Goal: Task Accomplishment & Management: Manage account settings

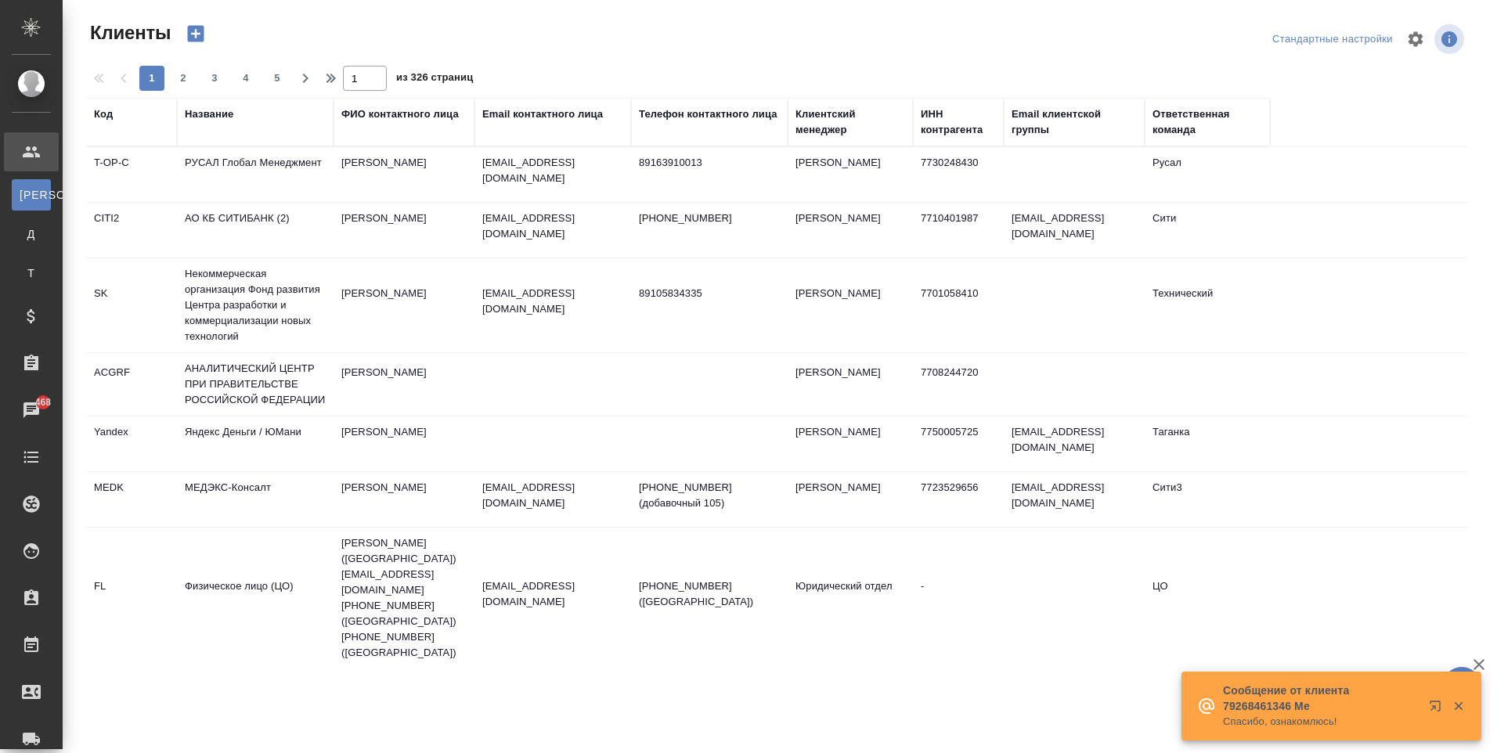
select select "RU"
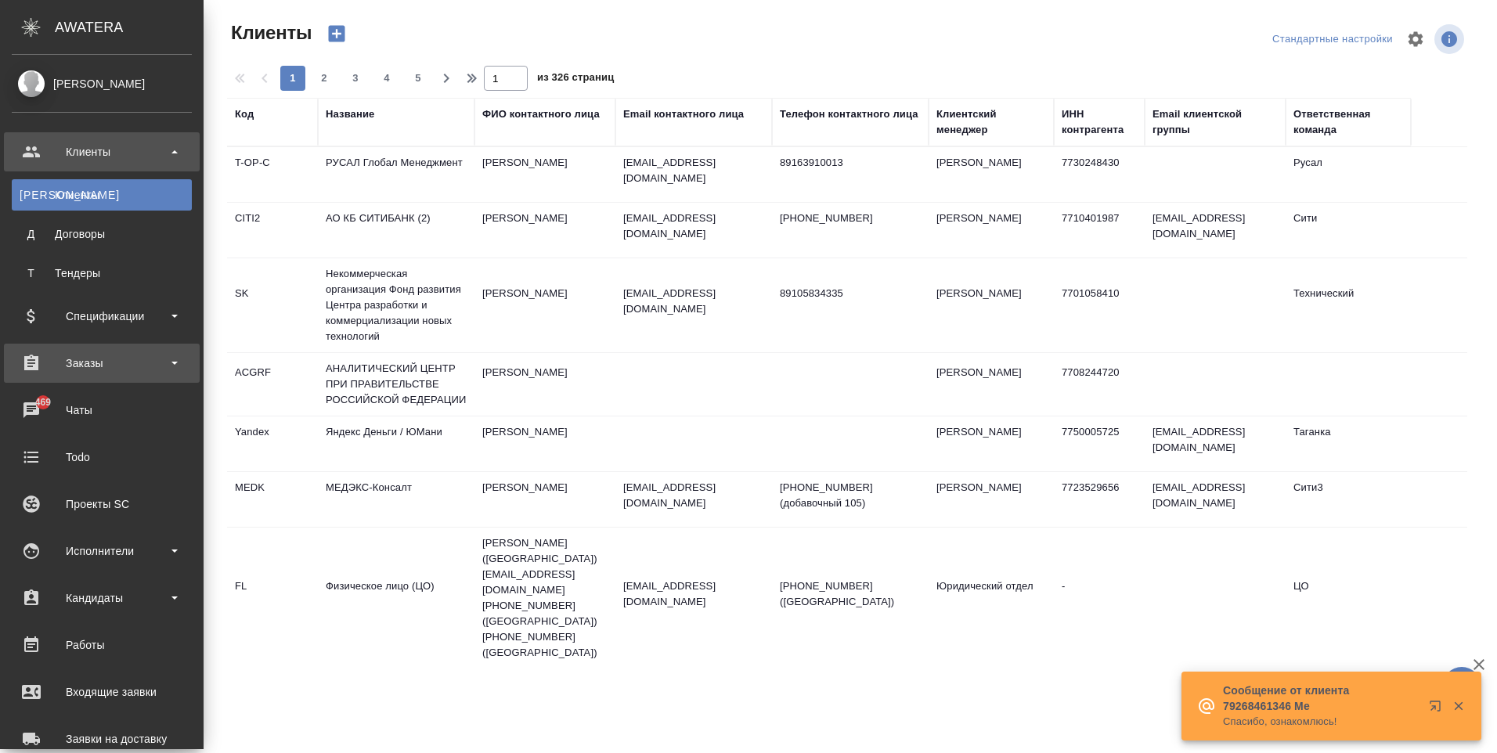
click at [90, 358] on div "Заказы" at bounding box center [102, 363] width 180 height 23
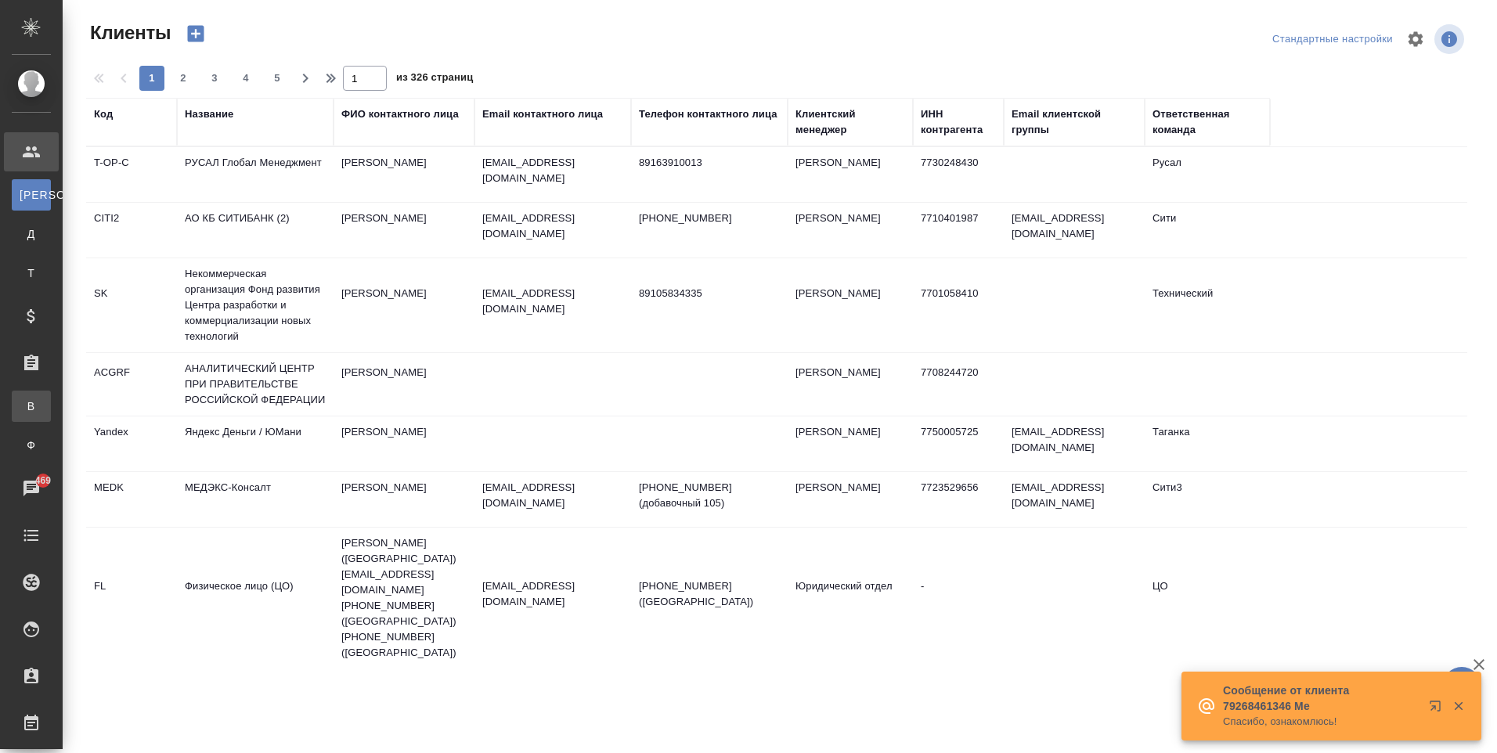
click at [23, 401] on div "Все заказы" at bounding box center [11, 406] width 23 height 16
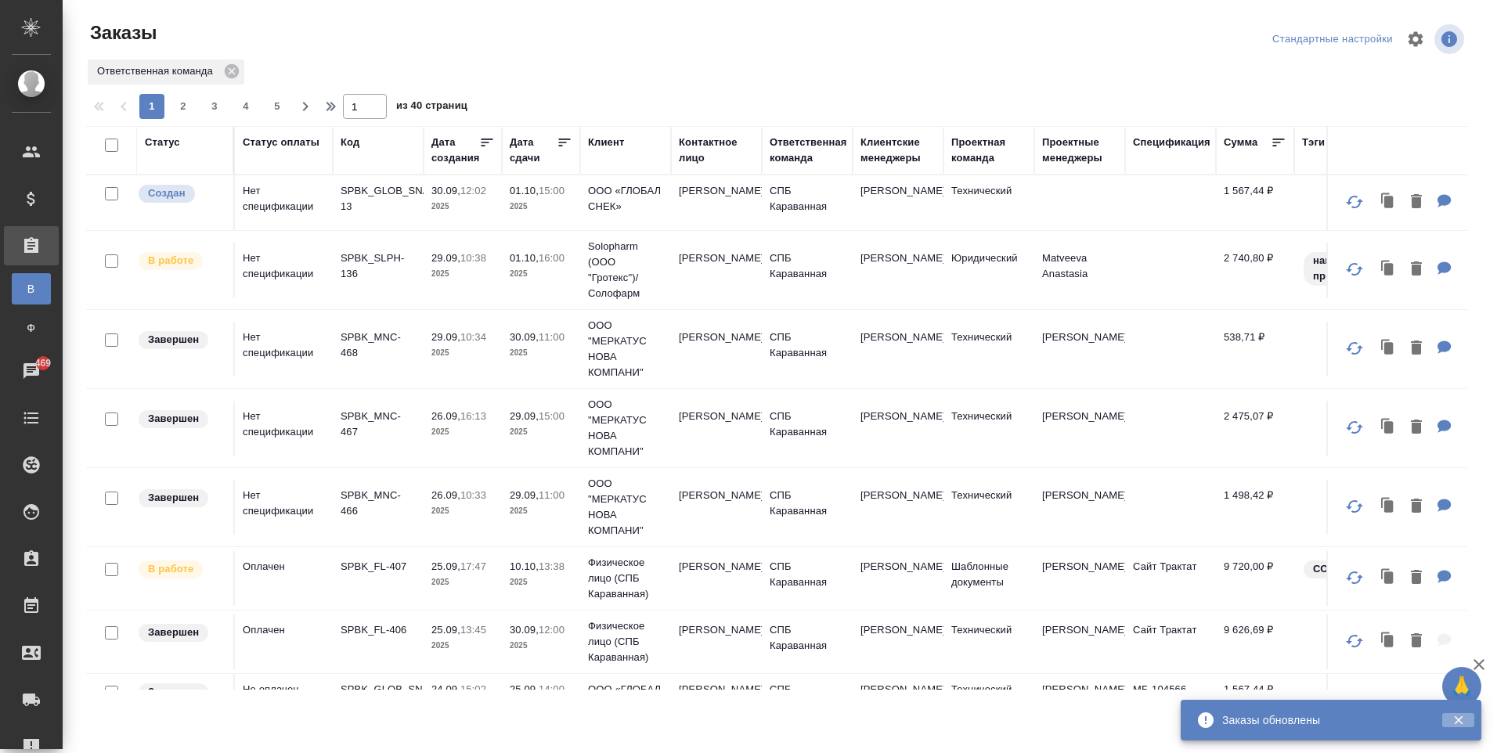
click at [1460, 715] on icon "button" at bounding box center [1459, 720] width 14 height 14
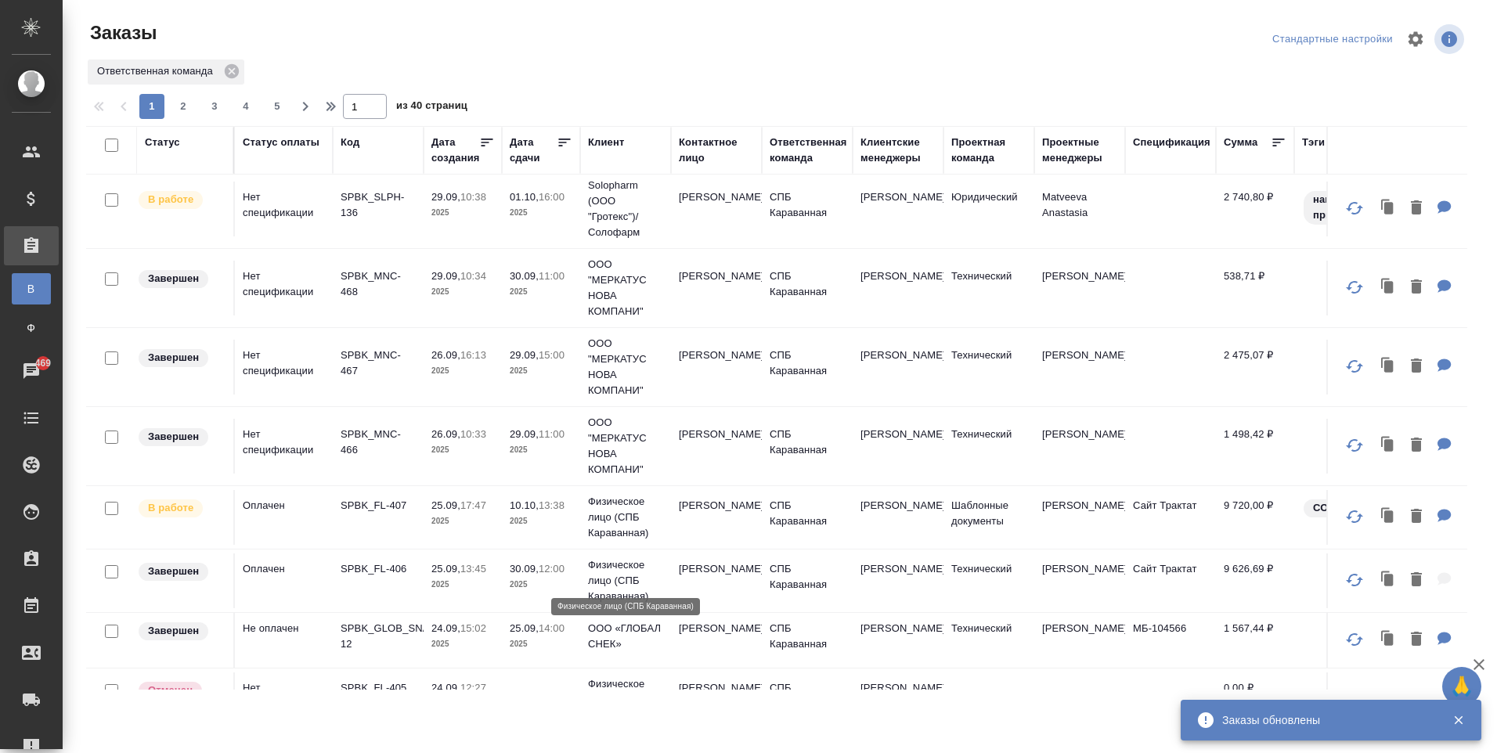
scroll to position [78, 0]
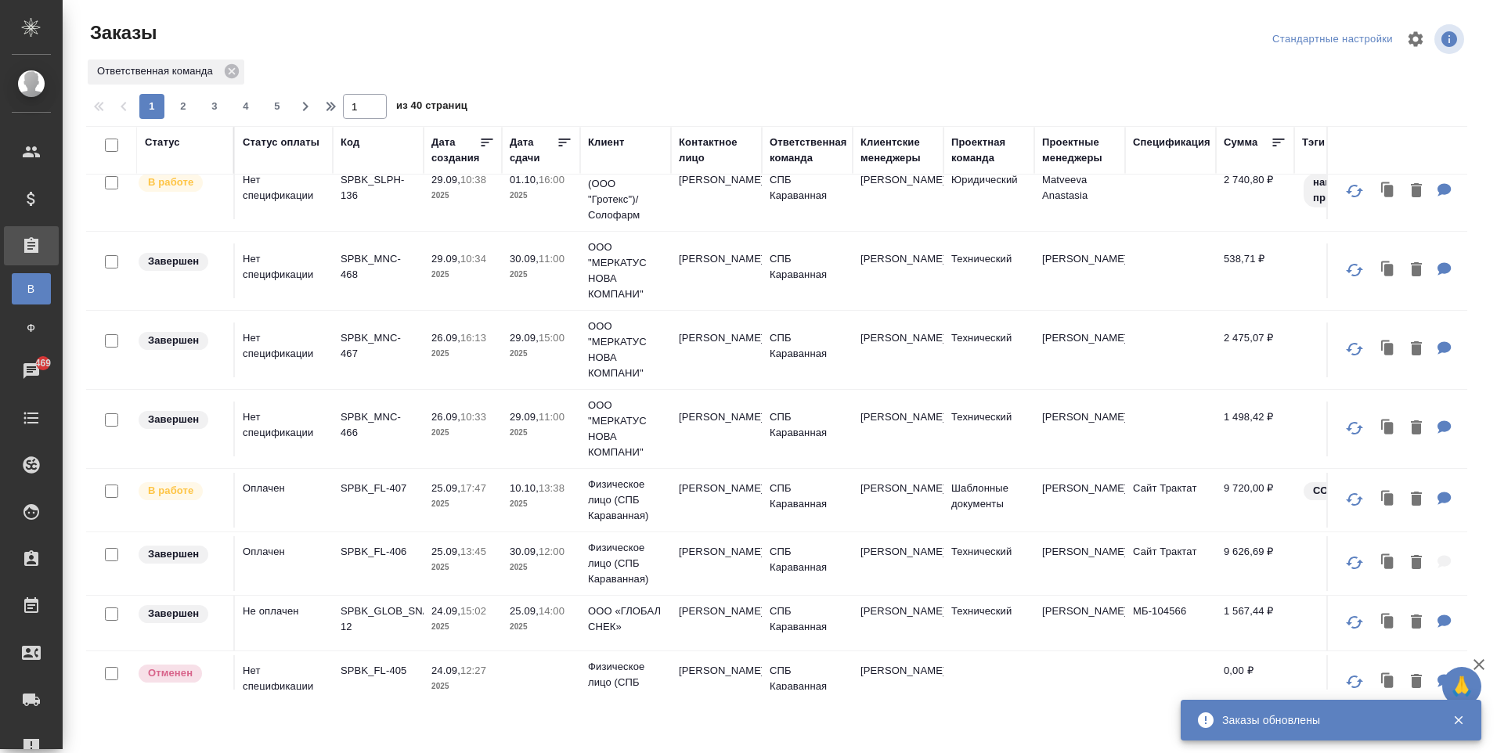
click at [707, 483] on td "[PERSON_NAME]" at bounding box center [716, 500] width 91 height 55
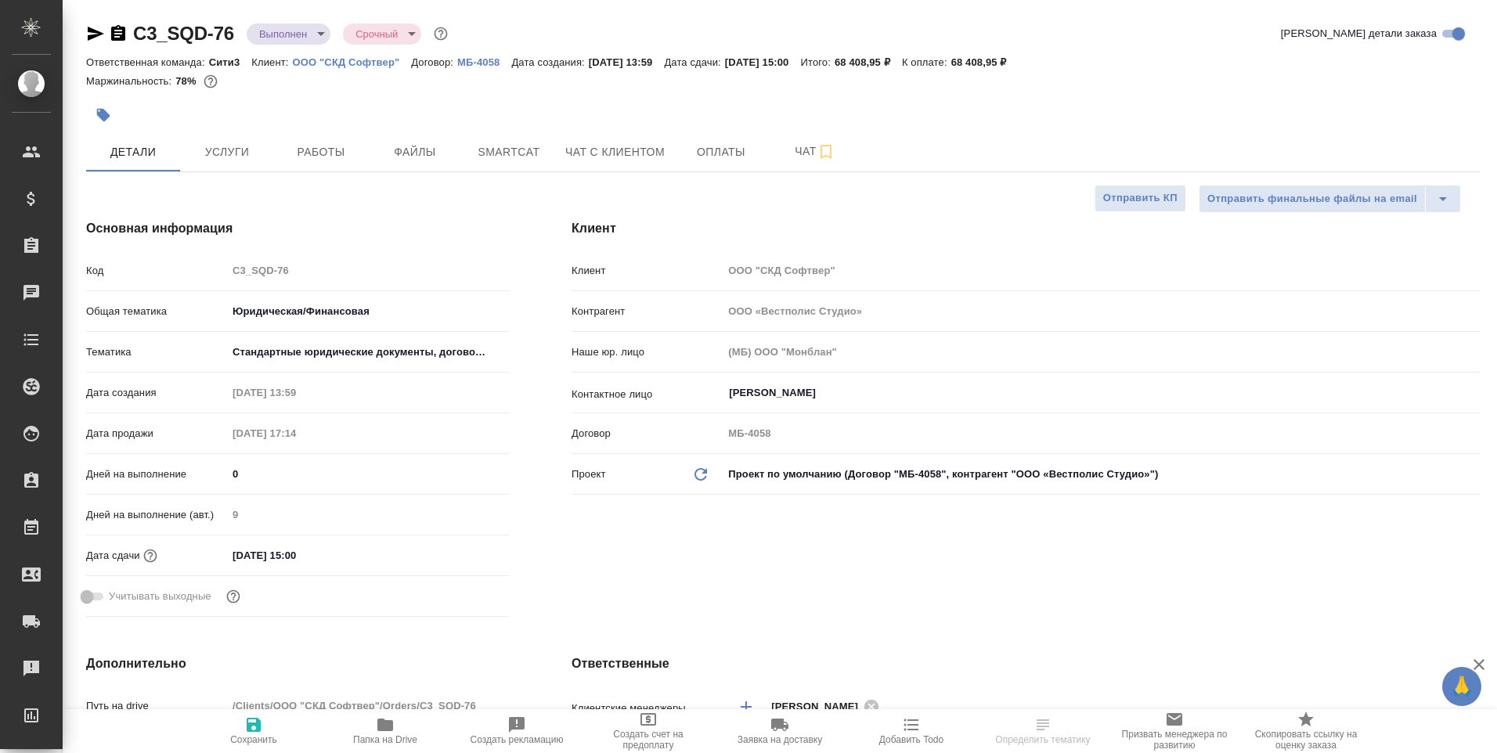
select select "RU"
type input "[PERSON_NAME]"
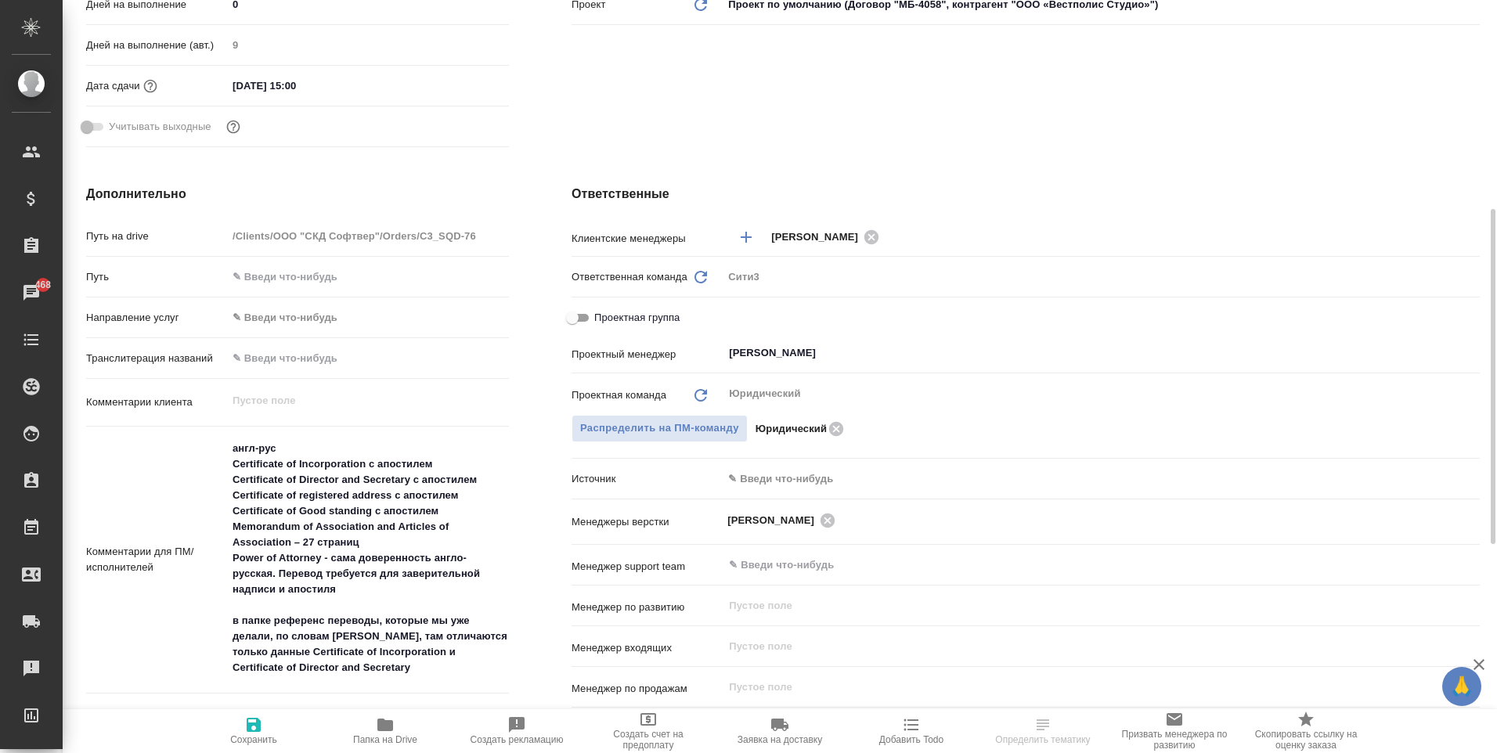
scroll to position [548, 0]
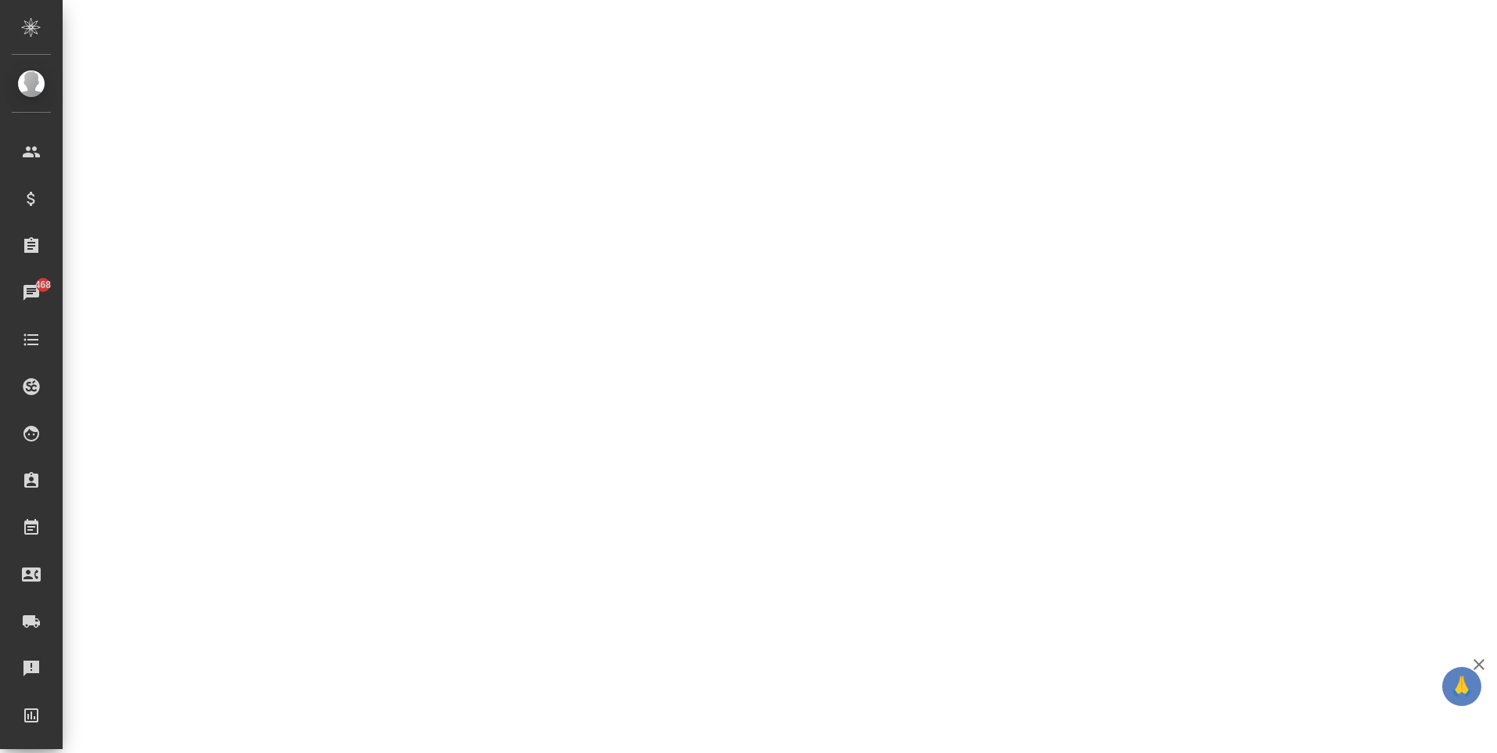
select select "RU"
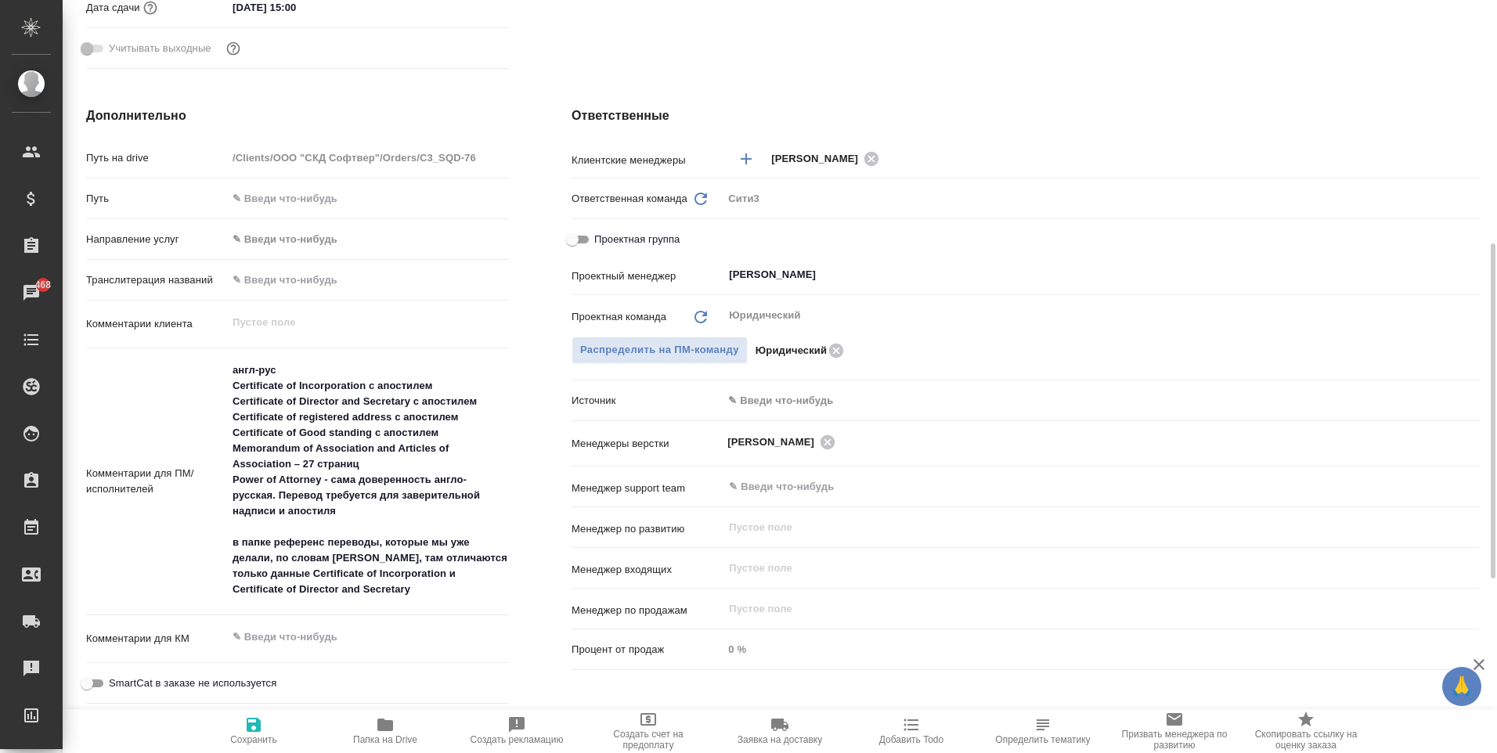
type textarea "x"
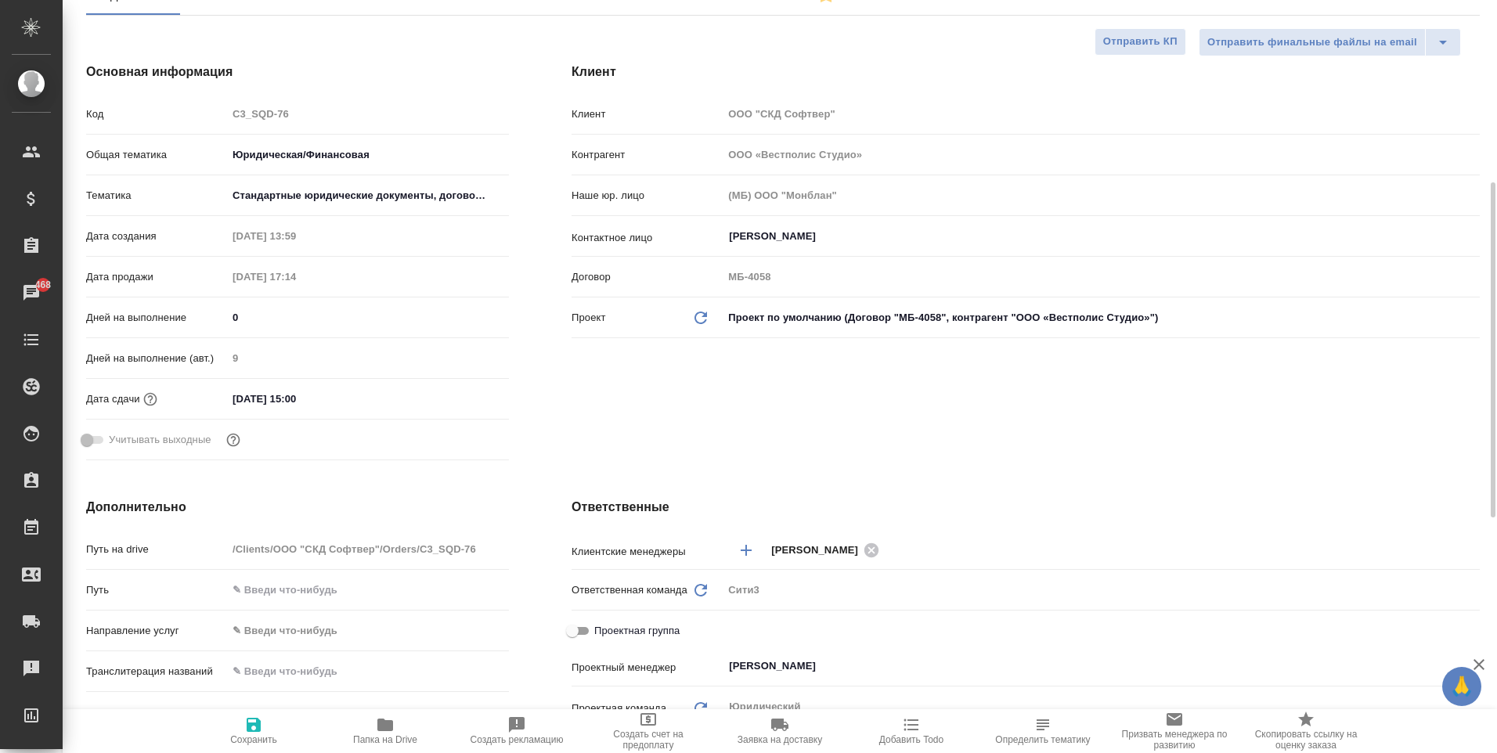
scroll to position [78, 0]
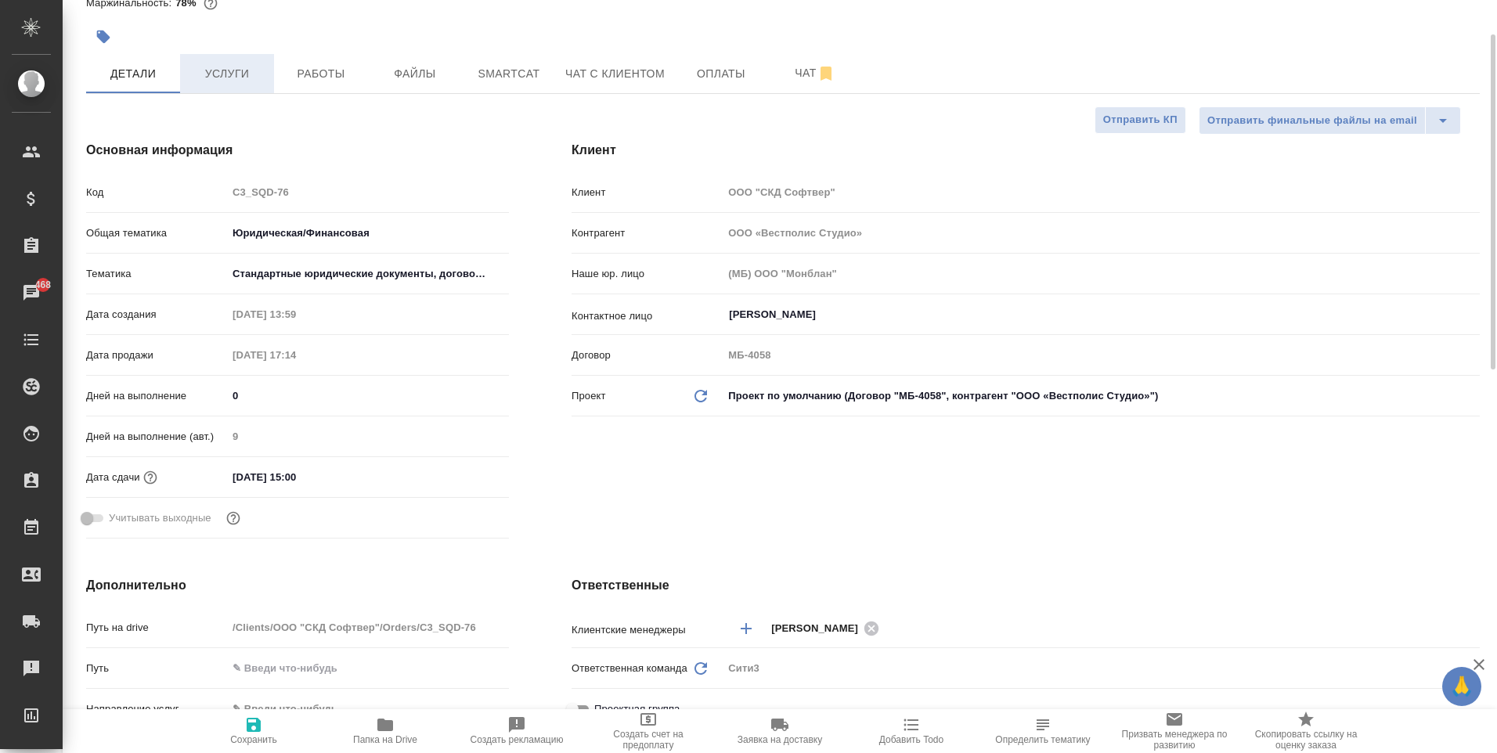
click at [238, 81] on span "Услуги" at bounding box center [226, 74] width 75 height 20
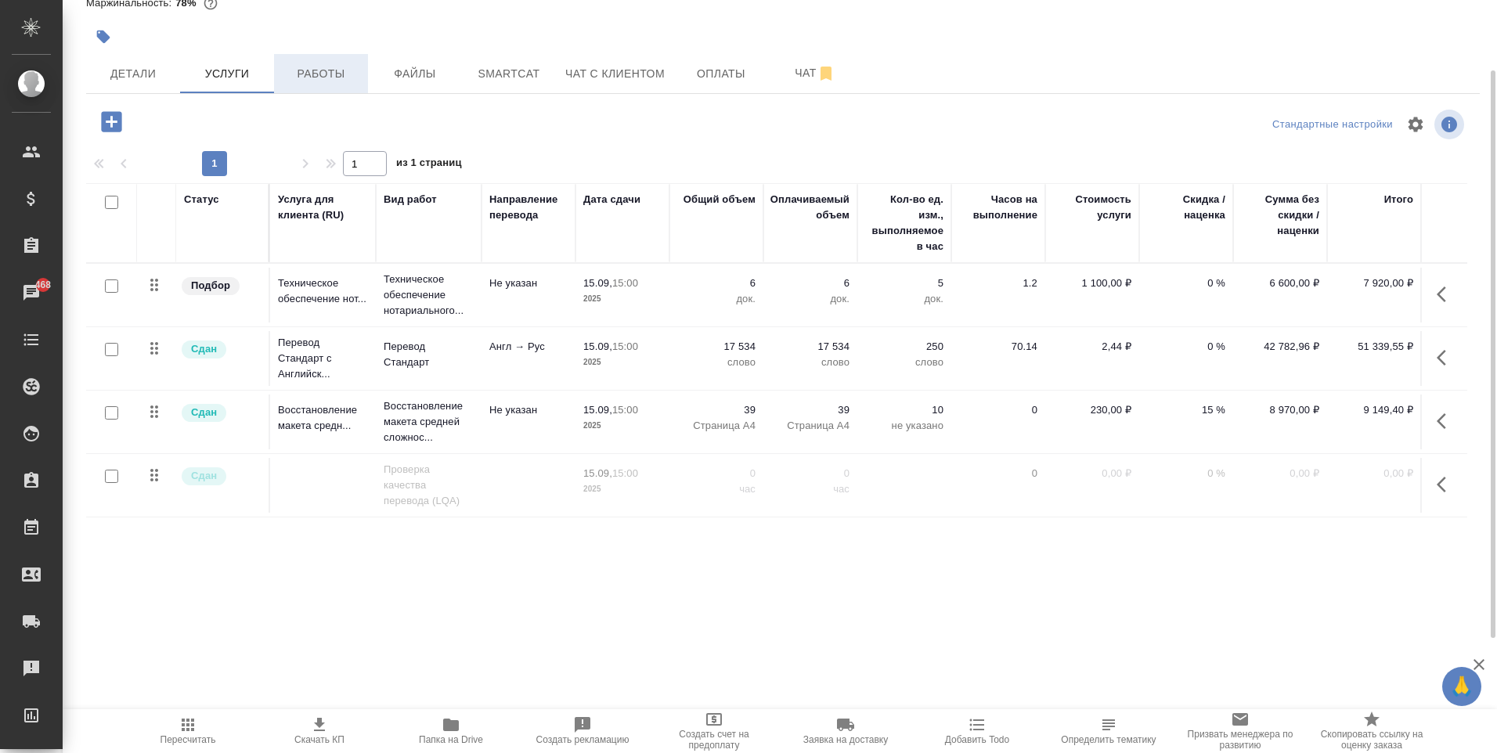
click at [318, 75] on span "Работы" at bounding box center [320, 74] width 75 height 20
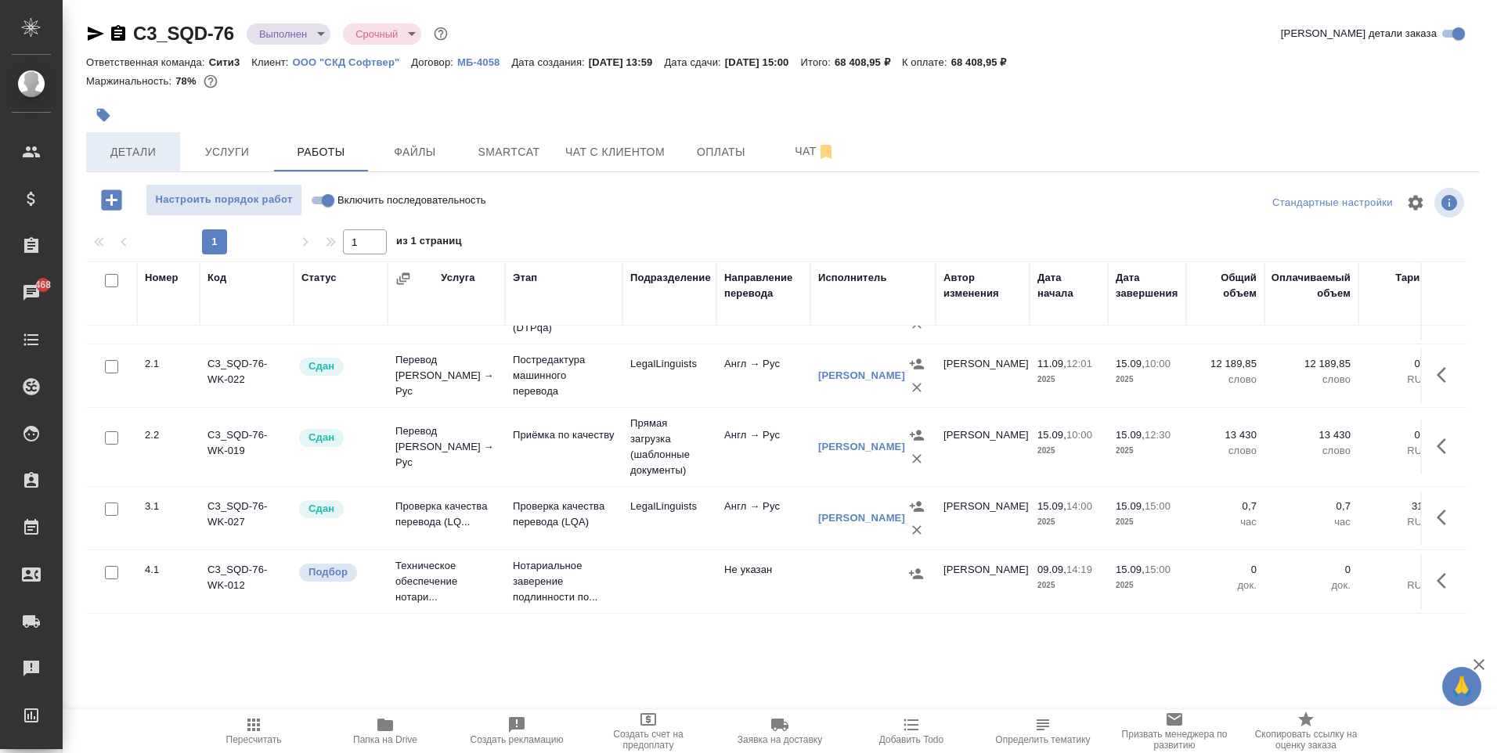
click at [120, 161] on button "Детали" at bounding box center [133, 151] width 94 height 39
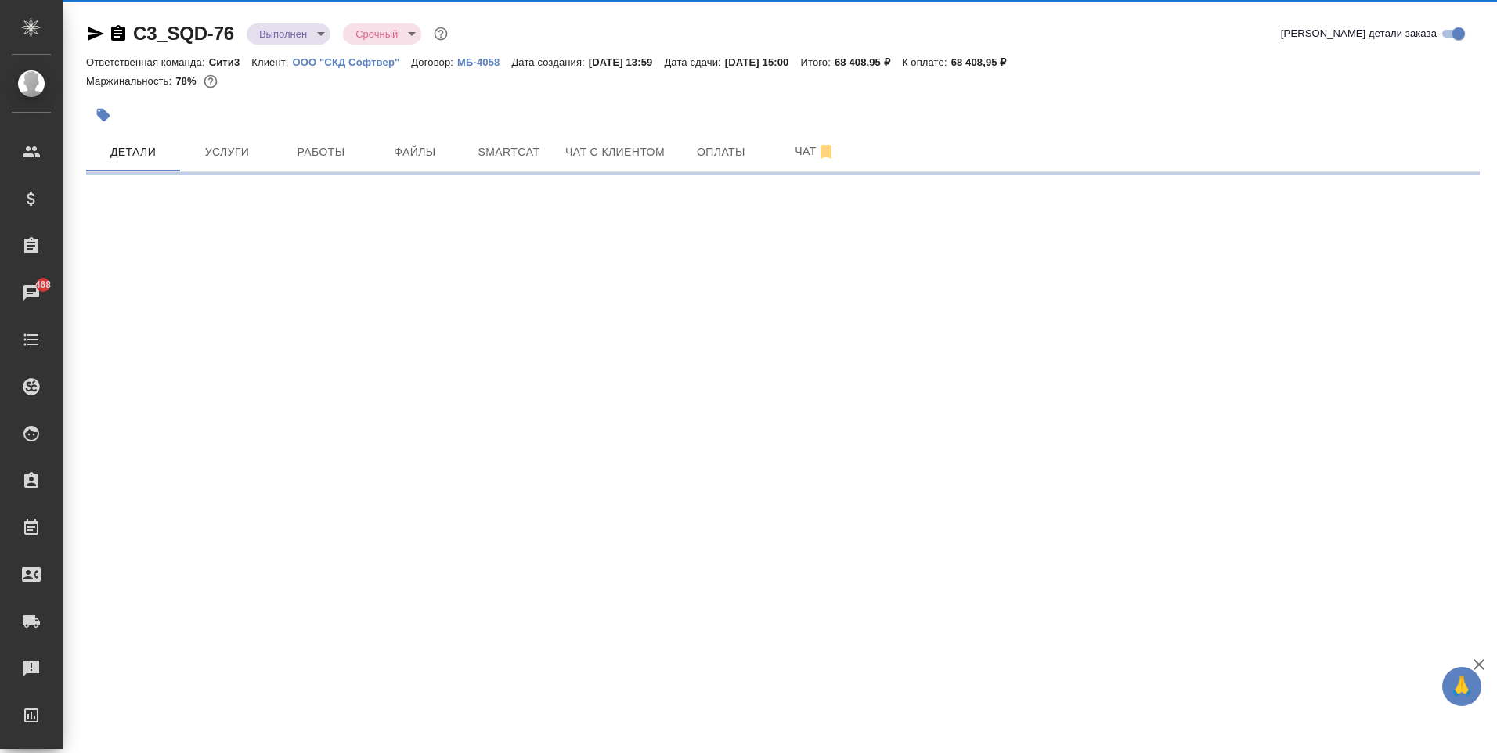
select select "RU"
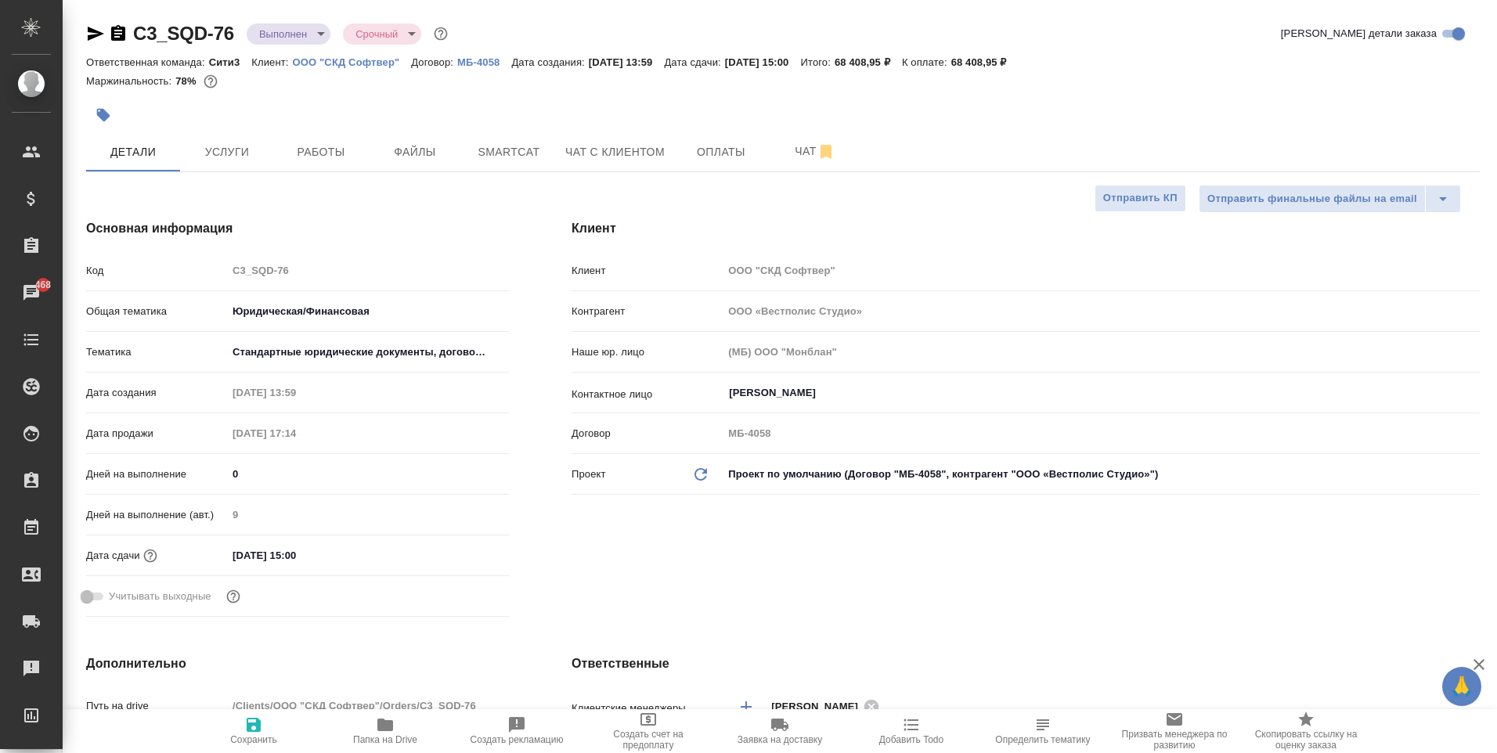
type textarea "x"
click at [92, 30] on icon "button" at bounding box center [96, 34] width 16 height 14
click at [781, 150] on span "Чат" at bounding box center [814, 152] width 75 height 20
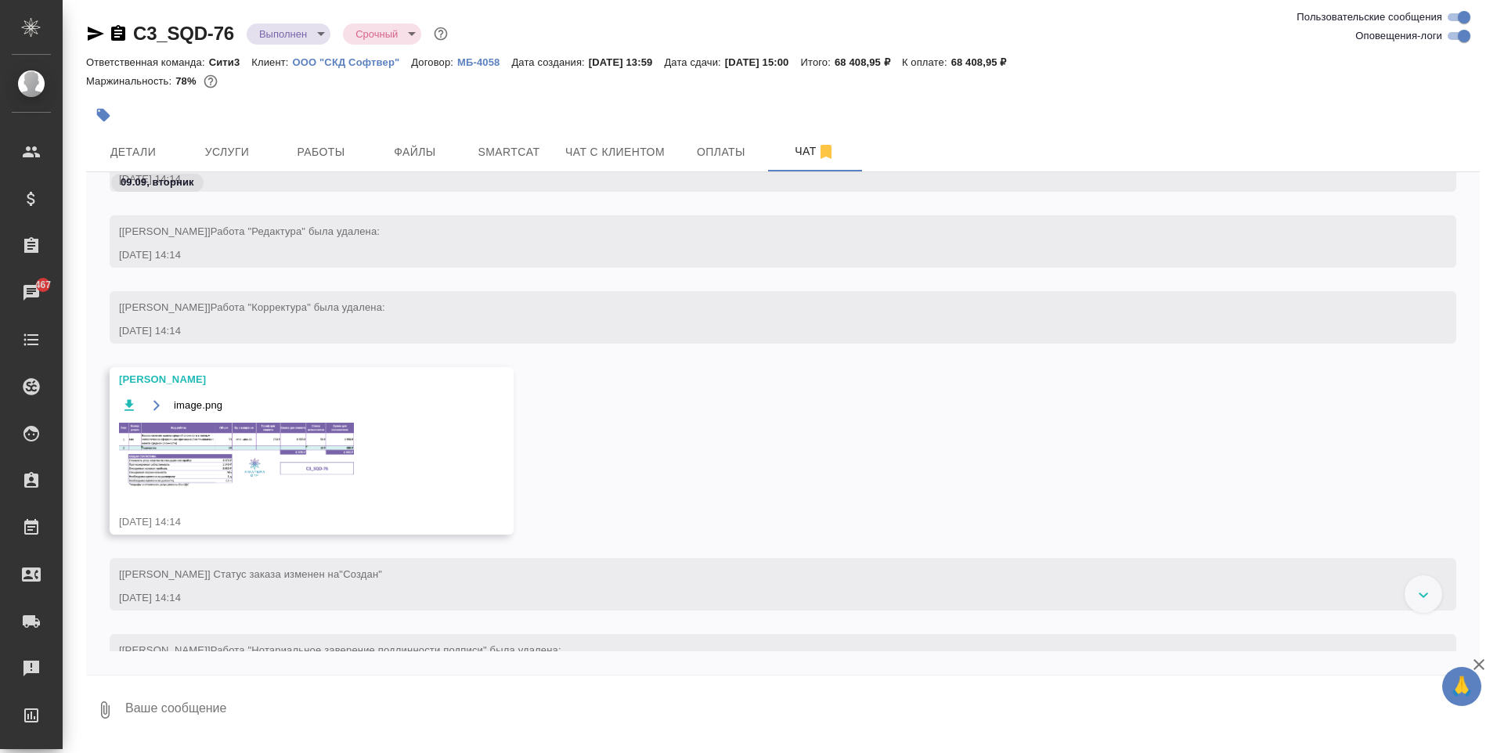
scroll to position [470, 0]
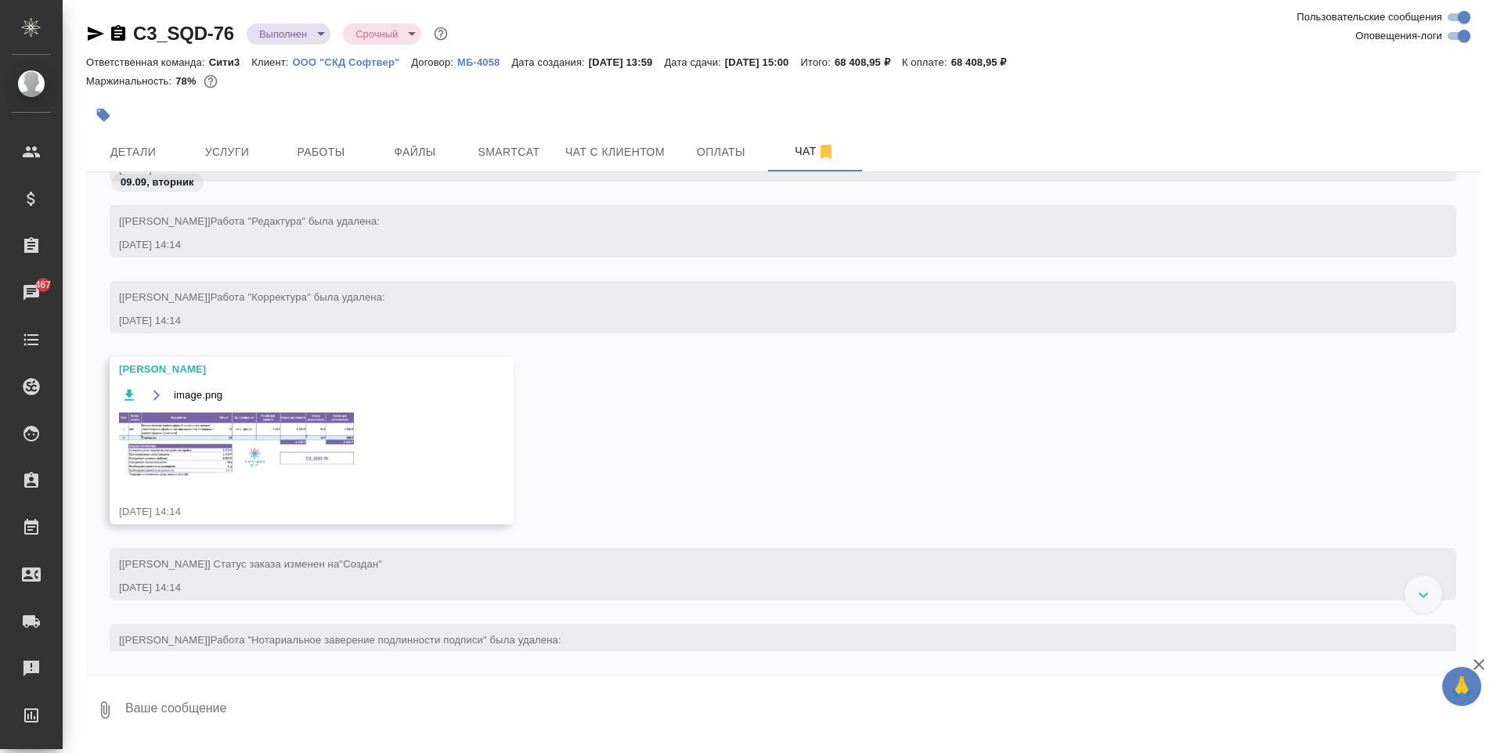
click at [316, 442] on img at bounding box center [236, 445] width 235 height 64
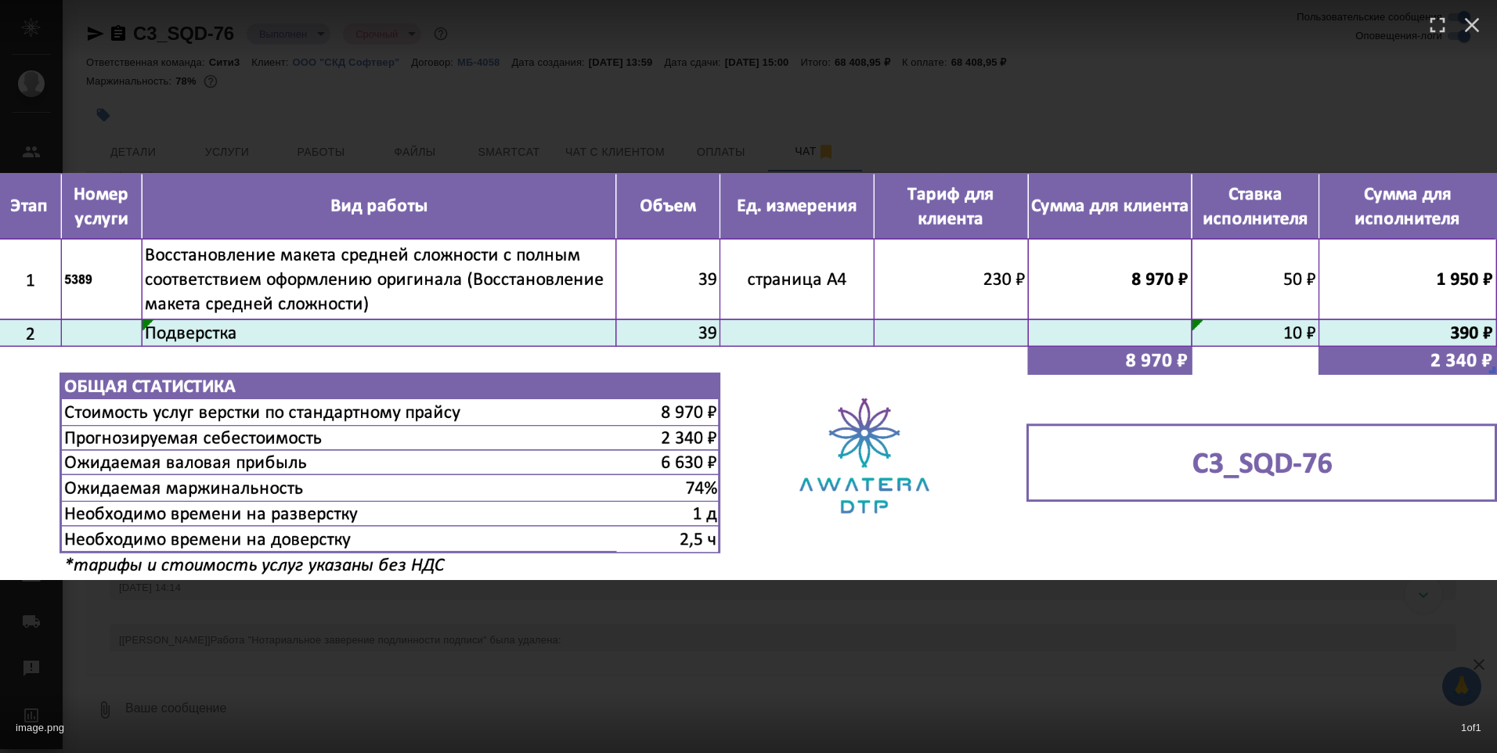
click at [659, 674] on div "image.png 1 of 1" at bounding box center [748, 376] width 1497 height 753
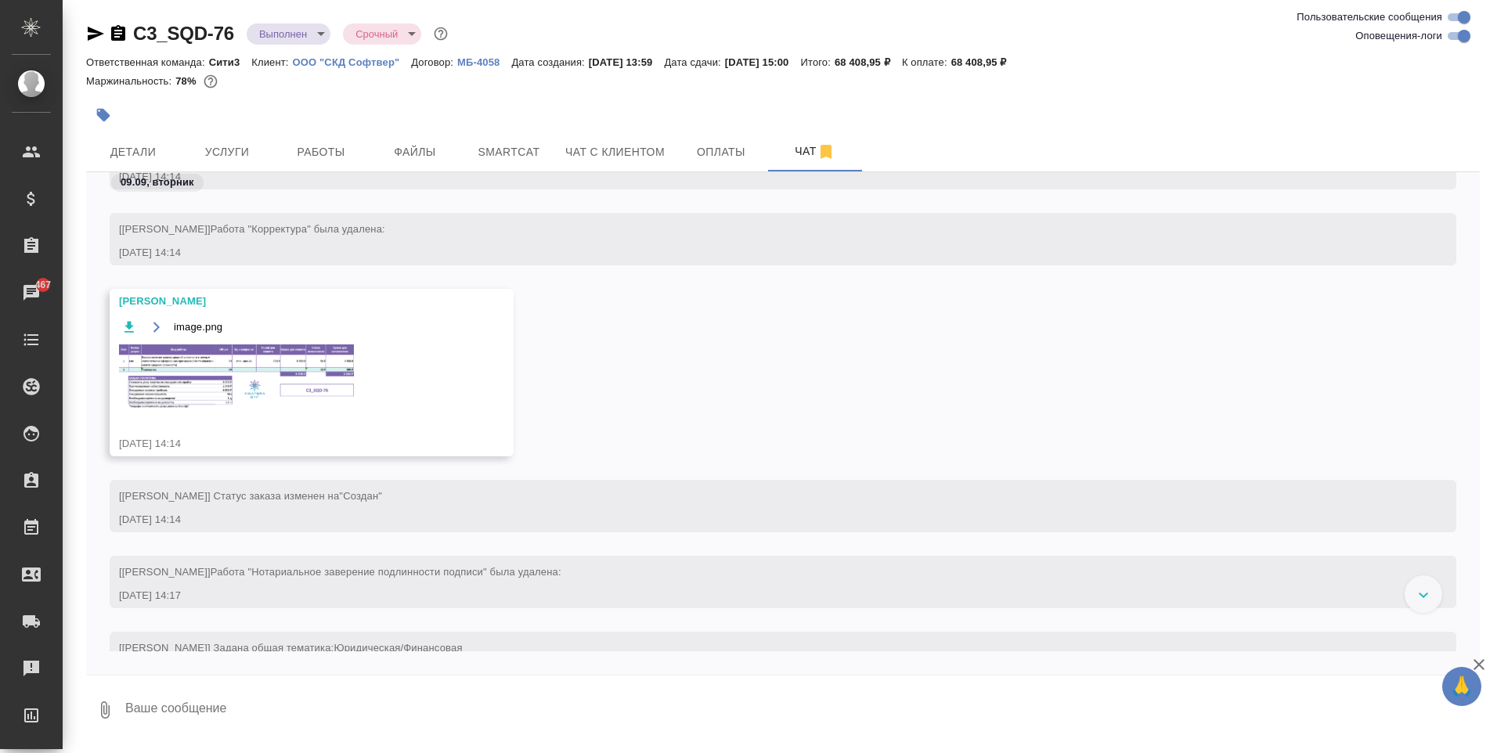
scroll to position [626, 0]
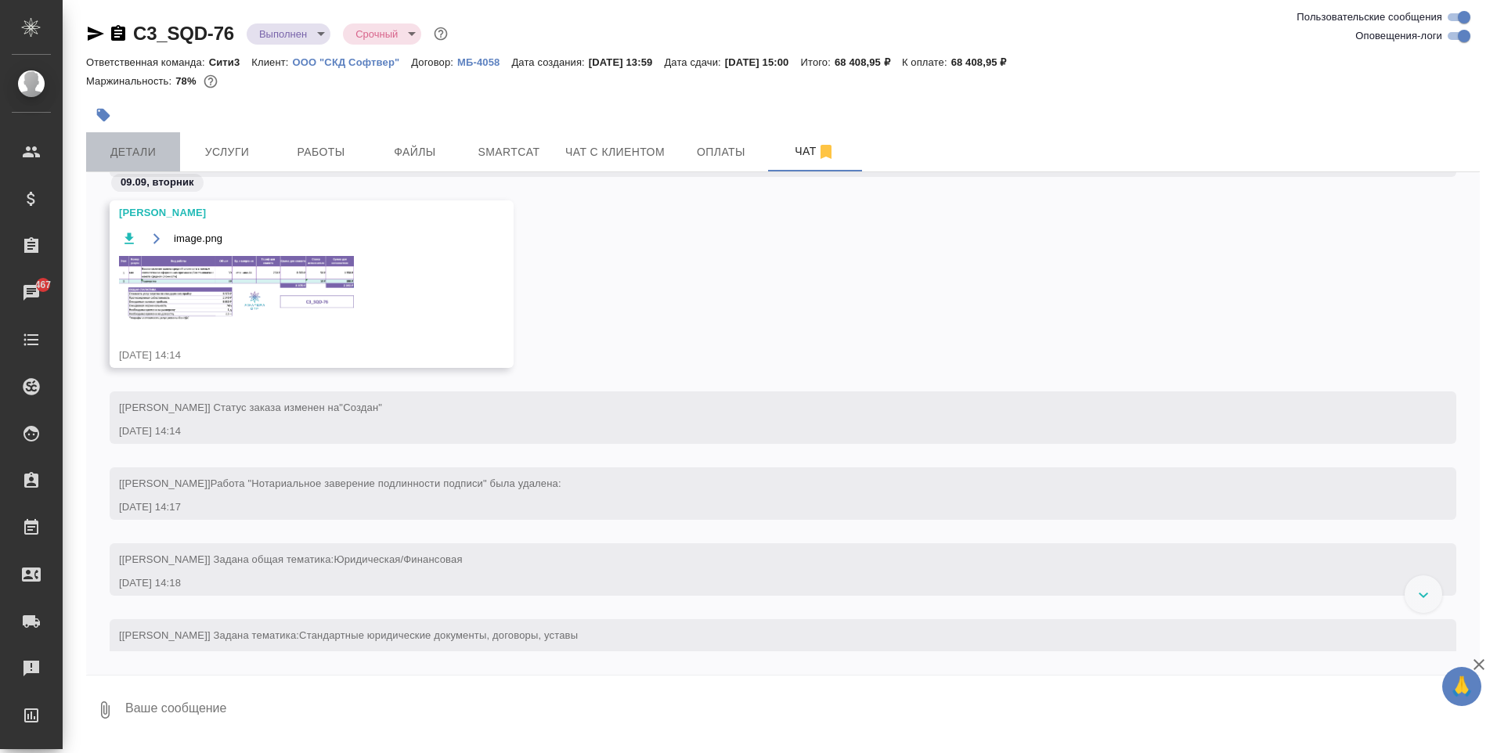
click at [123, 169] on button "Детали" at bounding box center [133, 151] width 94 height 39
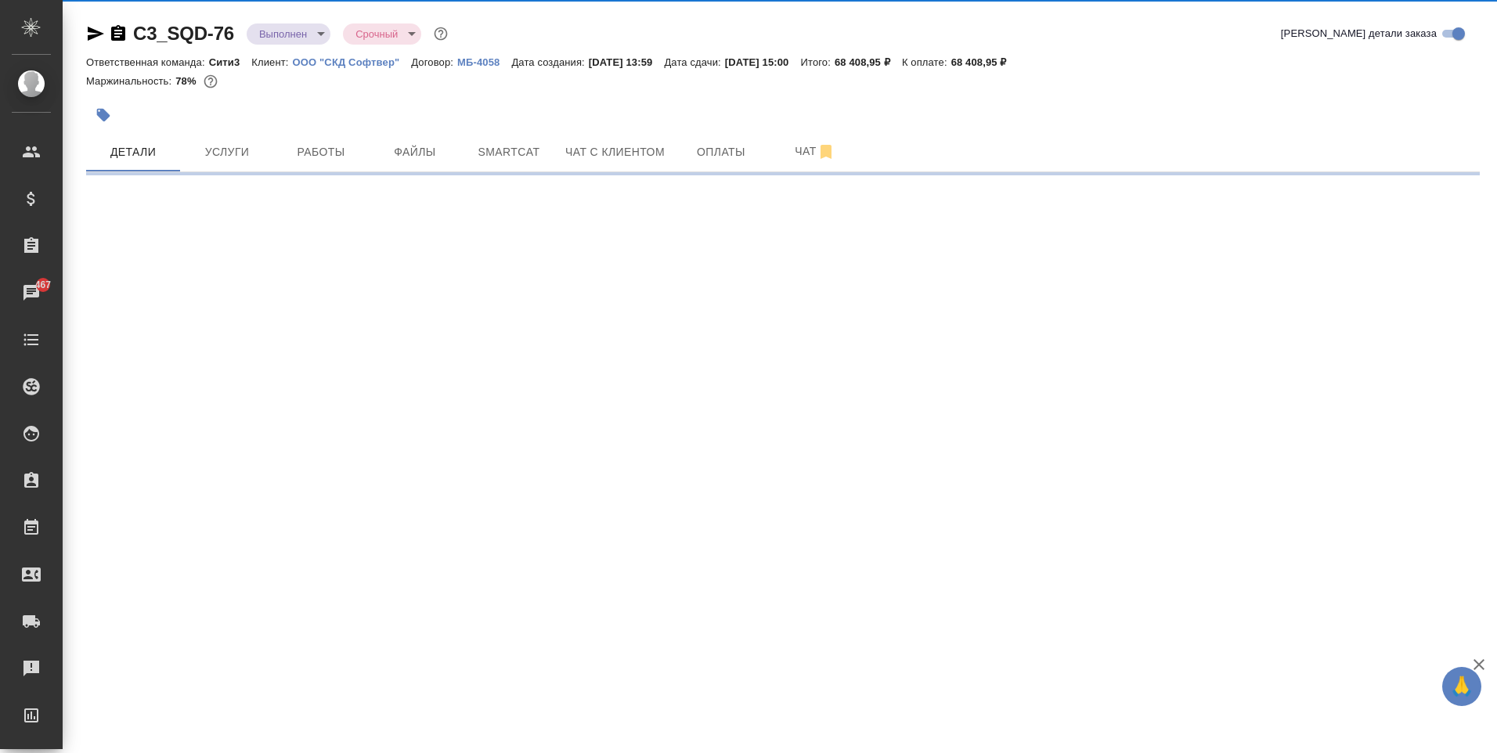
select select "RU"
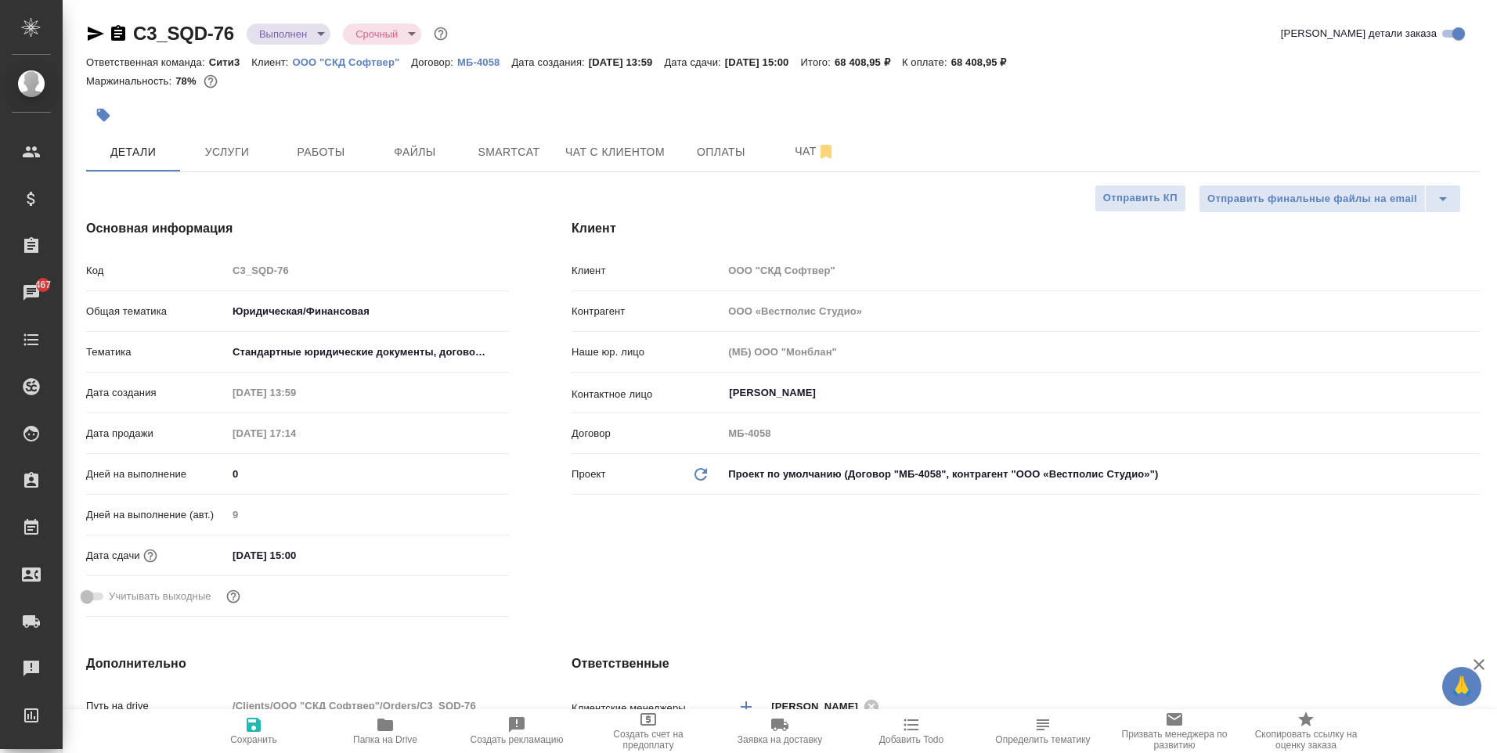
type textarea "x"
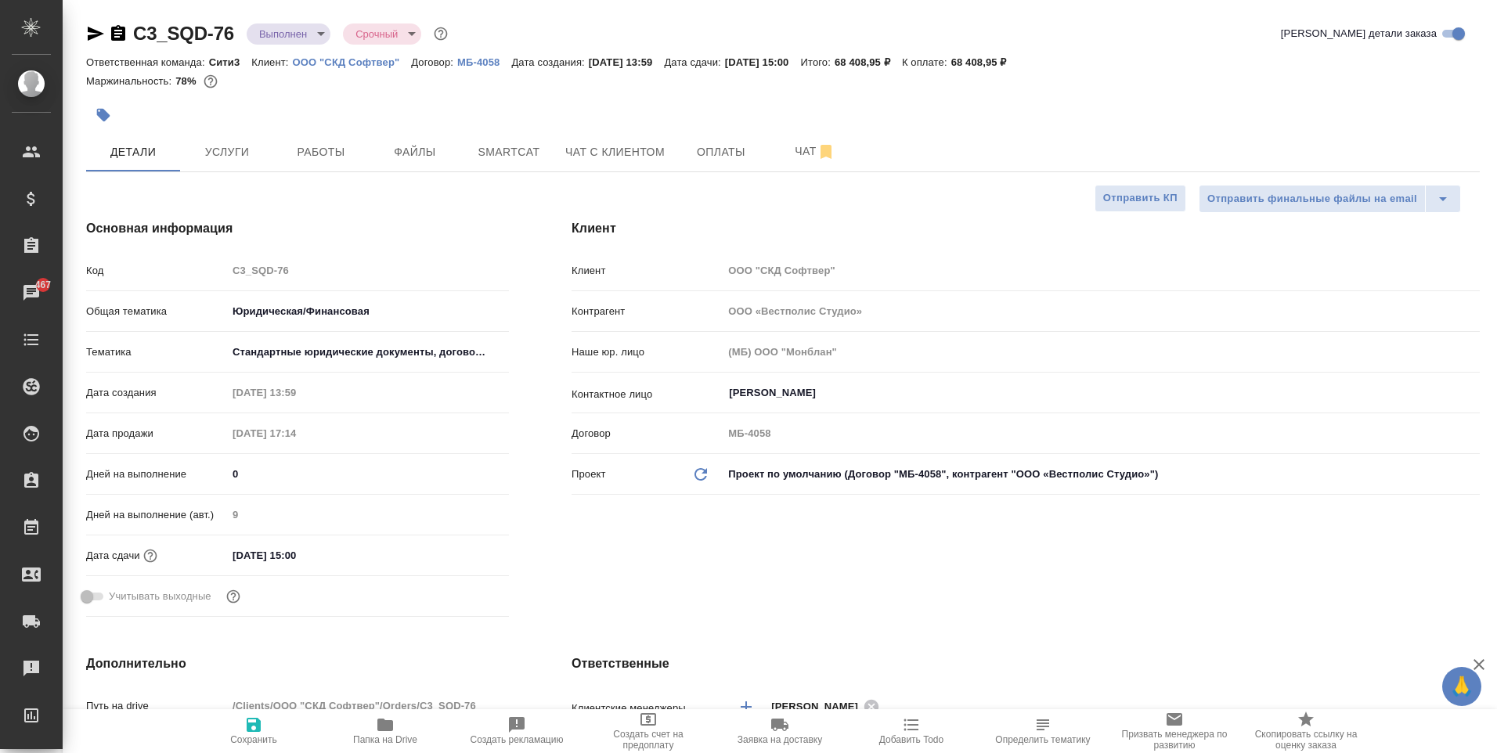
type textarea "x"
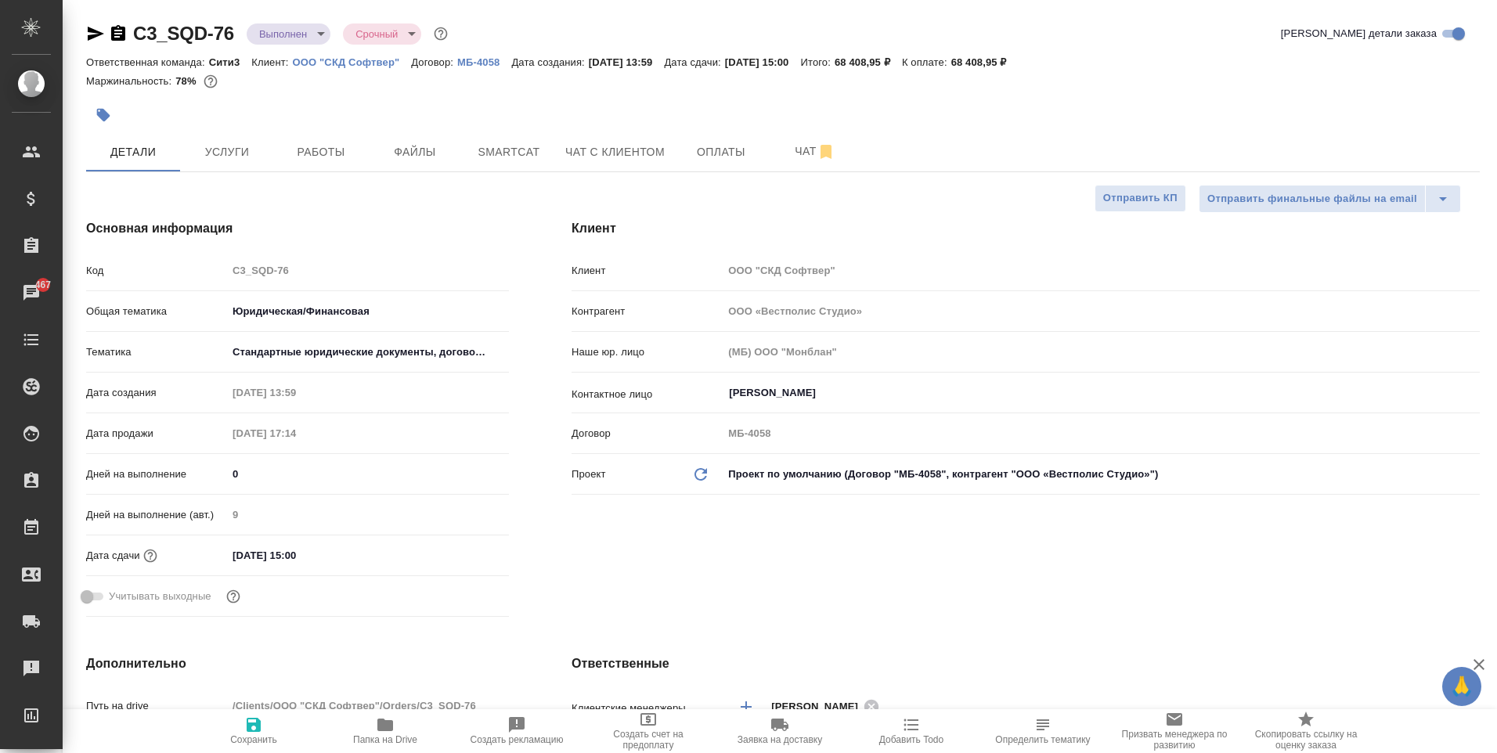
type textarea "x"
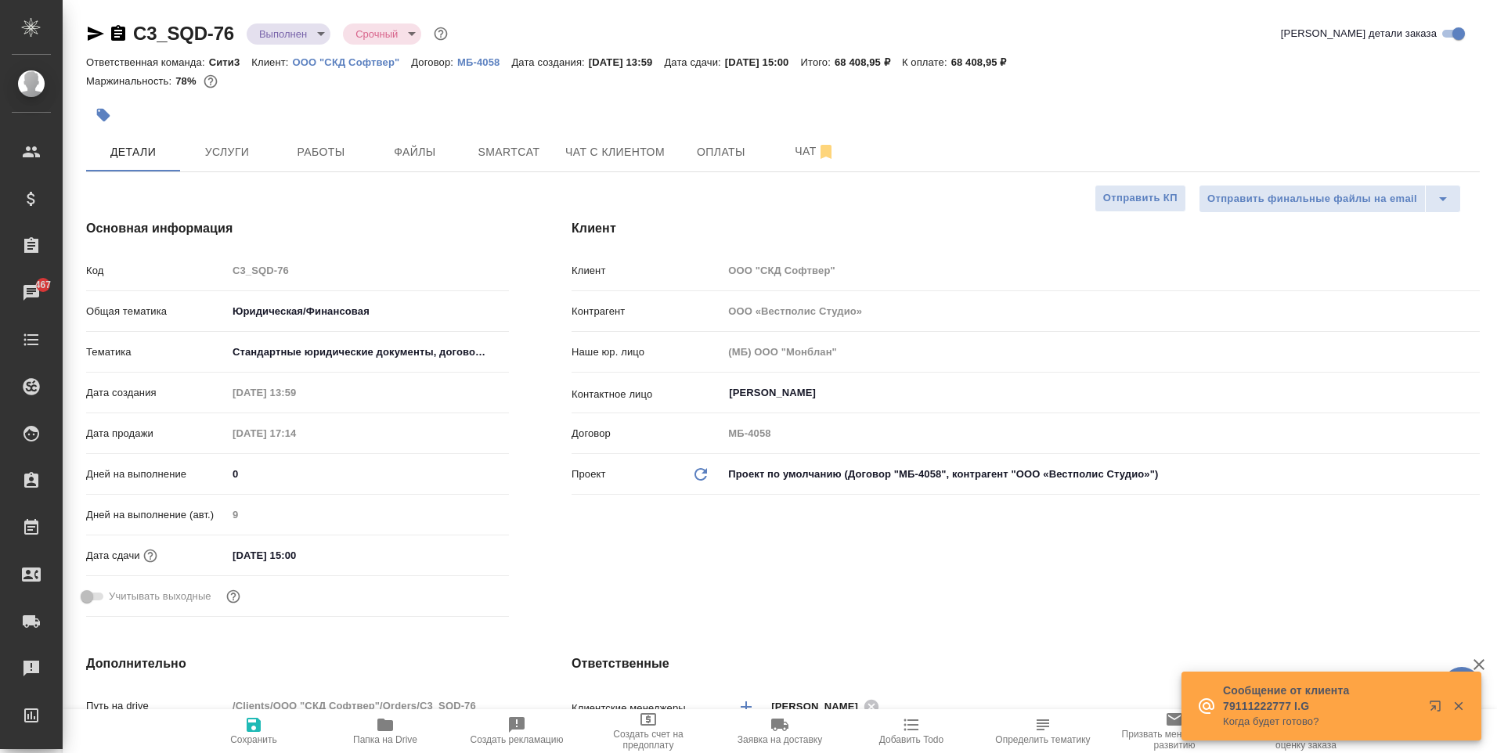
type textarea "x"
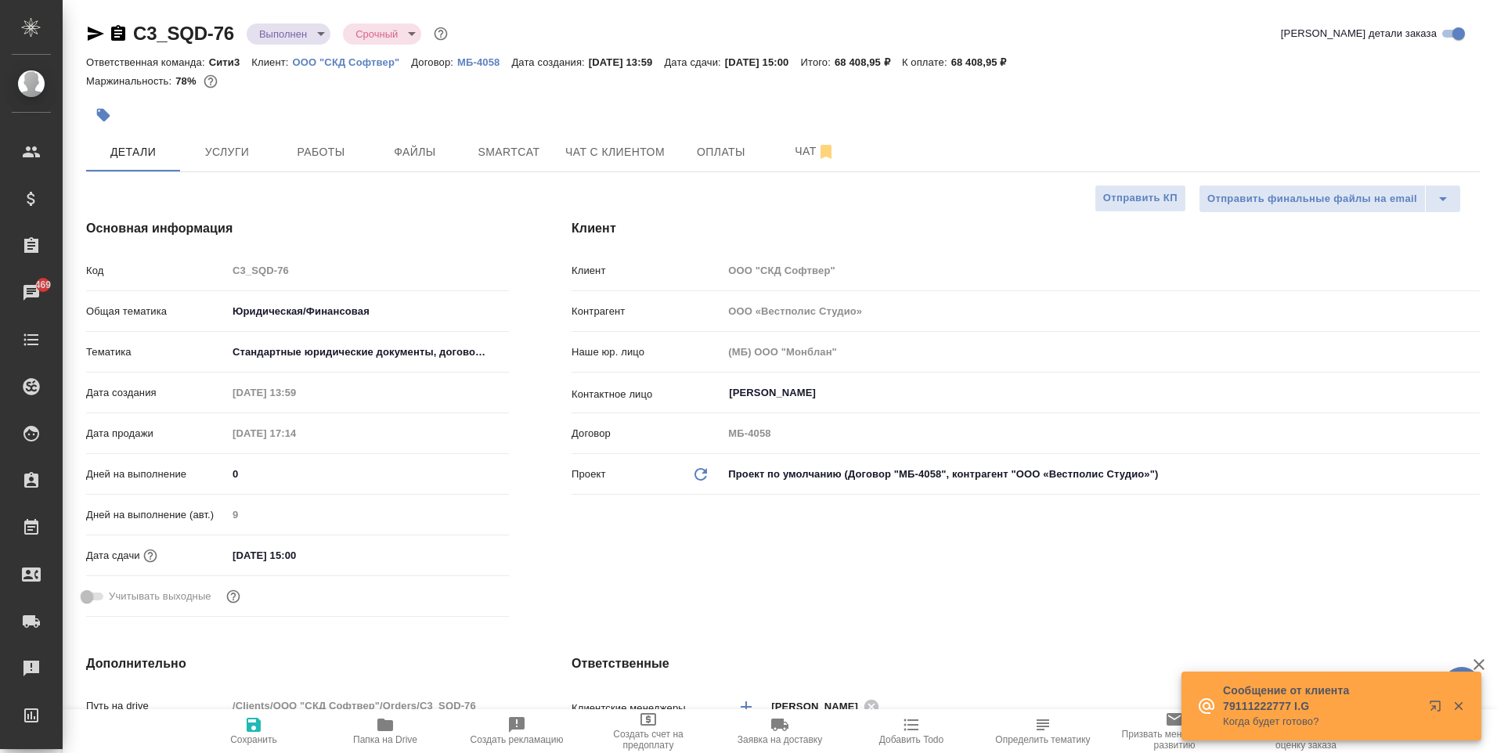
type textarea "x"
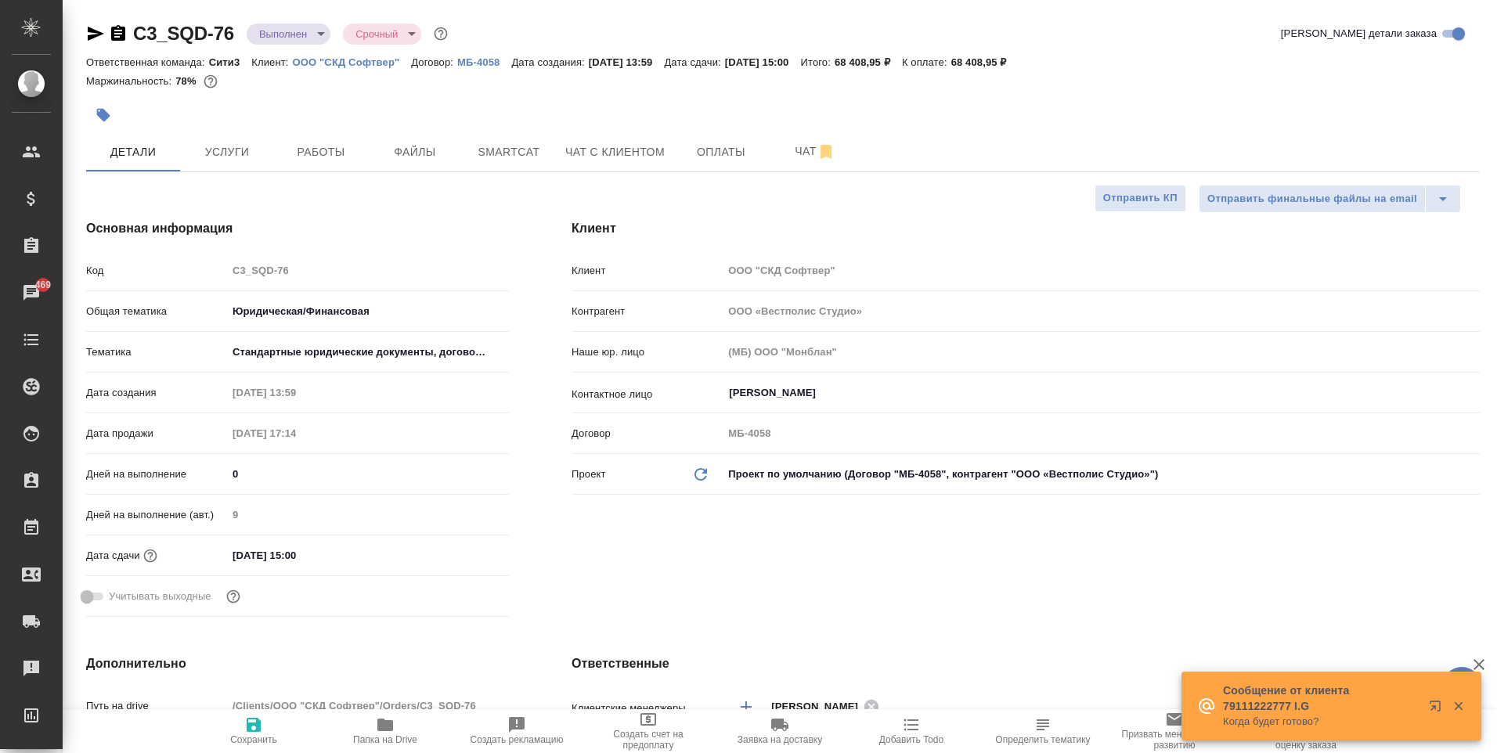
type textarea "x"
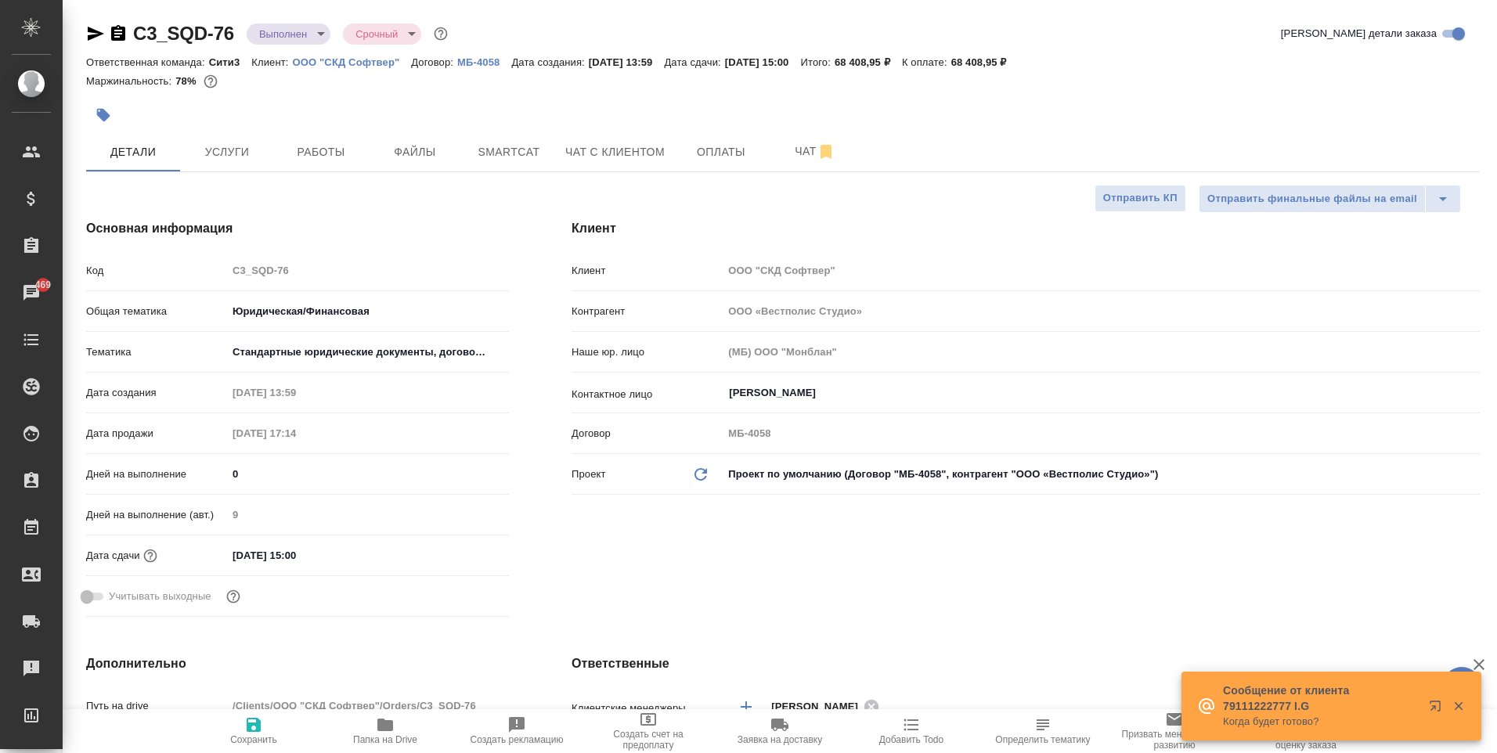
type textarea "x"
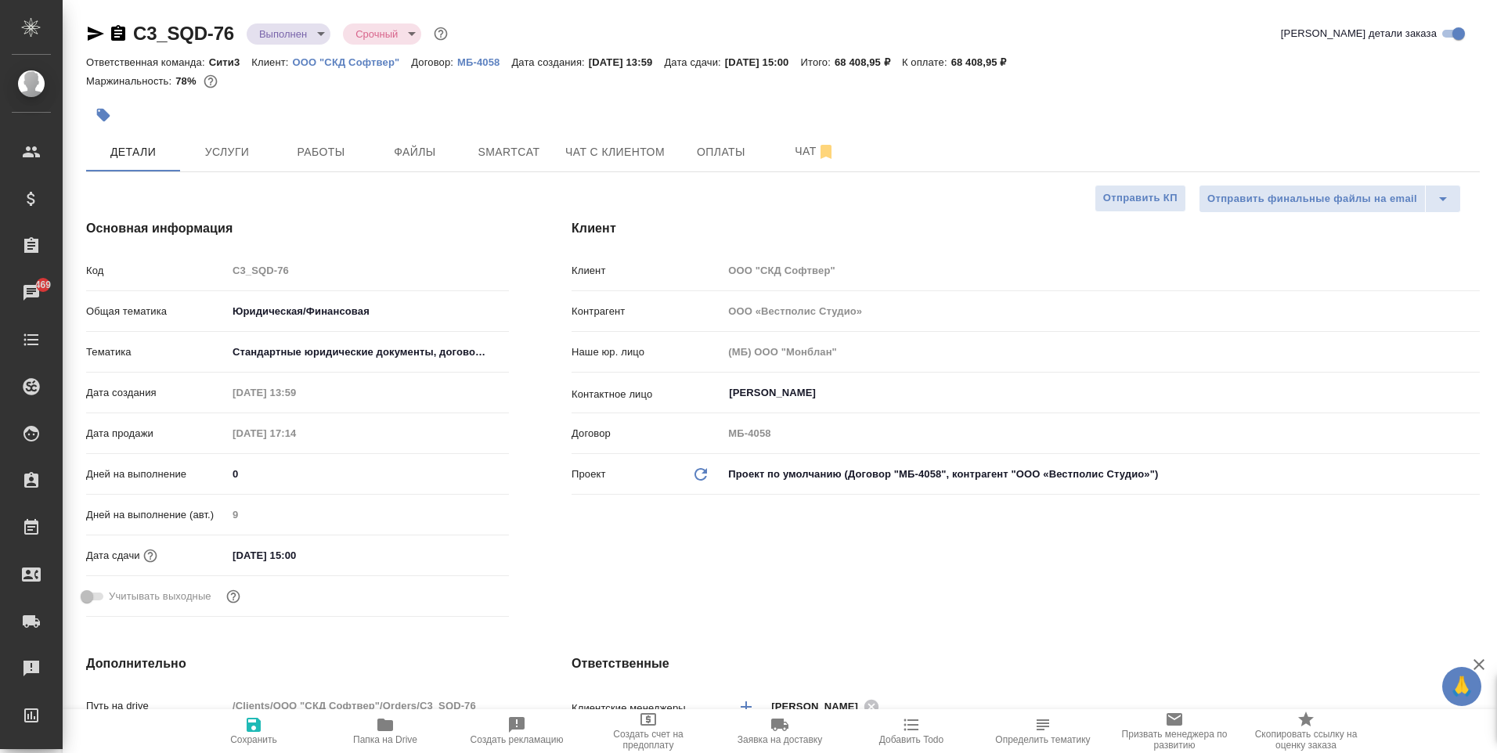
type textarea "x"
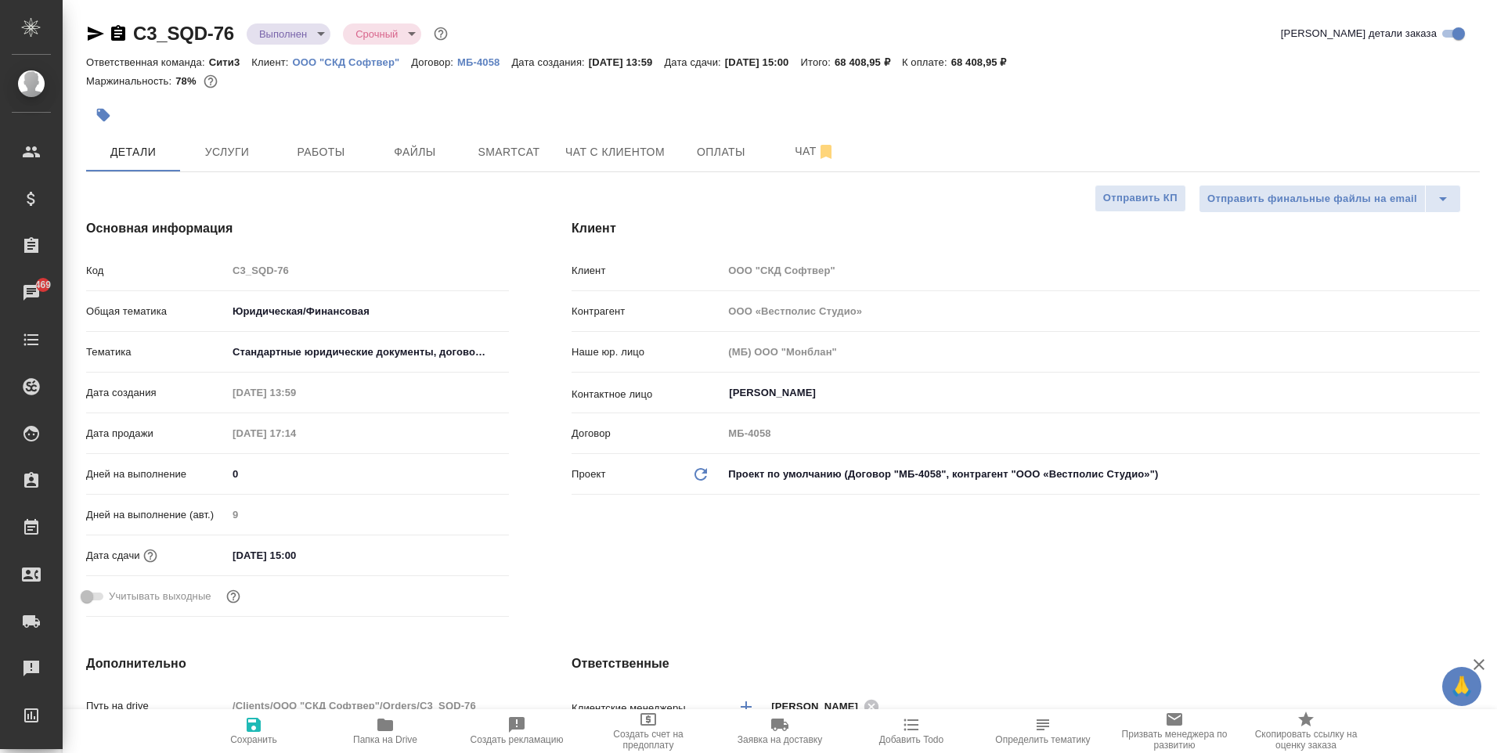
type textarea "x"
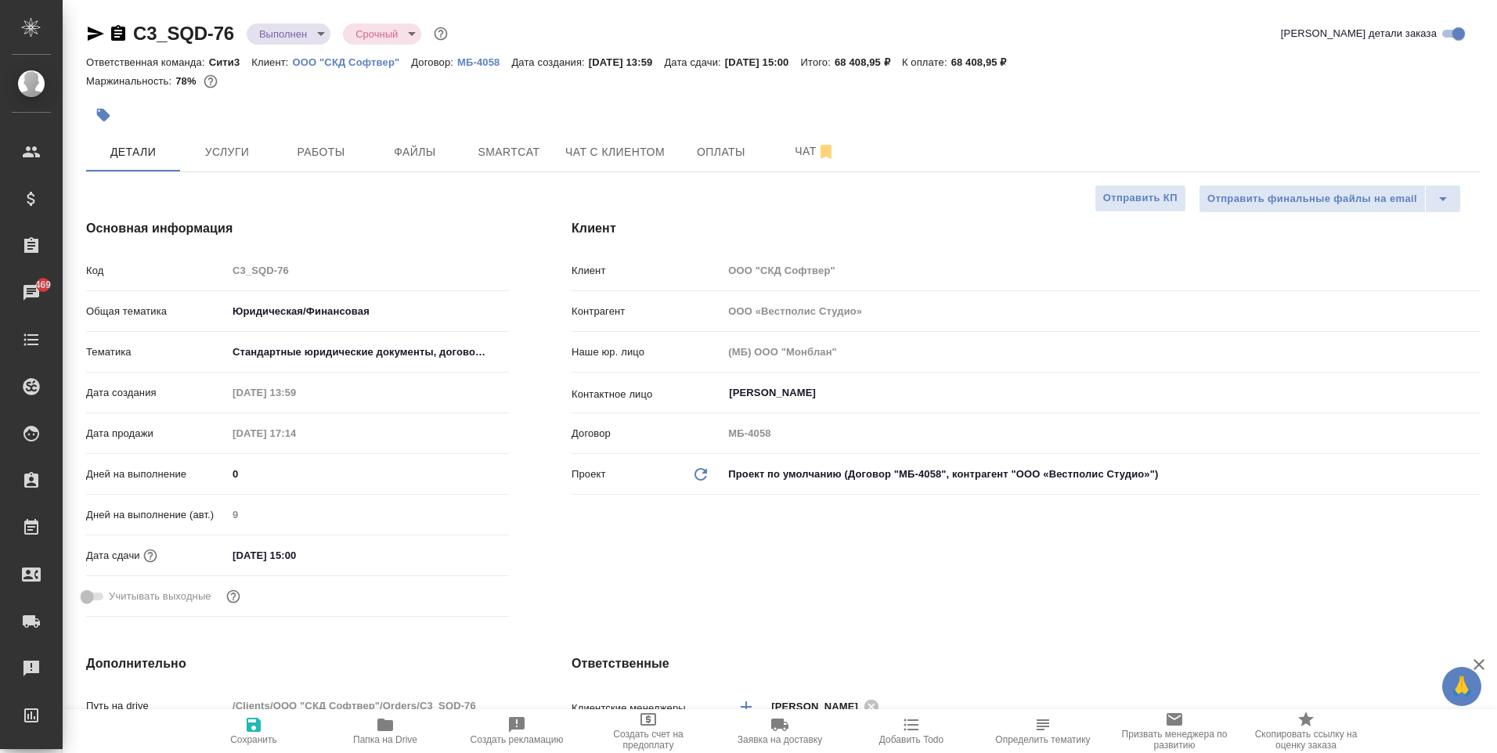
type textarea "x"
click at [309, 159] on span "Работы" at bounding box center [320, 152] width 75 height 20
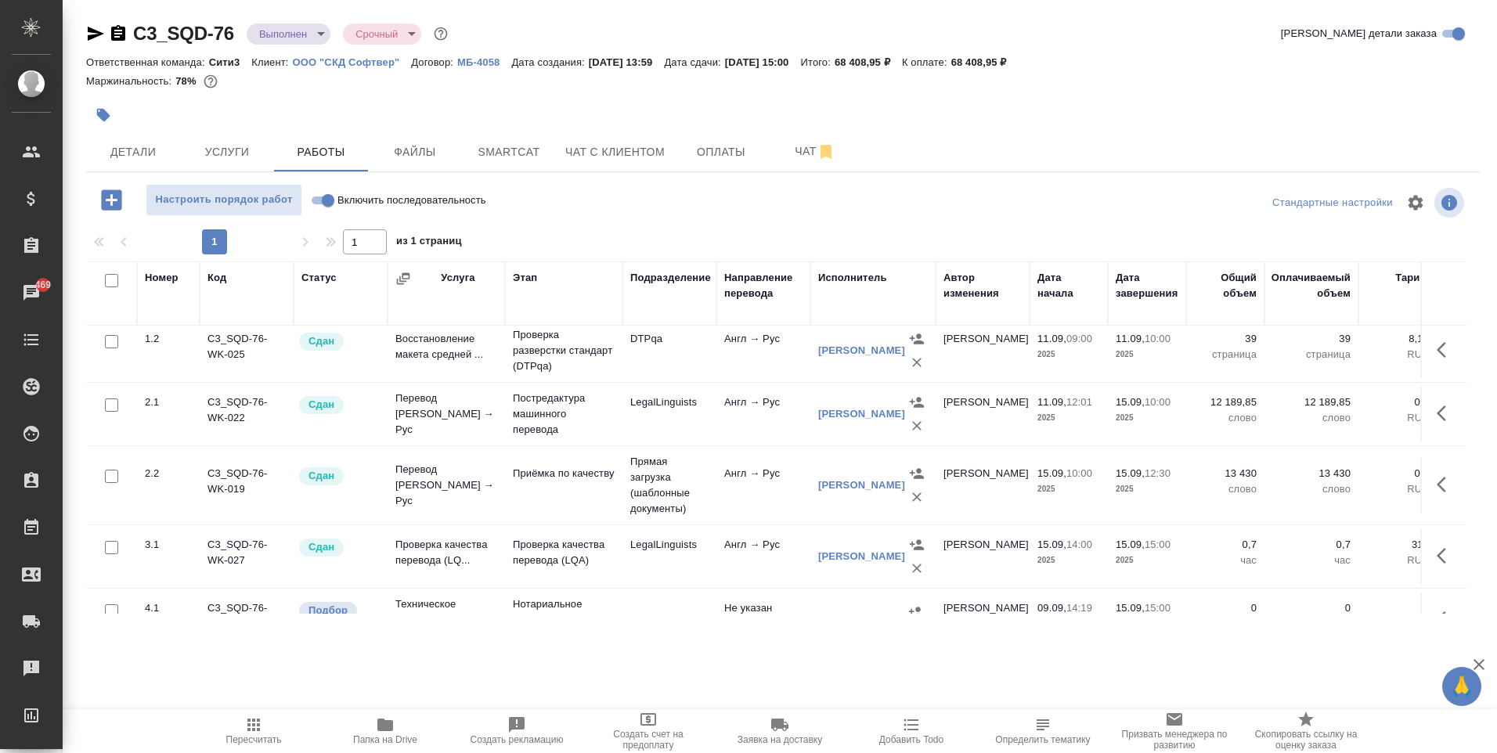
scroll to position [121, 0]
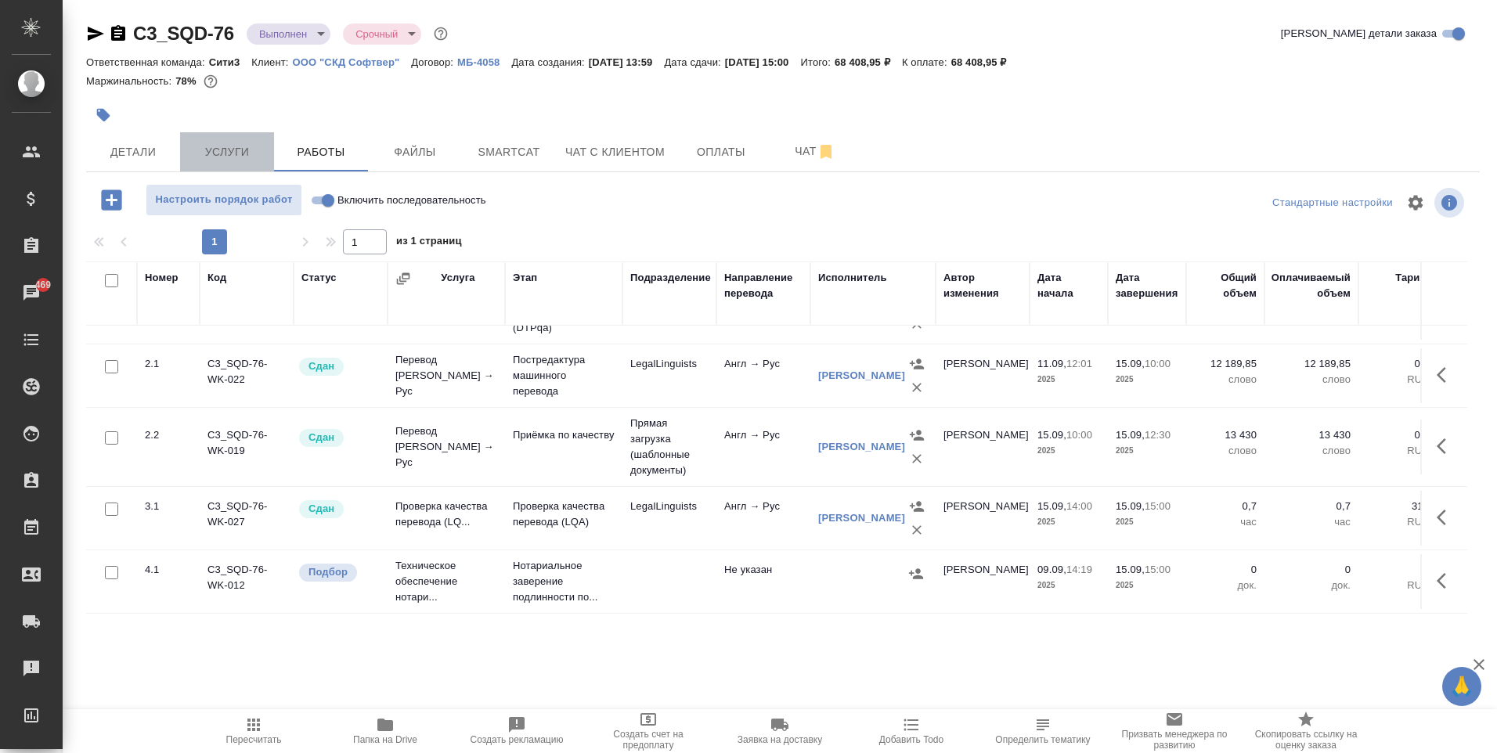
click at [201, 145] on span "Услуги" at bounding box center [226, 152] width 75 height 20
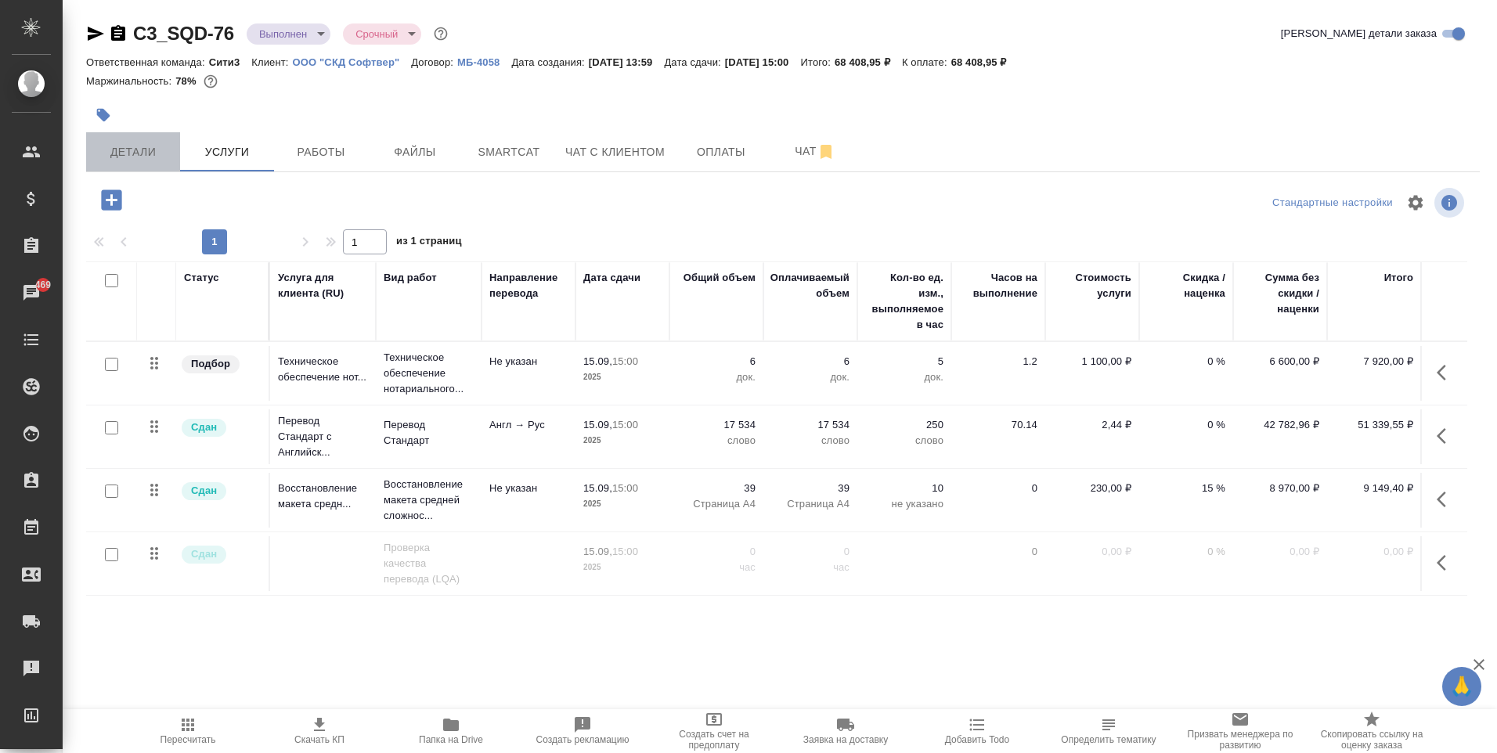
click at [142, 147] on span "Детали" at bounding box center [133, 152] width 75 height 20
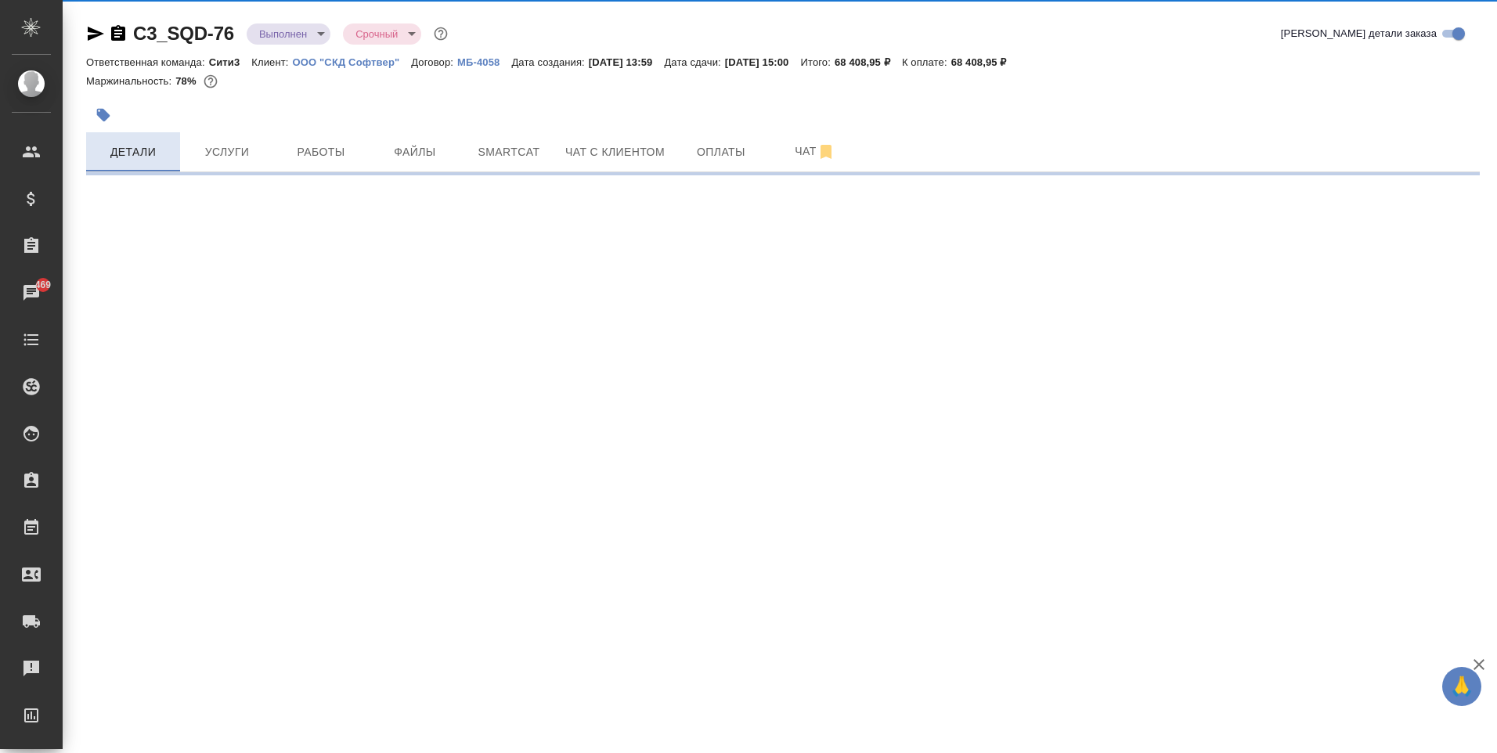
select select "RU"
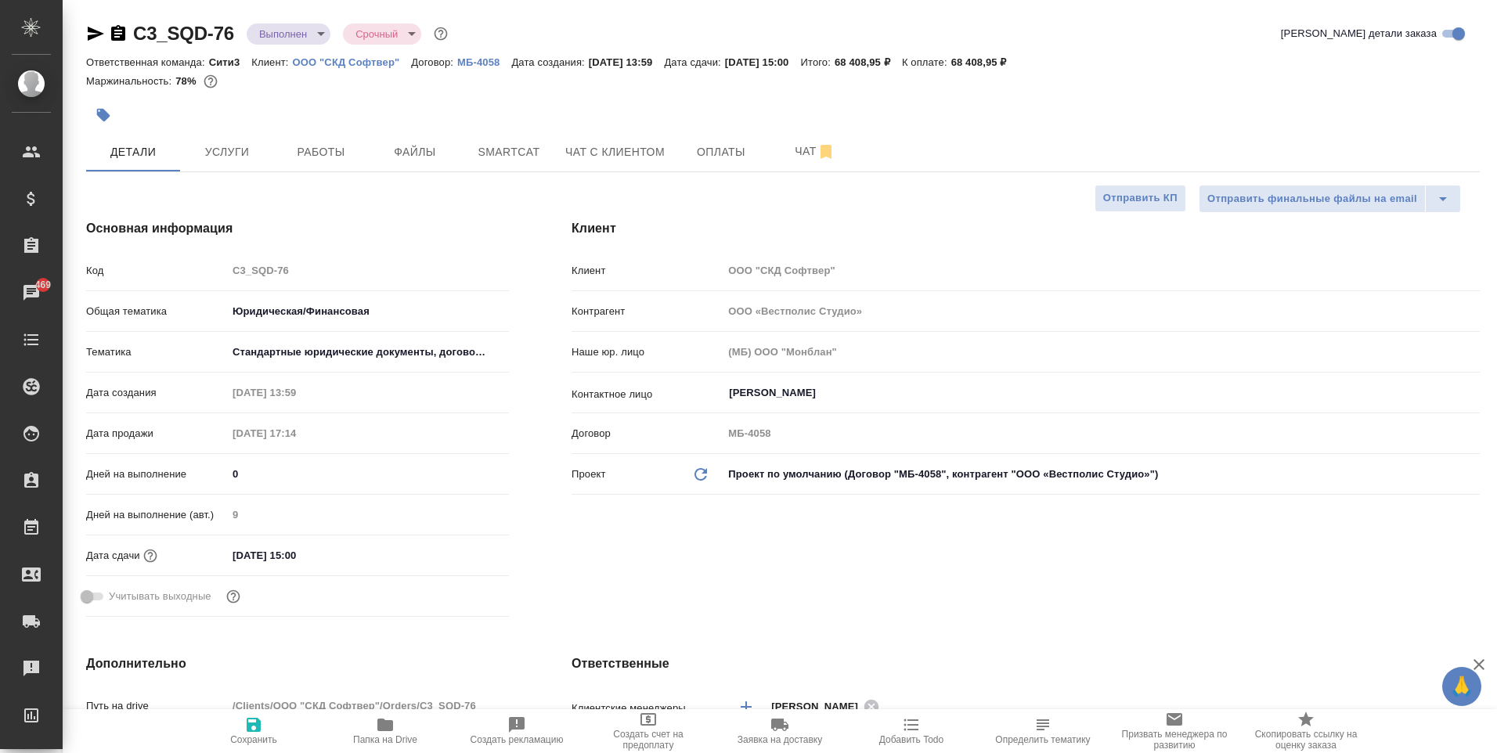
type textarea "x"
click at [287, 138] on button "Работы" at bounding box center [321, 151] width 94 height 39
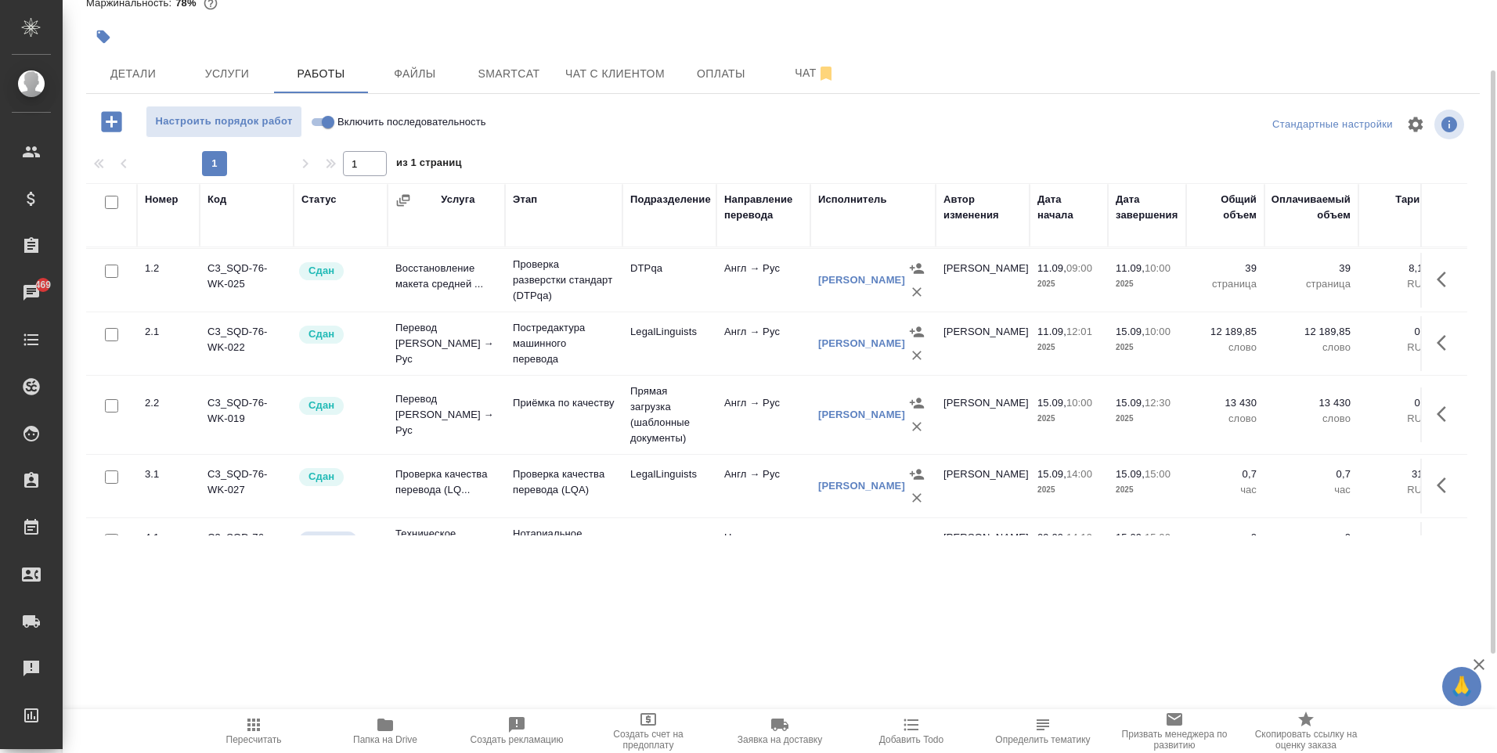
scroll to position [121, 0]
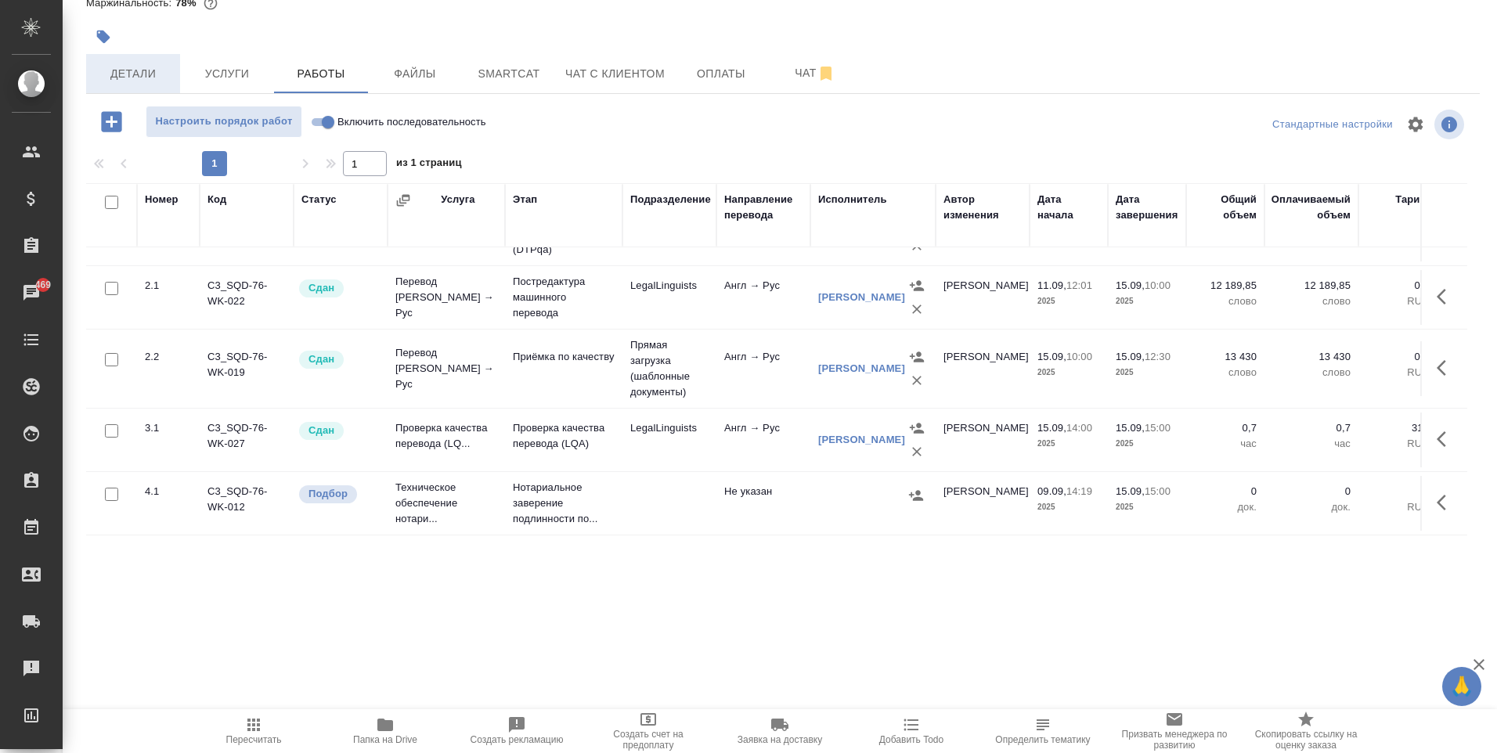
click at [131, 67] on span "Детали" at bounding box center [133, 74] width 75 height 20
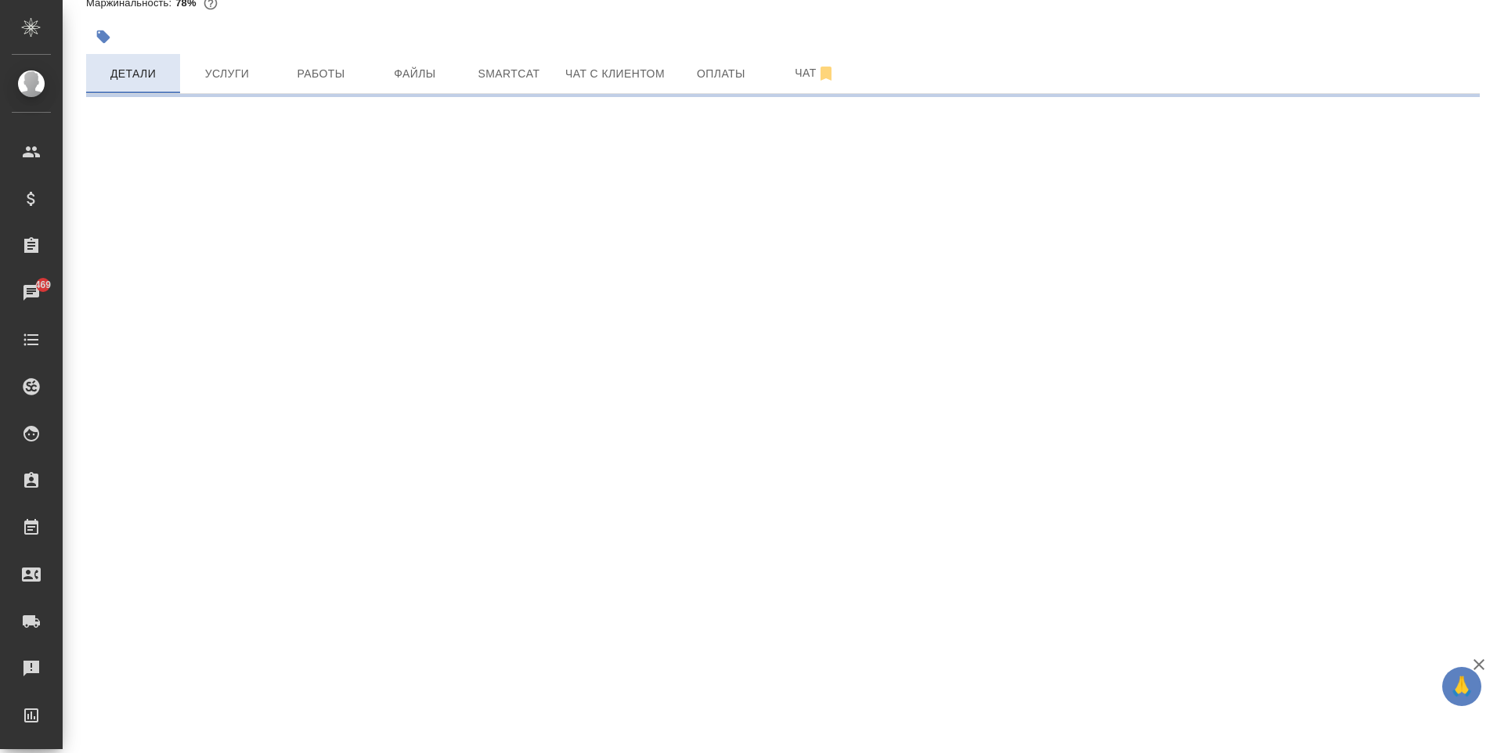
select select "RU"
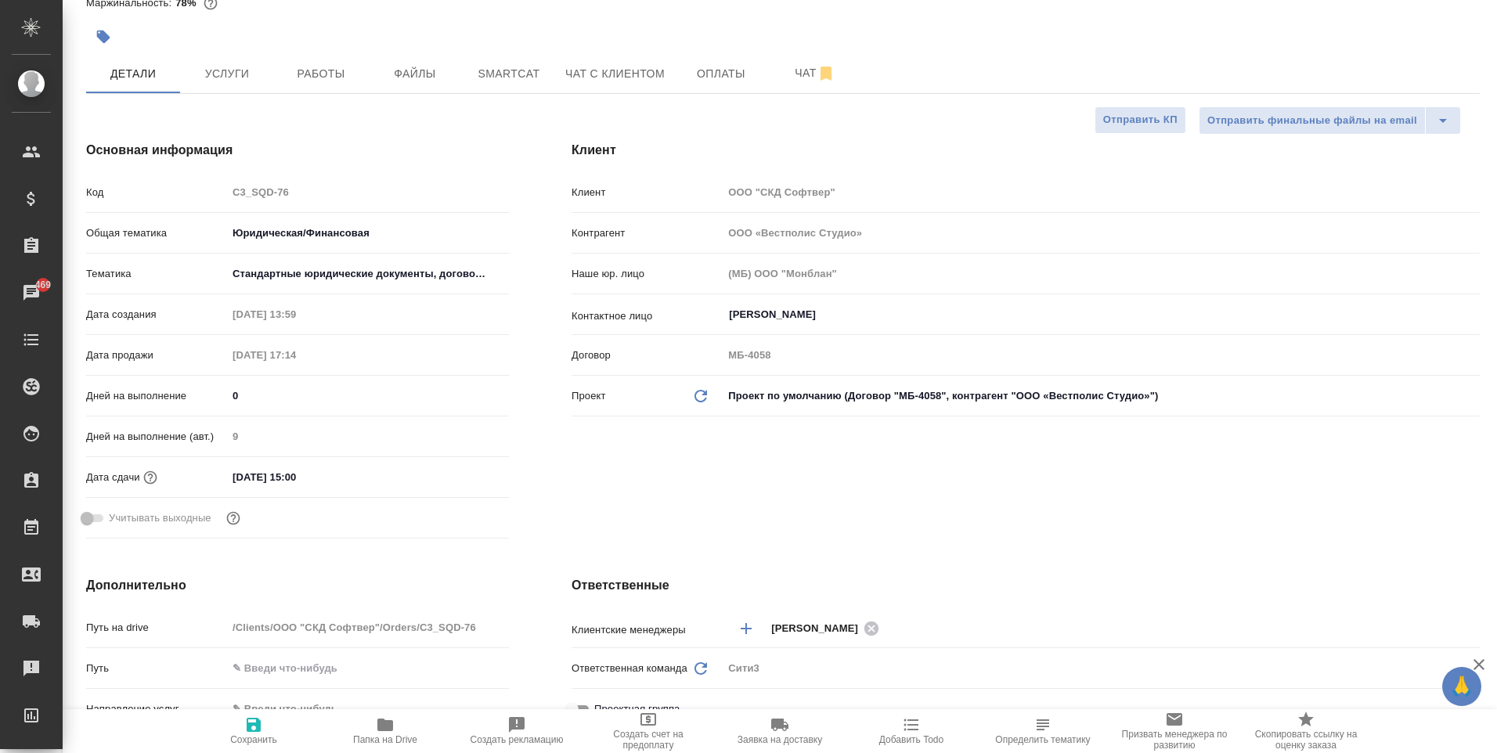
type textarea "x"
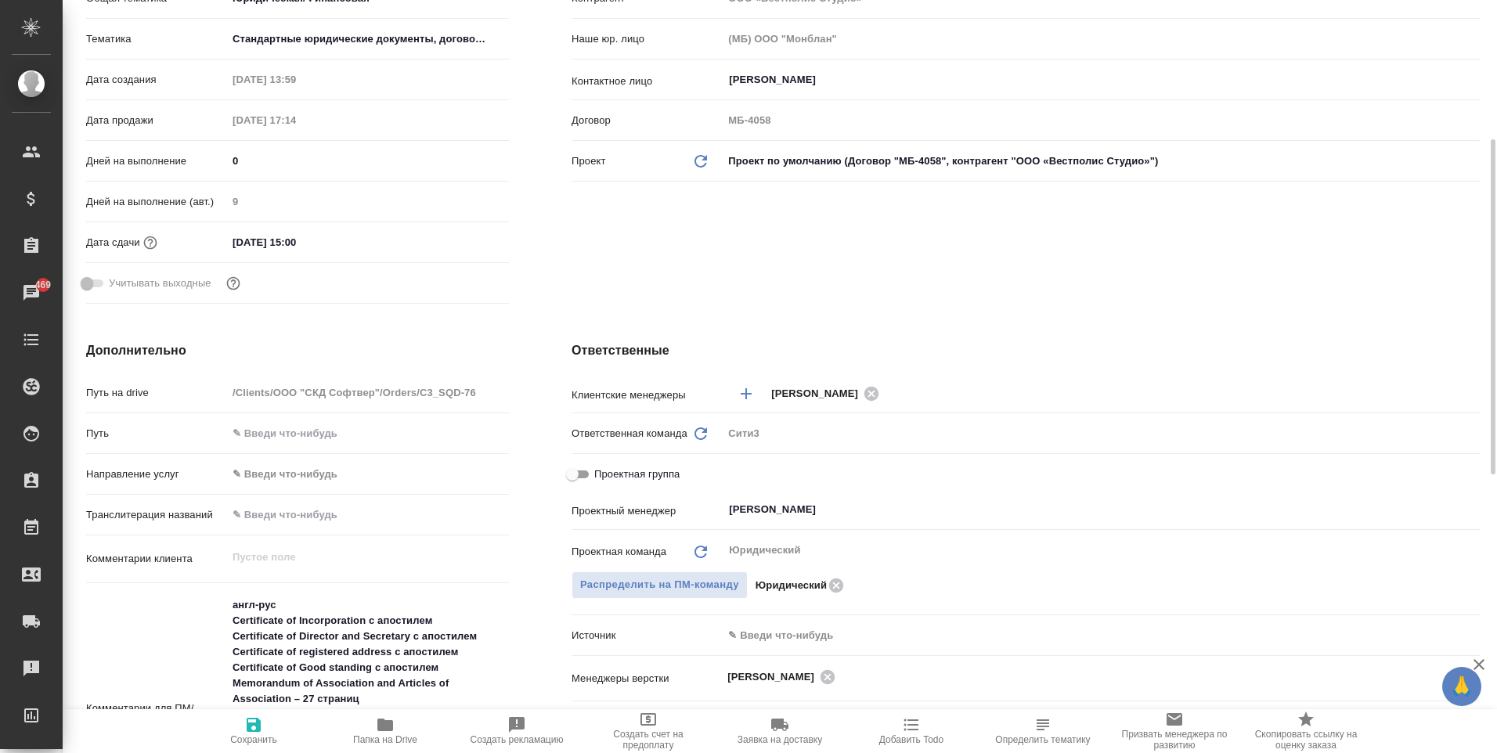
scroll to position [548, 0]
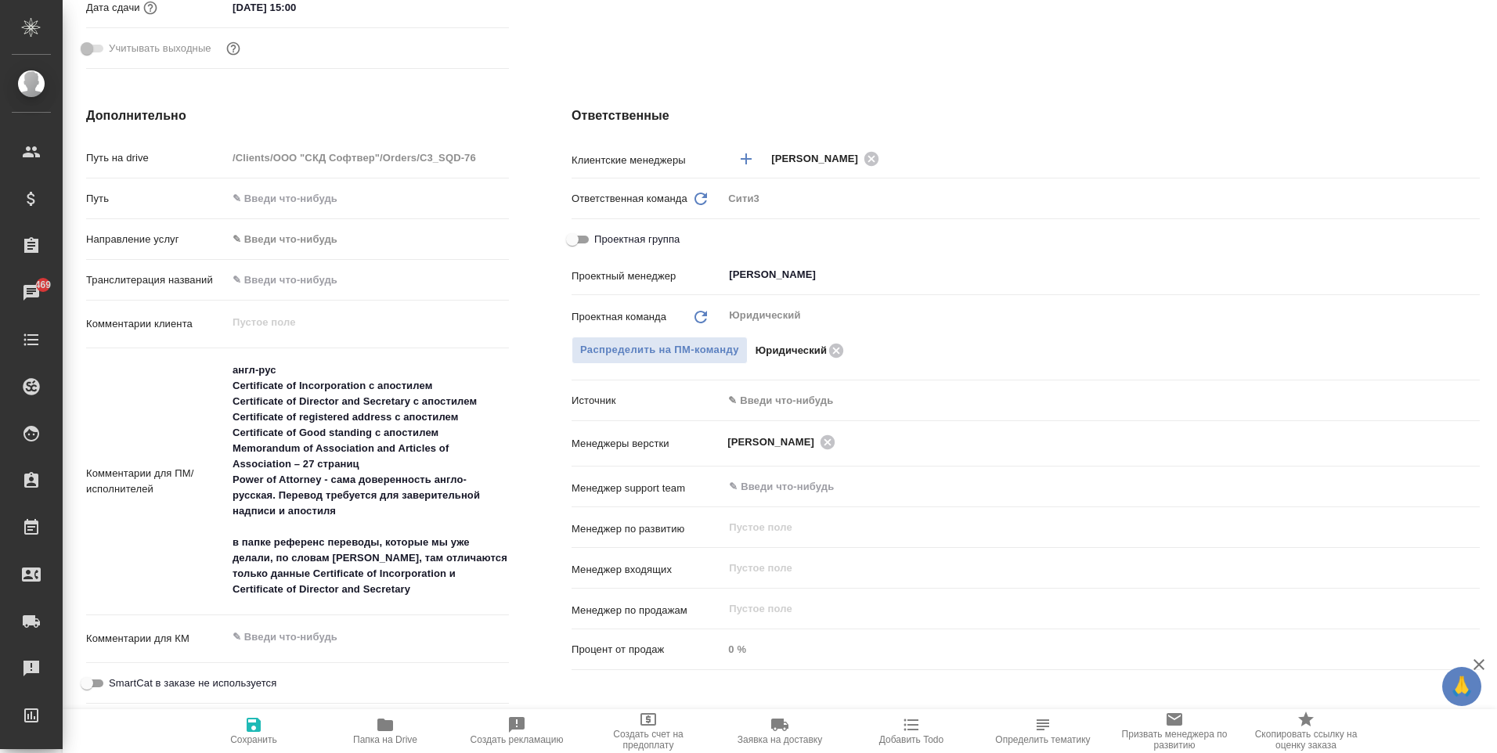
type textarea "x"
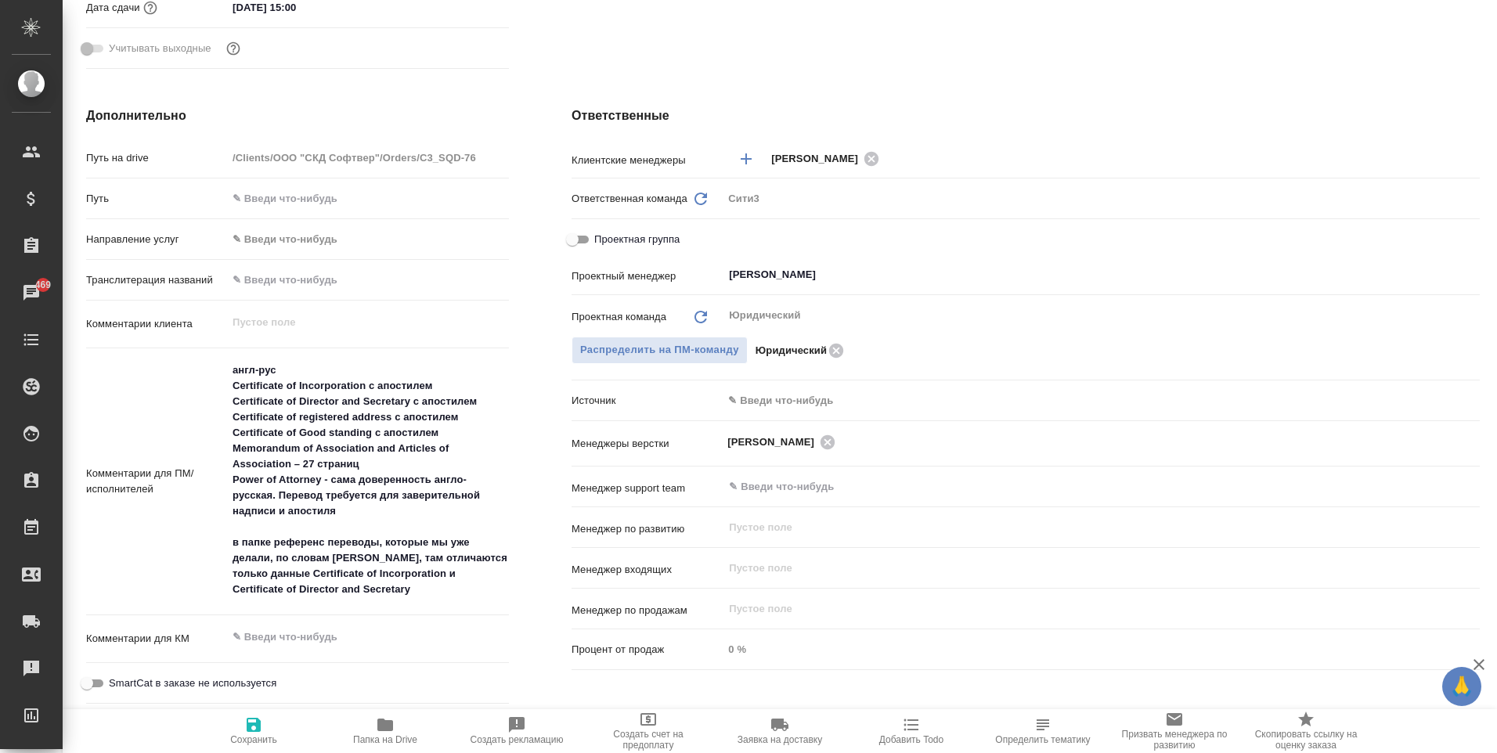
type textarea "x"
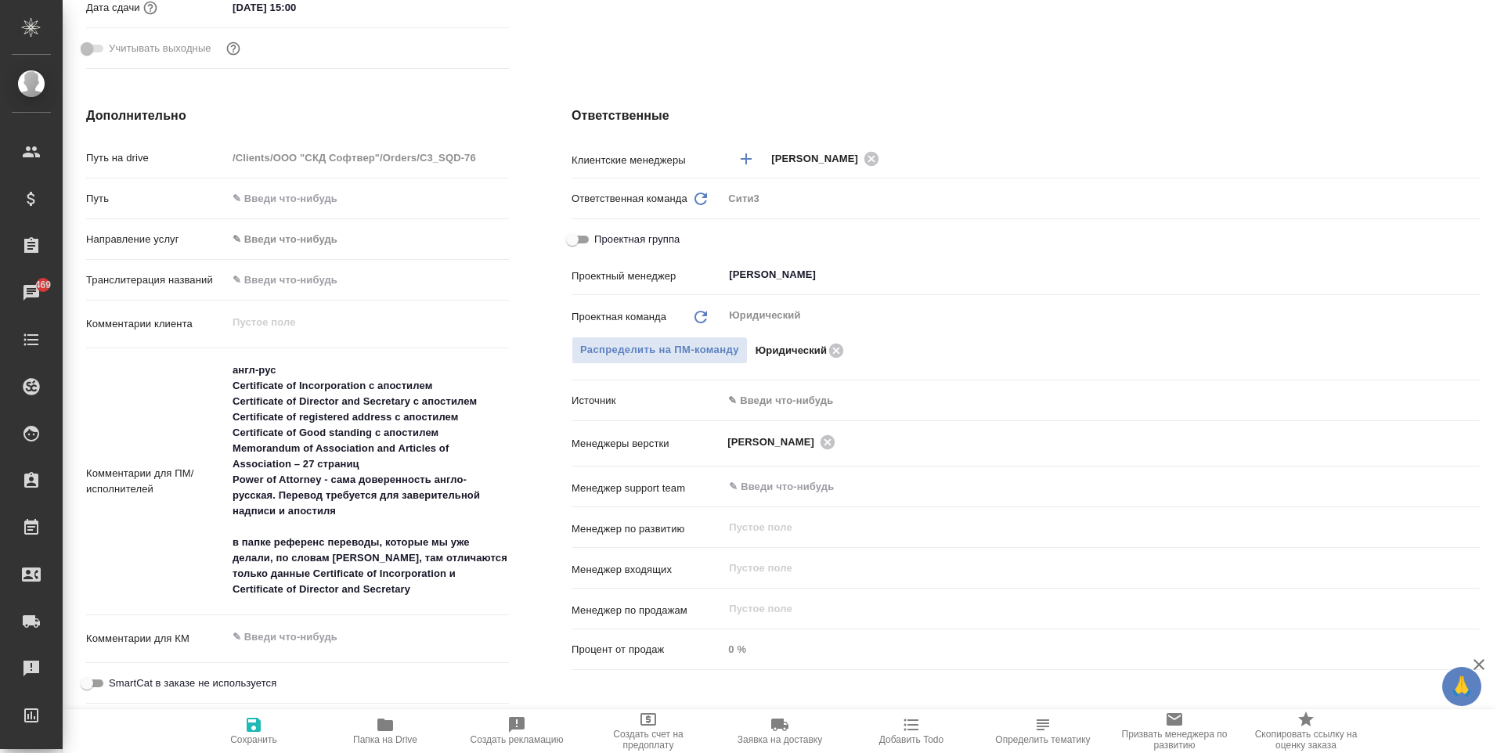
type textarea "x"
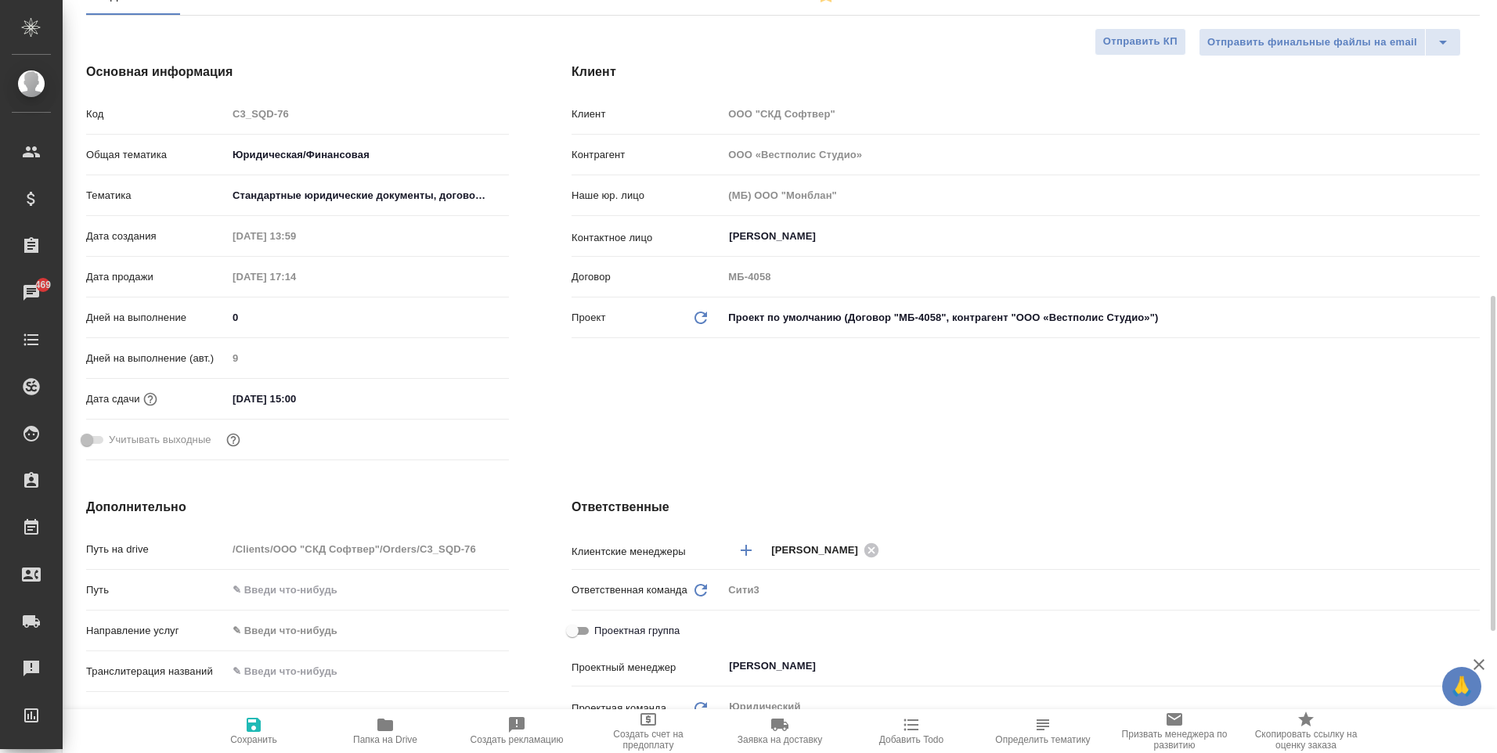
scroll to position [0, 0]
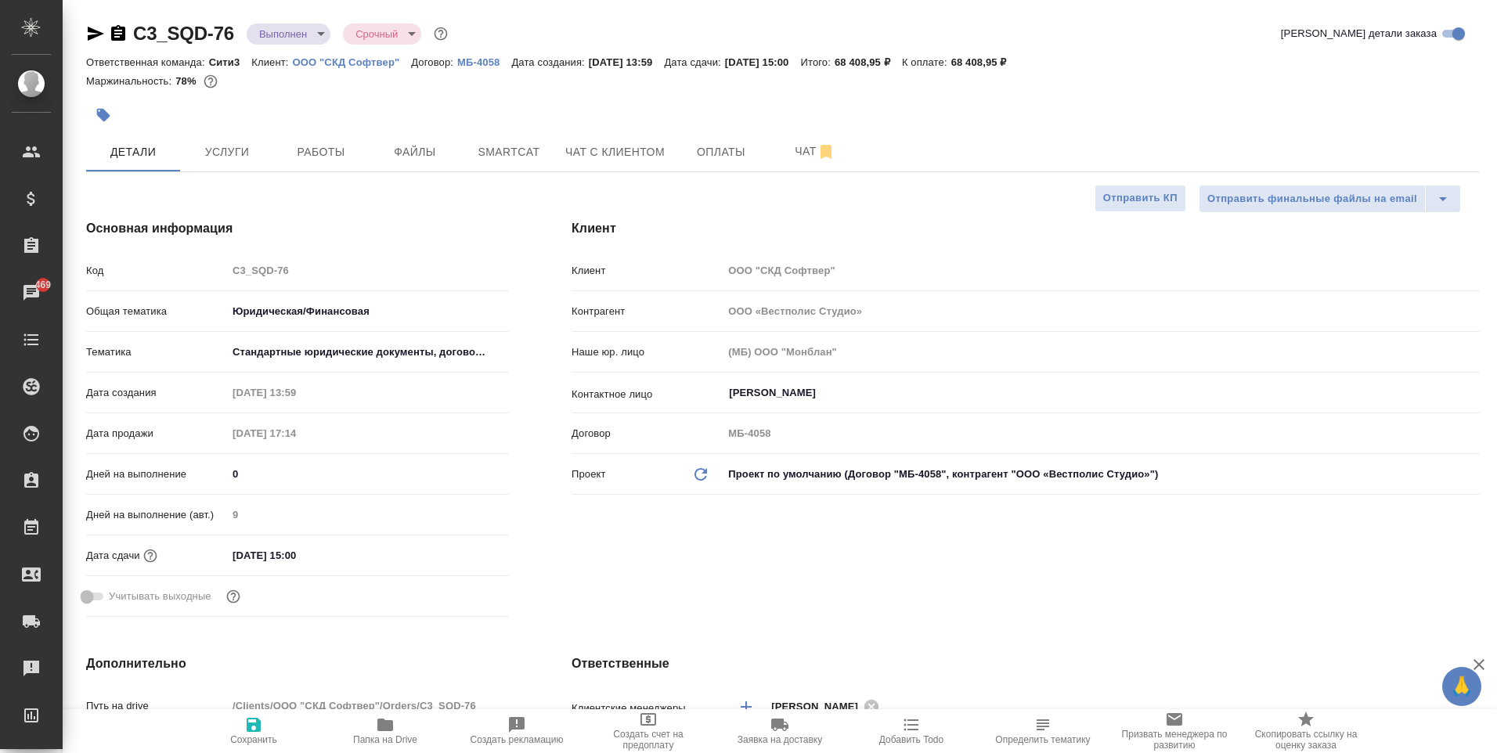
type textarea "x"
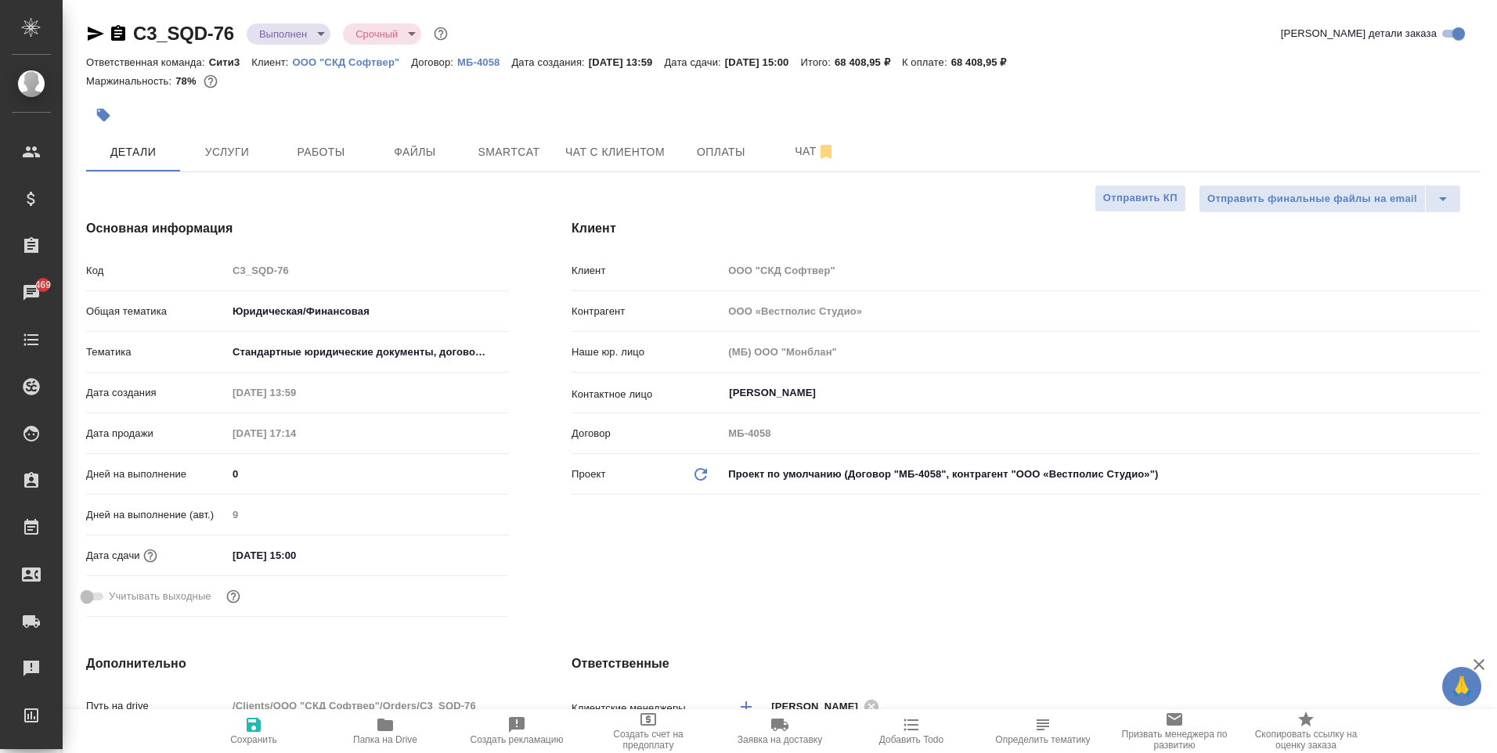
type textarea "x"
click at [365, 168] on button "Работы" at bounding box center [321, 151] width 94 height 39
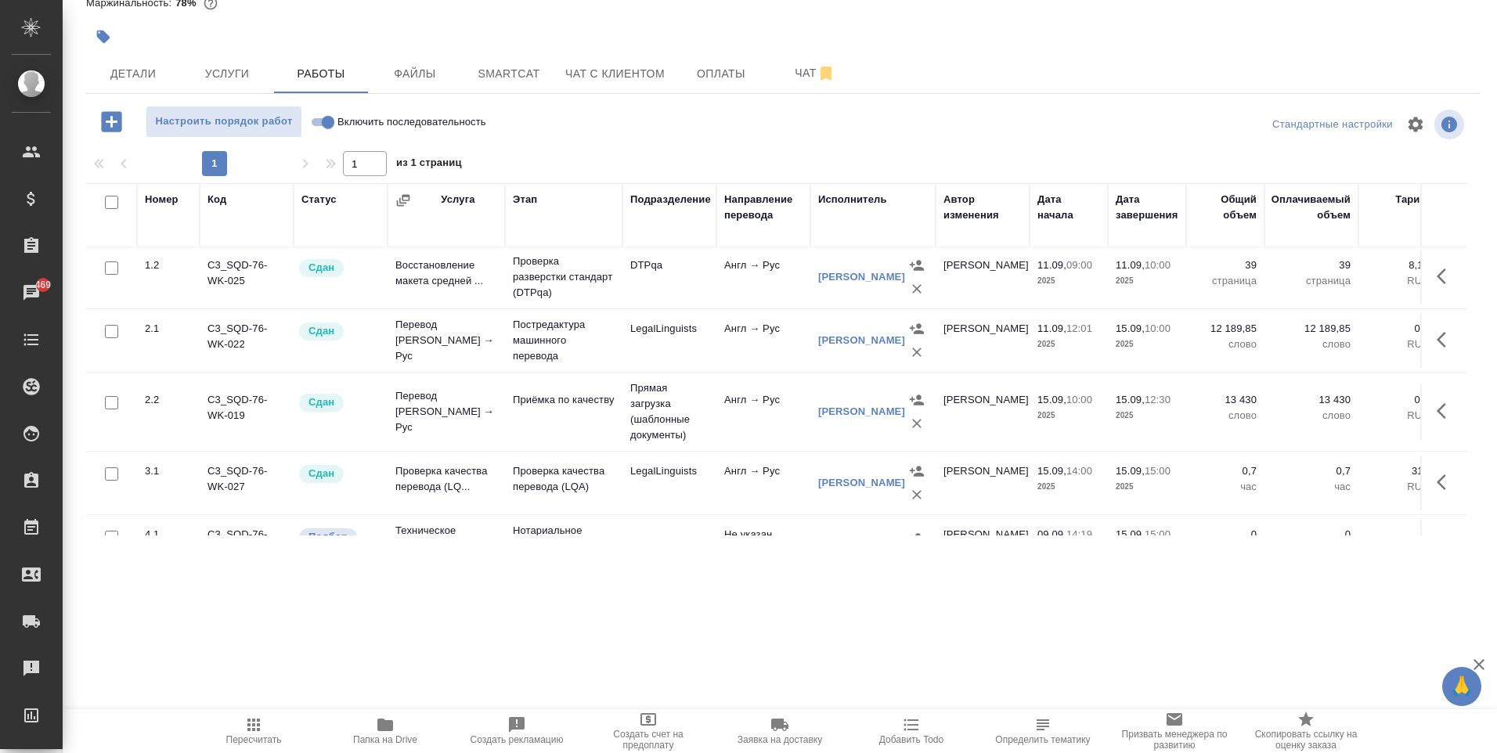
scroll to position [121, 0]
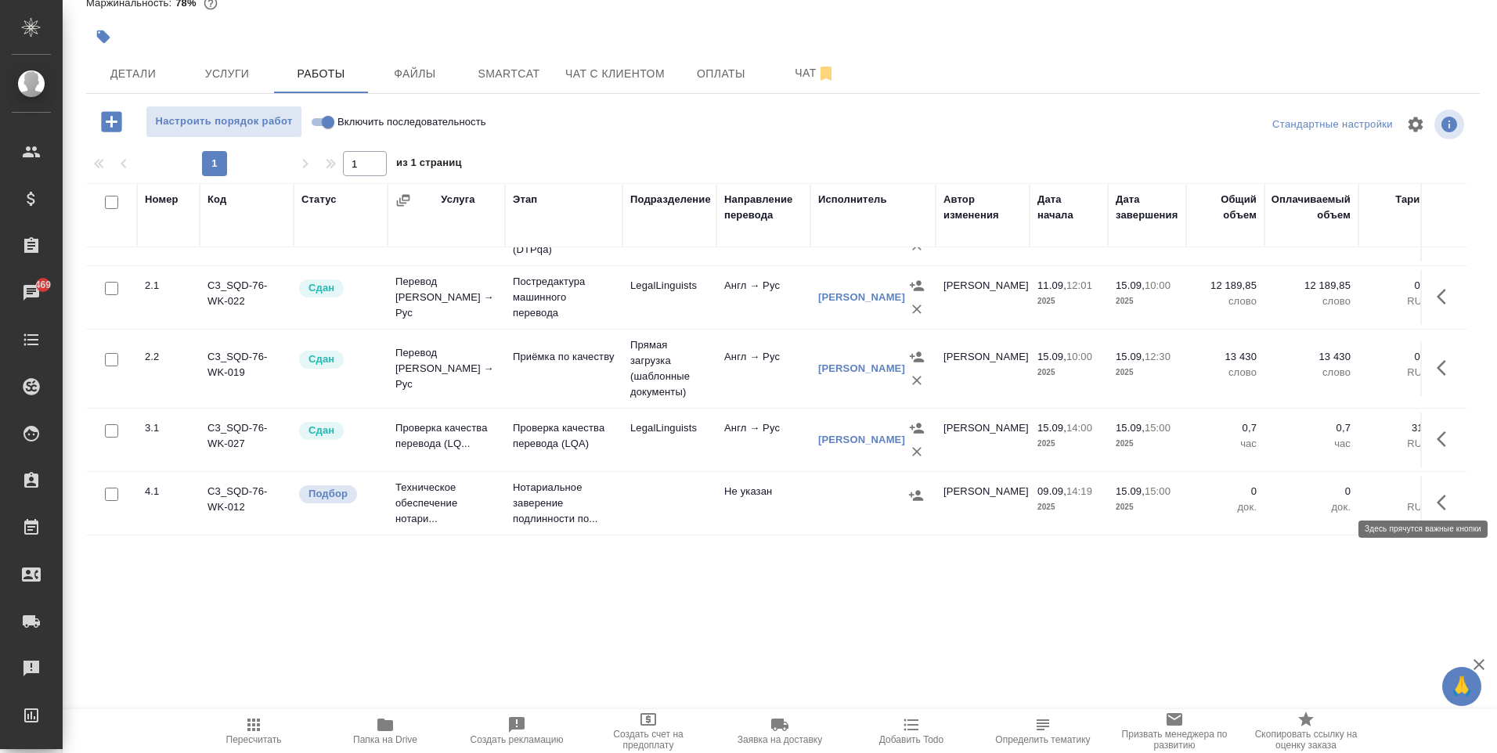
click at [1437, 495] on icon "button" at bounding box center [1441, 503] width 9 height 16
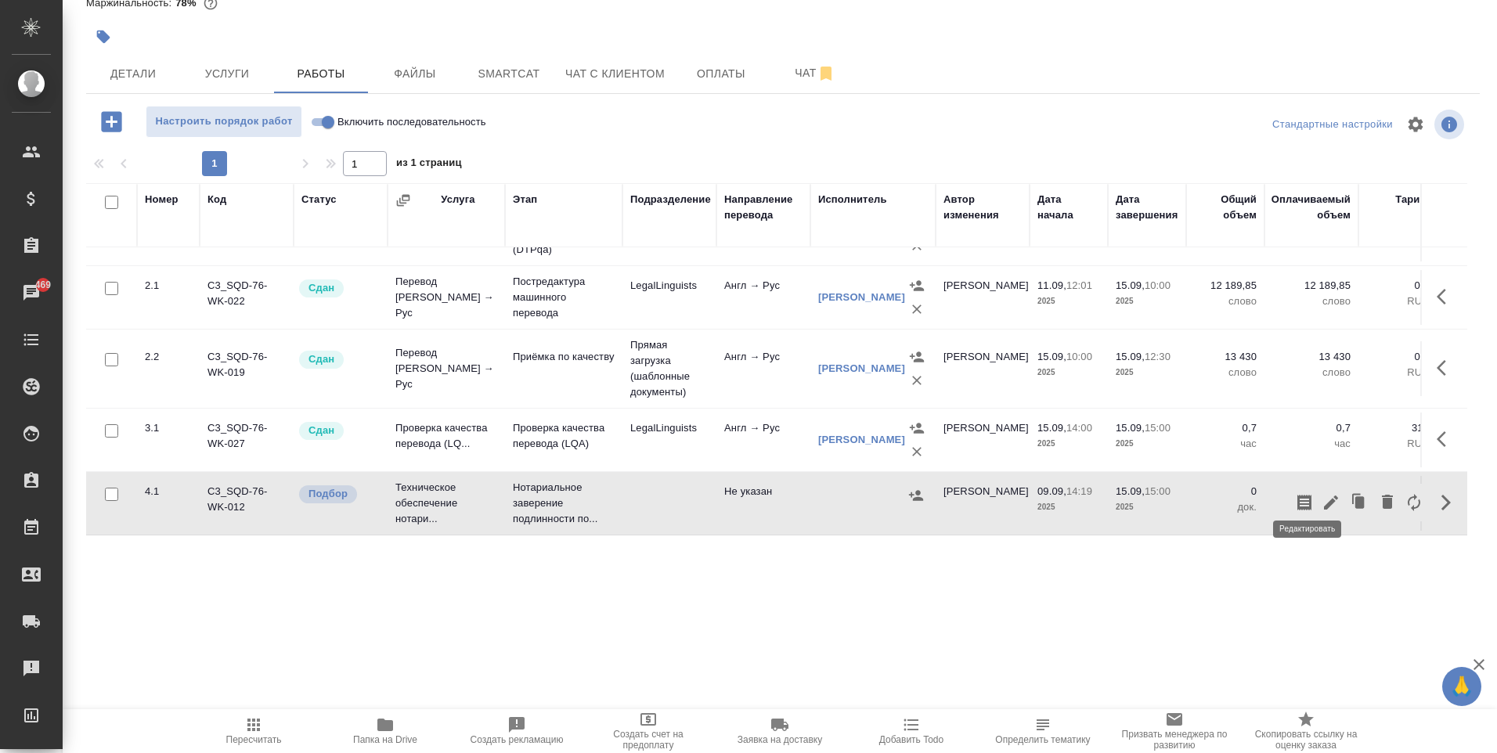
click at [1322, 498] on icon "button" at bounding box center [1331, 502] width 19 height 19
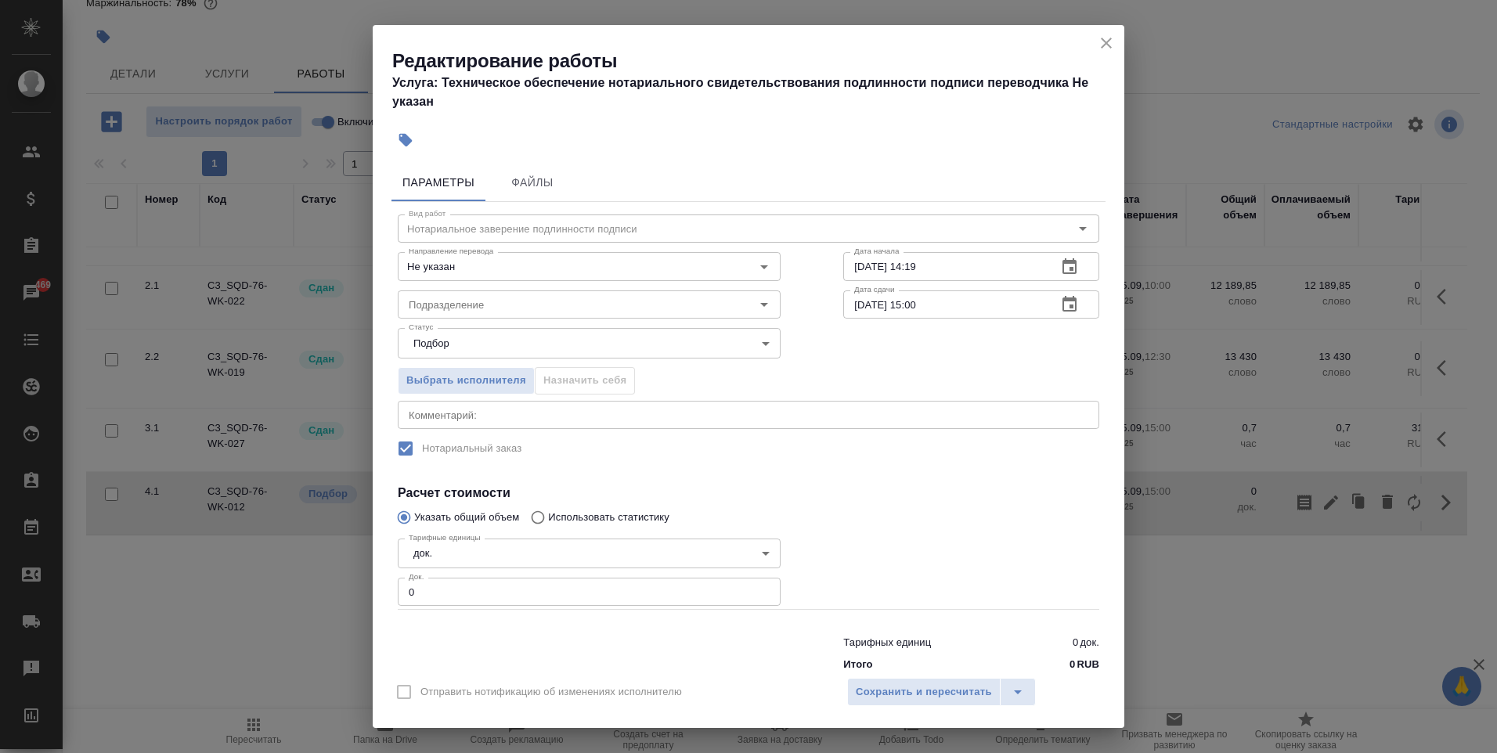
click at [1112, 38] on icon "close" at bounding box center [1106, 43] width 19 height 19
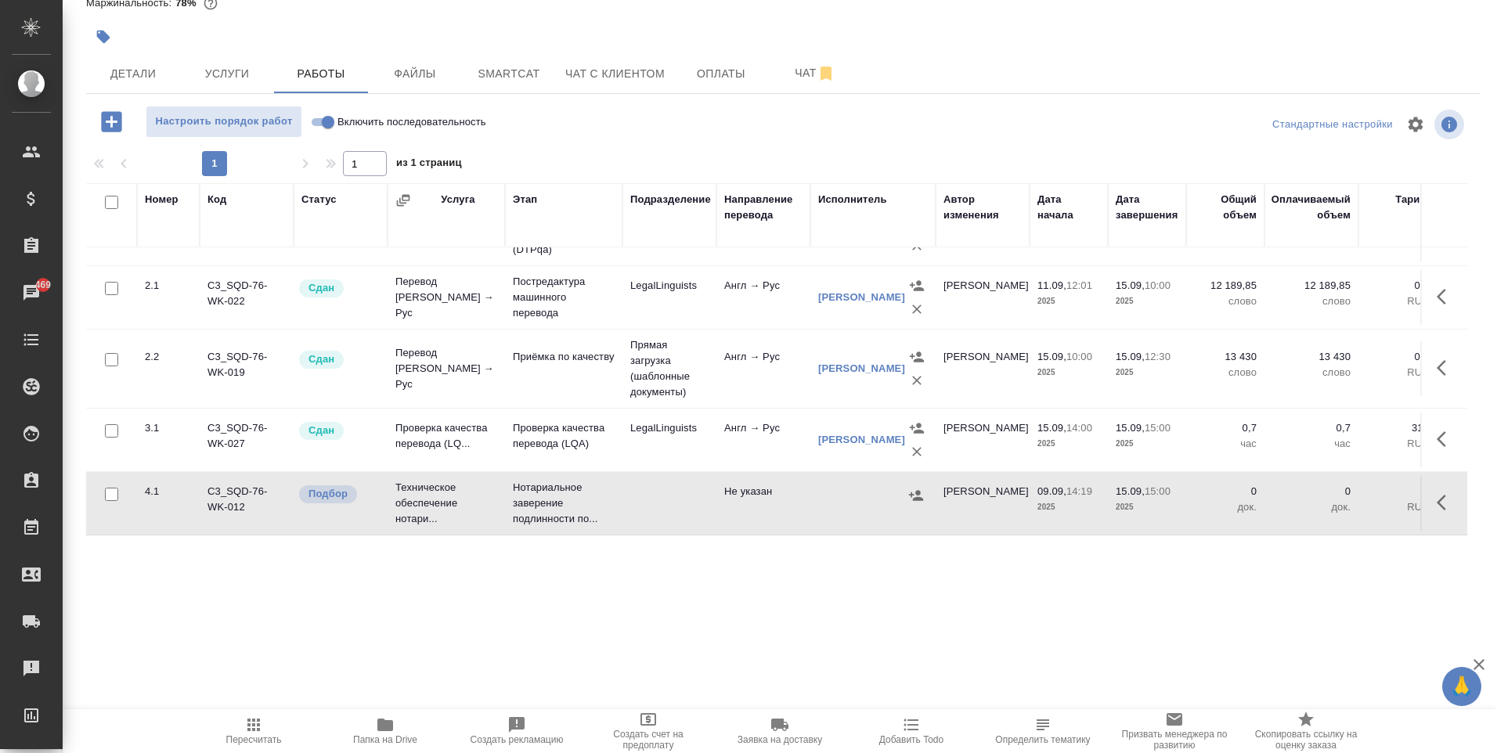
click at [637, 513] on td at bounding box center [669, 503] width 94 height 55
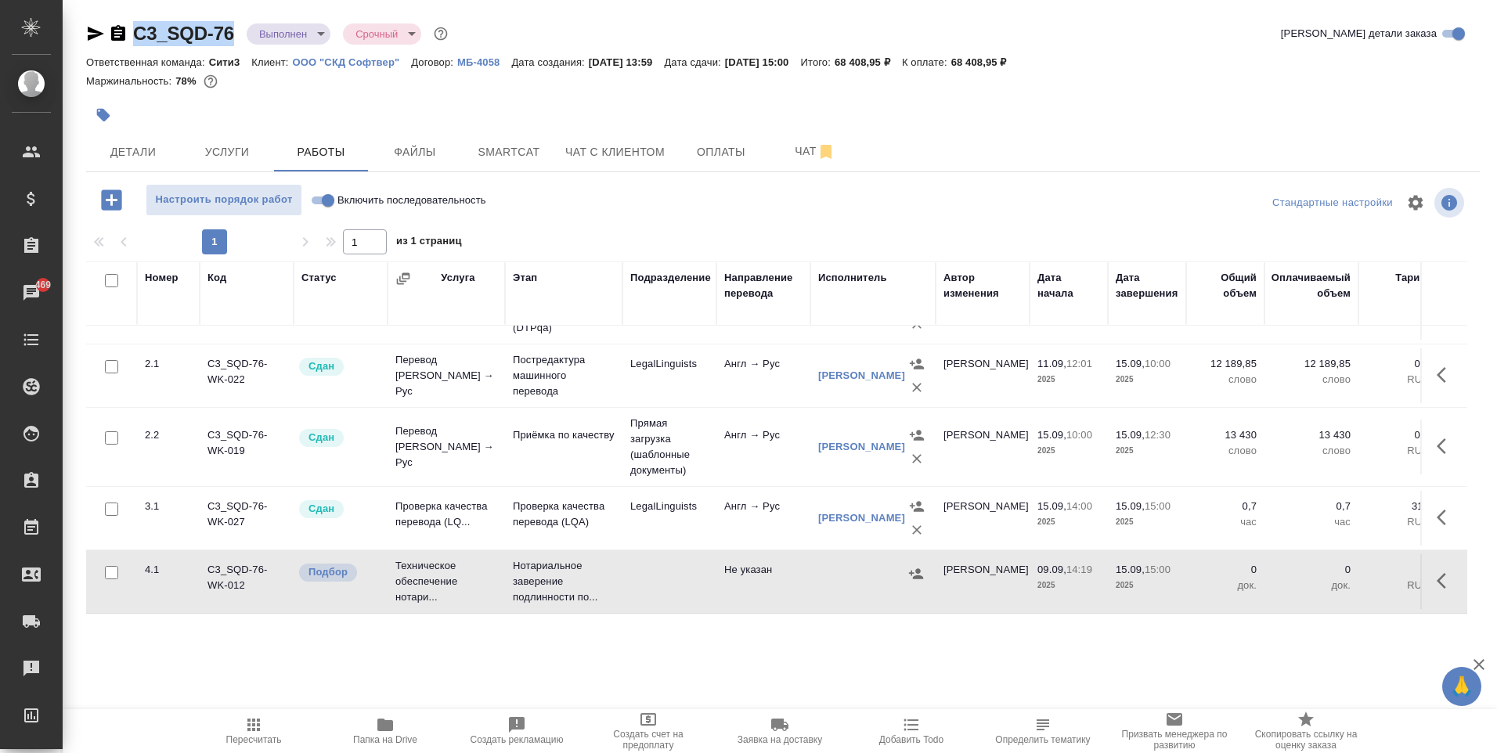
drag, startPoint x: 130, startPoint y: 41, endPoint x: 233, endPoint y: 34, distance: 102.8
click at [233, 34] on div "C3_SQD-76 Выполнен completed Срочный urgent" at bounding box center [268, 33] width 365 height 25
click at [730, 30] on div "C3_SQD-76 Выполнен completed Срочный urgent Кратко детали заказа" at bounding box center [783, 33] width 1394 height 25
drag, startPoint x: 853, startPoint y: 63, endPoint x: 1021, endPoint y: 70, distance: 167.7
click at [1021, 70] on div "Ответственная команда: Сити3 Клиент: ООО "СКД Софтвер" Договор: МБ-4058 Дата со…" at bounding box center [783, 61] width 1394 height 19
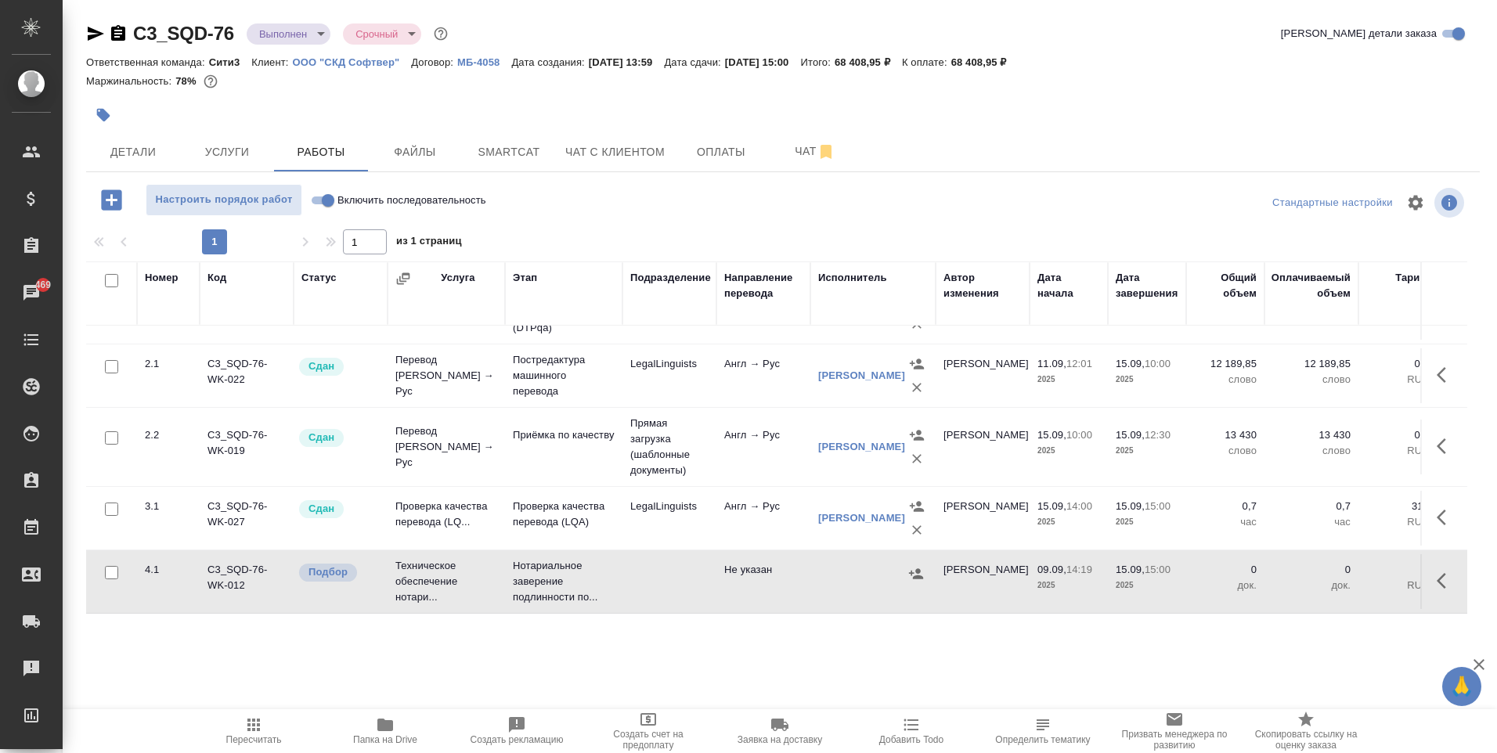
drag, startPoint x: 1021, startPoint y: 70, endPoint x: 939, endPoint y: 103, distance: 88.5
click at [939, 103] on div at bounding box center [550, 115] width 929 height 34
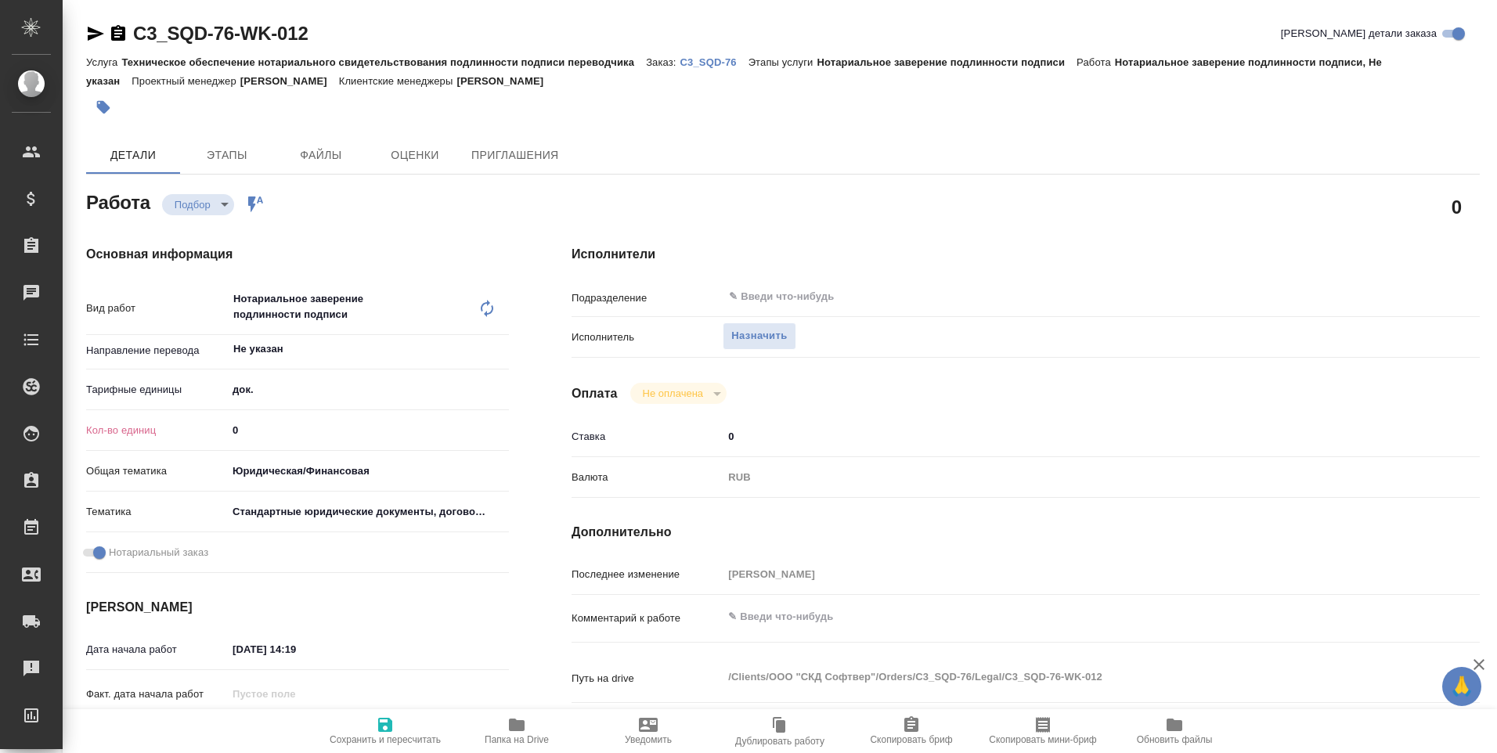
click at [346, 430] on input "0" at bounding box center [368, 430] width 282 height 23
type input "6"
click at [405, 741] on span "Сохранить и пересчитать" at bounding box center [385, 739] width 111 height 11
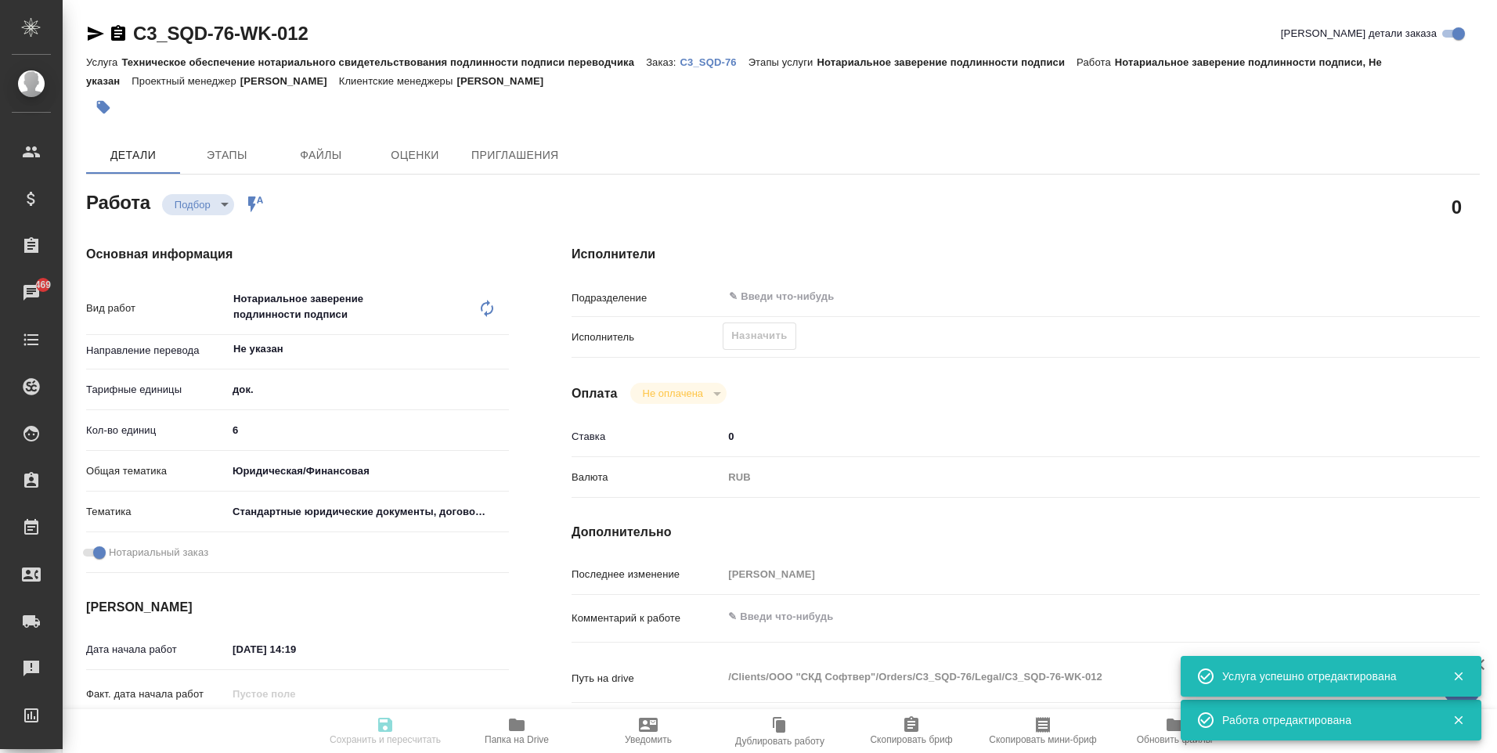
type input "recruiting"
type input "Не указан"
type input "5a8b1489cc6b4906c91bfd8b"
type input "6"
type input "yr-fn"
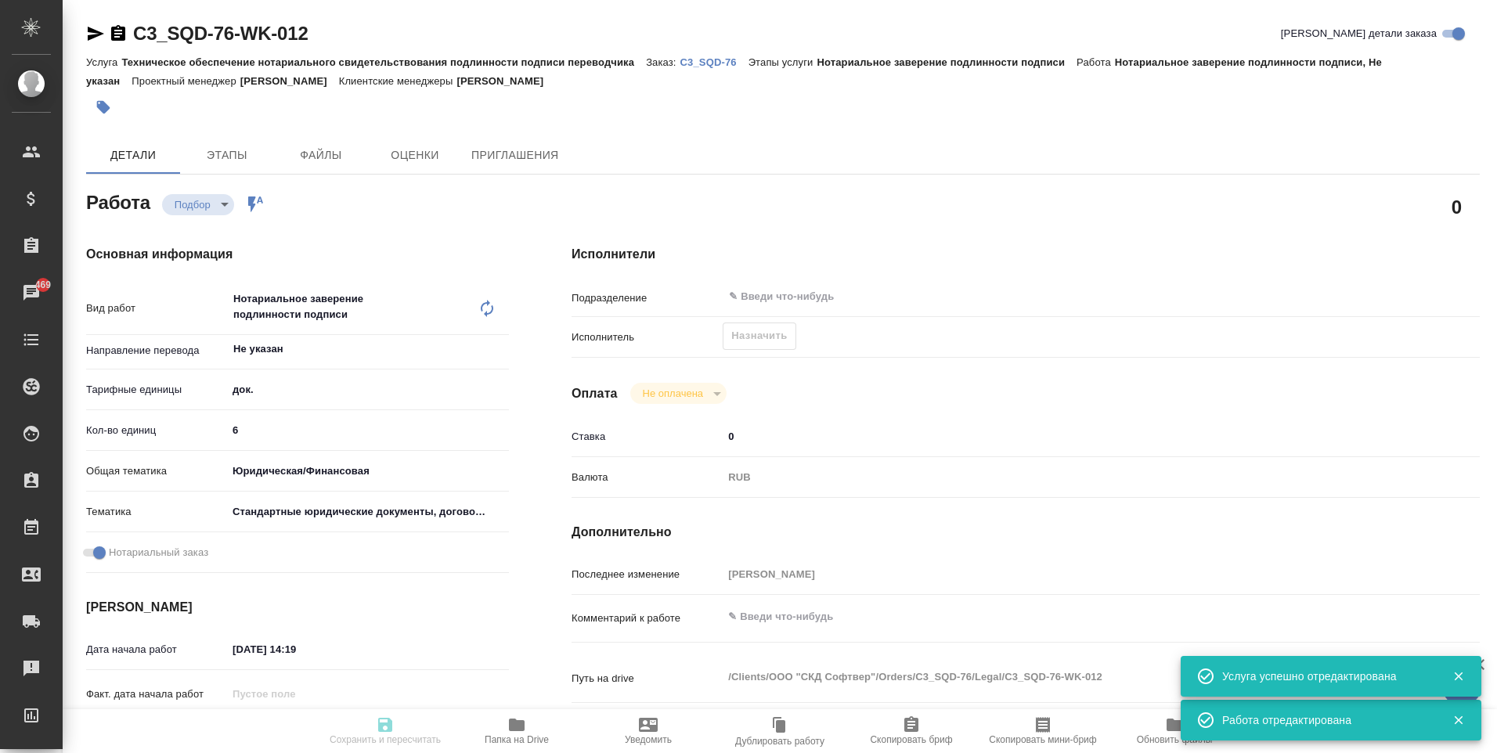
type input "5f647205b73bc97568ca66bf"
checkbox input "true"
type input "09.09.2025 14:19"
type input "15.09.2025 15:00"
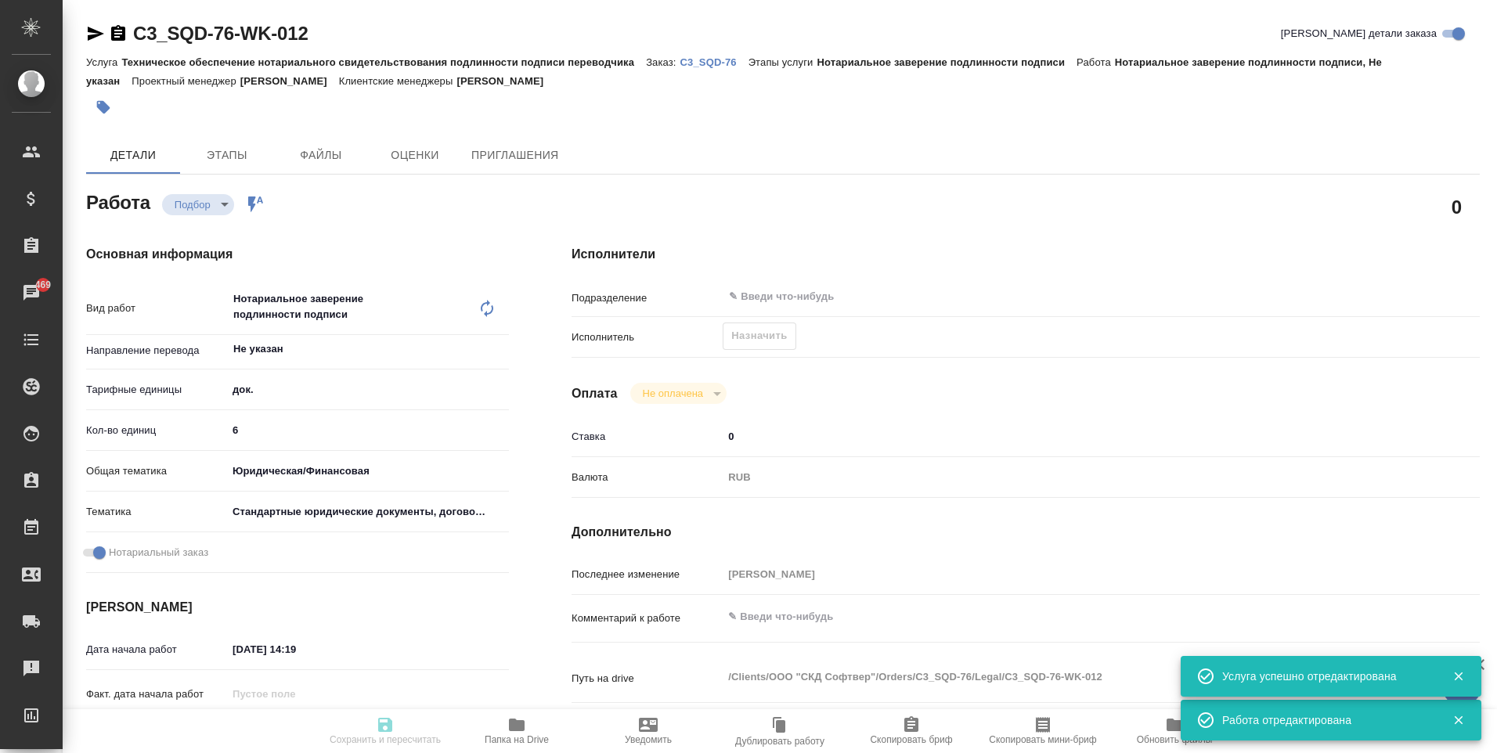
type input "notPayed"
type input "0"
type input "RUB"
type input "[PERSON_NAME]"
type input "C3_SQD-76"
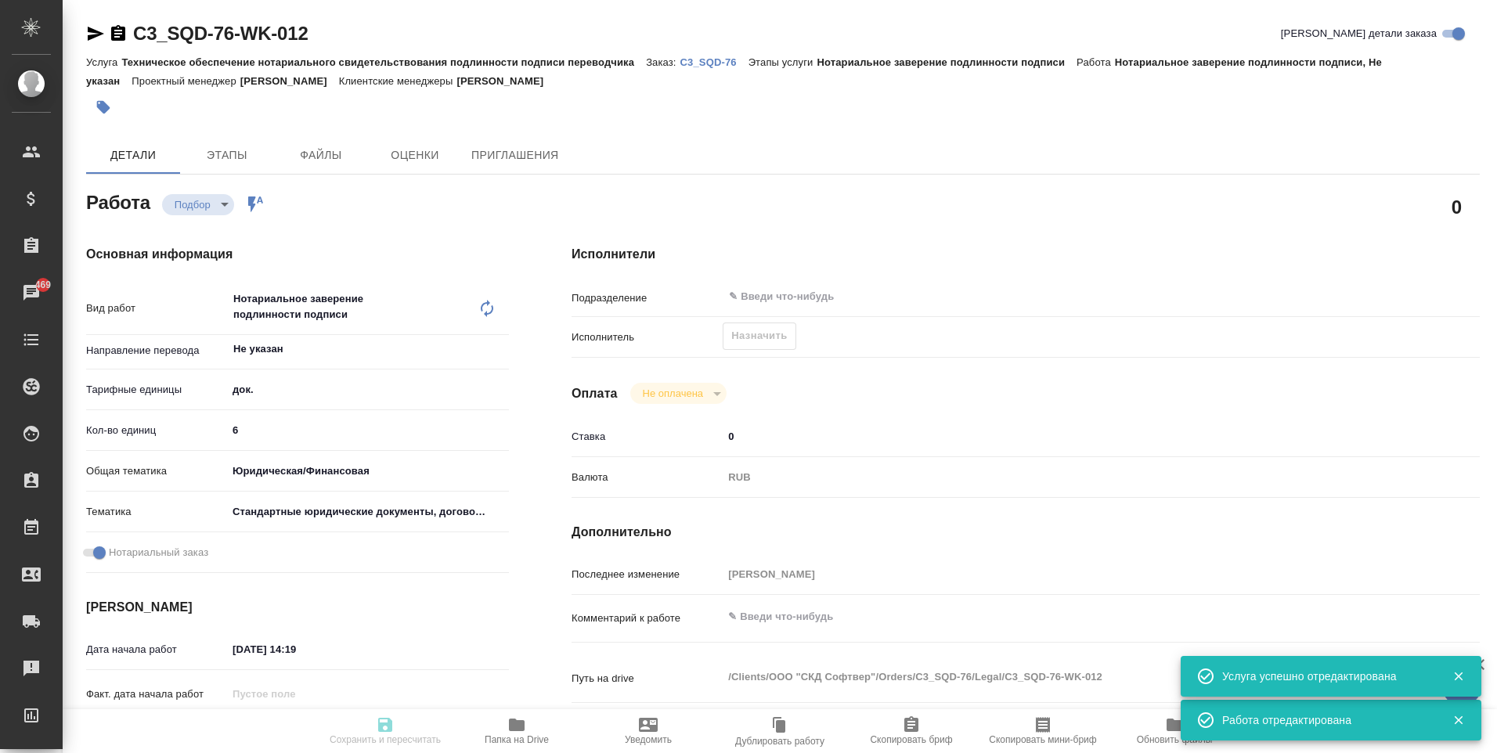
type input "Техническое обеспечение нотариального свидетельствования подлинности подписи пе…"
type input "Нотариальное заверение подлинности подписи"
type input "[PERSON_NAME]"
type input "Заборова Александра"
type input "/Clients/ООО "СКД Софтвер"/Orders/C3_SQD-76"
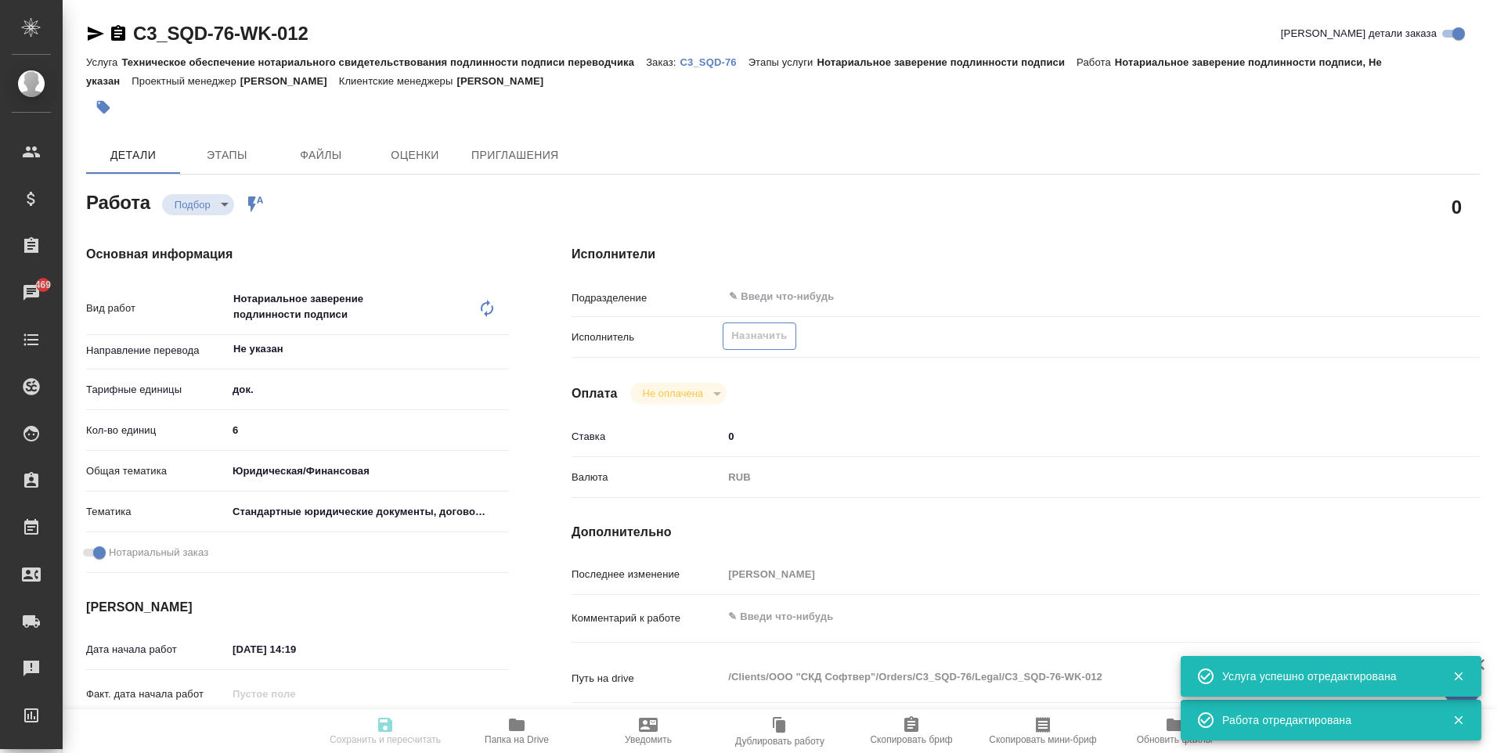
type input "recruiting"
type input "Не указан"
type input "5a8b1489cc6b4906c91bfd8b"
type input "6"
type input "yr-fn"
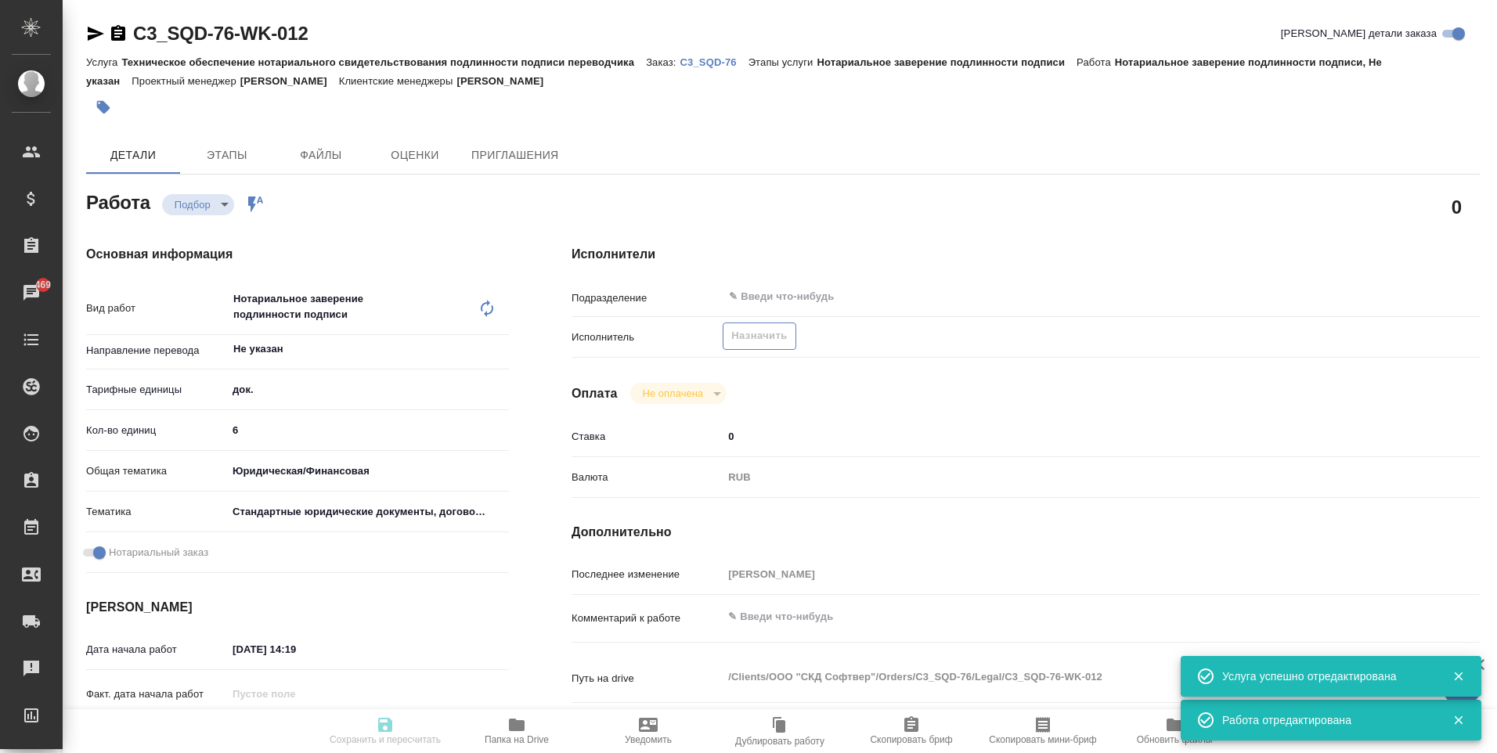
type input "5f647205b73bc97568ca66bf"
checkbox input "true"
type input "09.09.2025 14:19"
type input "15.09.2025 15:00"
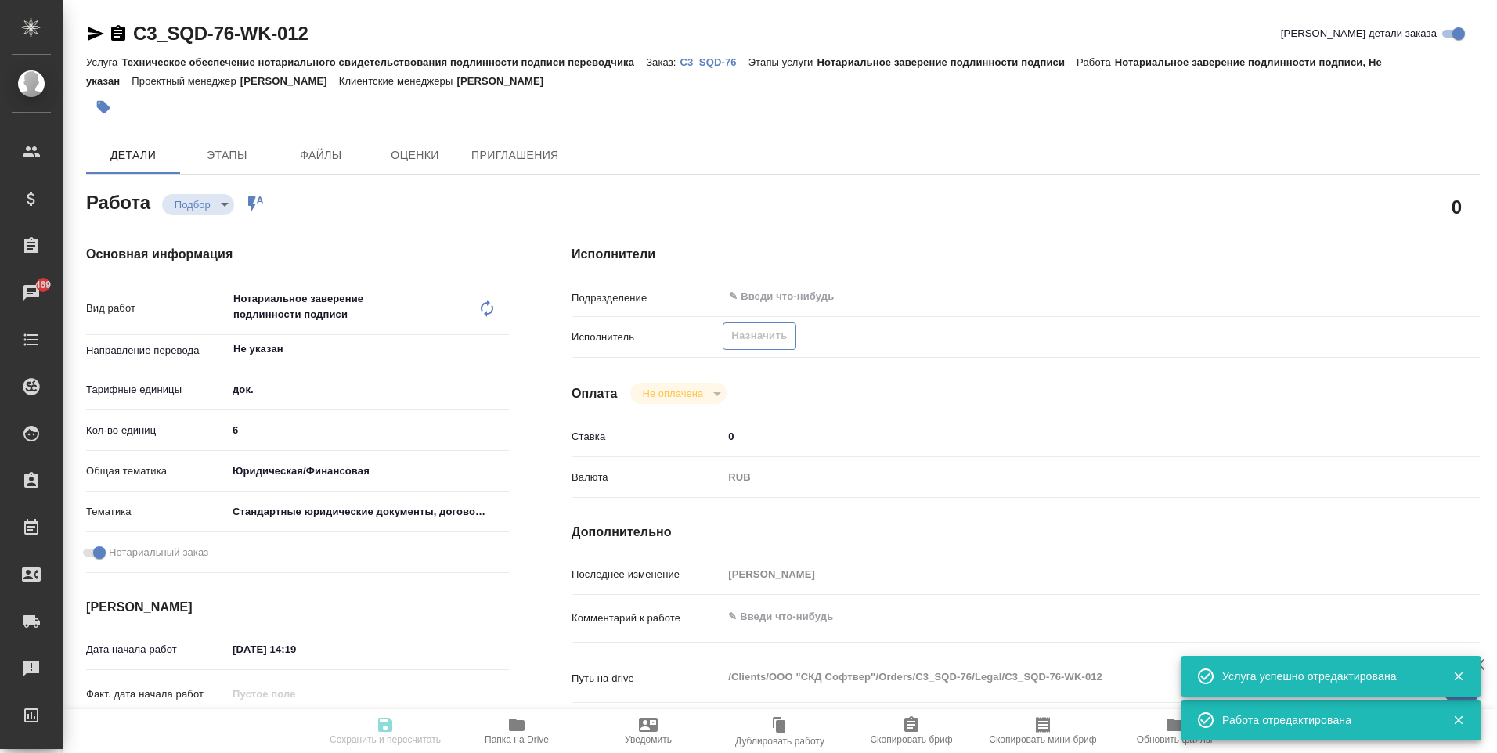
type input "notPayed"
type input "0"
type input "RUB"
type input "[PERSON_NAME]"
type input "C3_SQD-76"
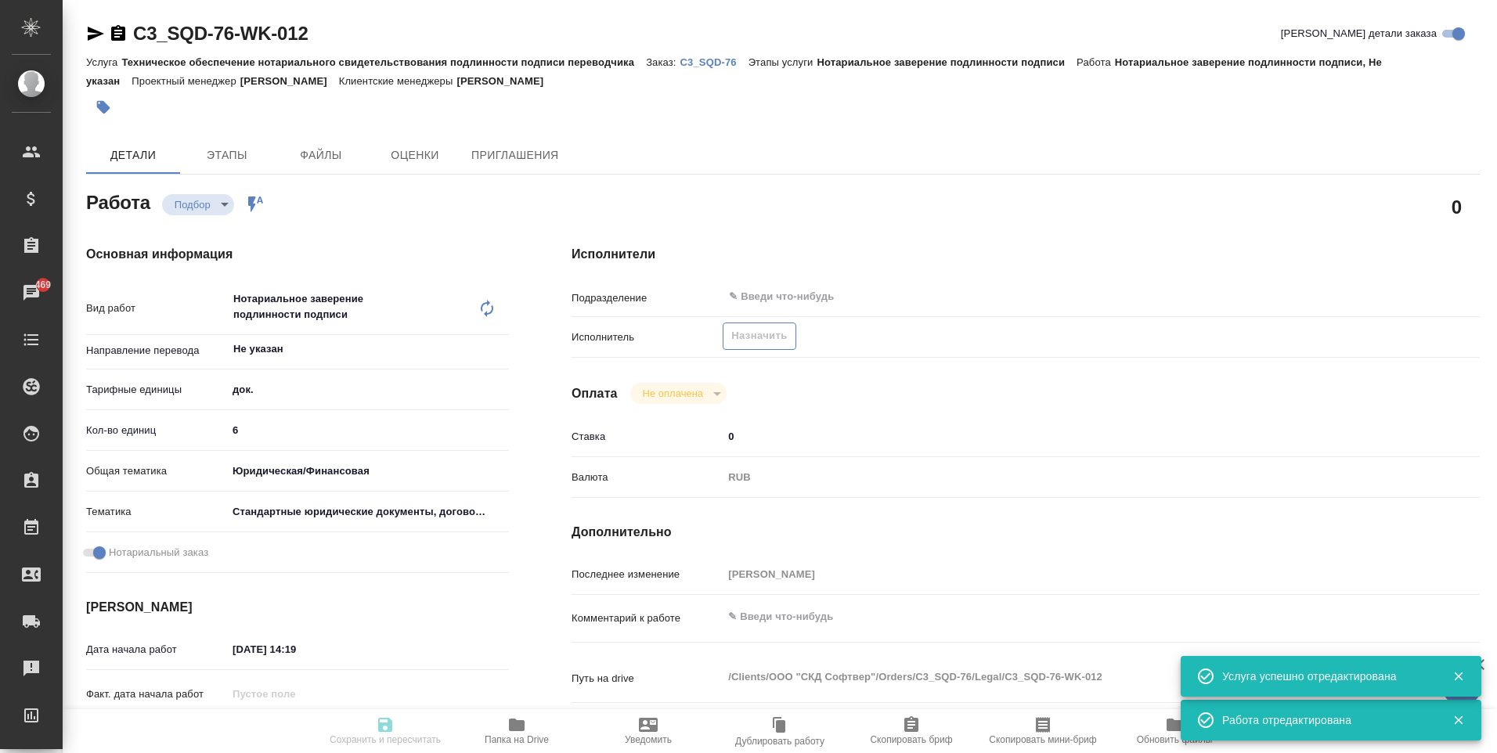
type input "Техническое обеспечение нотариального свидетельствования подлинности подписи пе…"
type input "Нотариальное заверение подлинности подписи"
type input "[PERSON_NAME]"
type input "Заборова Александра"
type input "/Clients/ООО "СКД Софтвер"/Orders/C3_SQD-76"
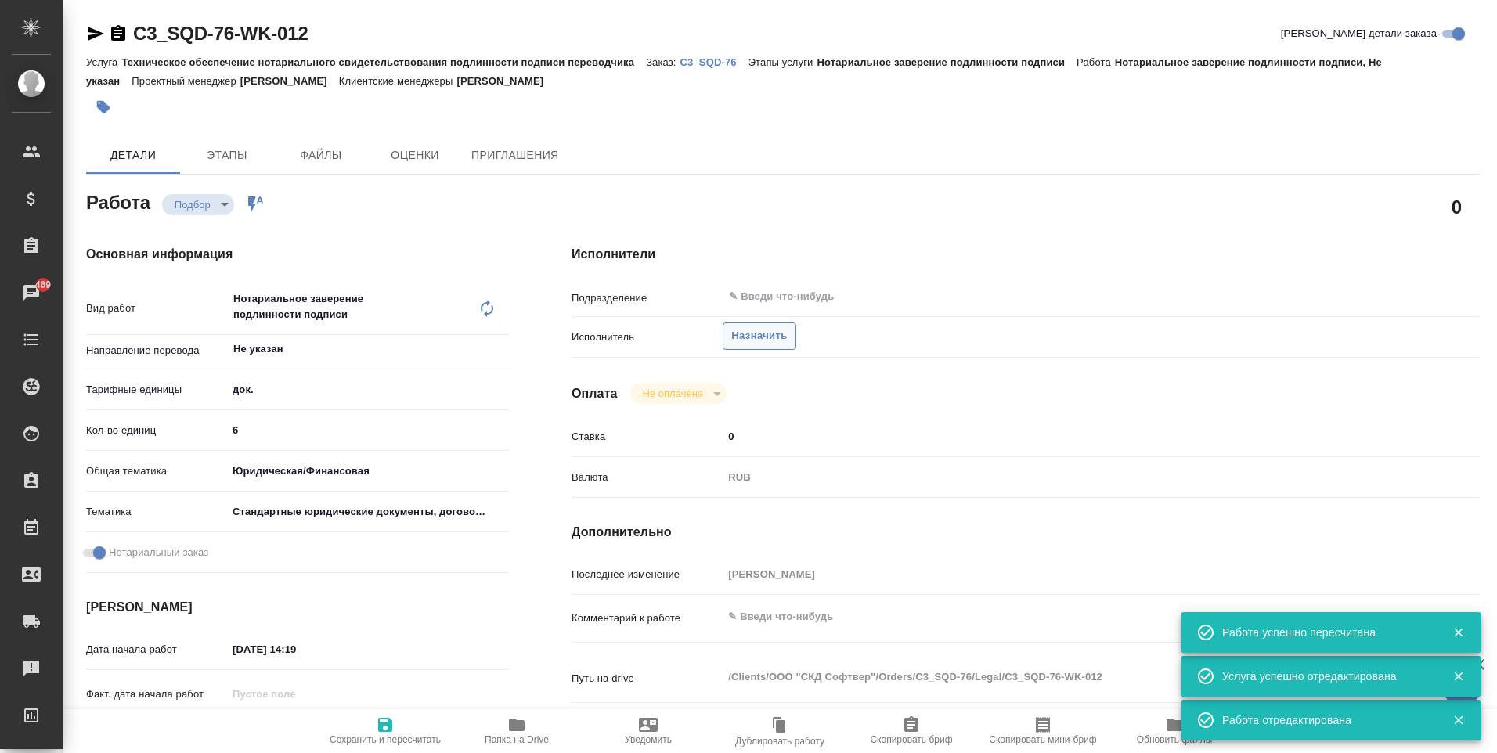
click at [771, 334] on span "Назначить" at bounding box center [759, 336] width 56 height 18
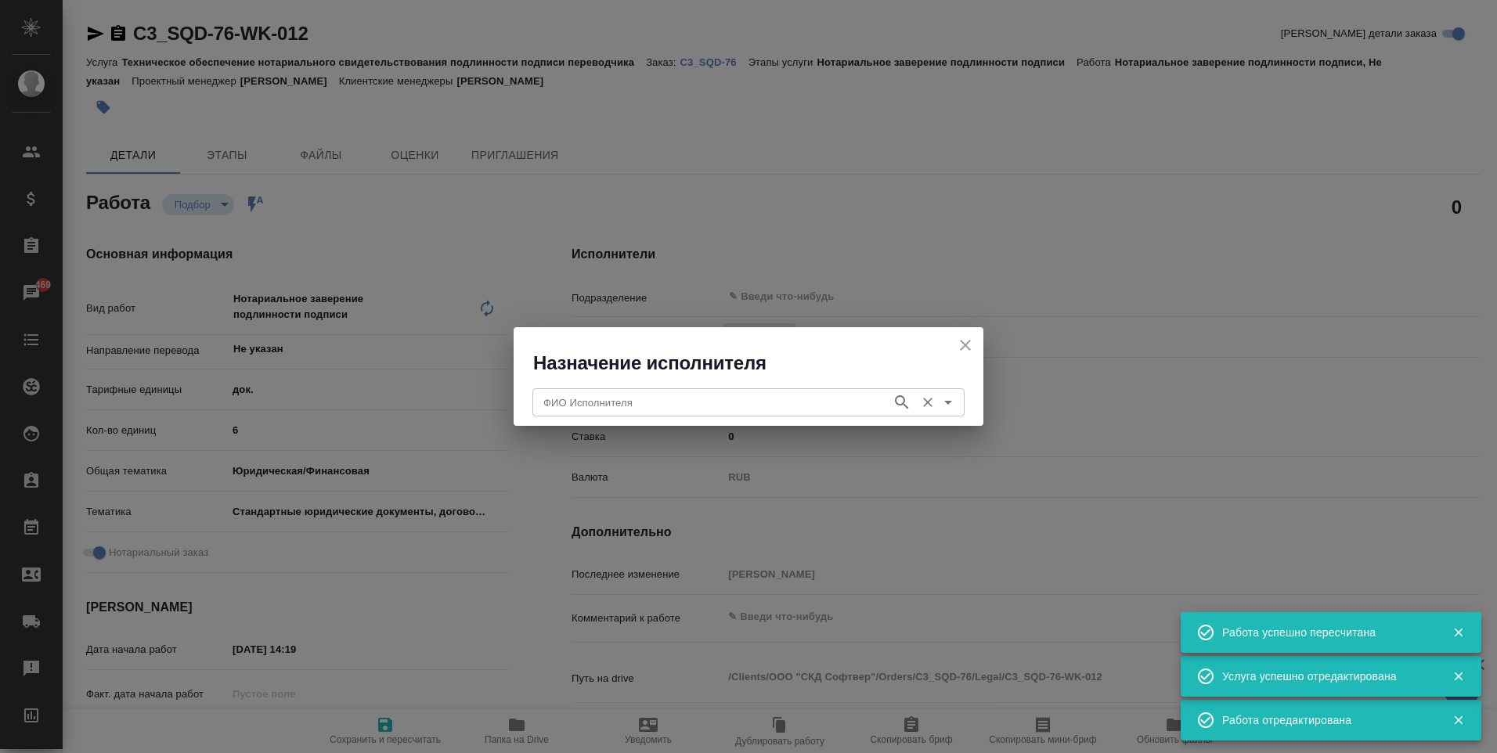
click at [700, 393] on input "ФИО Исполнителя" at bounding box center [710, 402] width 347 height 19
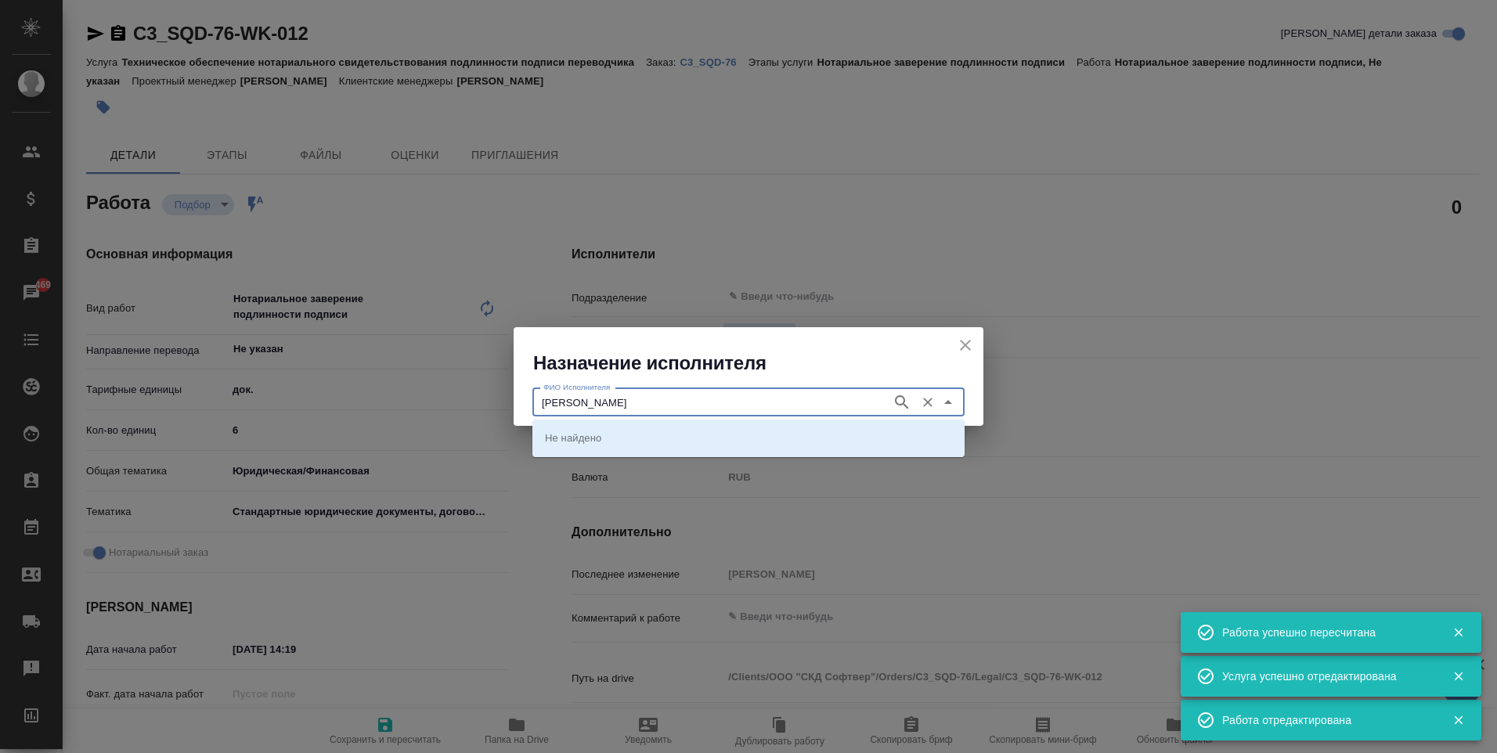
type input "миллер"
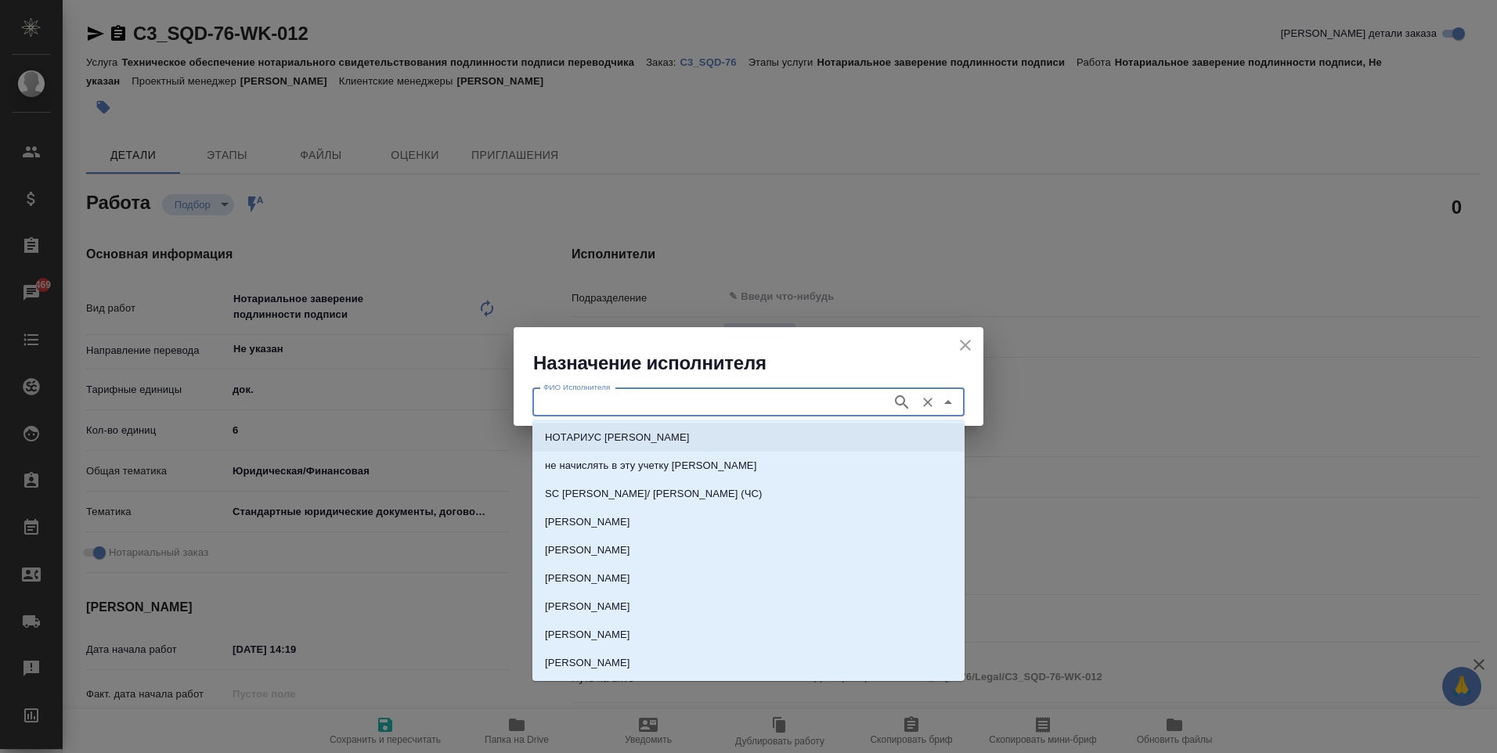
click at [690, 440] on p "НОТАРИУС [PERSON_NAME]" at bounding box center [617, 438] width 145 height 16
type input "НОТАРИУС [PERSON_NAME]"
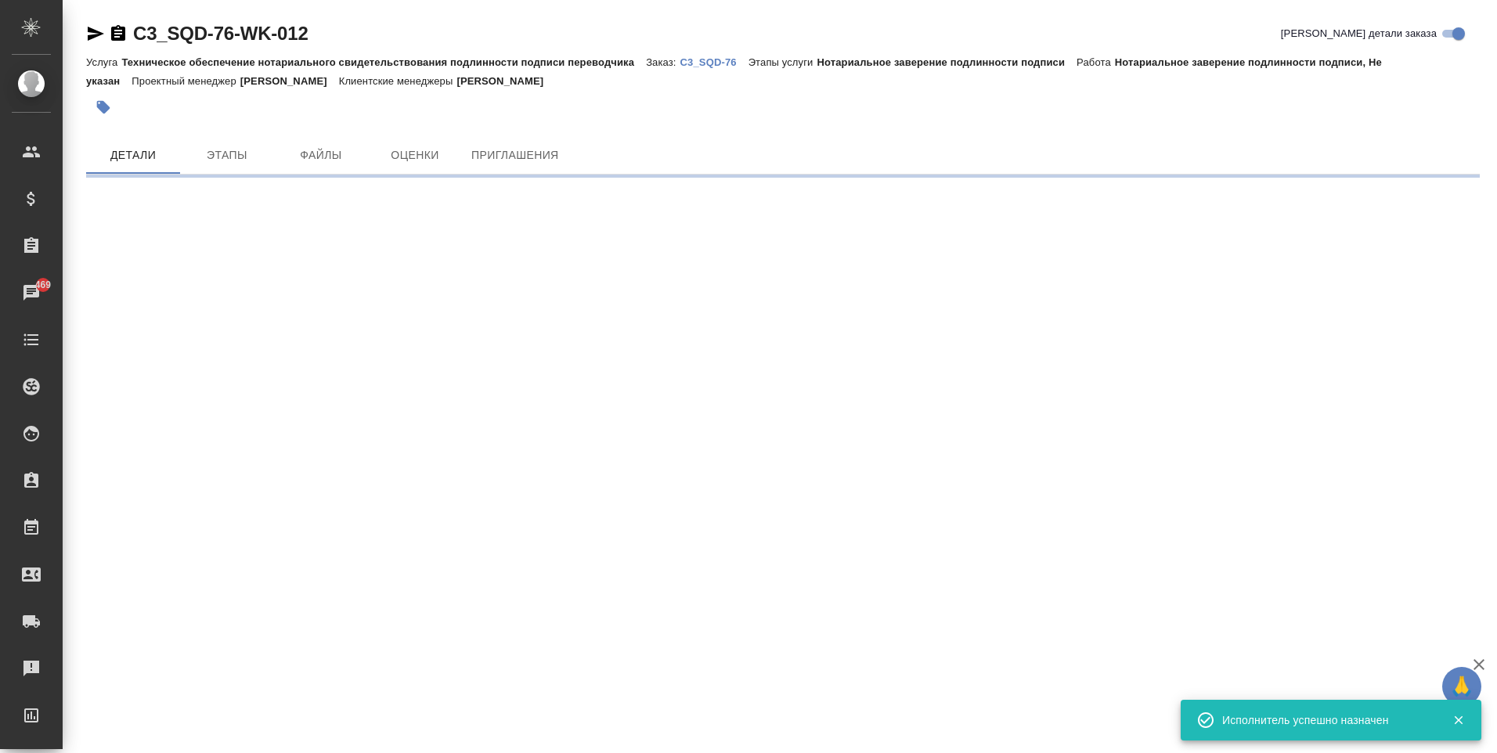
click at [771, 479] on div ".cls-1 fill:#fff; AWATERA Moskalets Alina Клиенты Спецификации Заказы 469 Чаты …" at bounding box center [748, 376] width 1497 height 753
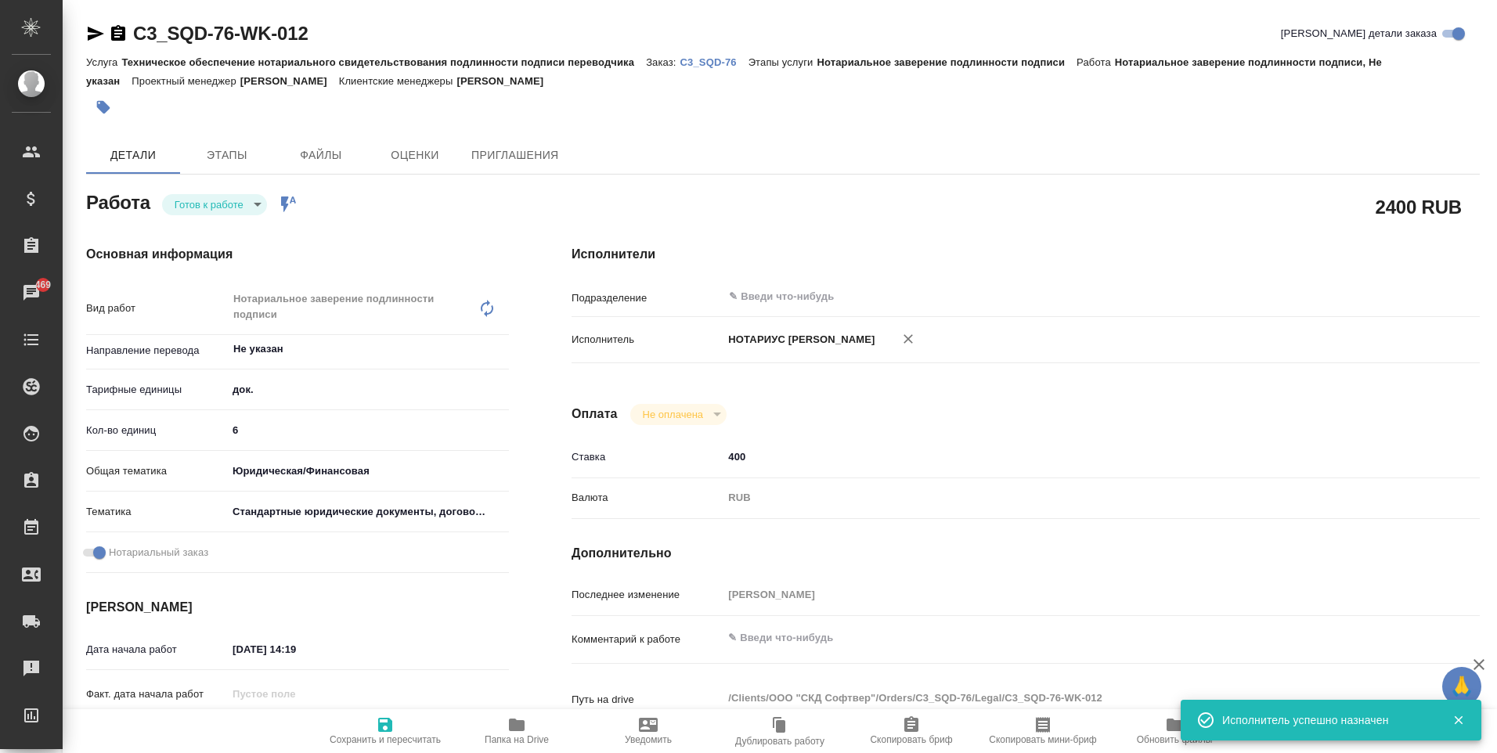
type textarea "x"
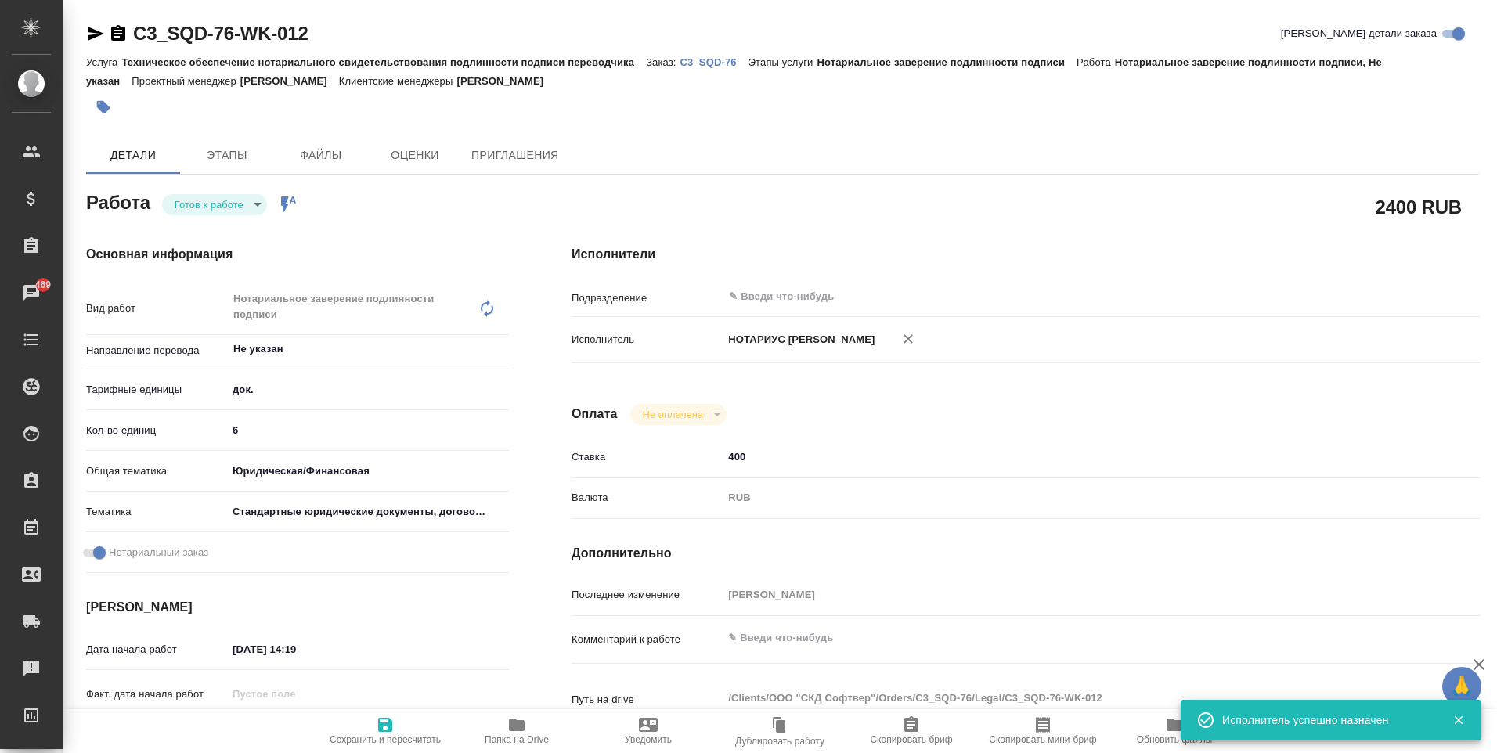
type textarea "x"
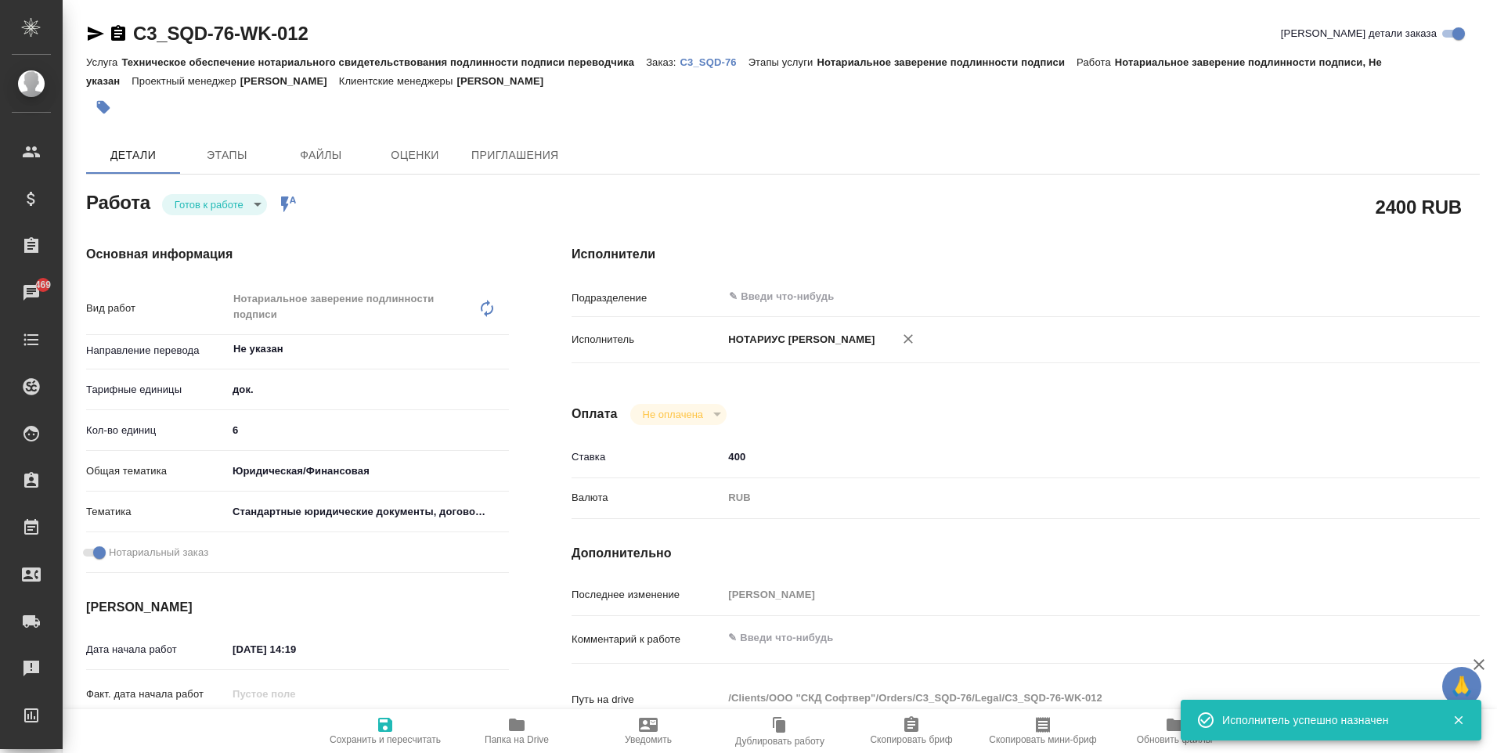
type textarea "x"
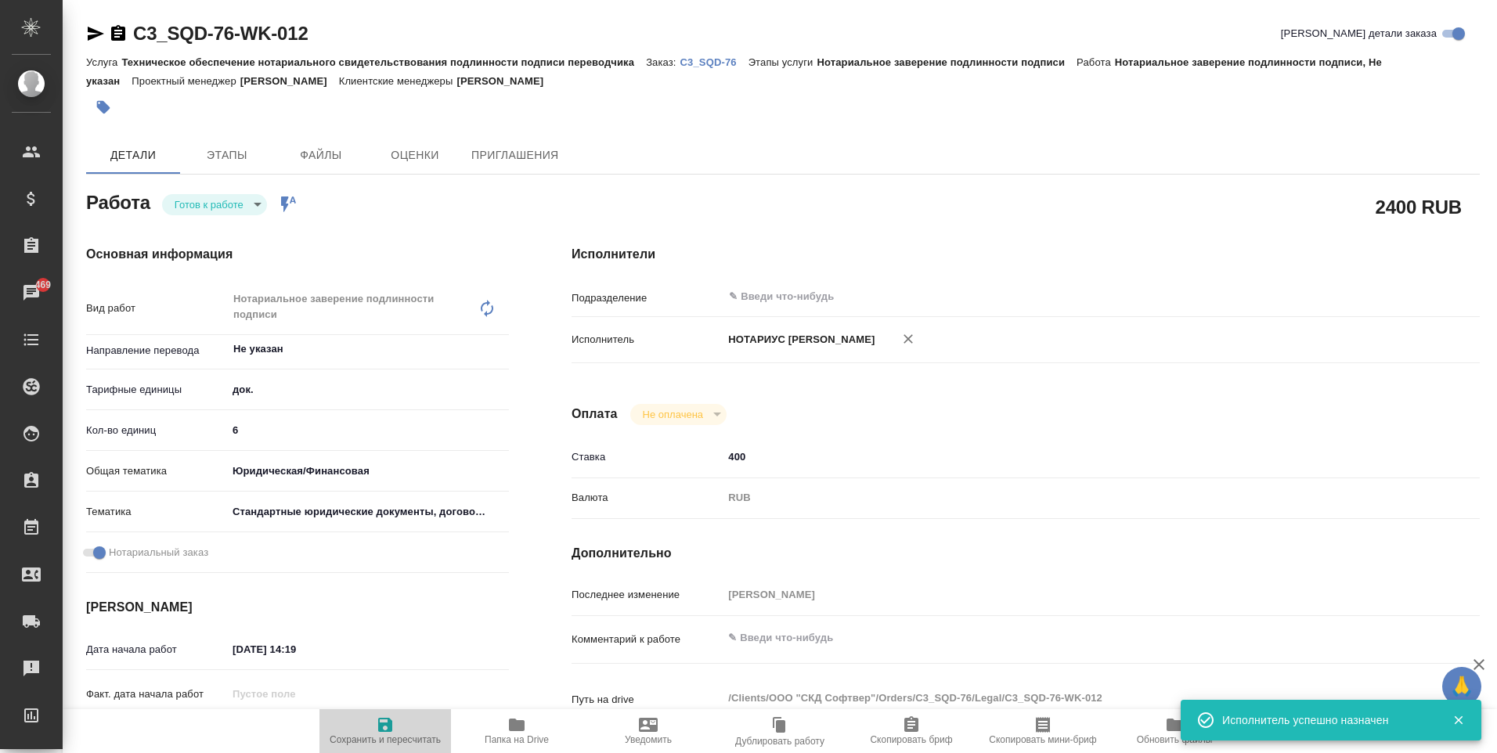
click at [387, 731] on icon "button" at bounding box center [385, 725] width 14 height 14
type textarea "x"
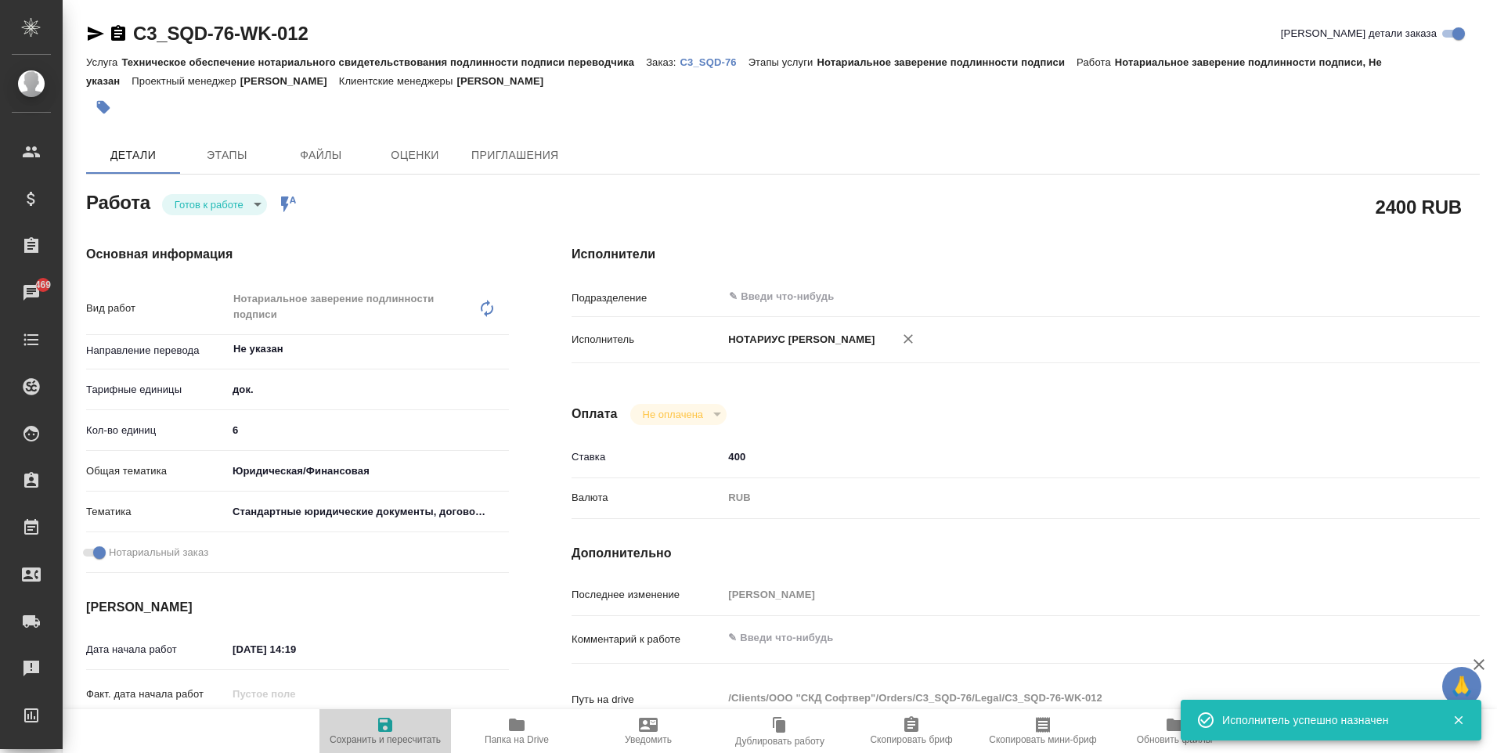
type textarea "x"
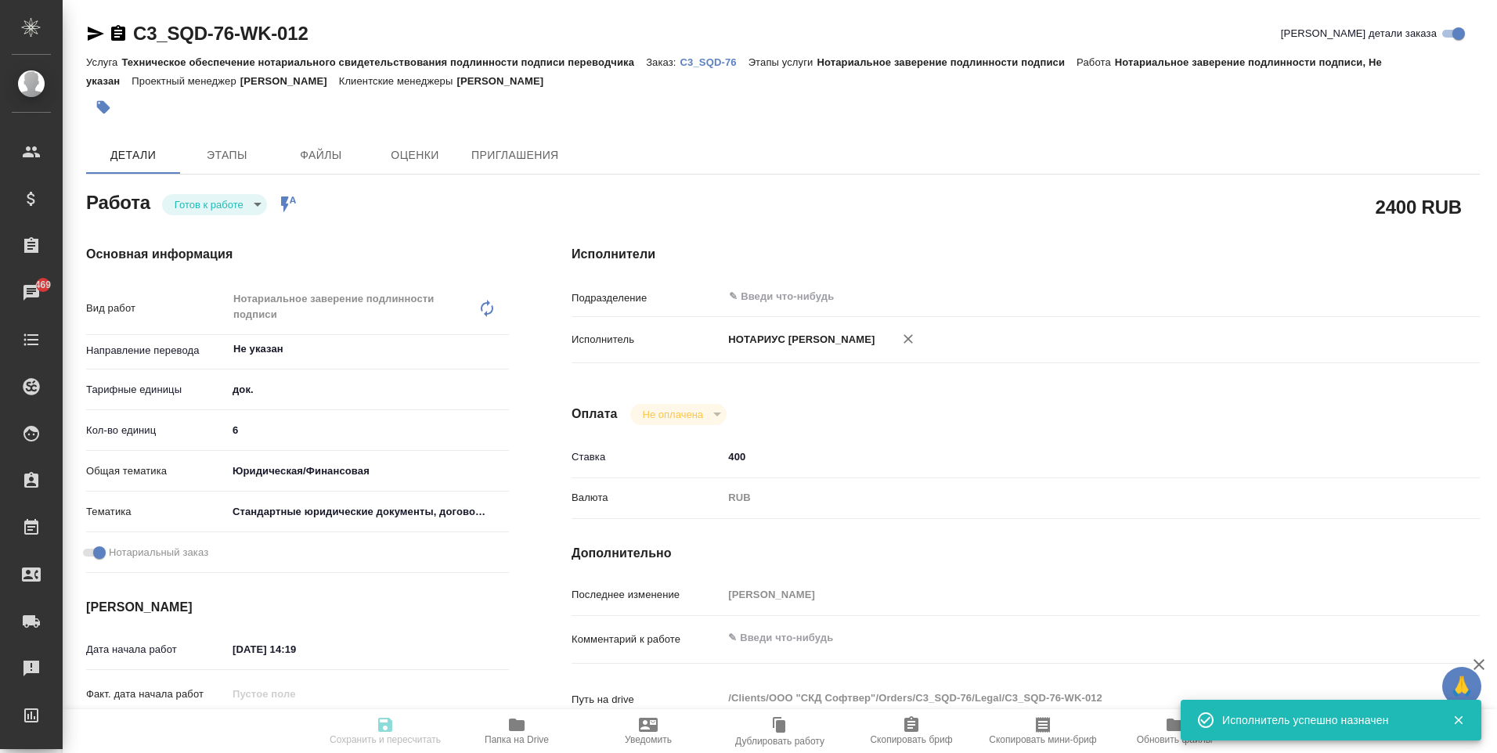
type textarea "x"
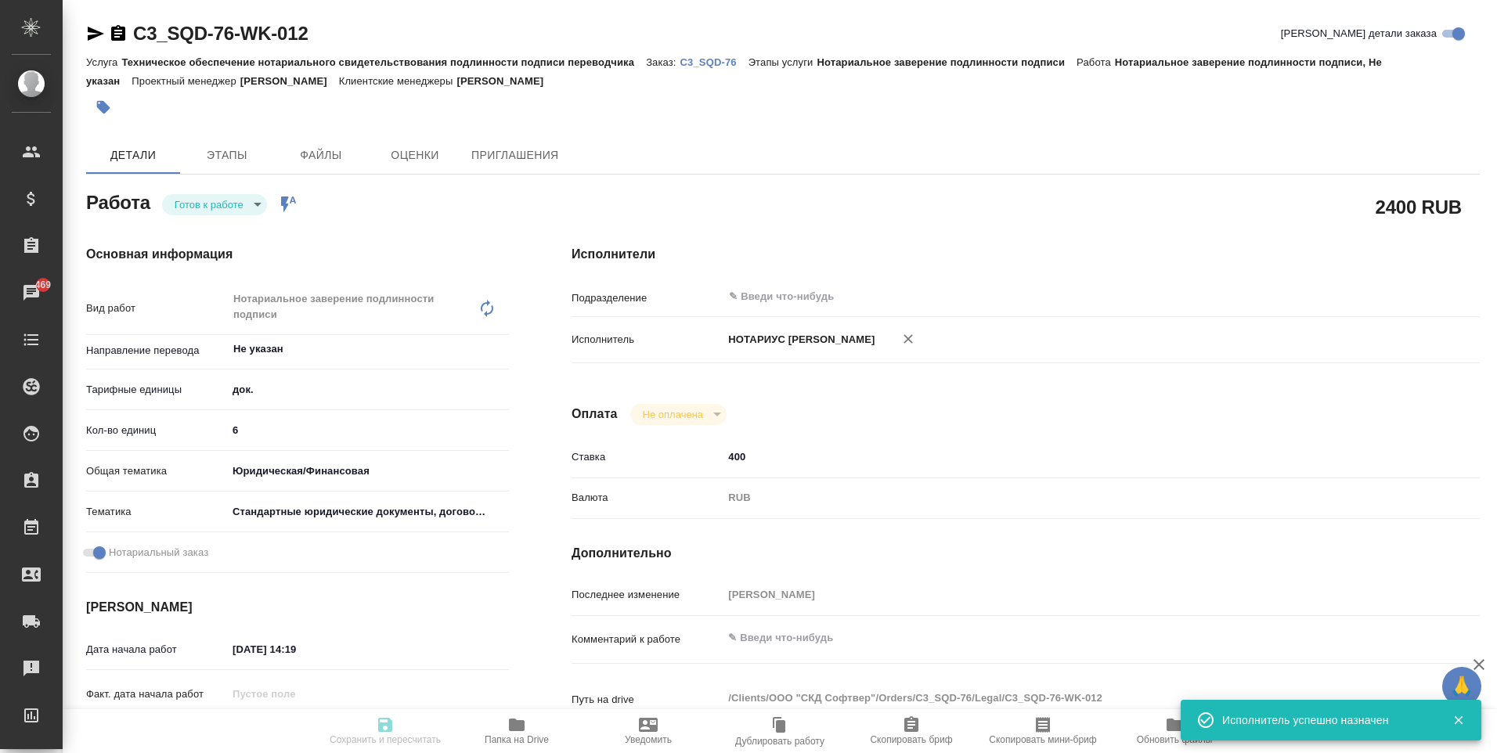
type textarea "x"
type input "readyForWork"
type textarea "Нотариальное заверение подлинности подписи"
type textarea "x"
type input "Не указан"
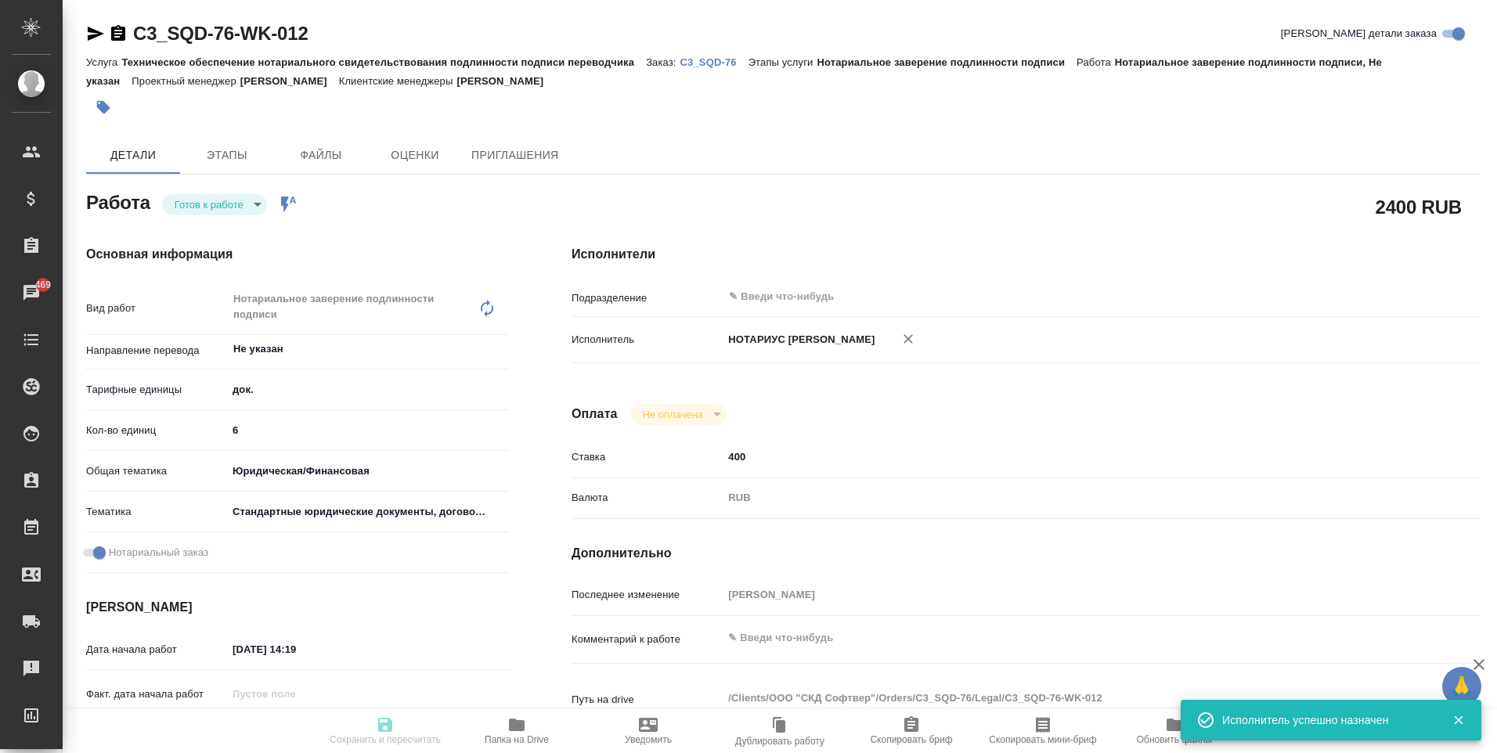
type input "5a8b1489cc6b4906c91bfd8b"
type input "6"
type input "yr-fn"
type input "5f647205b73bc97568ca66bf"
checkbox input "true"
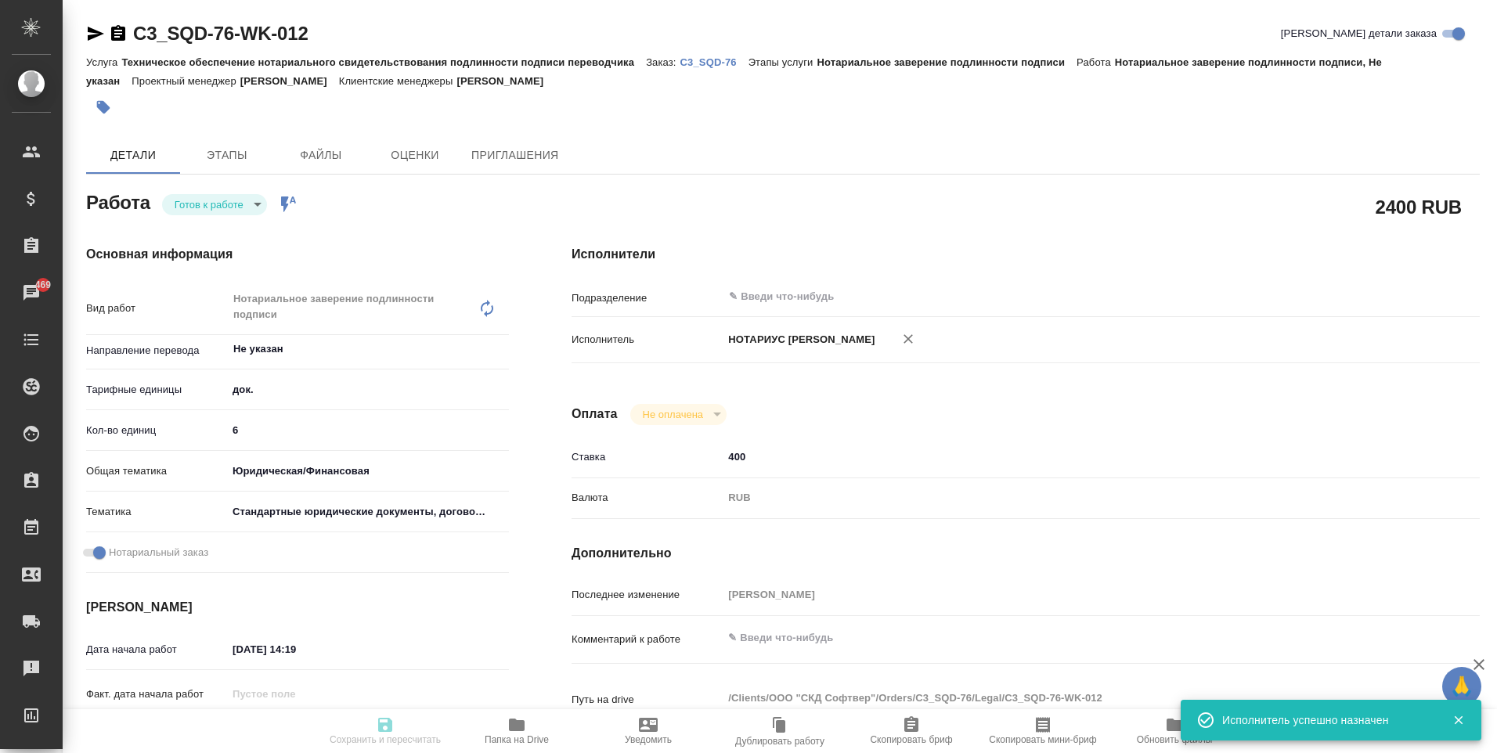
type input "[DATE] 14:19"
type input "[DATE] 15:00"
type input "notPayed"
type input "400"
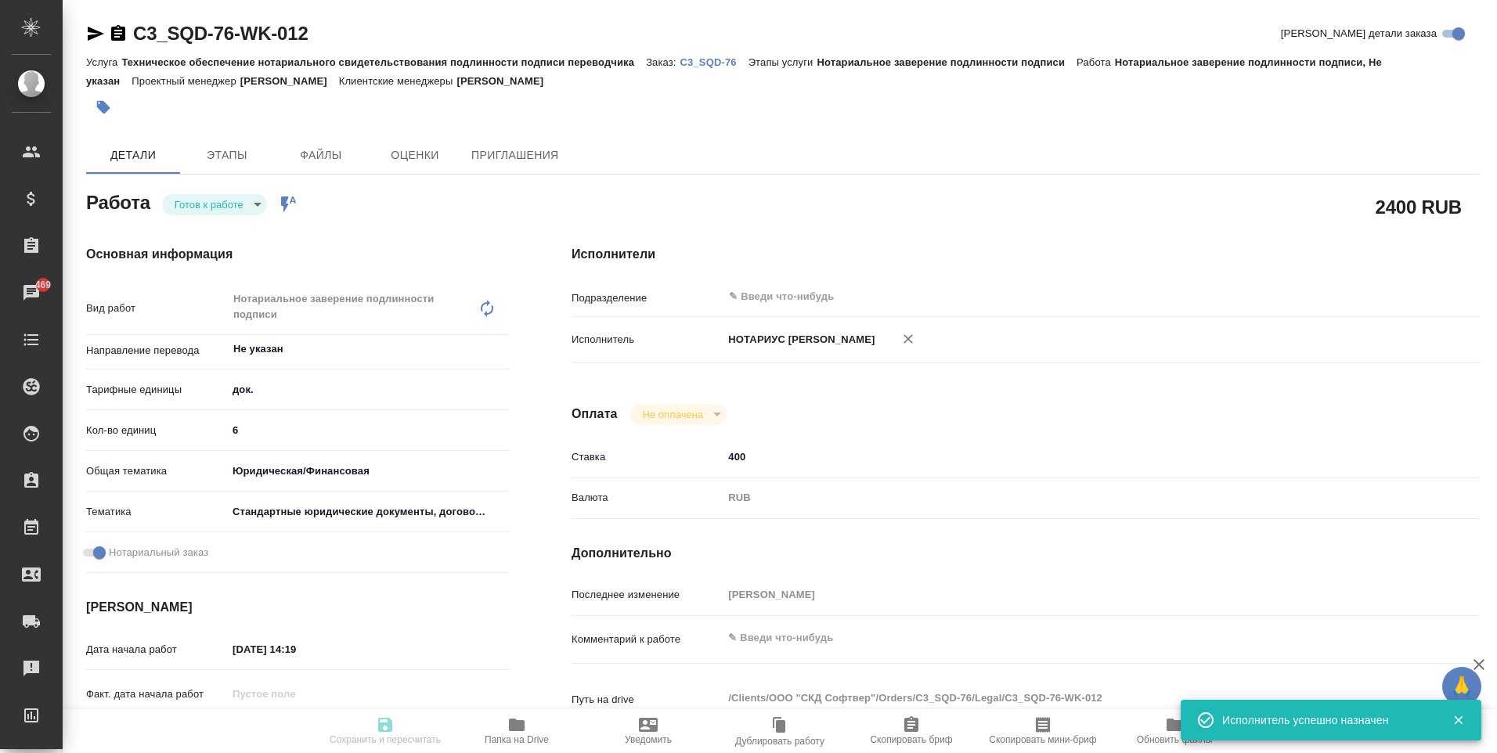
type input "RUB"
type input "[PERSON_NAME]"
type textarea "x"
type textarea "/Clients/ООО "СКД Софтвер"/Orders/C3_SQD-76/Legal/C3_SQD-76-WK-012"
type textarea "x"
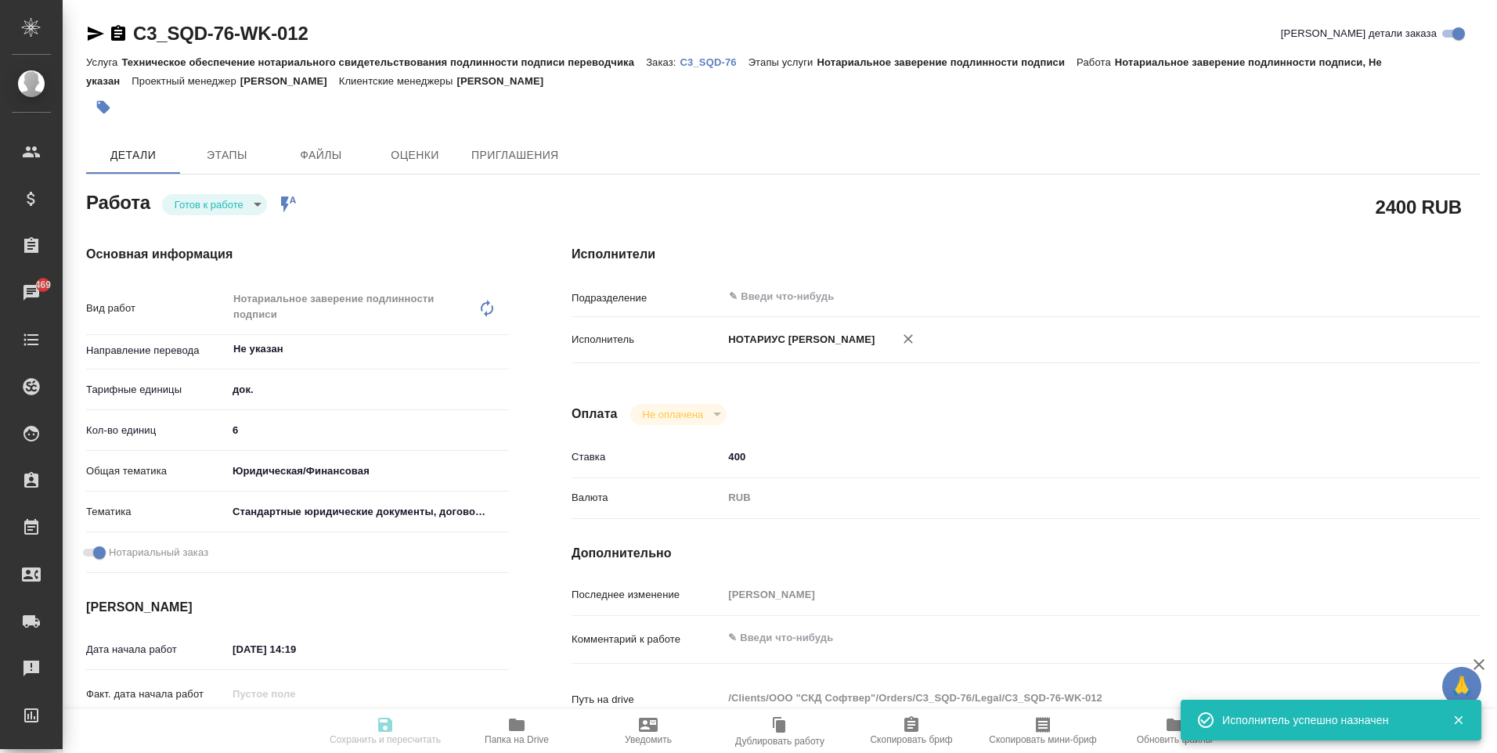
type input "C3_SQD-76"
type input "Техническое обеспечение нотариального свидетельствования подлинности подписи пе…"
type input "Нотариальное заверение подлинности подписи"
type input "[PERSON_NAME]"
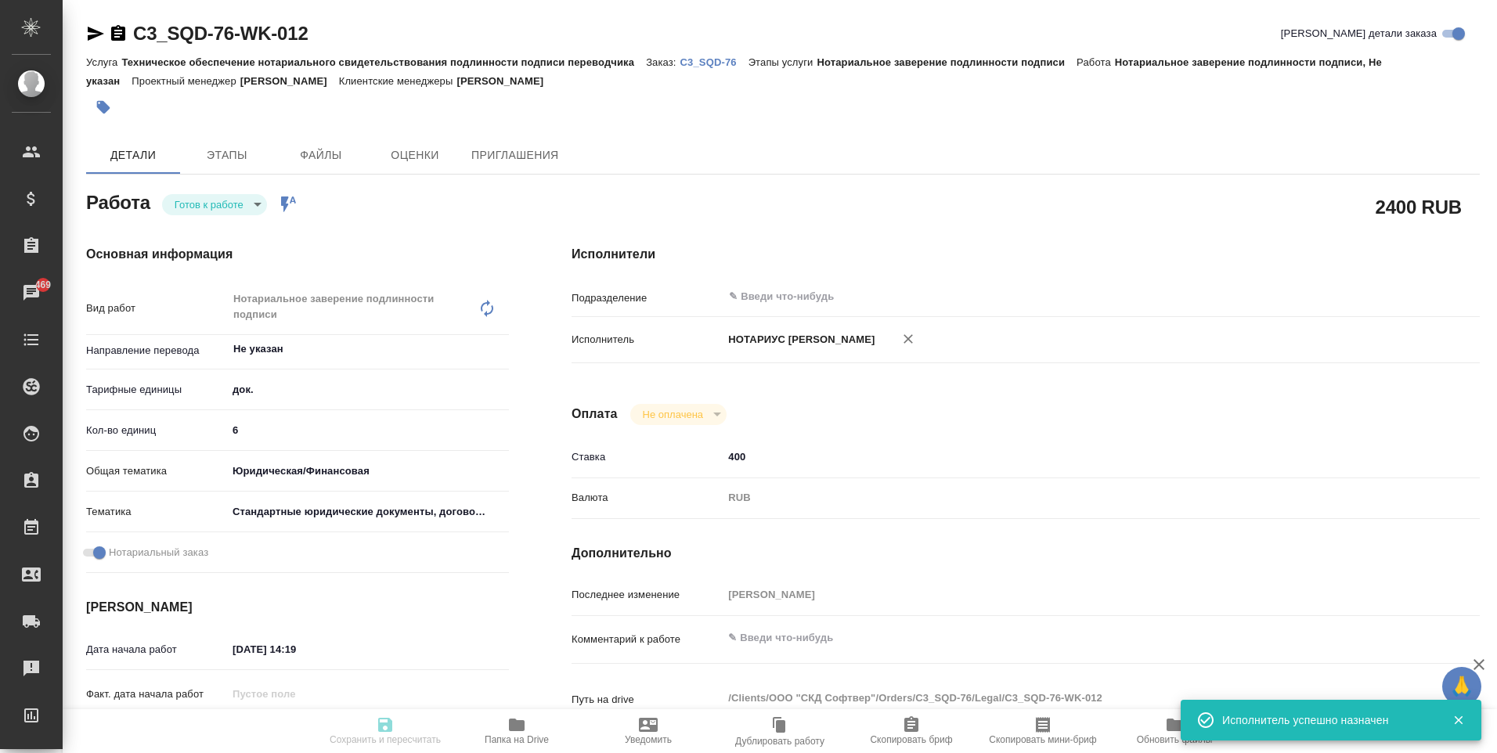
type input "/Clients/ООО "СКД Софтвер"/Orders/C3_SQD-76"
type textarea "x"
type textarea "англ-рус Certificate of Incorporation с апостилем Certificate of Director and S…"
type textarea "x"
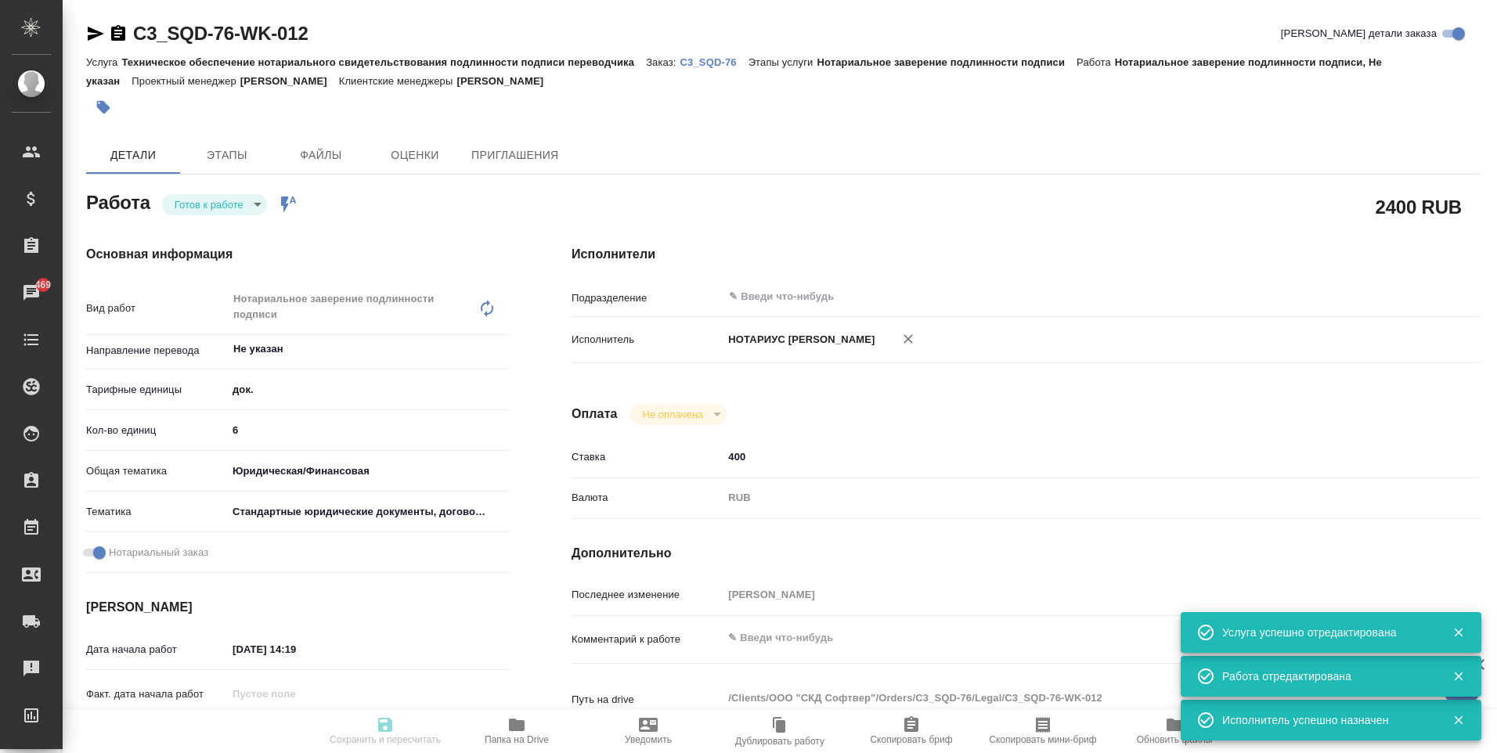
type textarea "x"
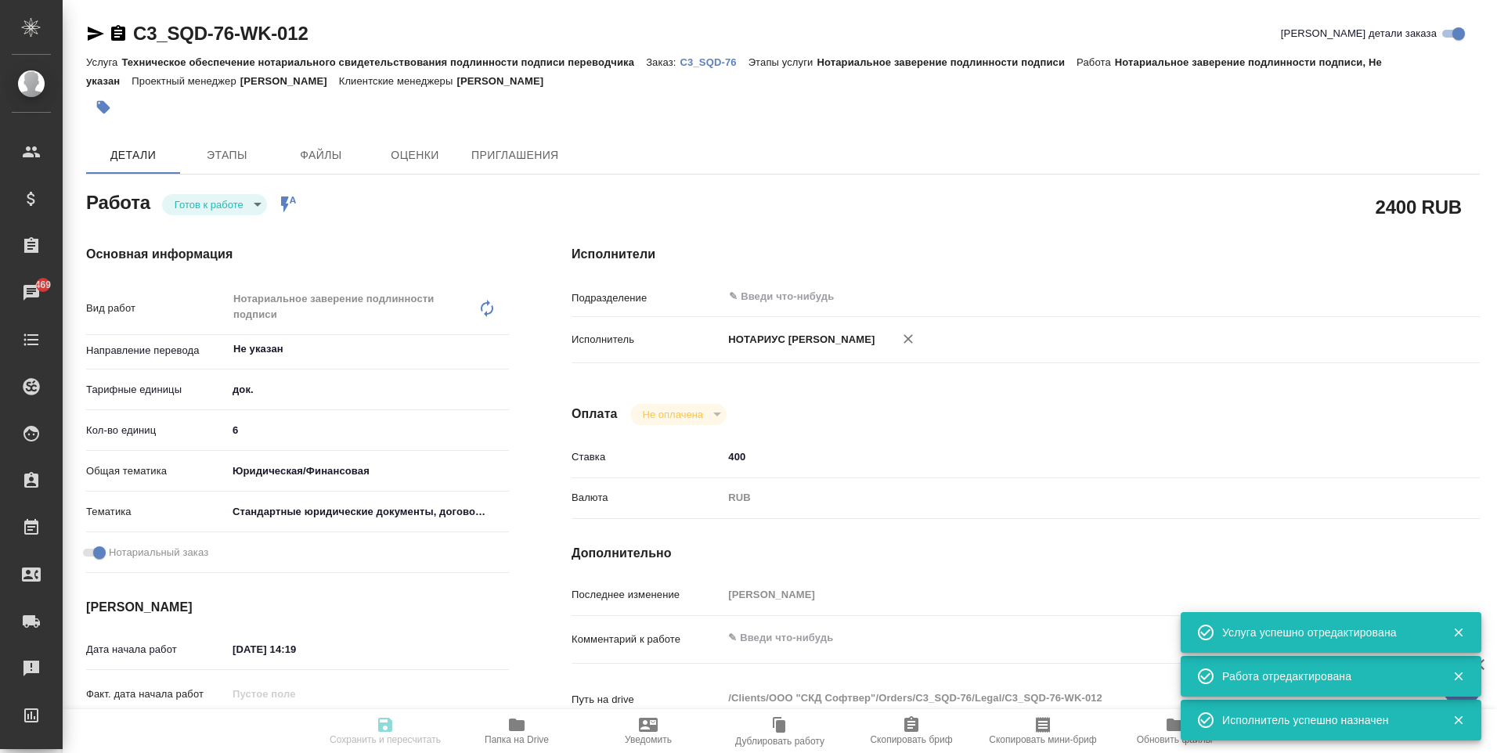
type textarea "x"
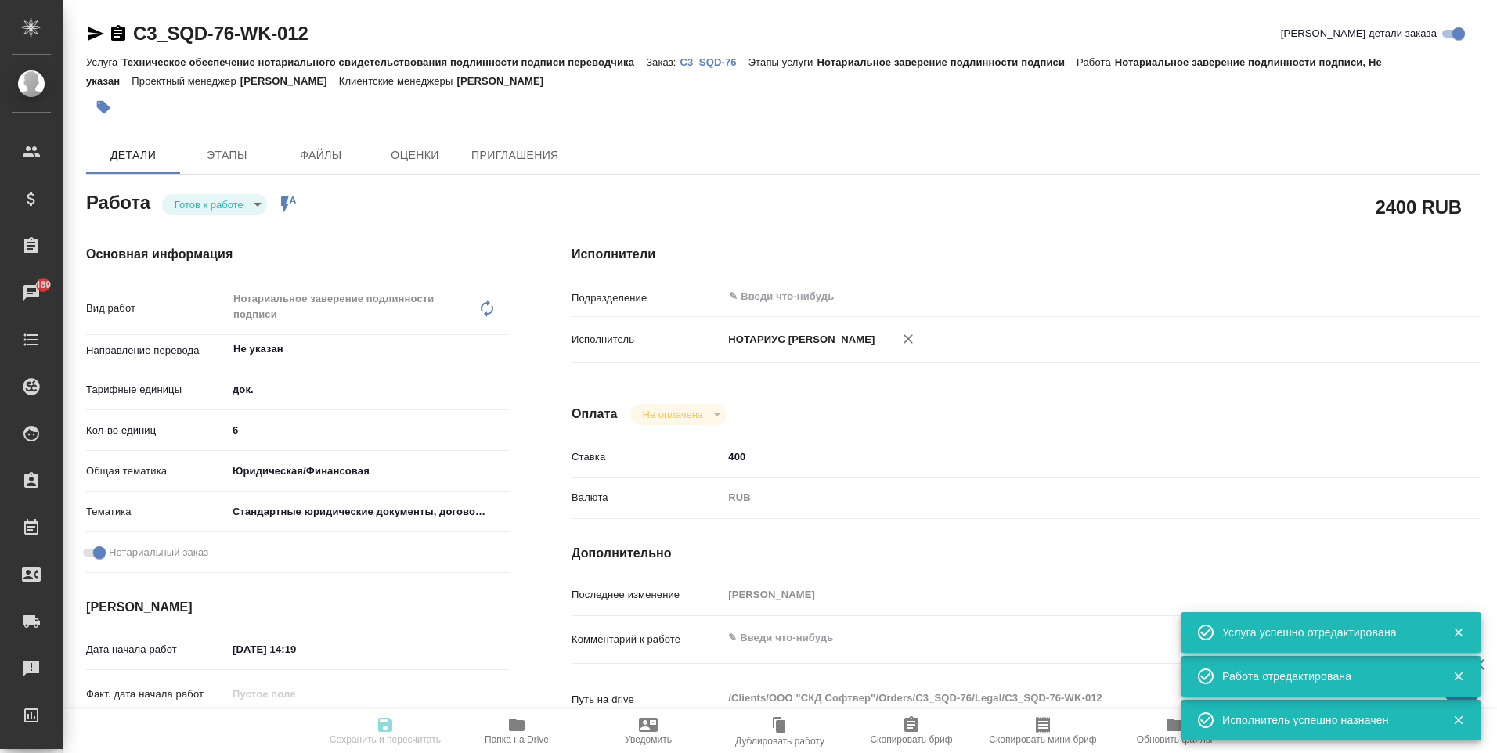
type textarea "x"
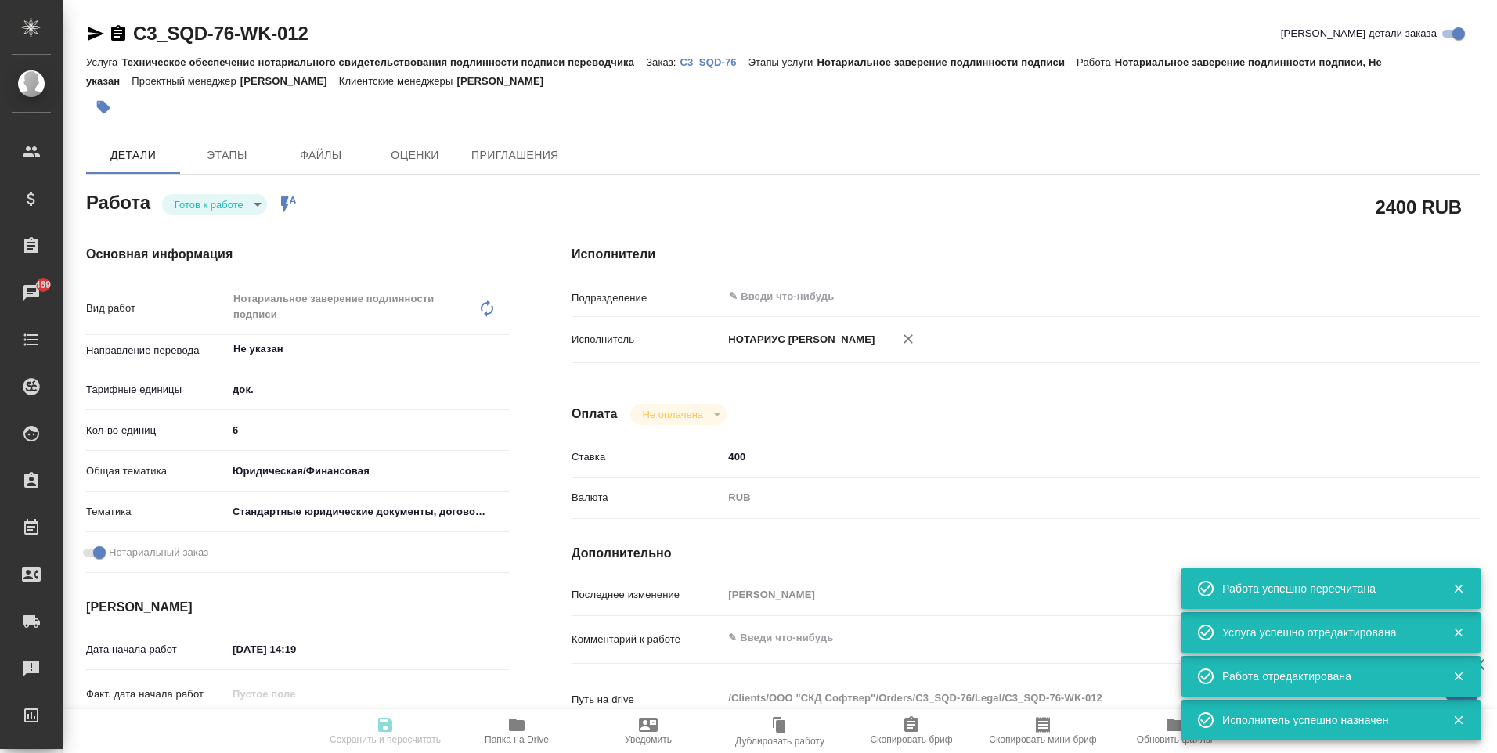
type input "readyForWork"
type textarea "Нотариальное заверение подлинности подписи"
type textarea "x"
type input "Не указан"
type input "5a8b1489cc6b4906c91bfd8b"
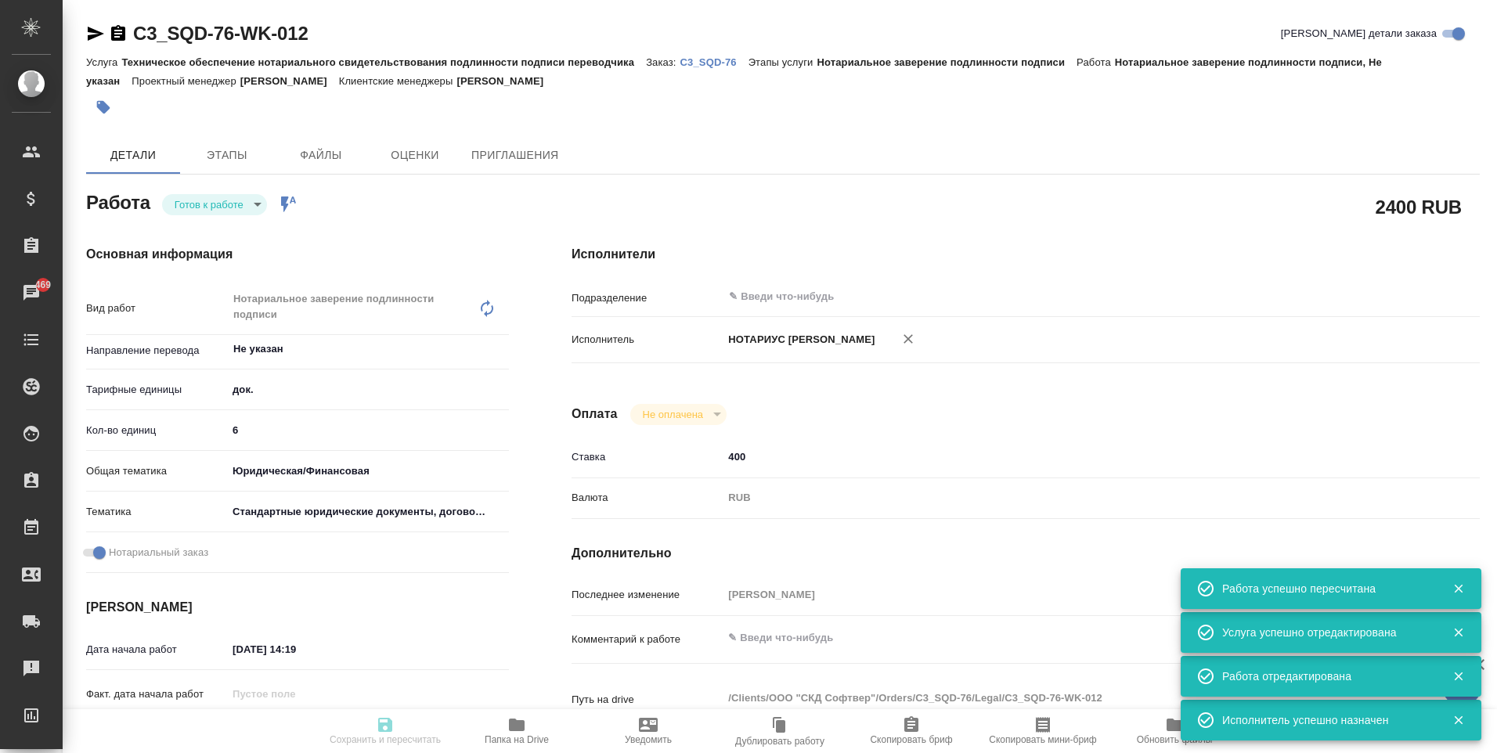
type input "6"
type input "yr-fn"
type input "5f647205b73bc97568ca66bf"
checkbox input "true"
type input "[DATE] 14:19"
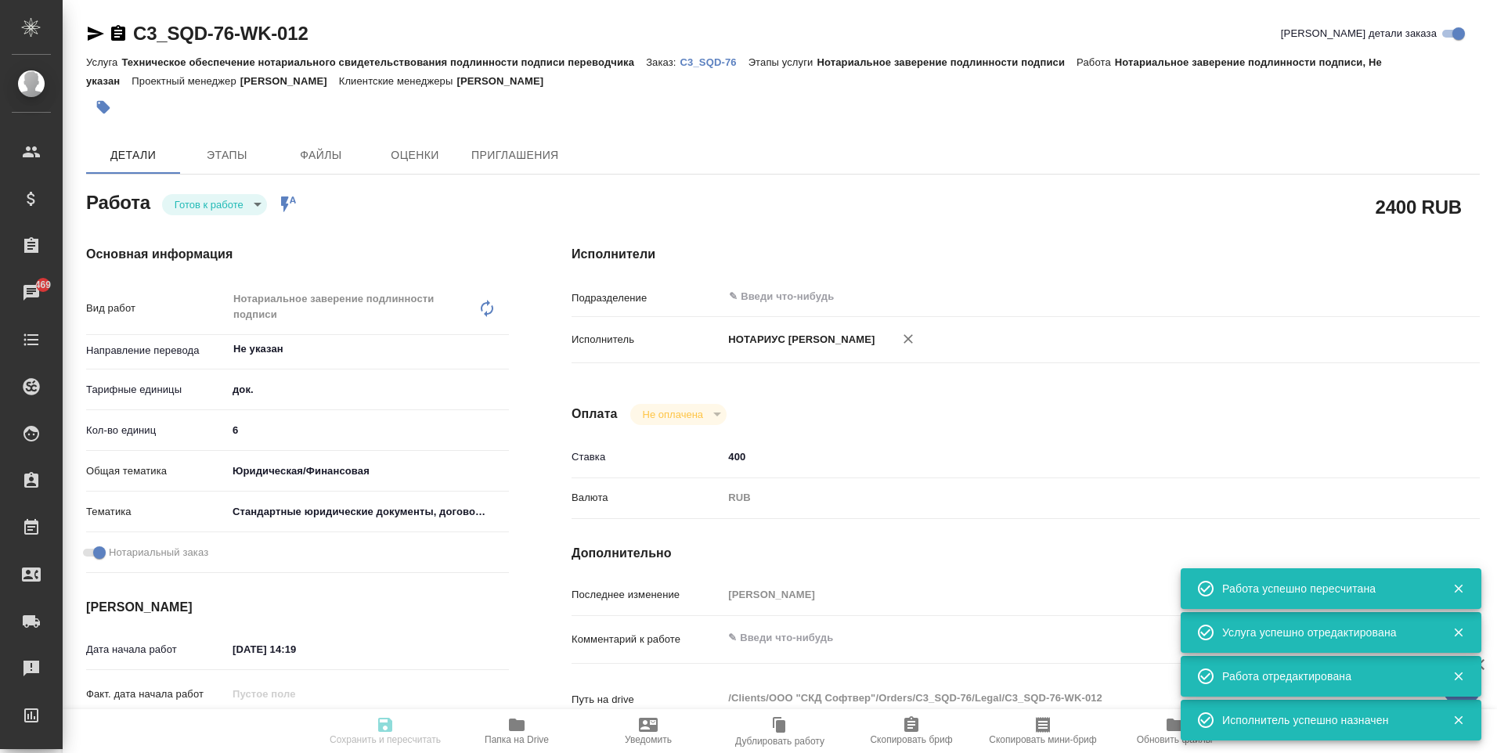
type input "[DATE] 15:00"
type input "notPayed"
type input "400"
type input "RUB"
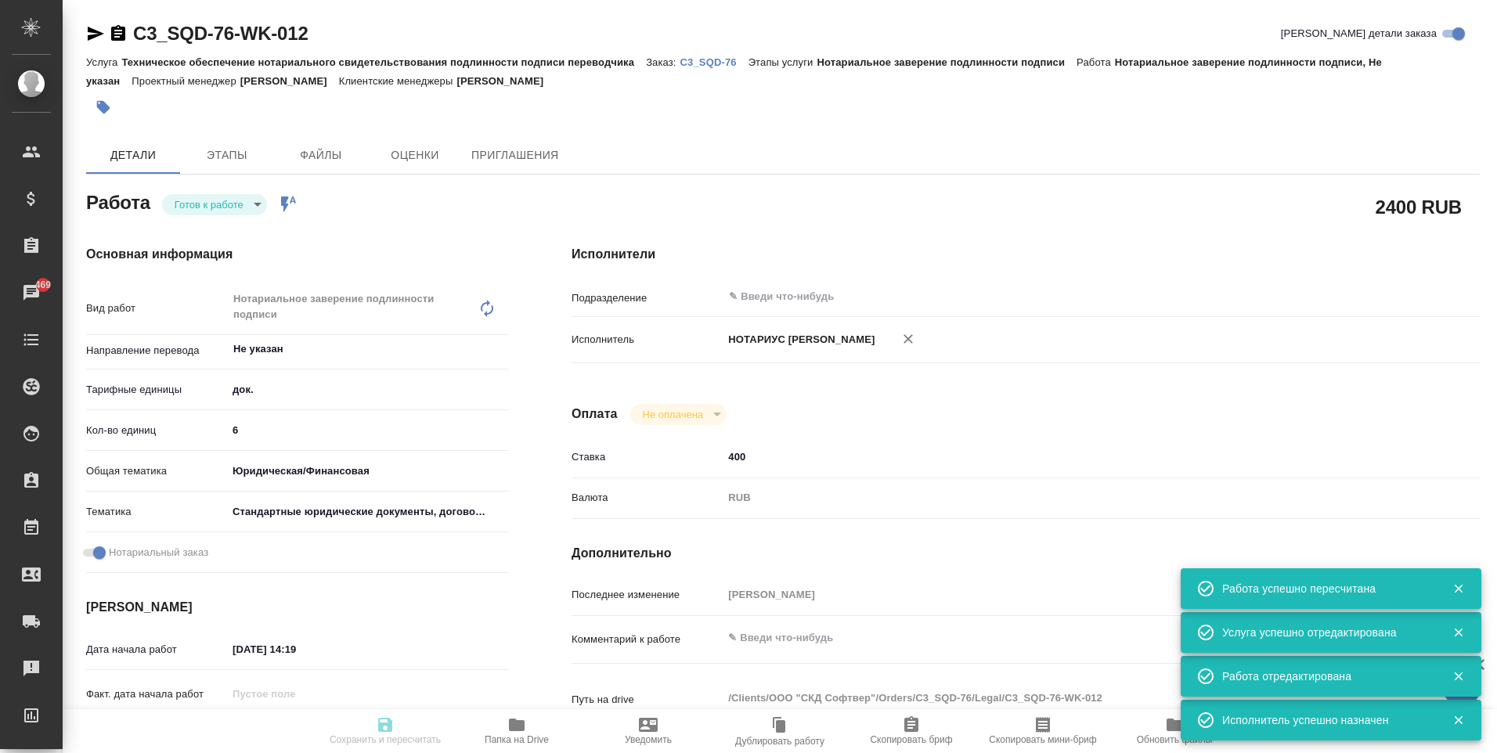
type input "[PERSON_NAME]"
type textarea "x"
type textarea "/Clients/ООО "СКД Софтвер"/Orders/C3_SQD-76/Legal/C3_SQD-76-WK-012"
type textarea "x"
type input "C3_SQD-76"
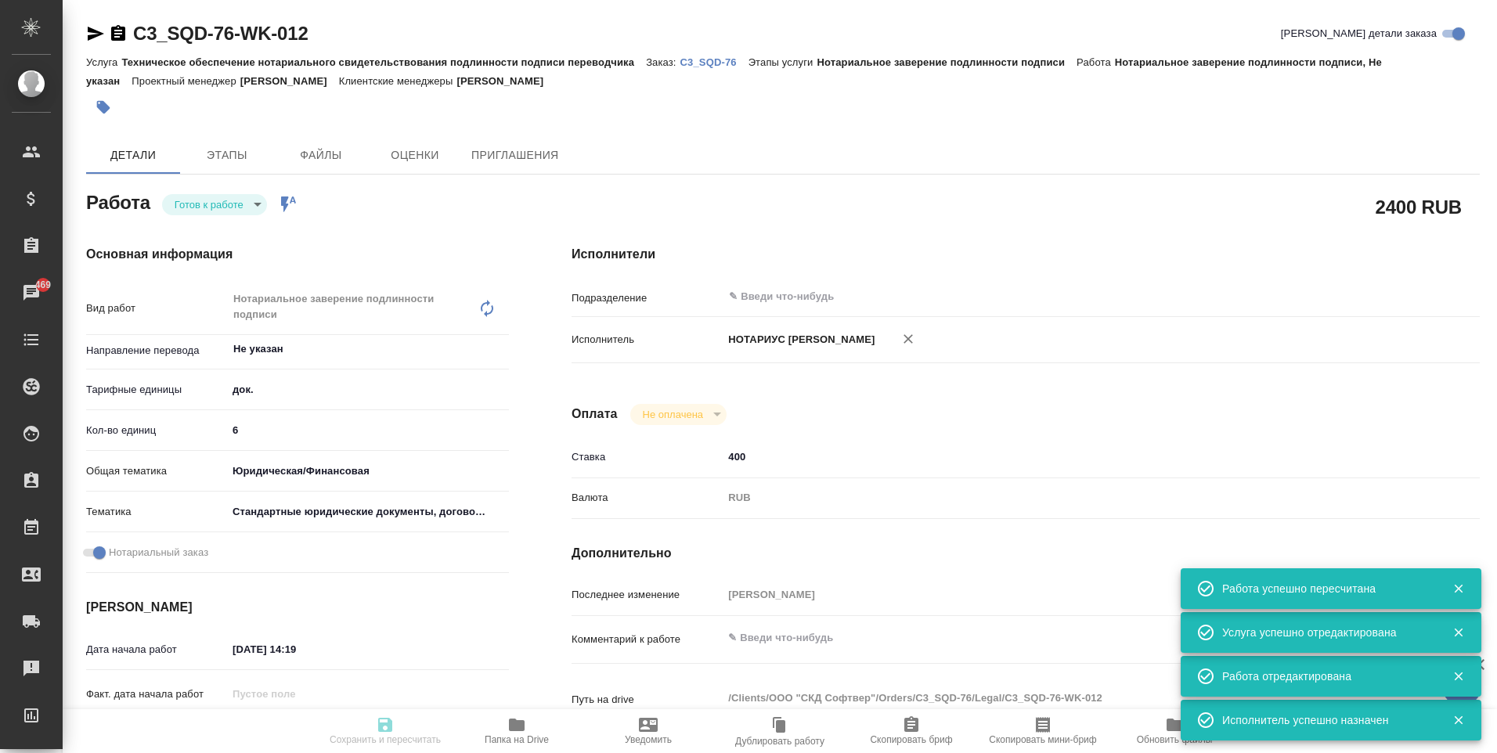
type input "Техническое обеспечение нотариального свидетельствования подлинности подписи пе…"
type input "Нотариальное заверение подлинности подписи"
type input "[PERSON_NAME]"
type input "/Clients/ООО "СКД Софтвер"/Orders/C3_SQD-76"
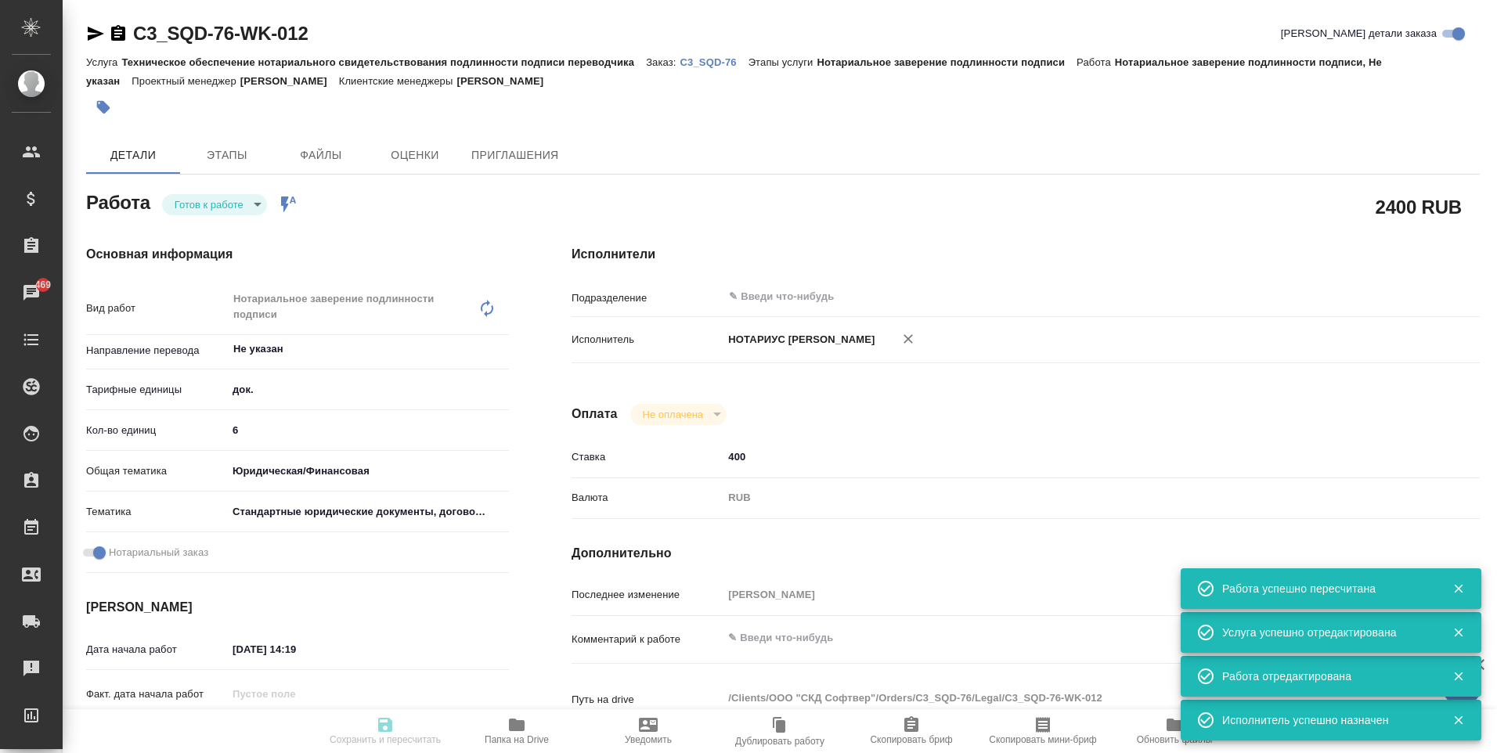
type textarea "x"
type textarea "англ-рус Certificate of Incorporation с апостилем Certificate of Director and S…"
type textarea "x"
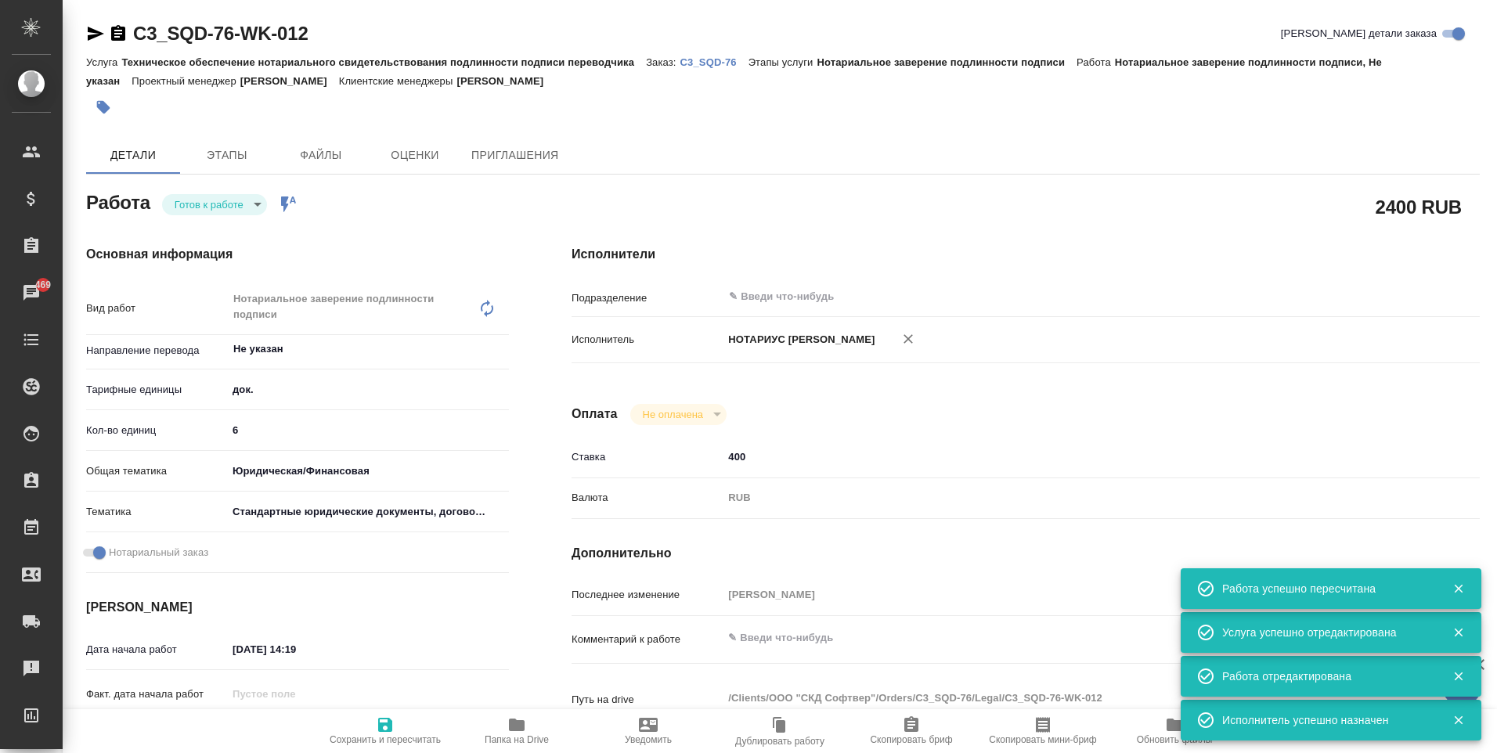
type textarea "x"
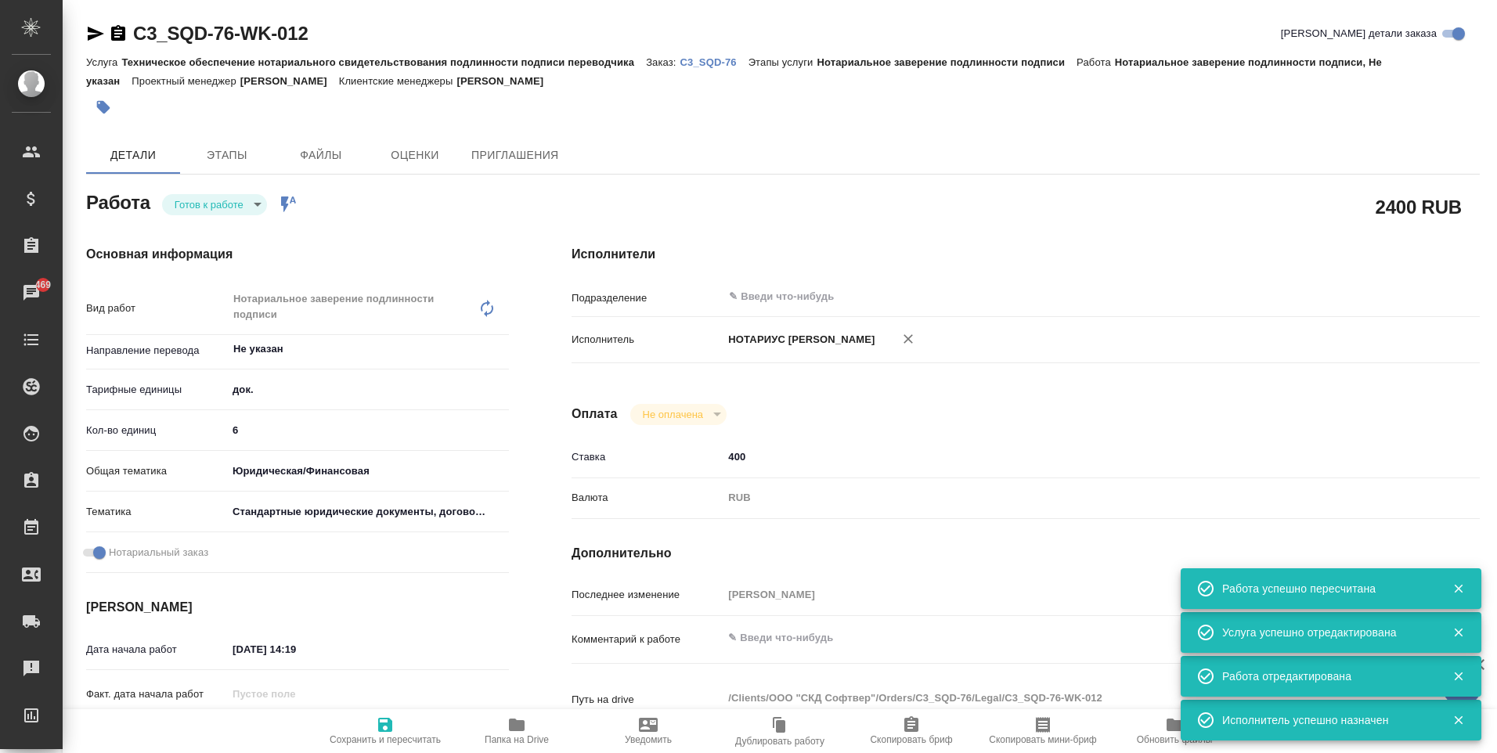
type textarea "x"
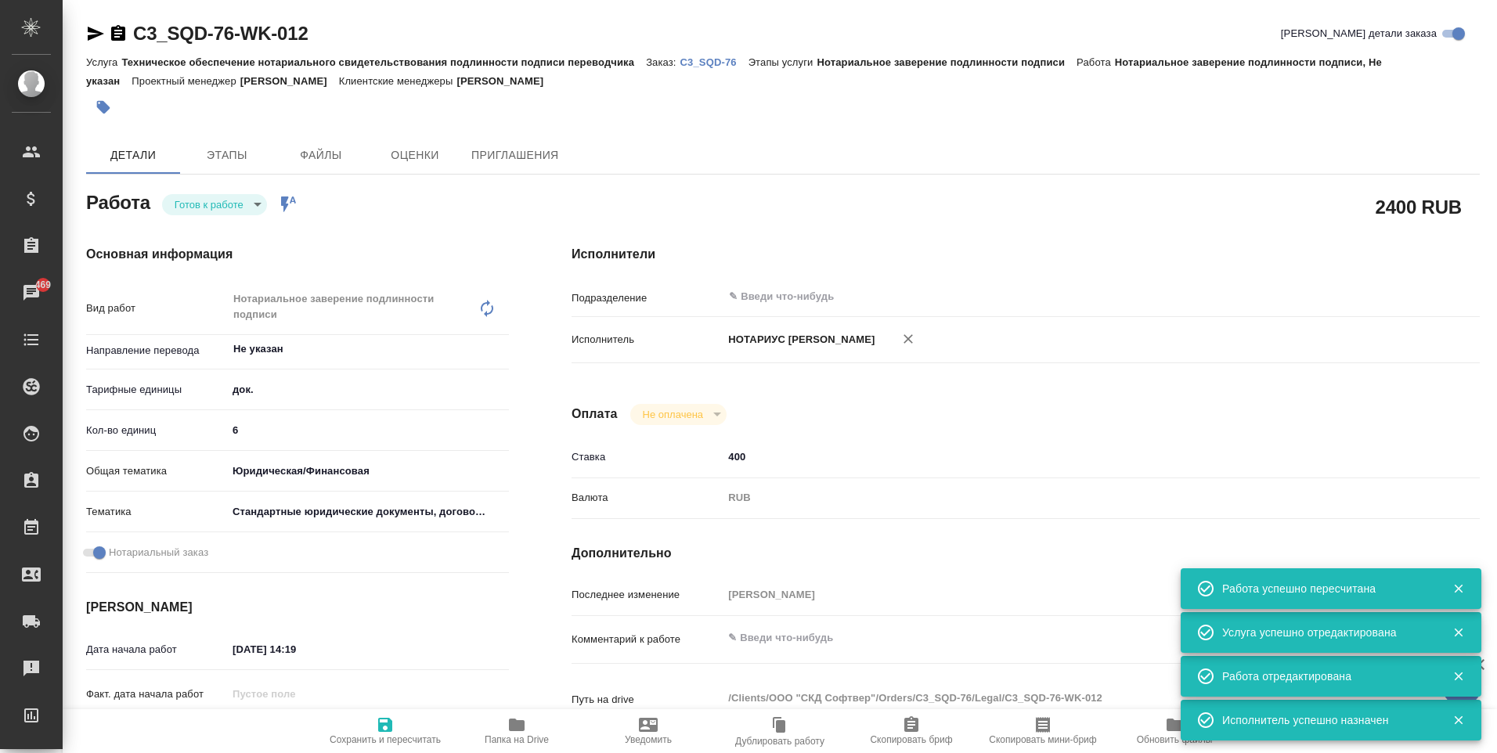
type textarea "x"
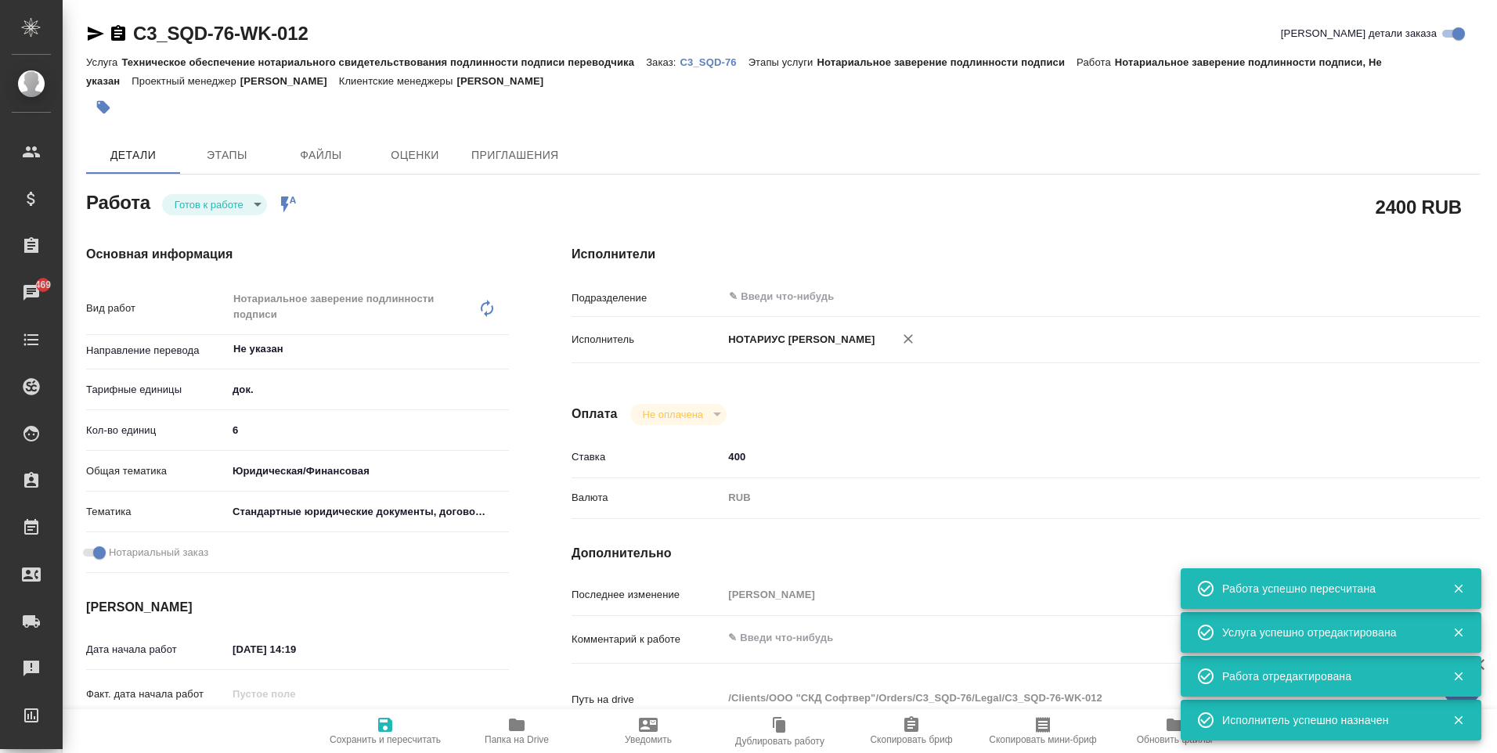
type textarea "x"
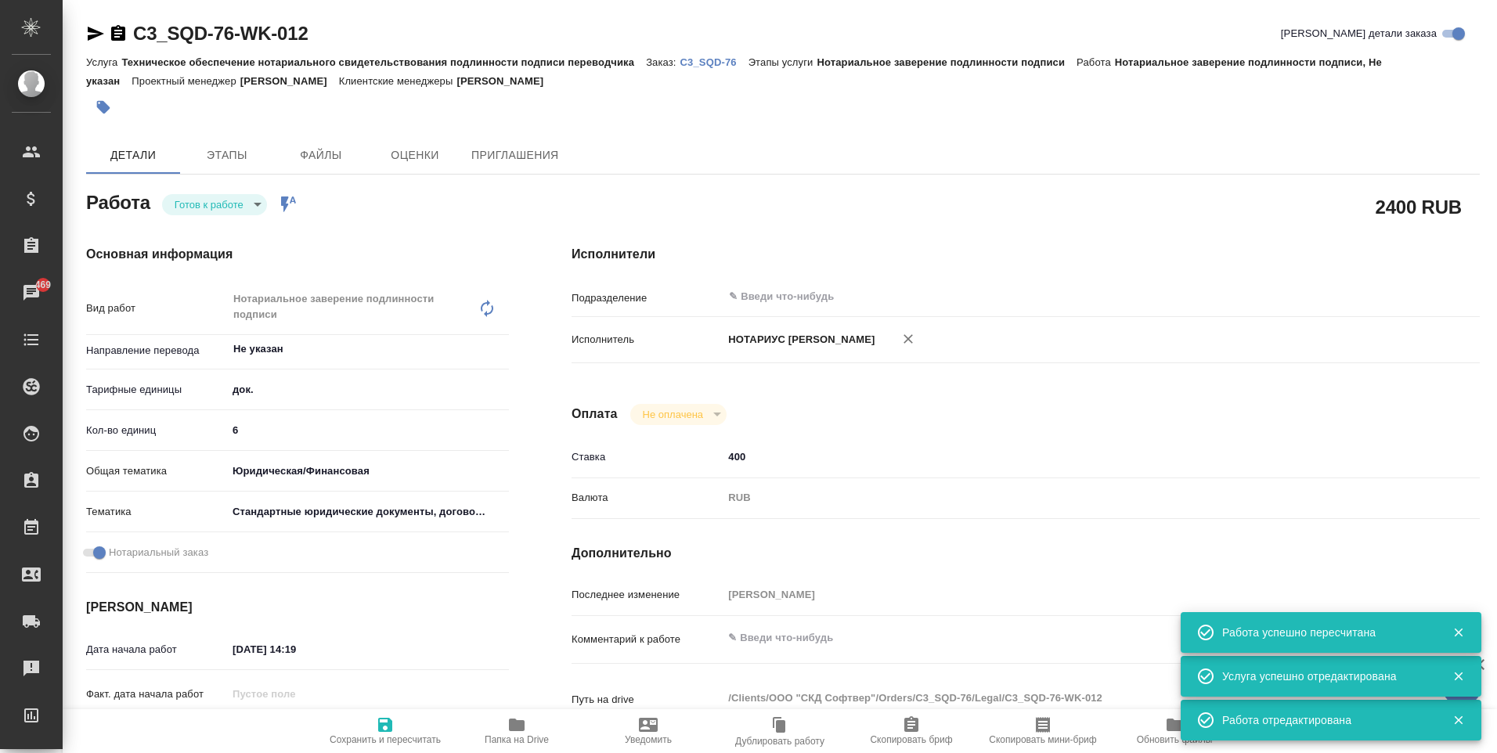
type textarea "x"
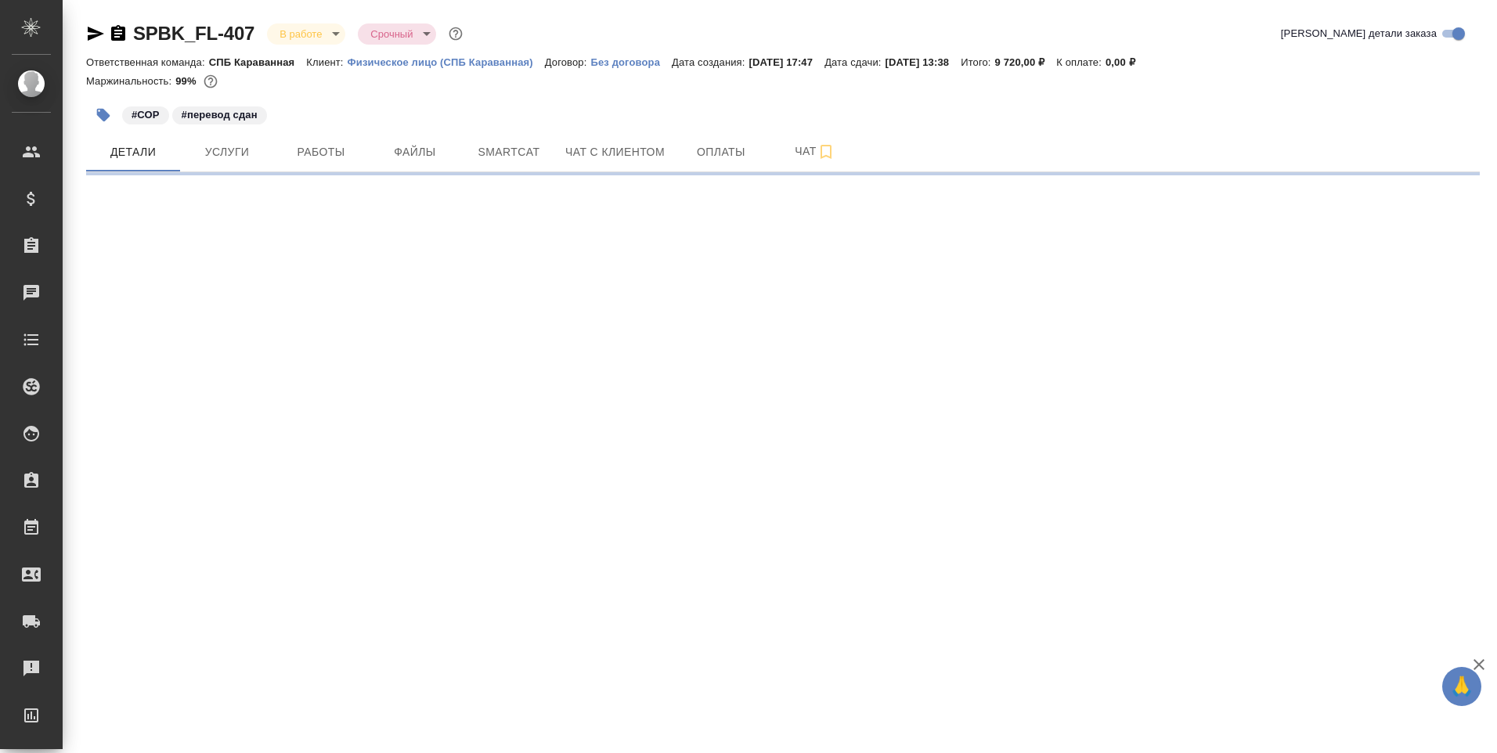
select select "RU"
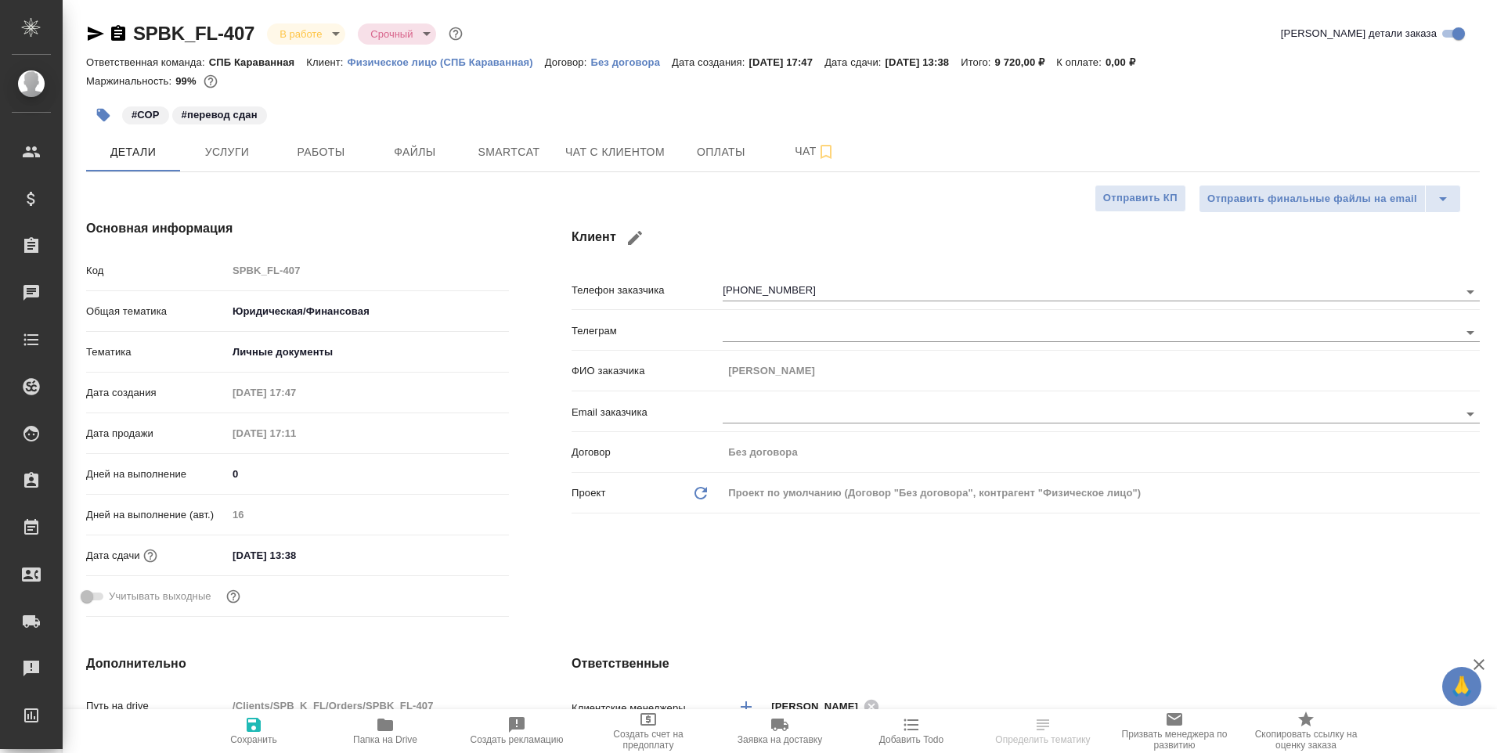
type textarea "x"
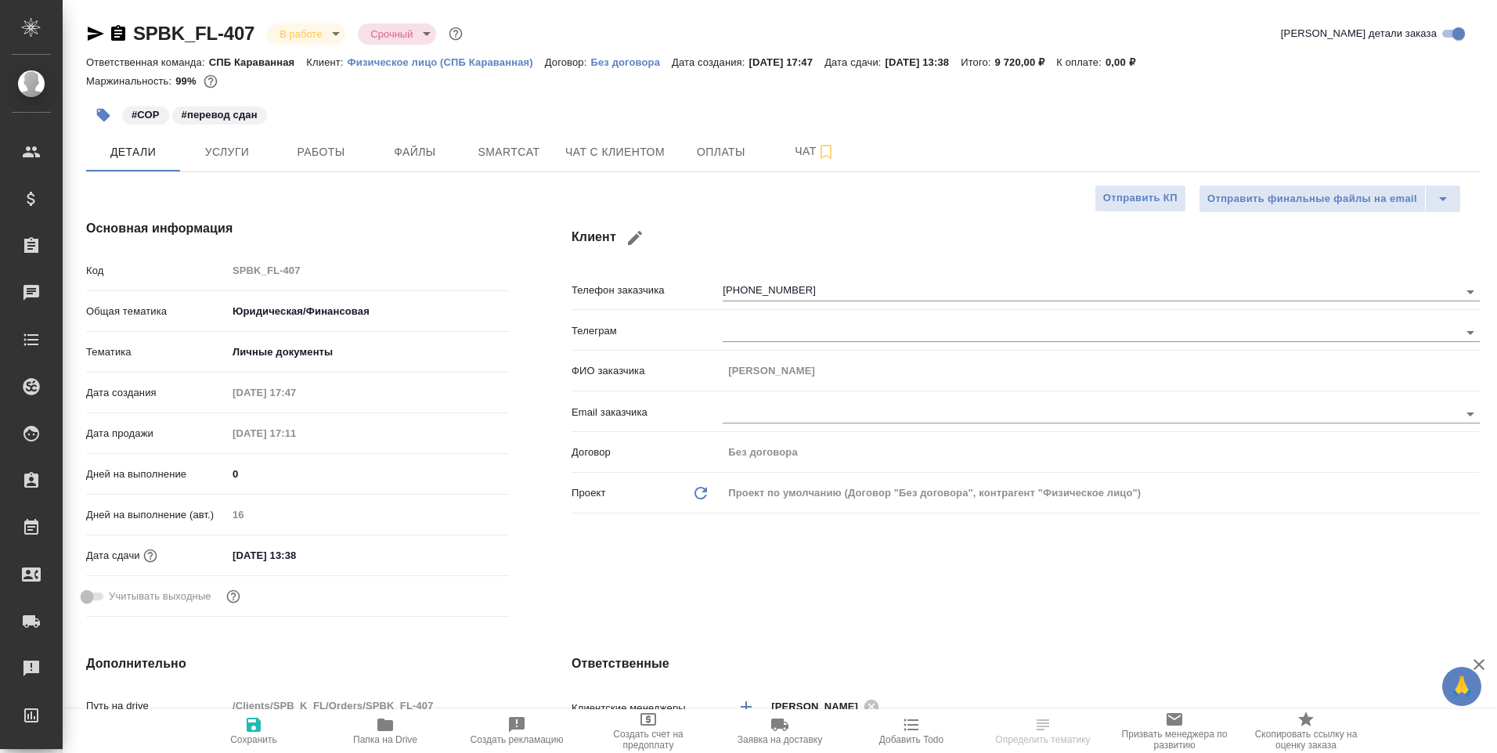
type textarea "x"
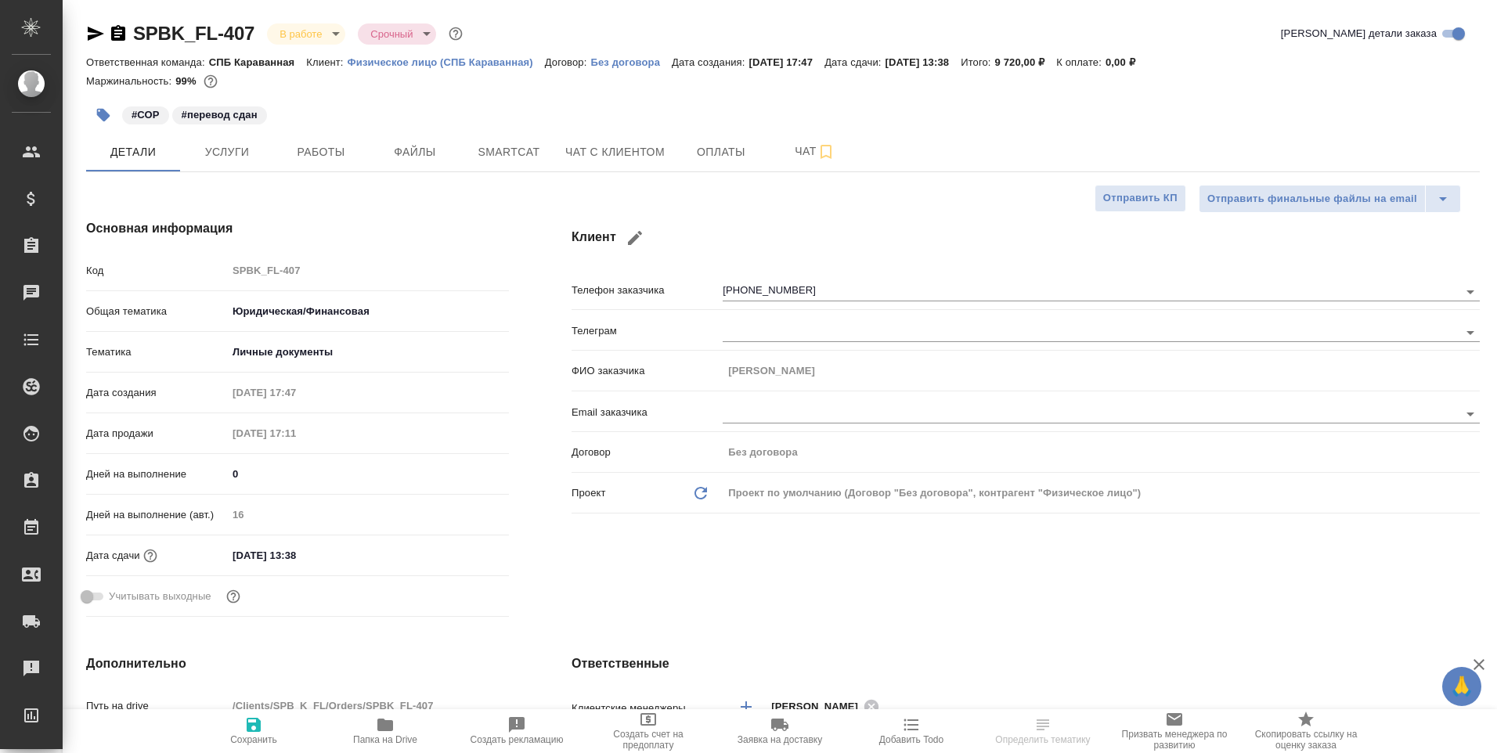
type textarea "x"
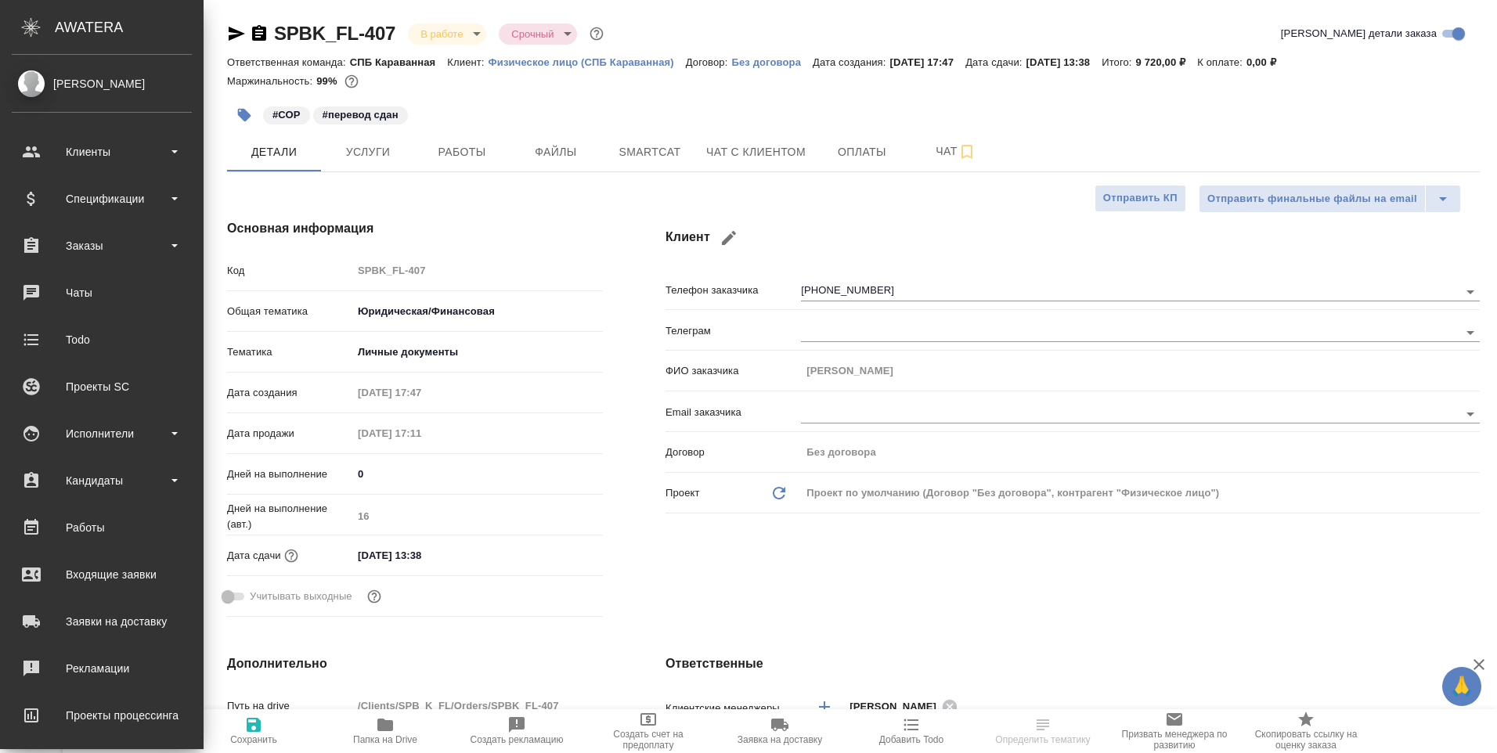
type textarea "x"
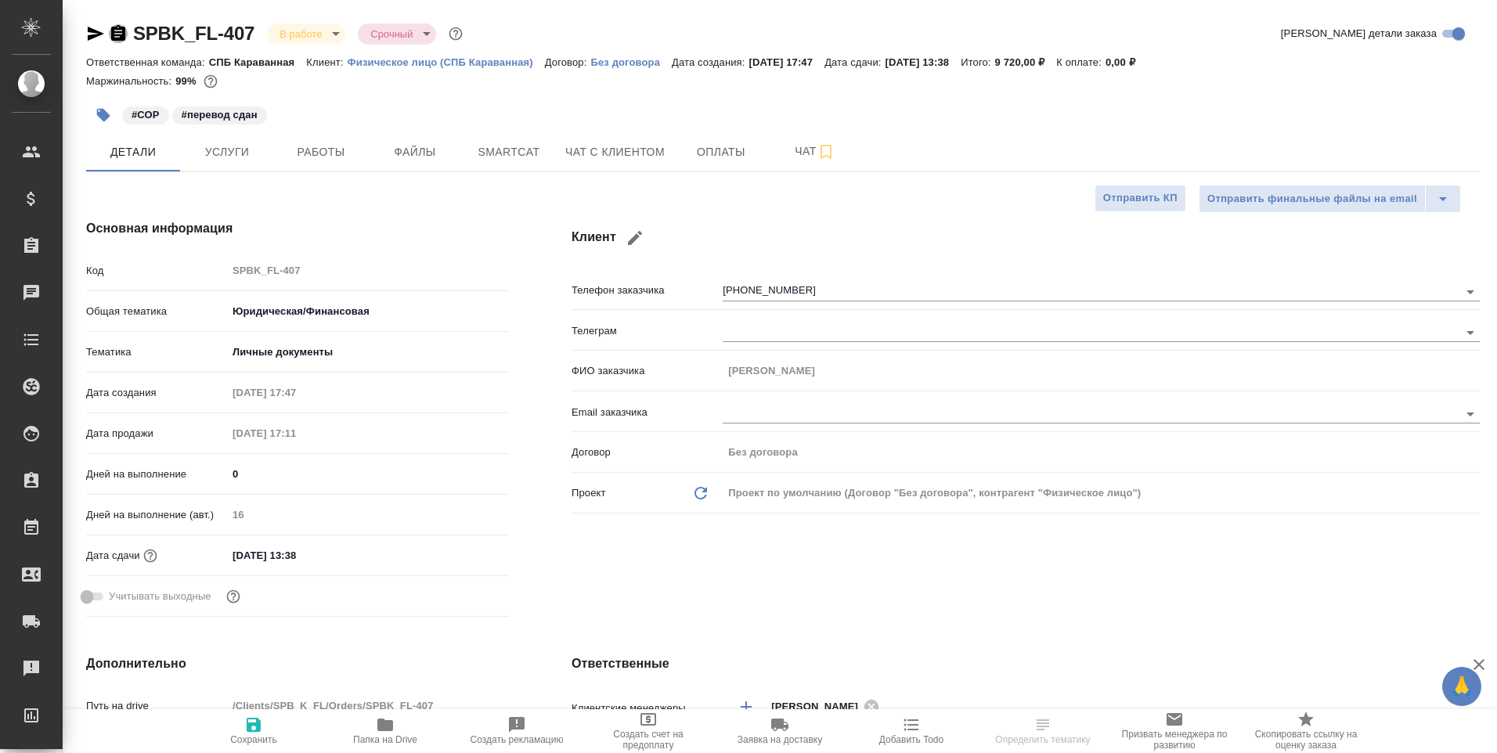
click at [116, 41] on icon "button" at bounding box center [118, 33] width 14 height 16
click at [417, 147] on span "Файлы" at bounding box center [414, 152] width 75 height 20
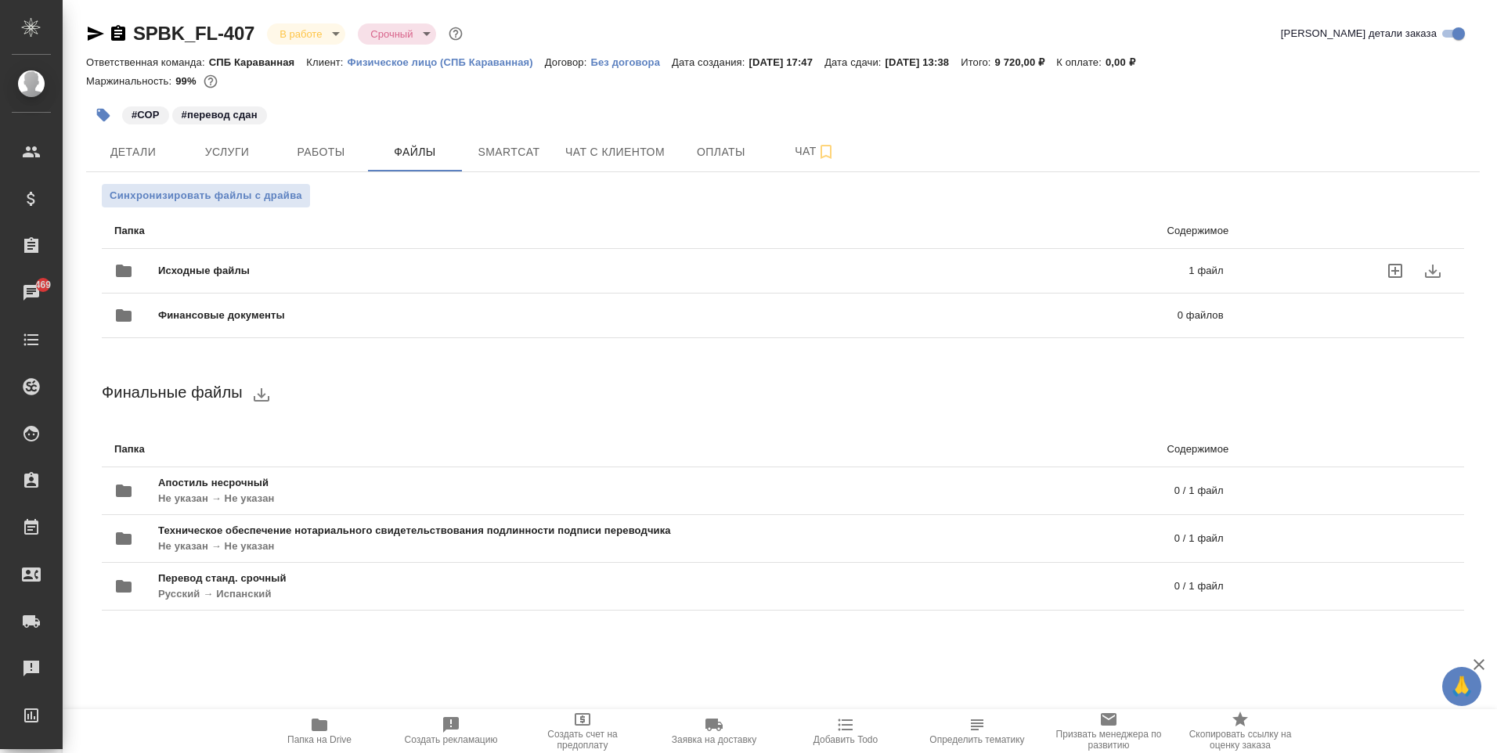
click at [529, 272] on span "Исходные файлы" at bounding box center [438, 271] width 561 height 16
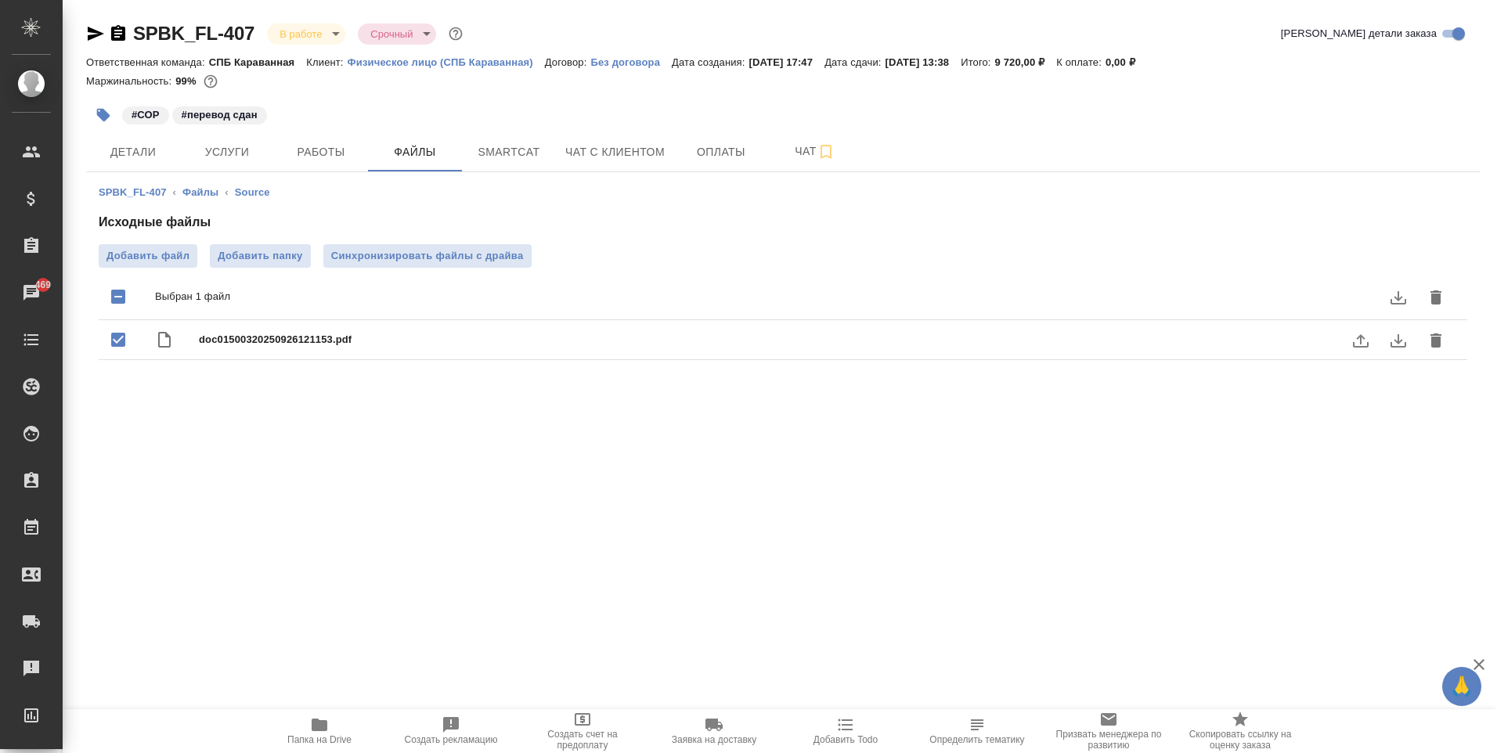
click at [1379, 344] on button "download" at bounding box center [1398, 341] width 38 height 38
click at [107, 33] on div at bounding box center [106, 33] width 41 height 19
click at [113, 27] on icon "button" at bounding box center [118, 33] width 14 height 16
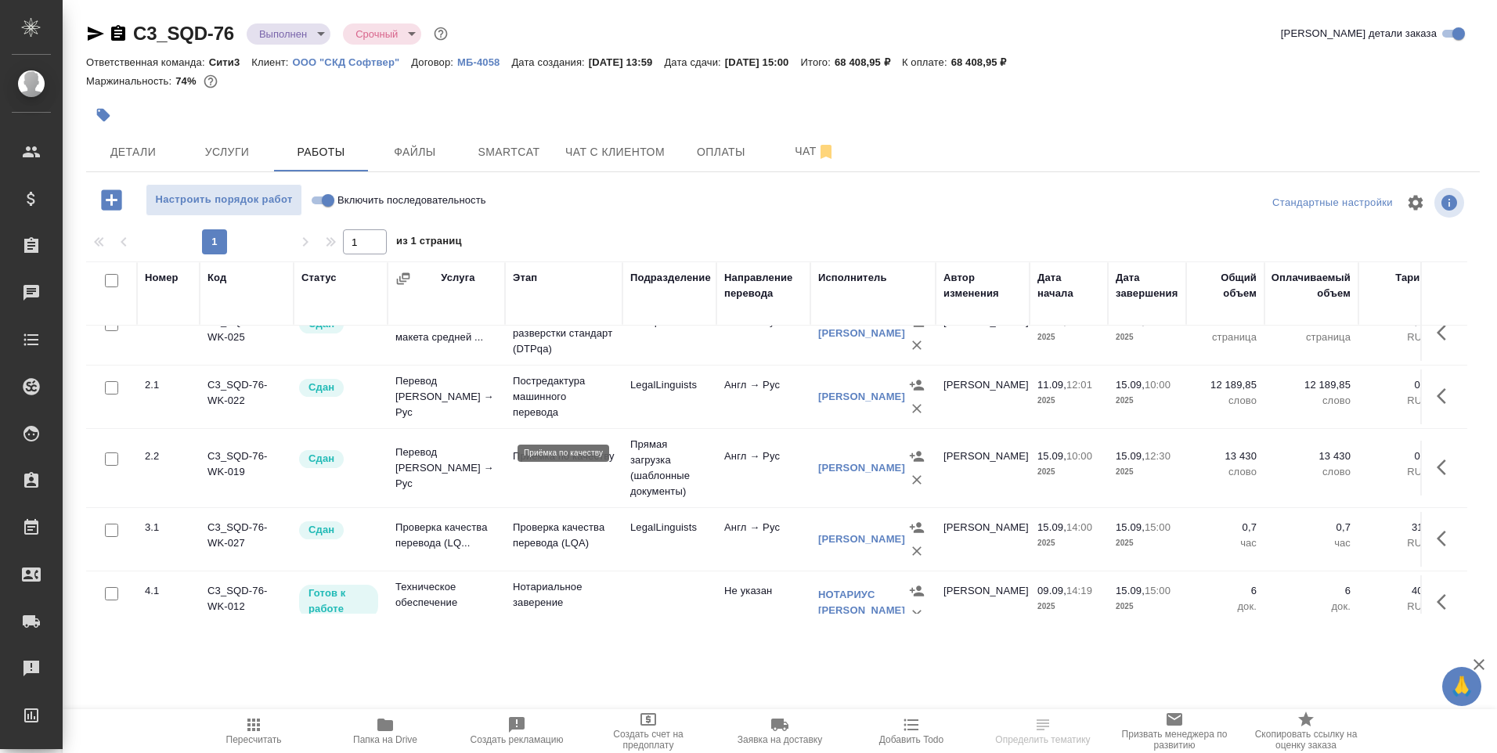
scroll to position [136, 0]
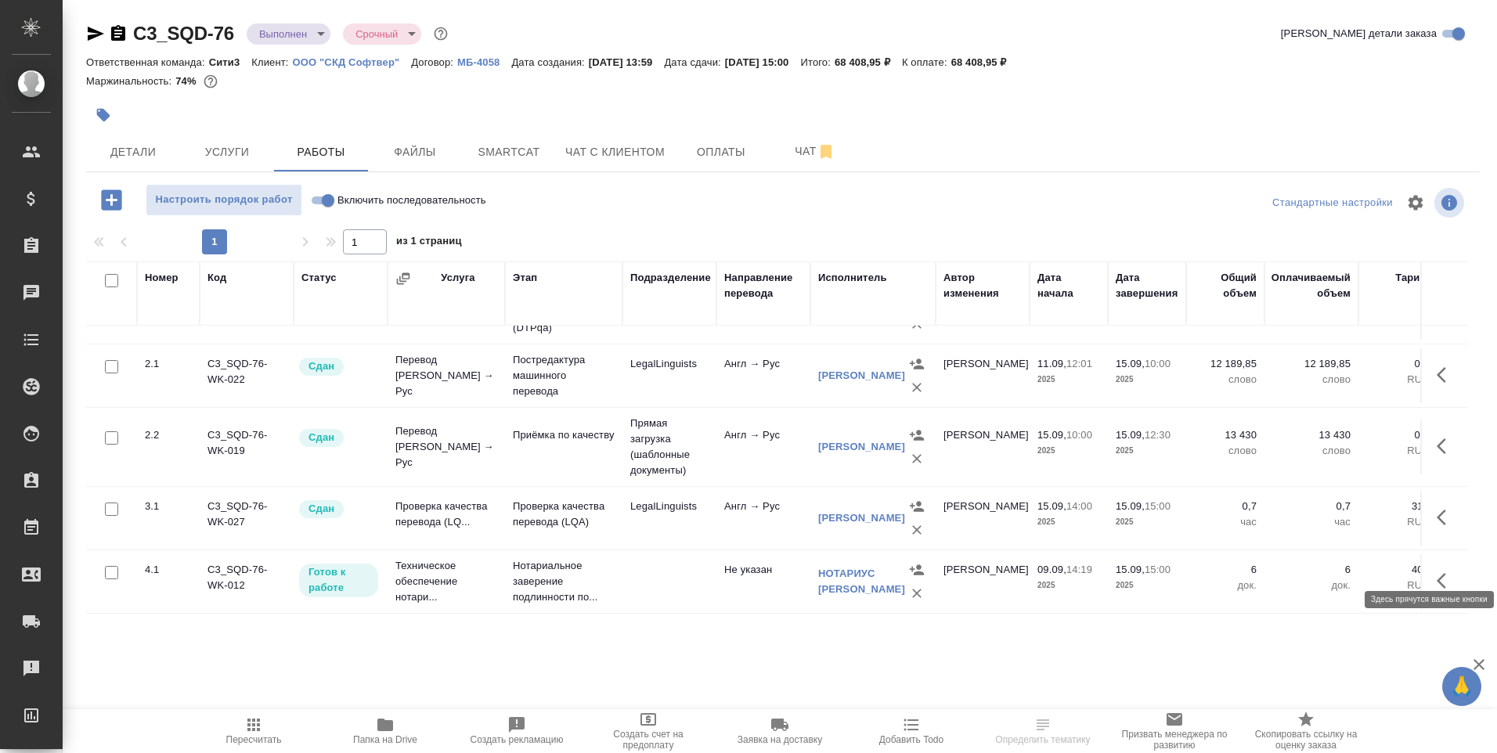
click at [1437, 572] on icon "button" at bounding box center [1446, 581] width 19 height 19
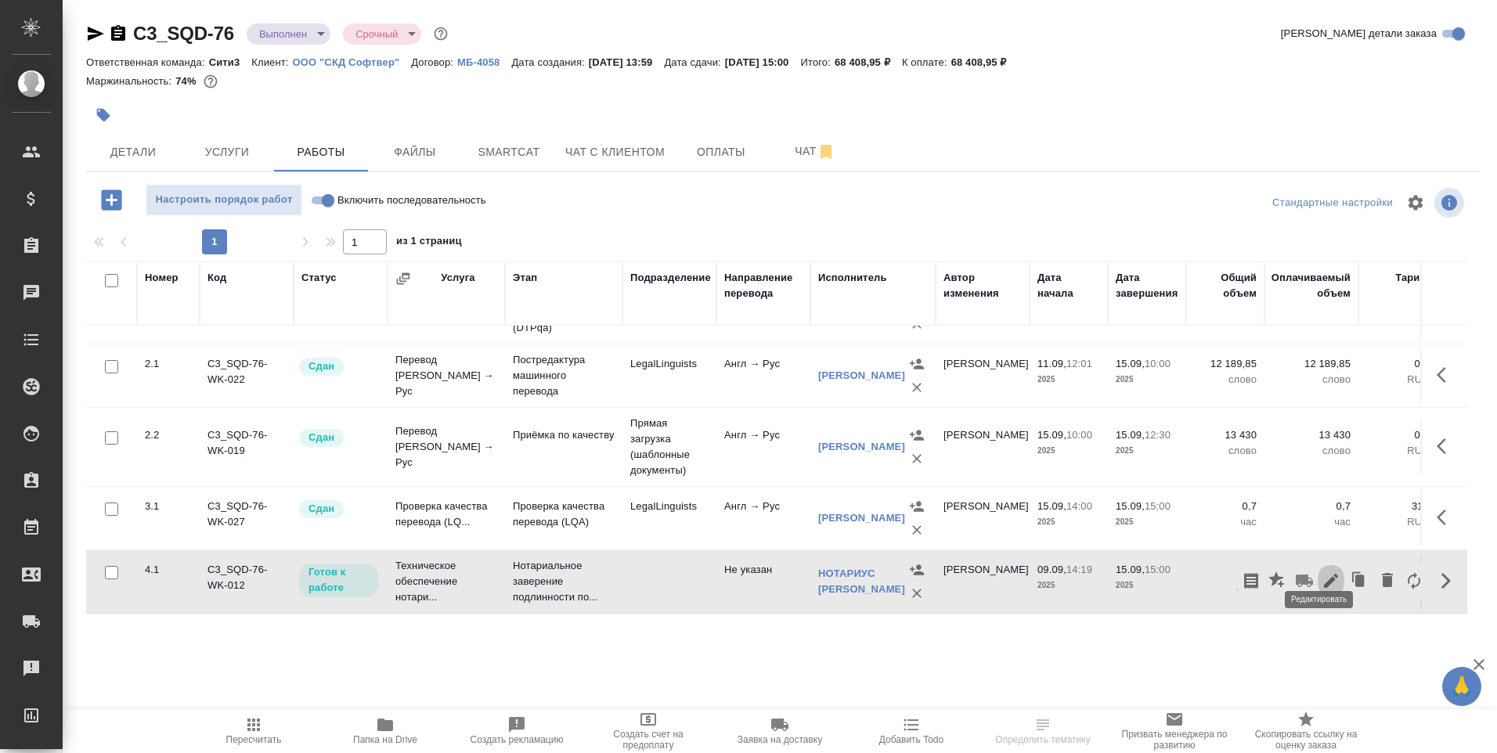
click at [1321, 562] on button "button" at bounding box center [1331, 581] width 27 height 38
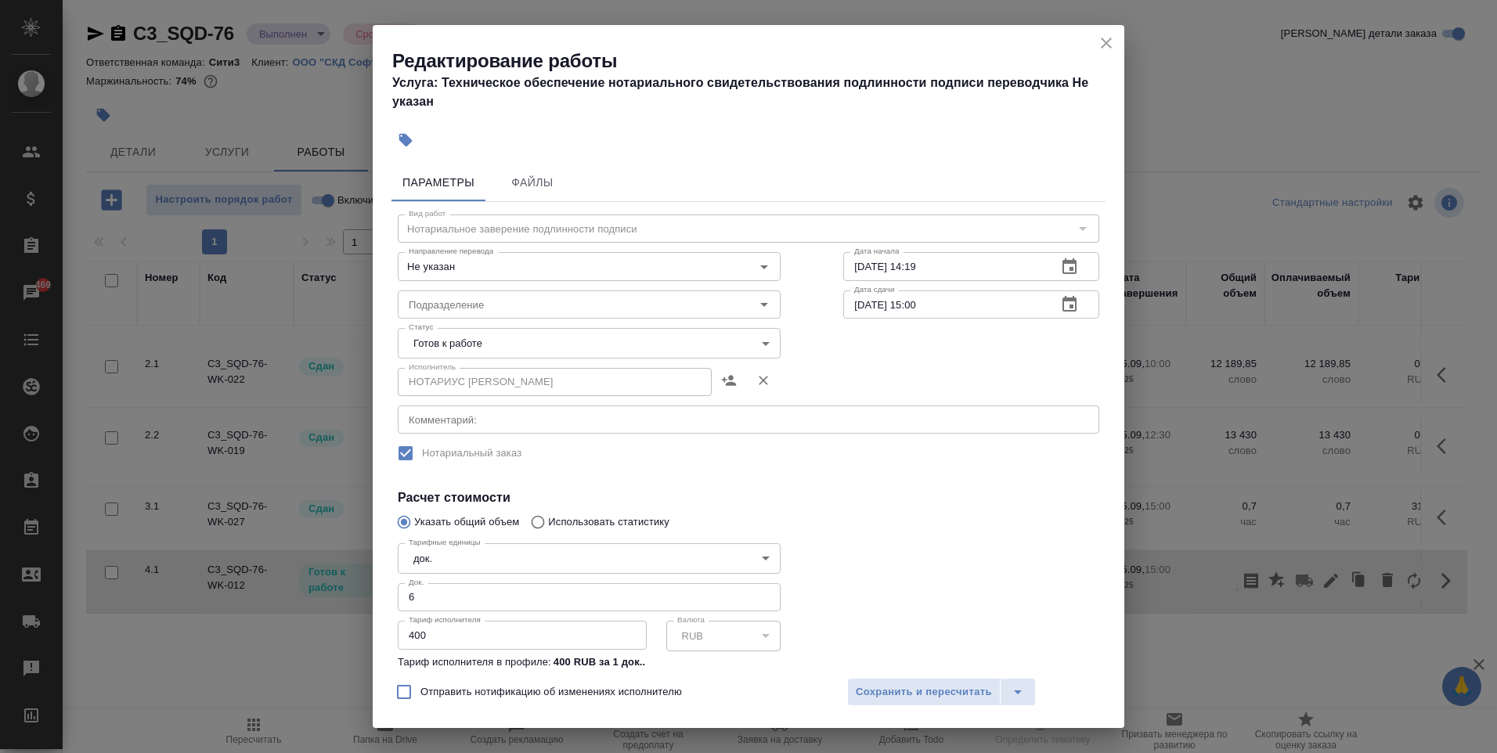
click at [427, 350] on body "🙏 .cls-1 fill:#fff; AWATERA Moskalets Alina Клиенты Спецификации Заказы 469 Чат…" at bounding box center [748, 376] width 1497 height 753
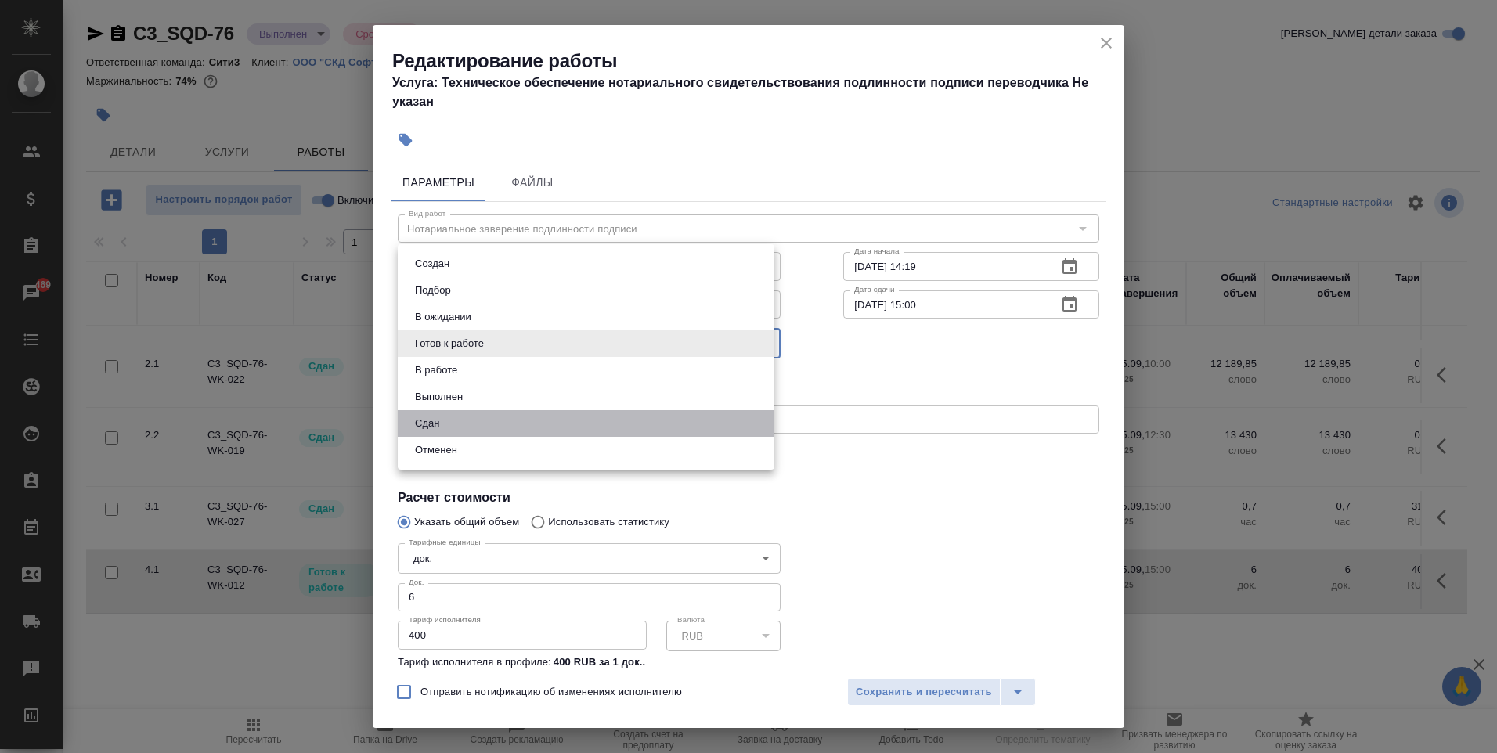
click at [455, 420] on li "Сдан" at bounding box center [586, 423] width 377 height 27
type input "closed"
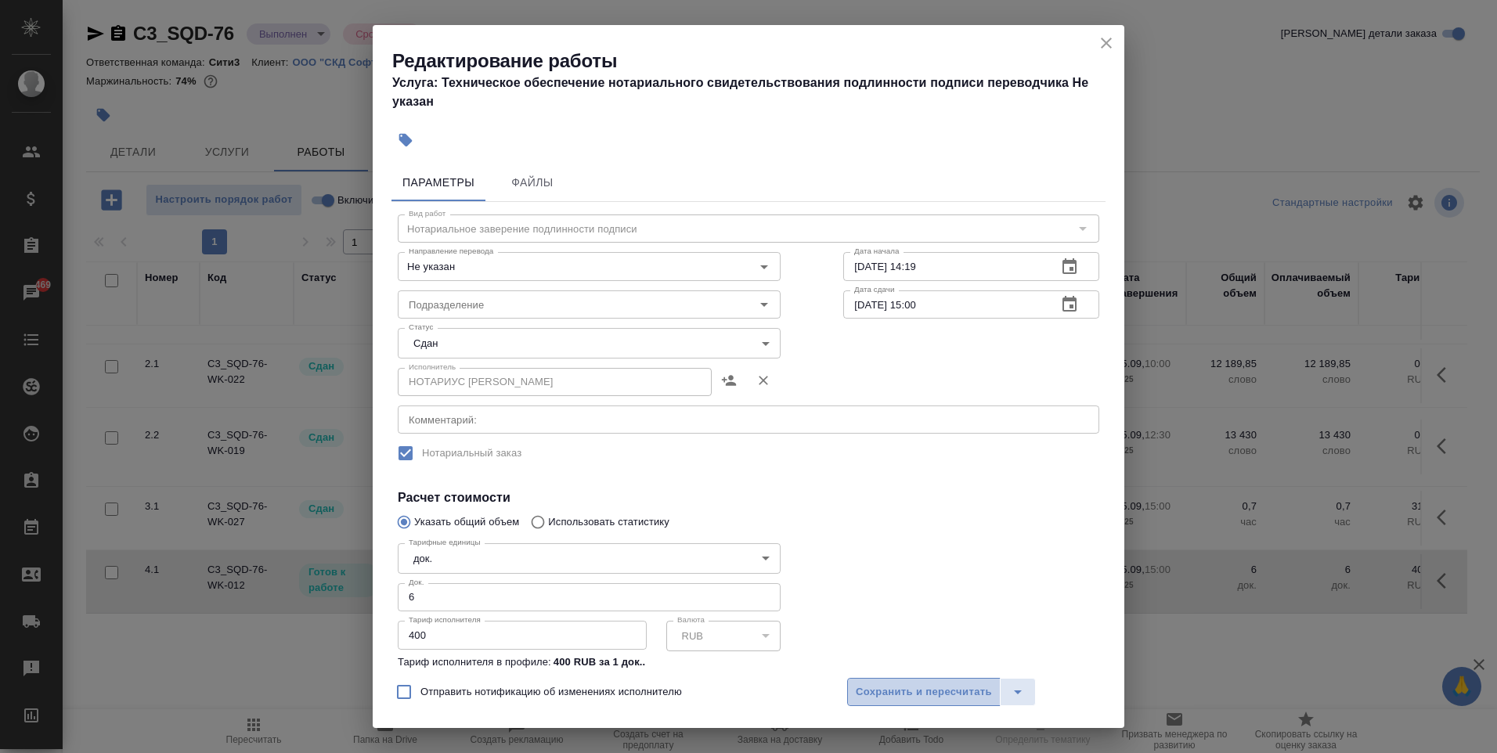
click at [920, 688] on span "Сохранить и пересчитать" at bounding box center [924, 692] width 136 height 18
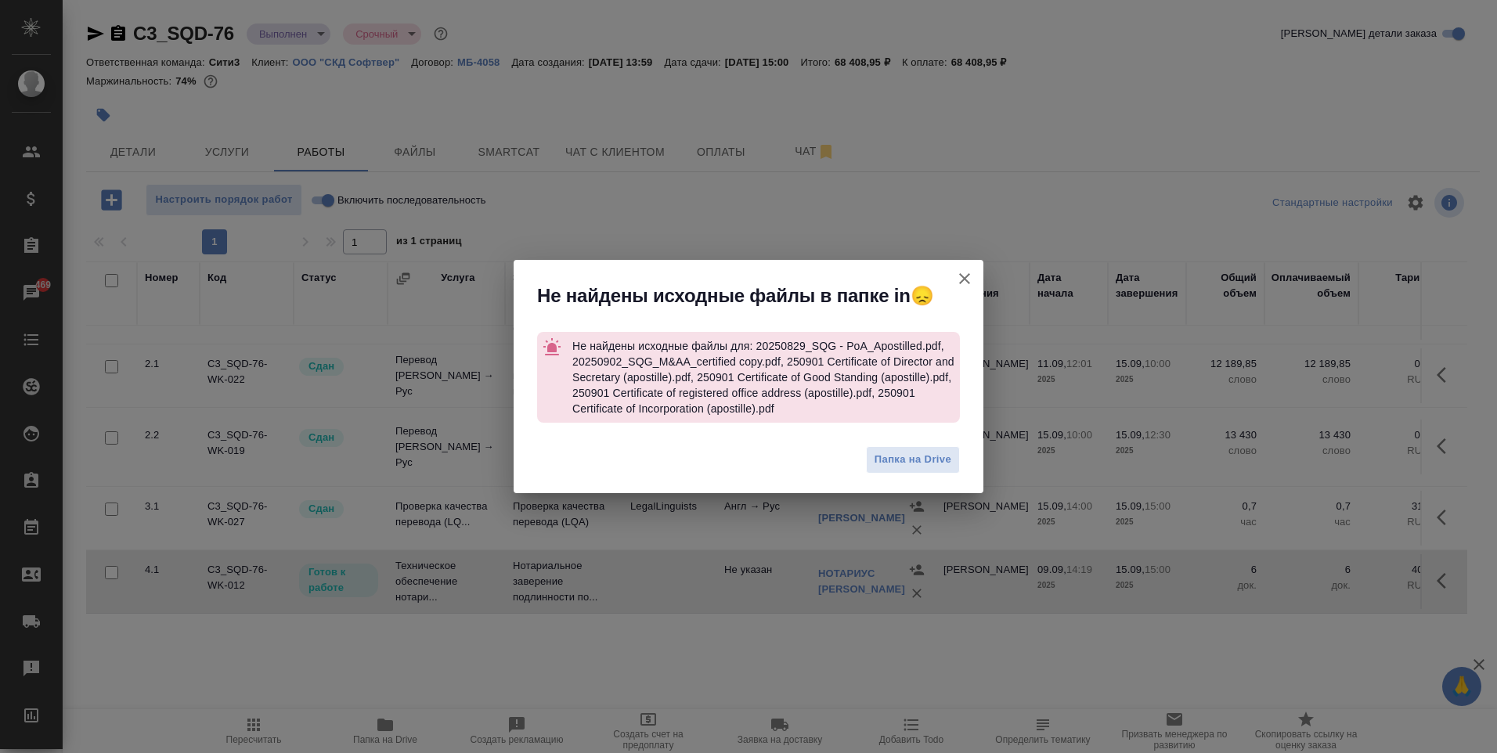
click at [966, 280] on icon "button" at bounding box center [964, 278] width 11 height 11
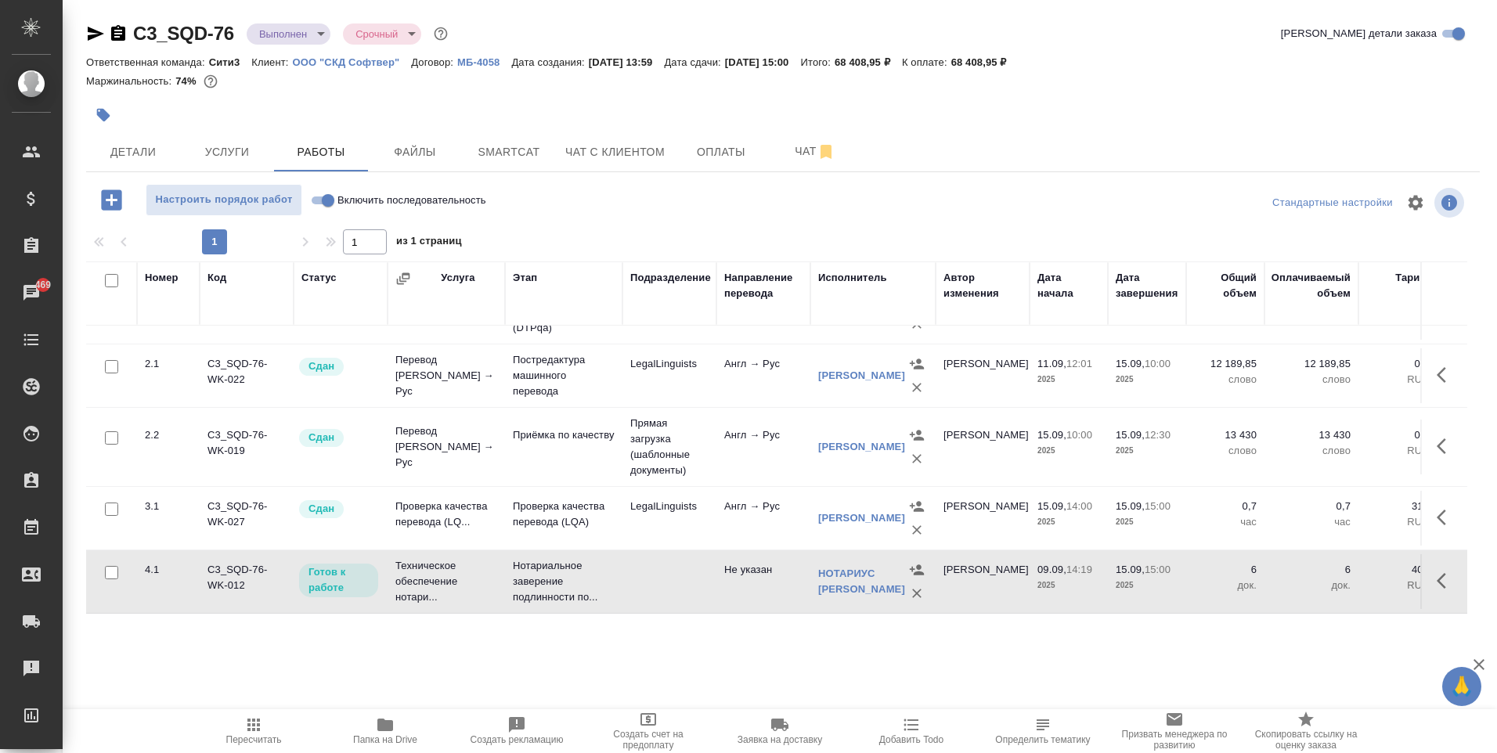
click at [344, 198] on span "Включить последовательность" at bounding box center [411, 201] width 149 height 16
click at [344, 198] on input "Включить последовательность" at bounding box center [328, 200] width 56 height 19
checkbox input "true"
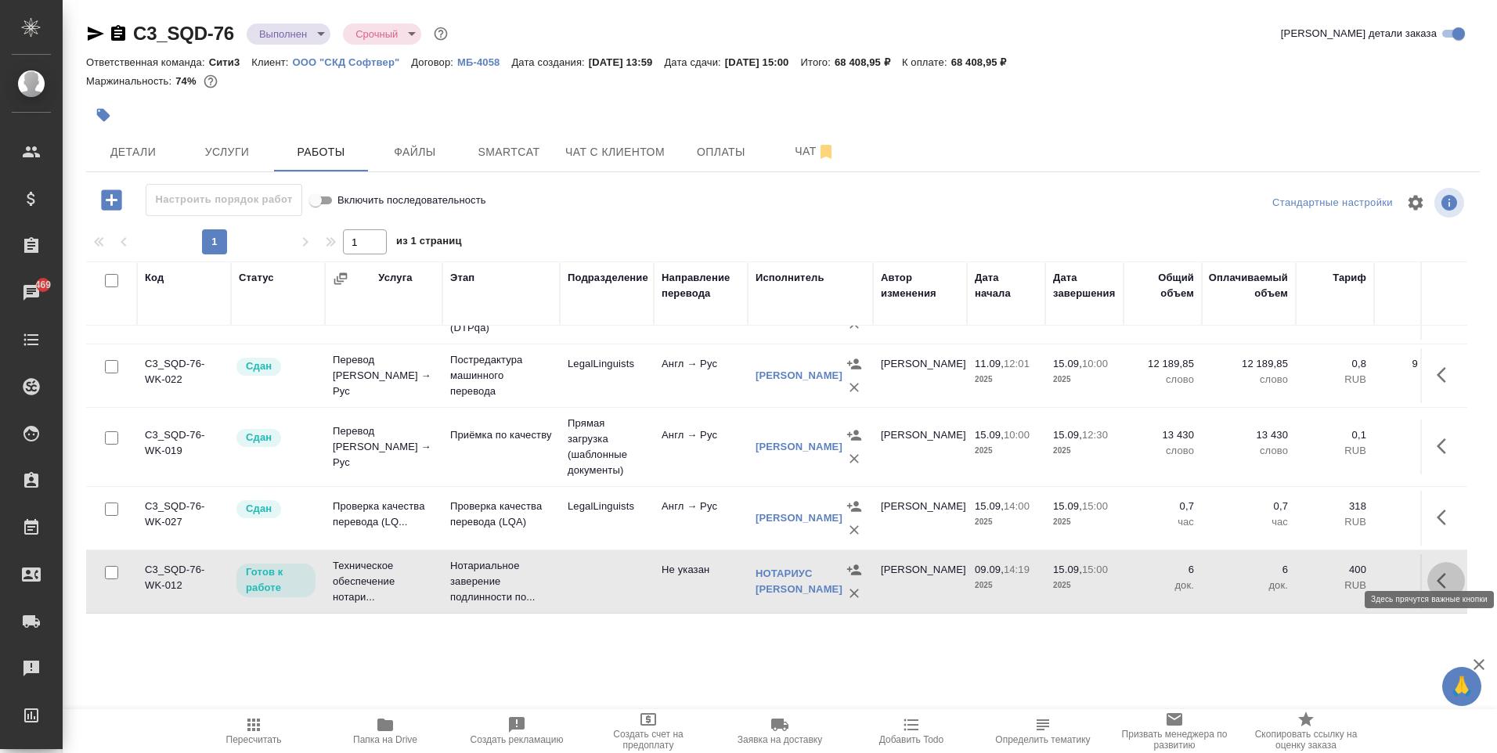
click at [1437, 573] on icon "button" at bounding box center [1441, 581] width 9 height 16
click at [1322, 572] on icon "button" at bounding box center [1331, 581] width 19 height 19
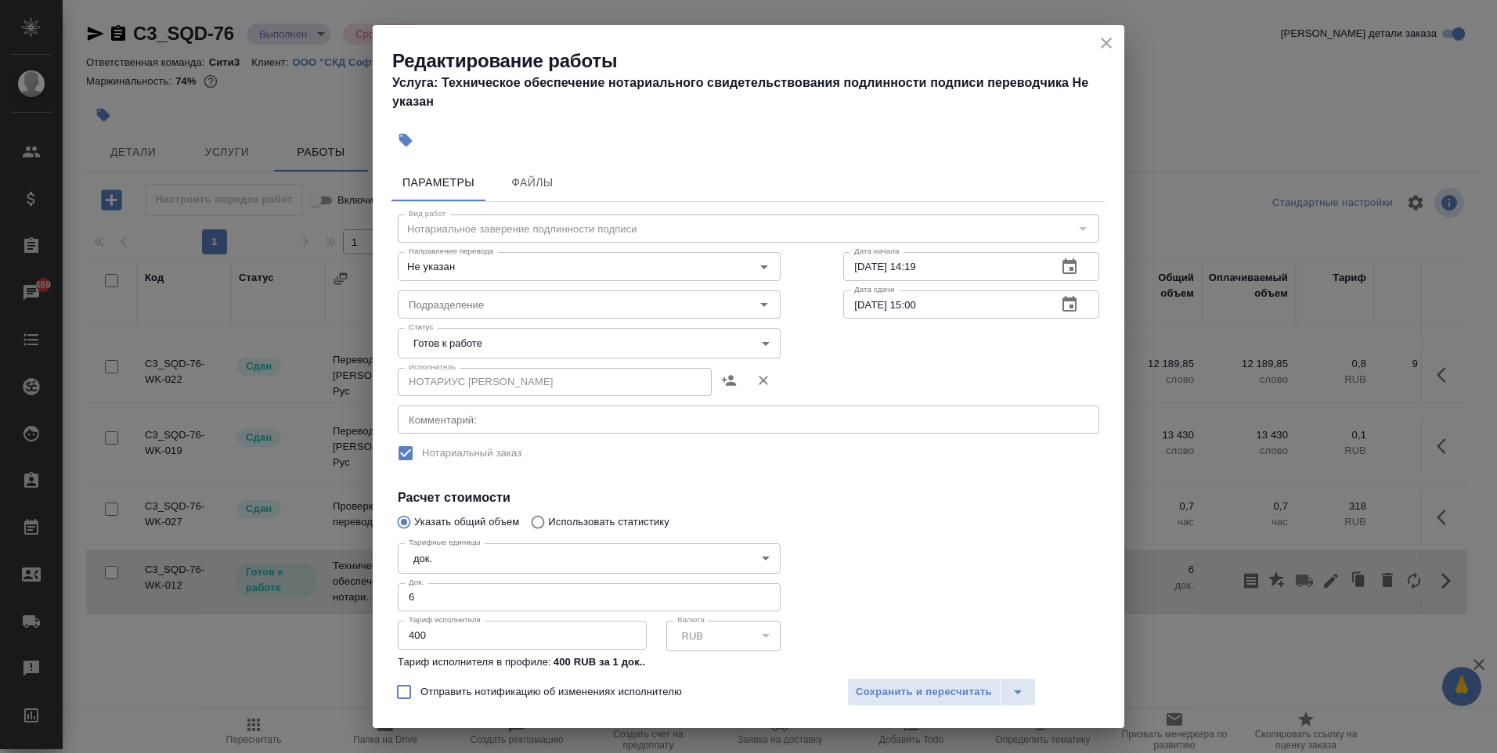
click at [471, 334] on body "🙏 .cls-1 fill:#fff; AWATERA Moskalets Alina Клиенты Спецификации Заказы 469 Чат…" at bounding box center [748, 376] width 1497 height 753
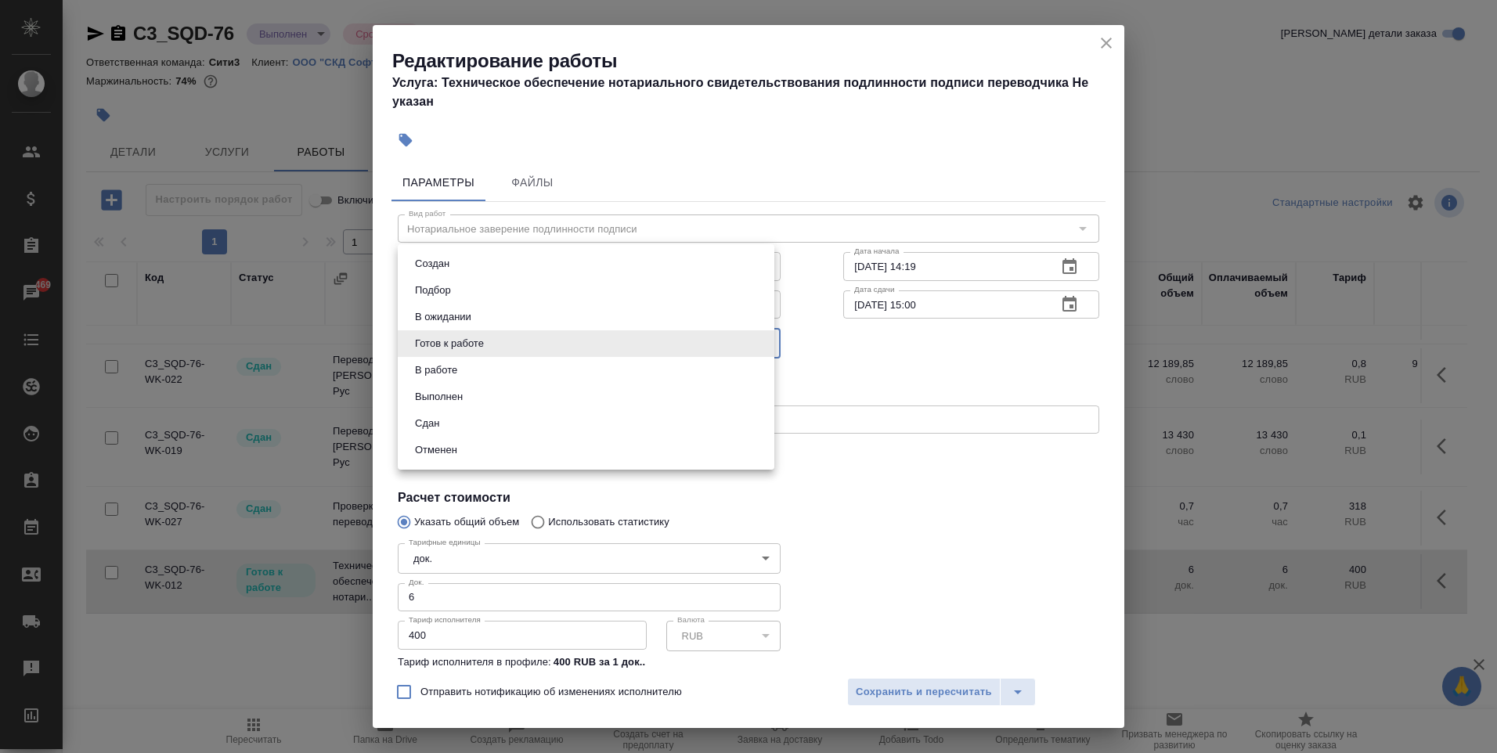
click at [465, 427] on li "Сдан" at bounding box center [586, 423] width 377 height 27
type input "closed"
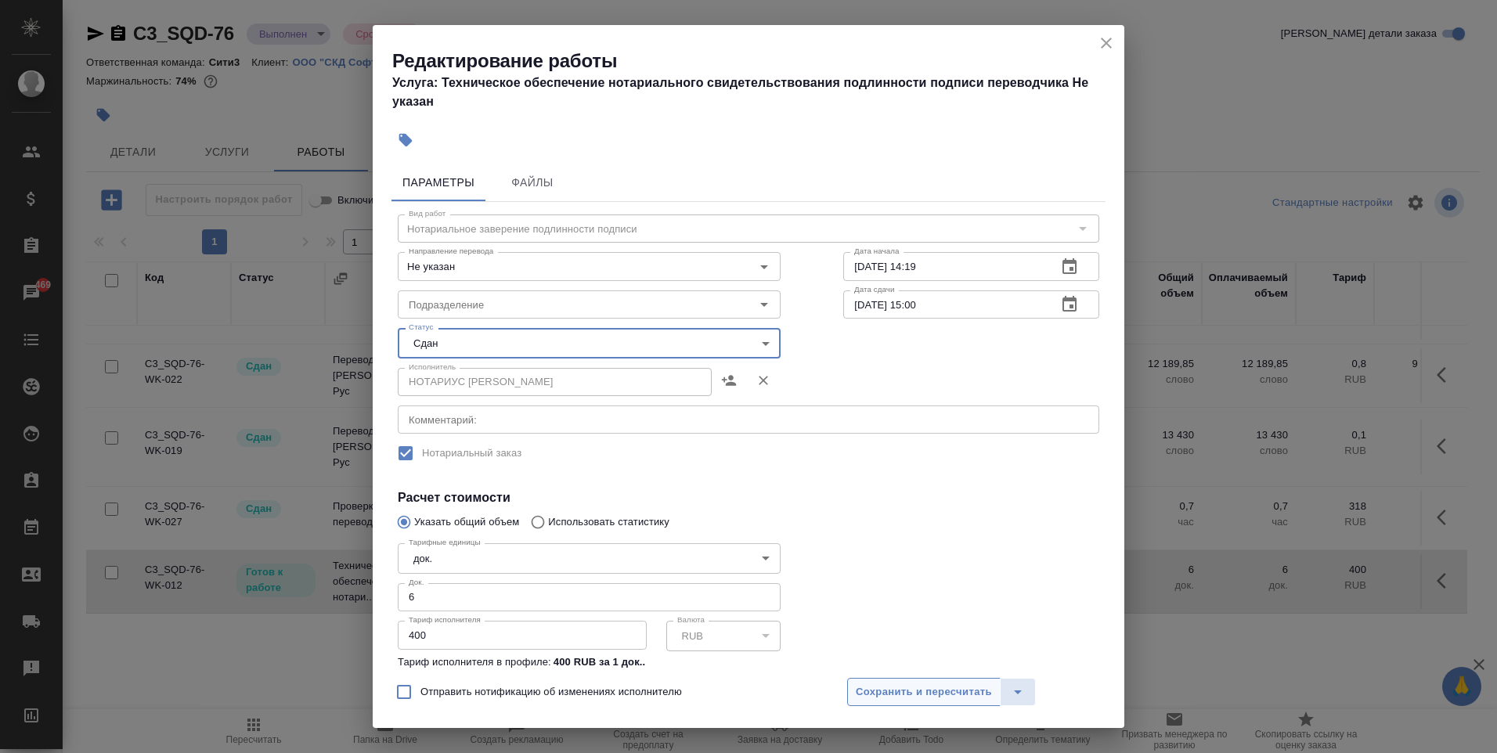
click at [910, 690] on span "Сохранить и пересчитать" at bounding box center [924, 692] width 136 height 18
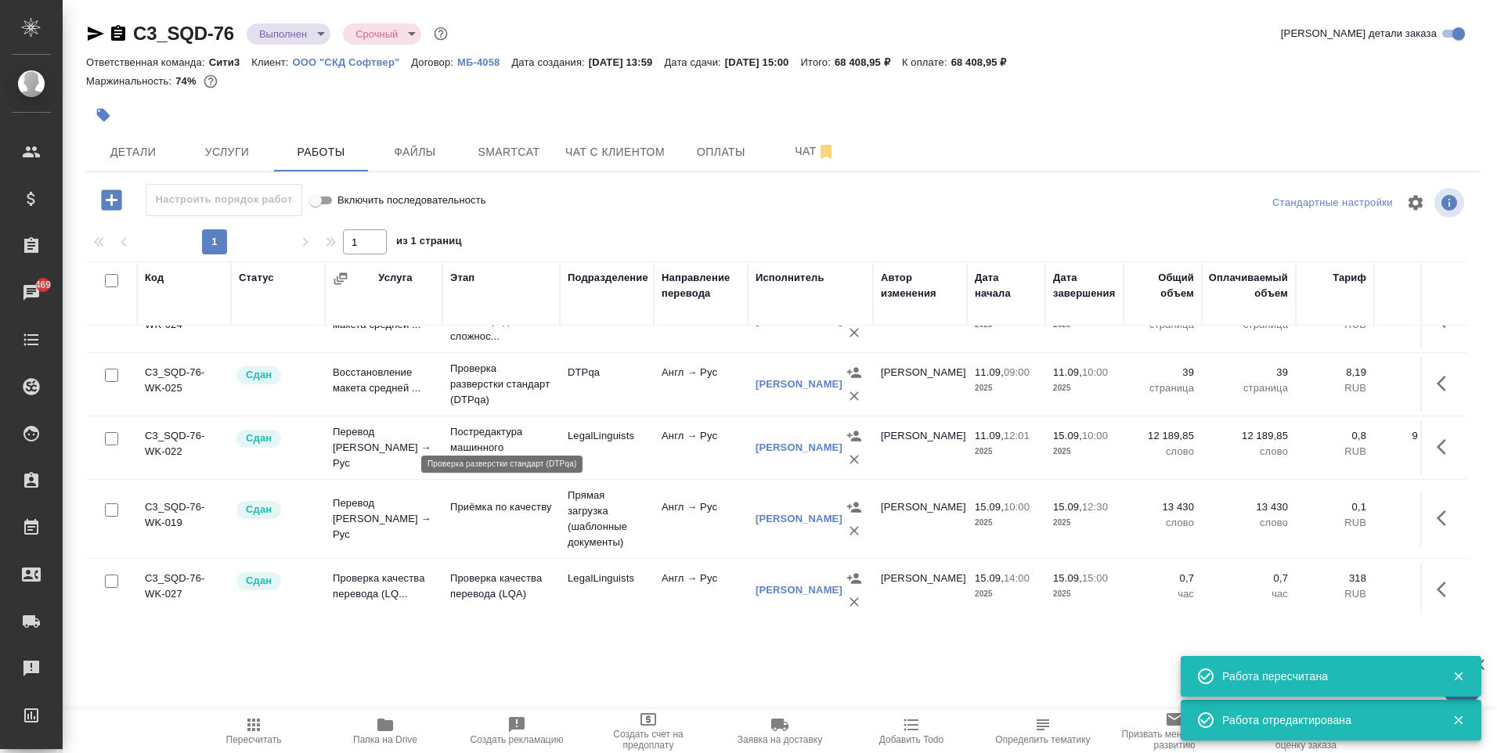
scroll to position [0, 0]
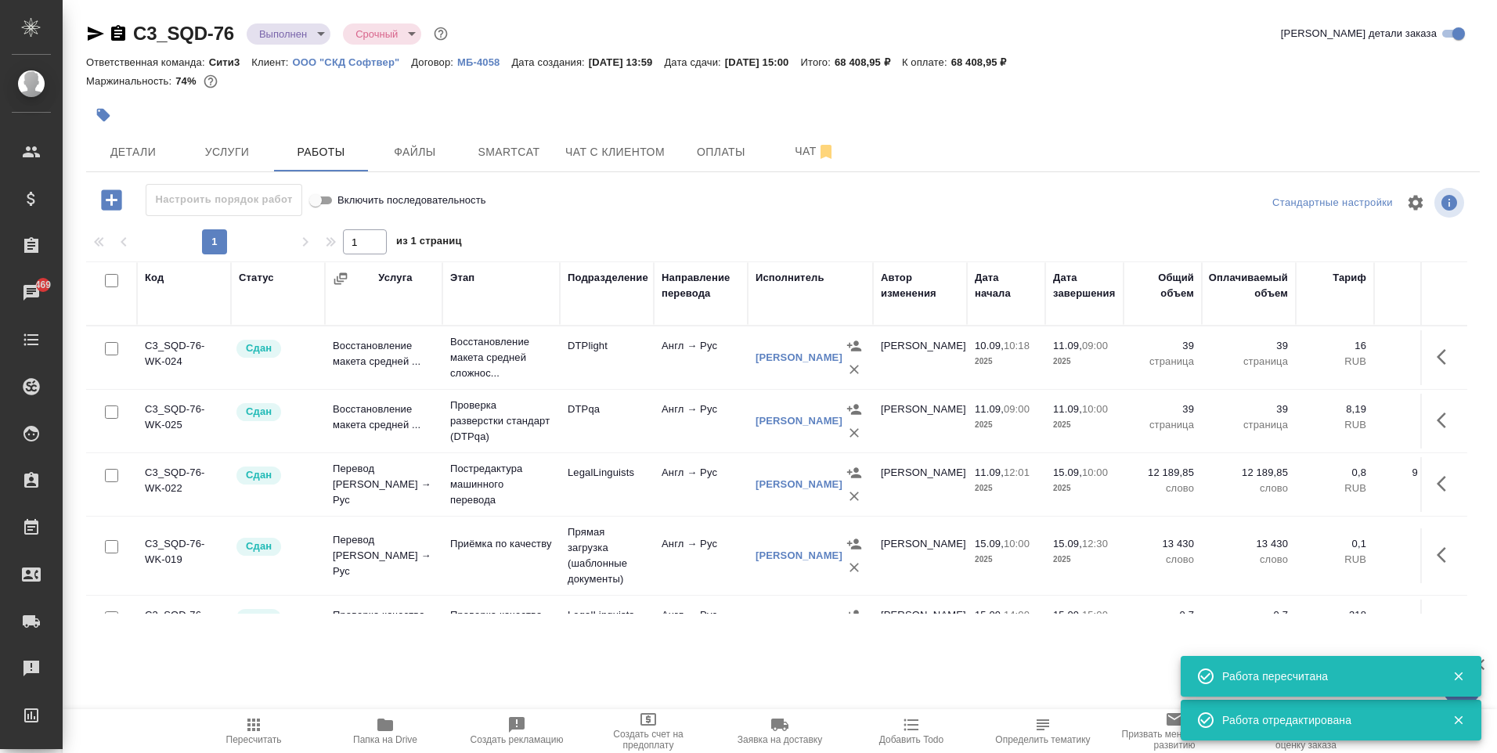
click at [243, 172] on div "C3_SQD-76 Выполнен completed Срочный urgent Кратко детали заказа Ответственная …" at bounding box center [783, 327] width 1411 height 654
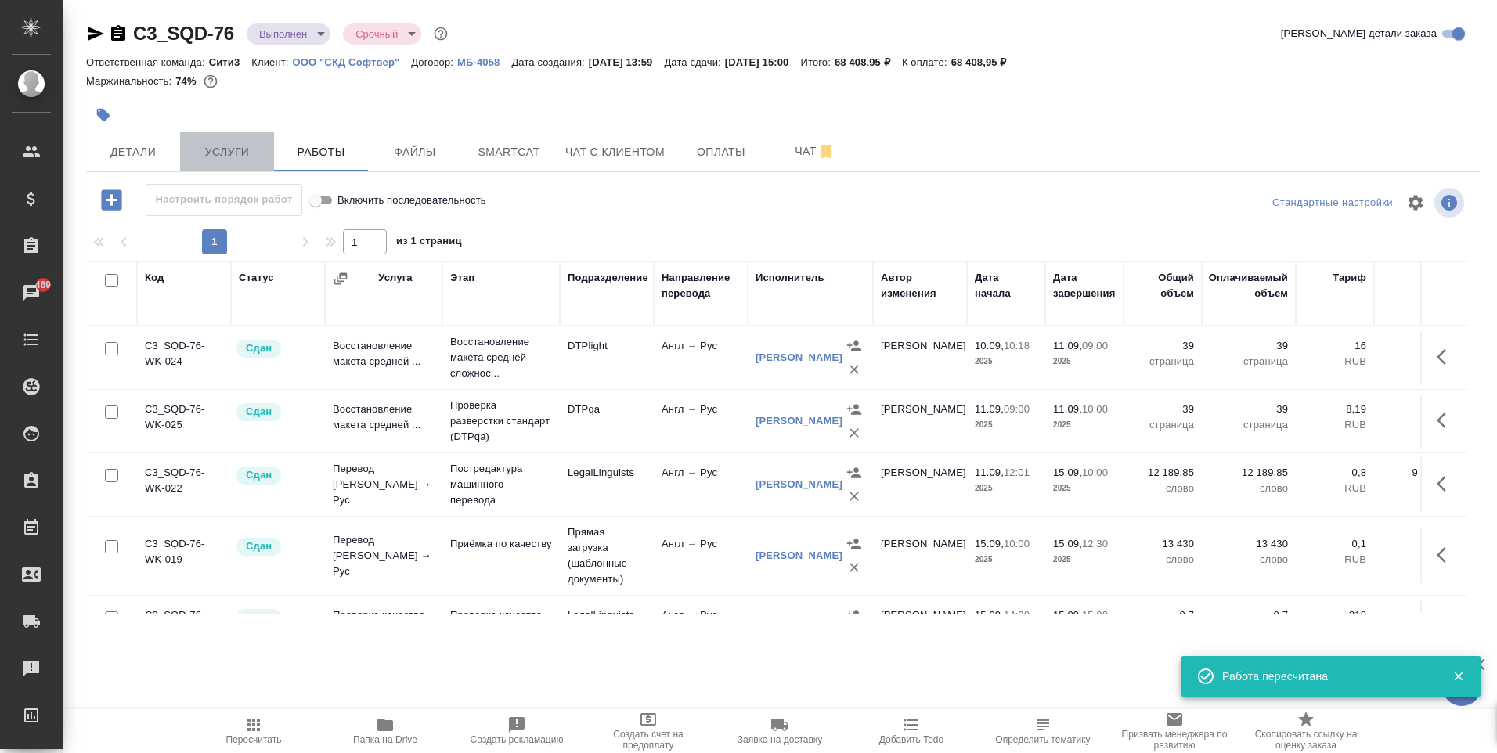
click at [242, 168] on button "Услуги" at bounding box center [227, 151] width 94 height 39
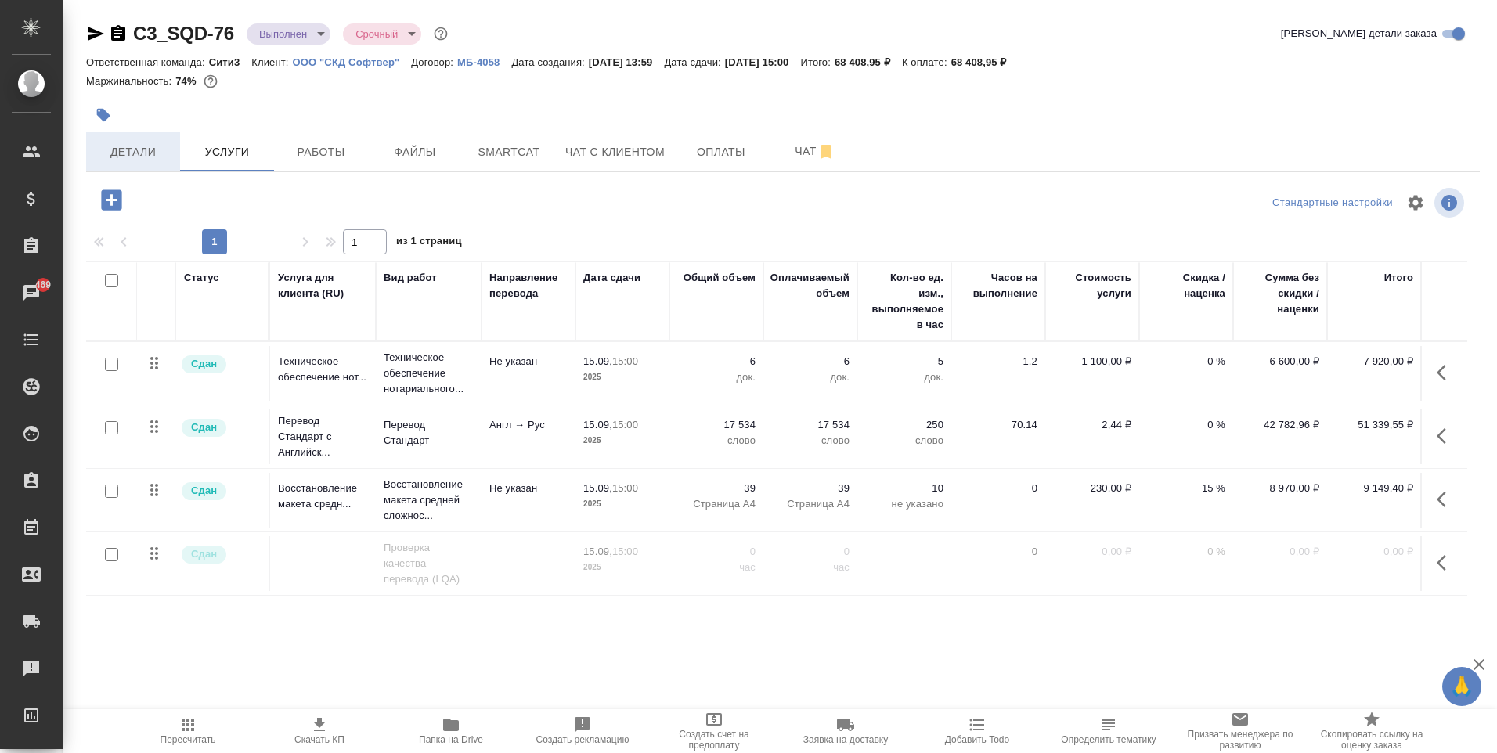
click at [129, 138] on button "Детали" at bounding box center [133, 151] width 94 height 39
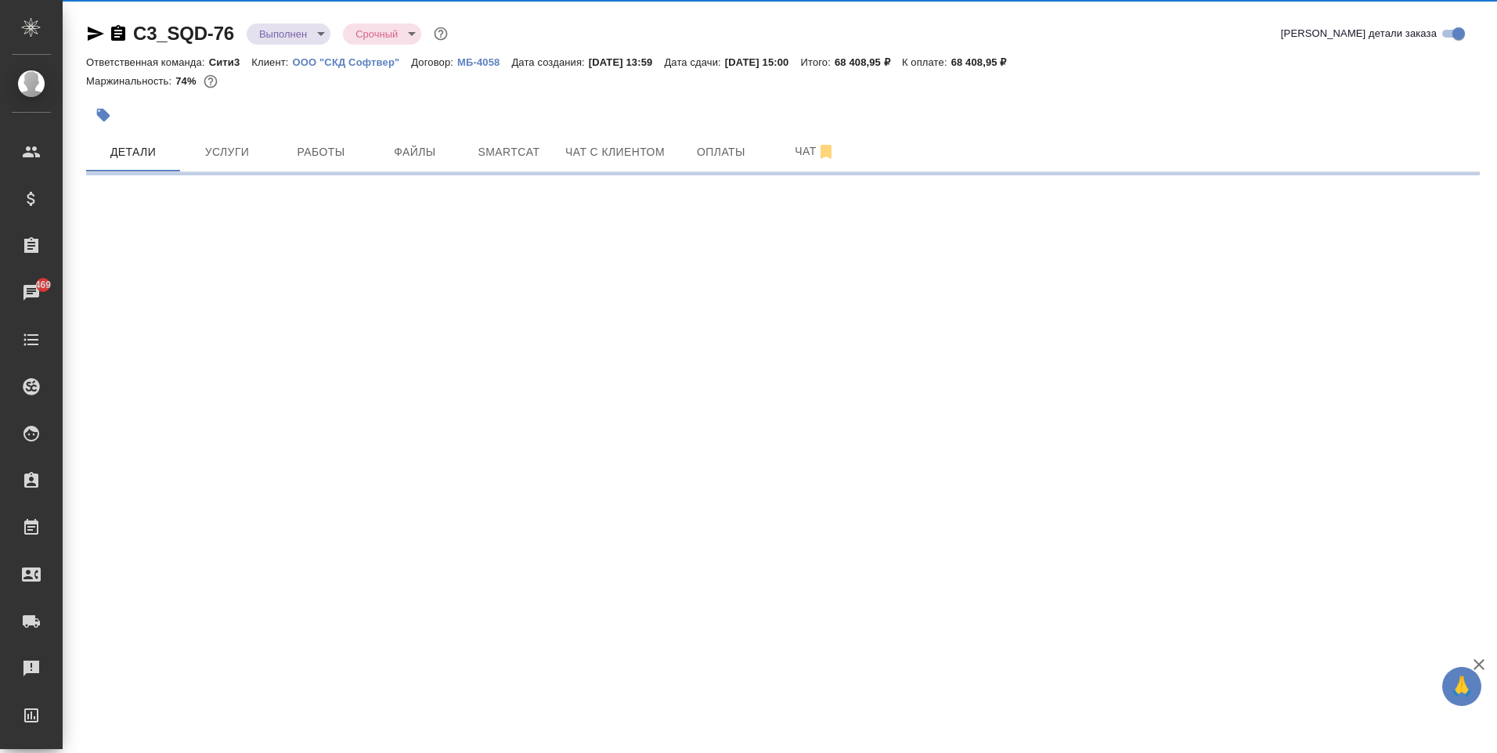
select select "RU"
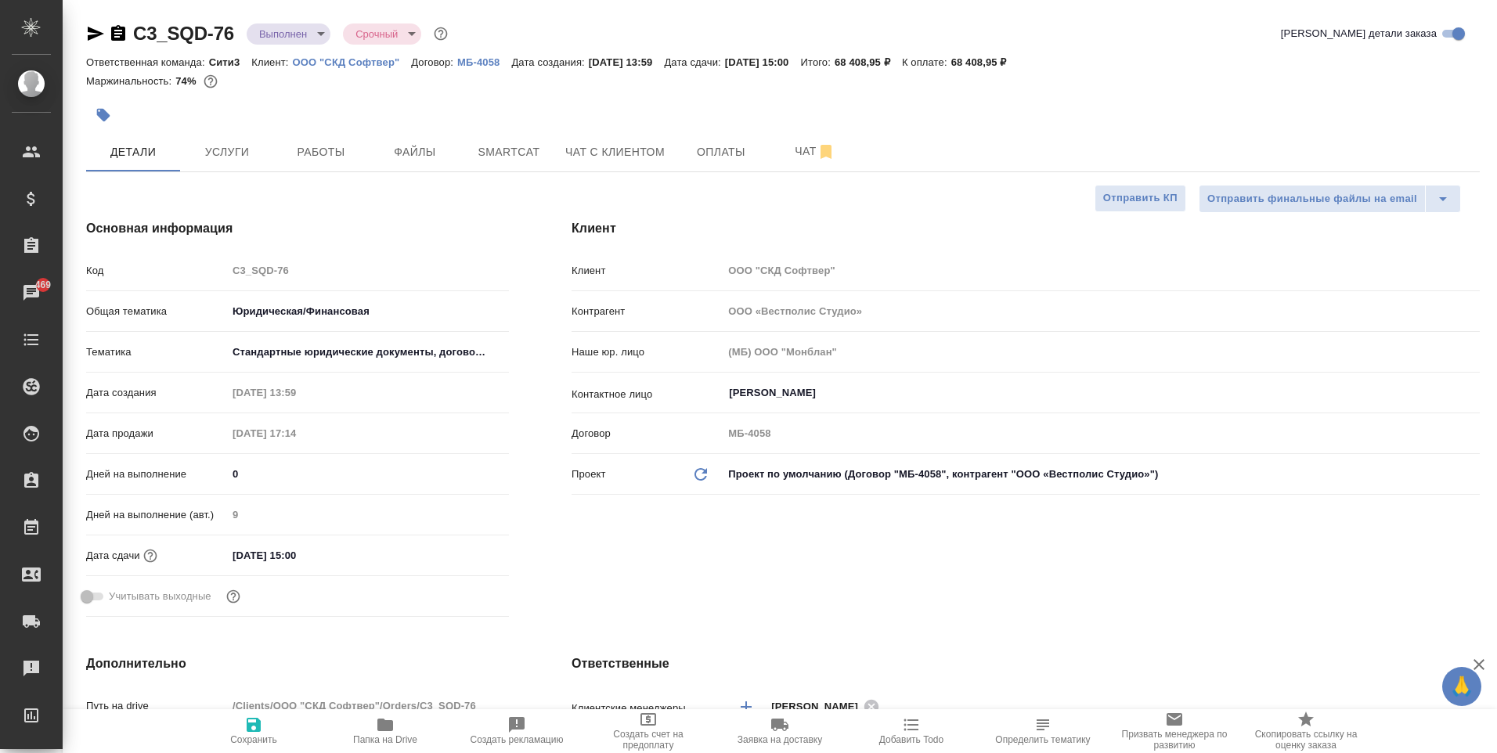
type textarea "x"
click at [216, 157] on span "Услуги" at bounding box center [226, 152] width 75 height 20
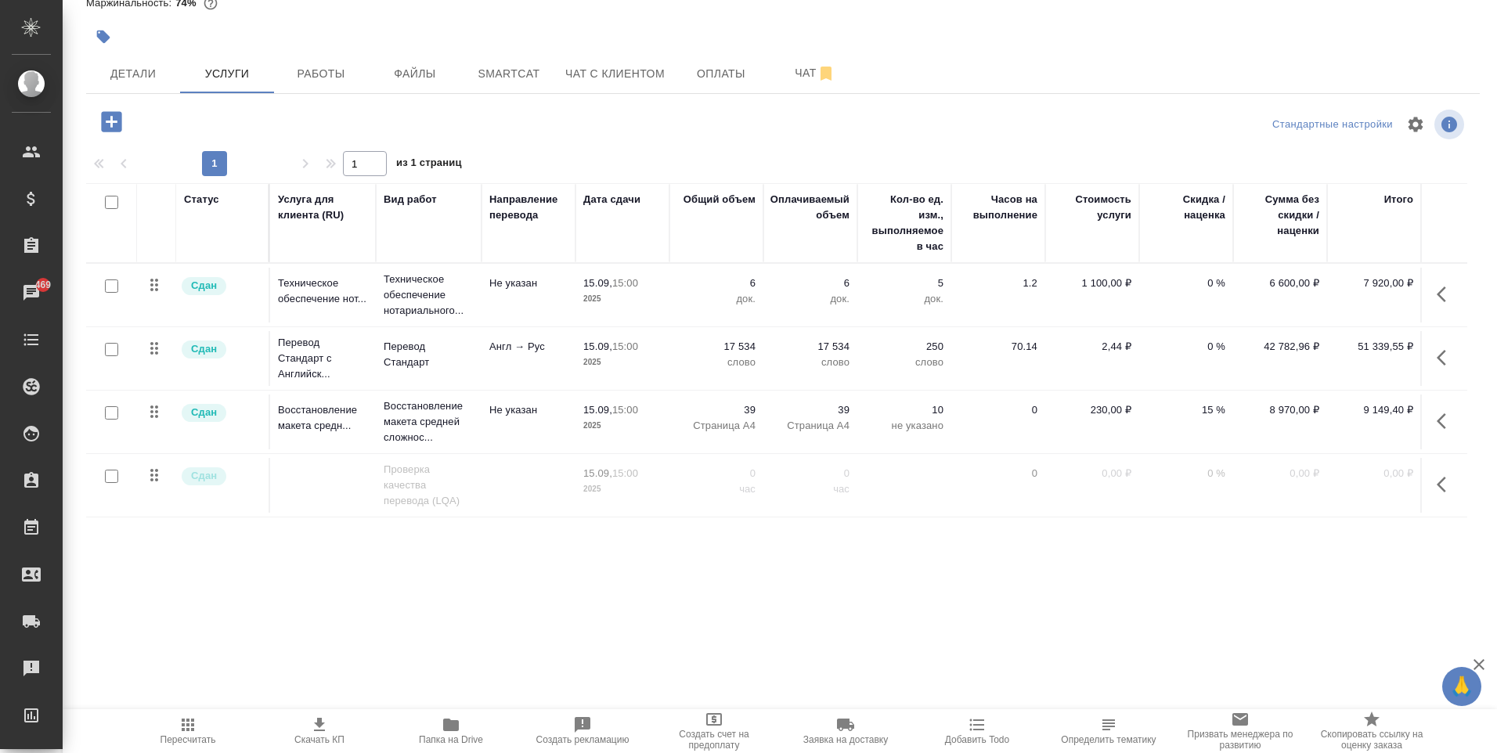
scroll to position [9, 24]
click at [306, 78] on span "Работы" at bounding box center [320, 74] width 75 height 20
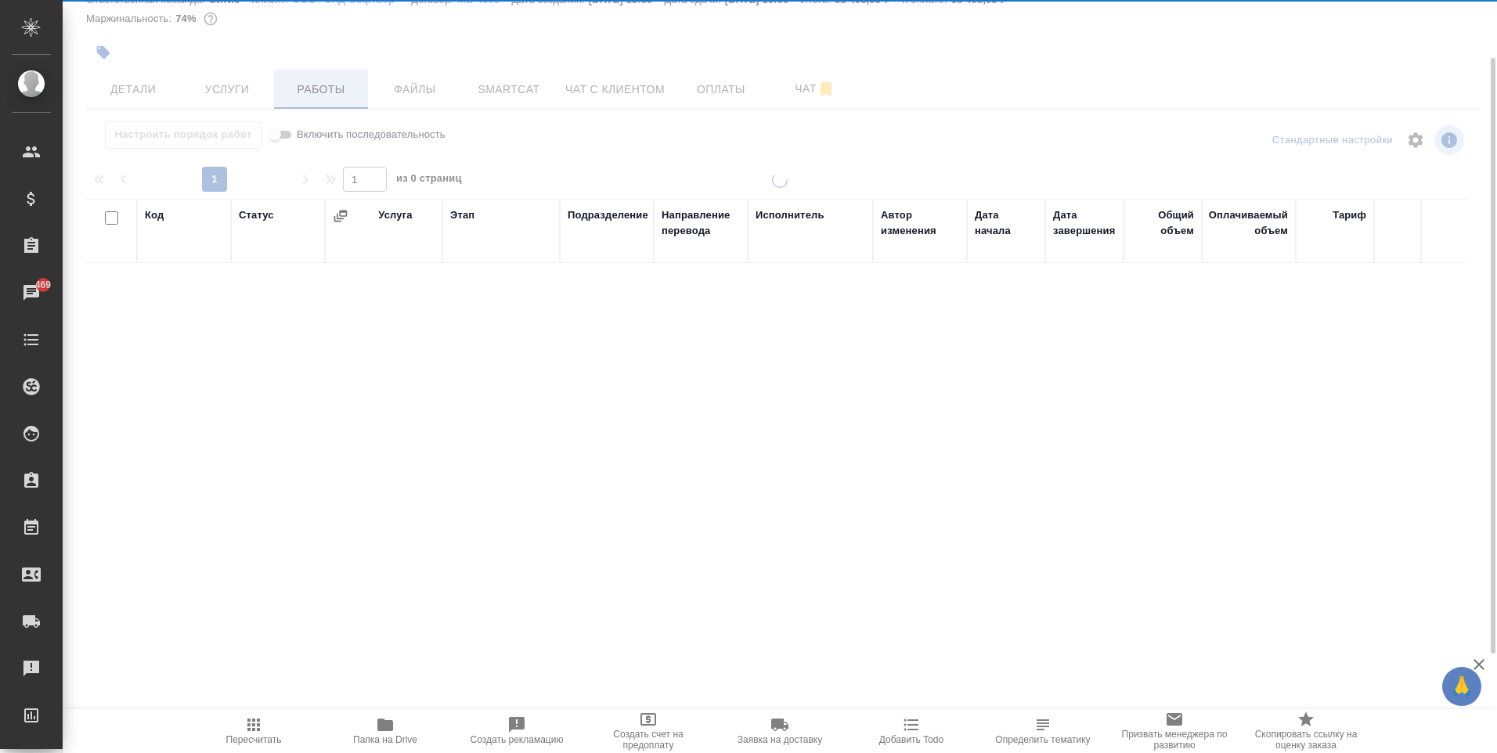
scroll to position [63, 0]
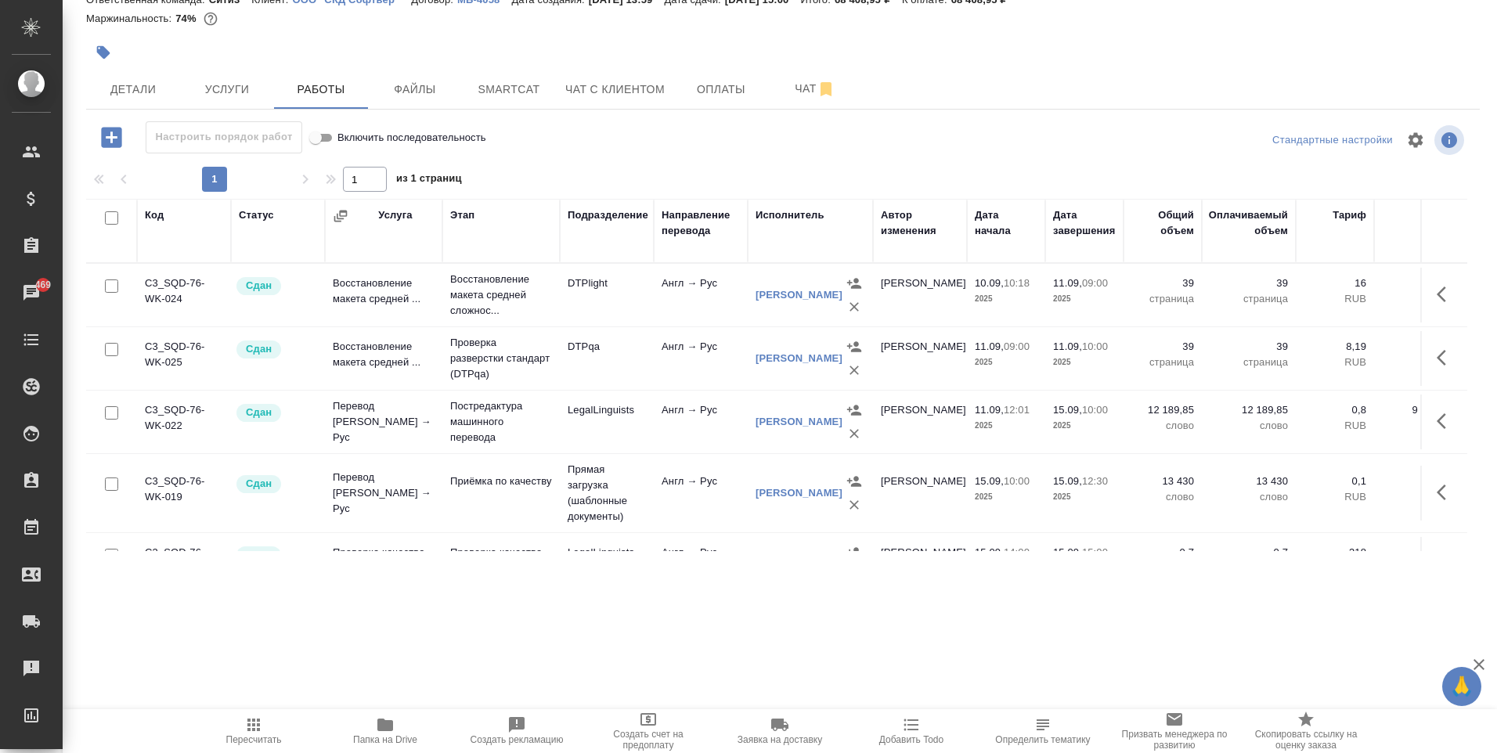
click at [391, 736] on span "Папка на Drive" at bounding box center [385, 739] width 64 height 11
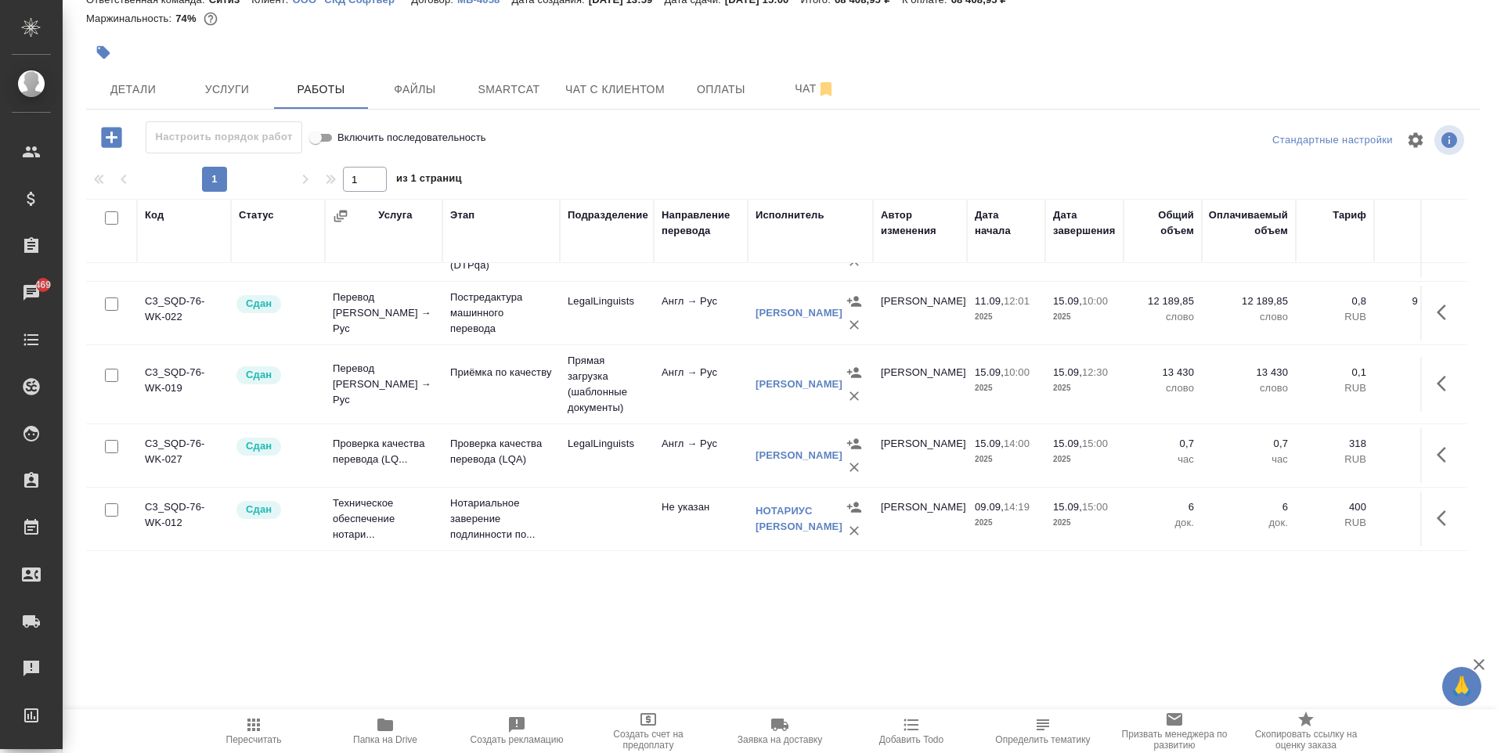
scroll to position [136, 0]
click at [612, 511] on td at bounding box center [607, 519] width 94 height 55
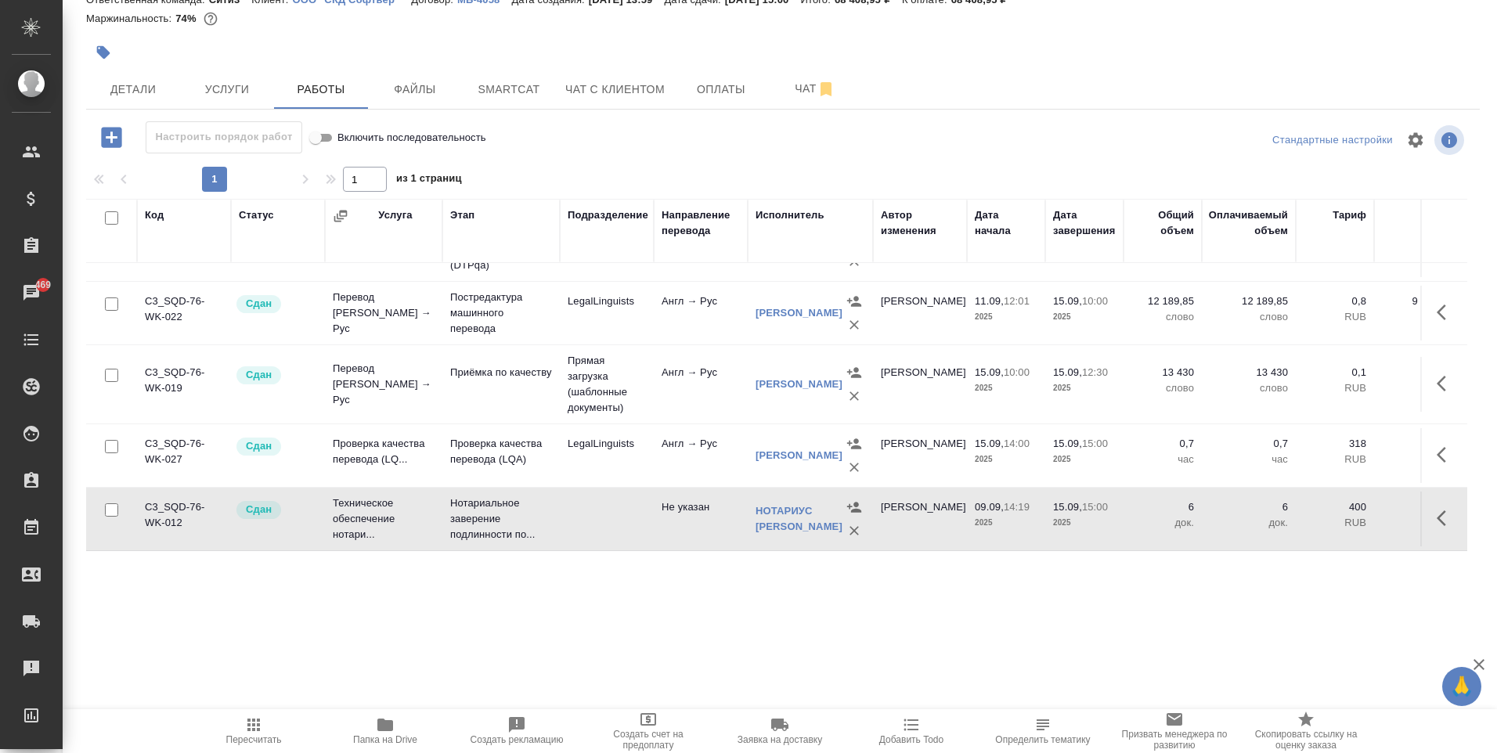
click at [612, 511] on td at bounding box center [607, 519] width 94 height 55
click at [141, 93] on span "Детали" at bounding box center [133, 90] width 75 height 20
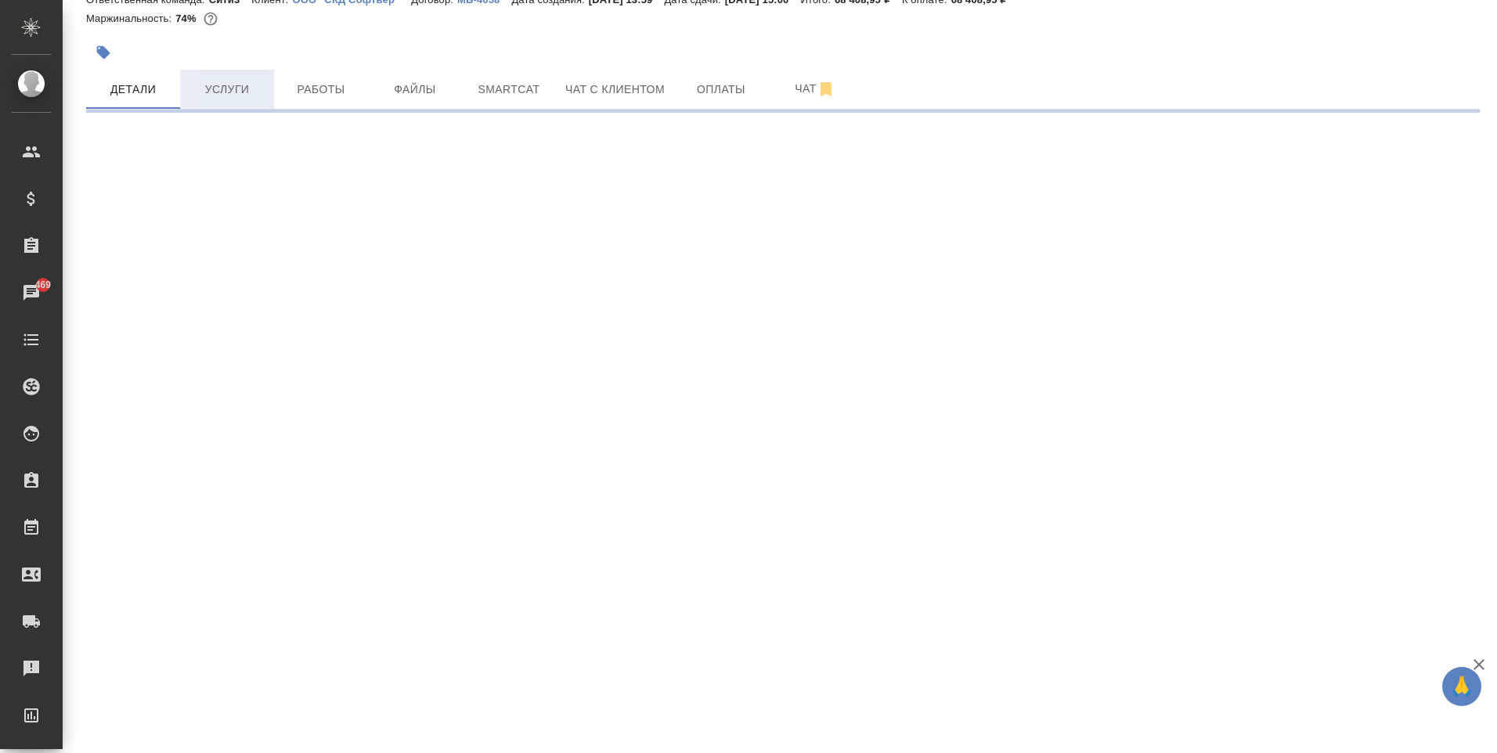
click at [219, 94] on span "Услуги" at bounding box center [226, 90] width 75 height 20
select select "RU"
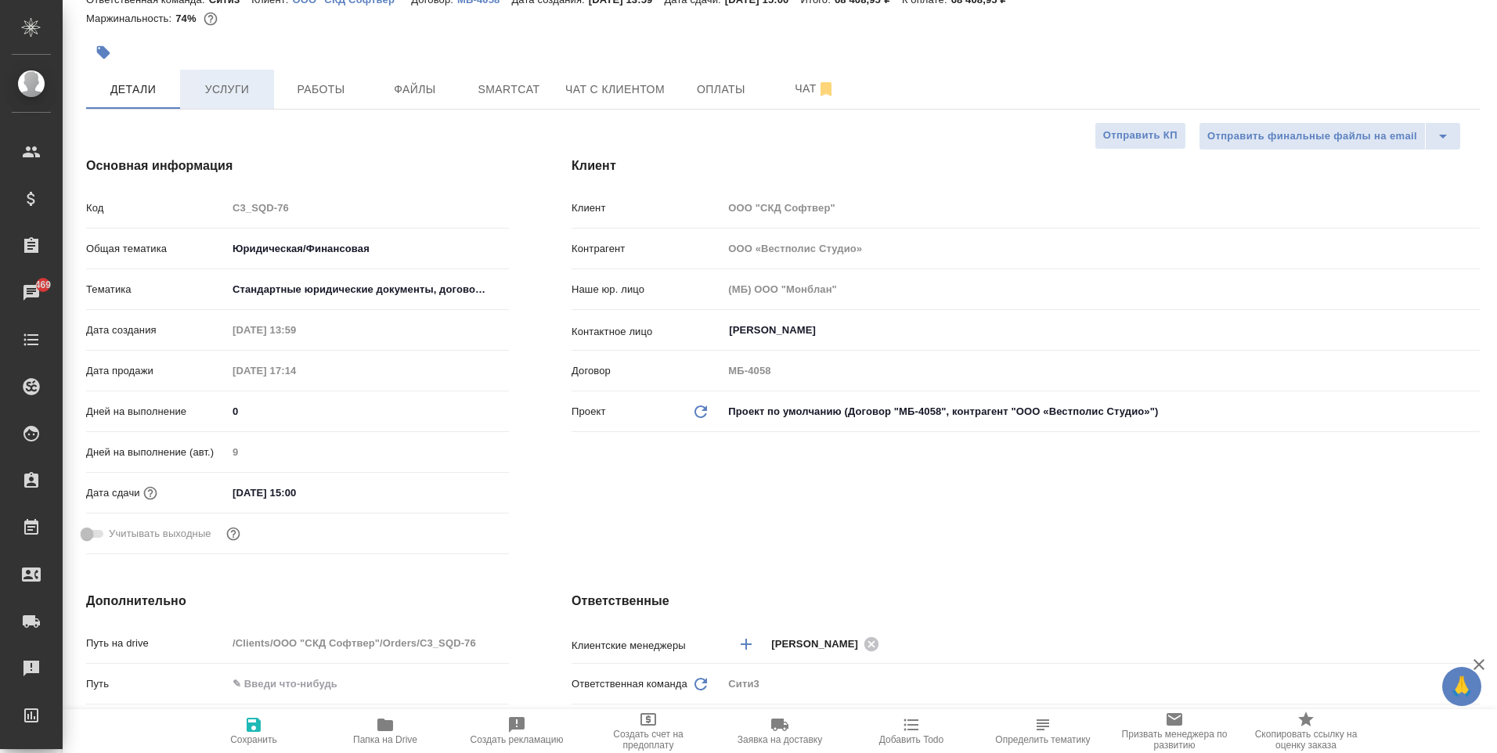
type textarea "x"
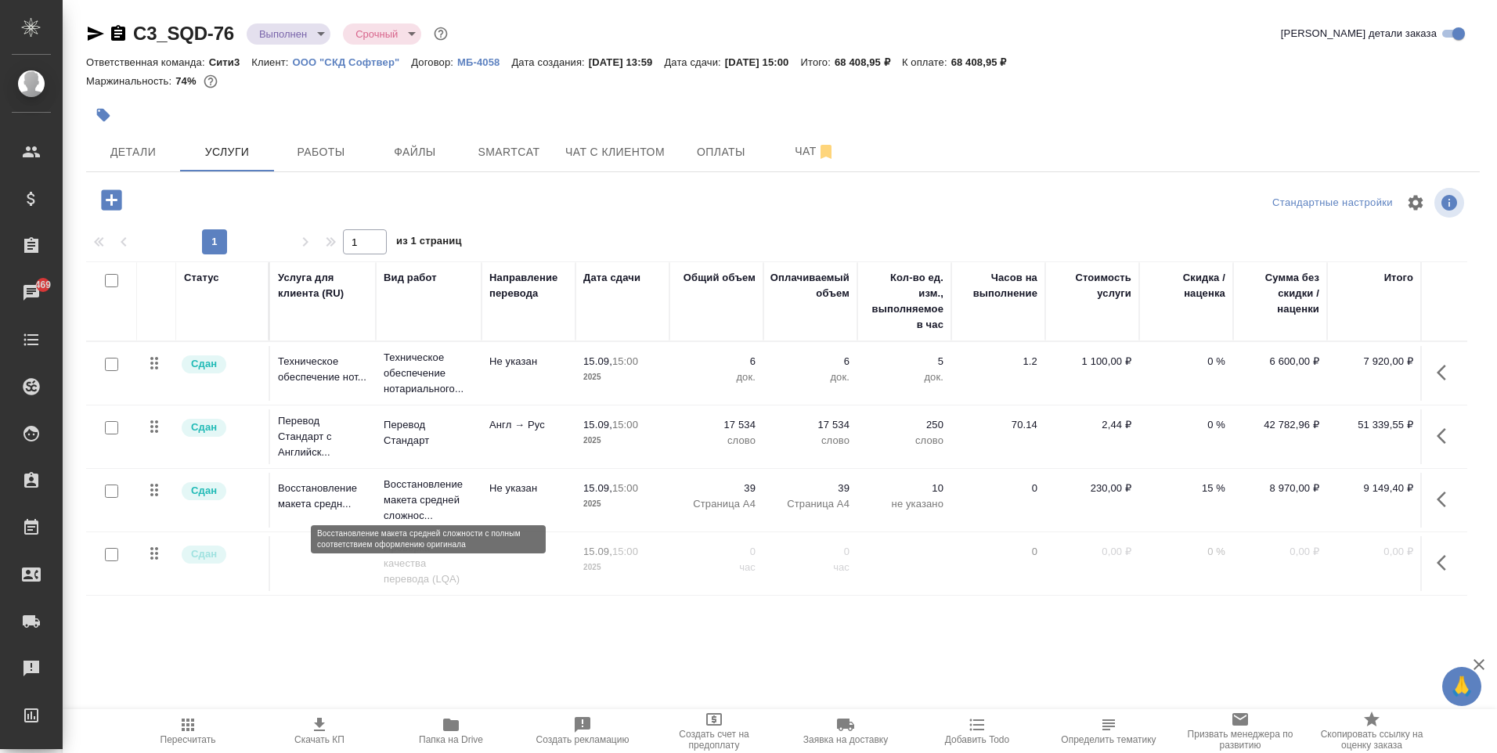
scroll to position [9, 0]
click at [292, 153] on span "Работы" at bounding box center [320, 152] width 75 height 20
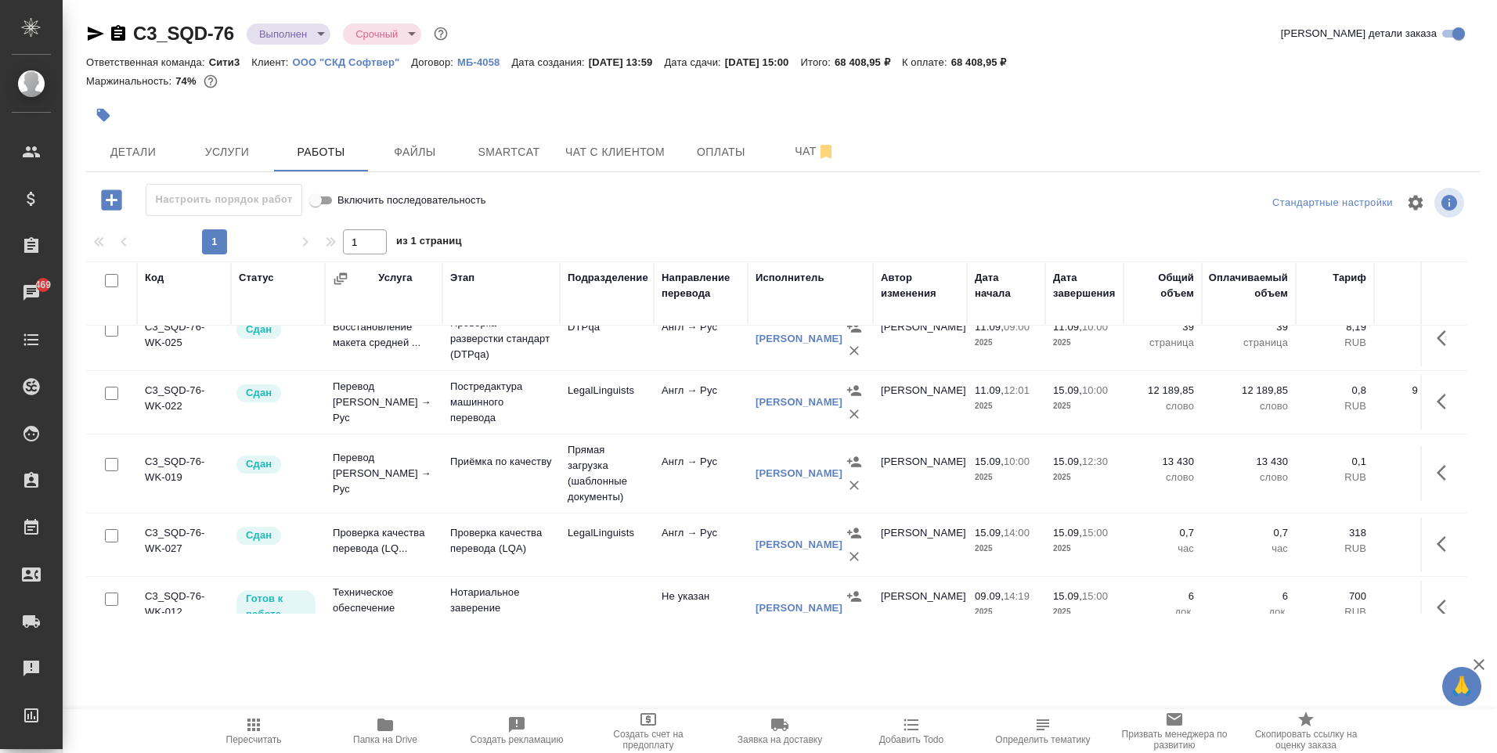
scroll to position [136, 0]
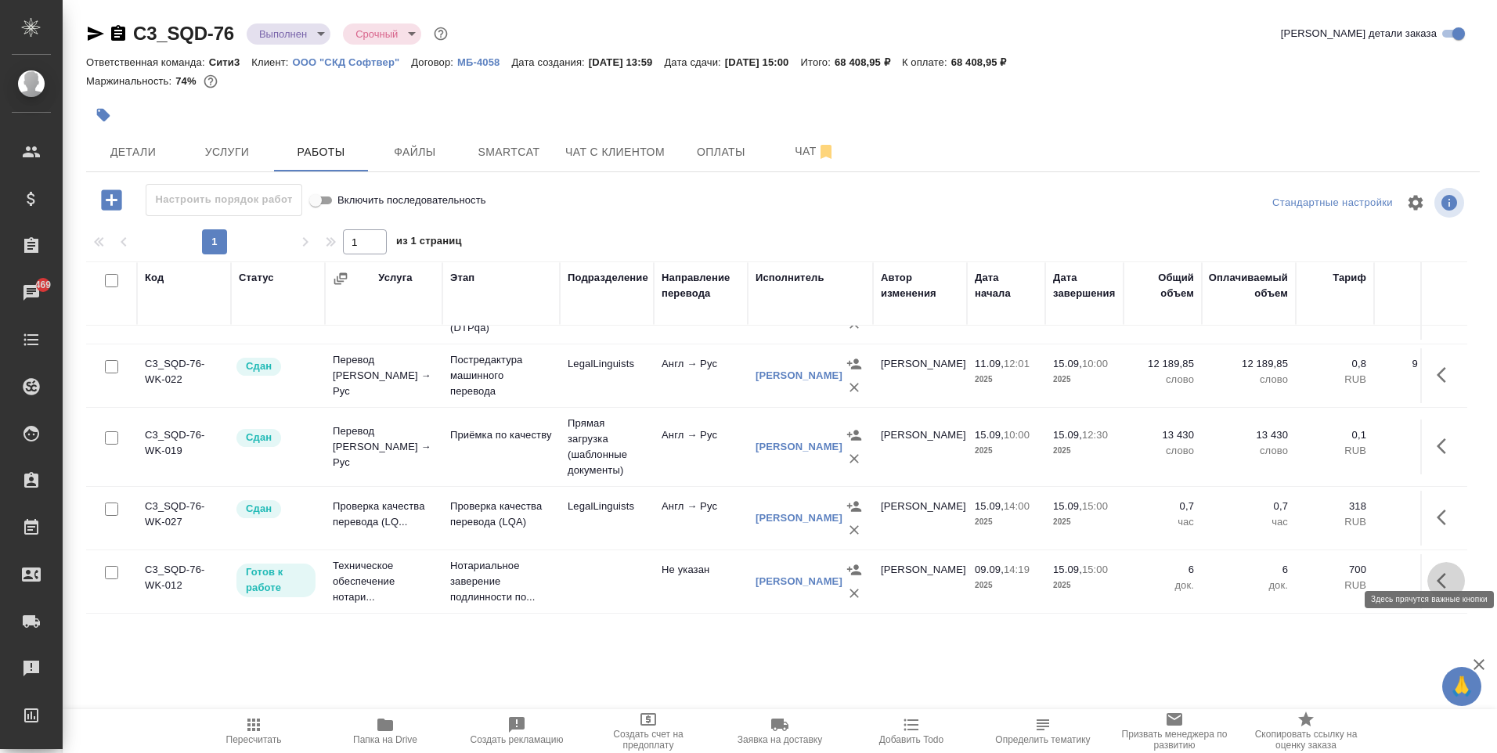
click at [1437, 572] on icon "button" at bounding box center [1446, 581] width 19 height 19
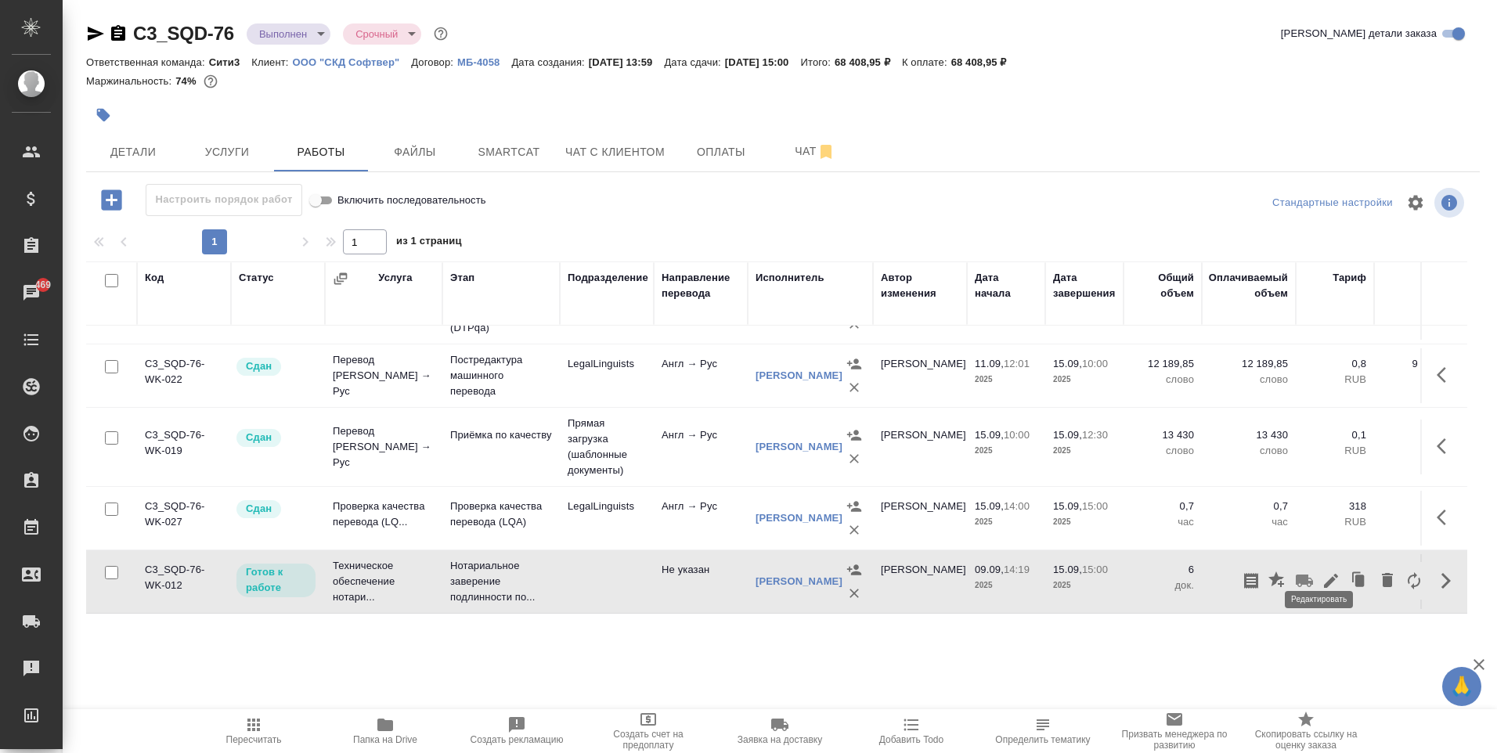
click at [1323, 571] on button "button" at bounding box center [1331, 581] width 27 height 38
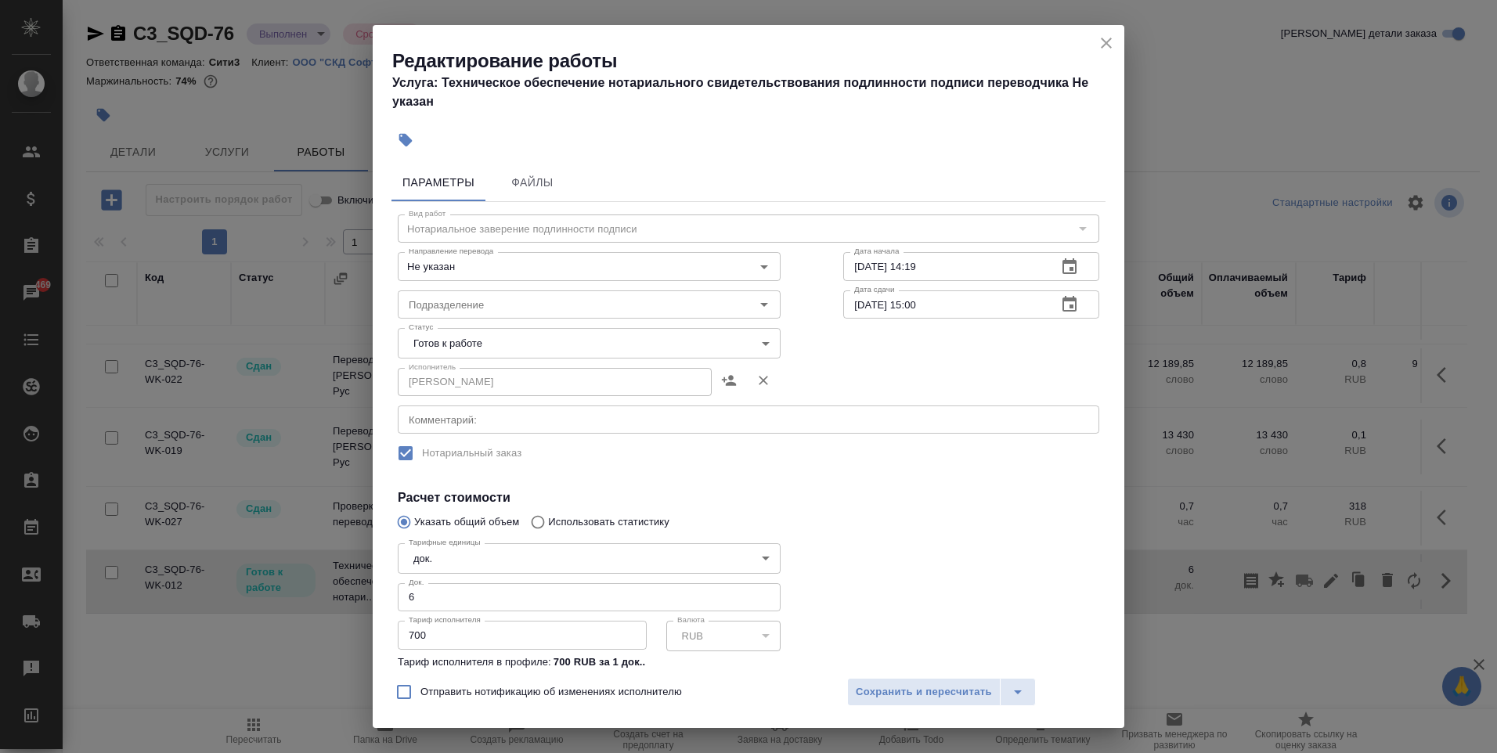
click at [554, 349] on body "🙏 .cls-1 fill:#fff; AWATERA Moskalets Alina Клиенты Спецификации Заказы 469 Чат…" at bounding box center [748, 376] width 1497 height 753
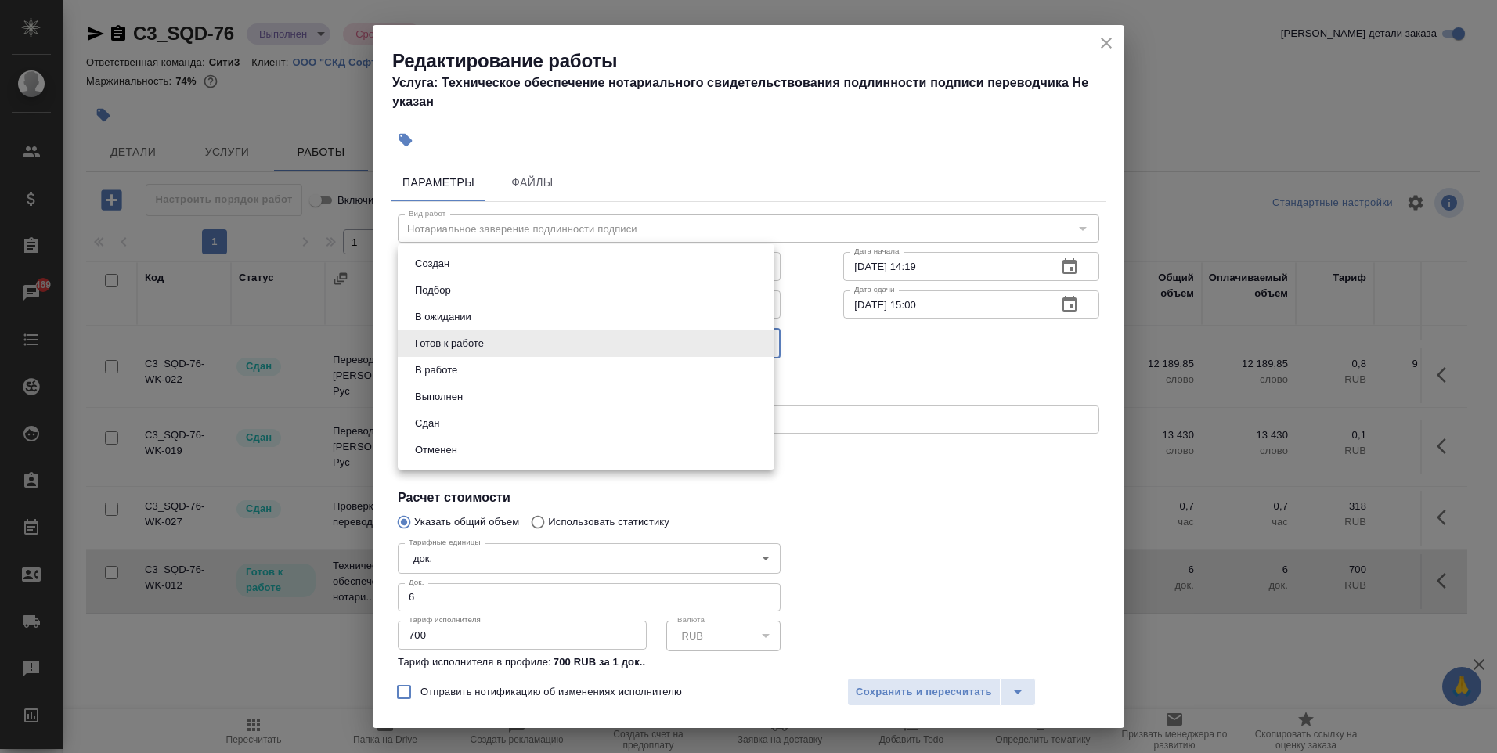
click at [523, 421] on li "Сдан" at bounding box center [586, 423] width 377 height 27
type input "closed"
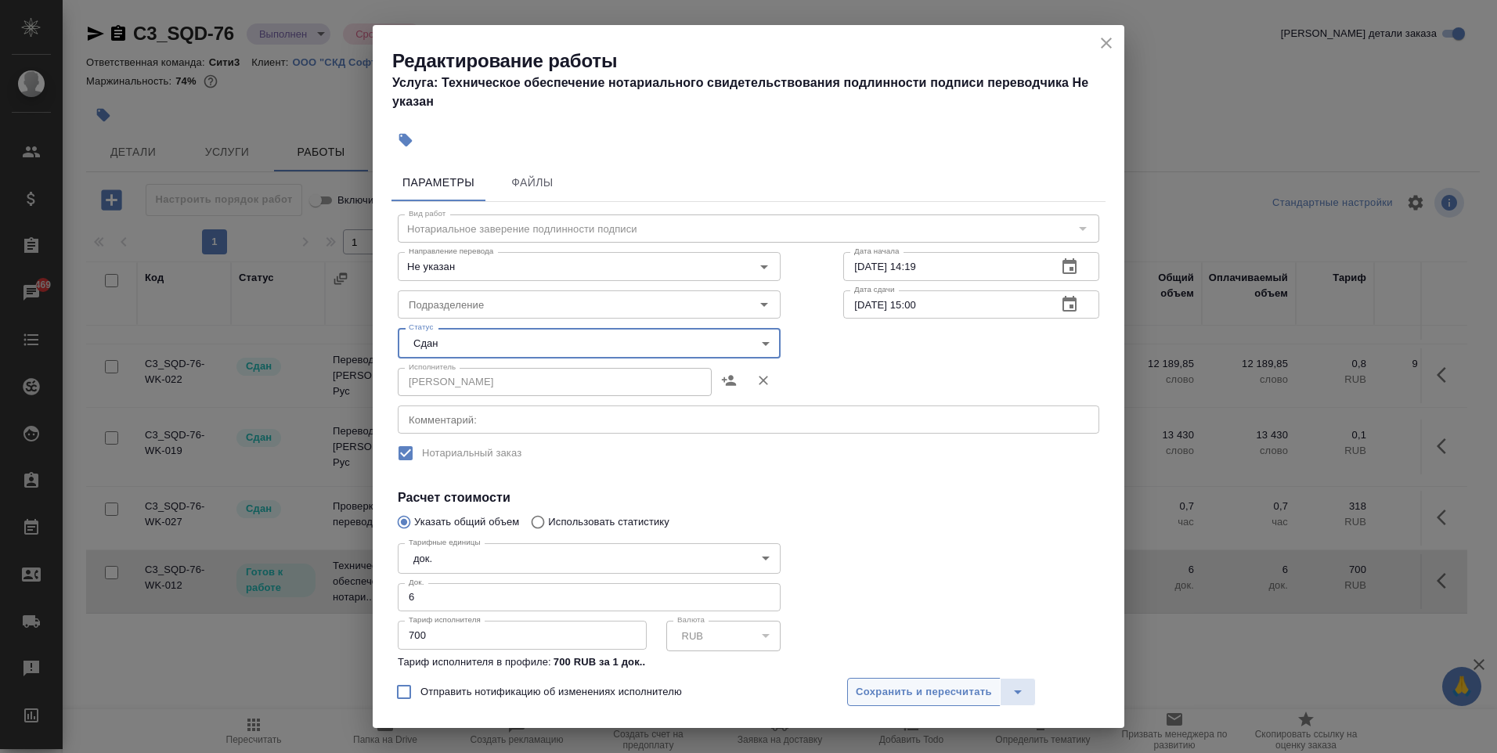
click at [945, 694] on span "Сохранить и пересчитать" at bounding box center [924, 692] width 136 height 18
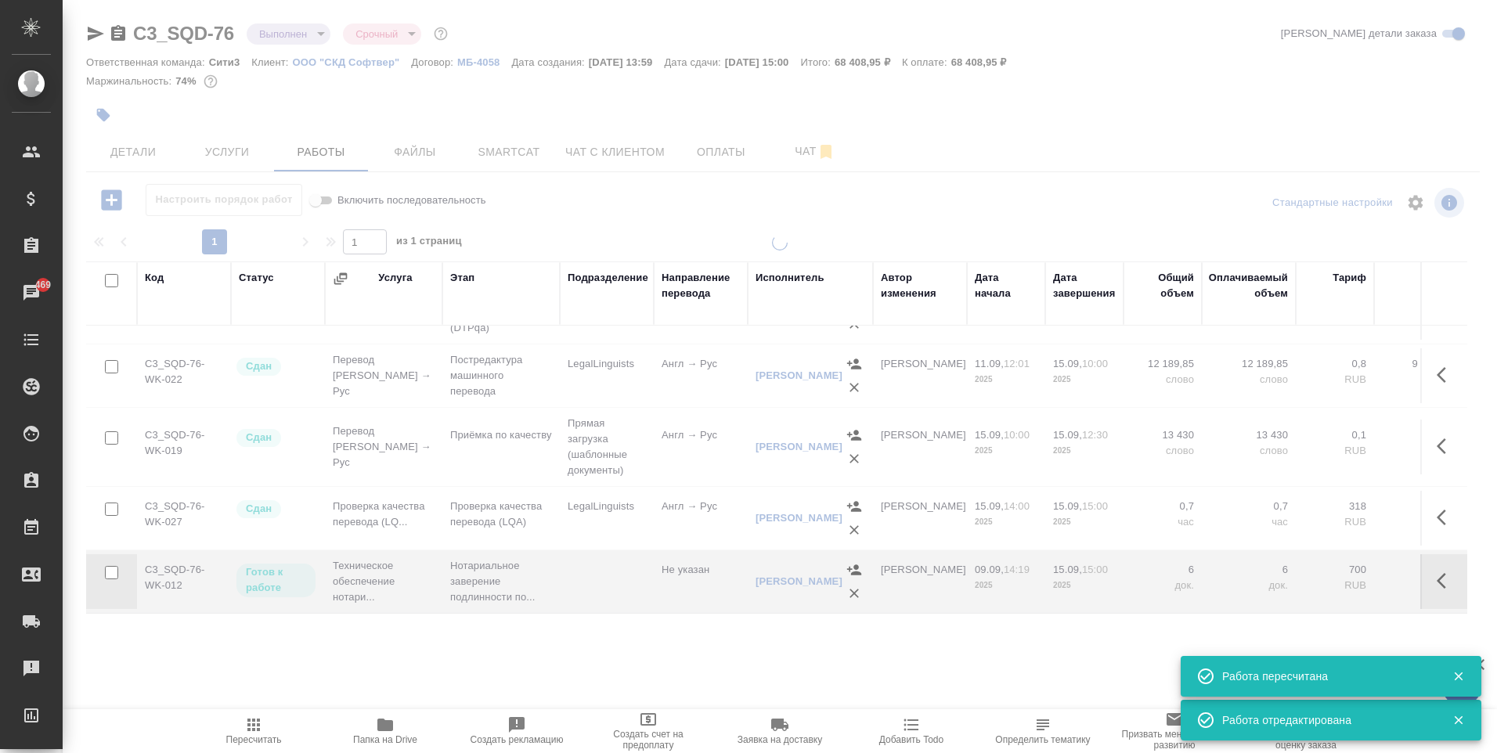
click at [122, 153] on span "Детали" at bounding box center [133, 152] width 75 height 20
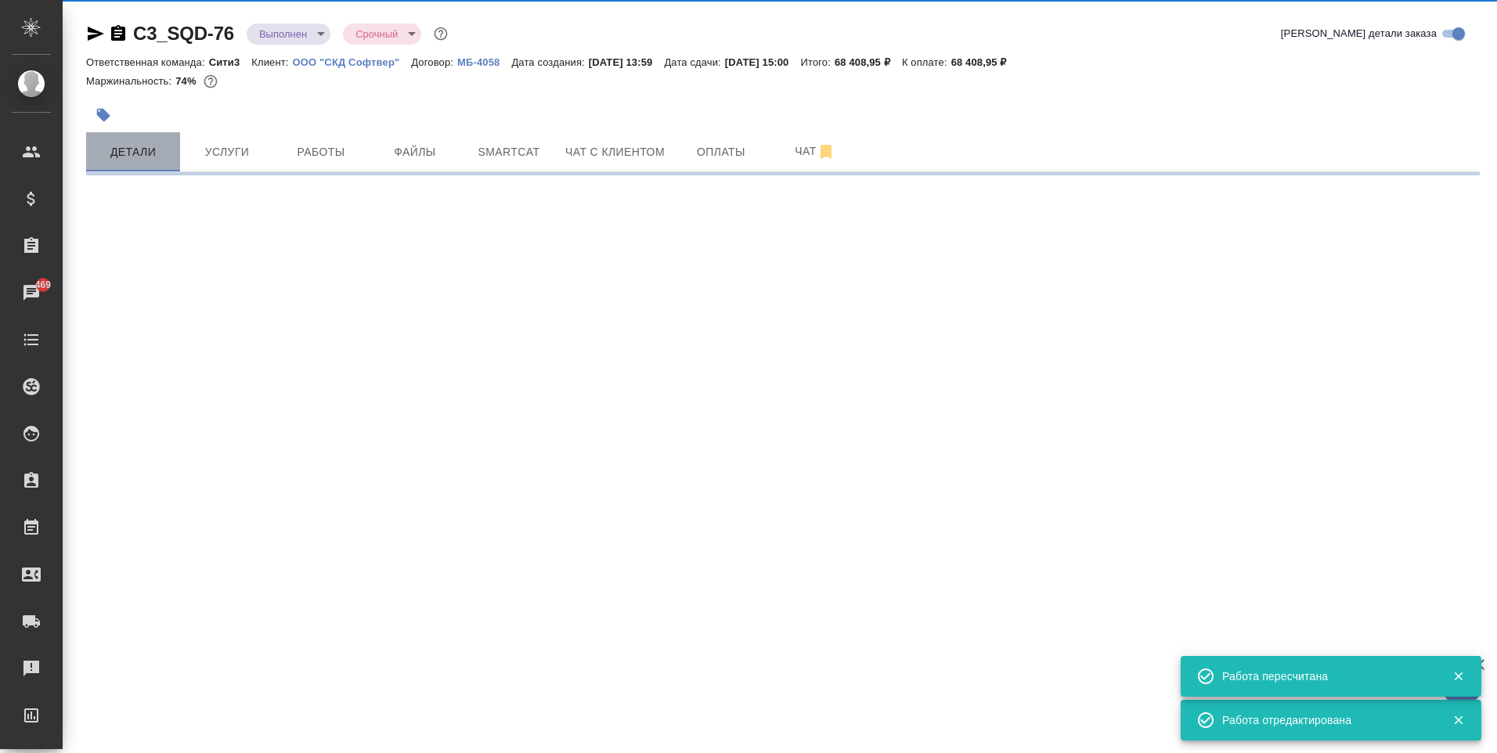
click at [132, 158] on span "Детали" at bounding box center [133, 152] width 75 height 20
select select "RU"
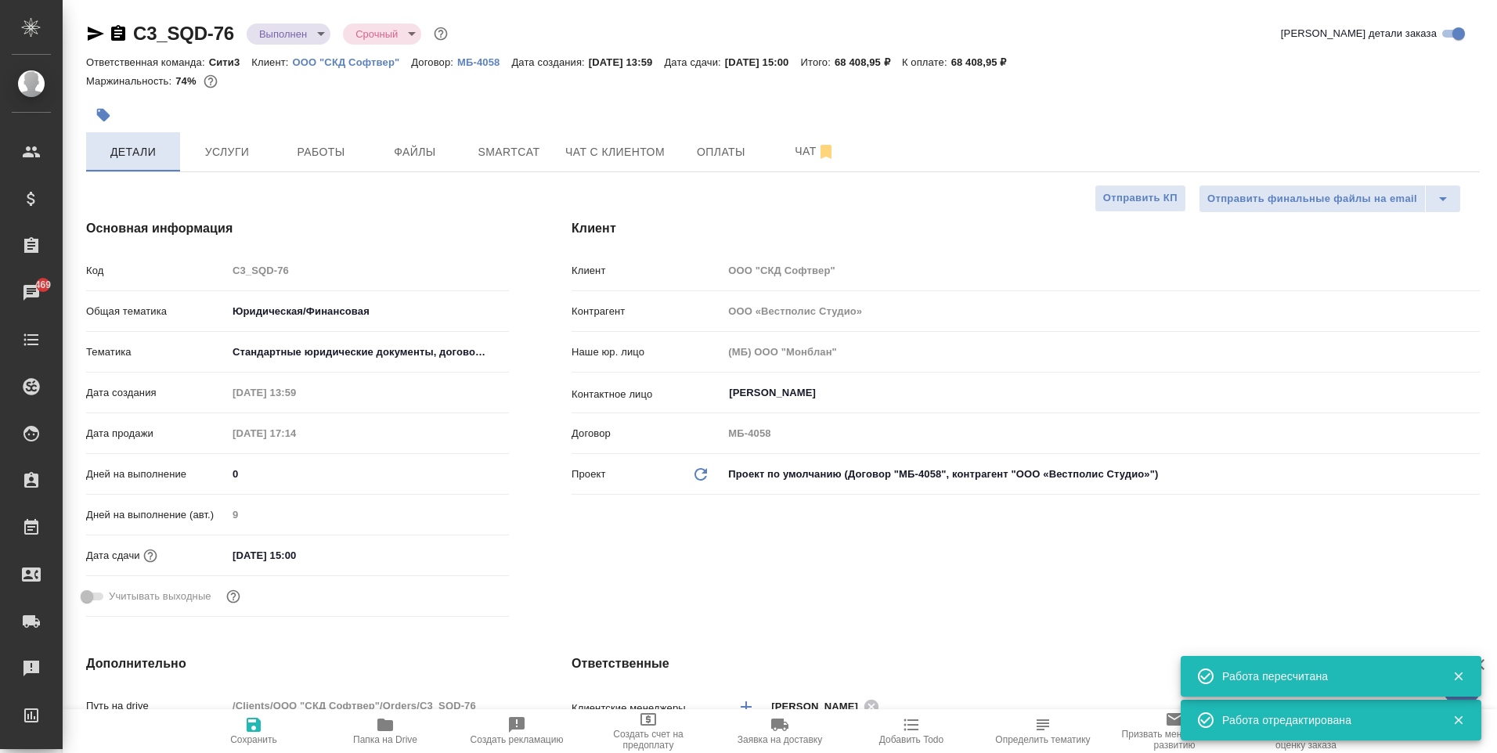
type textarea "x"
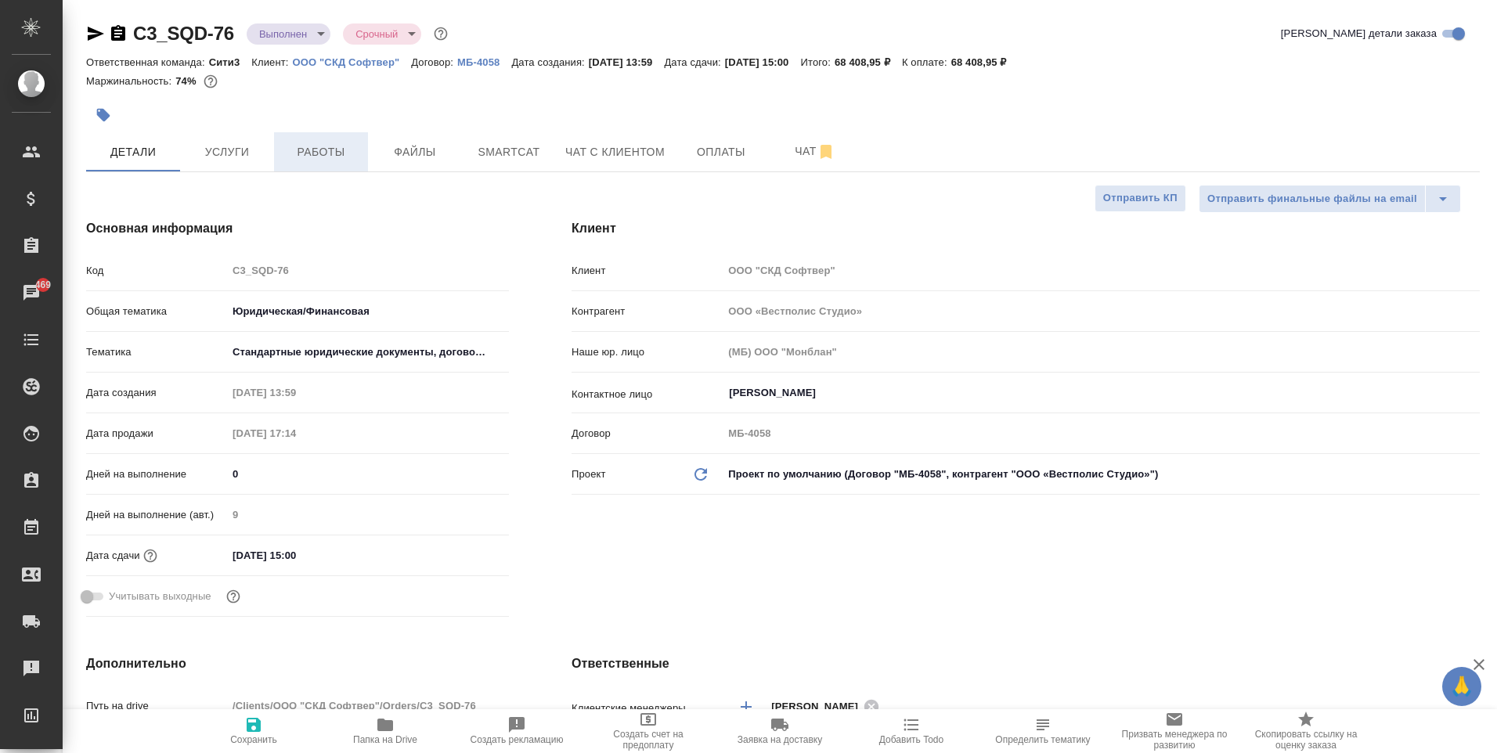
click at [347, 144] on span "Работы" at bounding box center [320, 152] width 75 height 20
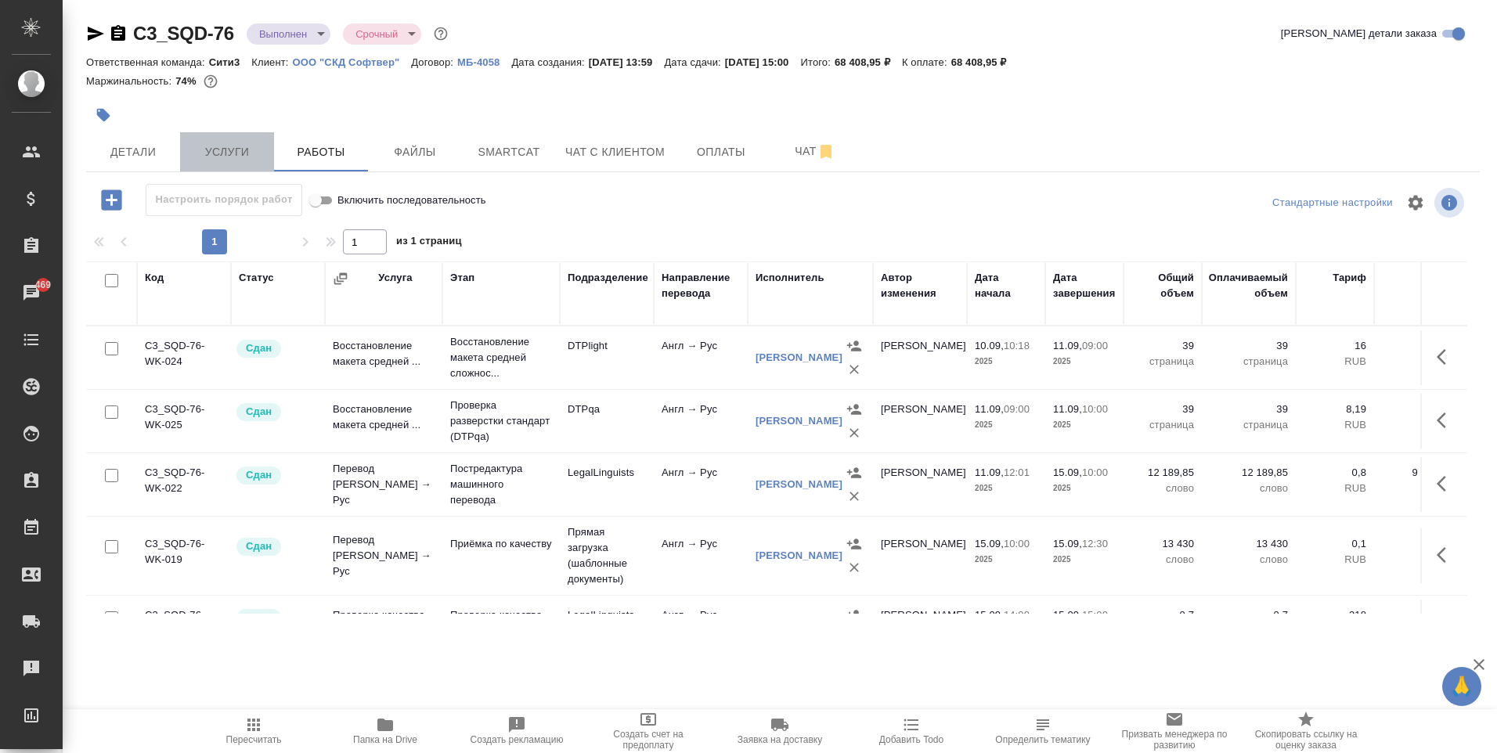
click at [233, 161] on span "Услуги" at bounding box center [226, 152] width 75 height 20
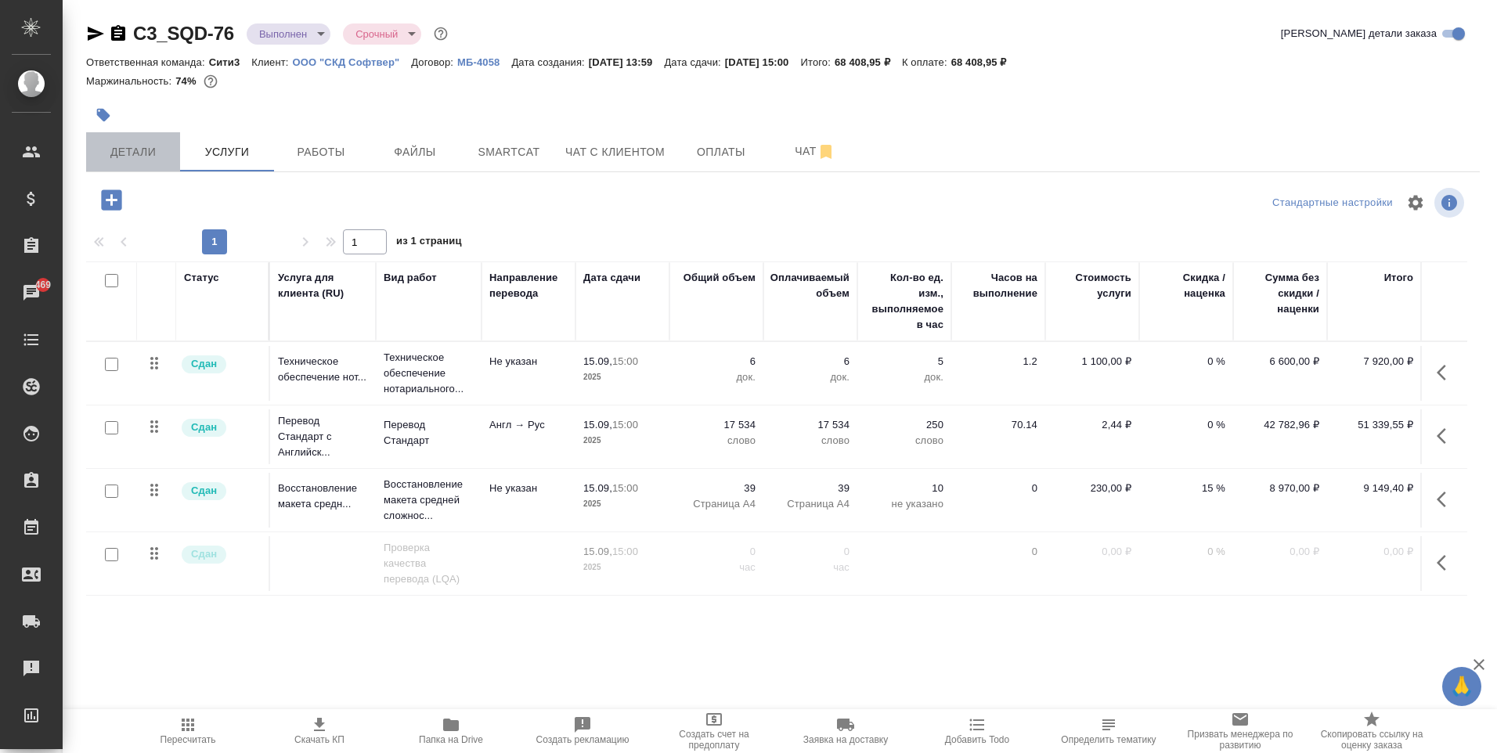
click at [114, 166] on button "Детали" at bounding box center [133, 151] width 94 height 39
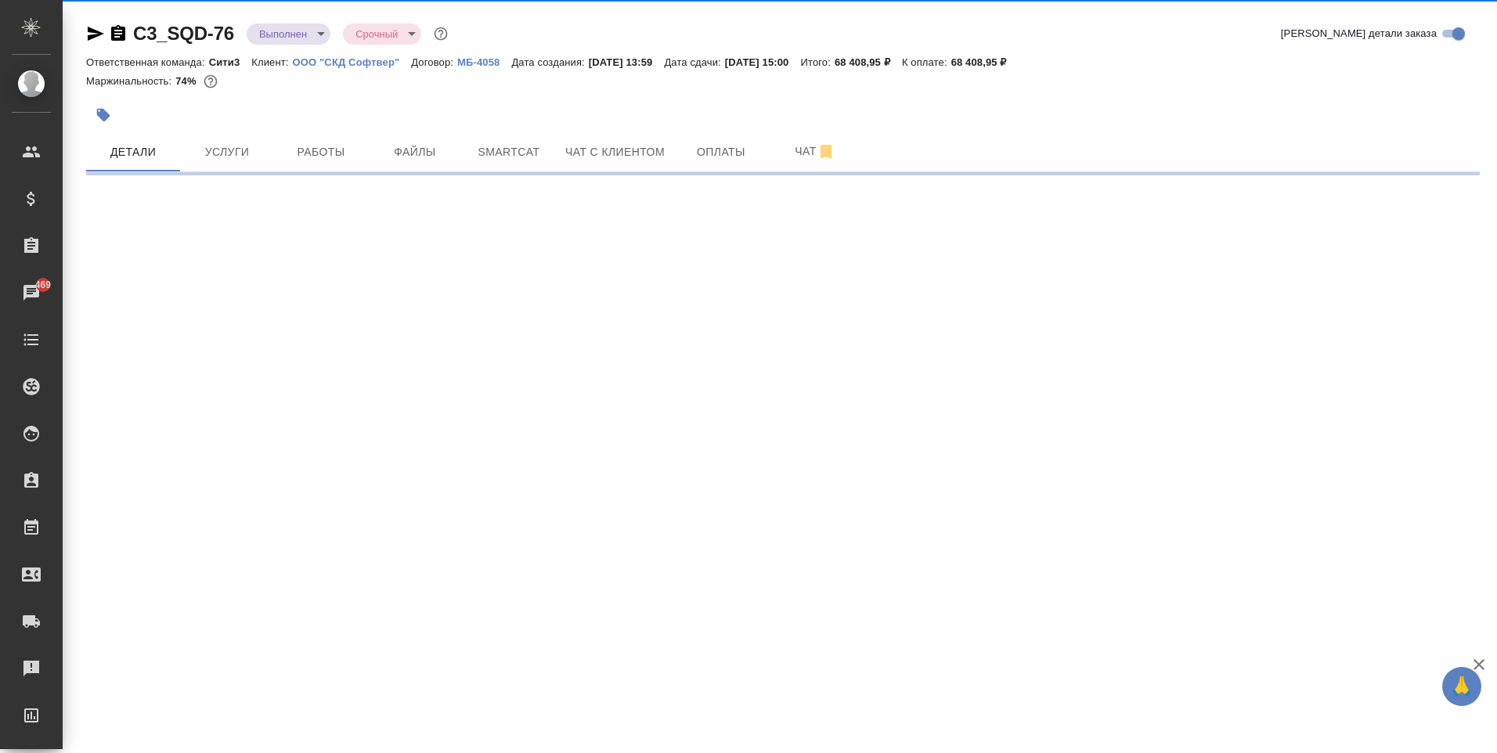
select select "RU"
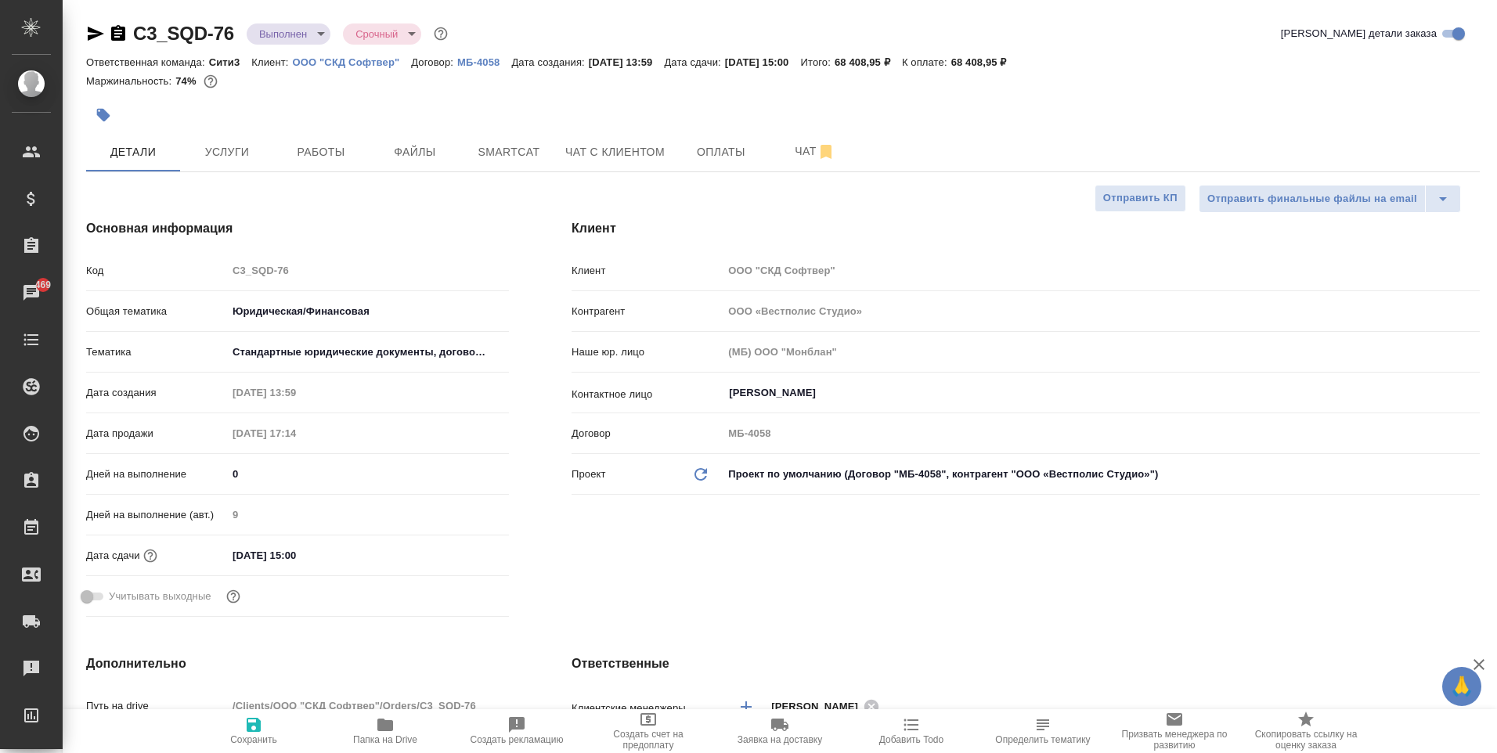
type textarea "x"
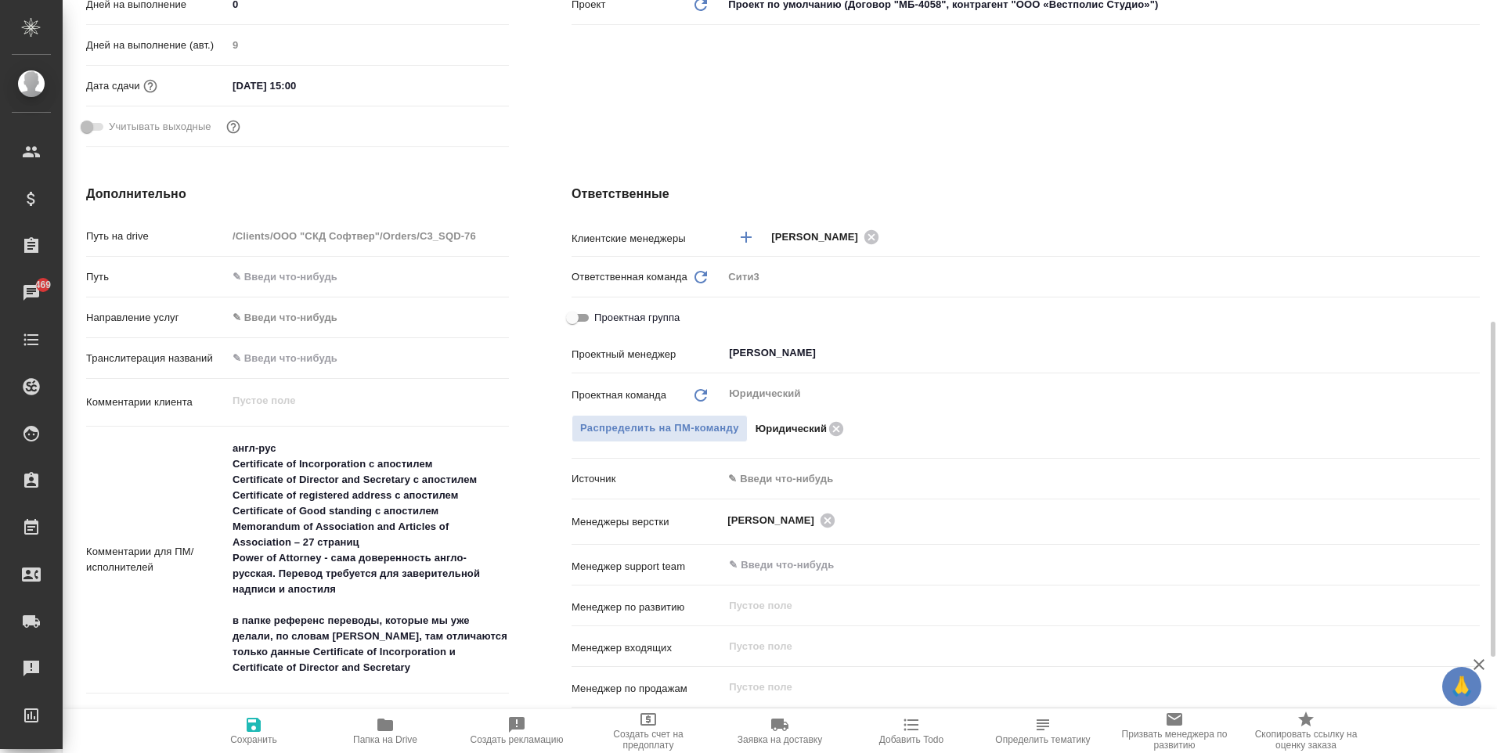
scroll to position [626, 0]
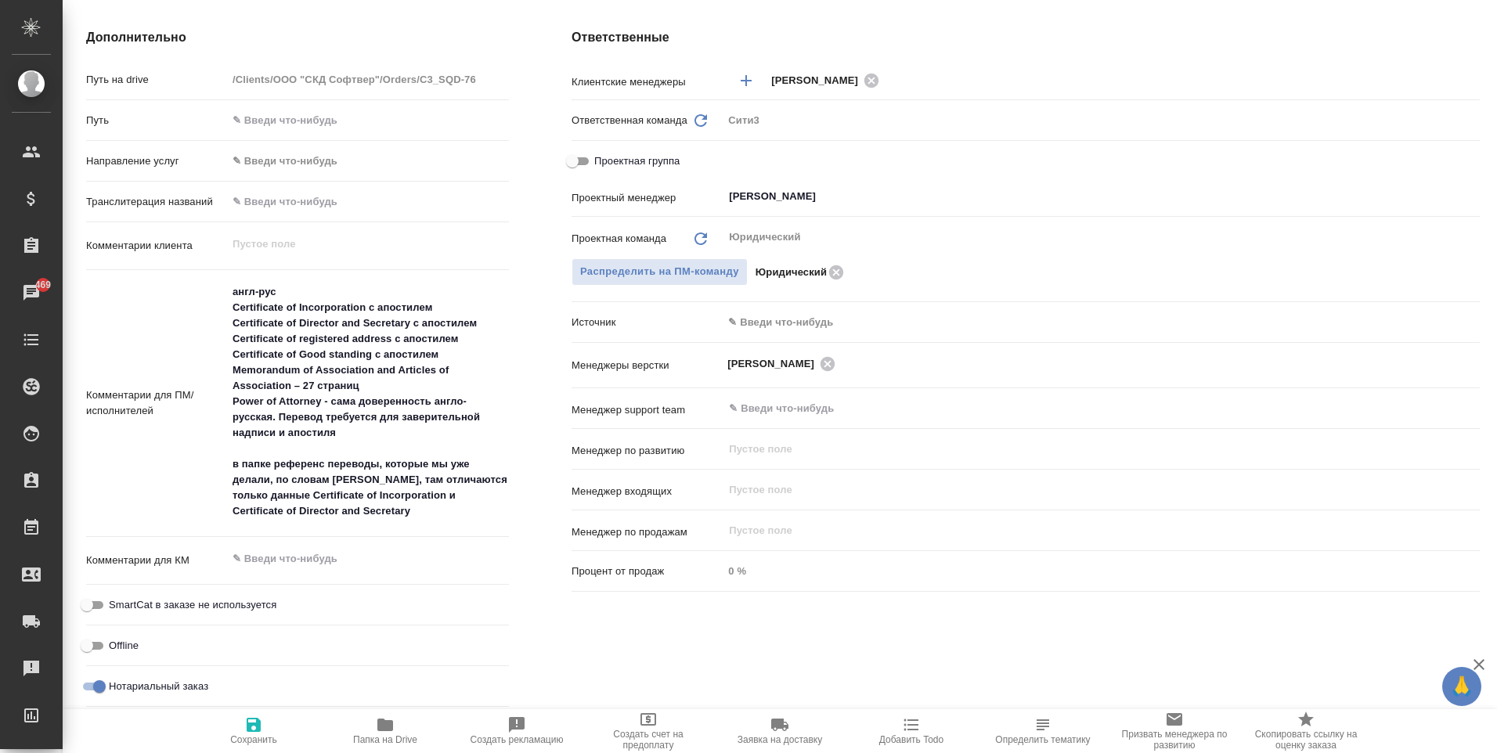
click at [658, 155] on span "Проектная группа" at bounding box center [636, 161] width 85 height 16
click at [600, 155] on input "Проектная группа" at bounding box center [572, 161] width 56 height 19
checkbox input "true"
type textarea "x"
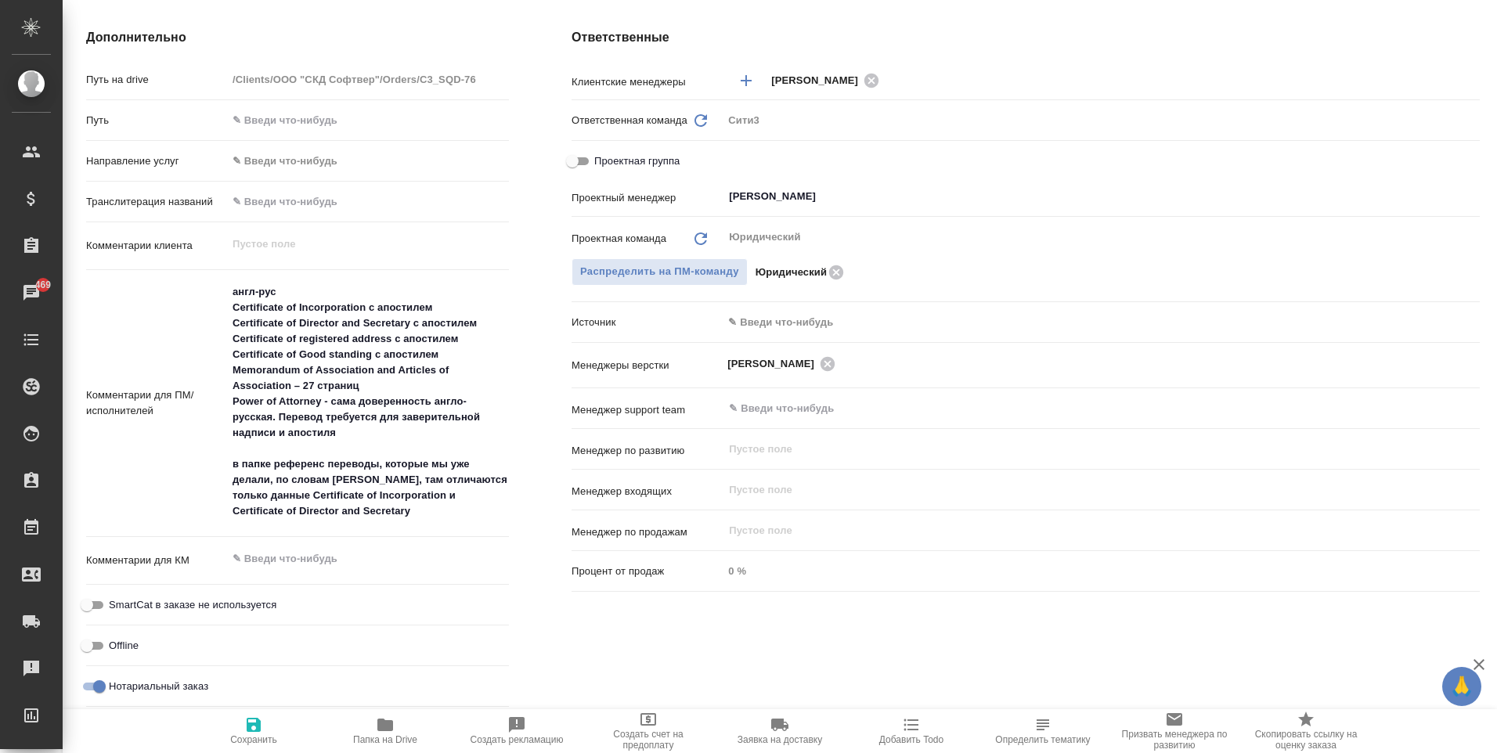
type textarea "x"
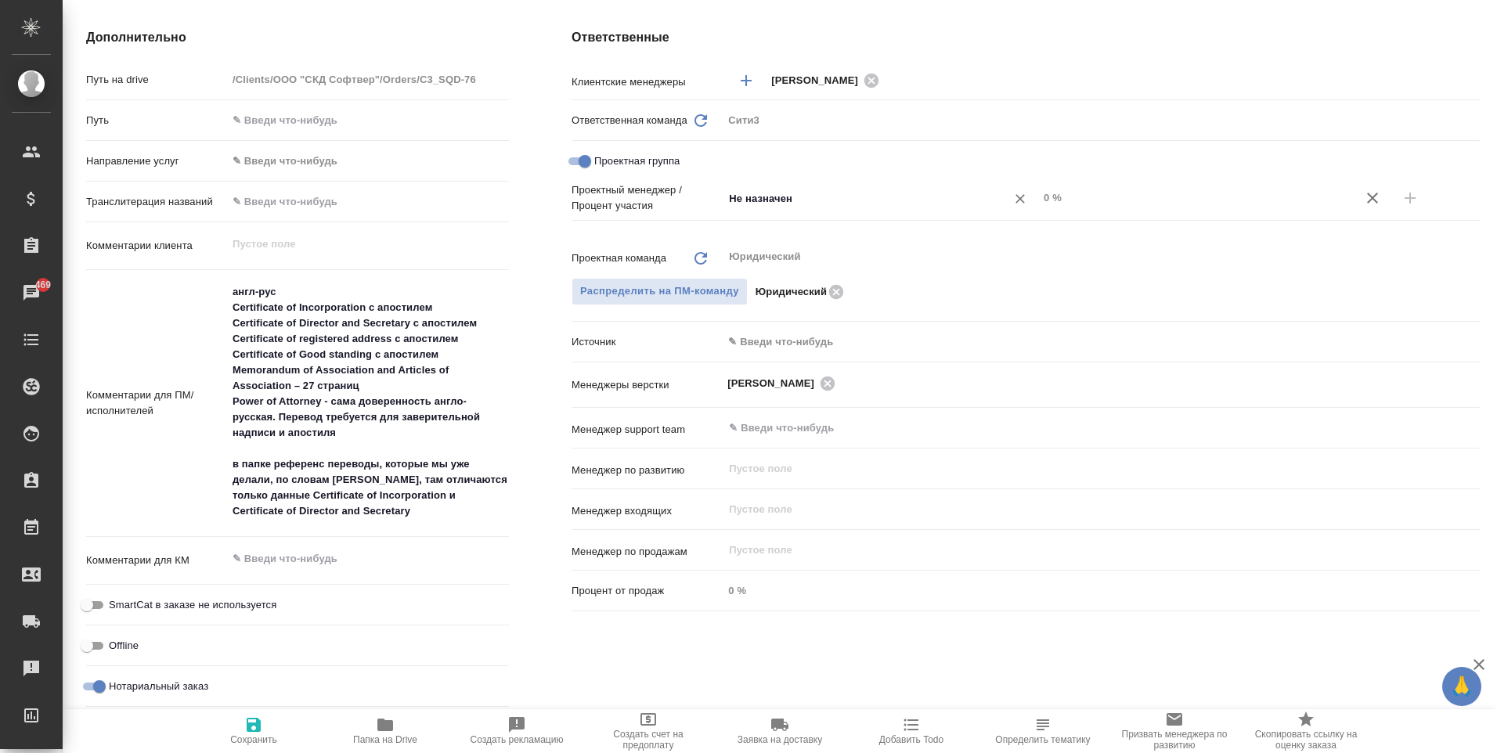
click at [818, 205] on input "Не назначен" at bounding box center [854, 198] width 254 height 19
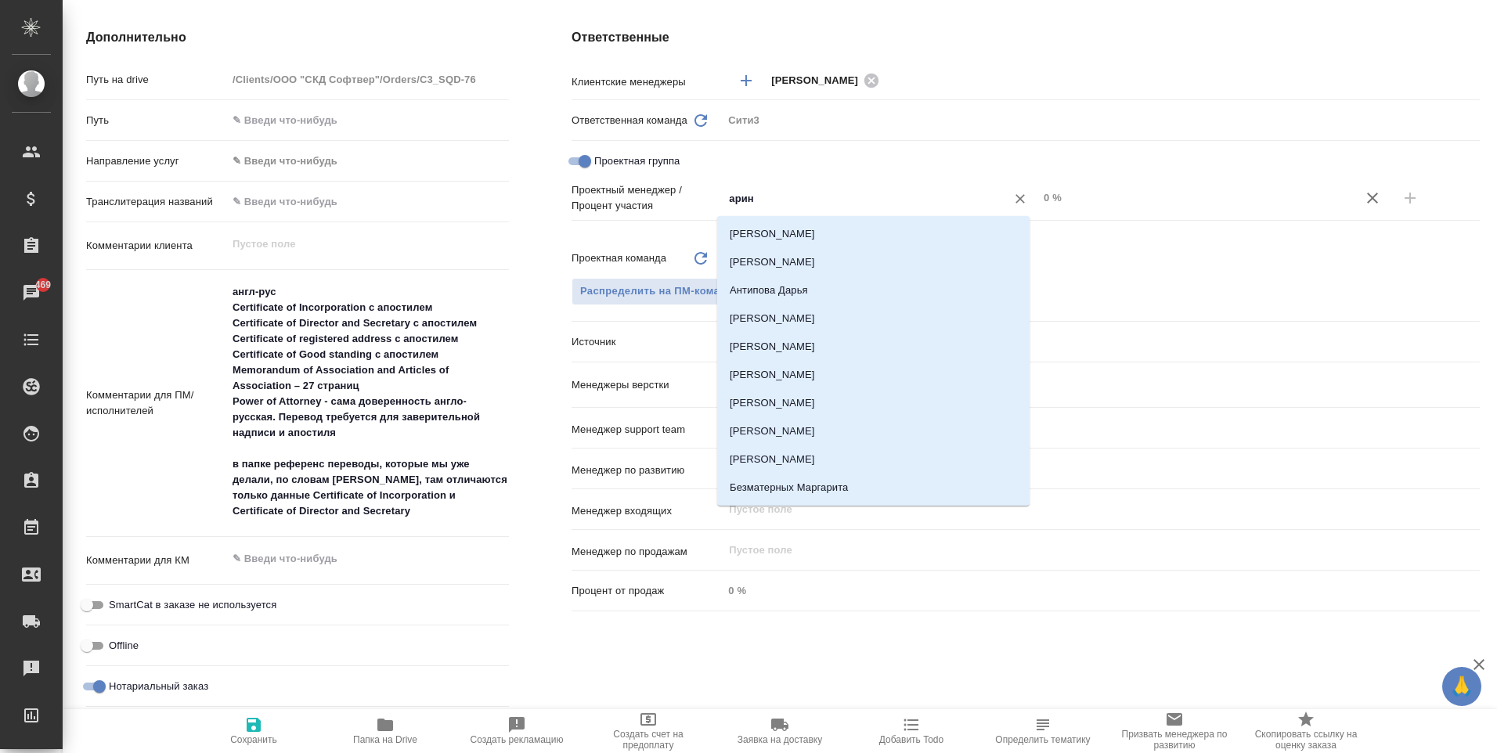
type input "арина"
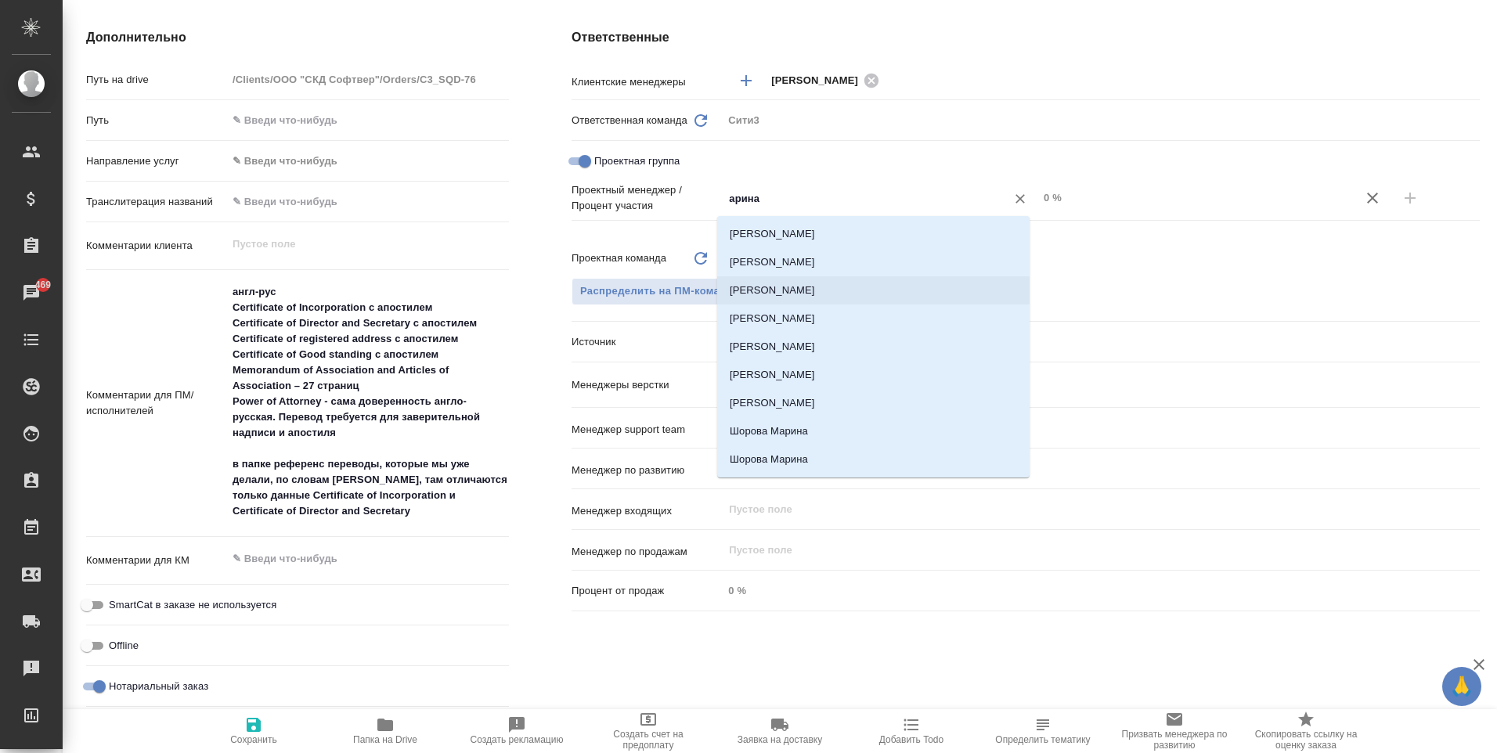
click at [801, 286] on li "Иванова Арина" at bounding box center [873, 290] width 312 height 28
type textarea "x"
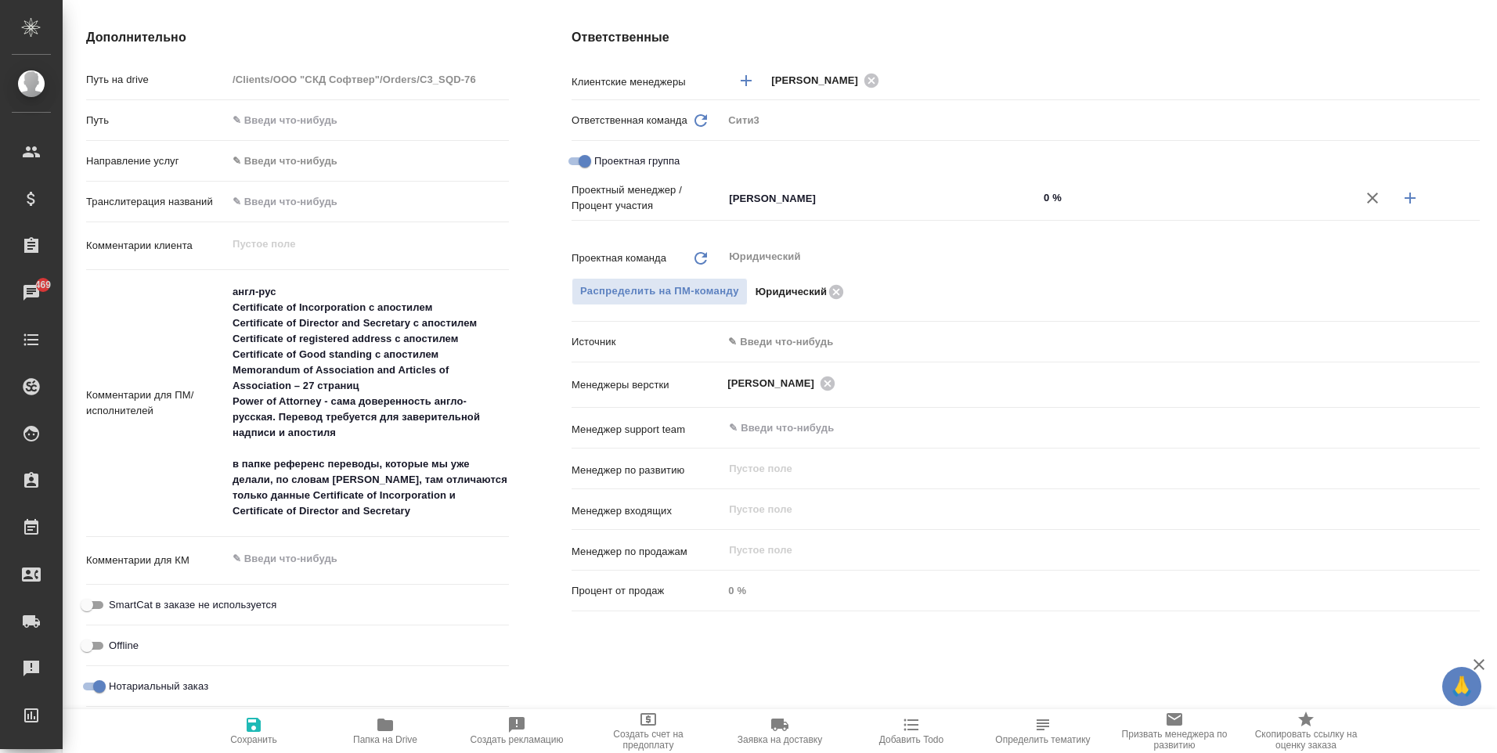
click at [1052, 200] on input "0 %" at bounding box center [1196, 197] width 316 height 23
type textarea "x"
type input "1 %"
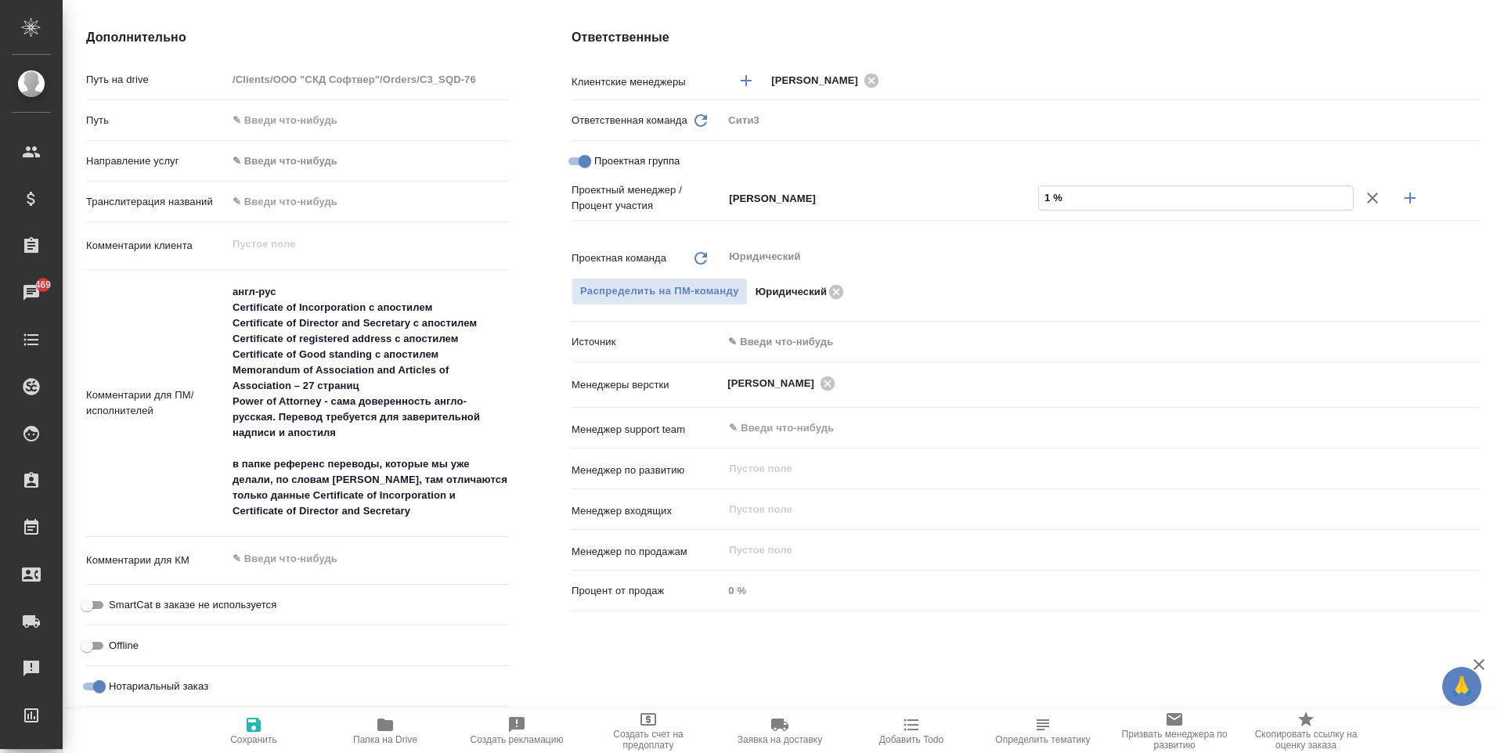
type textarea "x"
type input "11 %"
type textarea "x"
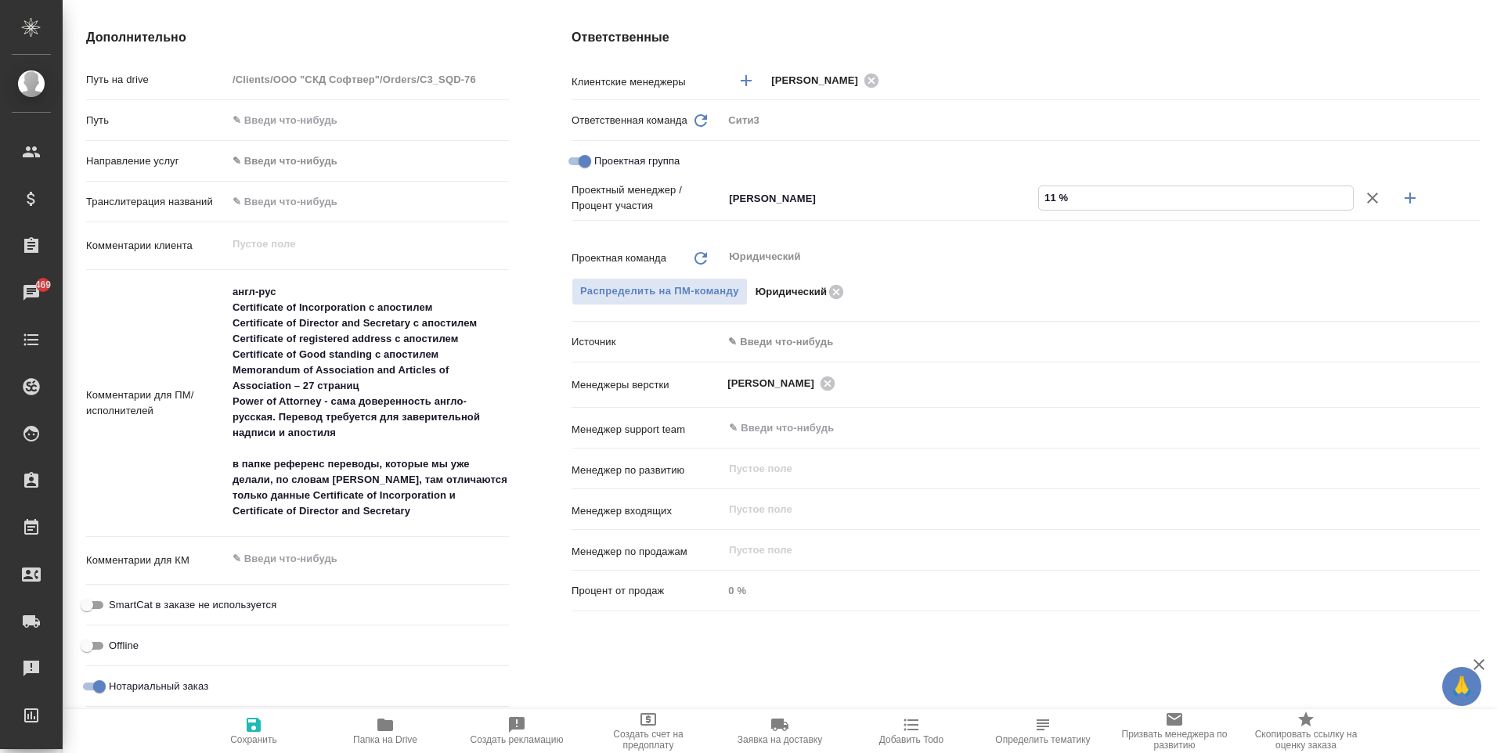
type textarea "x"
type input "11 %"
click at [1401, 202] on icon "button" at bounding box center [1410, 198] width 19 height 19
type textarea "x"
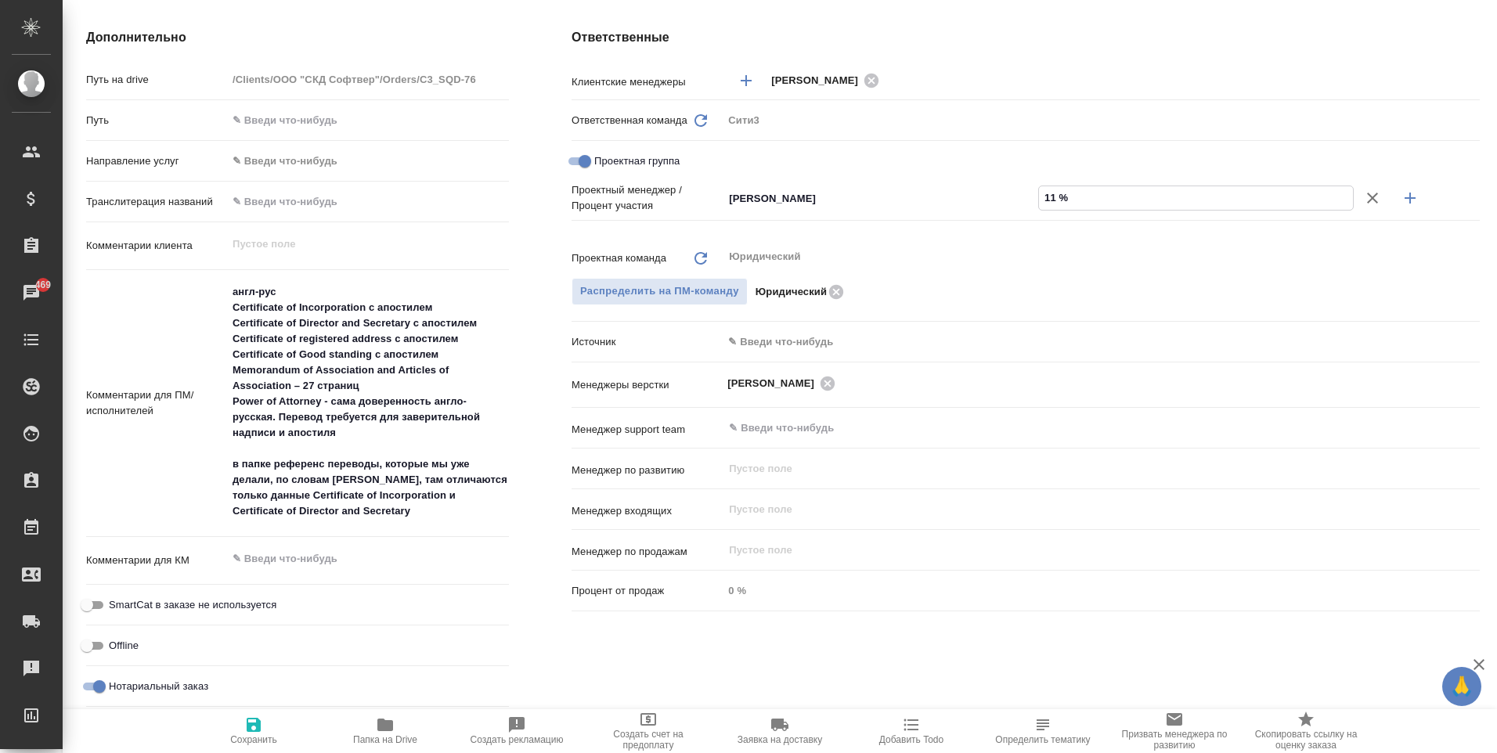
type textarea "x"
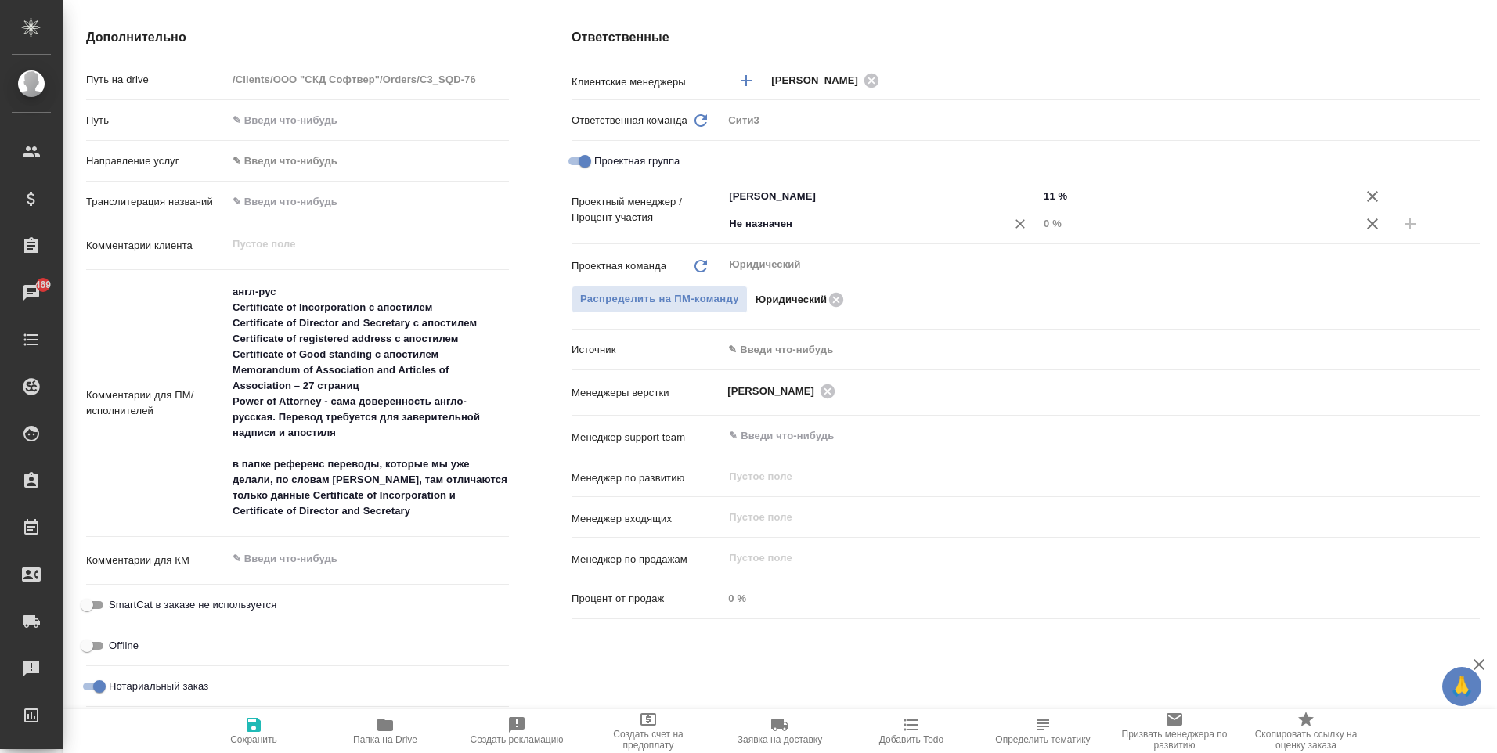
click at [801, 227] on input "Не назначен" at bounding box center [854, 224] width 254 height 19
type input "бабкина"
drag, startPoint x: 835, startPoint y: 258, endPoint x: 920, endPoint y: 246, distance: 86.3
click at [838, 258] on li "[PERSON_NAME]" at bounding box center [873, 259] width 312 height 28
type textarea "x"
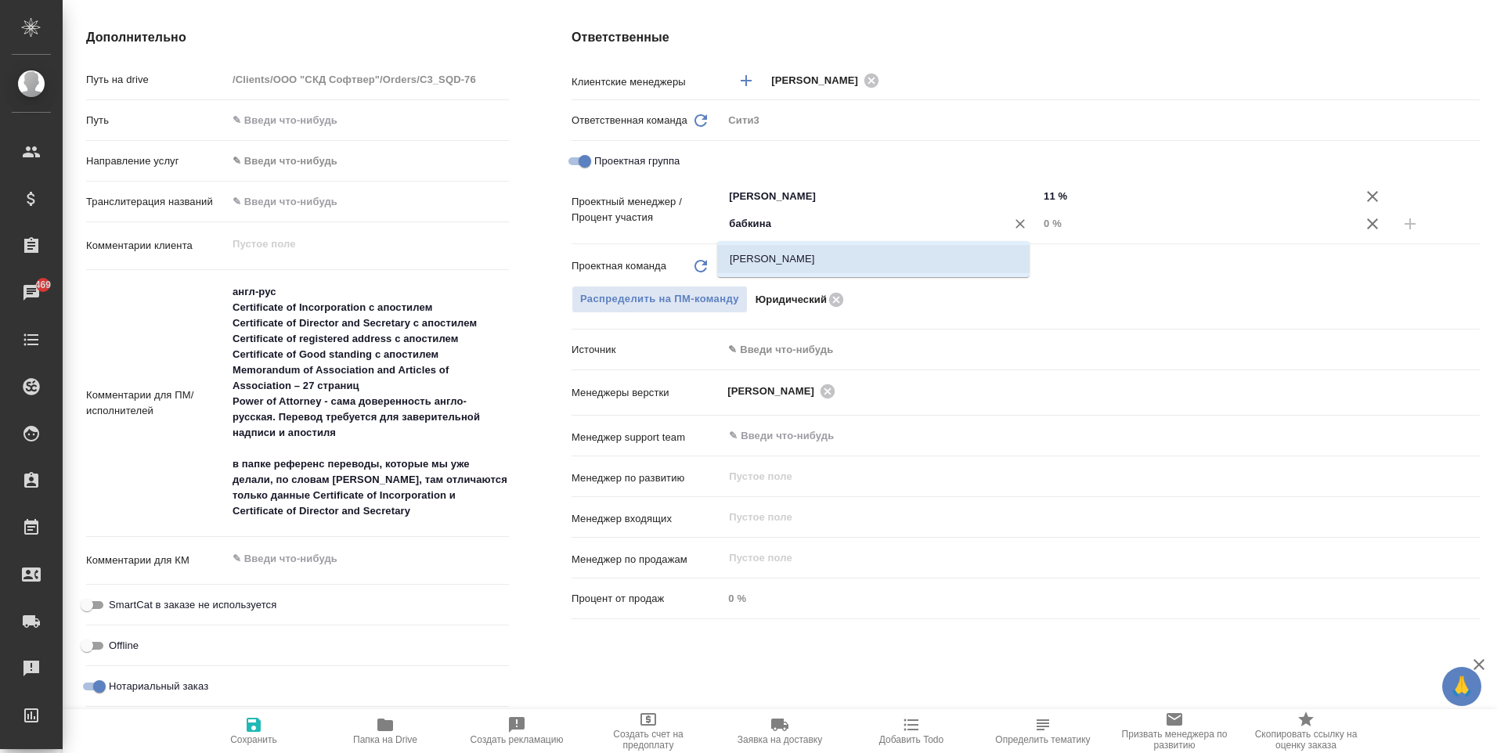
type textarea "x"
click at [1039, 222] on input "0 %" at bounding box center [1196, 223] width 314 height 23
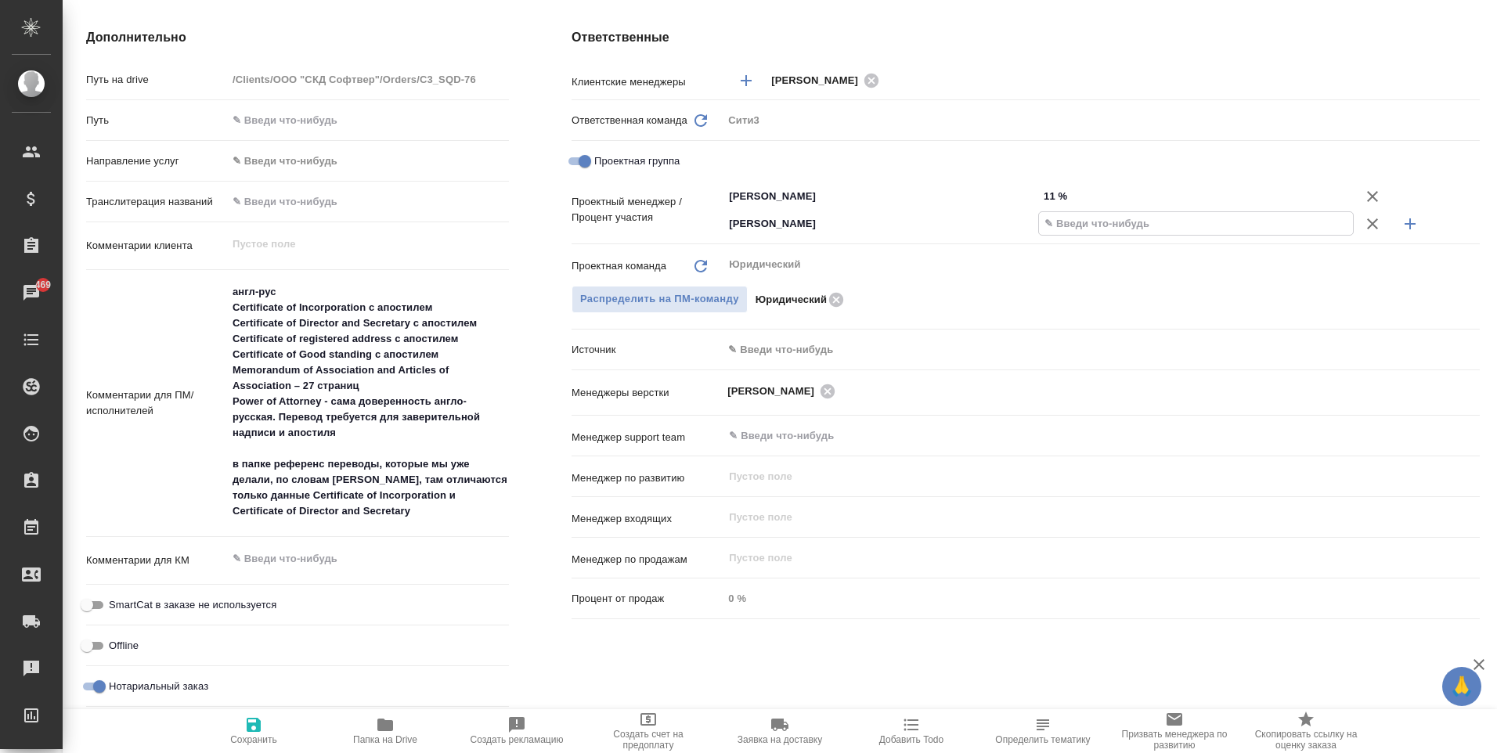
type textarea "x"
type input "8 %"
type textarea "x"
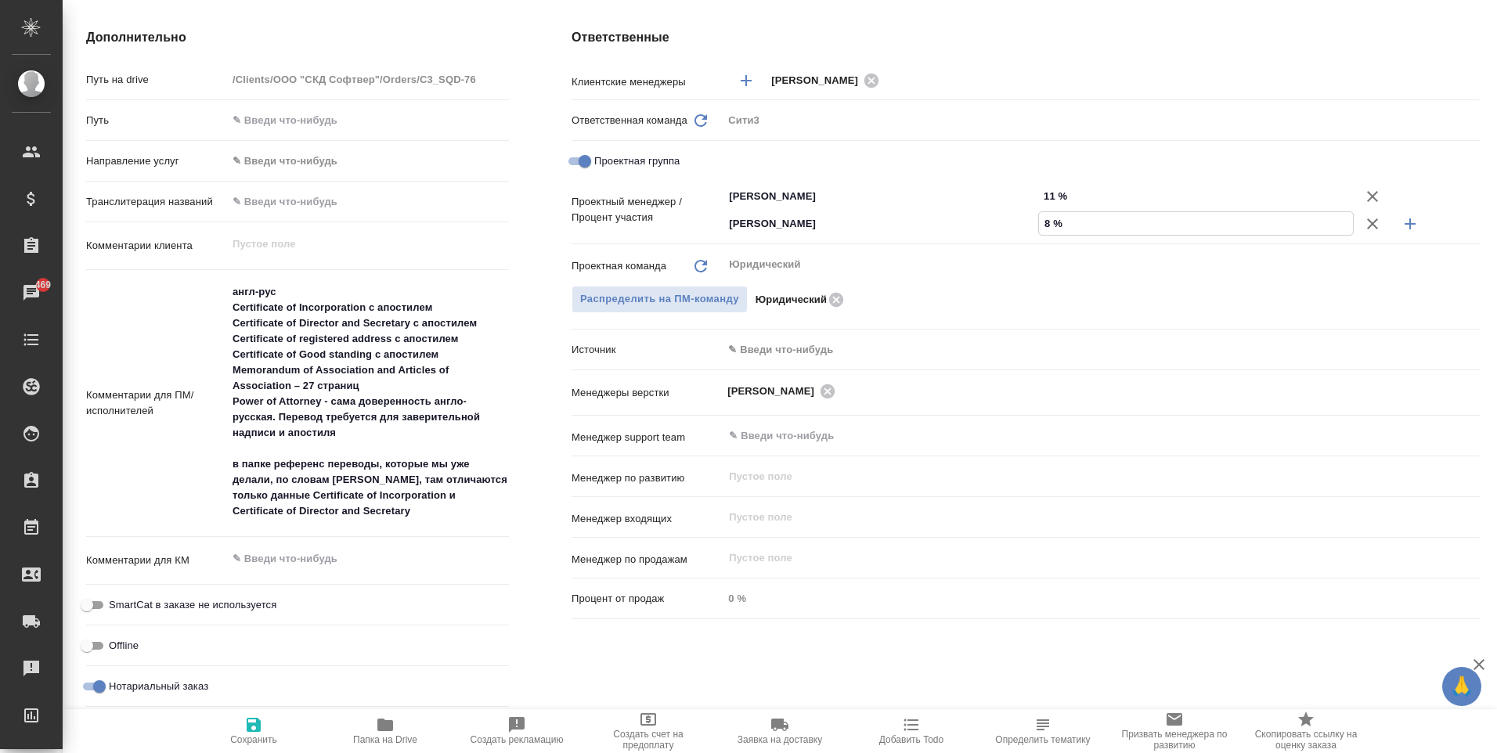
type textarea "x"
type input "89 %"
type textarea "x"
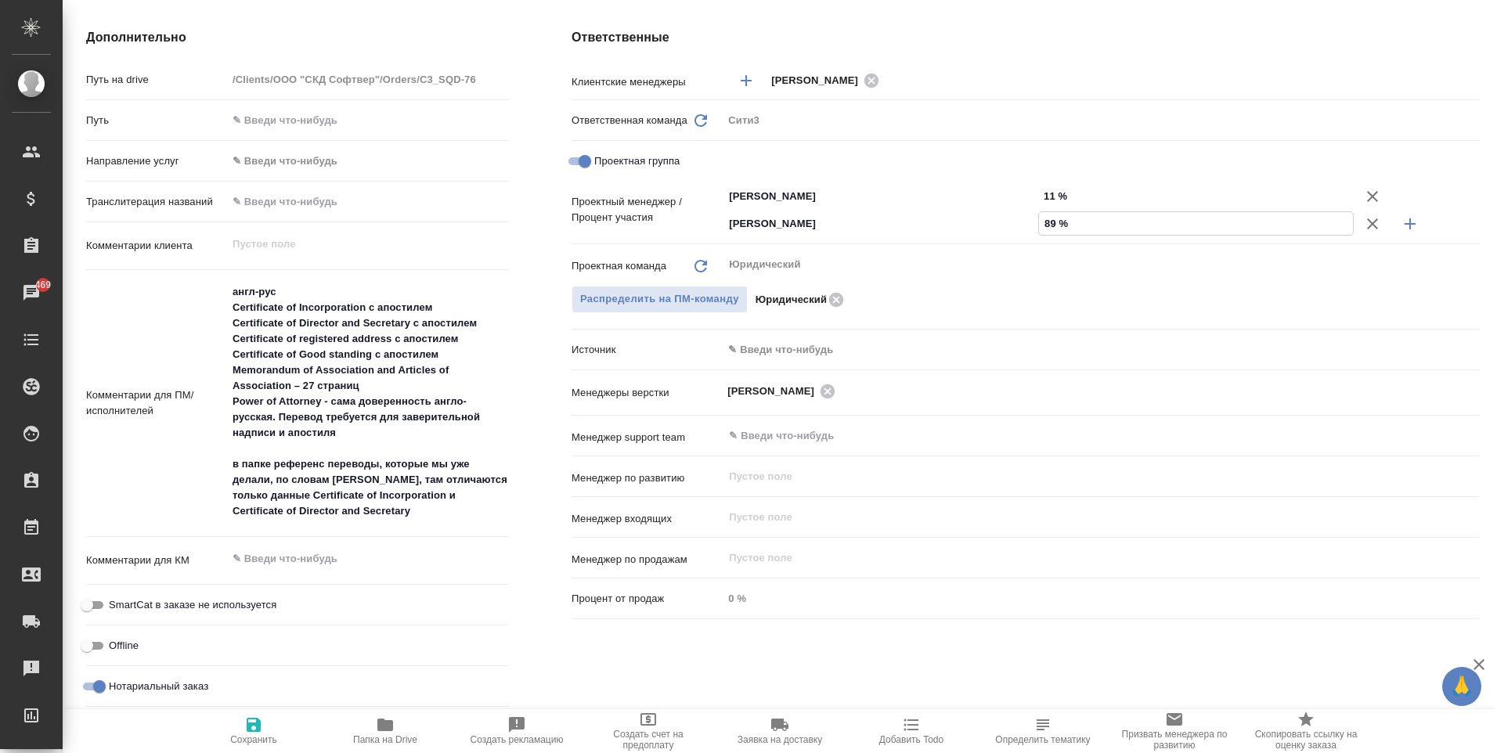
type textarea "x"
type input "89 %"
click at [261, 736] on span "Сохранить" at bounding box center [253, 739] width 47 height 11
type textarea "x"
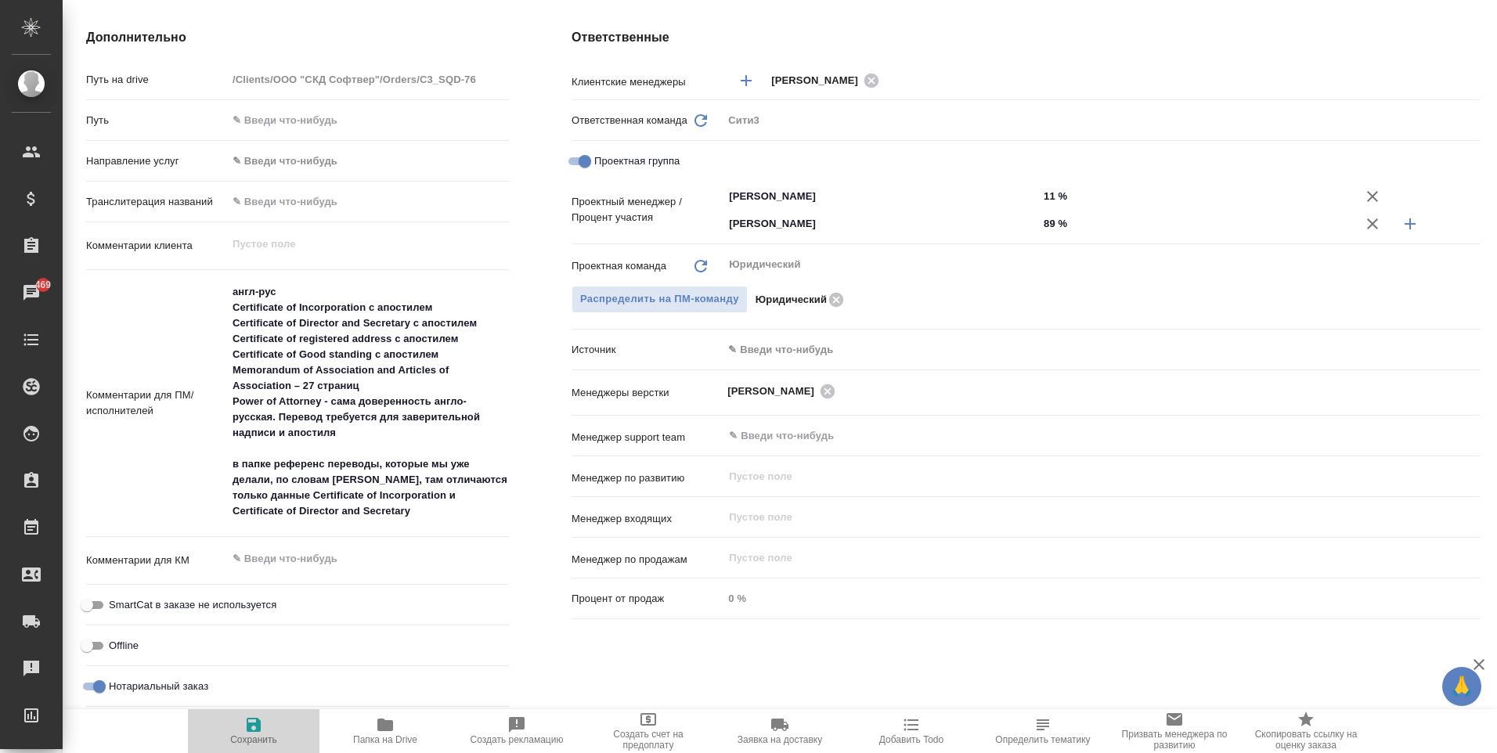
type textarea "x"
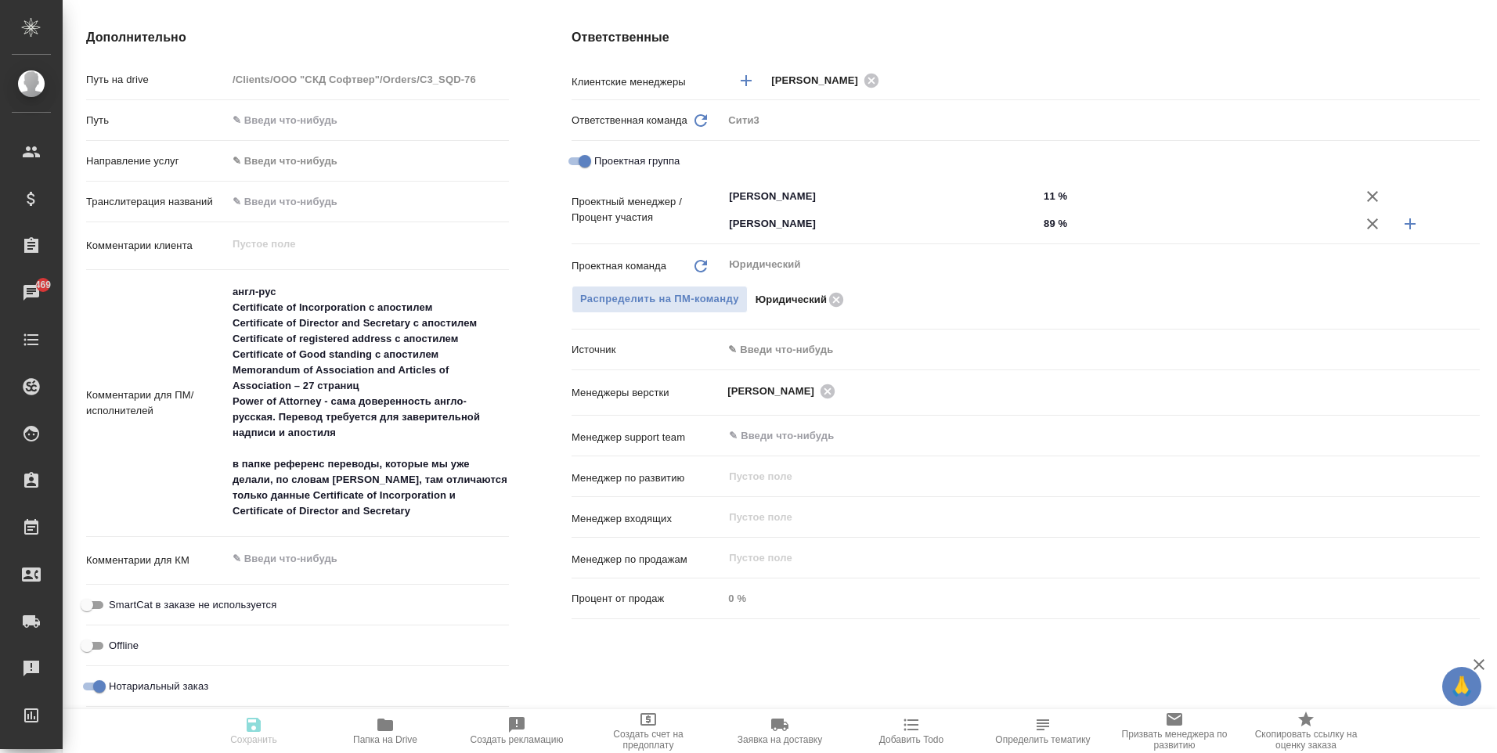
type textarea "x"
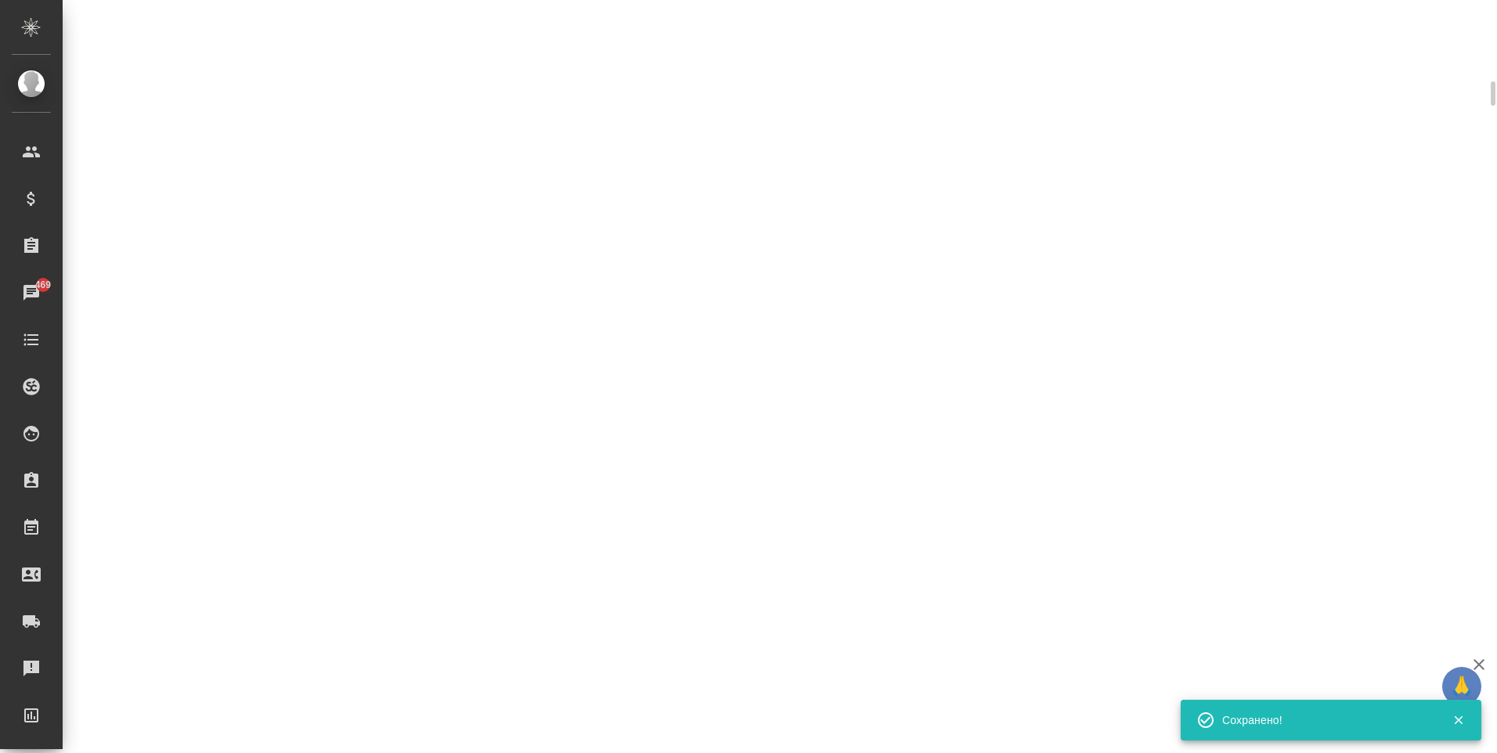
select select "RU"
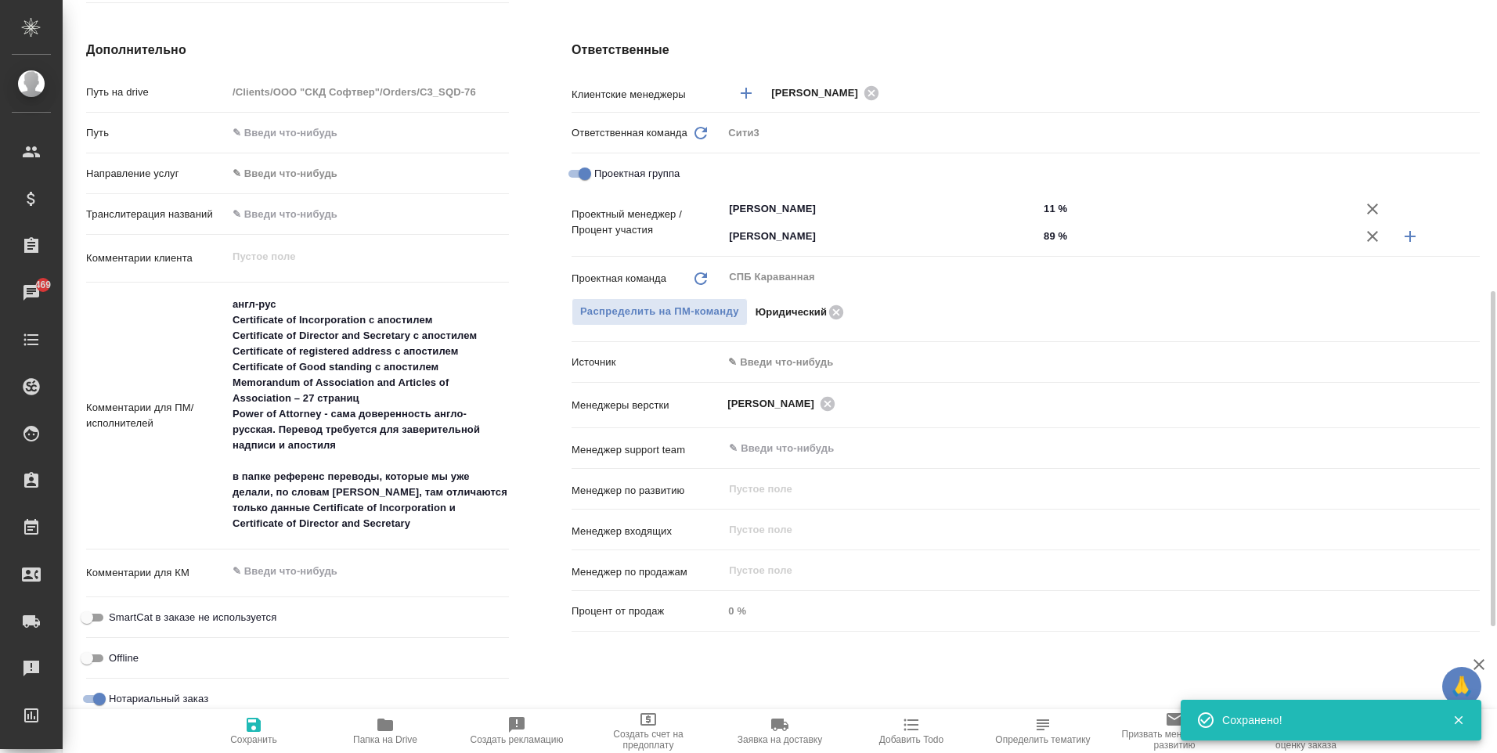
type textarea "x"
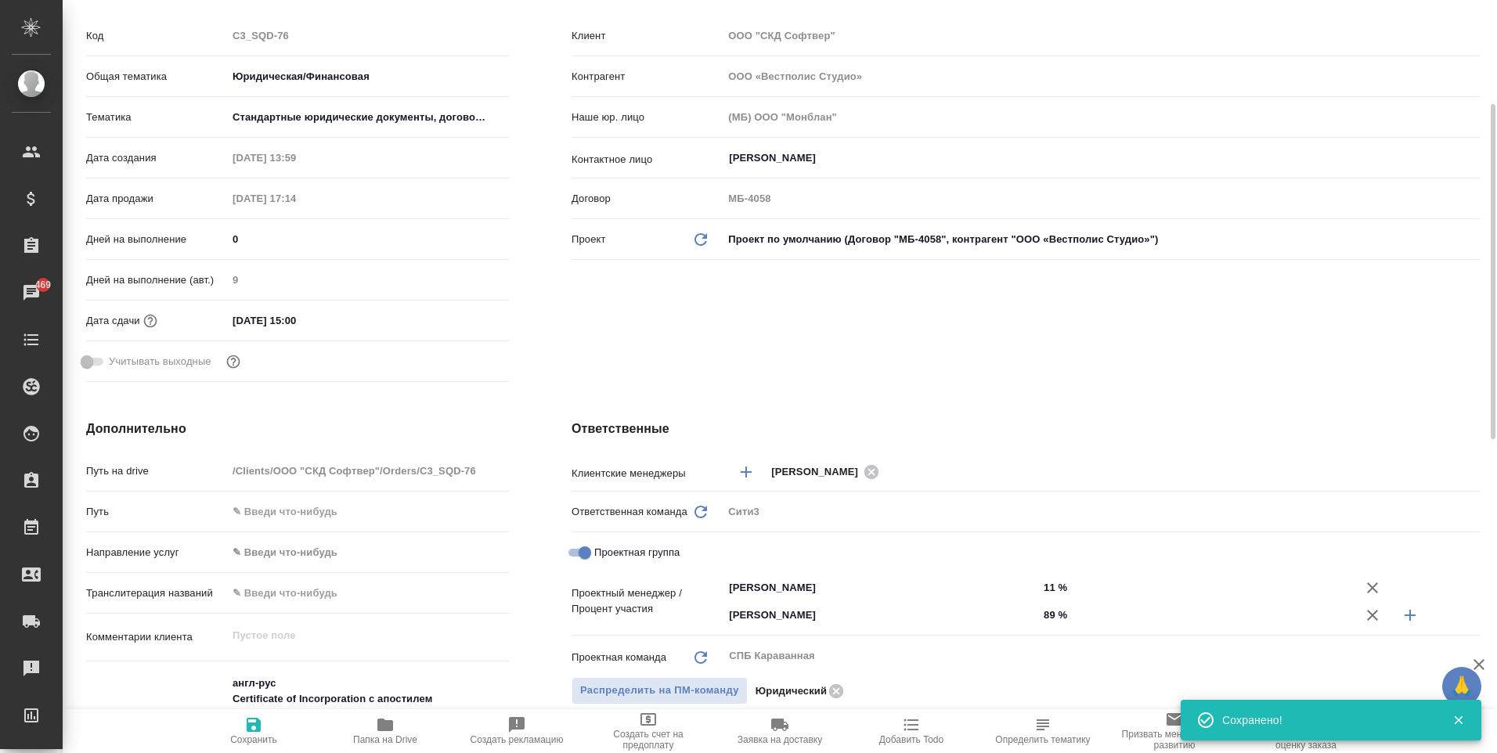
scroll to position [0, 0]
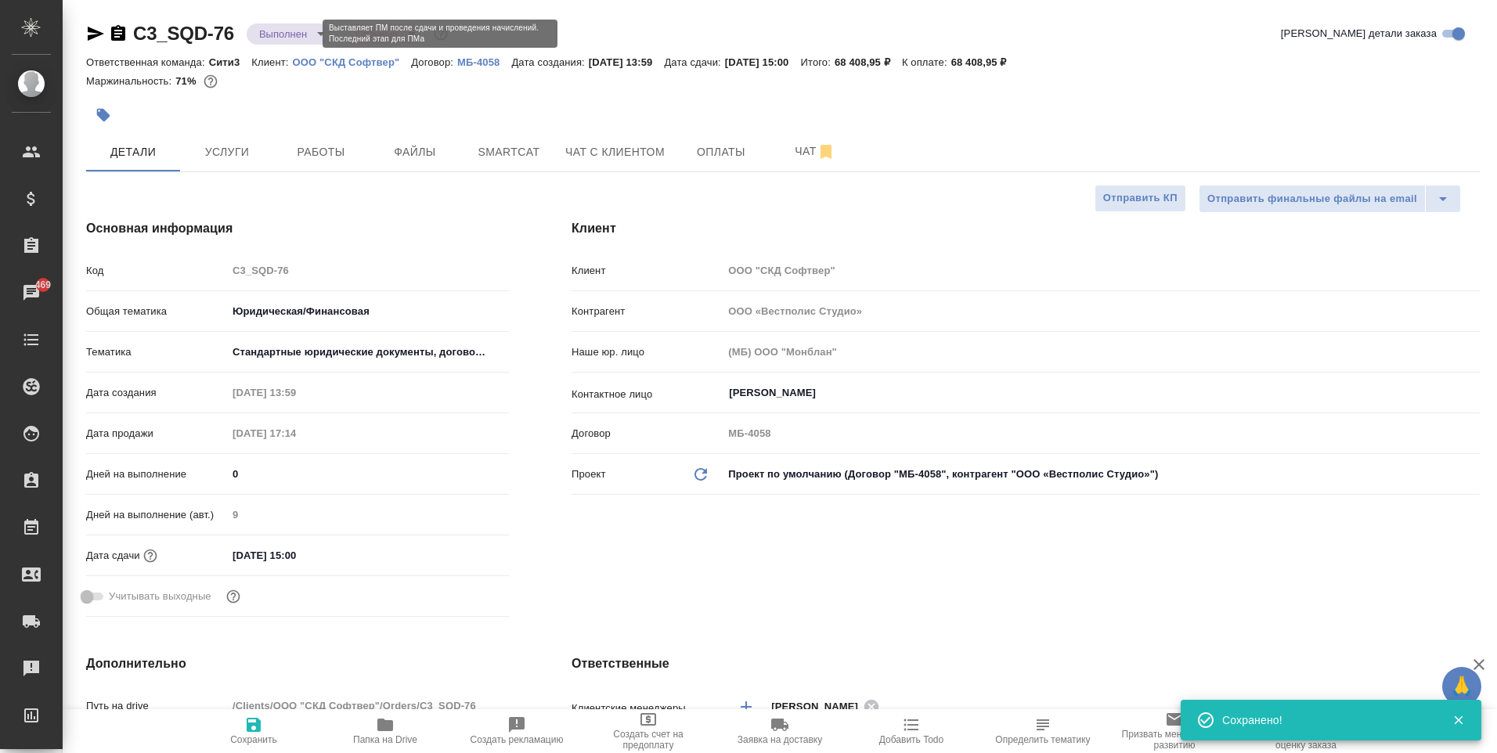
click at [295, 31] on body "🙏 .cls-1 fill:#fff; AWATERA Moskalets Alina Клиенты Спецификации Заказы 469 Чат…" at bounding box center [748, 376] width 1497 height 753
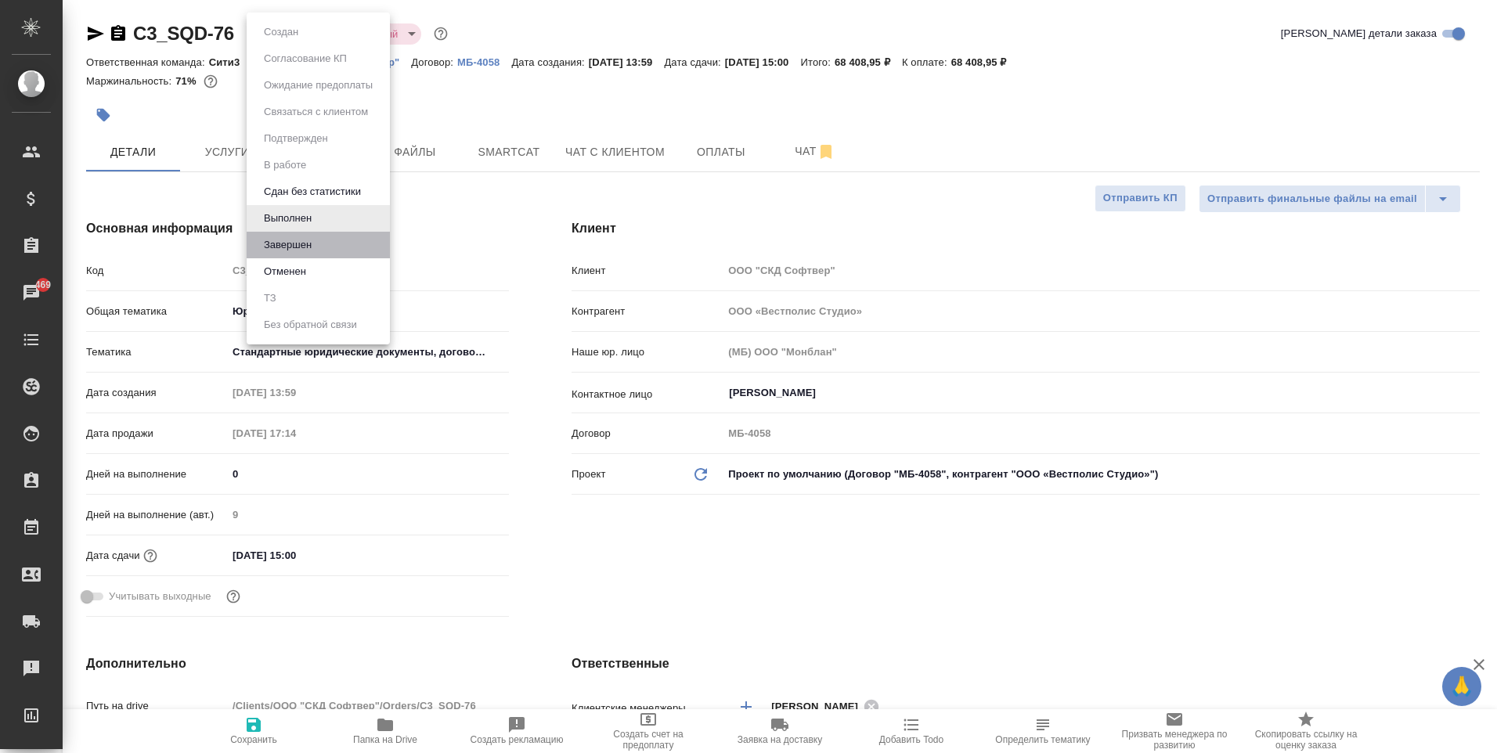
click at [326, 253] on li "Завершен" at bounding box center [318, 245] width 143 height 27
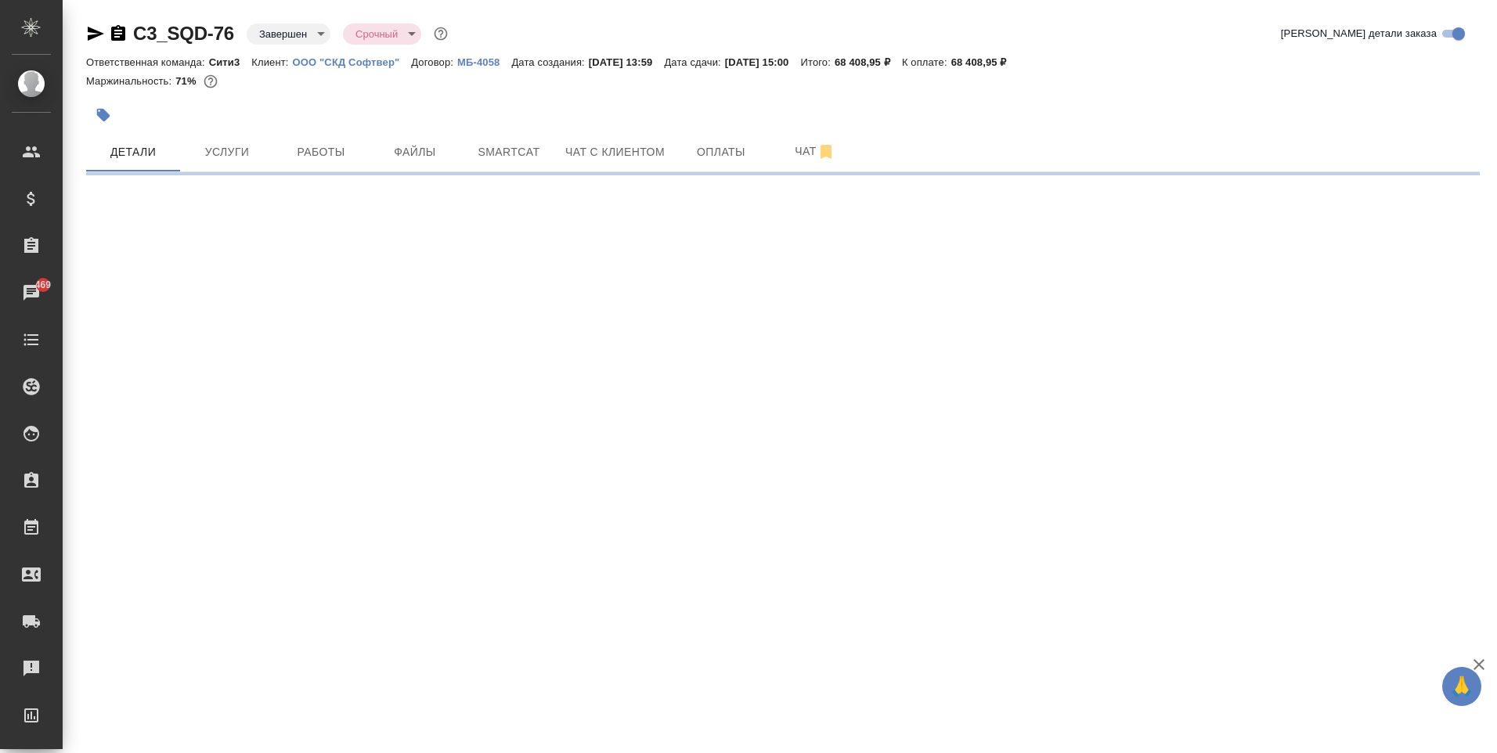
select select "RU"
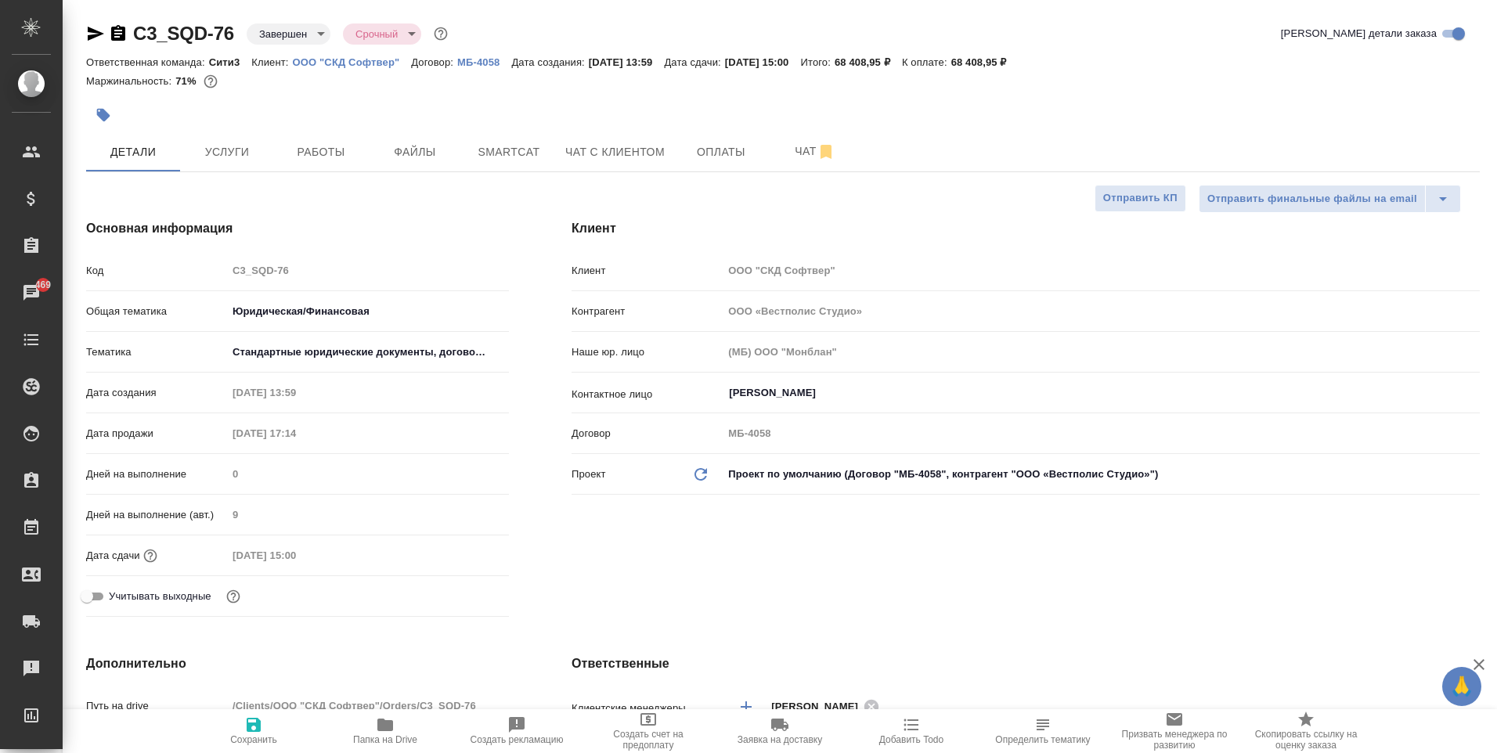
type textarea "x"
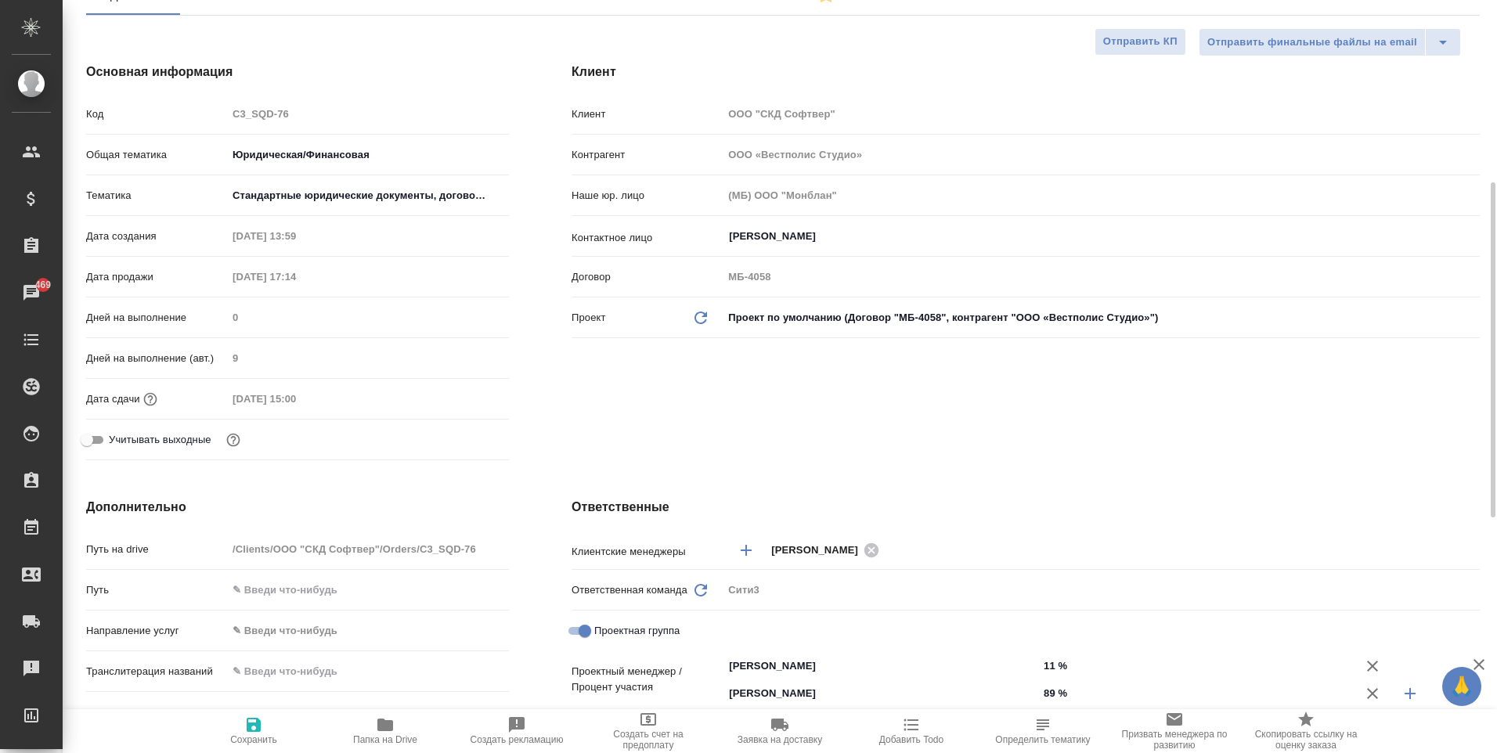
scroll to position [78, 0]
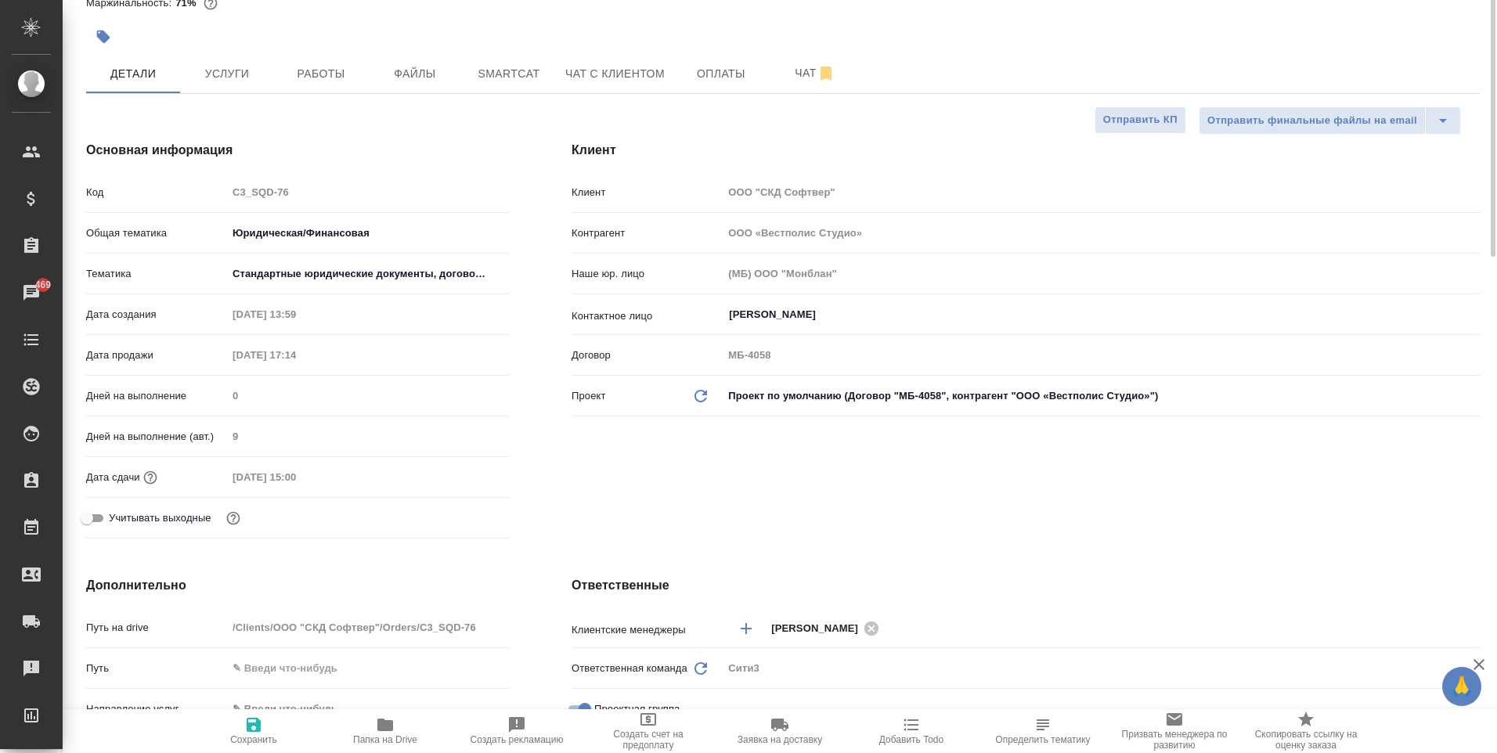
type textarea "x"
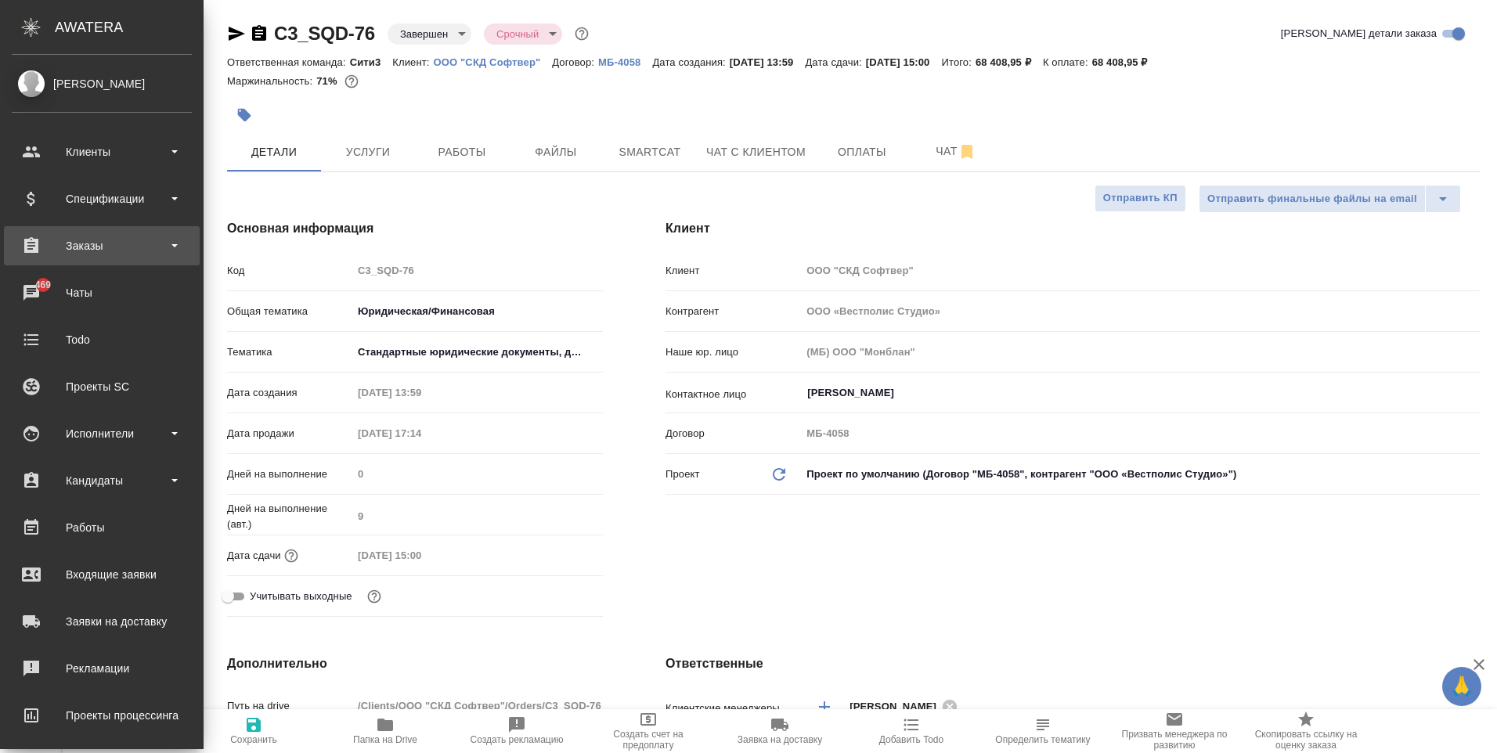
click at [93, 258] on div "Заказы" at bounding box center [102, 245] width 196 height 39
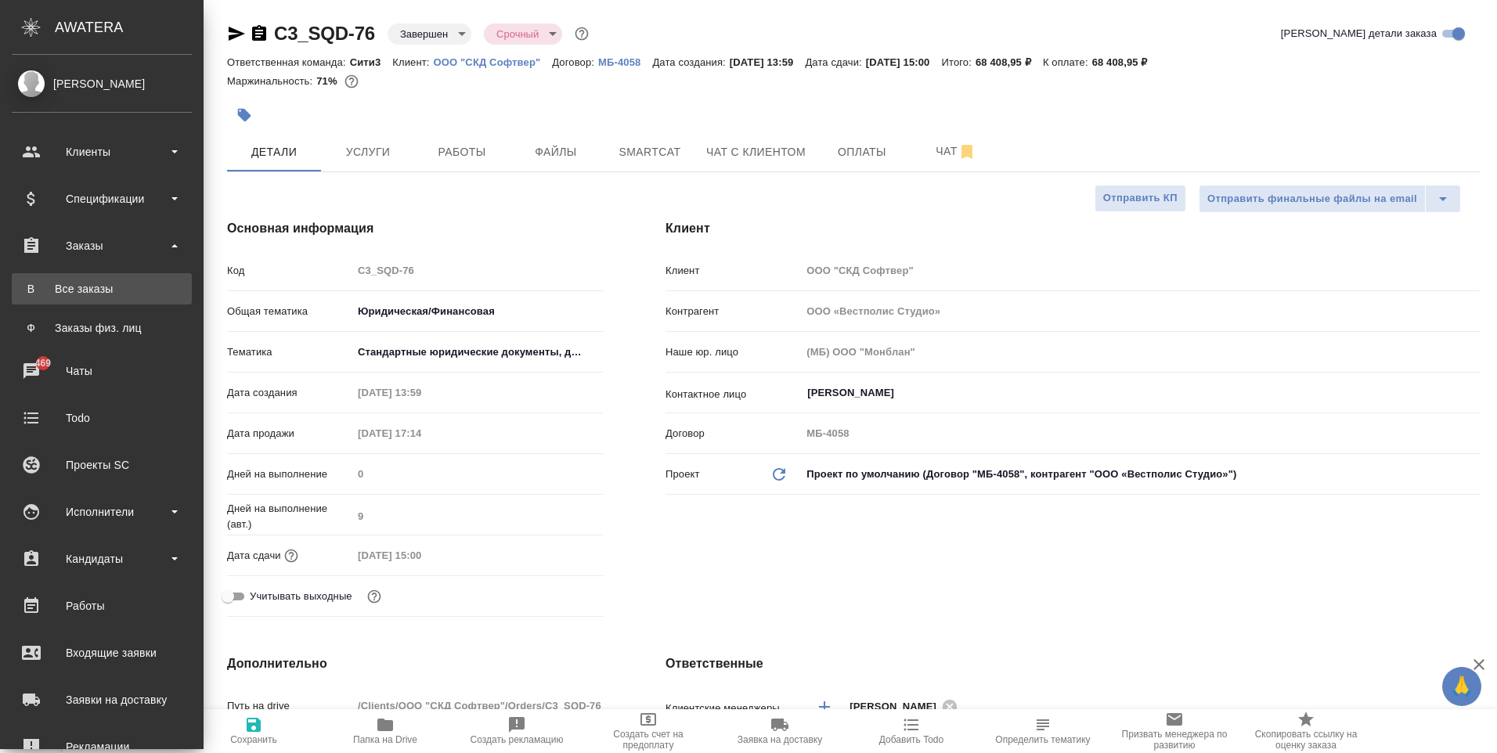
click at [86, 283] on div "Все заказы" at bounding box center [102, 289] width 164 height 16
type textarea "x"
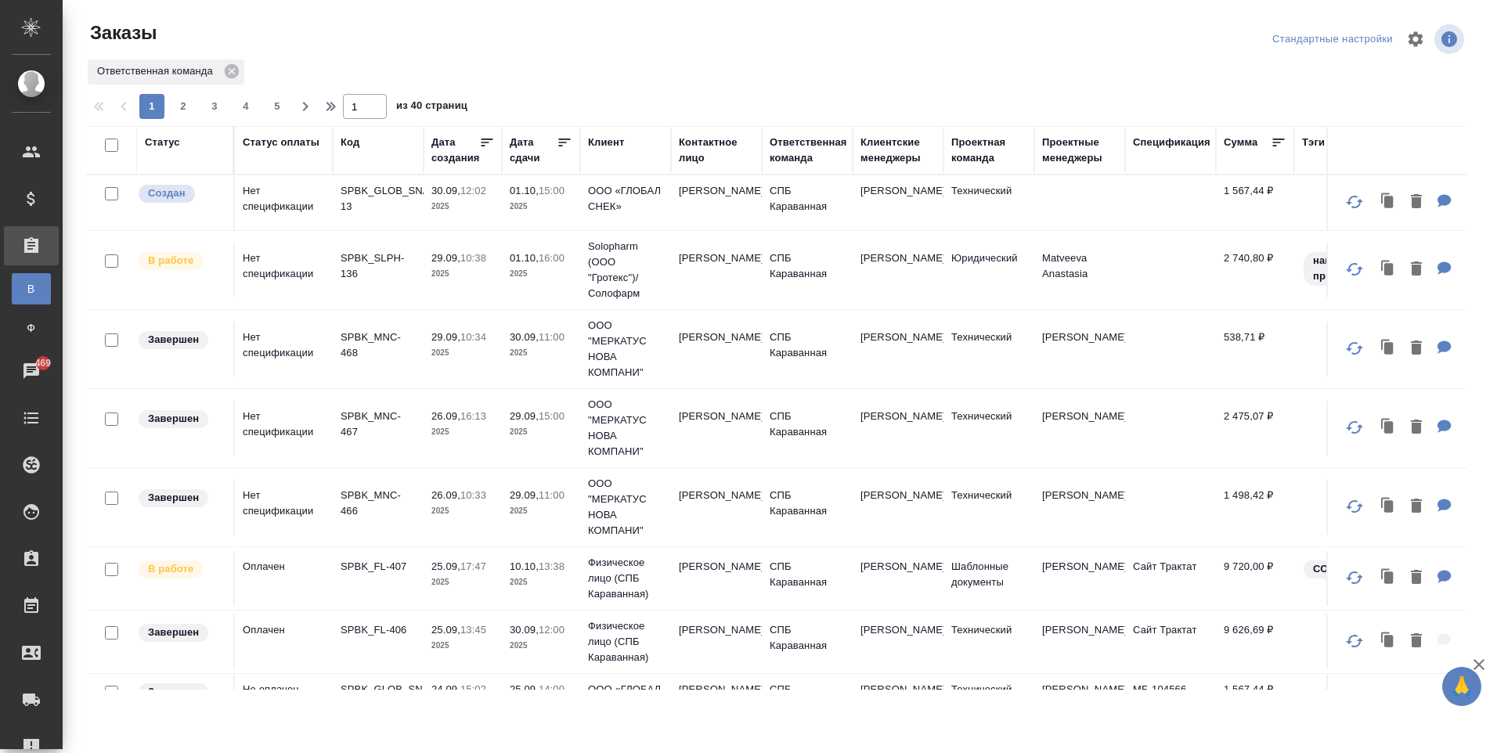
click at [882, 136] on div "Клиентские менеджеры" at bounding box center [897, 150] width 75 height 31
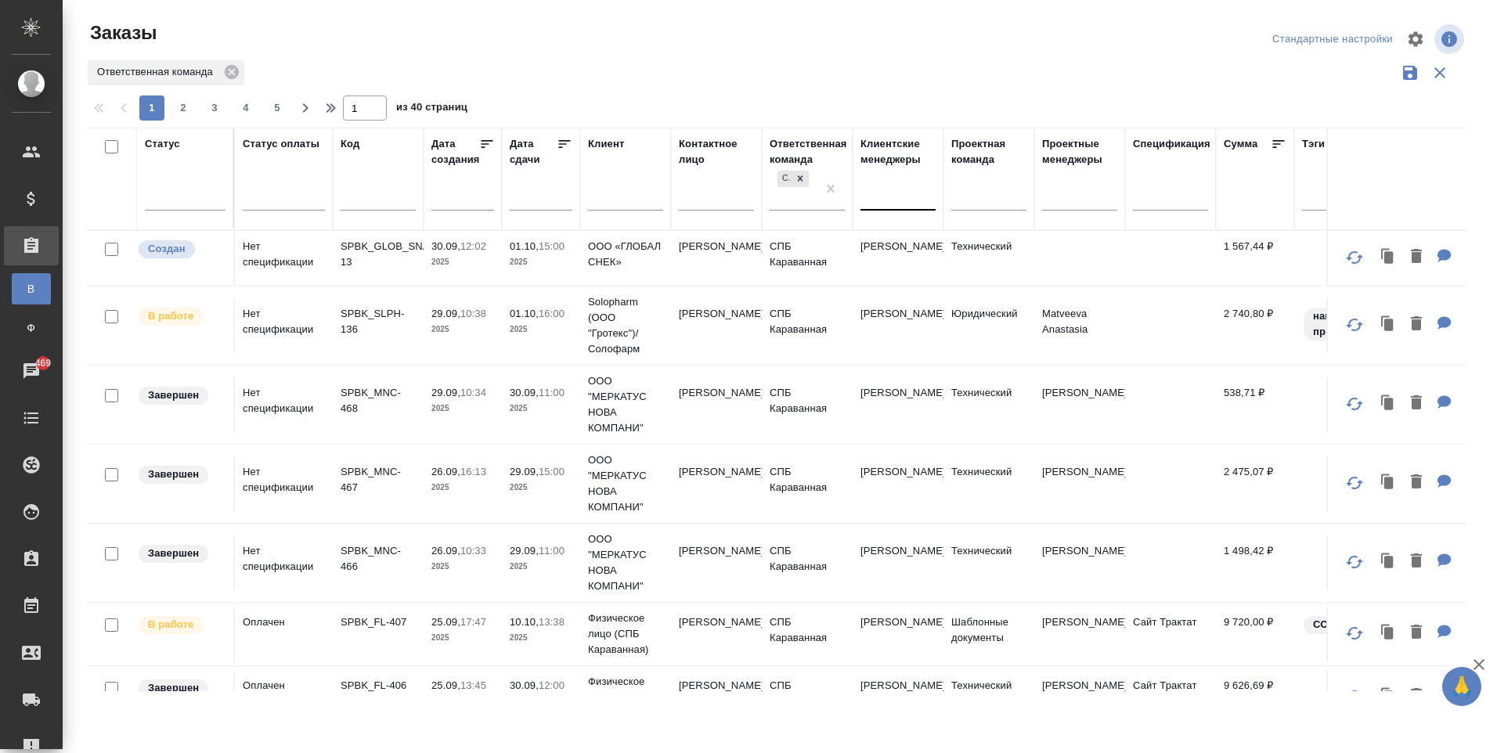
click at [890, 199] on div at bounding box center [897, 194] width 75 height 23
type input "москалец"
drag, startPoint x: 917, startPoint y: 236, endPoint x: 899, endPoint y: 262, distance: 31.5
click at [917, 237] on div "Москалец Алина" at bounding box center [977, 245] width 235 height 28
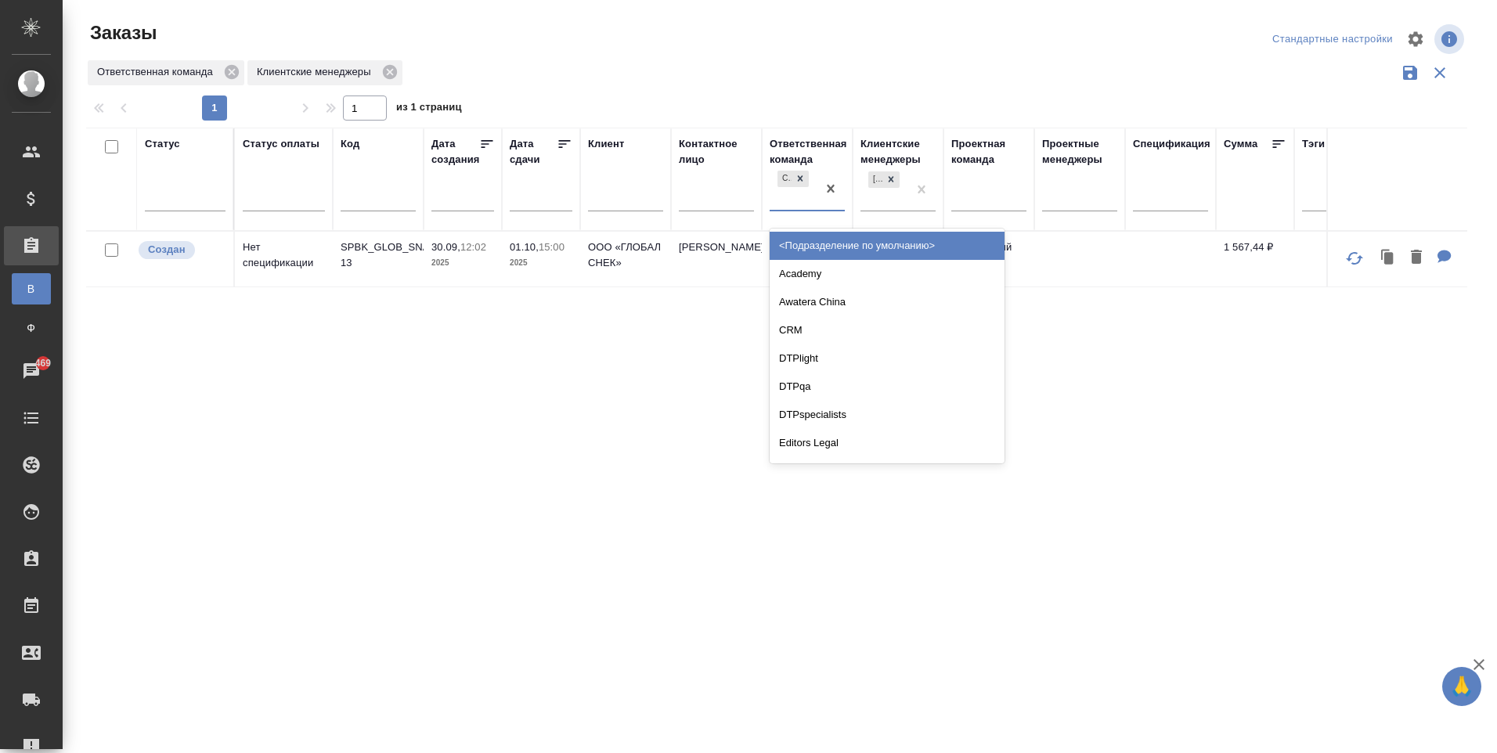
click at [802, 169] on div "СПБ Караванная" at bounding box center [793, 179] width 34 height 20
click at [804, 179] on icon at bounding box center [800, 178] width 11 height 11
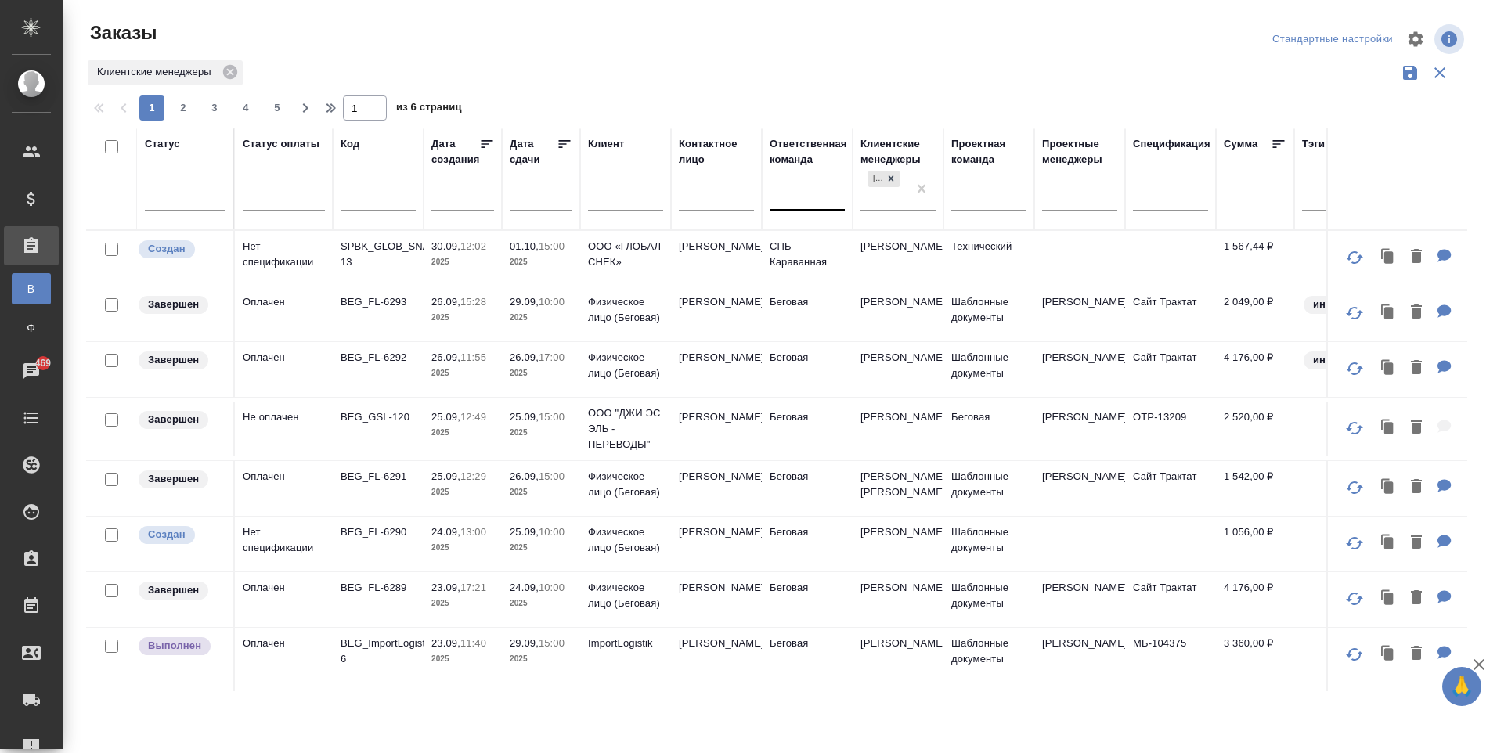
click at [905, 70] on div "Клиентские менеджеры" at bounding box center [776, 73] width 1381 height 30
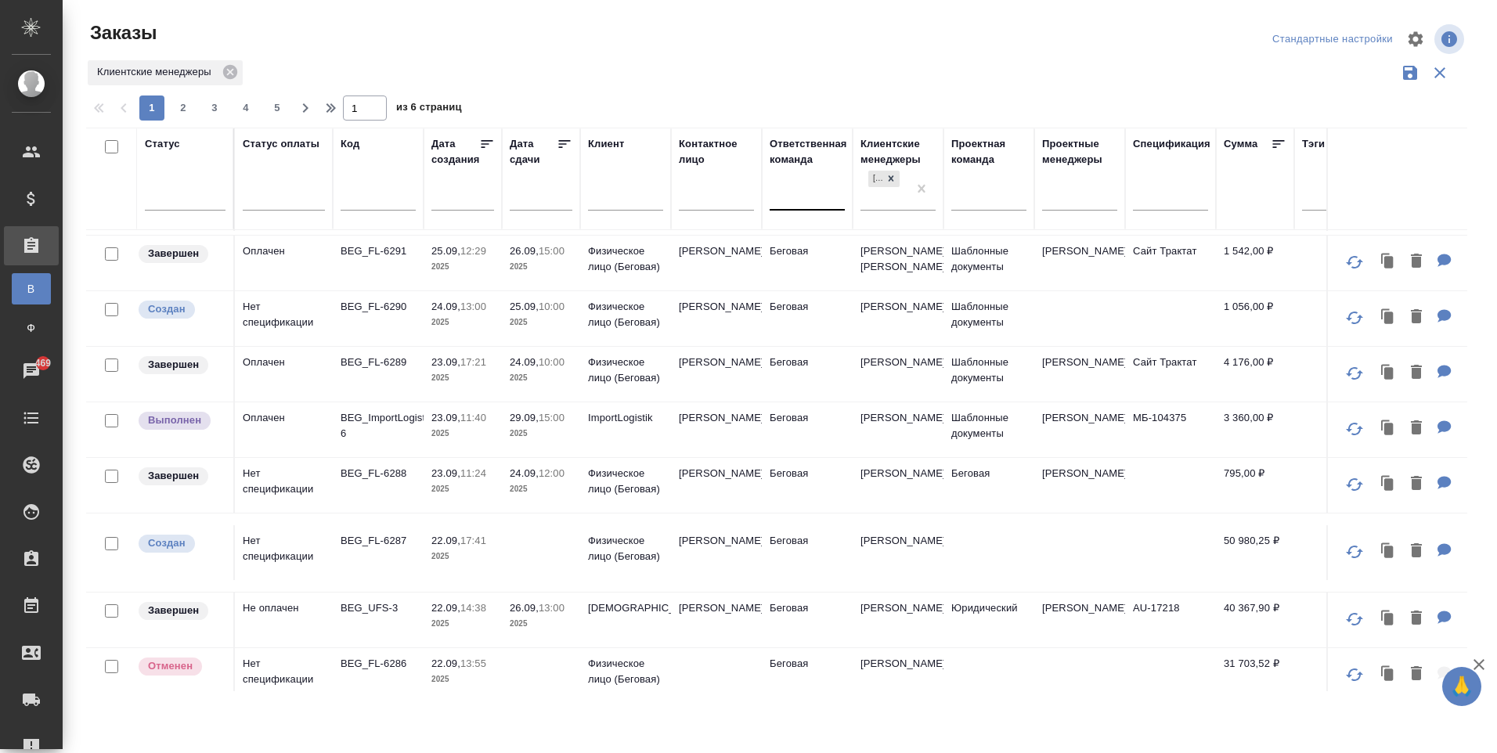
scroll to position [235, 0]
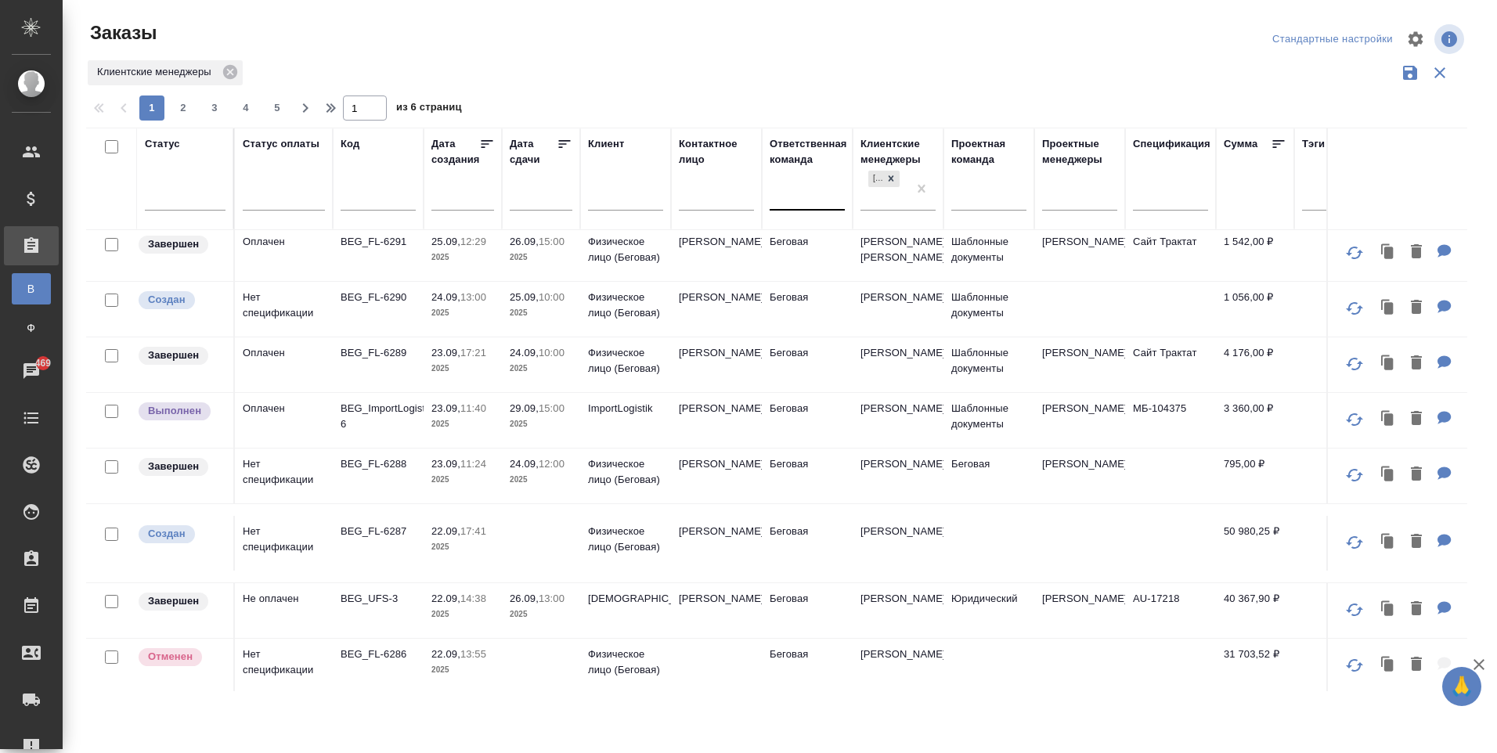
click at [850, 445] on td "Беговая" at bounding box center [807, 420] width 91 height 55
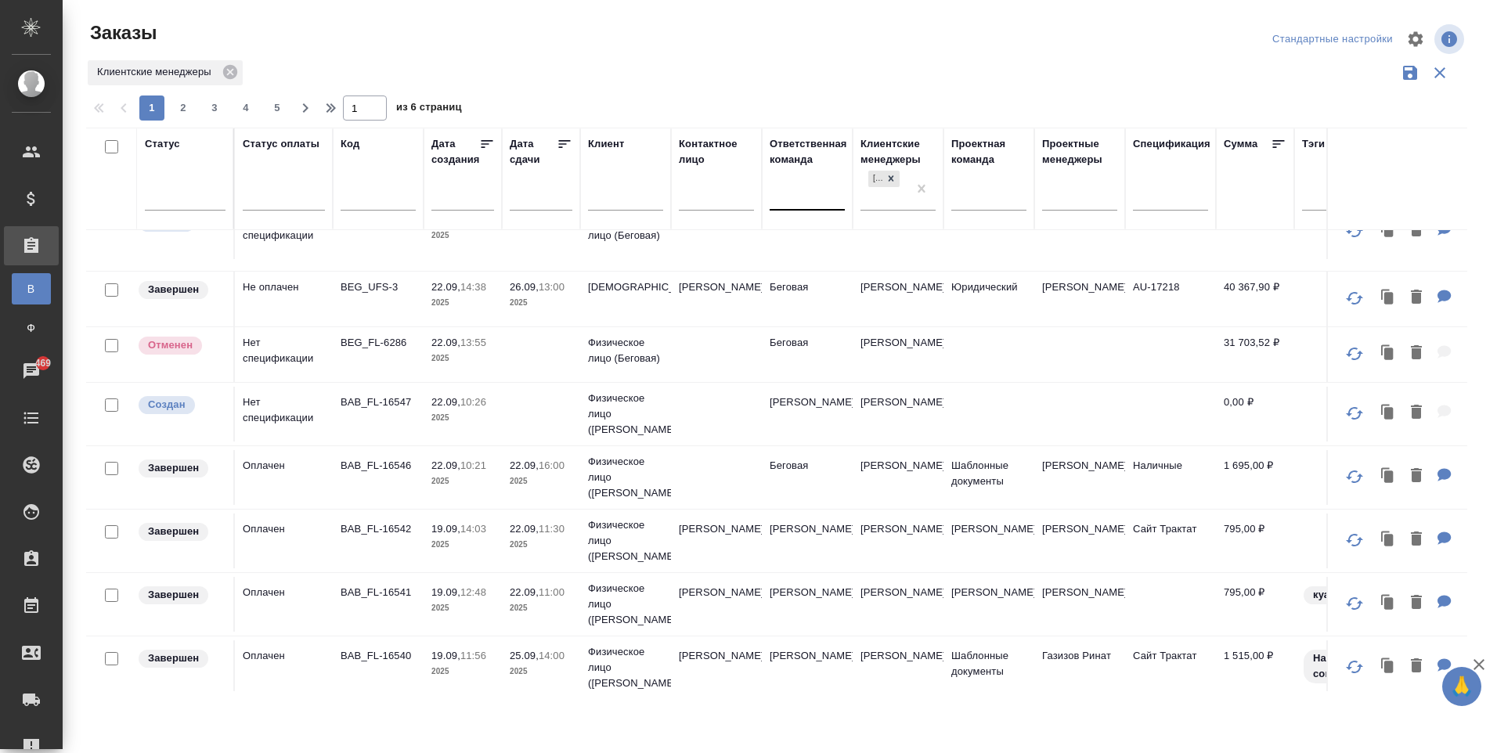
scroll to position [534, 0]
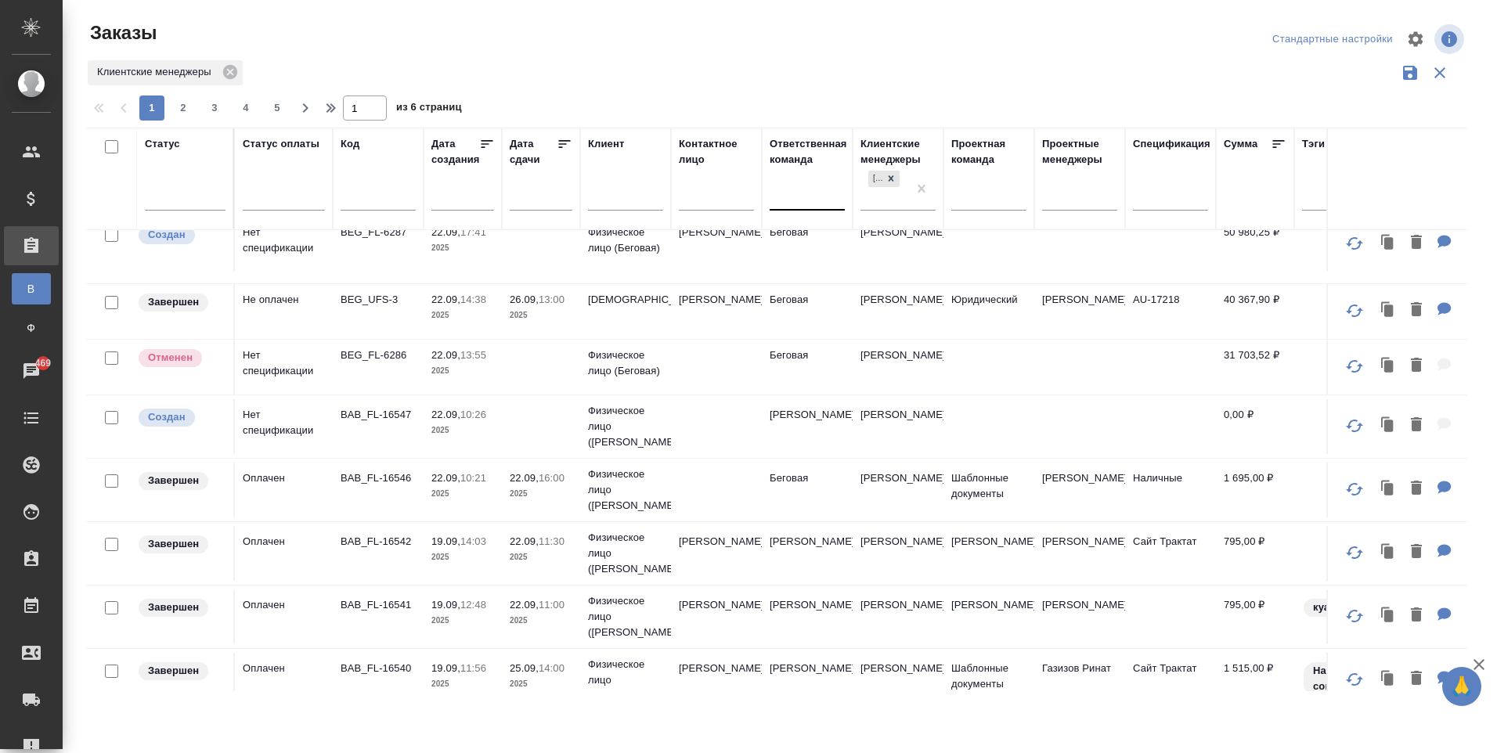
click at [517, 434] on td at bounding box center [541, 426] width 78 height 55
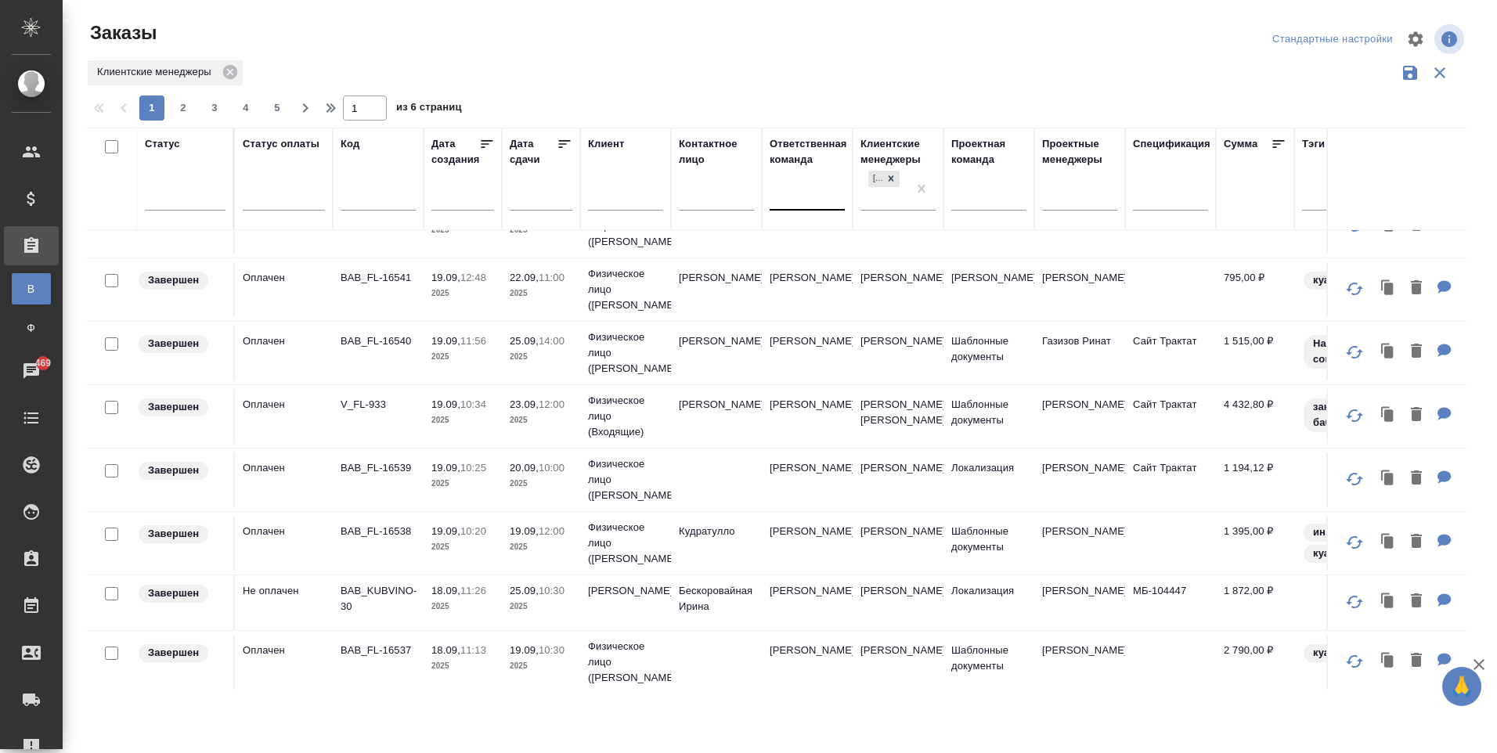
scroll to position [1082, 0]
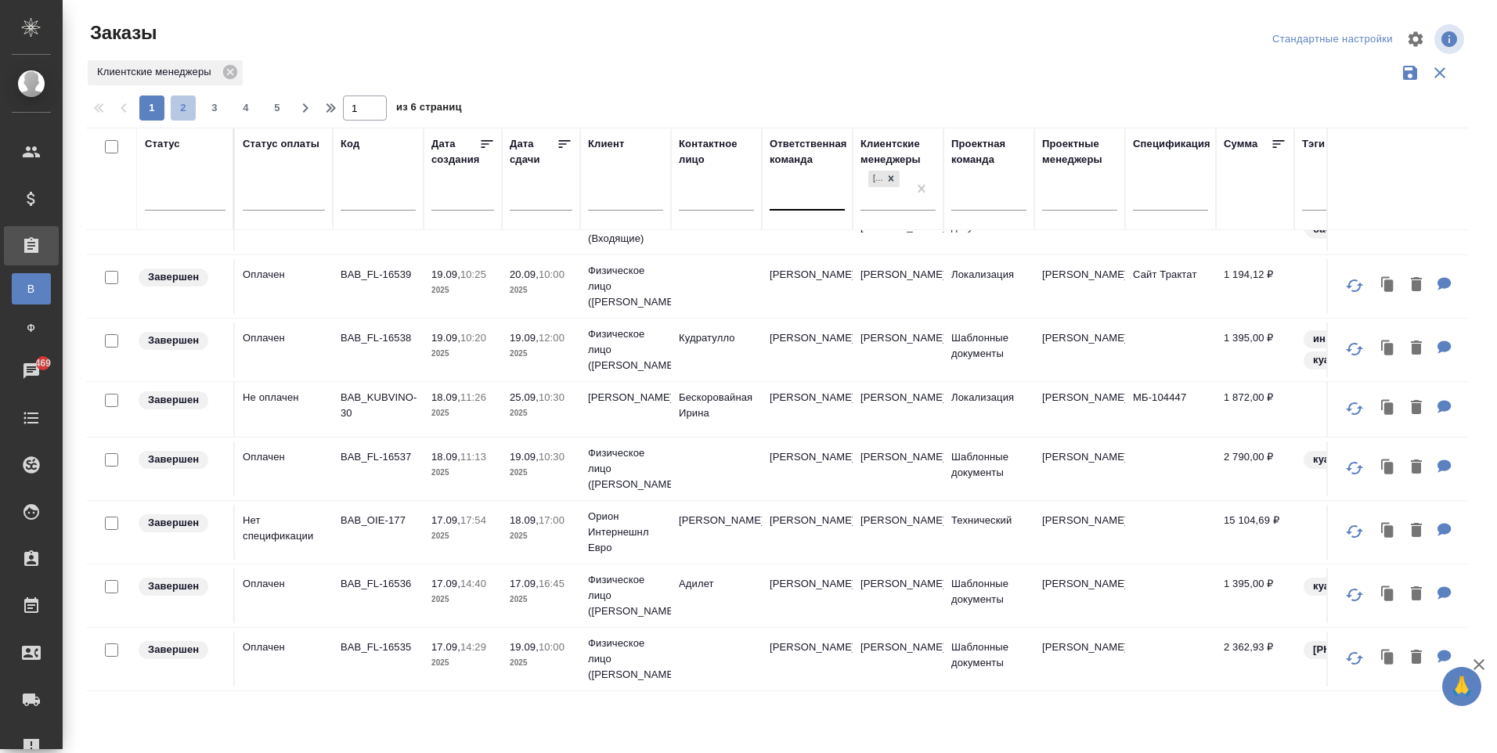
click at [188, 97] on button "2" at bounding box center [183, 108] width 25 height 25
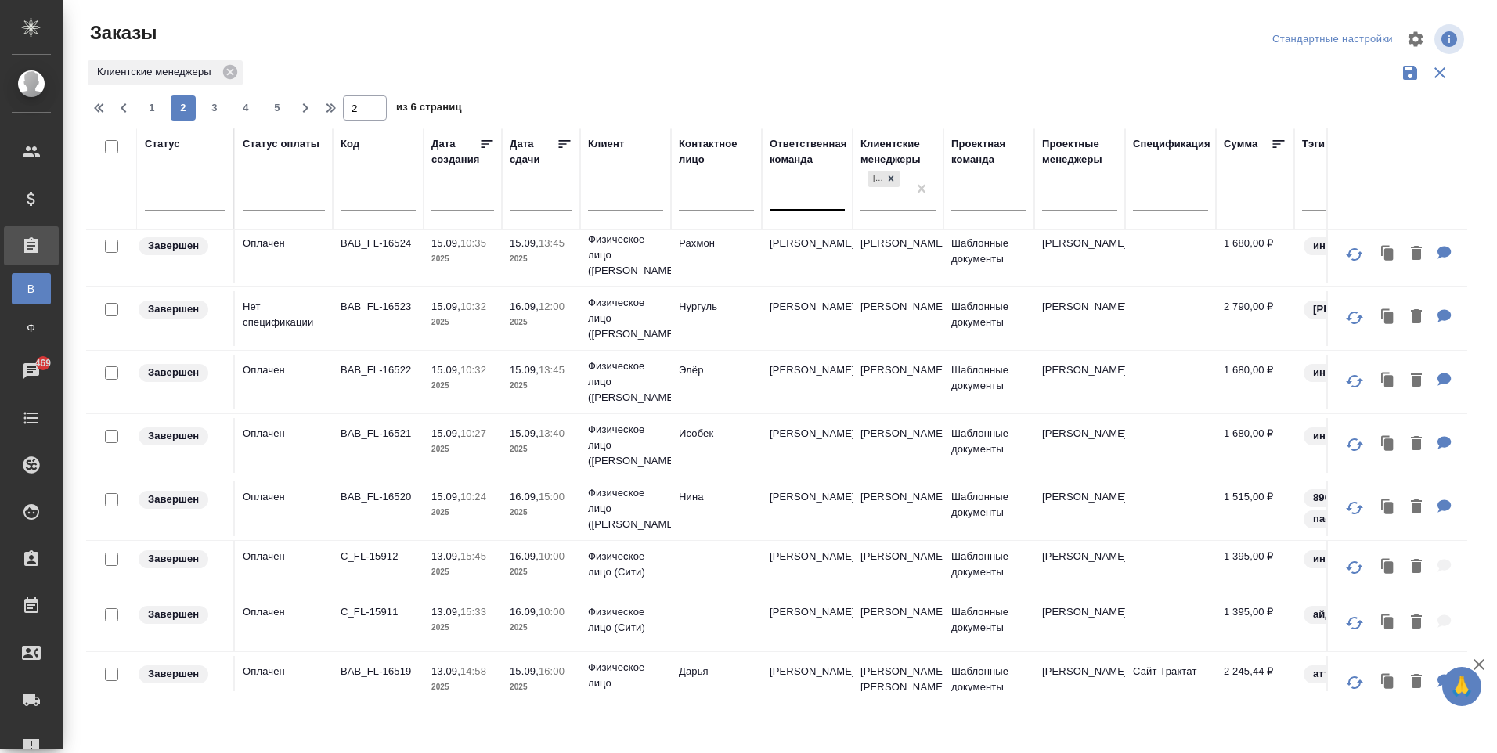
scroll to position [1129, 0]
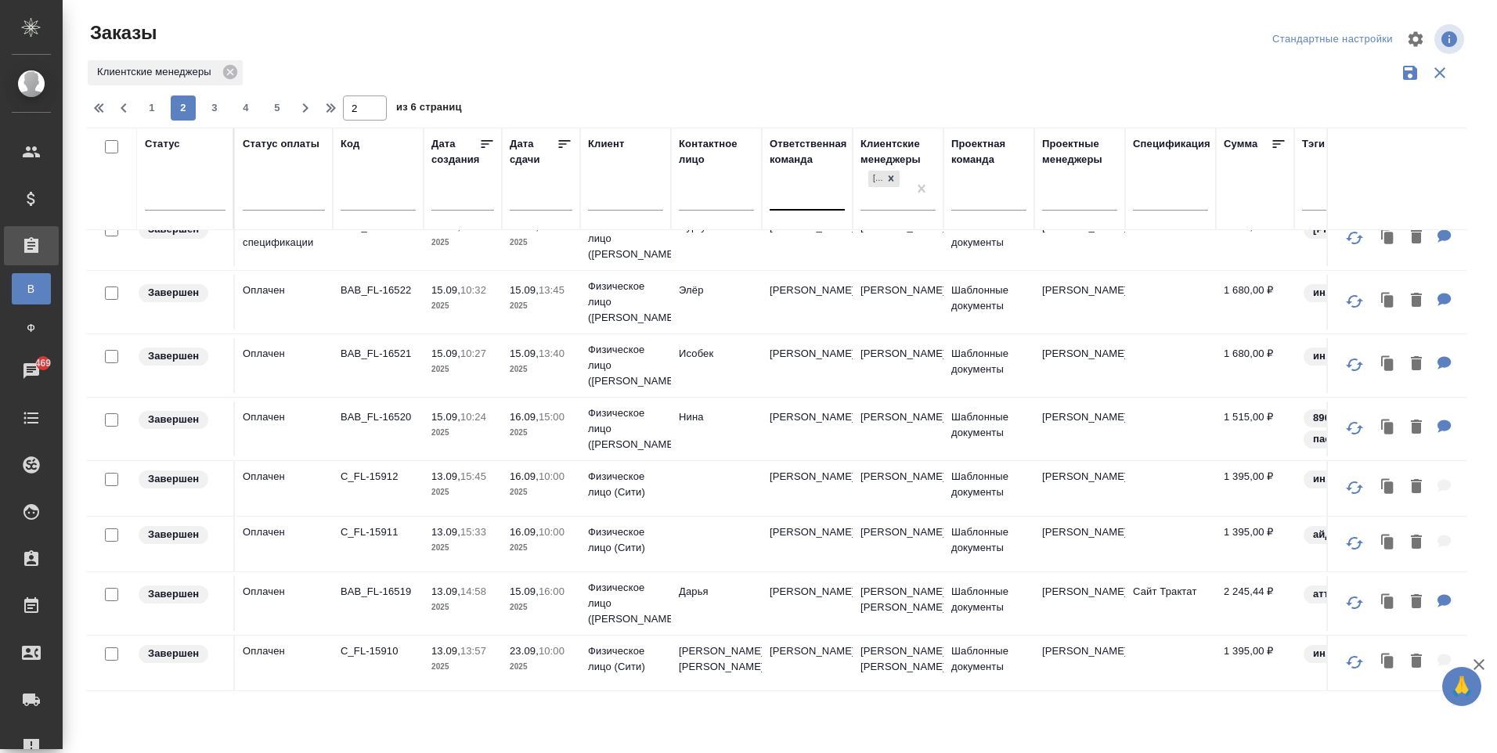
click at [200, 106] on div "1 2 3 4 5" at bounding box center [214, 108] width 157 height 25
click at [211, 105] on span "3" at bounding box center [214, 108] width 25 height 16
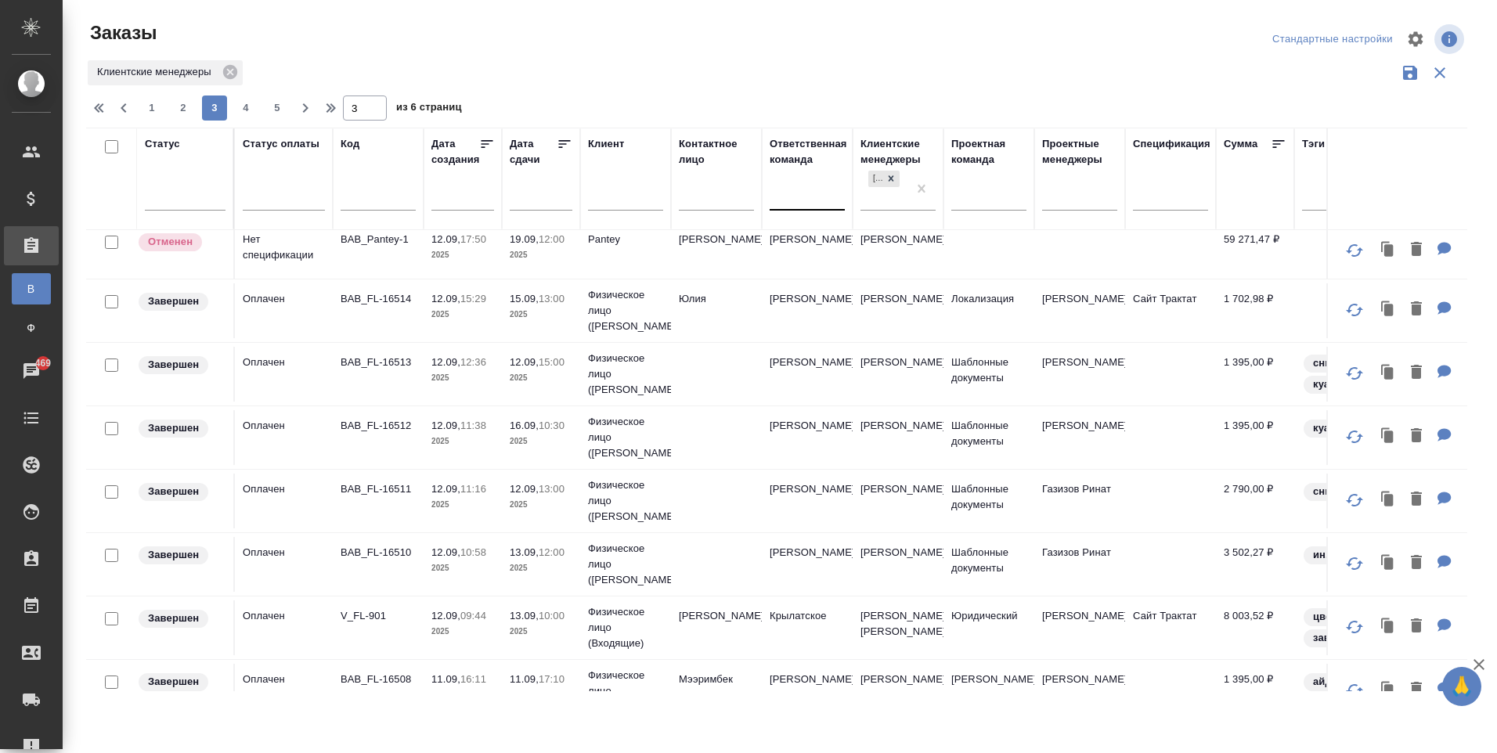
scroll to position [0, 0]
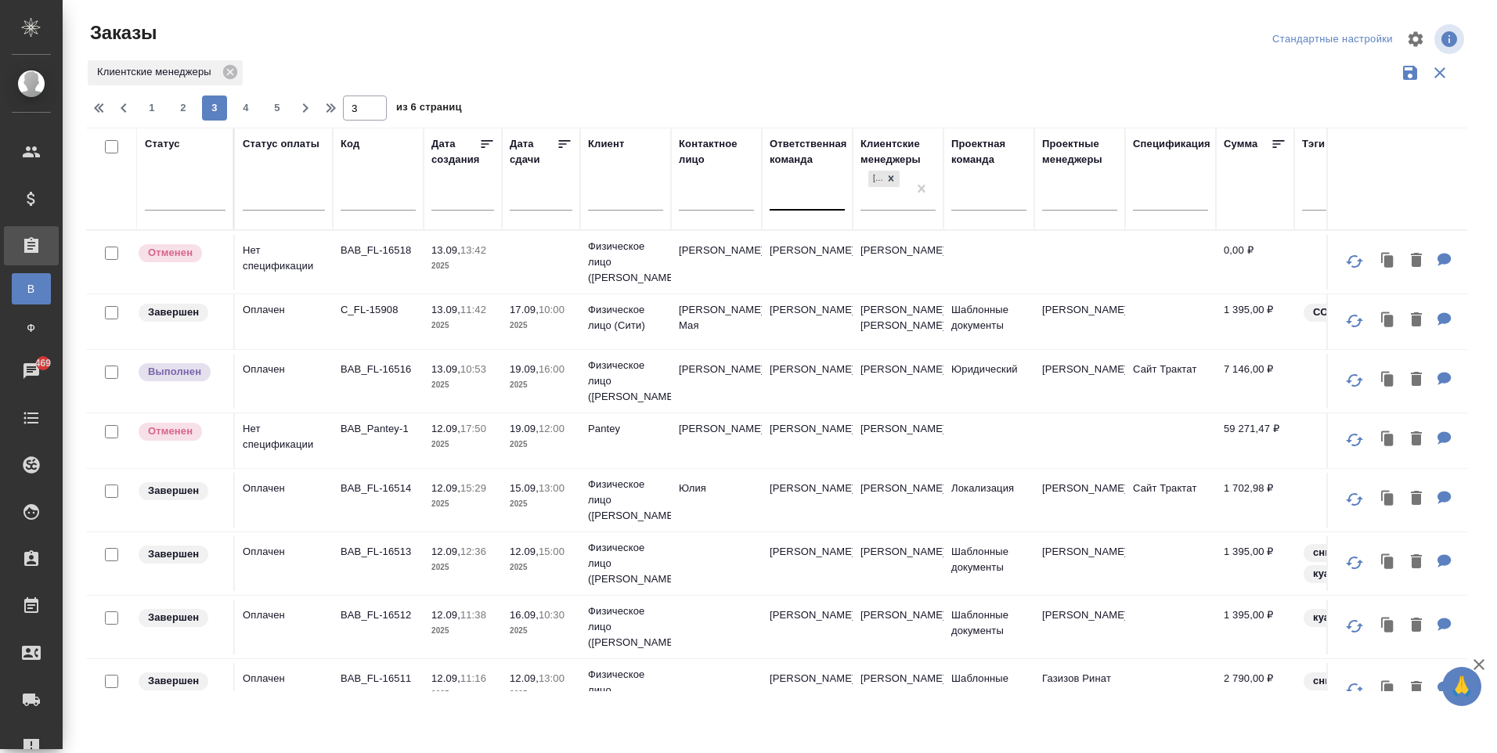
click at [554, 393] on p "2025" at bounding box center [541, 385] width 63 height 16
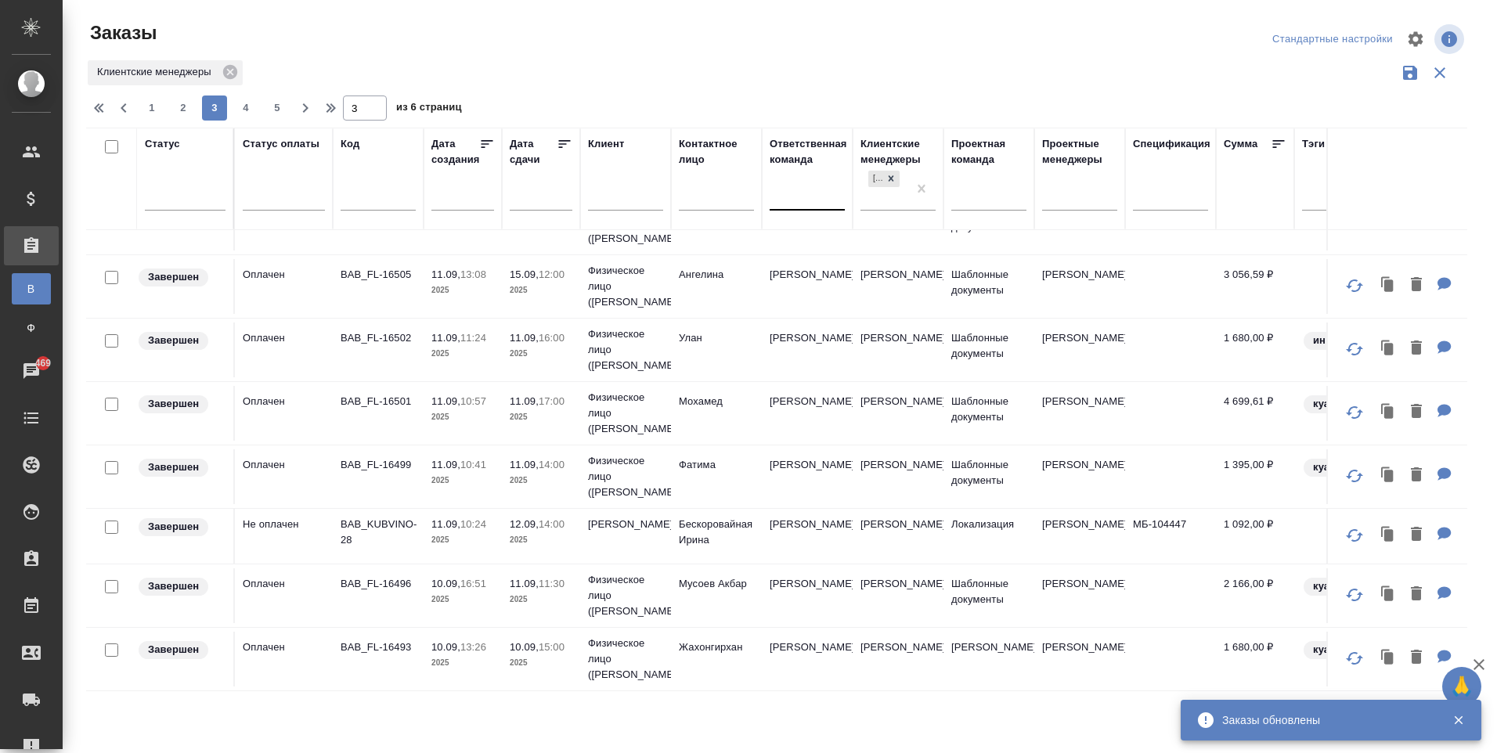
scroll to position [1129, 0]
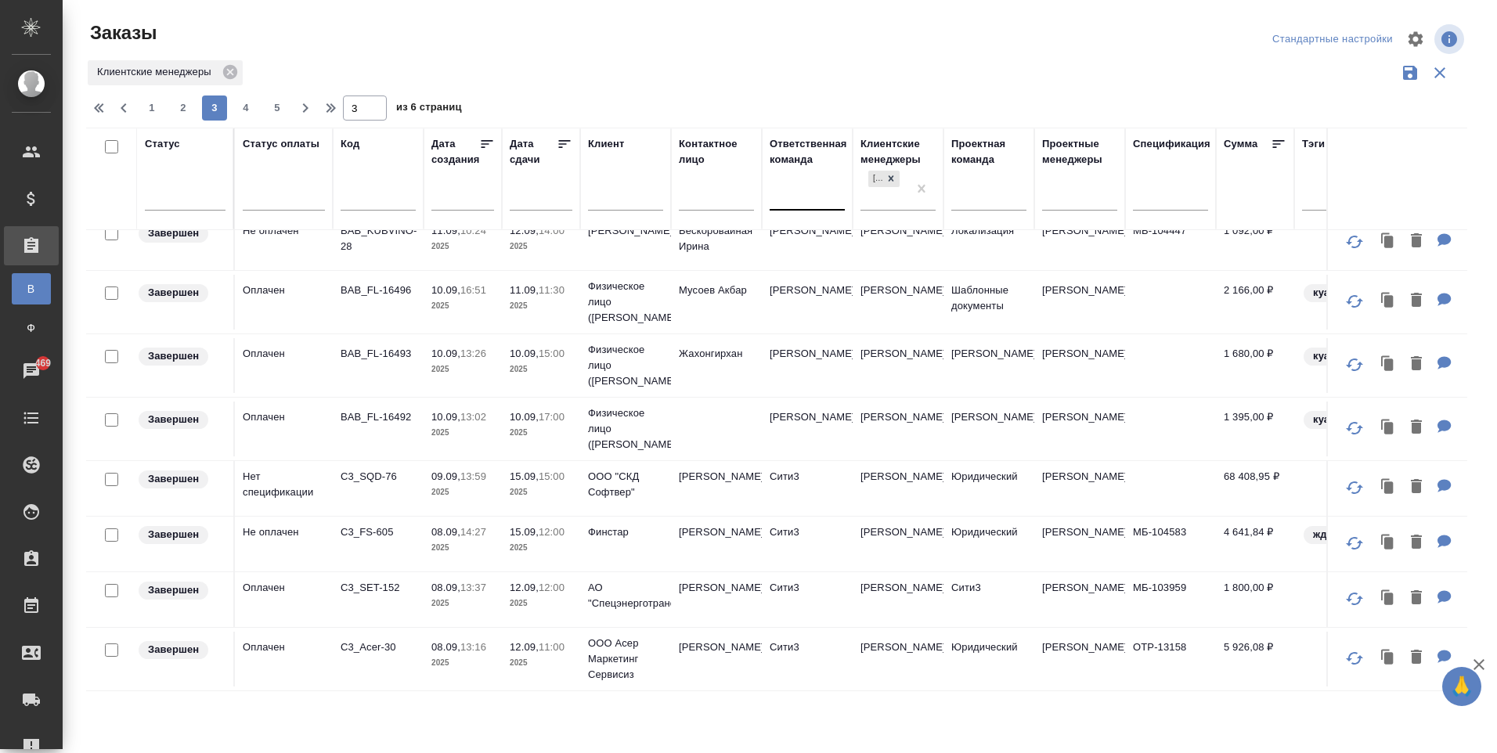
drag, startPoint x: 240, startPoint y: 106, endPoint x: 499, endPoint y: 320, distance: 336.5
click at [240, 106] on span "4" at bounding box center [245, 108] width 25 height 16
type input "4"
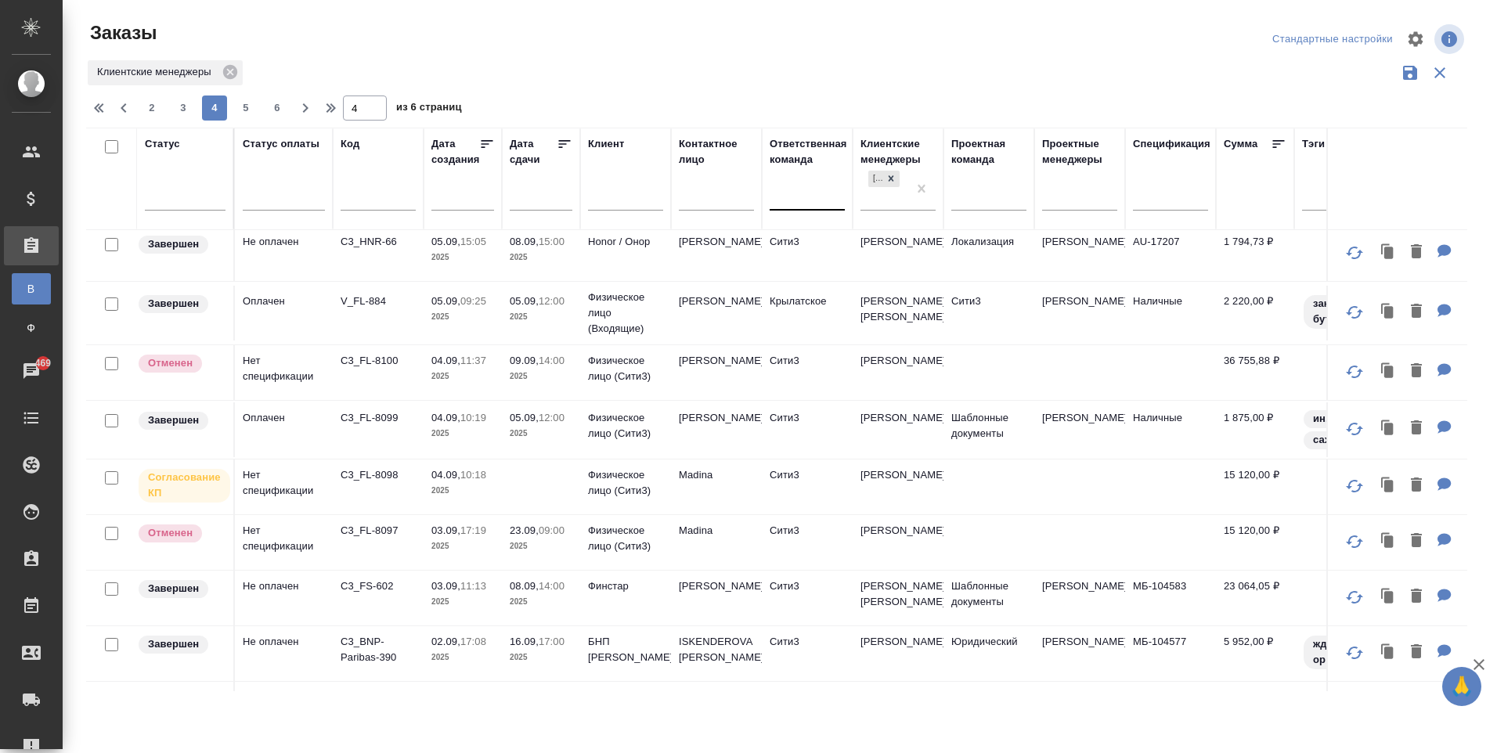
scroll to position [313, 0]
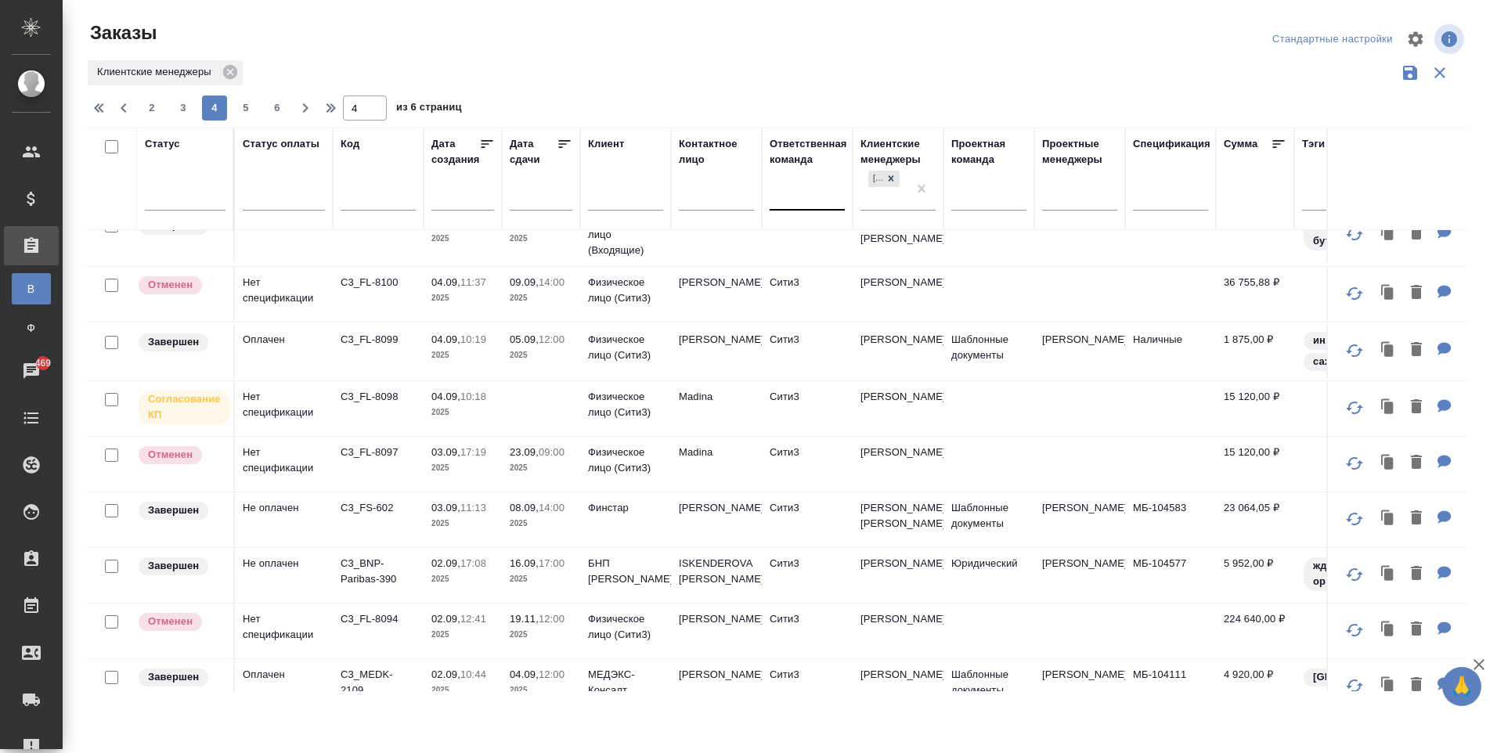
click at [420, 436] on td "C3_FL-8098" at bounding box center [378, 408] width 91 height 55
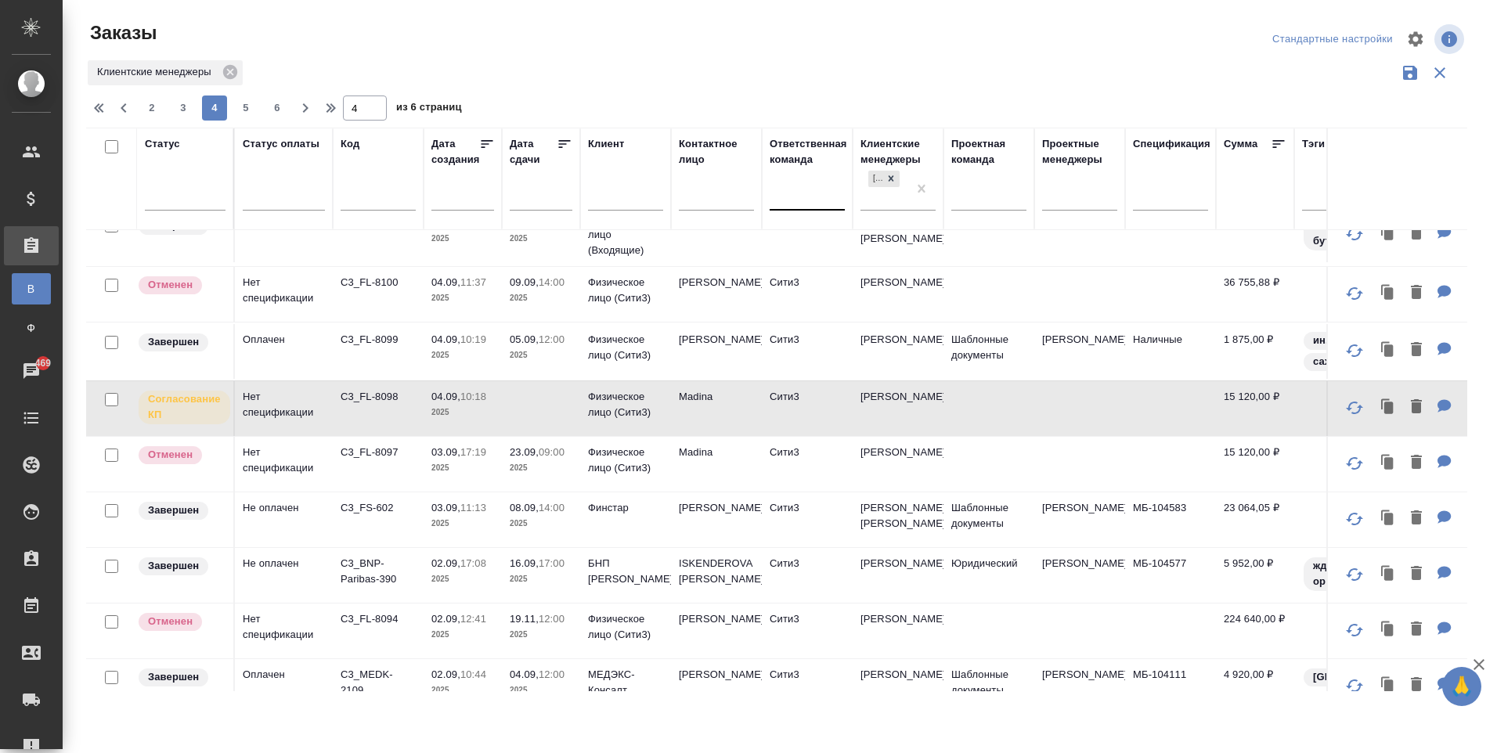
click at [711, 488] on td "Madina" at bounding box center [716, 464] width 91 height 55
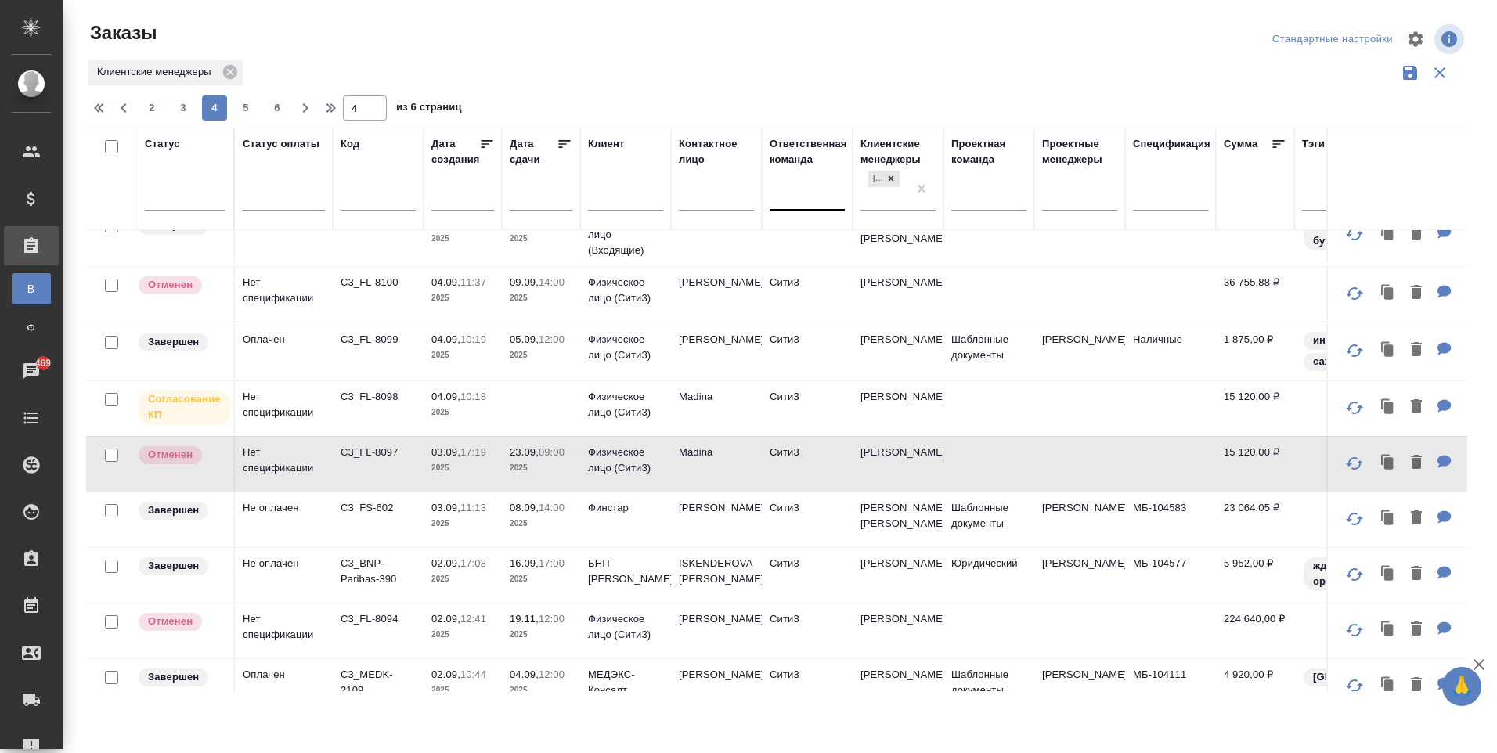
click at [579, 436] on td at bounding box center [541, 408] width 78 height 55
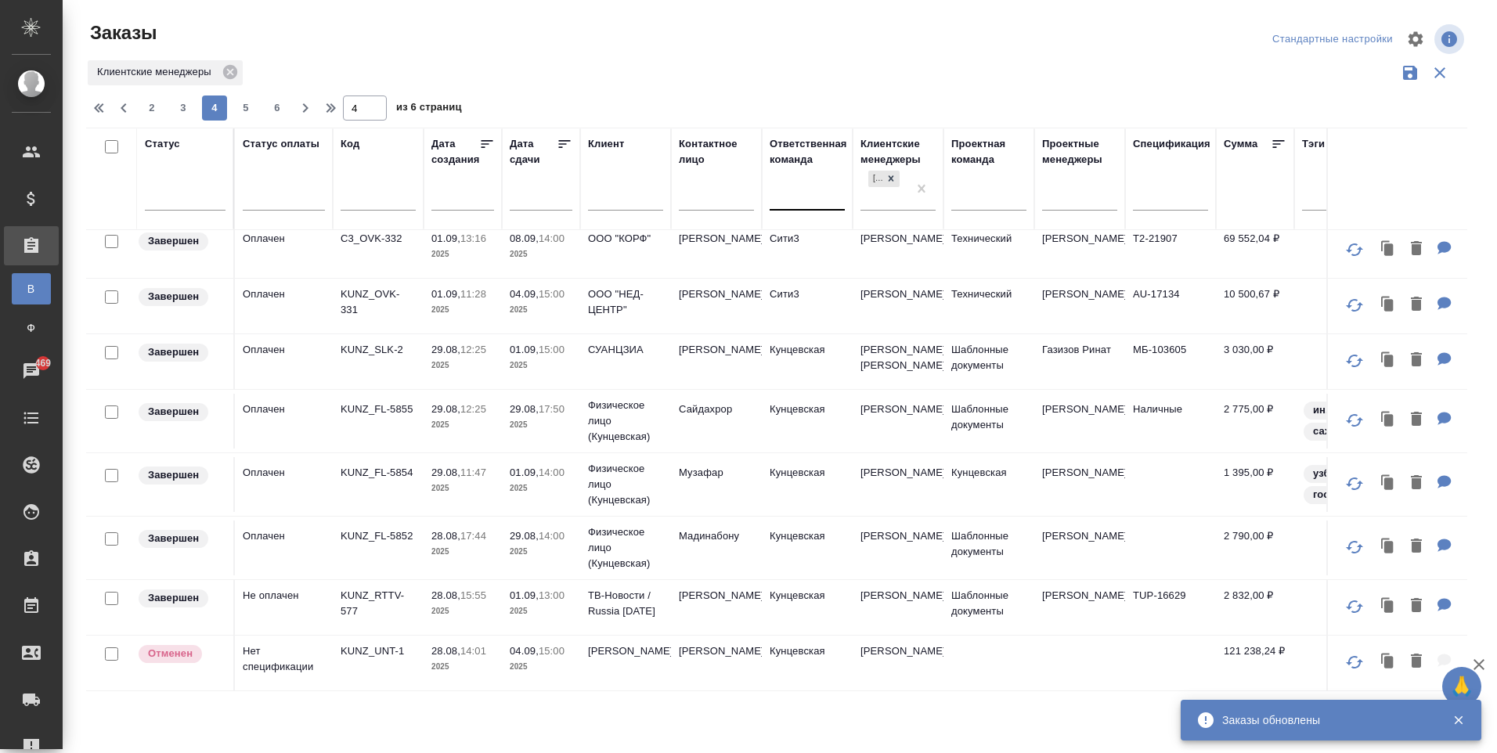
scroll to position [1062, 0]
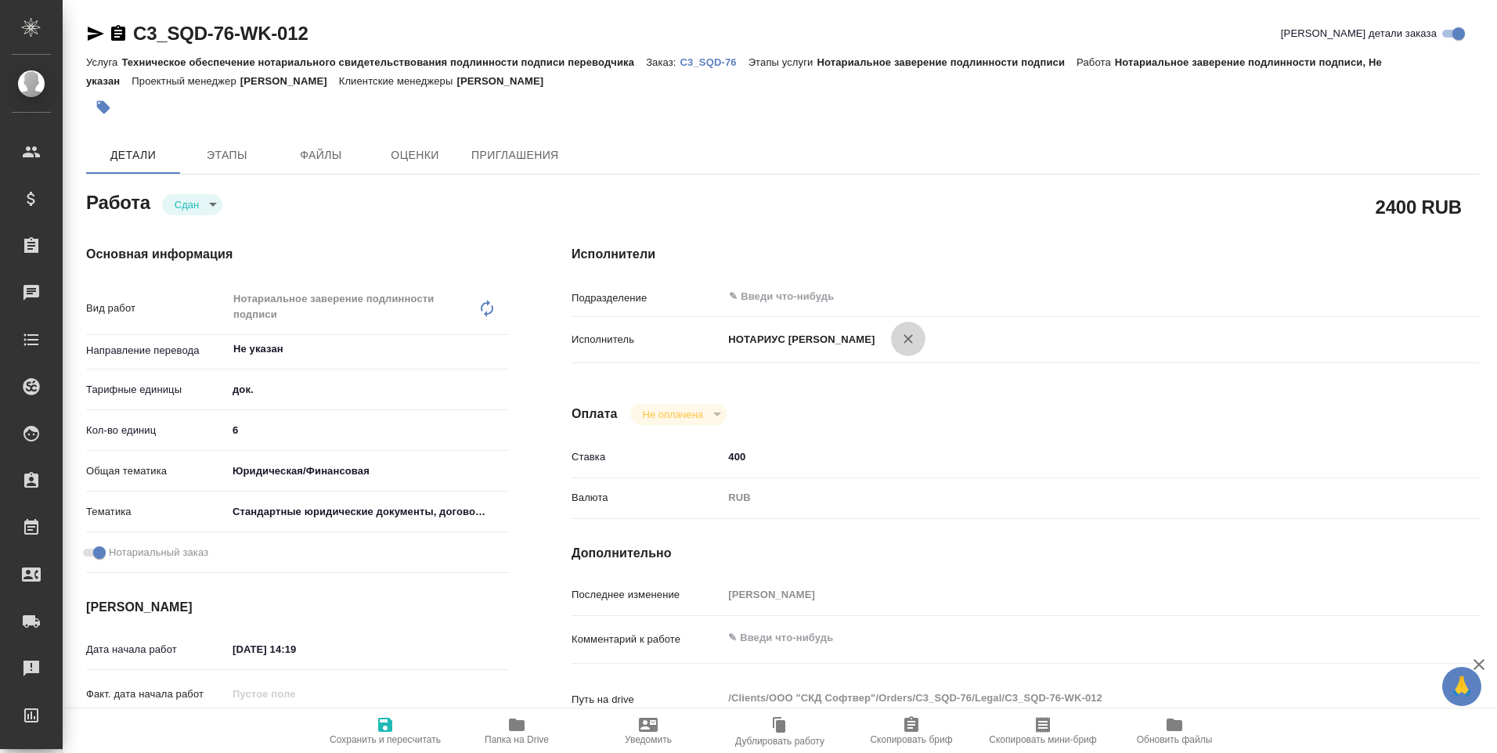
click at [925, 341] on button "button" at bounding box center [908, 339] width 34 height 34
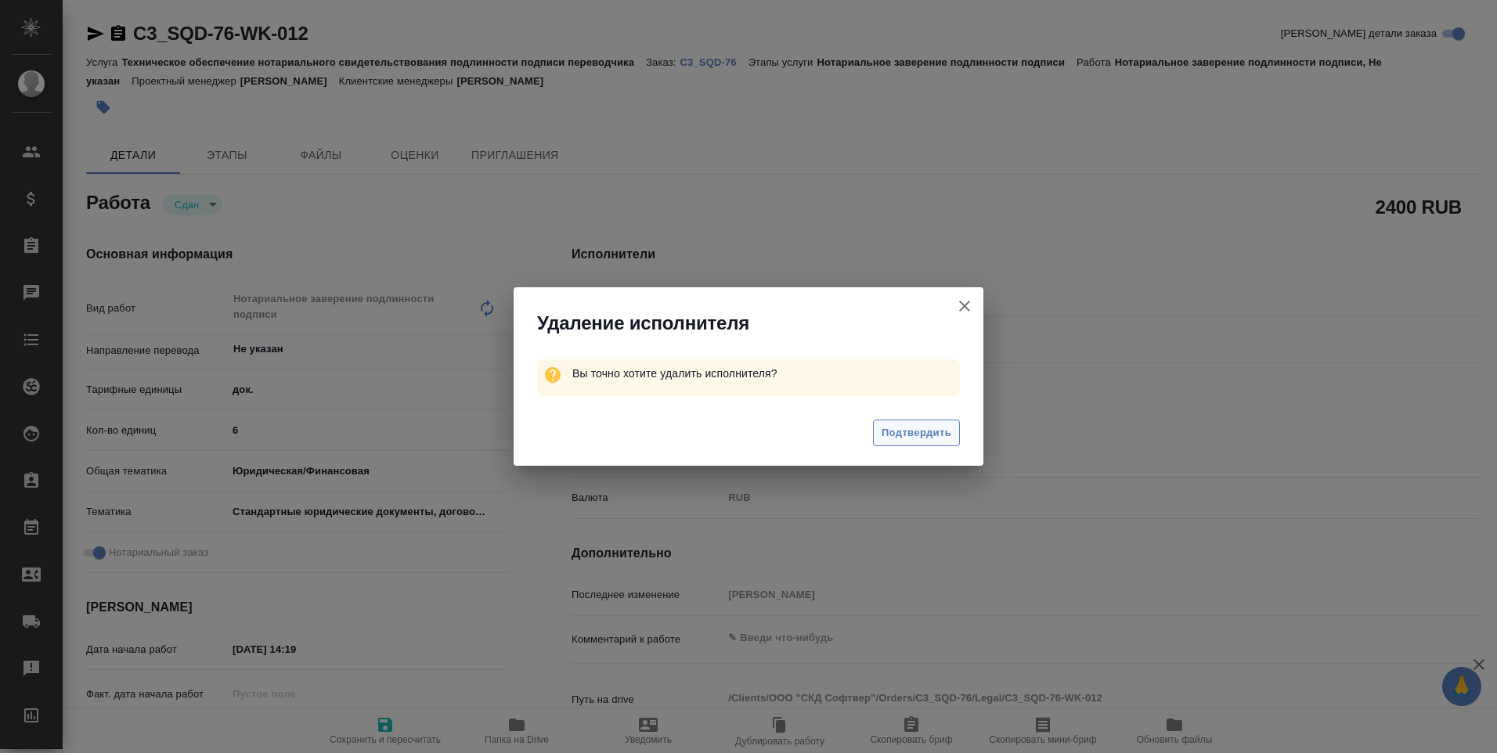
click at [932, 439] on span "Подтвердить" at bounding box center [917, 433] width 70 height 18
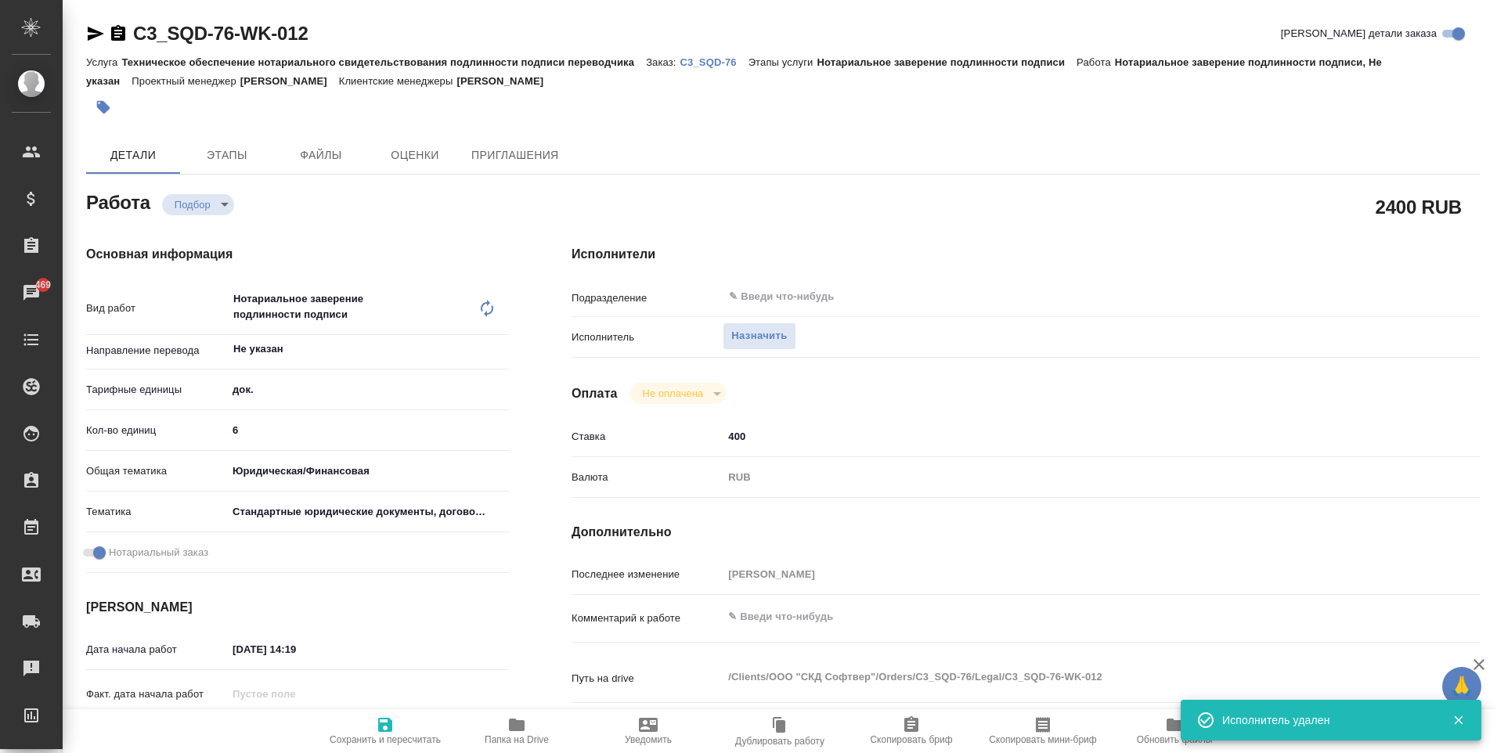
type textarea "x"
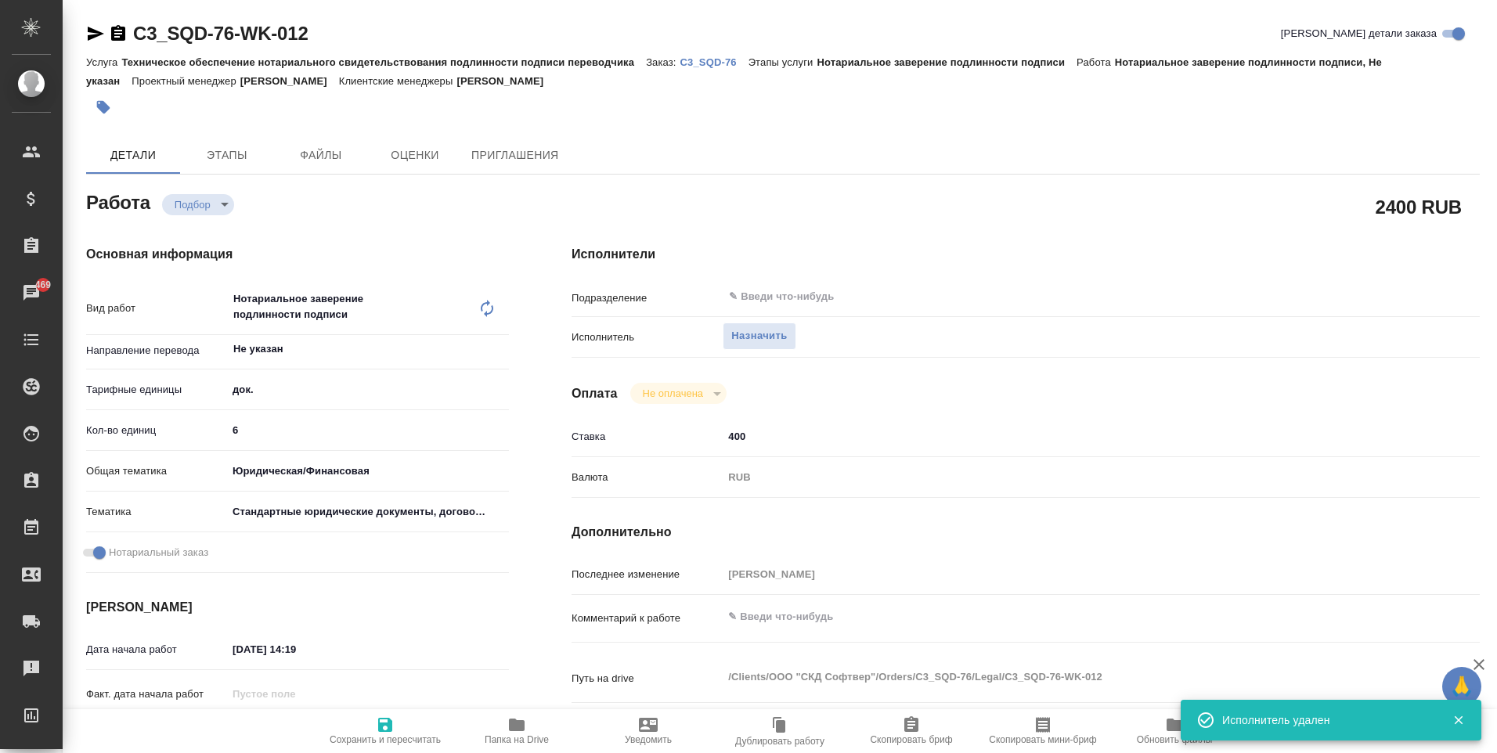
type textarea "x"
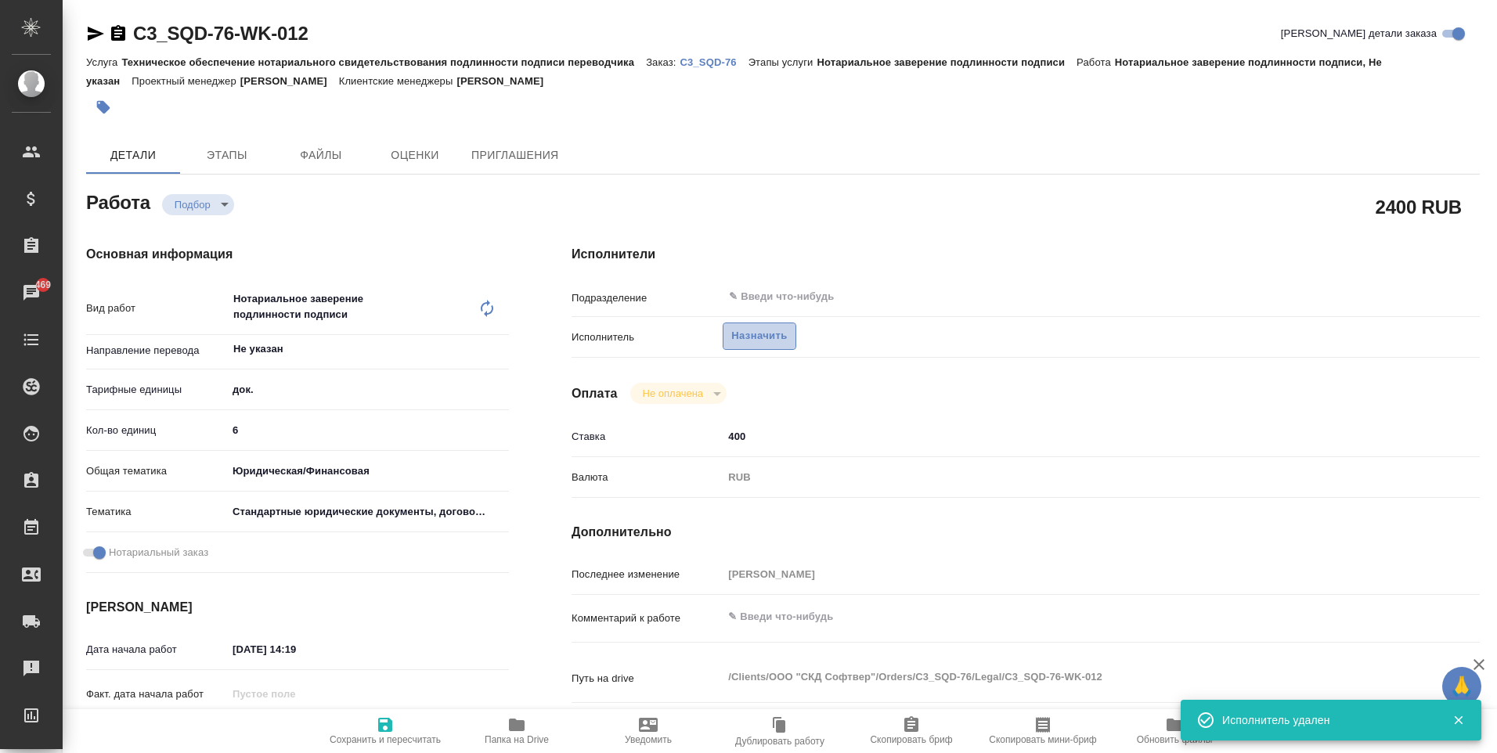
click at [763, 335] on span "Назначить" at bounding box center [759, 336] width 56 height 18
type textarea "x"
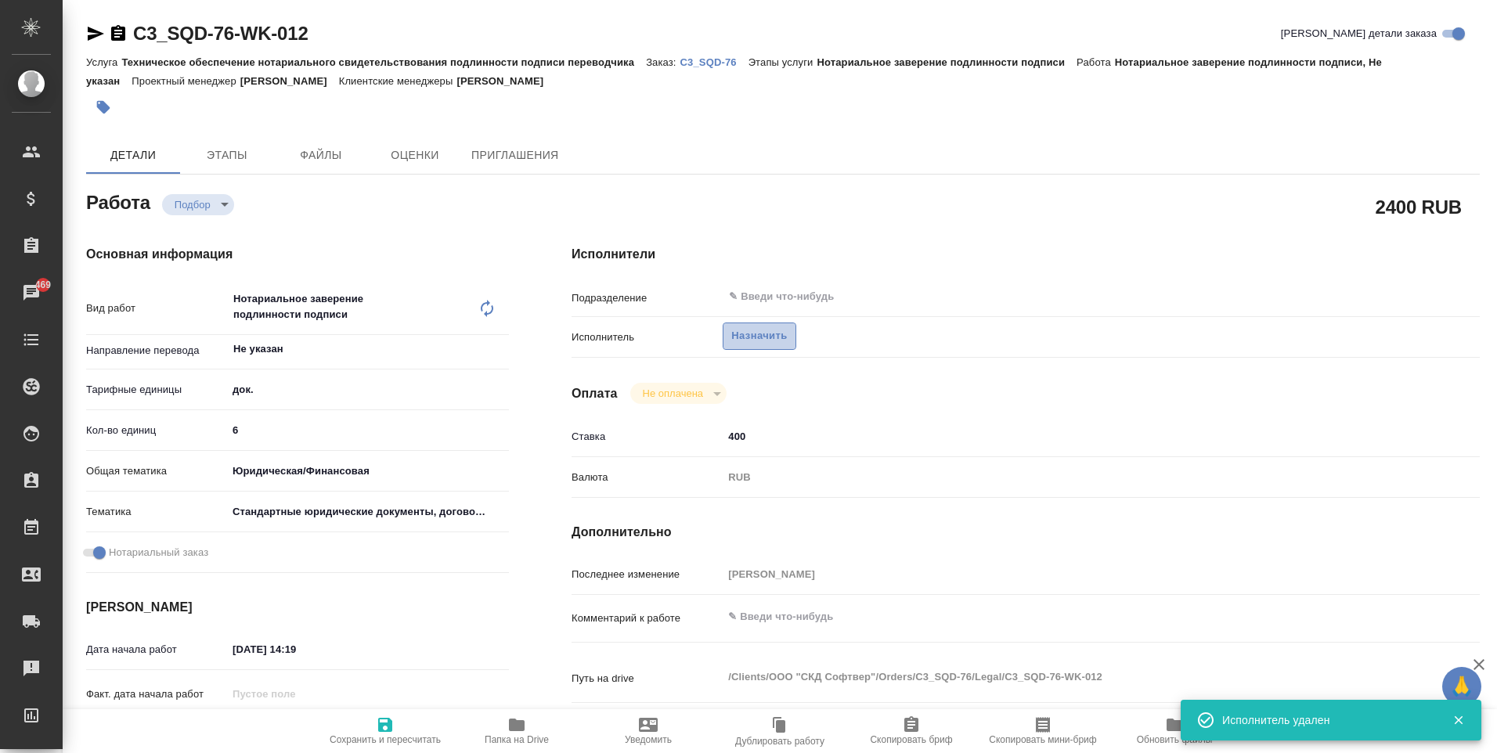
type textarea "x"
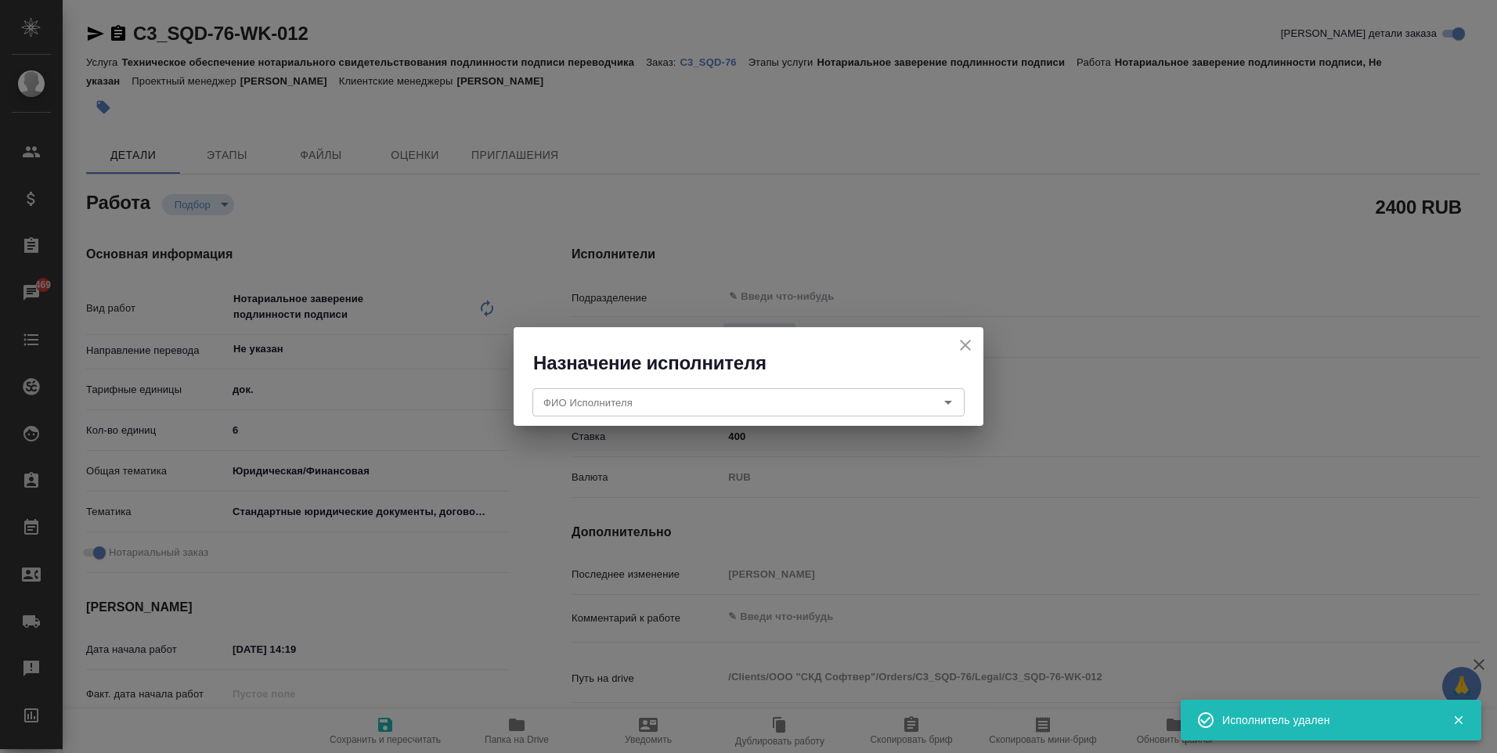
type textarea "x"
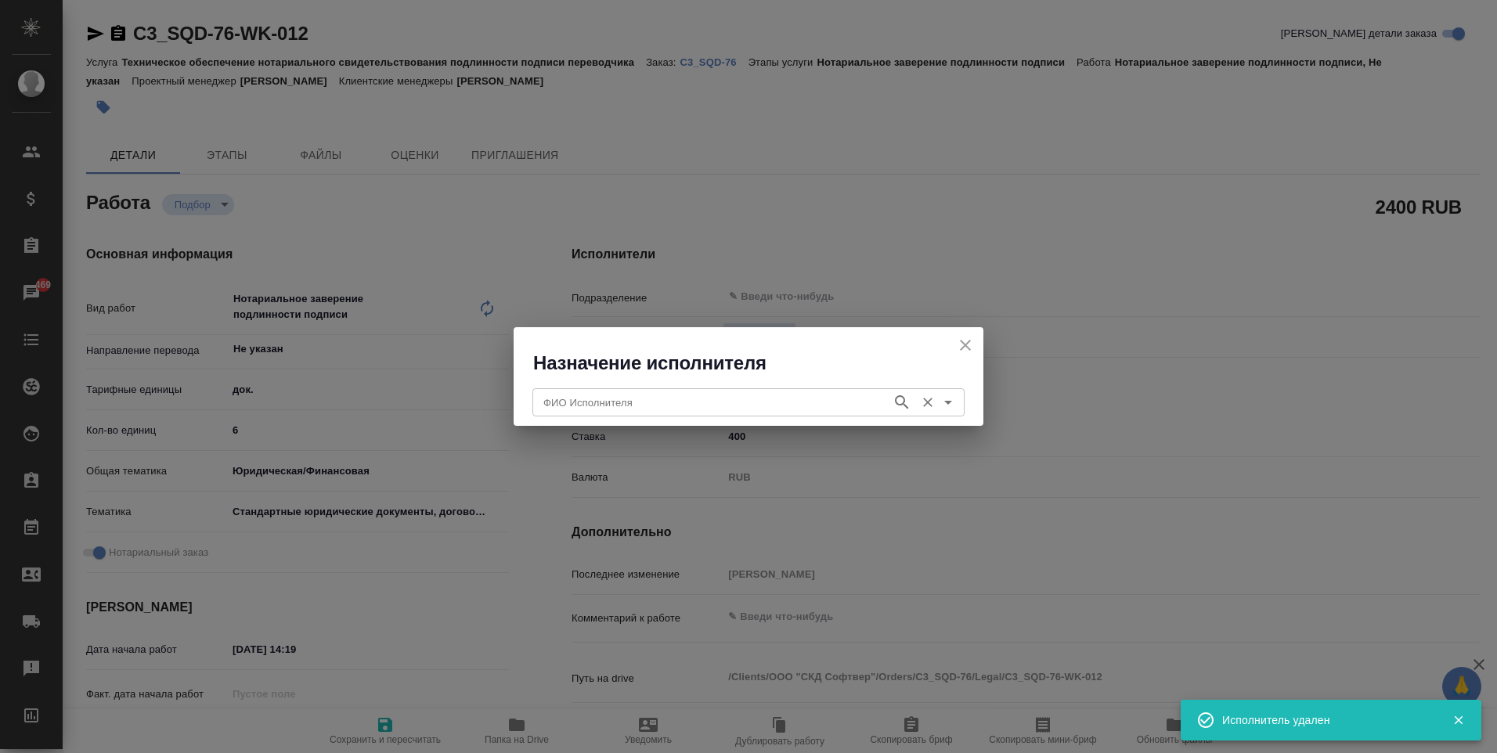
click at [629, 402] on input "ФИО Исполнителя" at bounding box center [710, 402] width 347 height 19
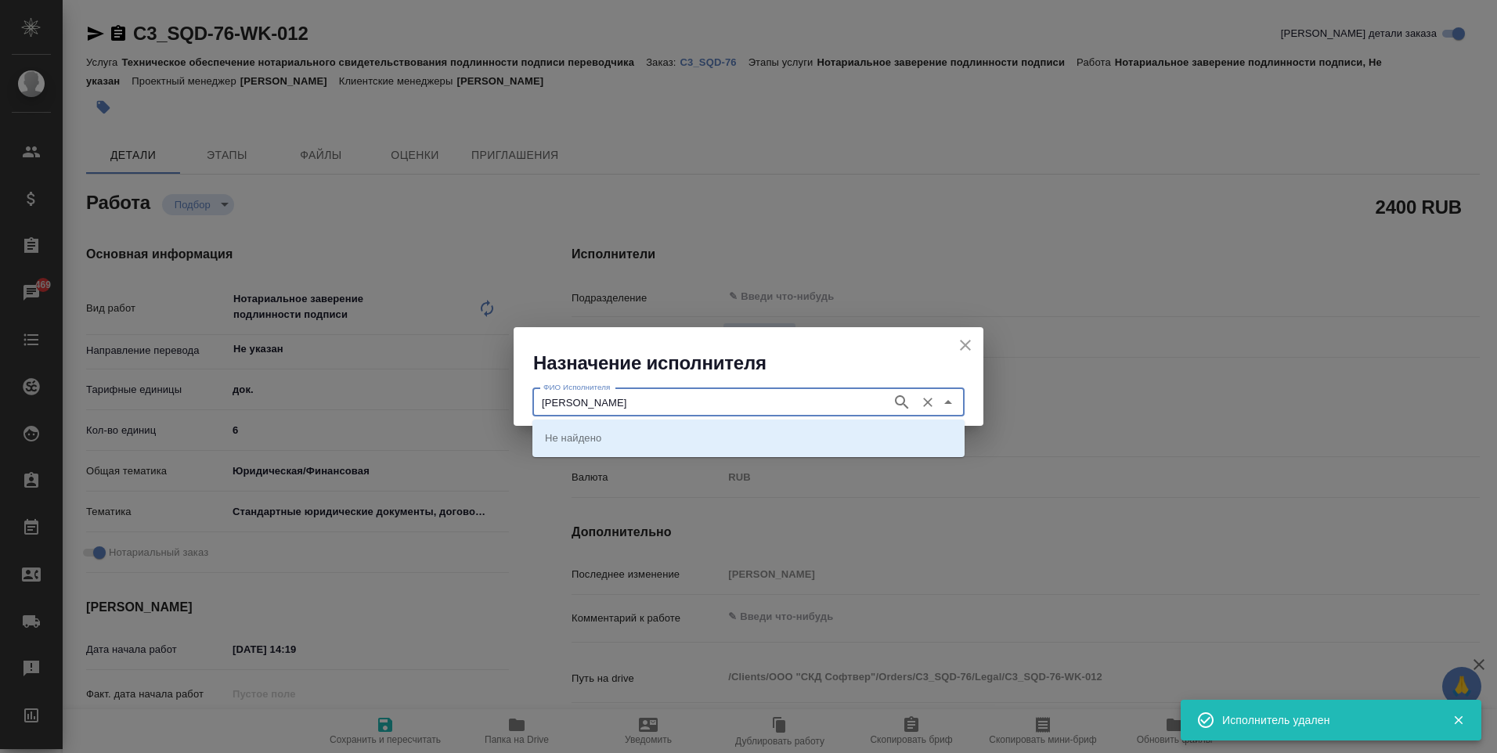
type input "[PERSON_NAME]"
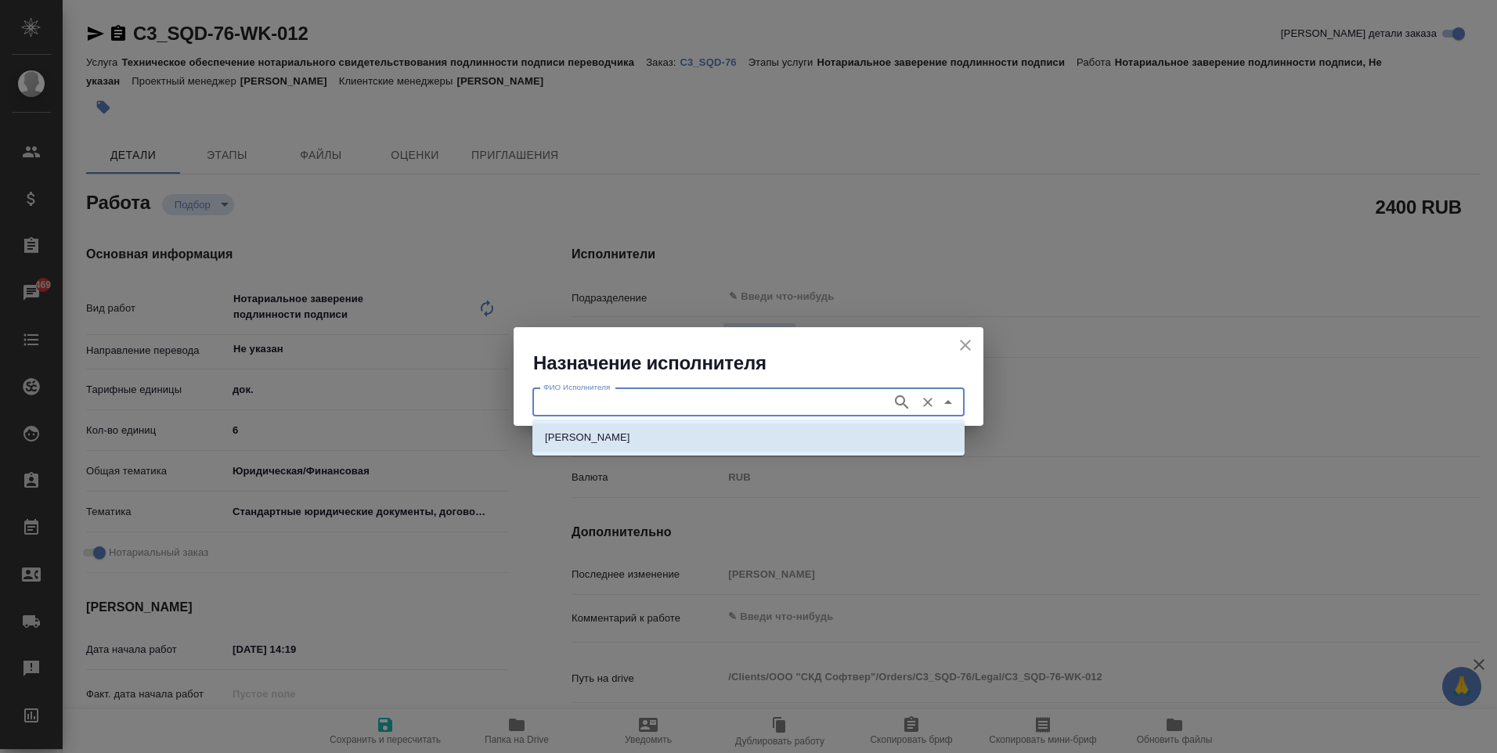
click at [630, 444] on p "[PERSON_NAME]" at bounding box center [587, 438] width 85 height 16
type input "[PERSON_NAME]"
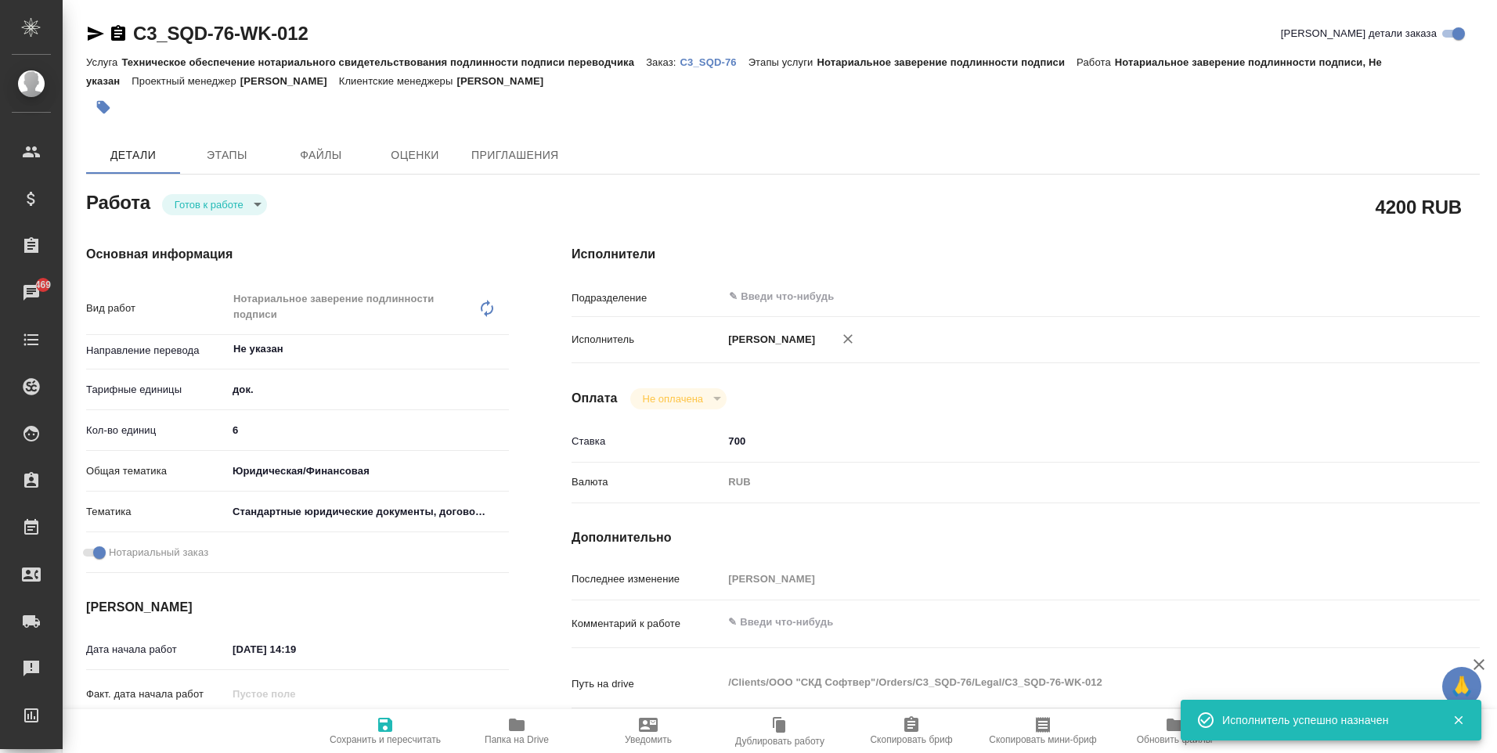
type textarea "x"
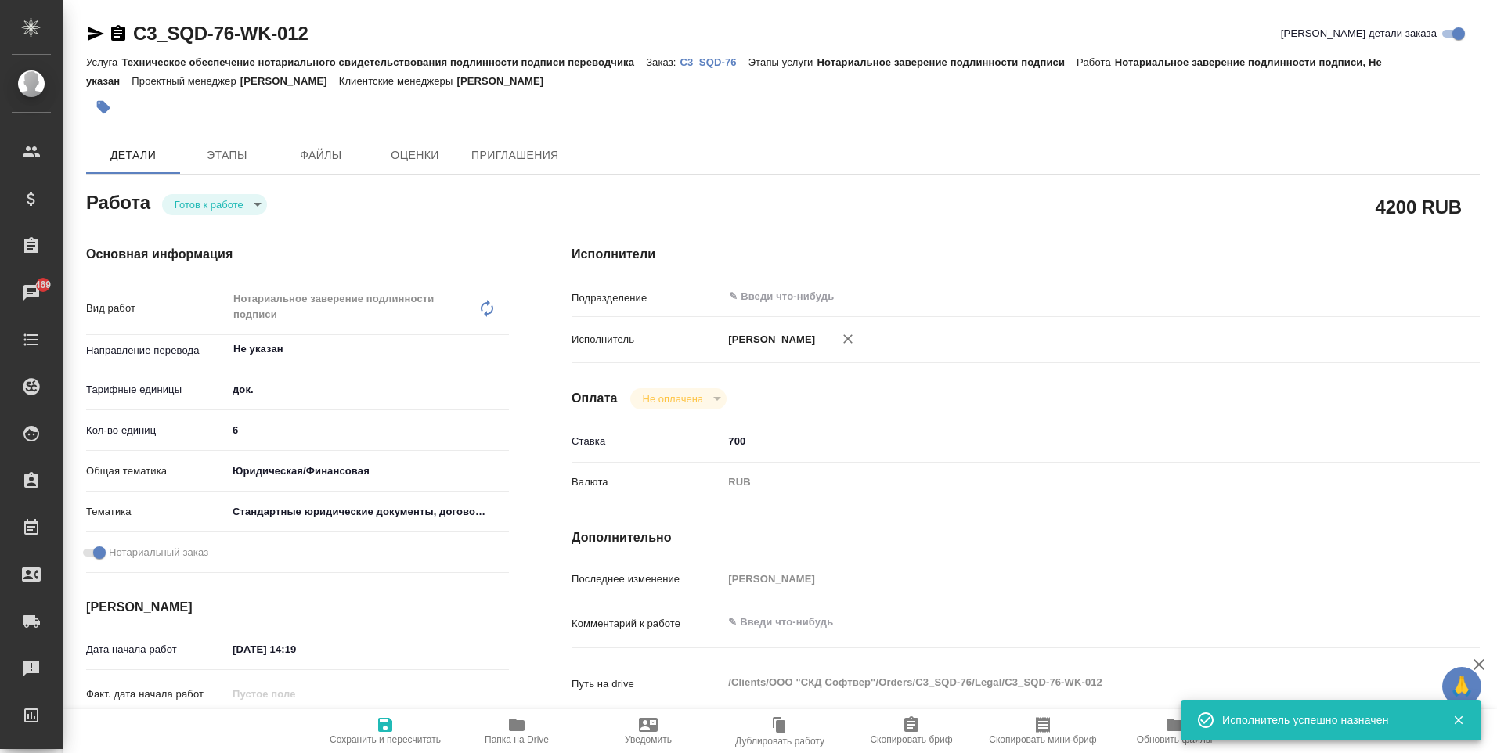
type textarea "x"
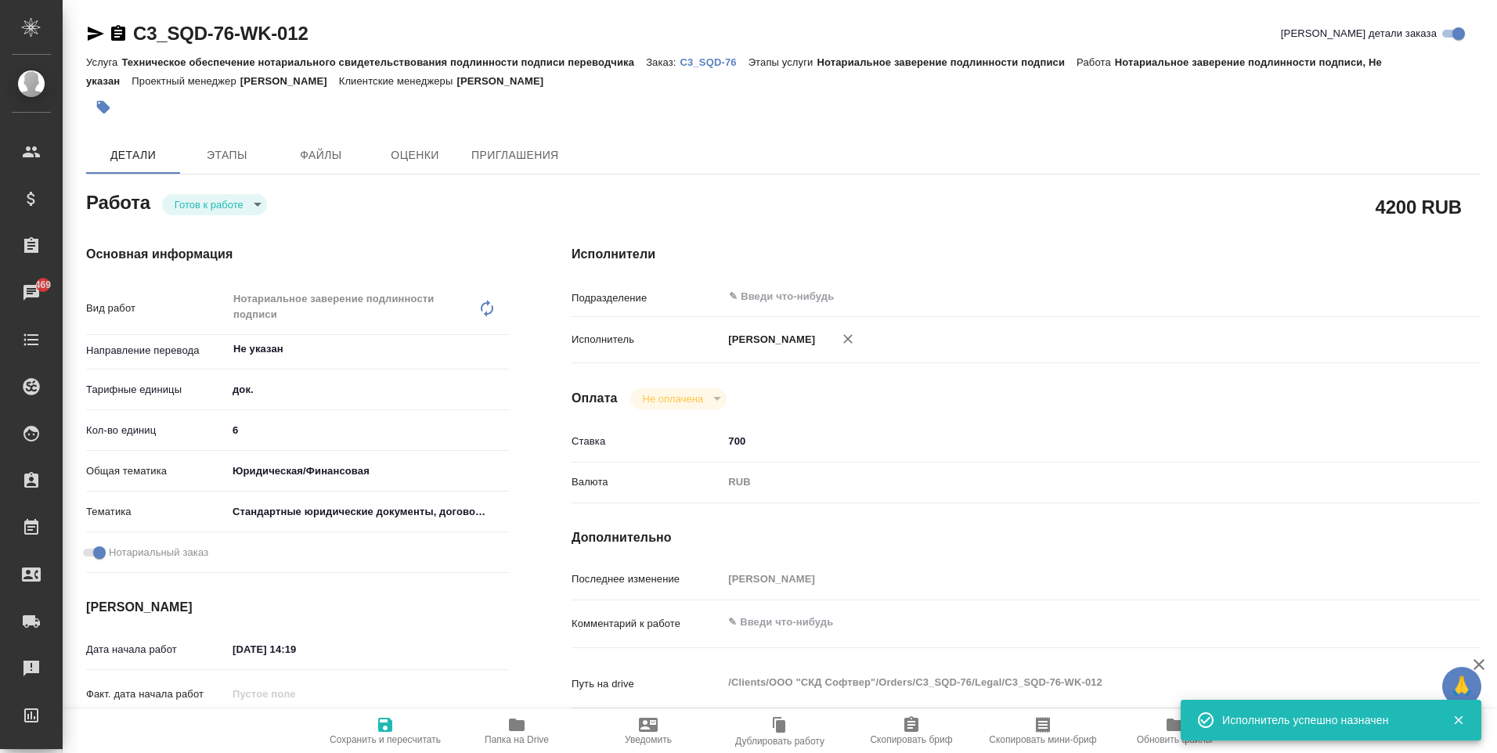
type textarea "x"
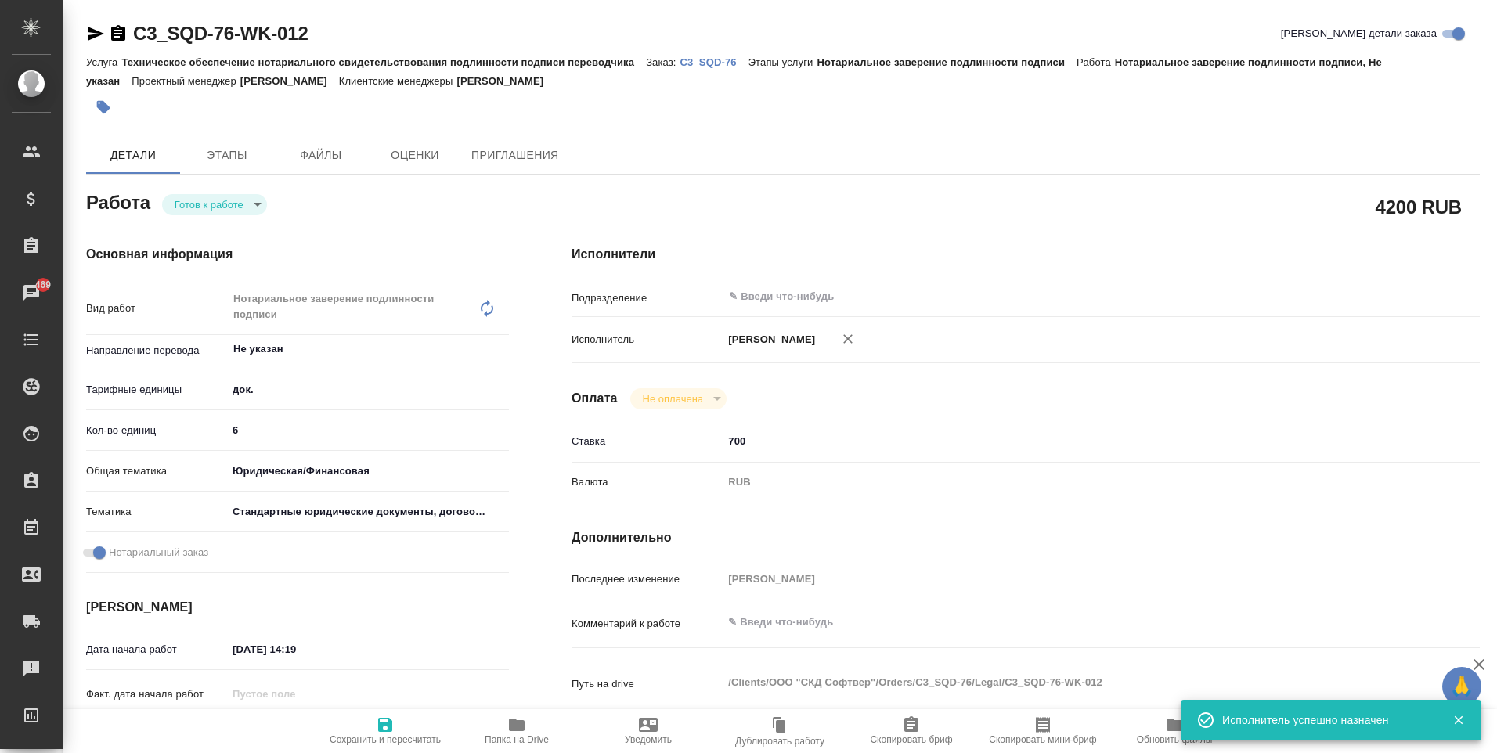
click at [386, 719] on icon "button" at bounding box center [385, 725] width 14 height 14
type textarea "x"
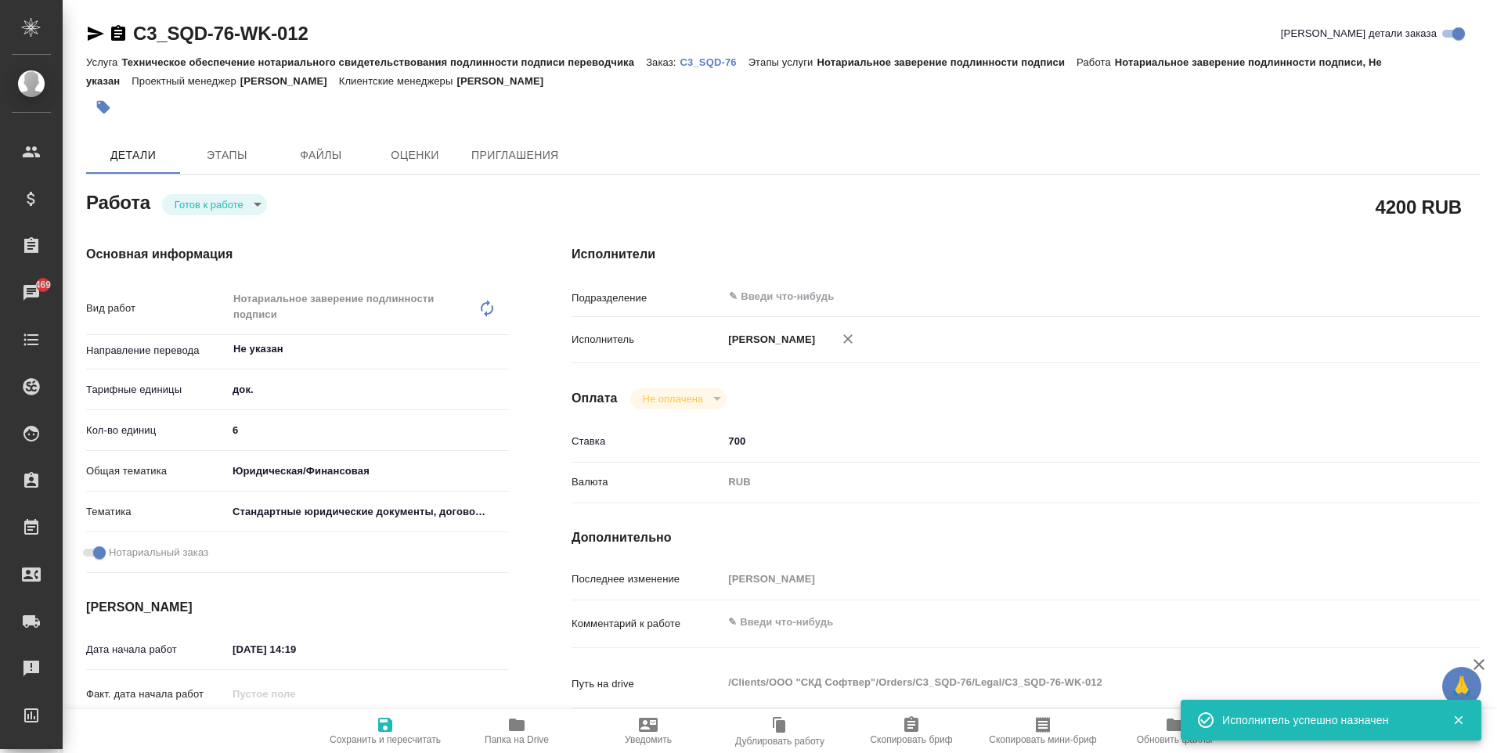
type textarea "x"
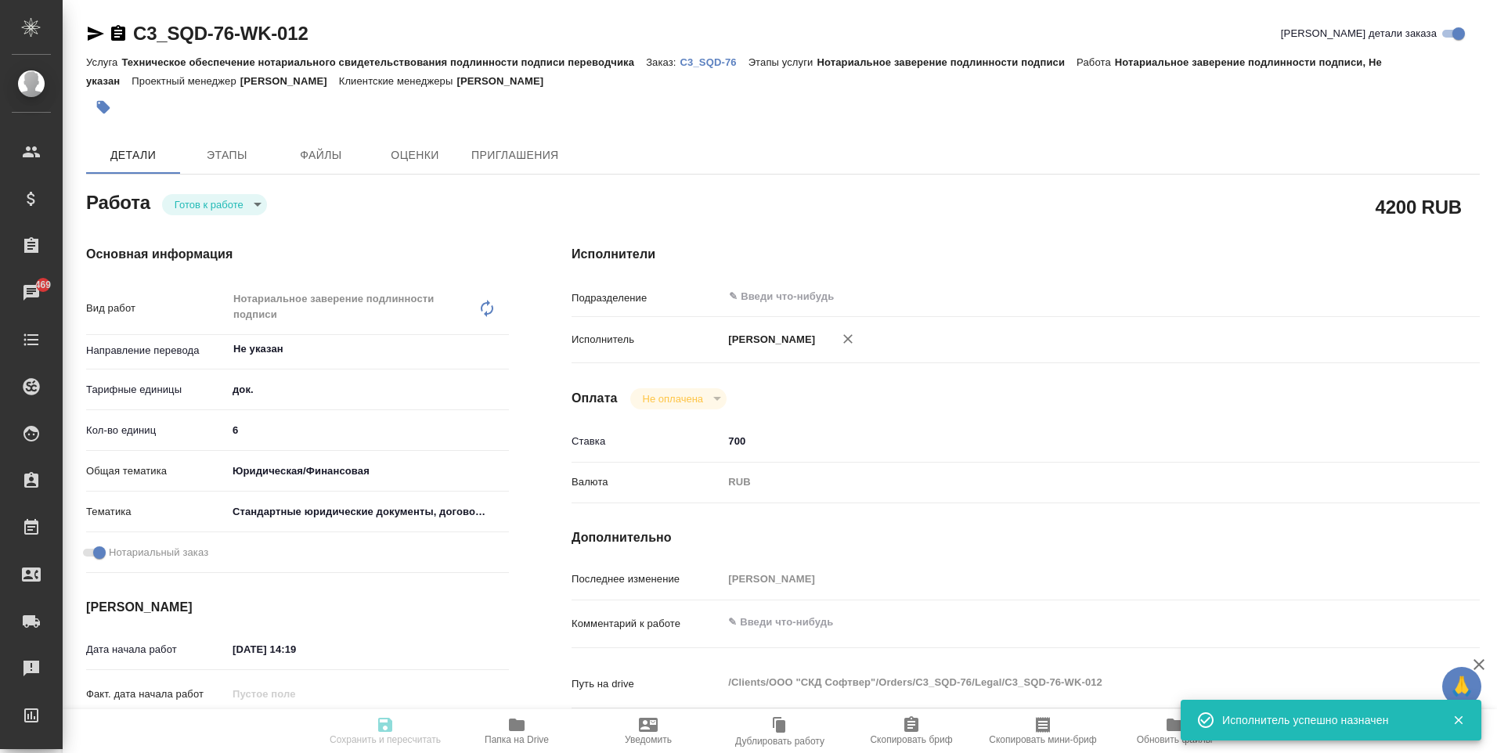
type textarea "x"
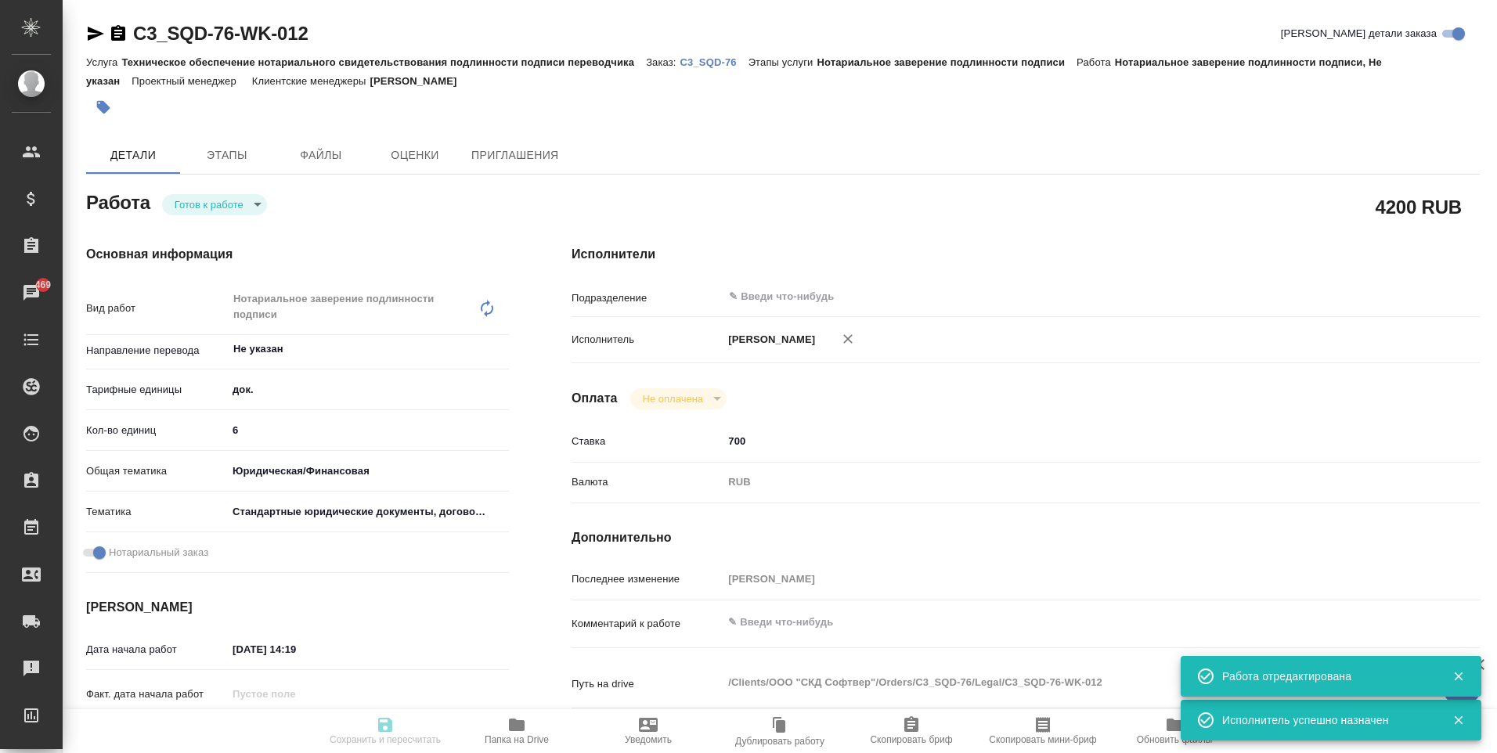
type textarea "x"
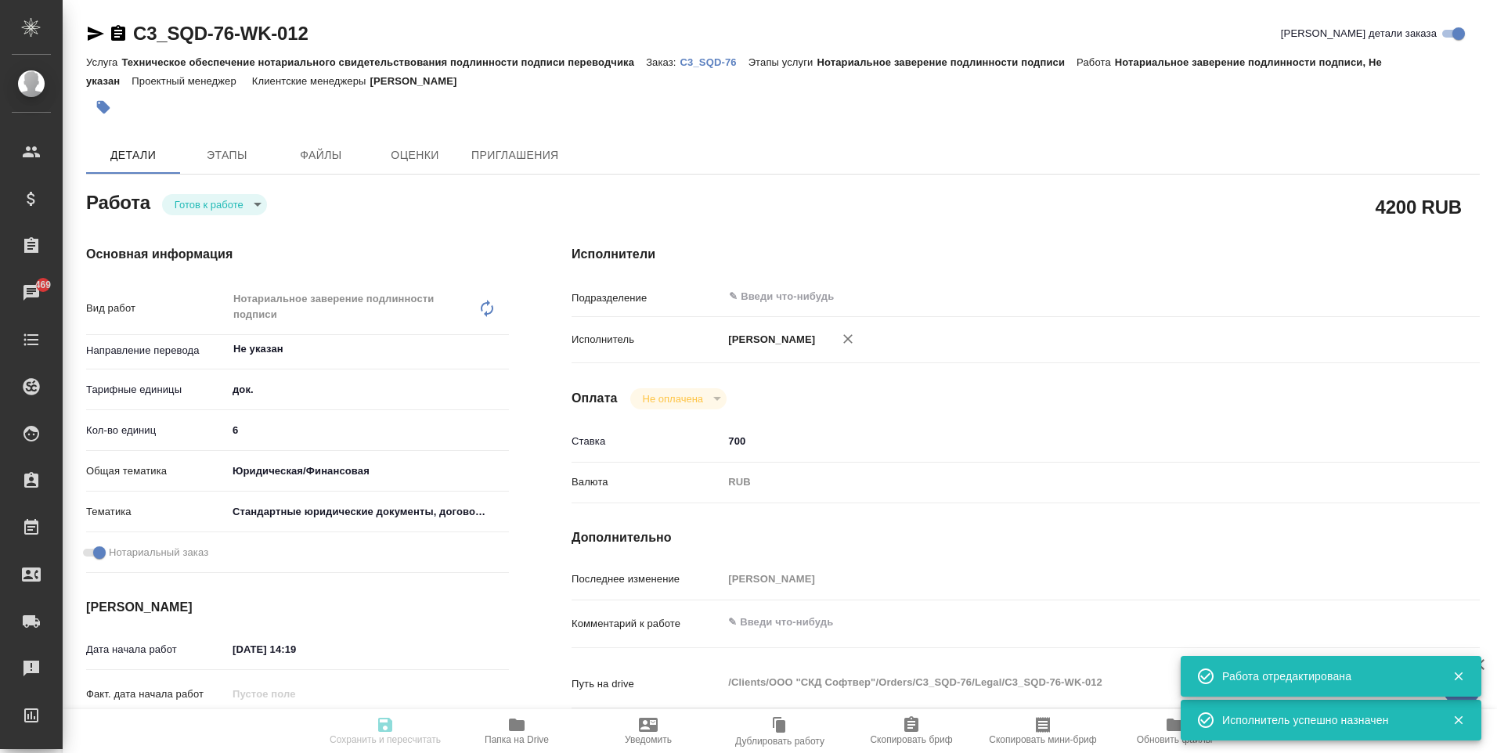
type input "readyForWork"
type textarea "Нотариальное заверение подлинности подписи"
type textarea "x"
type input "Не указан"
type input "5a8b1489cc6b4906c91bfd8b"
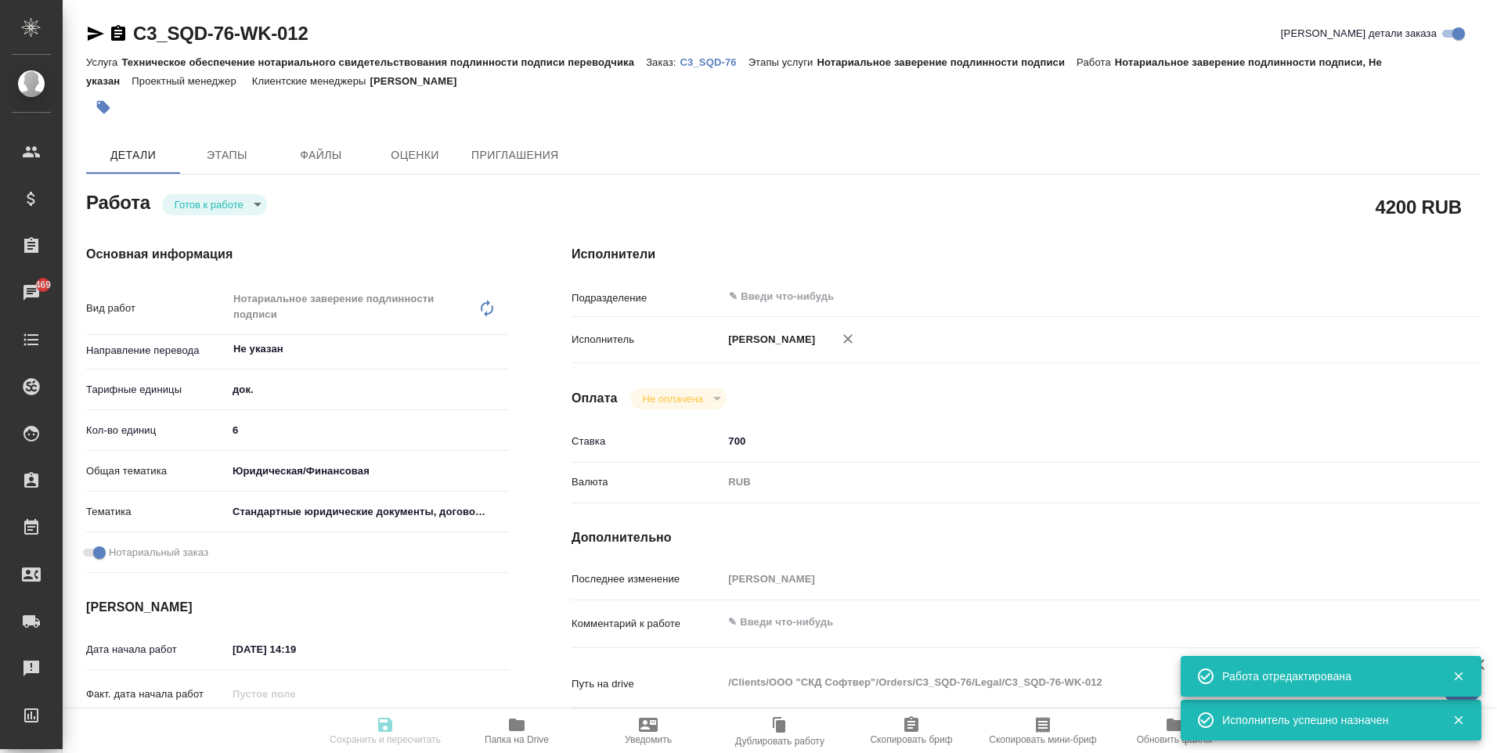
type input "6"
type input "yr-fn"
type input "5f647205b73bc97568ca66bf"
checkbox input "true"
type input "[DATE] 14:19"
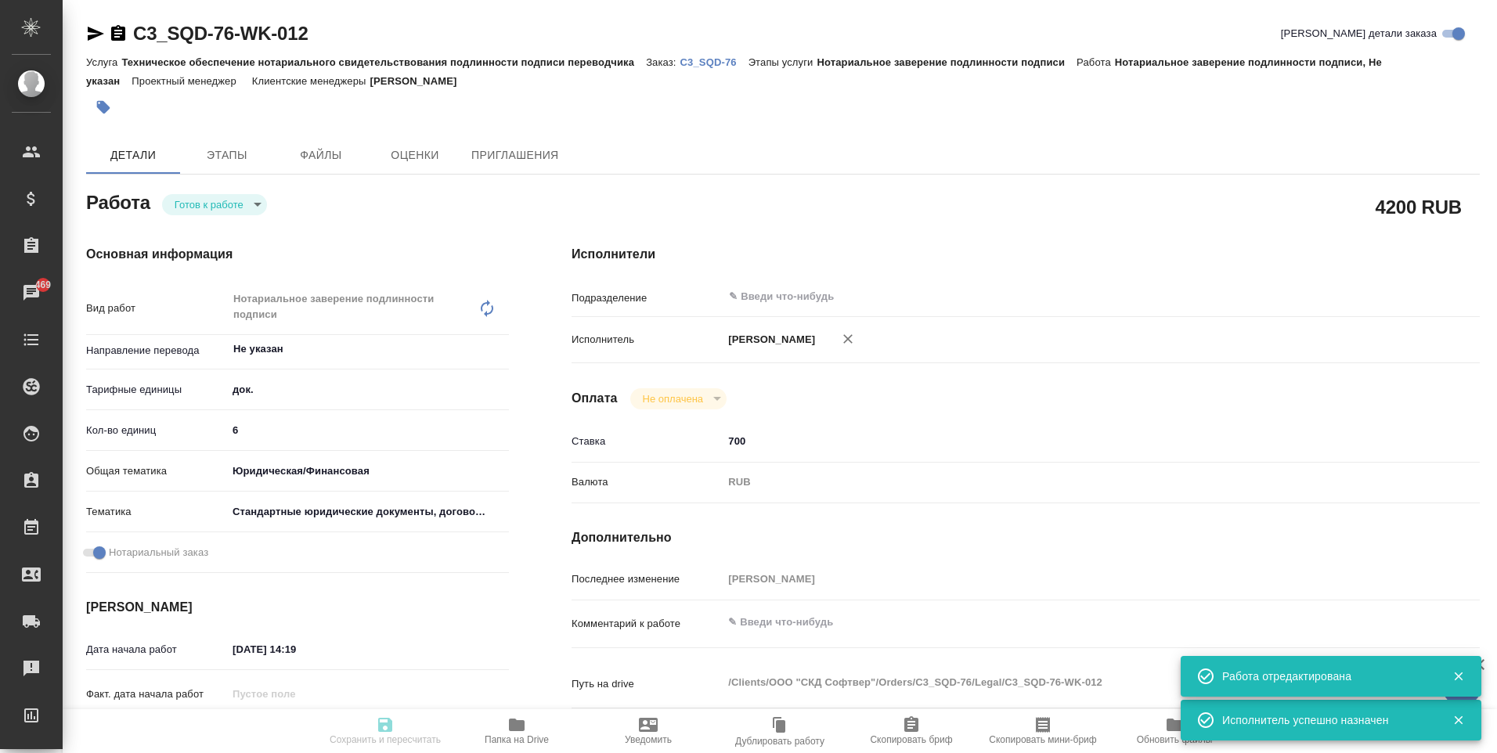
type input "[DATE] 15:00"
type input "[DATE] 17:23"
type input "[DATE] 15:00"
type input "notPayed"
type input "700"
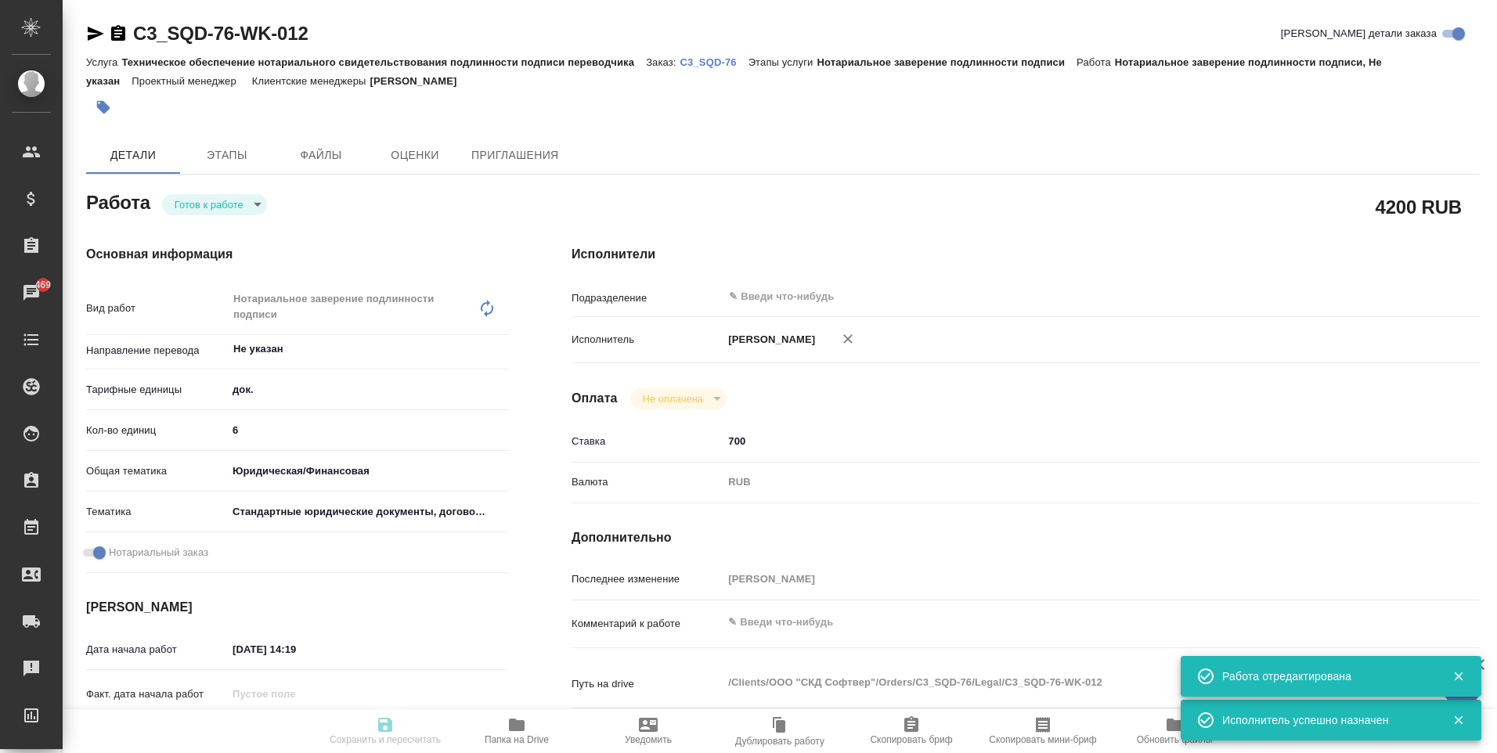
type input "RUB"
type input "[PERSON_NAME]"
type textarea "x"
type textarea "/Clients/ООО "СКД Софтвер"/Orders/C3_SQD-76/Legal/C3_SQD-76-WK-012"
type textarea "x"
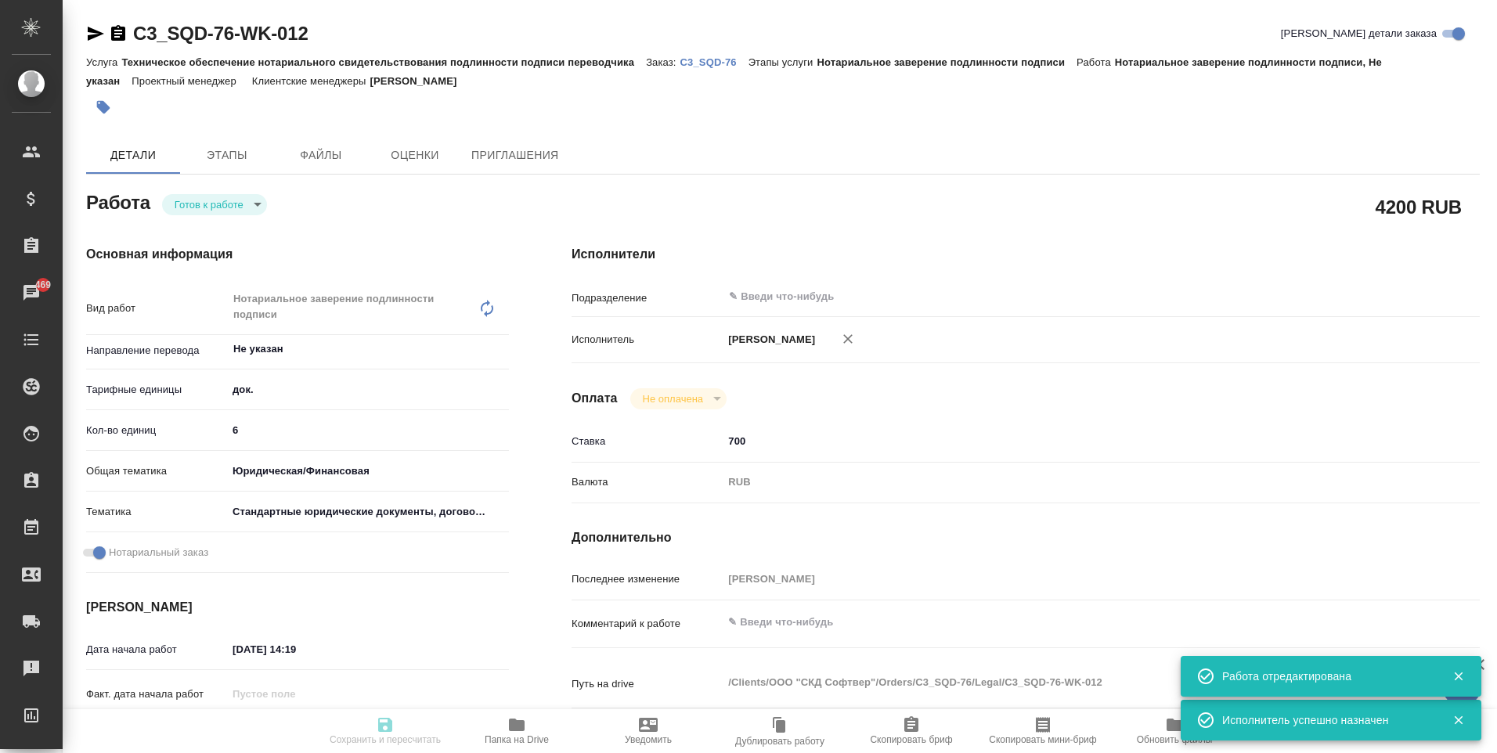
type input "C3_SQD-76"
type input "Техническое обеспечение нотариального свидетельствования подлинности подписи пе…"
type input "Нотариальное заверение подлинности подписи"
type input "[PERSON_NAME]"
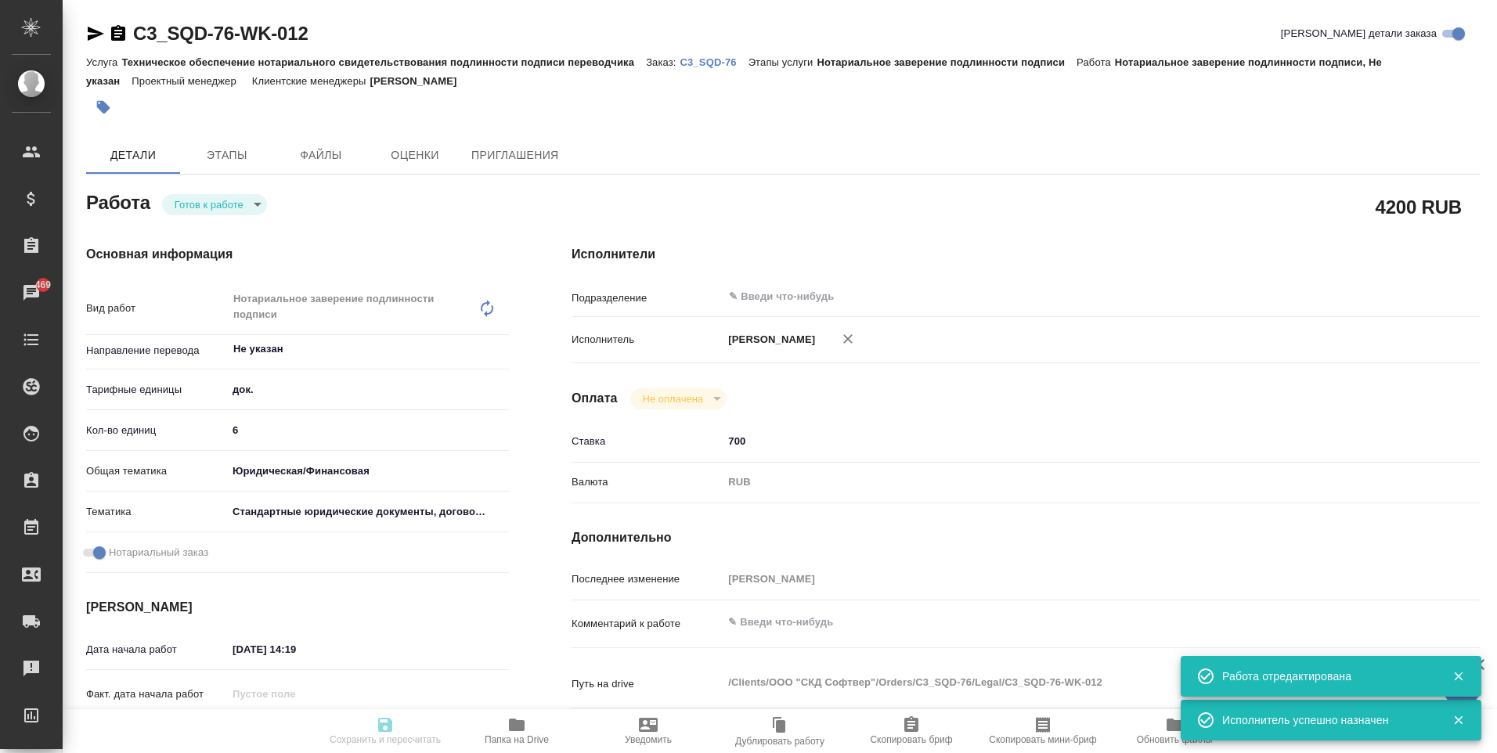
type input "/Clients/ООО "СКД Софтвер"/Orders/C3_SQD-76"
type textarea "x"
type textarea "англ-рус Certificate of Incorporation с апостилем Certificate of Director and S…"
type textarea "x"
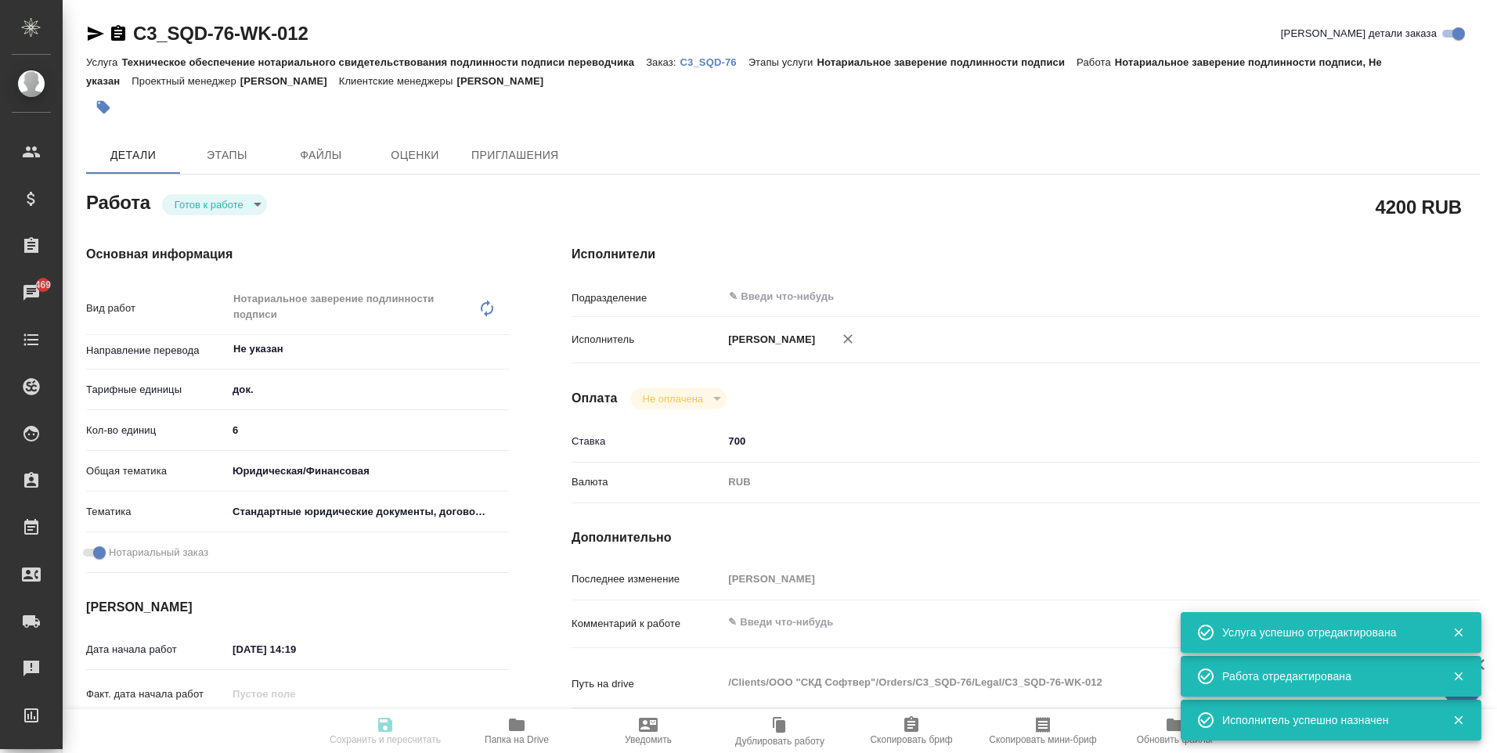
type textarea "x"
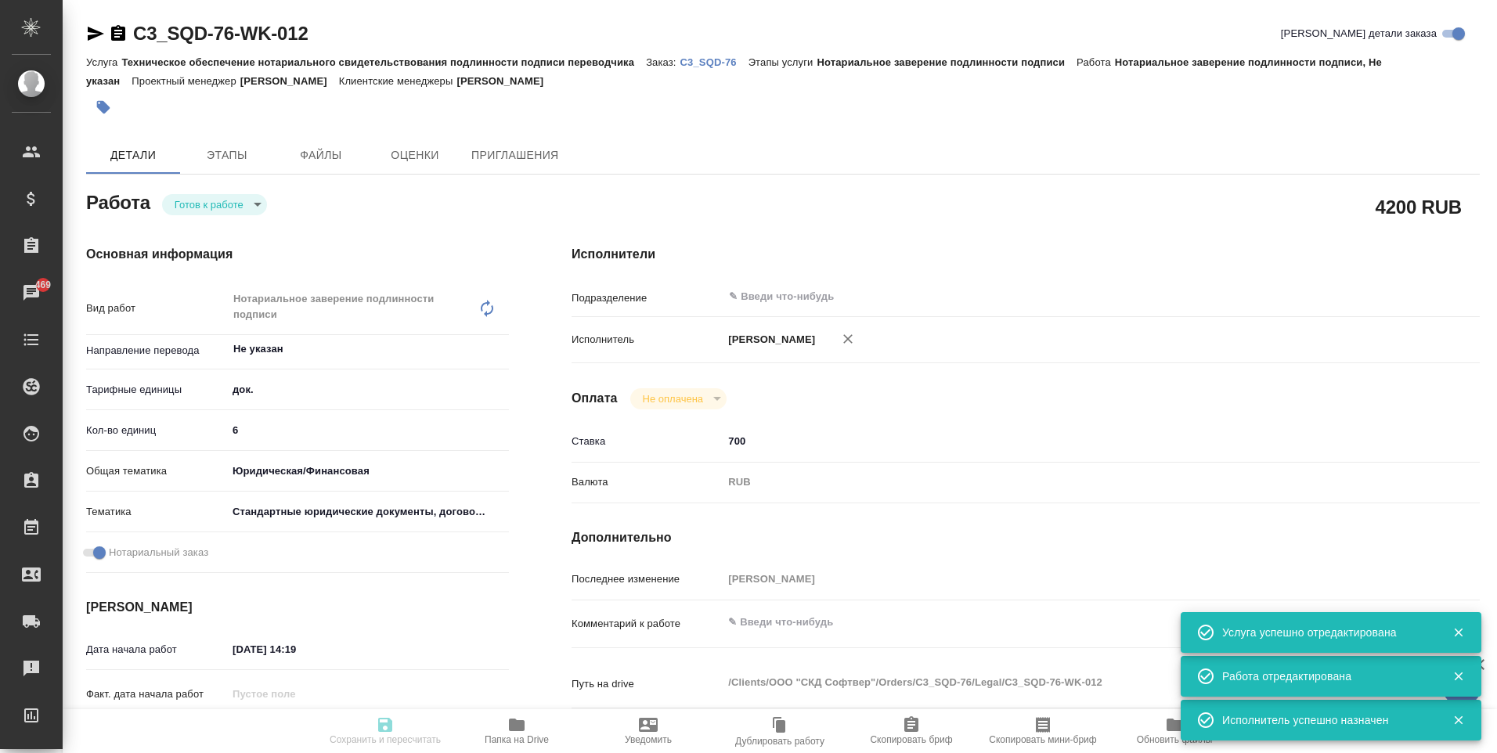
type textarea "x"
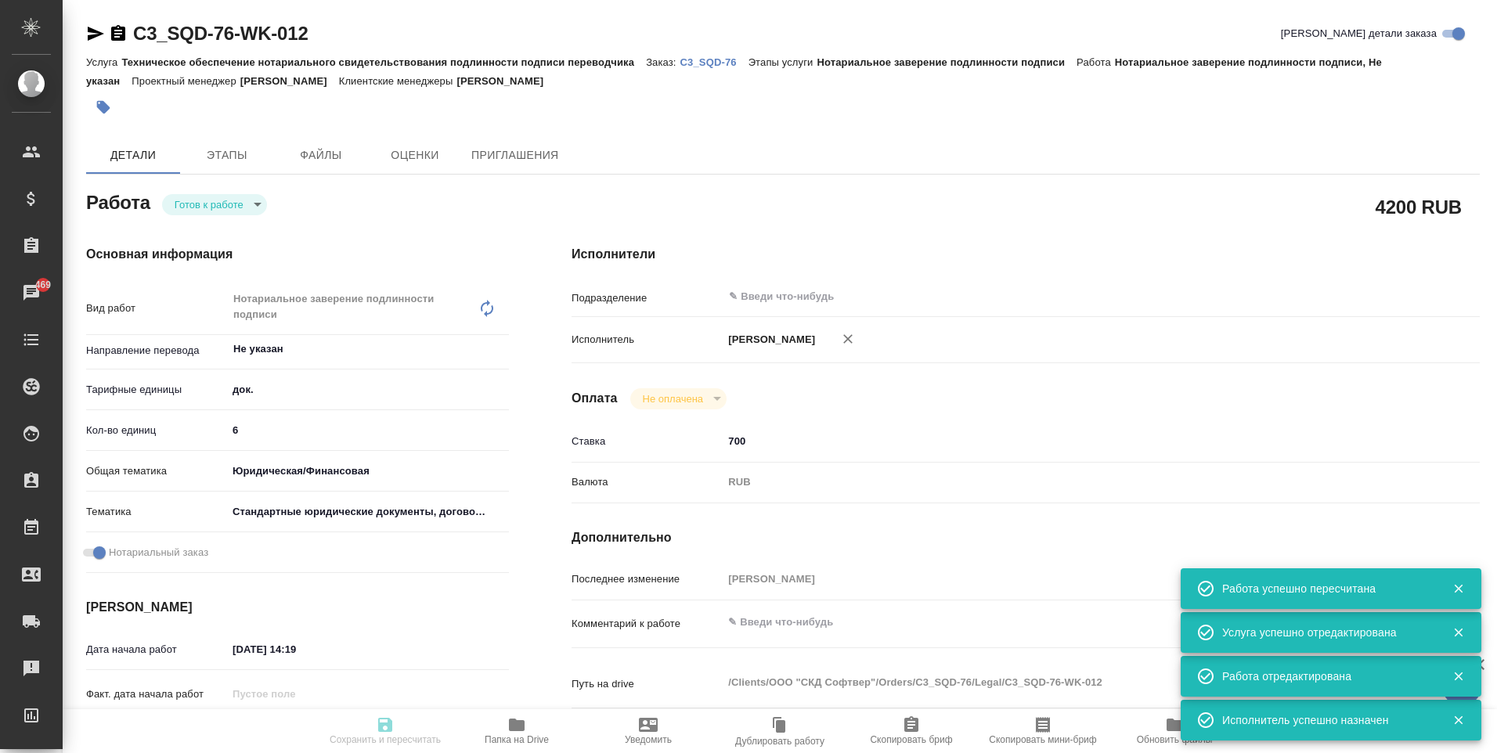
type input "readyForWork"
type textarea "Нотариальное заверение подлинности подписи"
type textarea "x"
type input "Не указан"
type input "5a8b1489cc6b4906c91bfd8b"
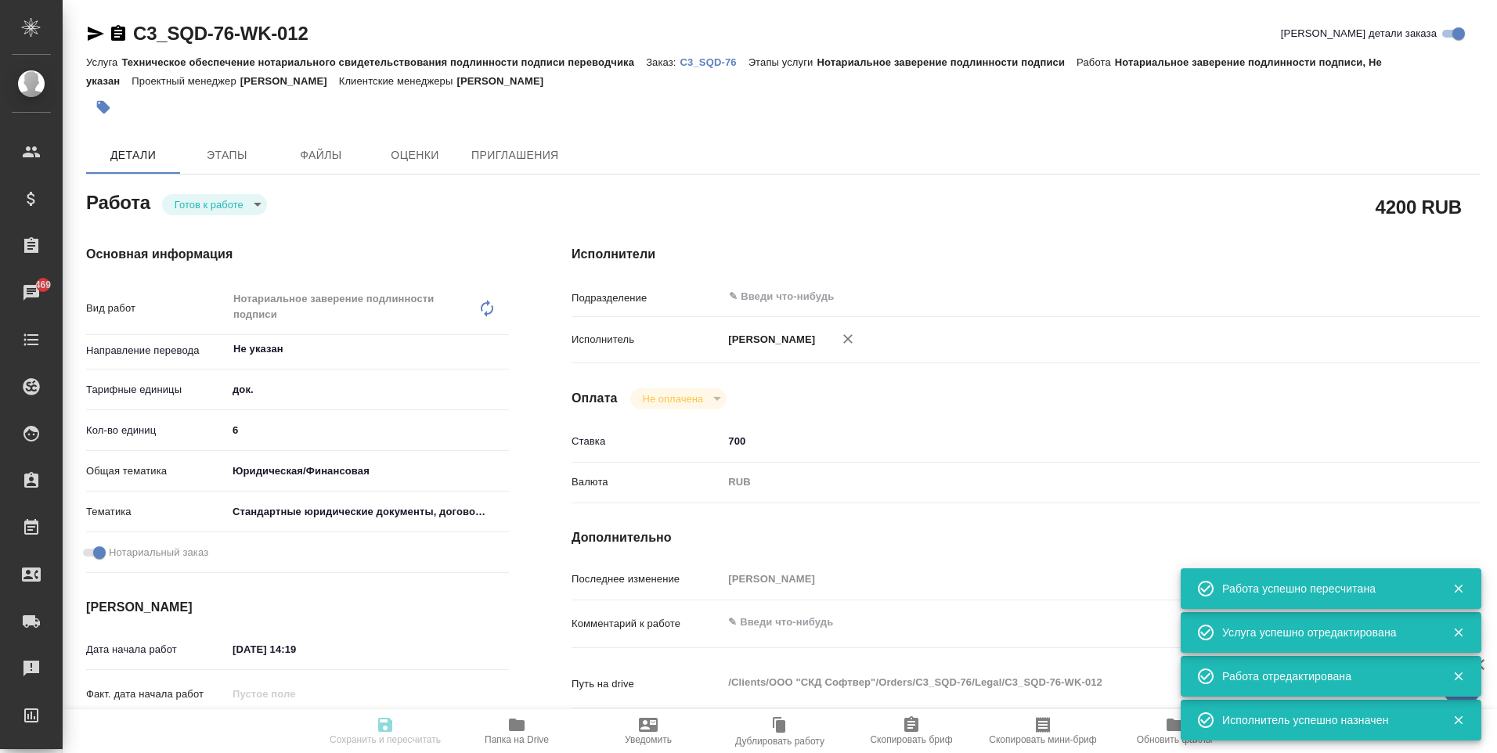
type input "6"
type input "yr-fn"
type input "5f647205b73bc97568ca66bf"
checkbox input "true"
type input "09.09.2025 14:19"
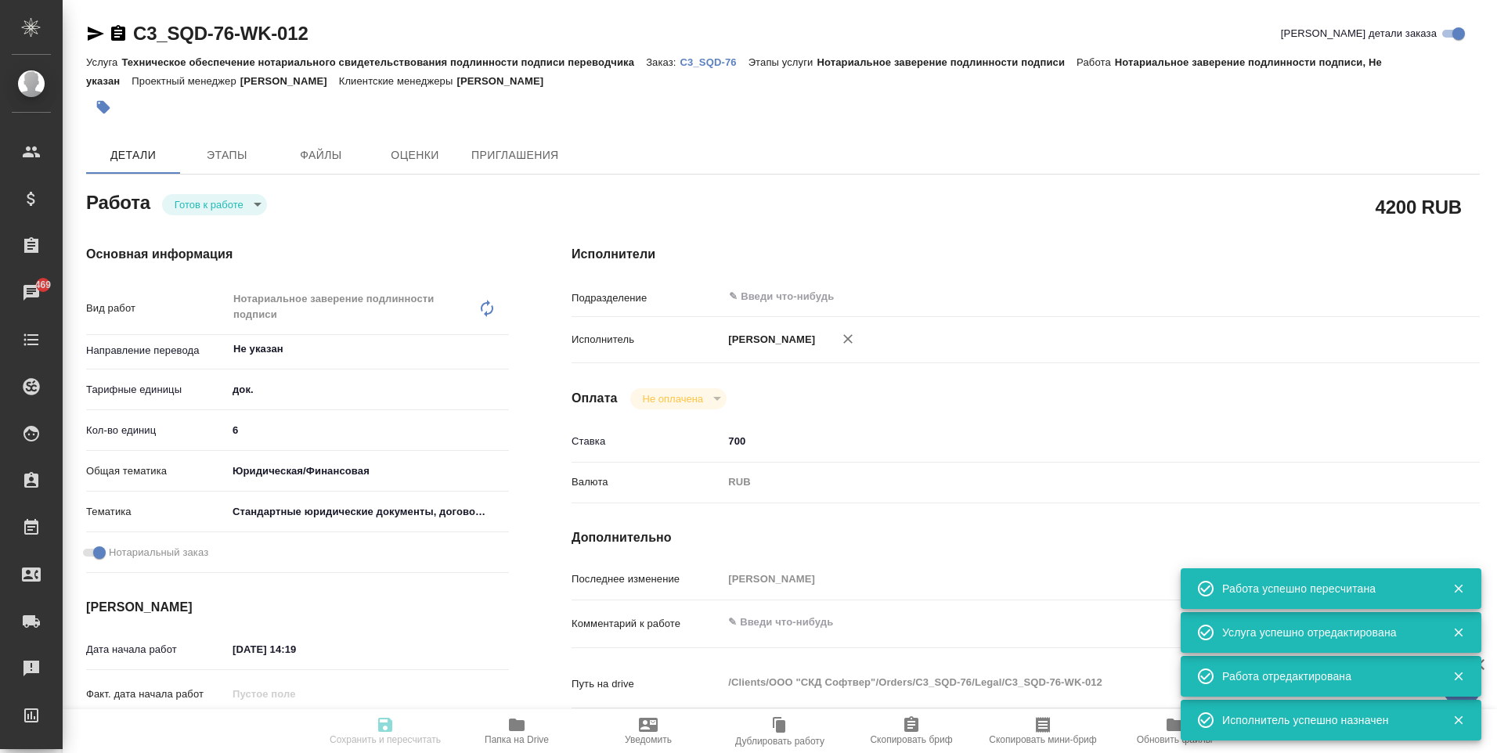
type input "15.09.2025 15:00"
type input "30.09.2025 17:23"
type input "15.09.2025 15:00"
type input "notPayed"
type input "700"
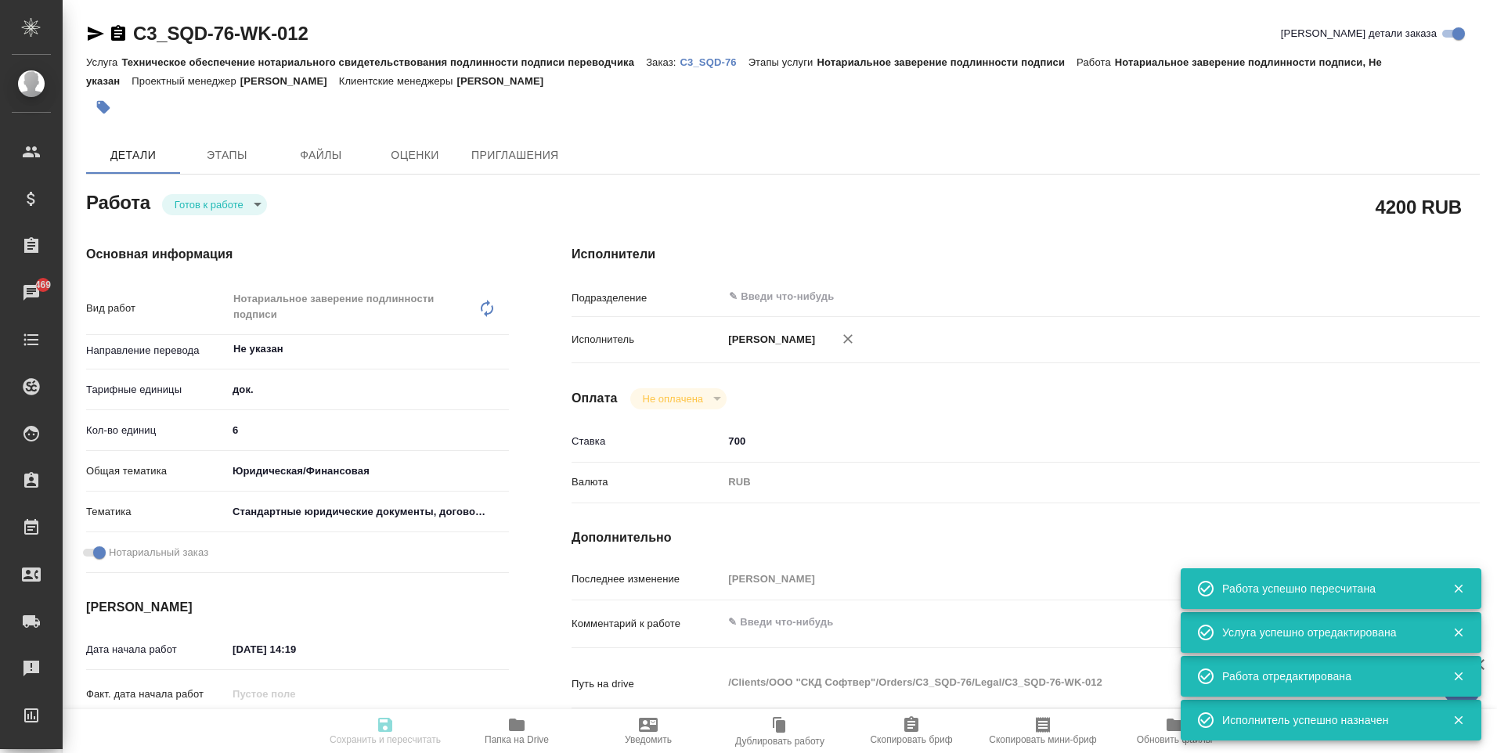
type input "RUB"
type input "[PERSON_NAME]"
type textarea "x"
type textarea "/Clients/ООО "СКД Софтвер"/Orders/C3_SQD-76/Legal/C3_SQD-76-WK-012"
type textarea "x"
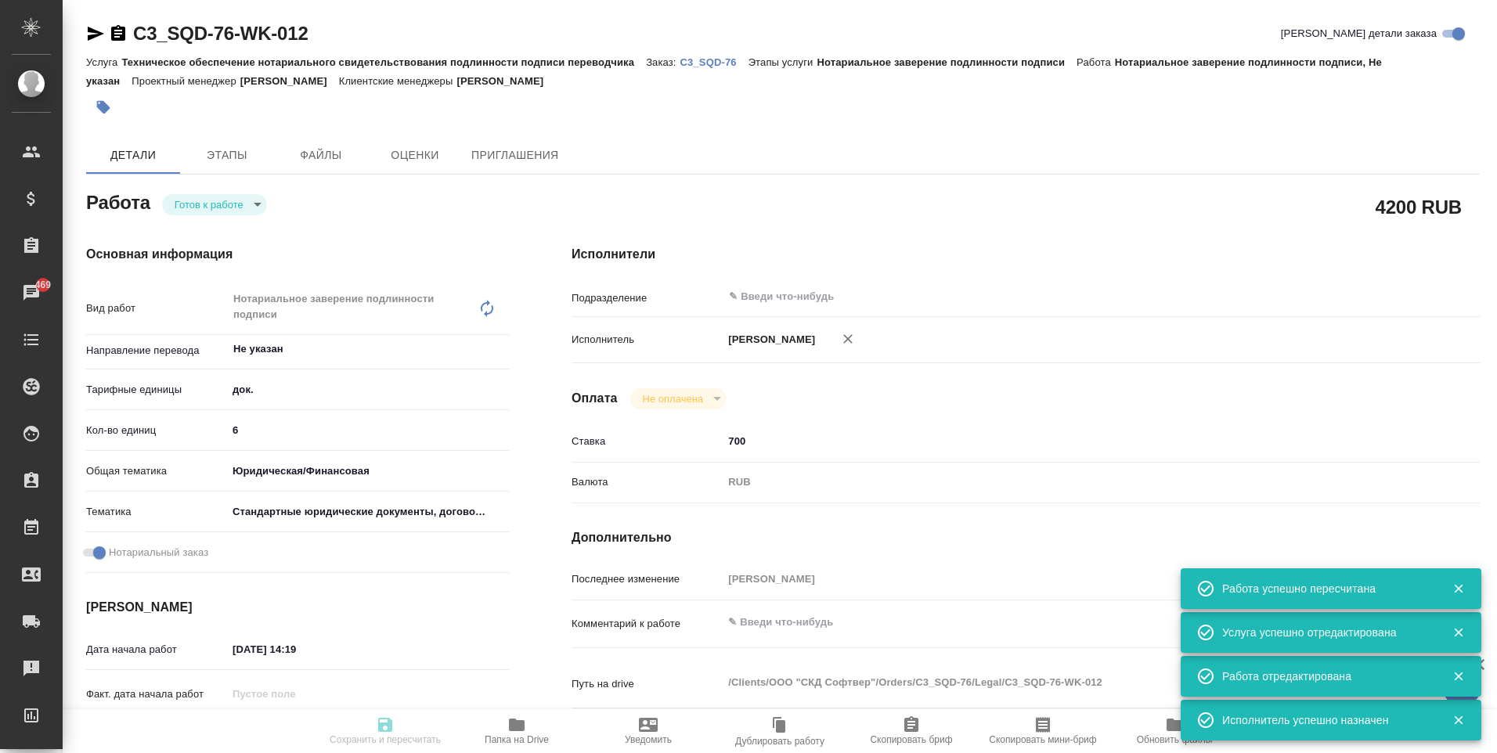
type input "C3_SQD-76"
type input "Техническое обеспечение нотариального свидетельствования подлинности подписи пе…"
type input "Нотариальное заверение подлинности подписи"
type input "[PERSON_NAME]"
type input "Заборова Александра"
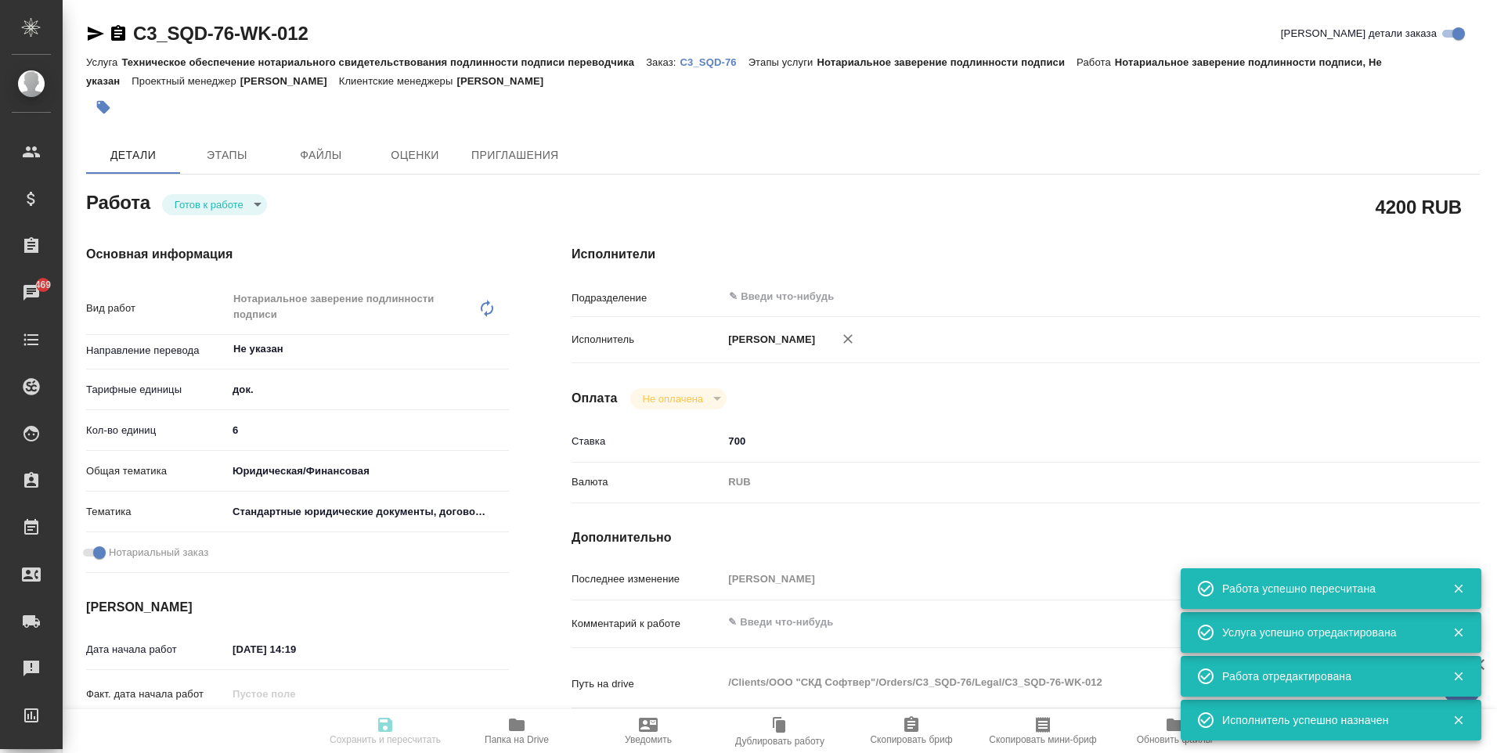
type input "/Clients/ООО "СКД Софтвер"/Orders/C3_SQD-76"
type textarea "x"
type textarea "англ-рус Certificate of Incorporation с апостилем Certificate of Director and S…"
type textarea "x"
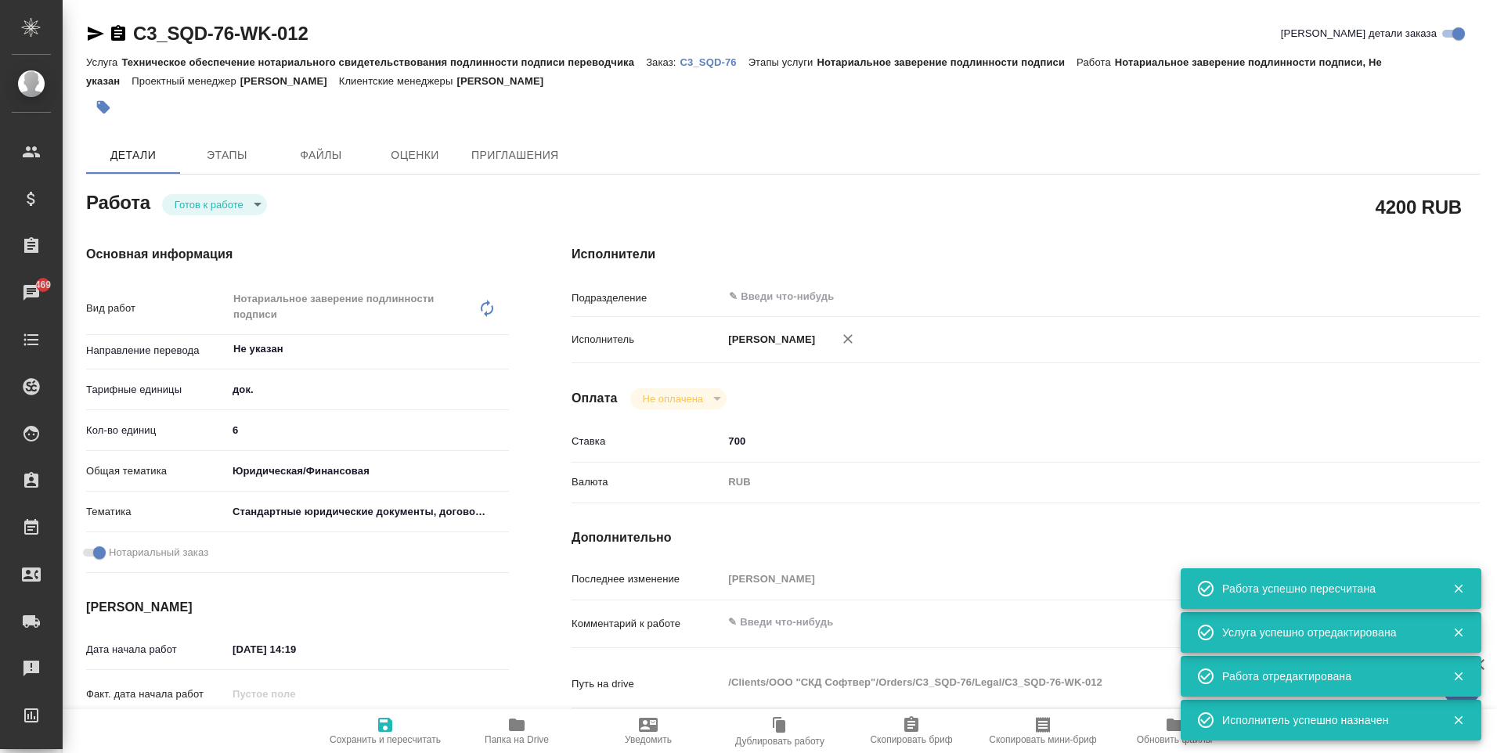
type textarea "x"
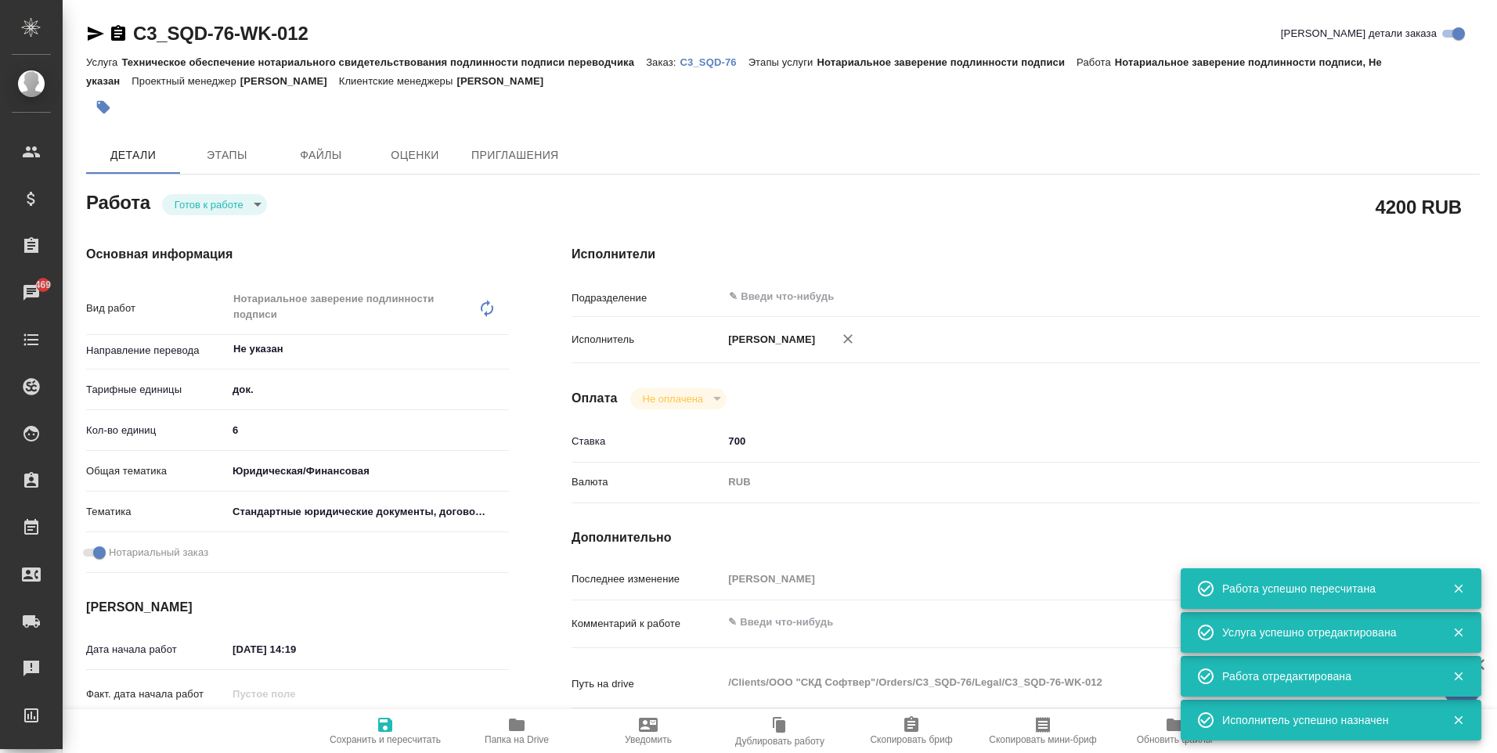
type textarea "x"
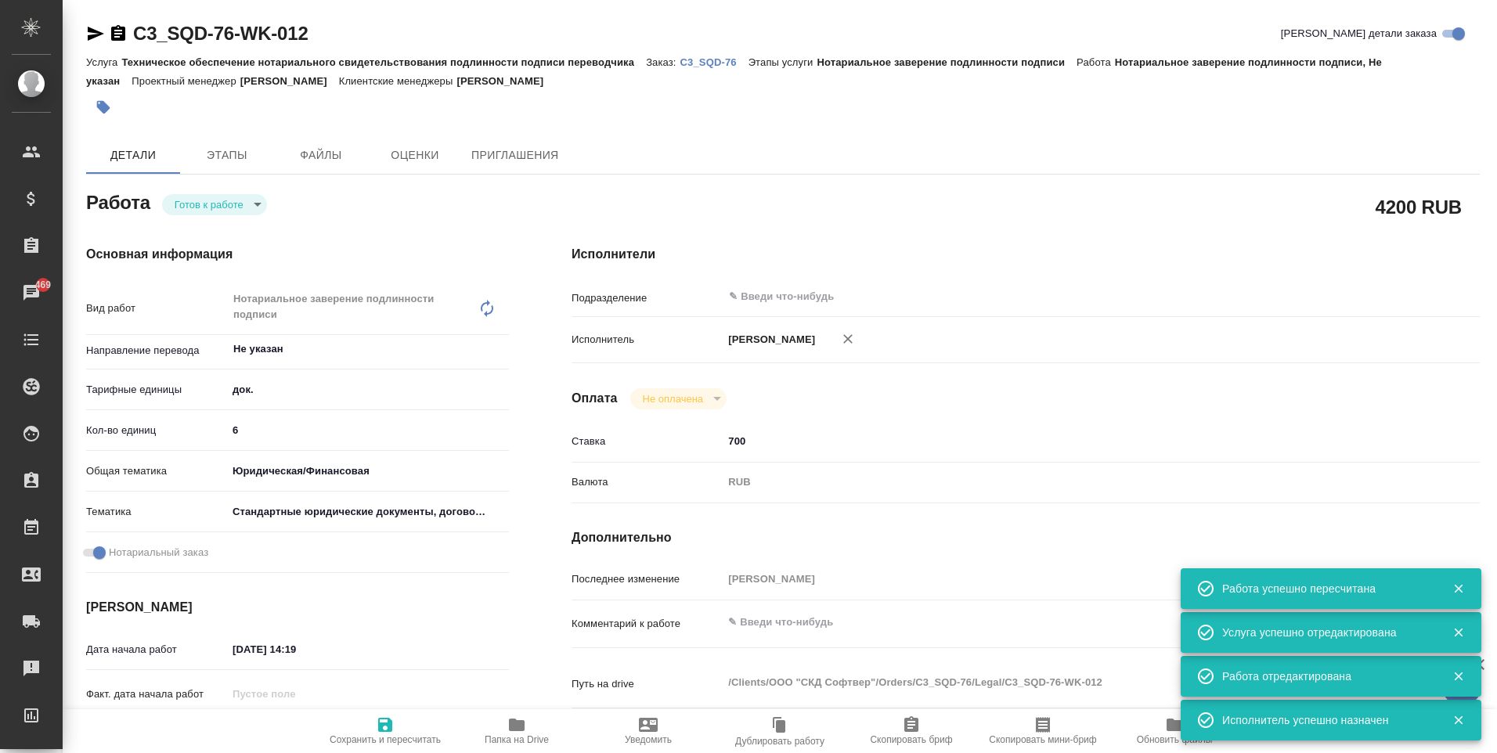
type textarea "x"
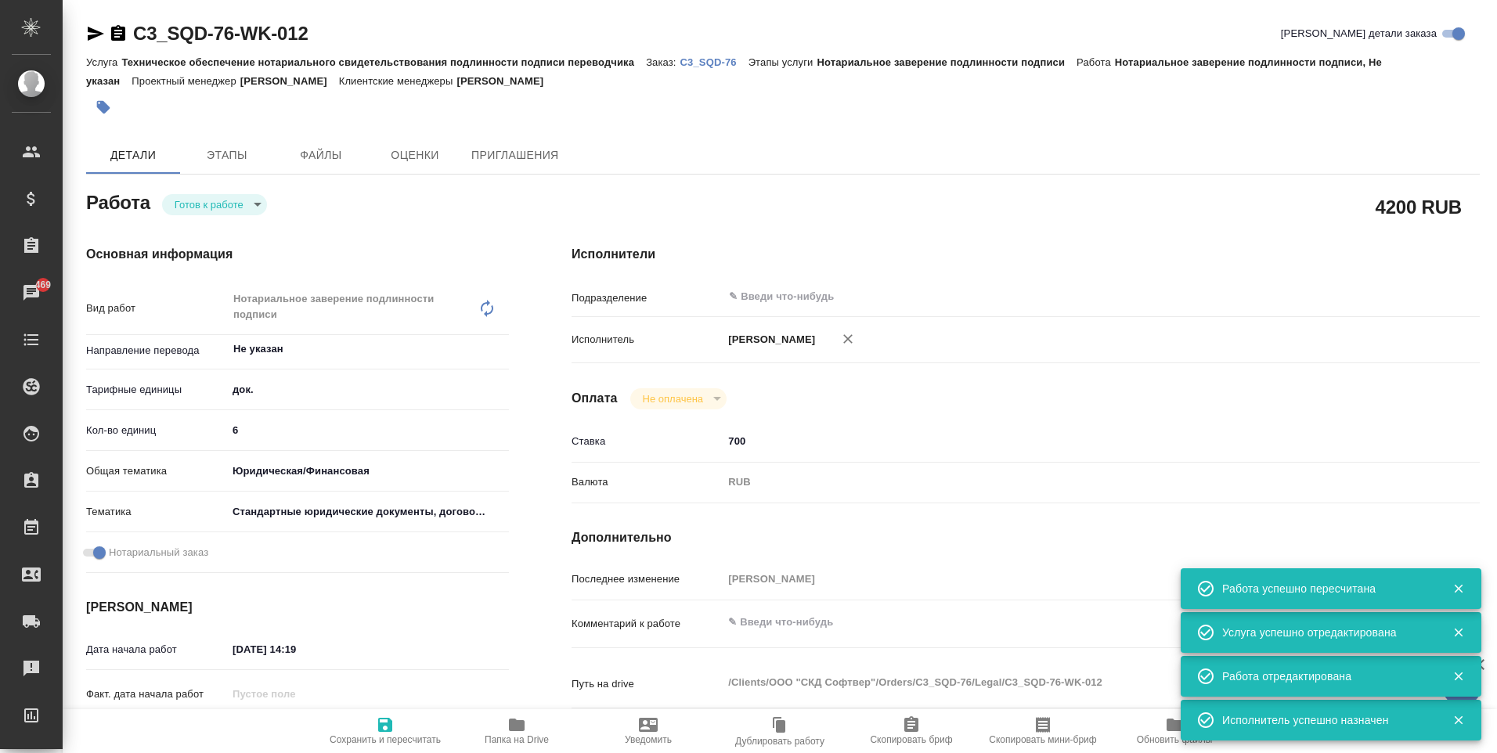
type textarea "x"
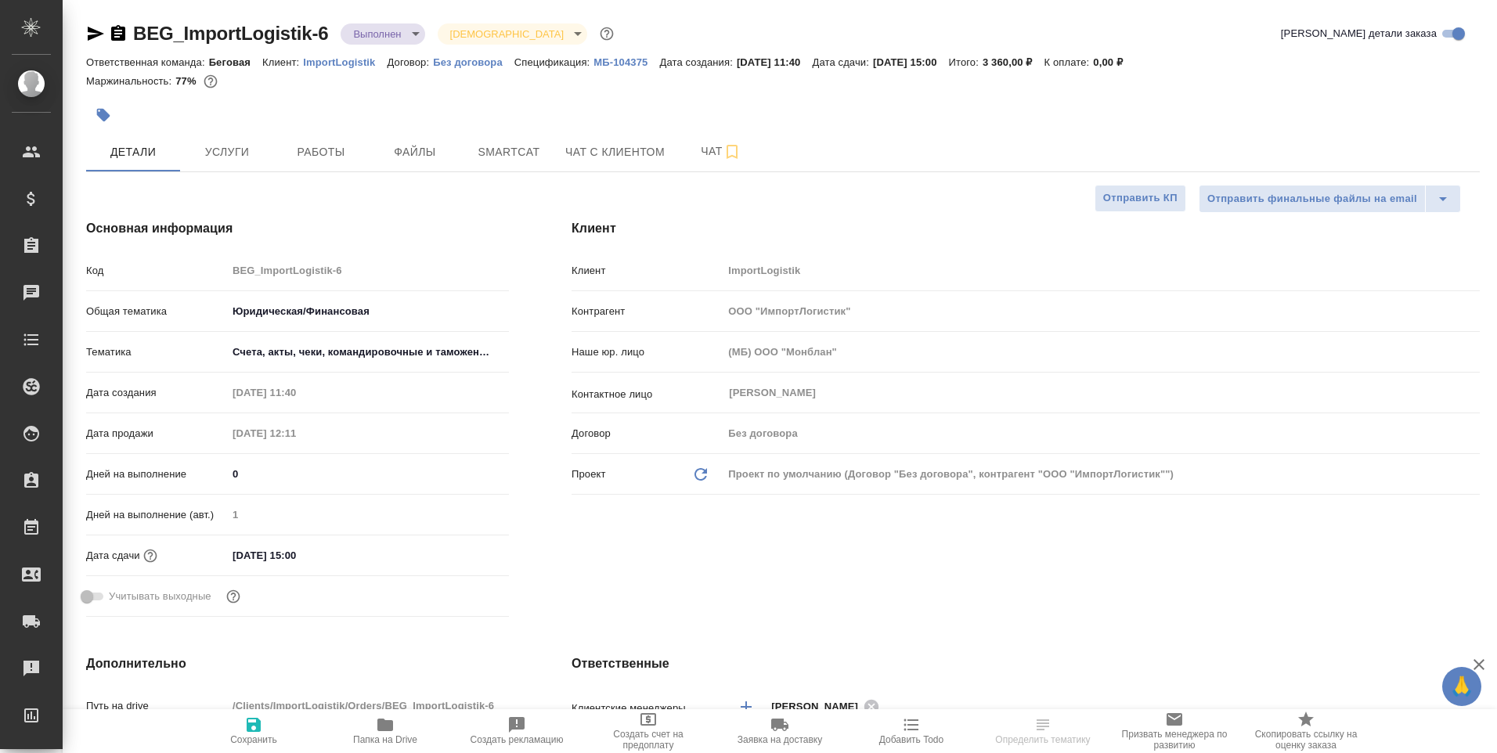
select select "RU"
click at [115, 39] on icon "button" at bounding box center [118, 33] width 14 height 16
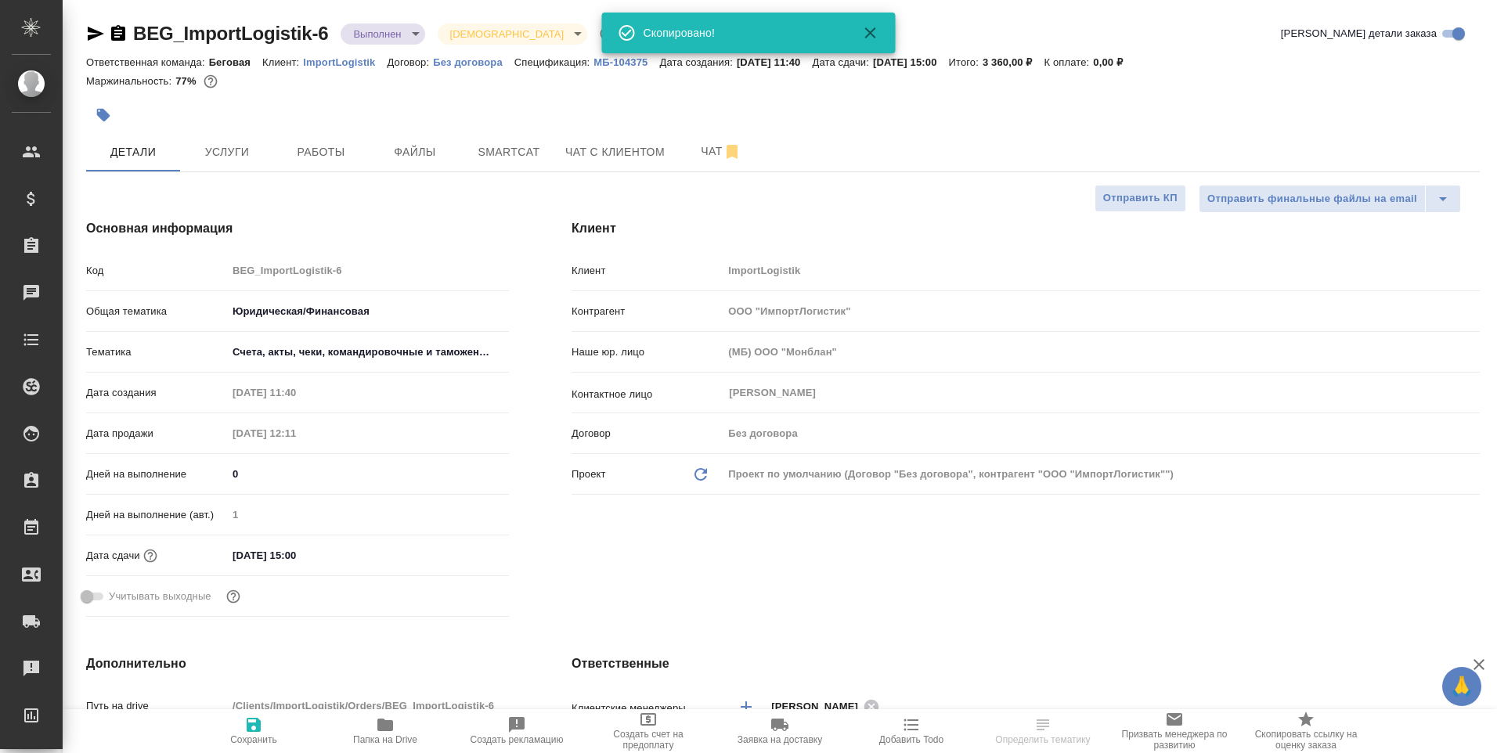
click at [90, 38] on icon "button" at bounding box center [96, 34] width 16 height 14
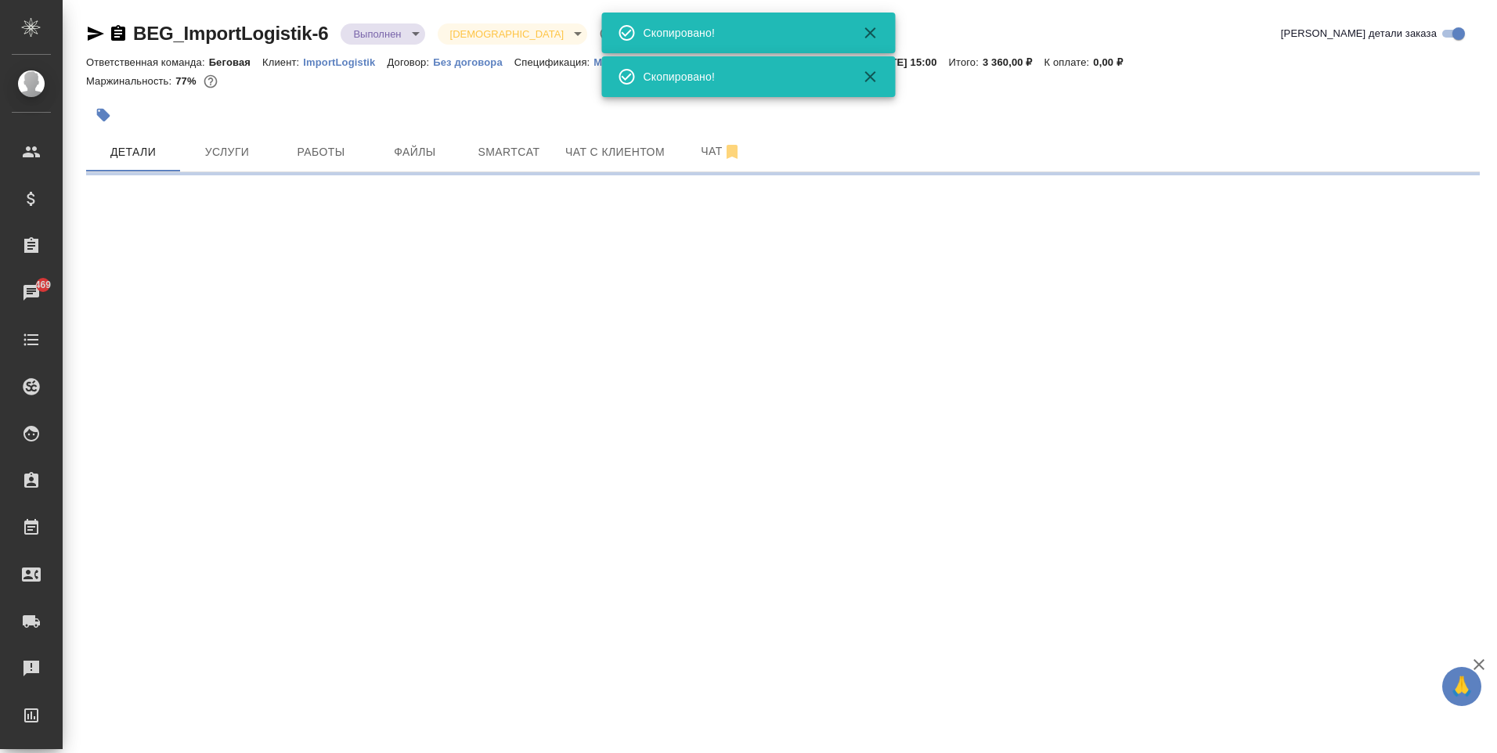
select select "RU"
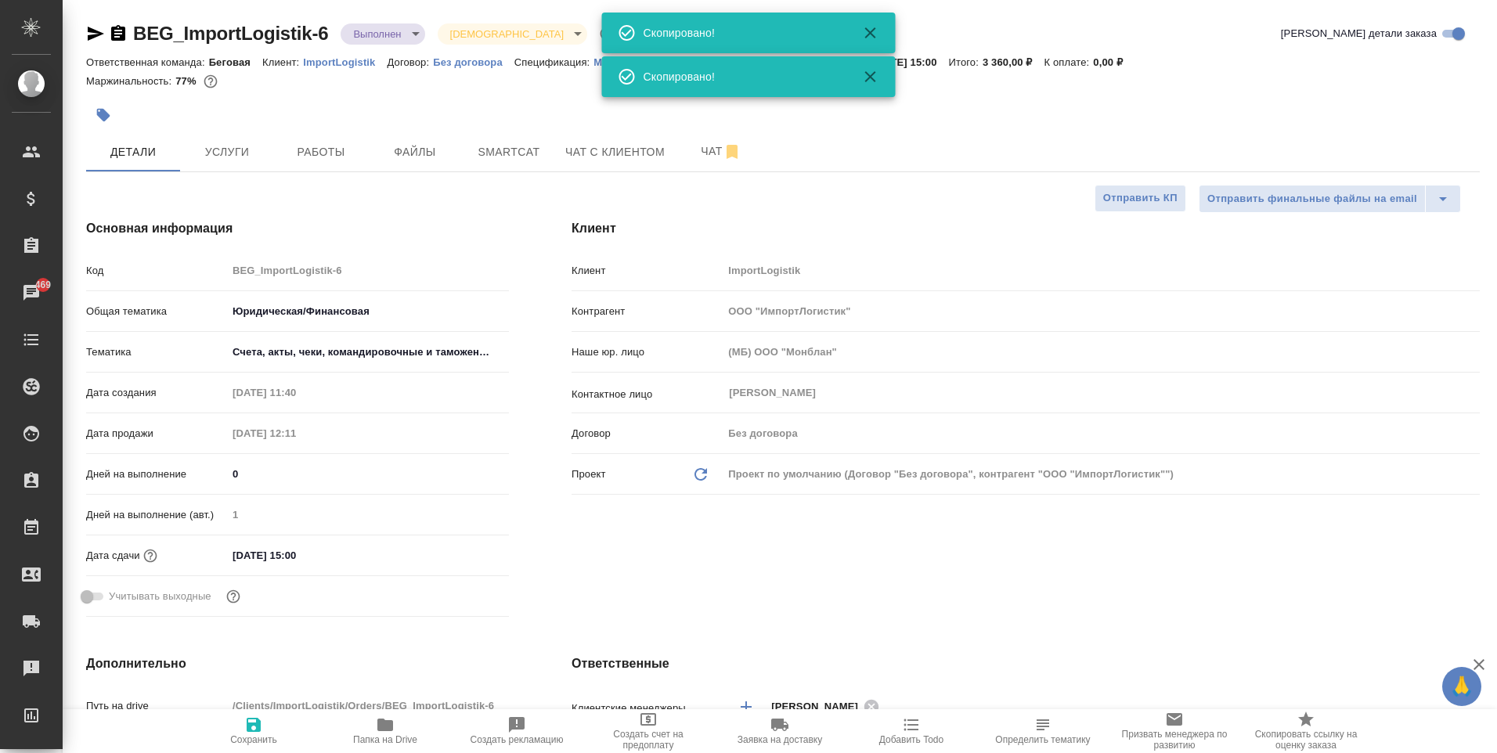
type textarea "x"
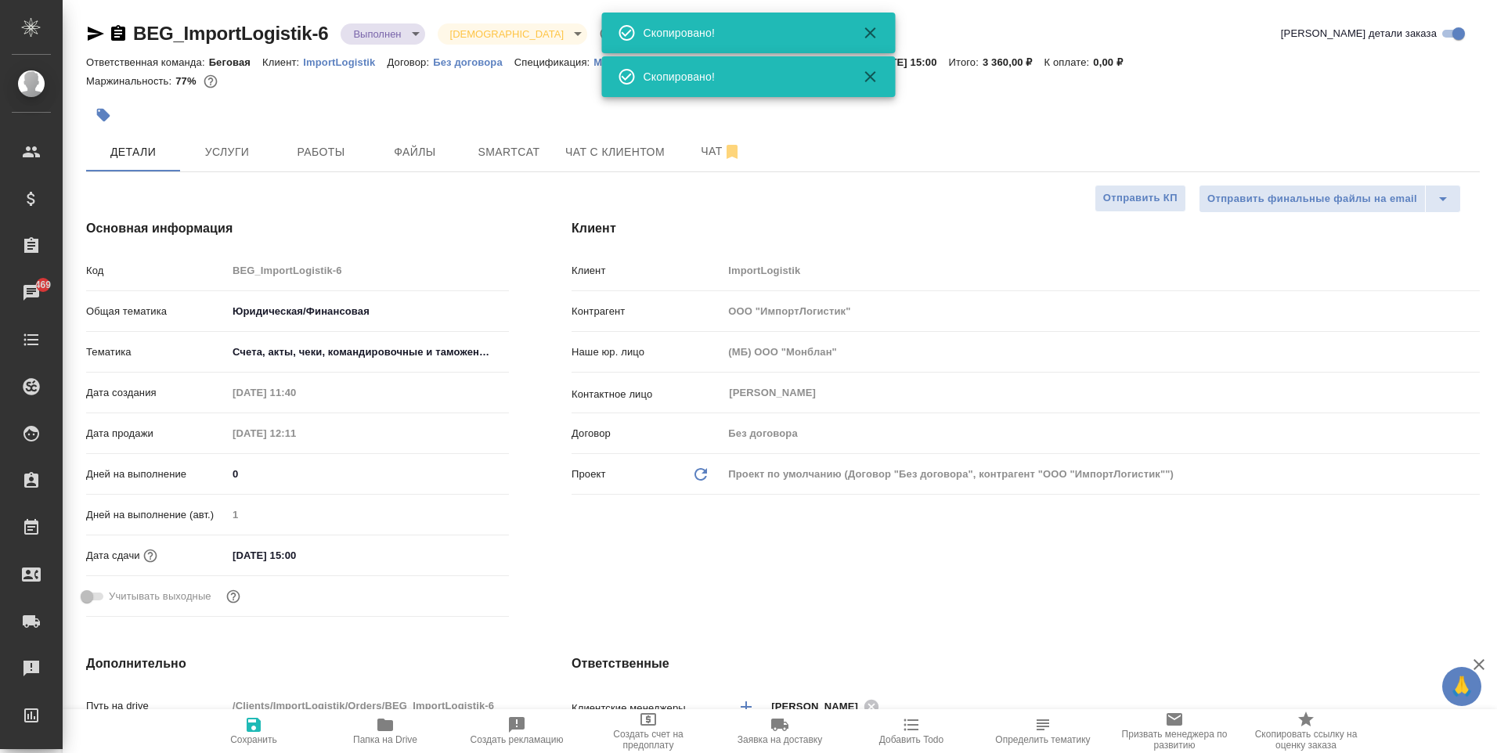
type textarea "x"
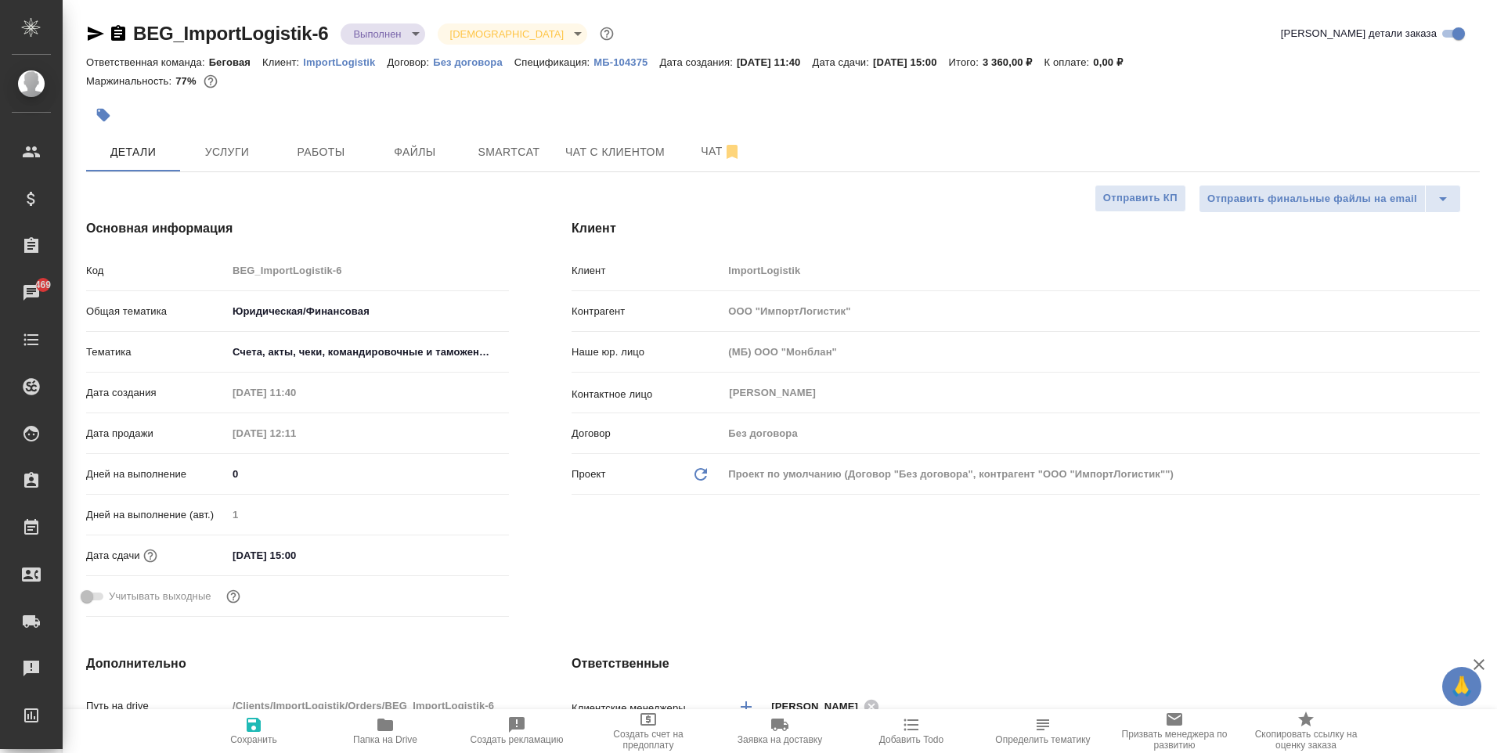
type textarea "x"
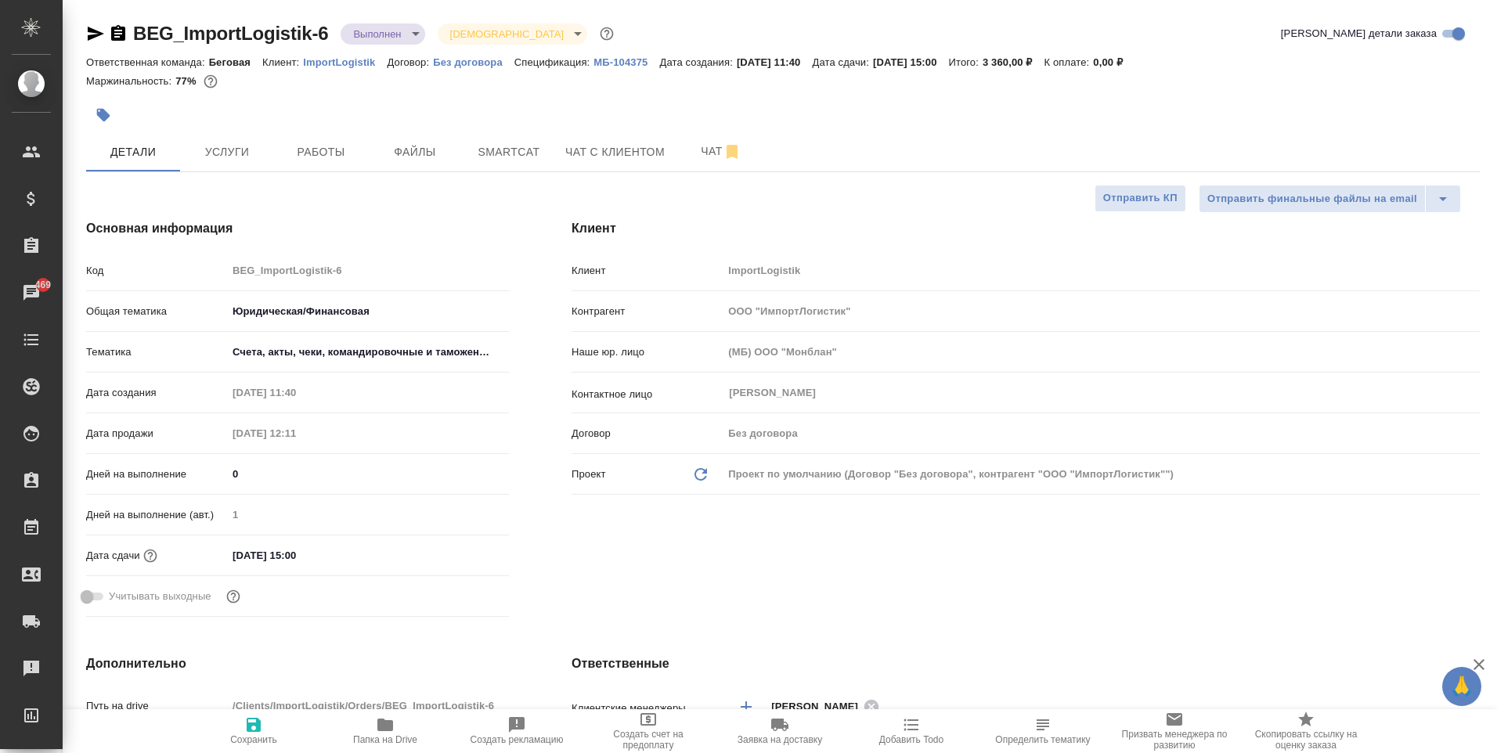
type textarea "x"
click at [215, 132] on div at bounding box center [550, 115] width 929 height 34
click at [222, 146] on span "Услуги" at bounding box center [226, 152] width 75 height 20
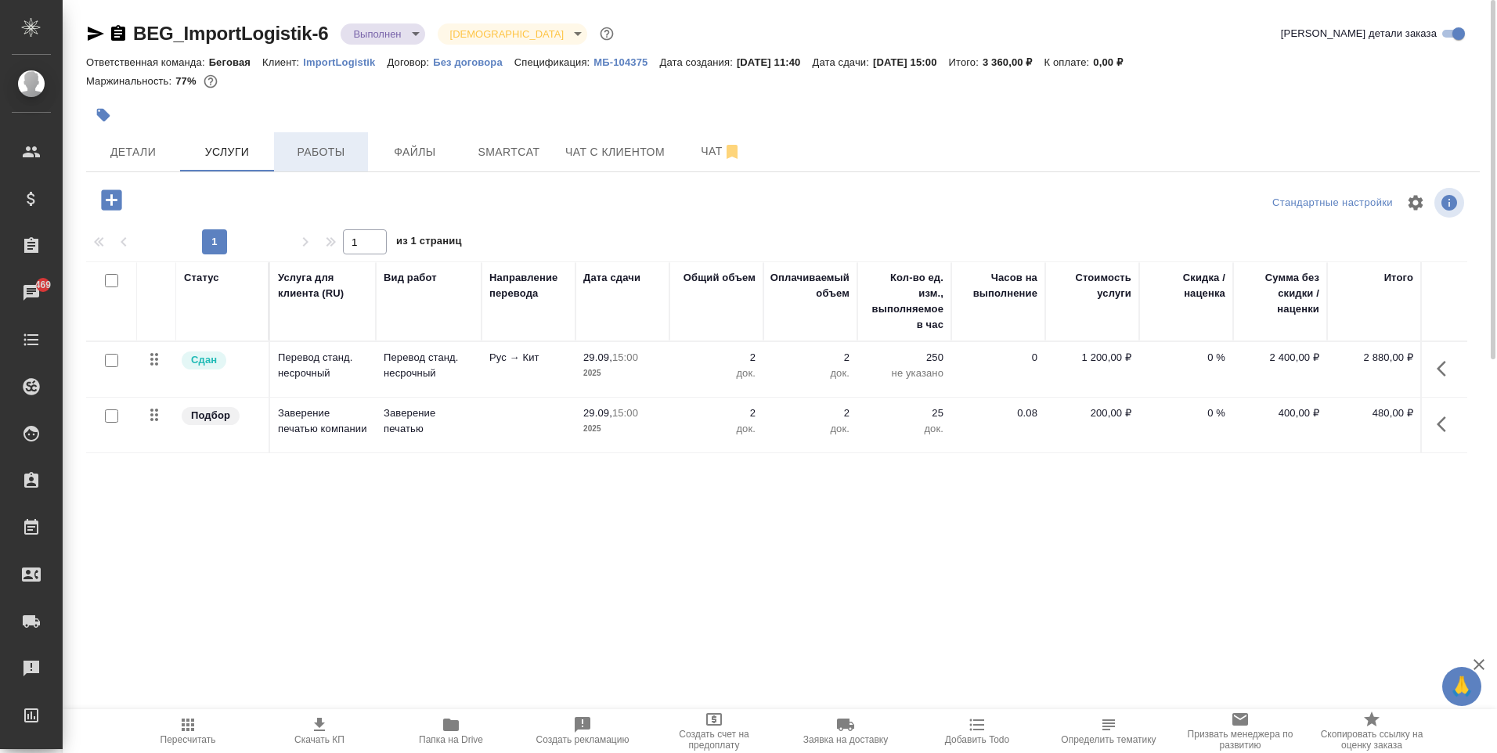
click at [333, 157] on span "Работы" at bounding box center [320, 152] width 75 height 20
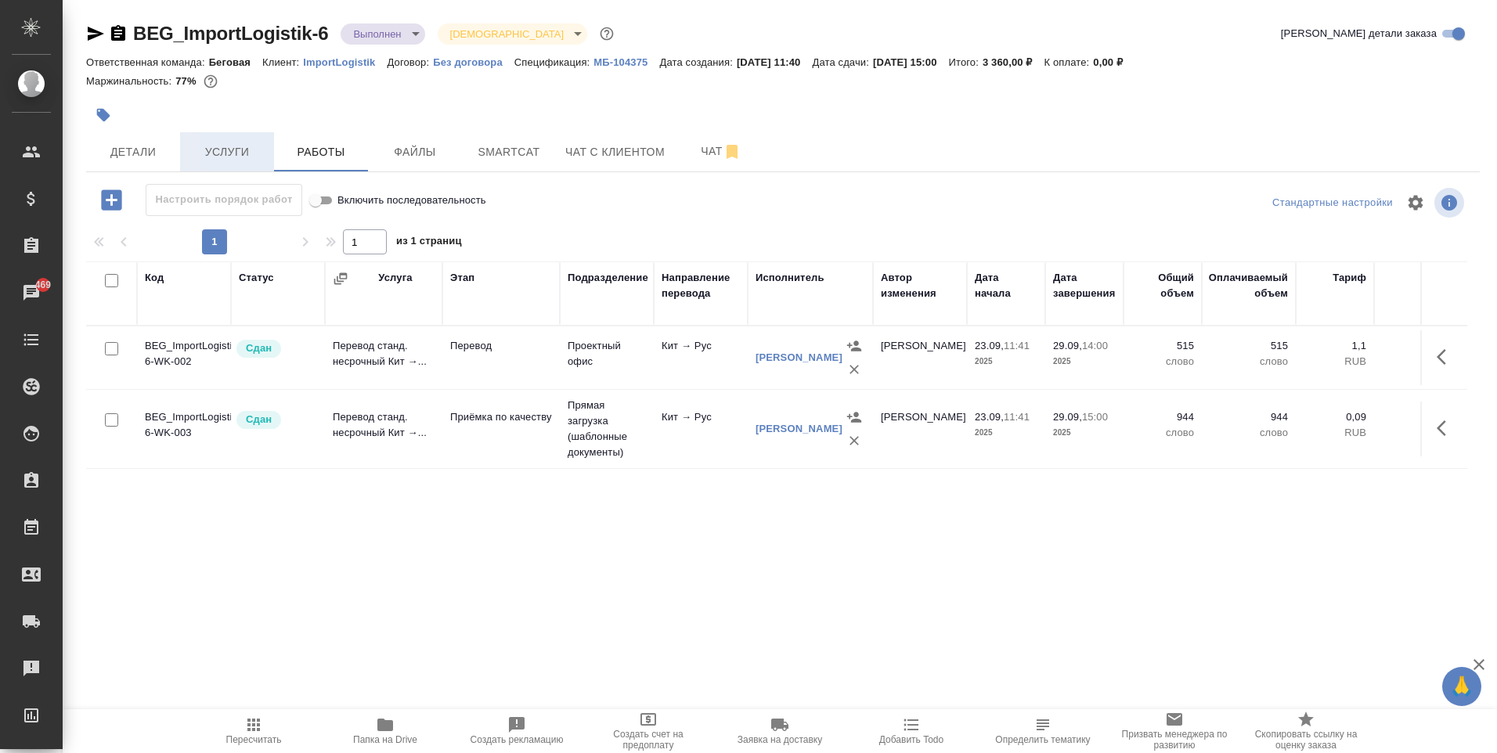
click at [230, 150] on span "Услуги" at bounding box center [226, 152] width 75 height 20
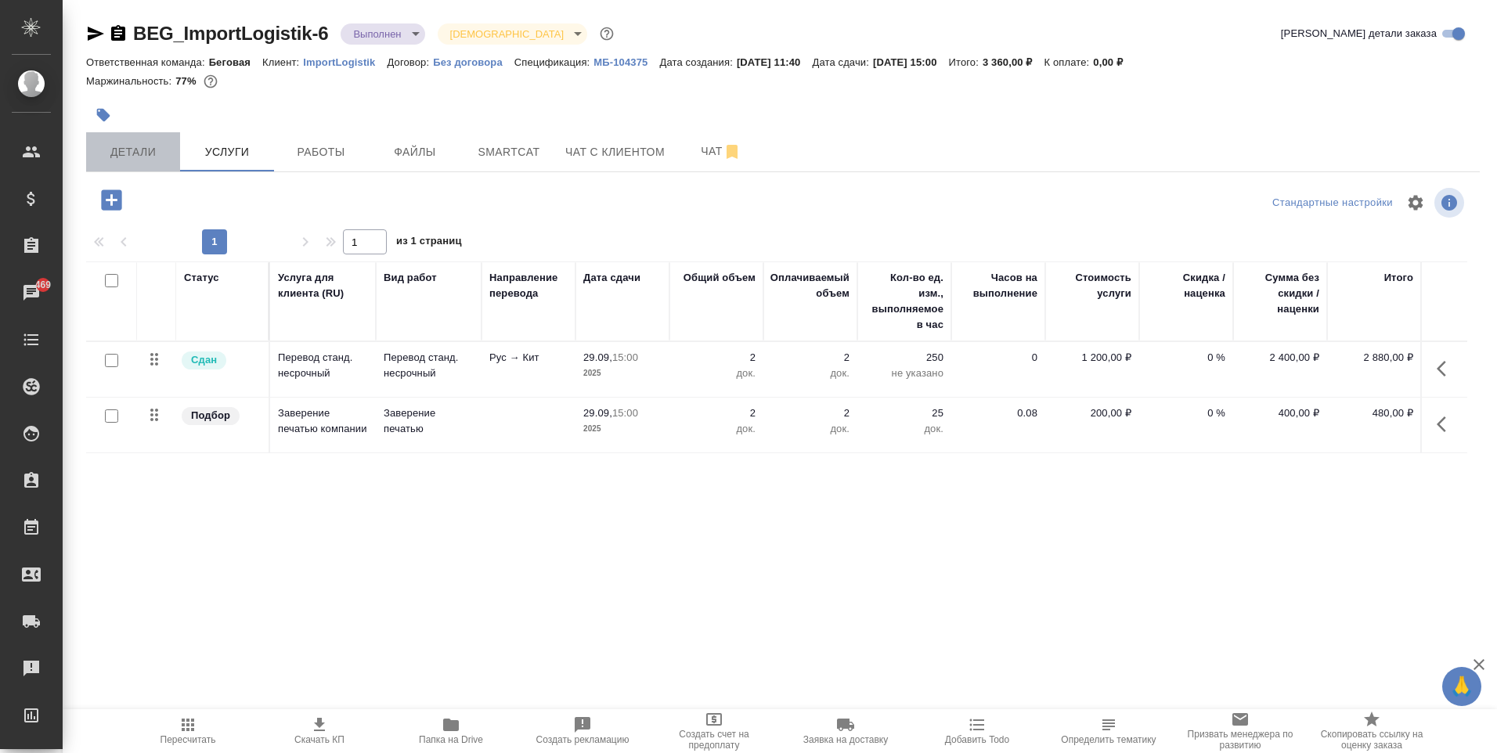
click at [121, 153] on span "Детали" at bounding box center [133, 152] width 75 height 20
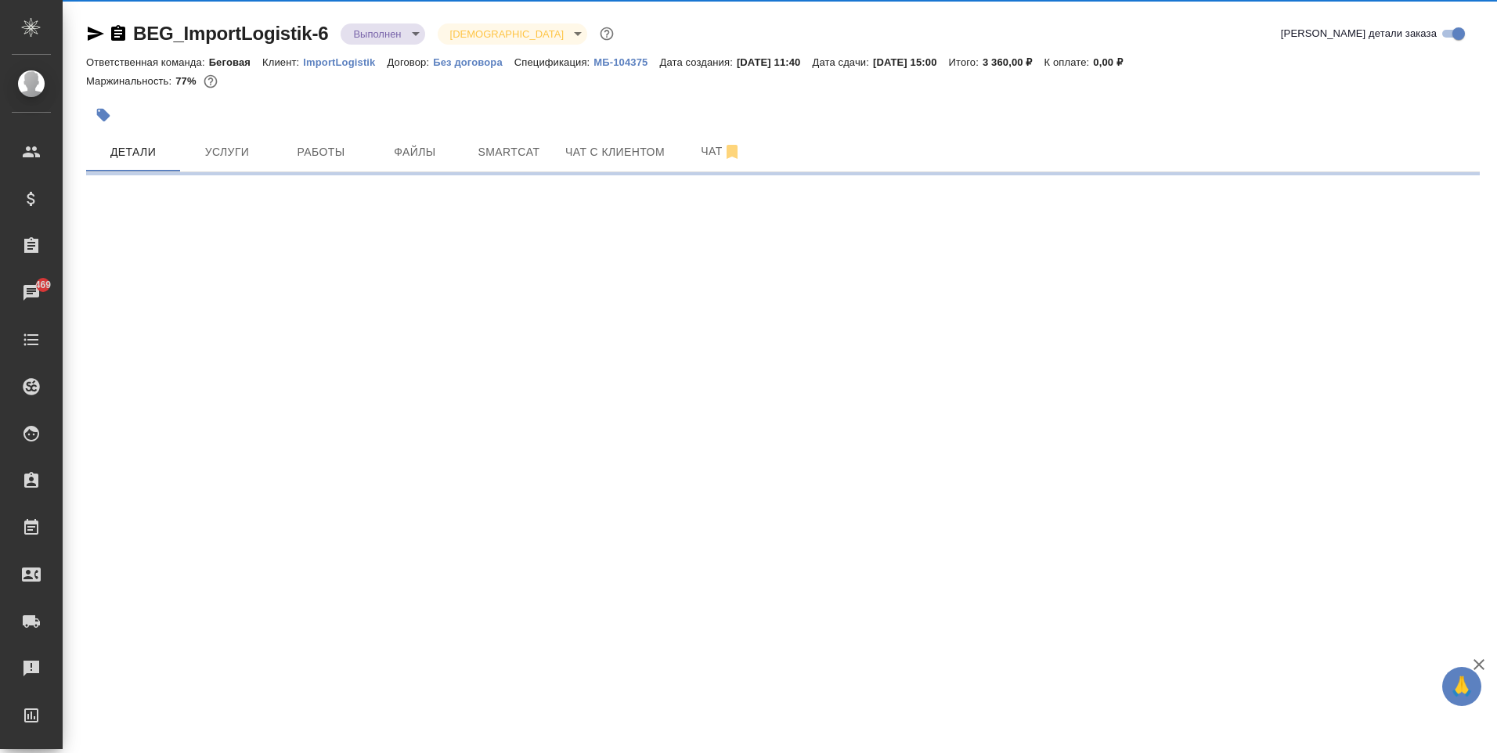
select select "RU"
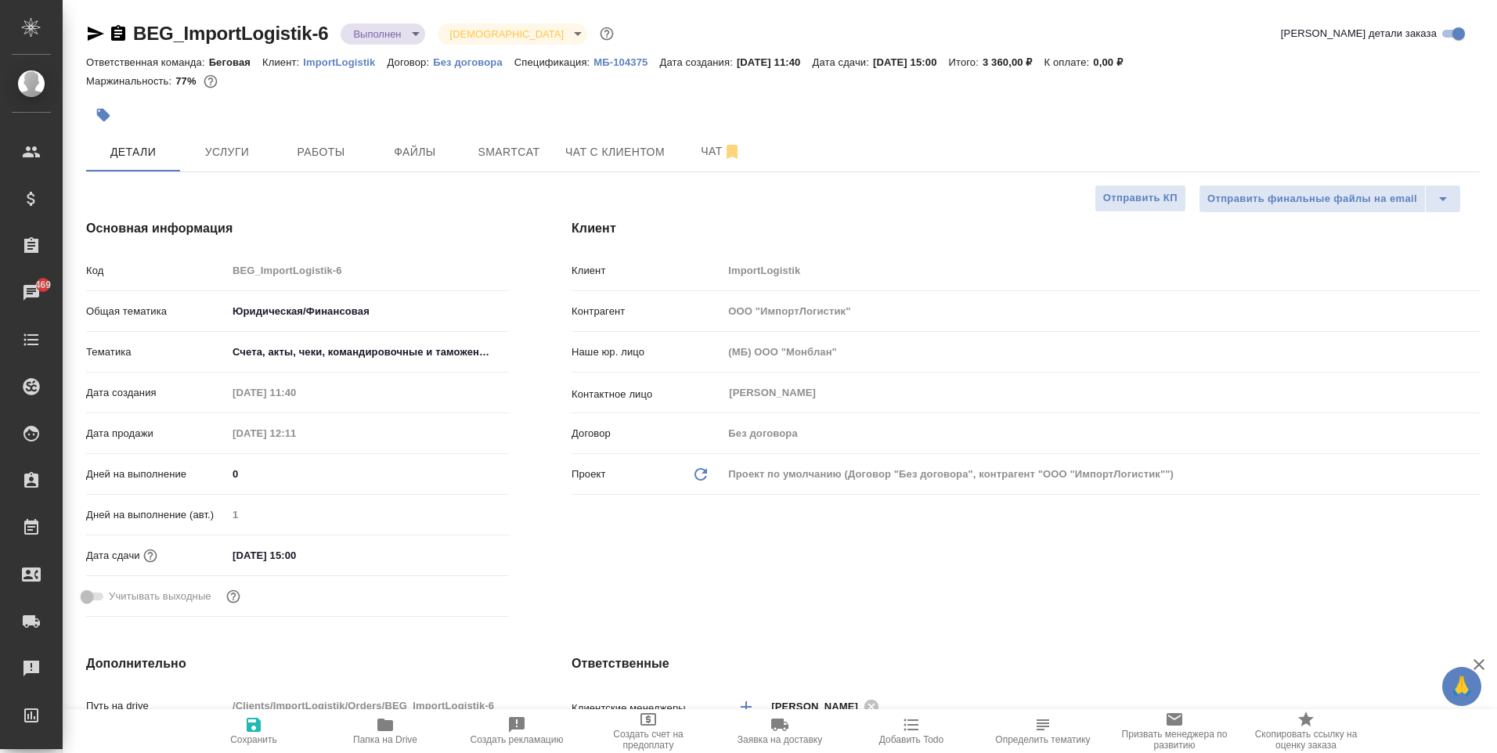
type textarea "x"
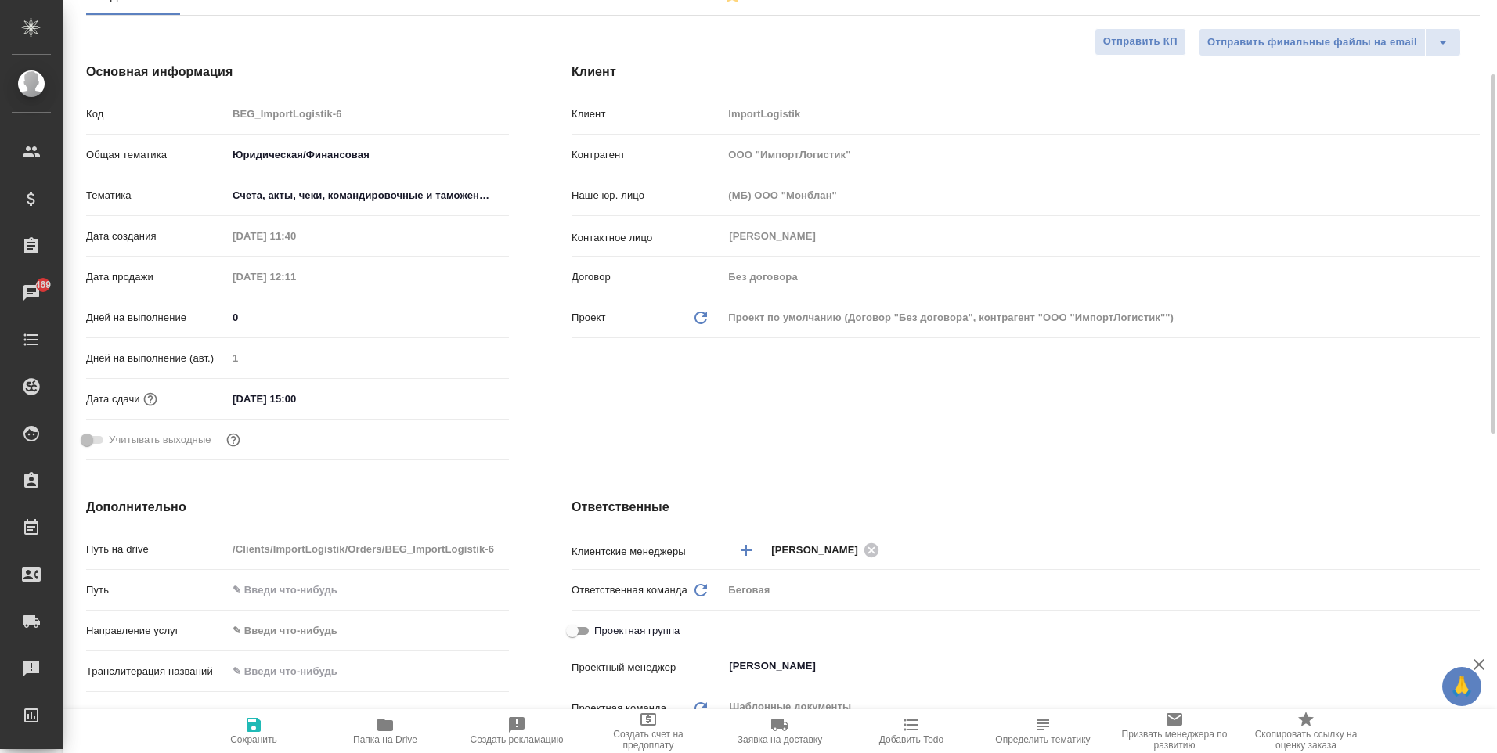
scroll to position [313, 0]
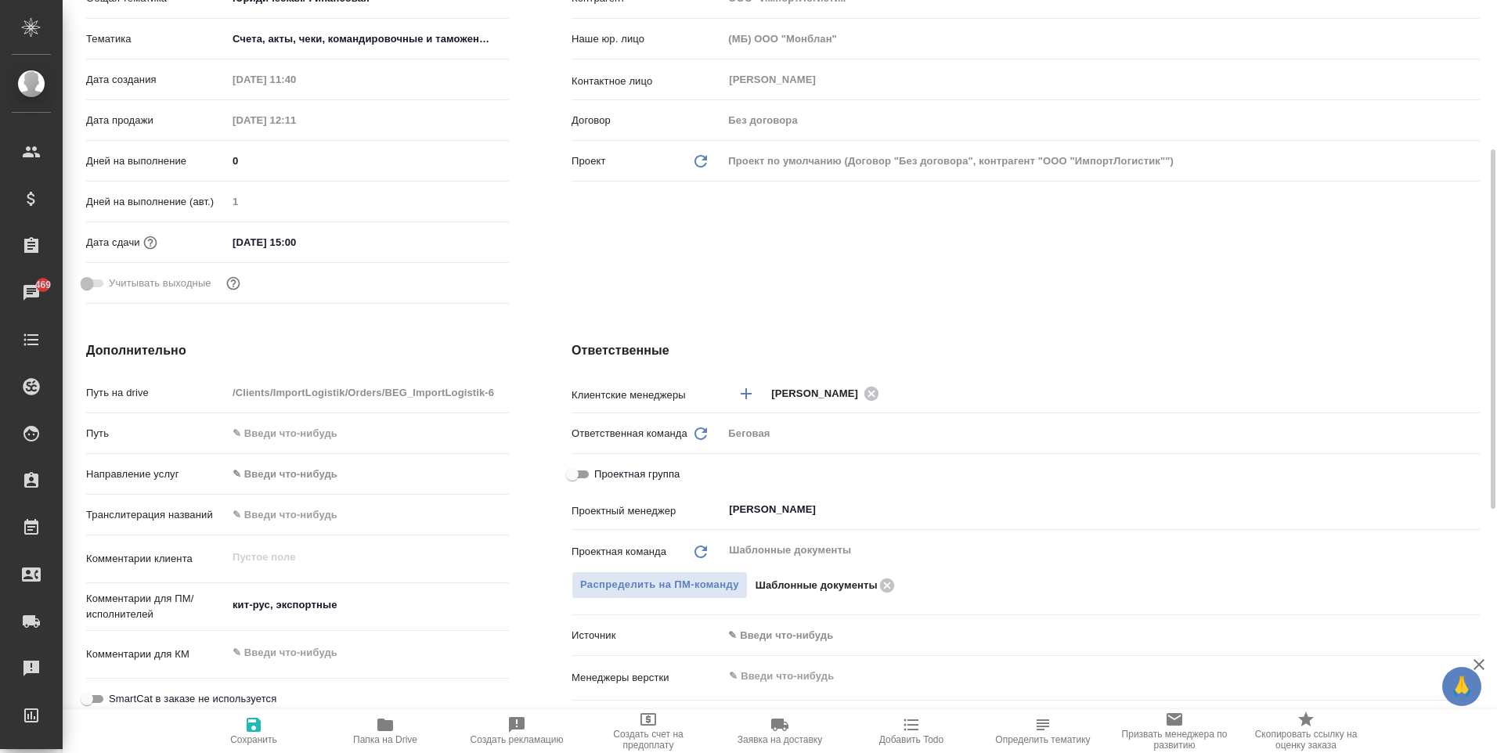
click at [616, 470] on span "Проектная группа" at bounding box center [636, 475] width 85 height 16
click at [600, 470] on input "Проектная группа" at bounding box center [572, 474] width 56 height 19
checkbox input "true"
type textarea "x"
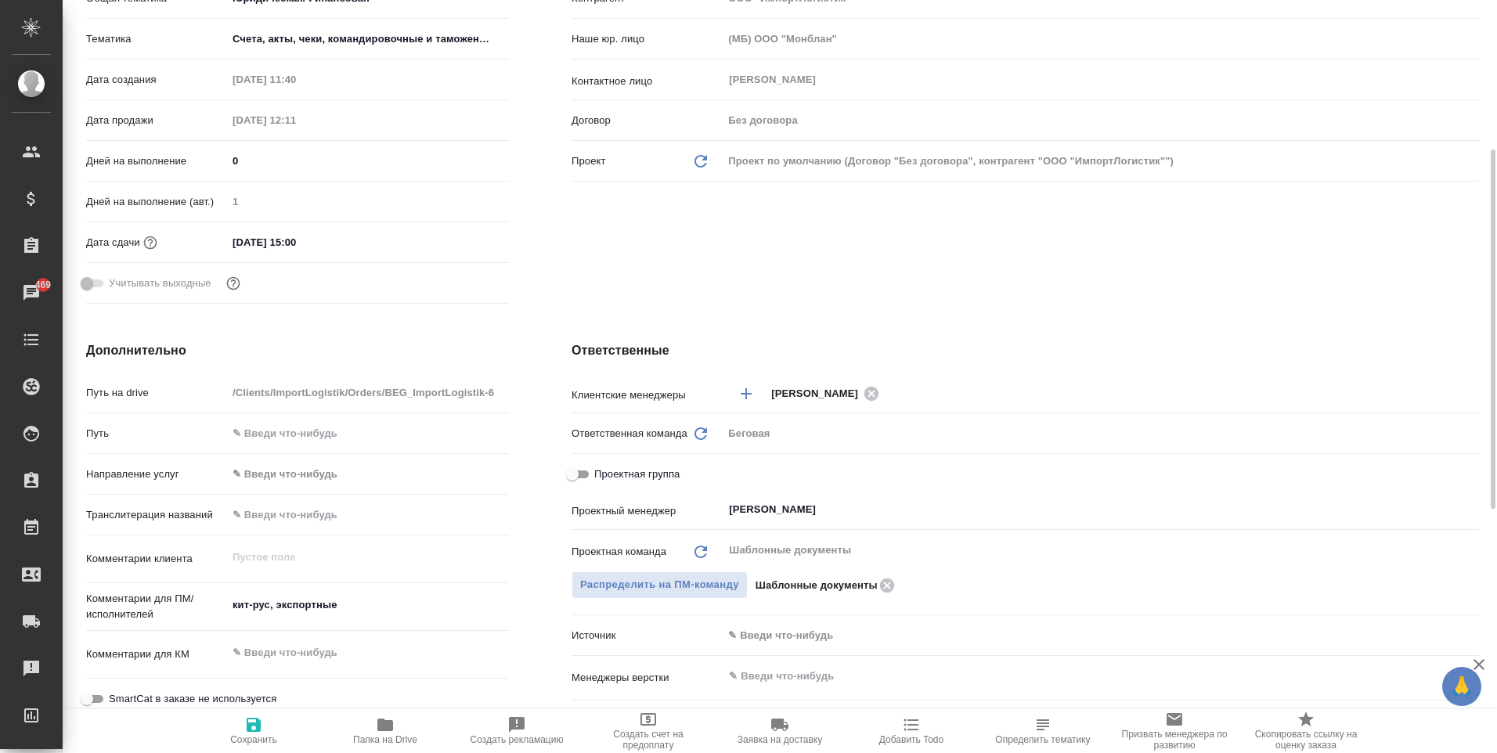
type textarea "x"
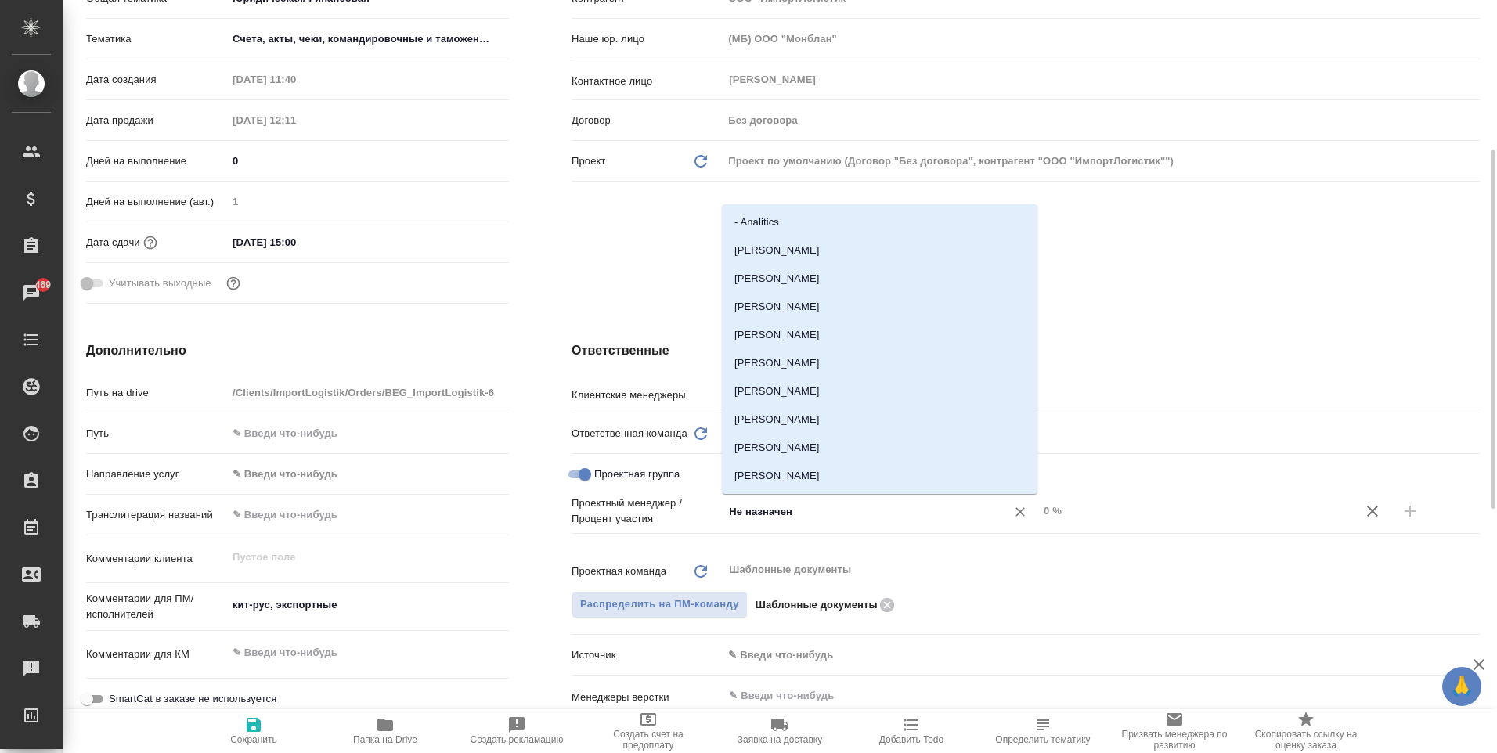
click at [866, 507] on input "Не назначен" at bounding box center [854, 511] width 254 height 19
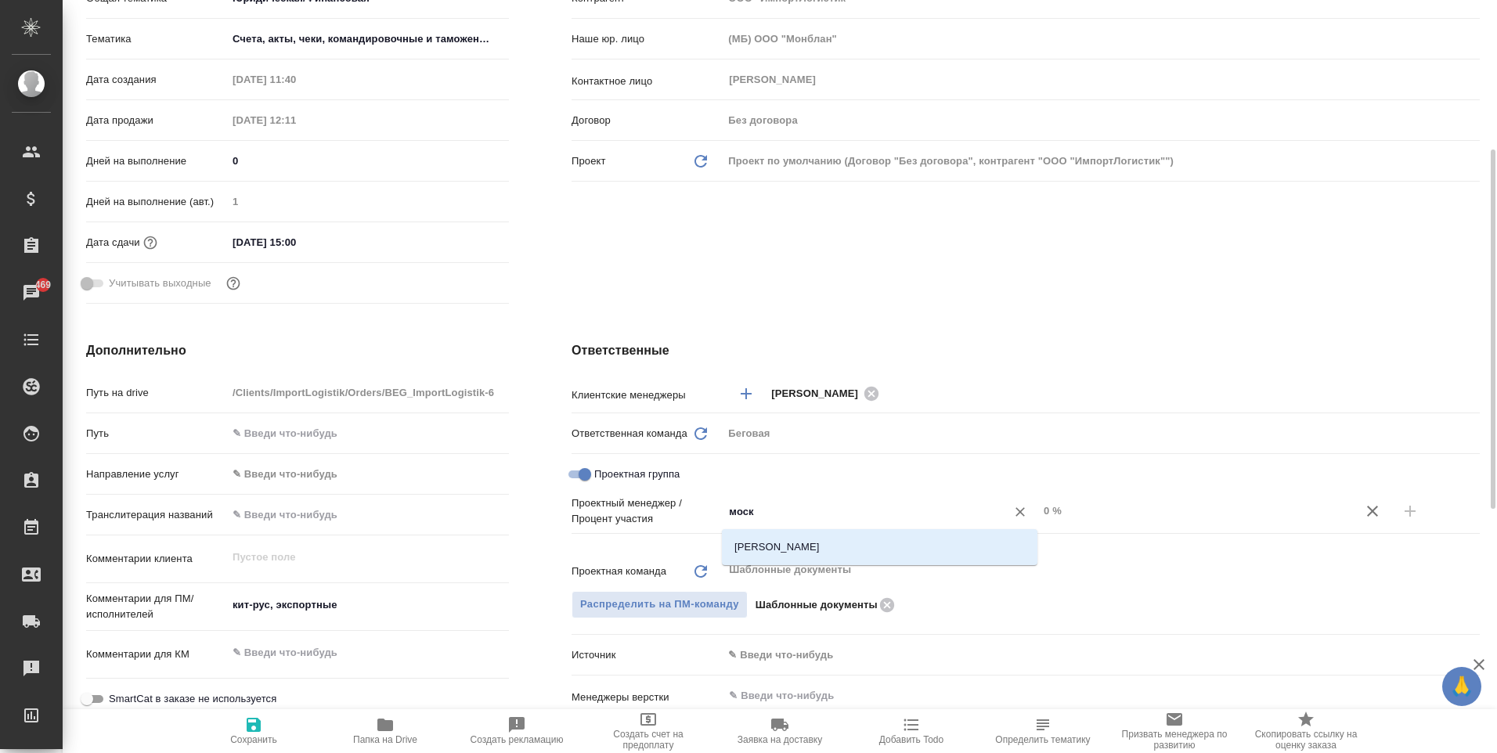
type input "моска"
click at [800, 548] on li "[PERSON_NAME]" at bounding box center [880, 547] width 316 height 28
type textarea "x"
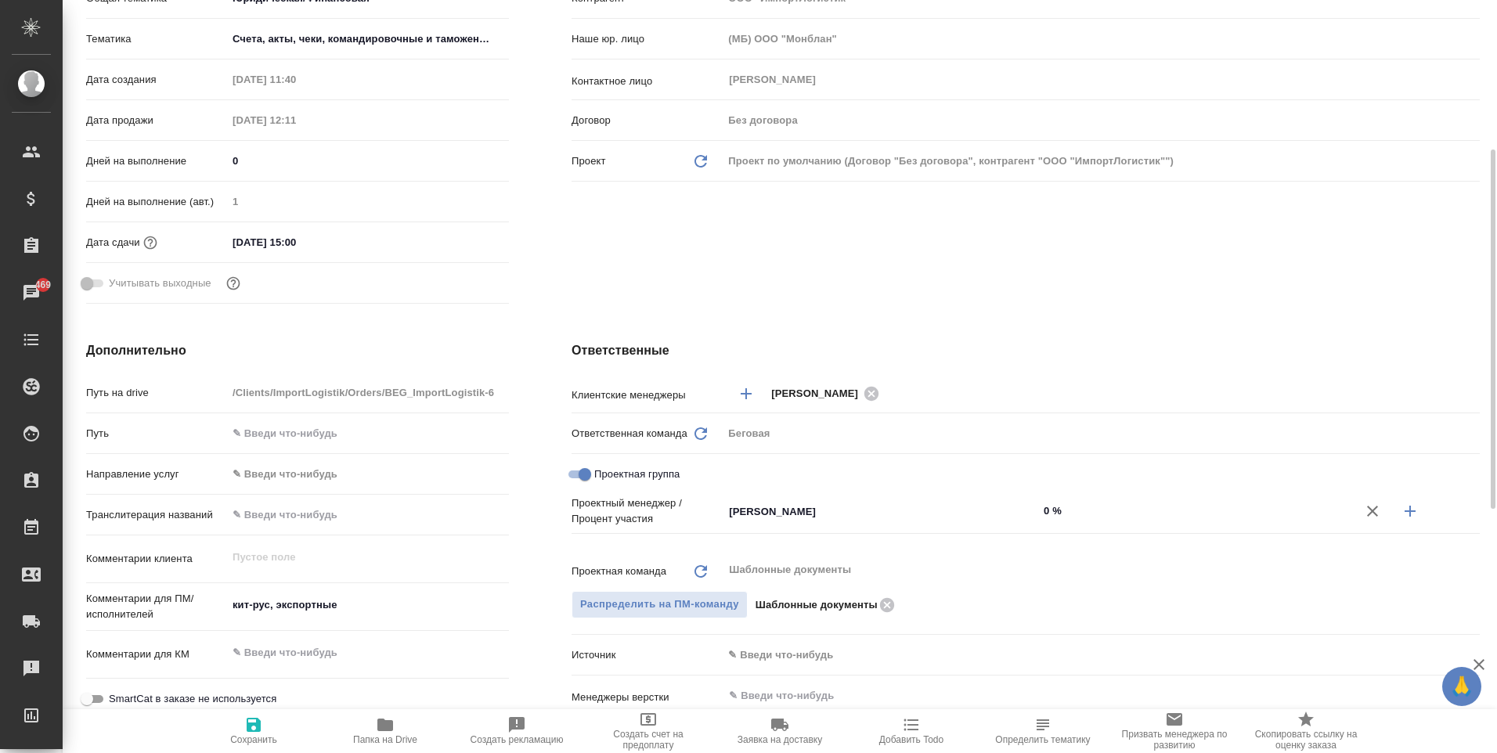
click at [1051, 509] on input "0 %" at bounding box center [1196, 510] width 316 height 23
type textarea "x"
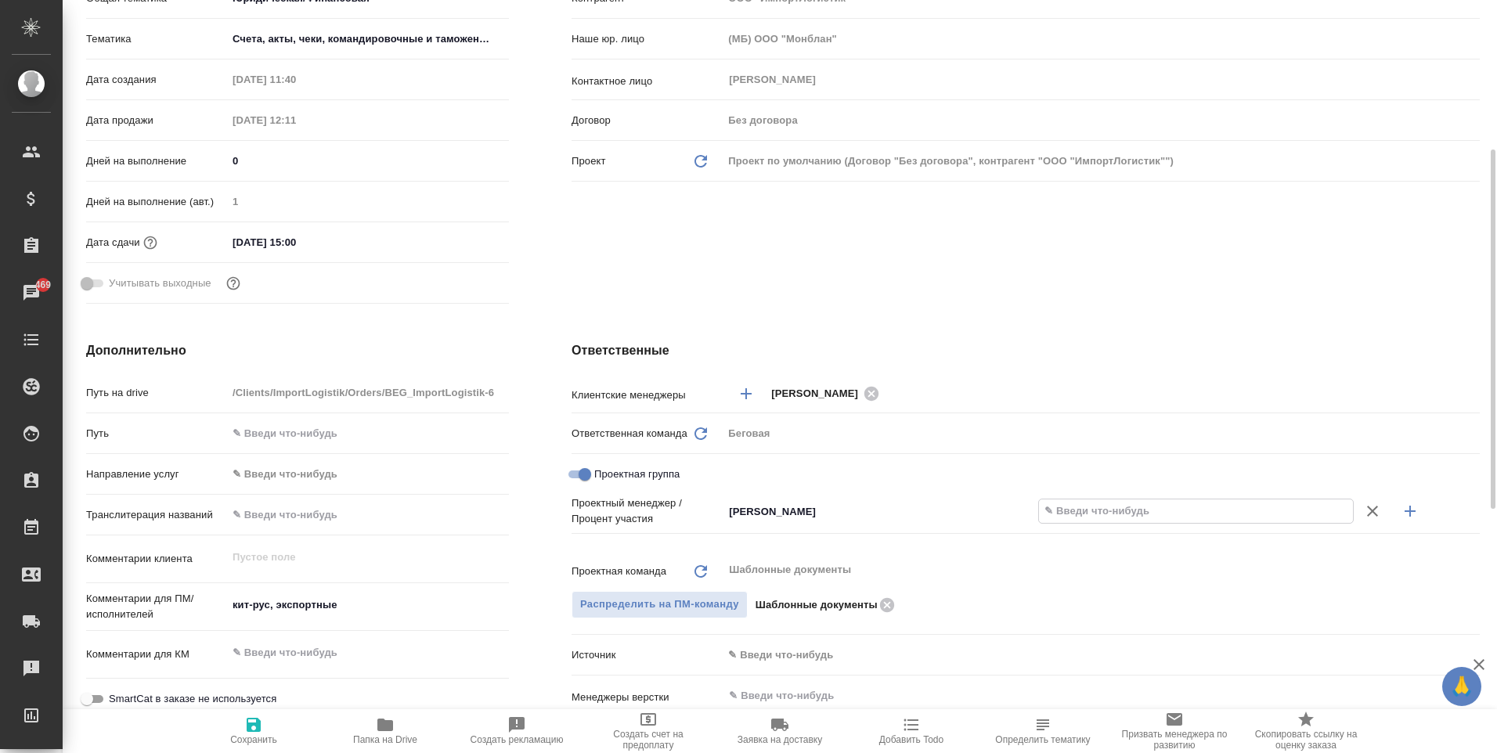
type textarea "x"
type input "14 %"
type textarea "x"
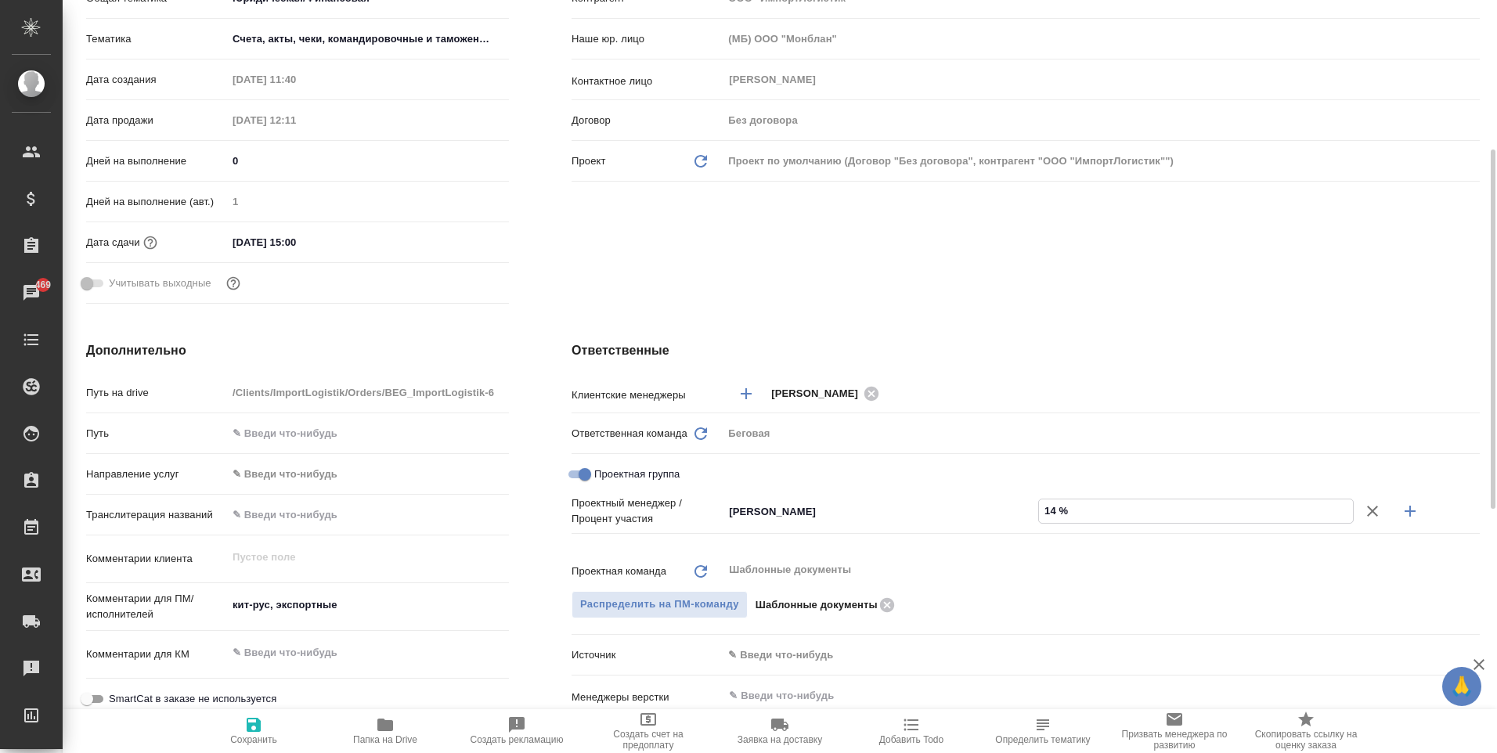
type textarea "x"
type input "14 %"
click at [1421, 511] on button "button" at bounding box center [1410, 511] width 38 height 38
type textarea "x"
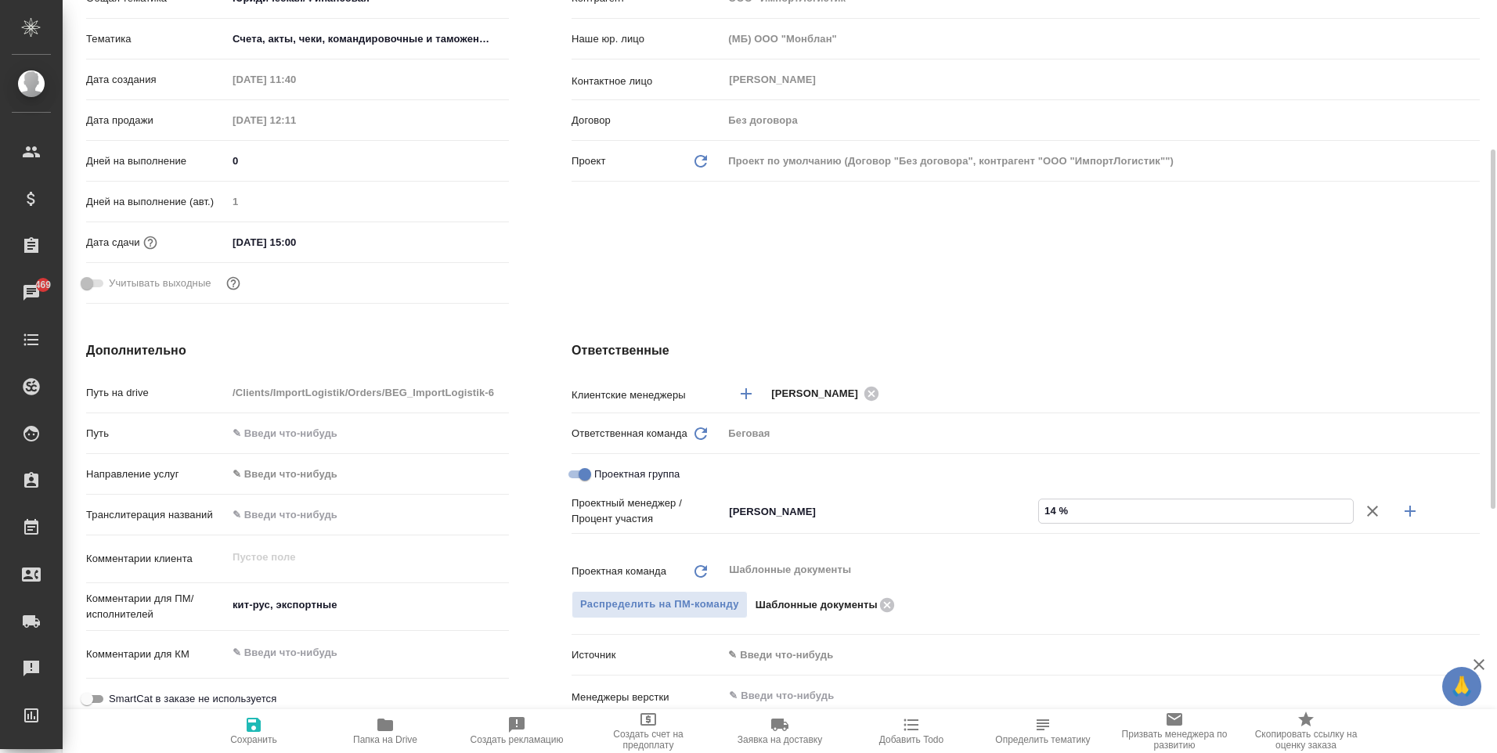
type textarea "x"
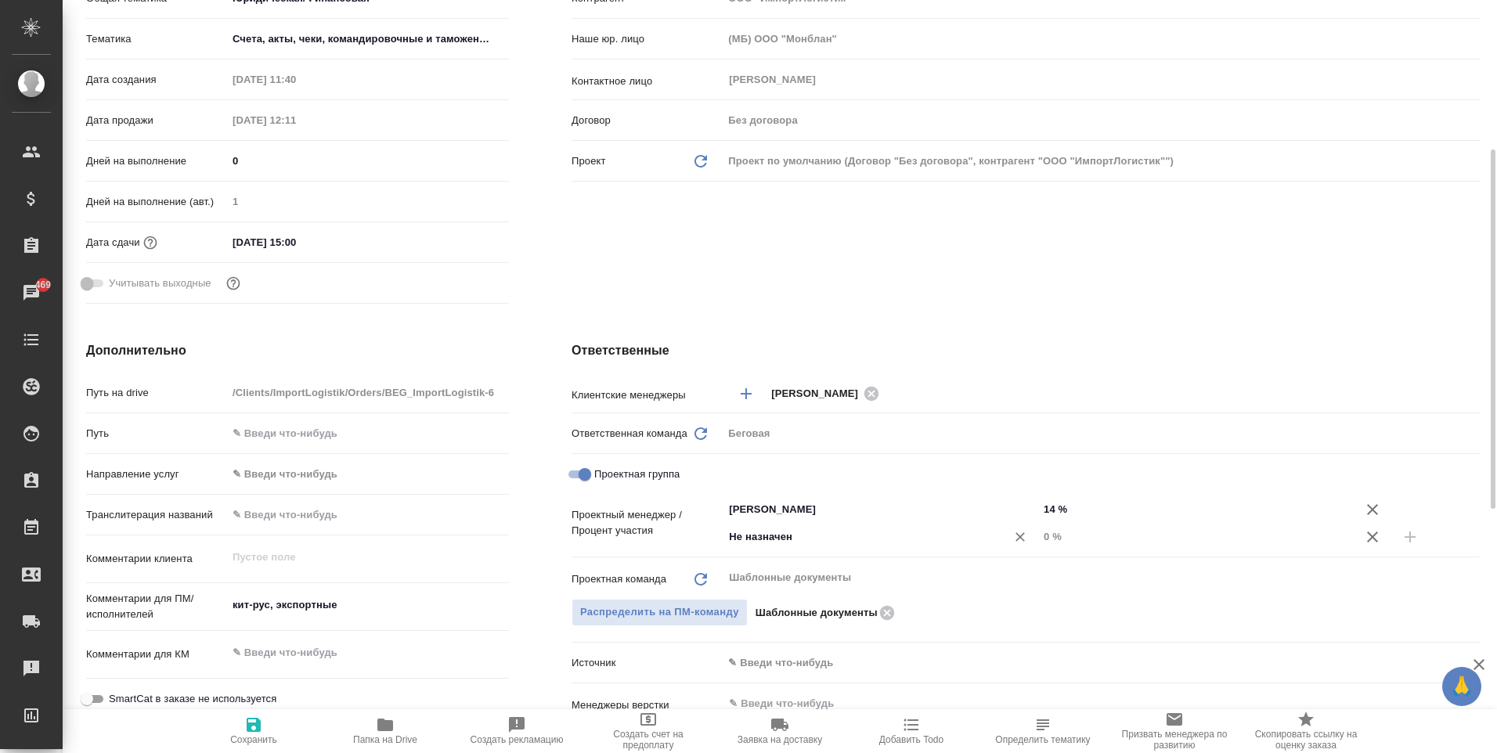
click at [806, 539] on input "Не назначен" at bounding box center [854, 537] width 254 height 19
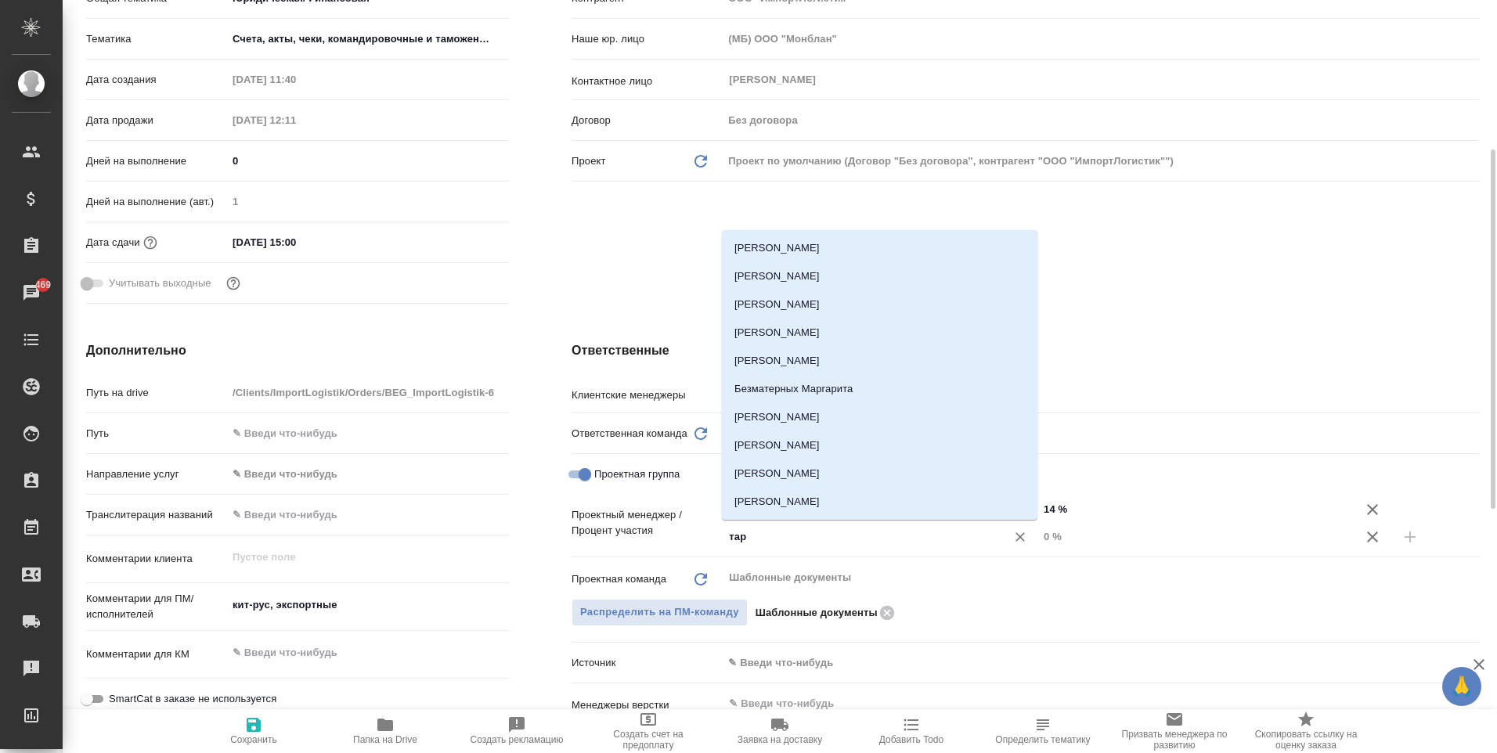
type input "тара"
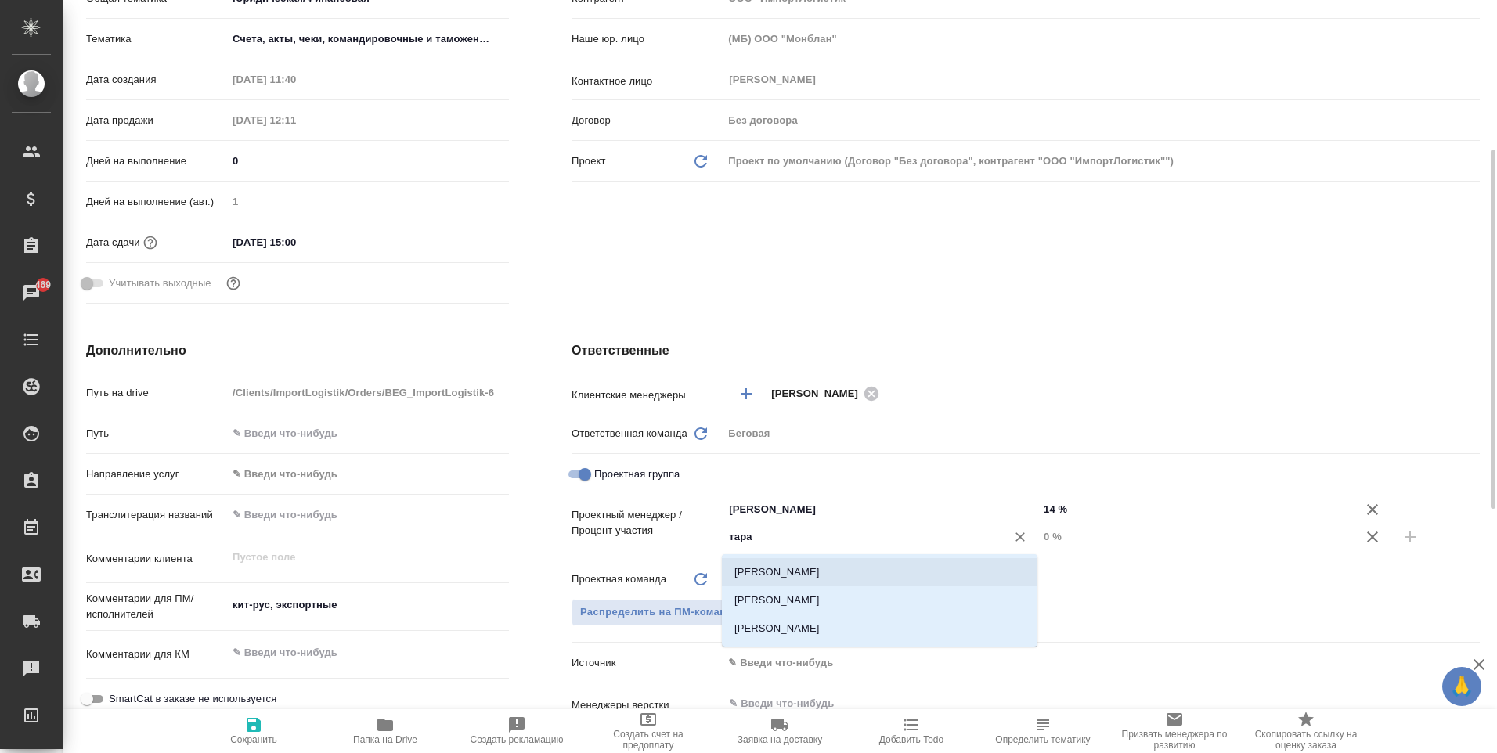
click at [947, 569] on li "Тарабановская Анастасия" at bounding box center [880, 572] width 316 height 28
type textarea "x"
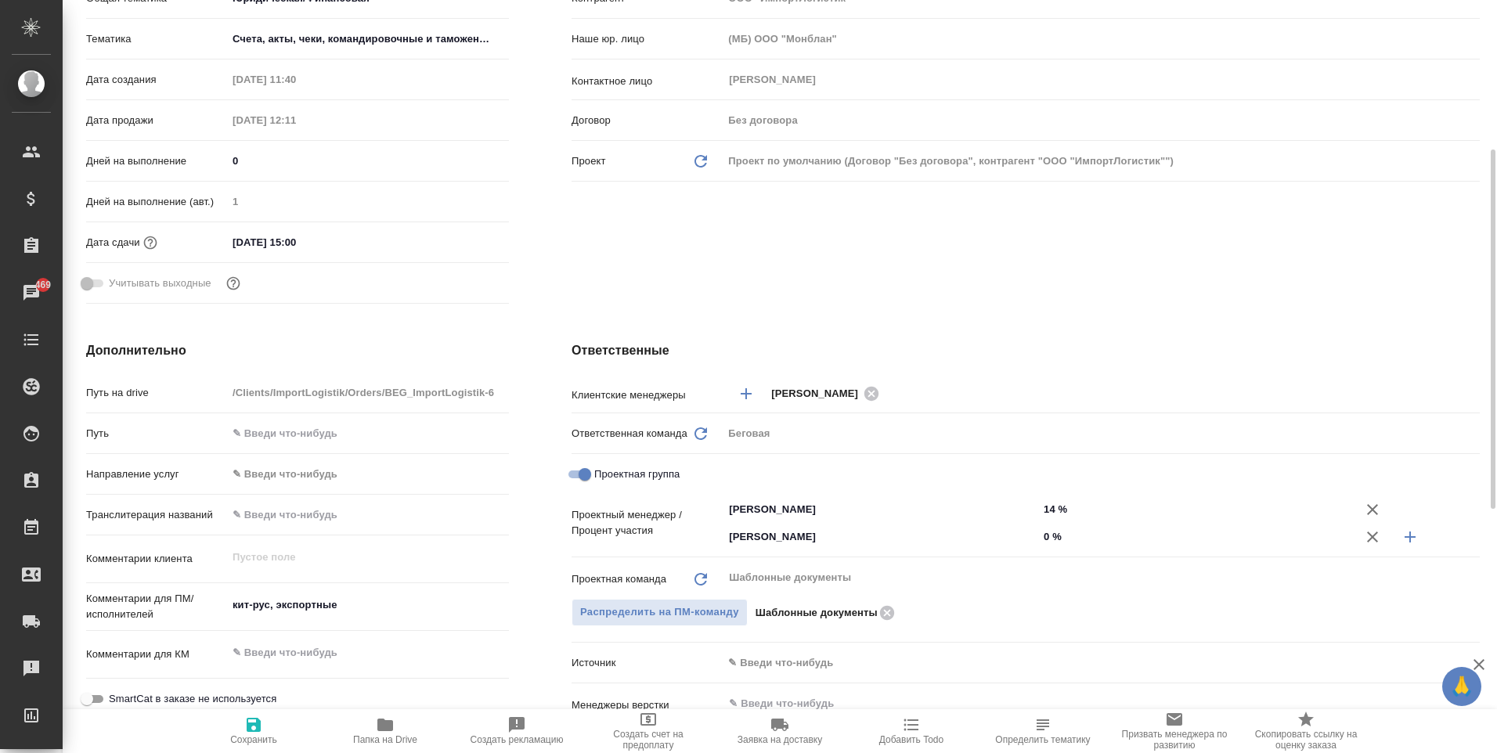
click at [1057, 537] on input "0 %" at bounding box center [1196, 536] width 316 height 23
type textarea "x"
type input "8 %"
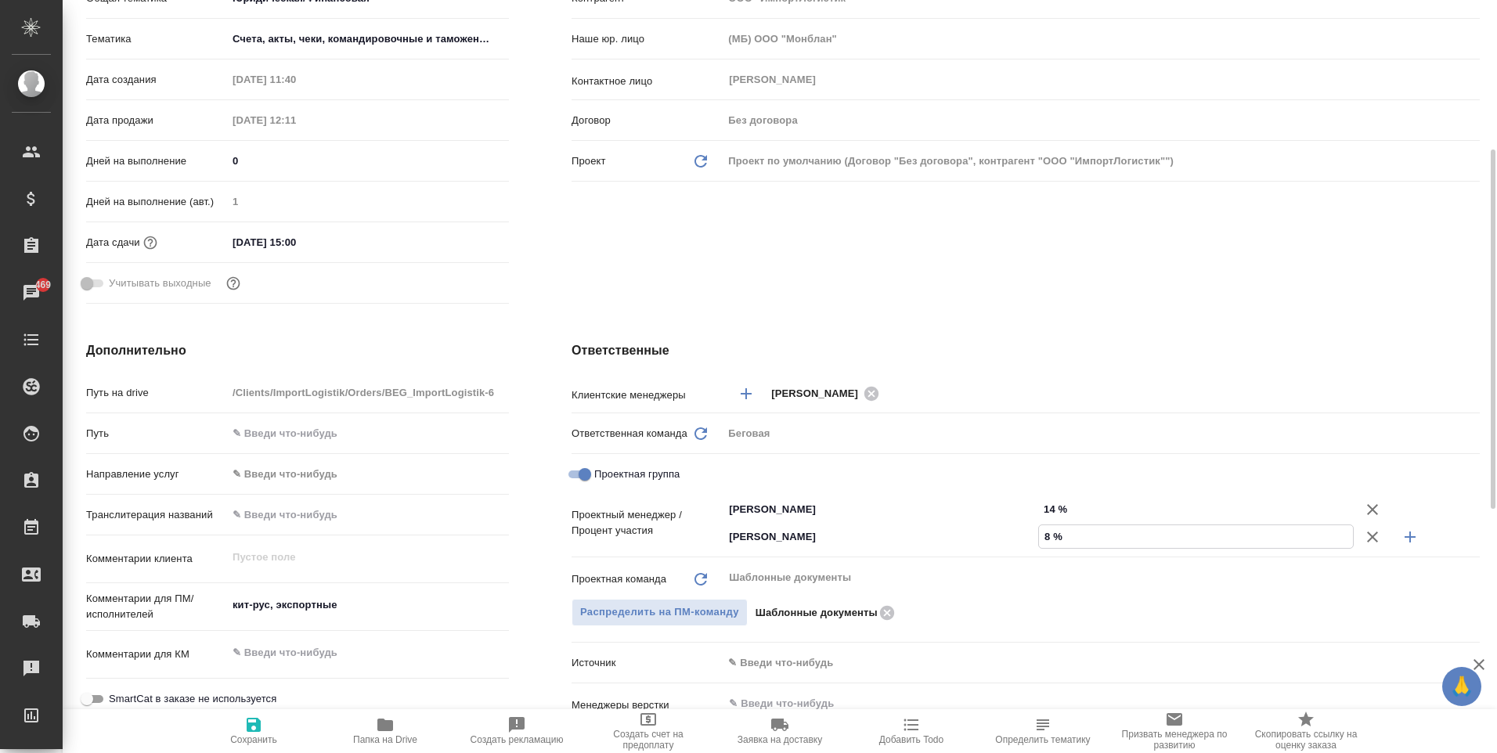
type textarea "x"
type input "86 %"
type textarea "x"
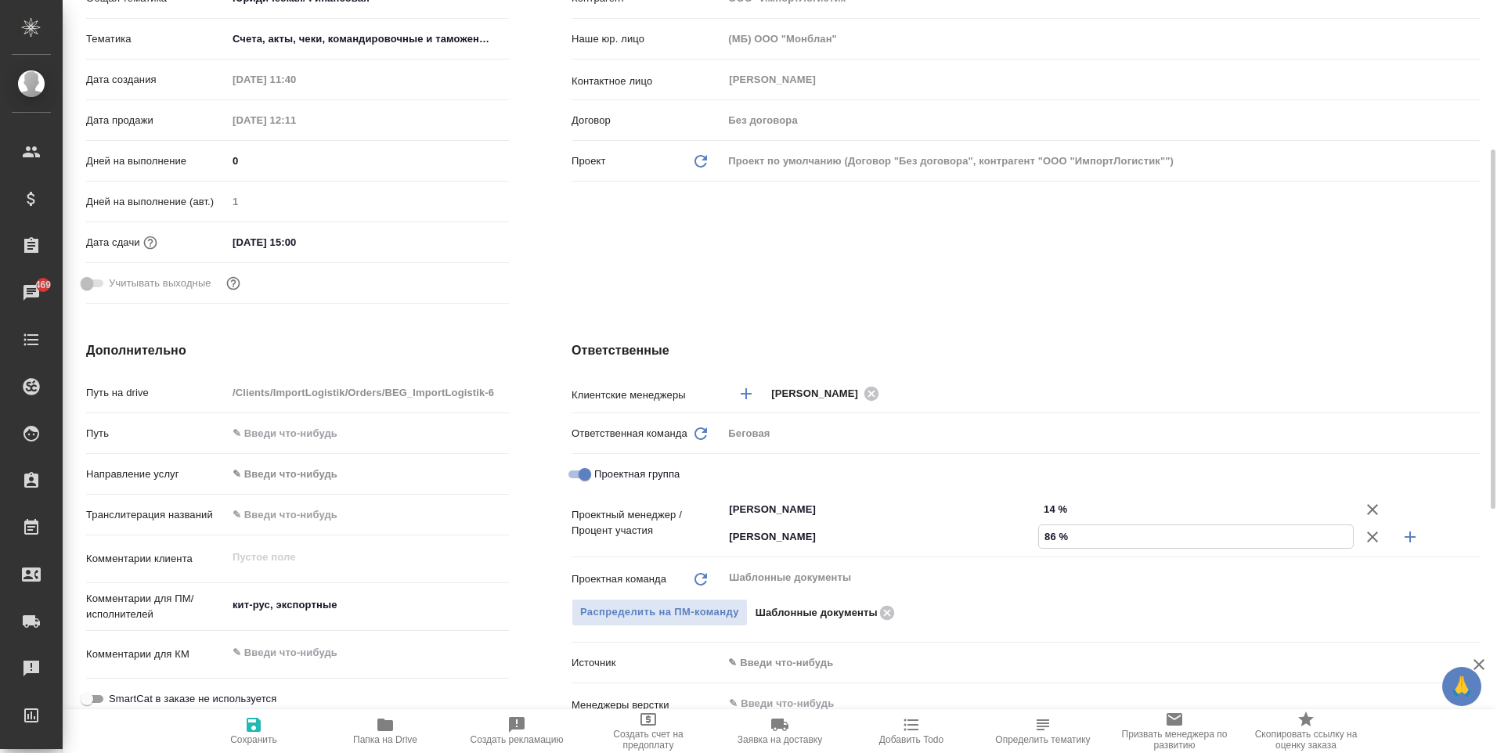
type textarea "x"
type input "86 %"
click at [255, 744] on span "Сохранить" at bounding box center [253, 739] width 47 height 11
type textarea "x"
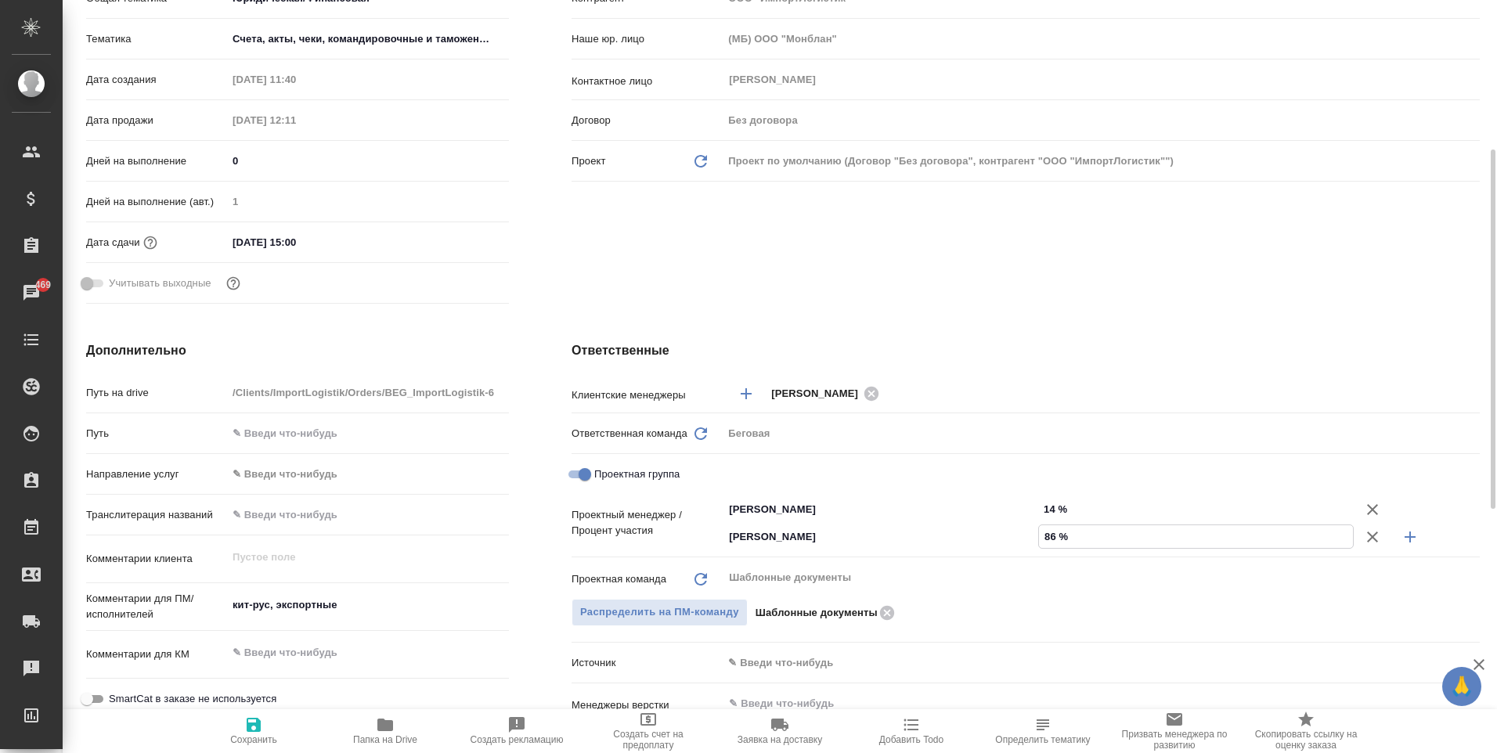
type textarea "x"
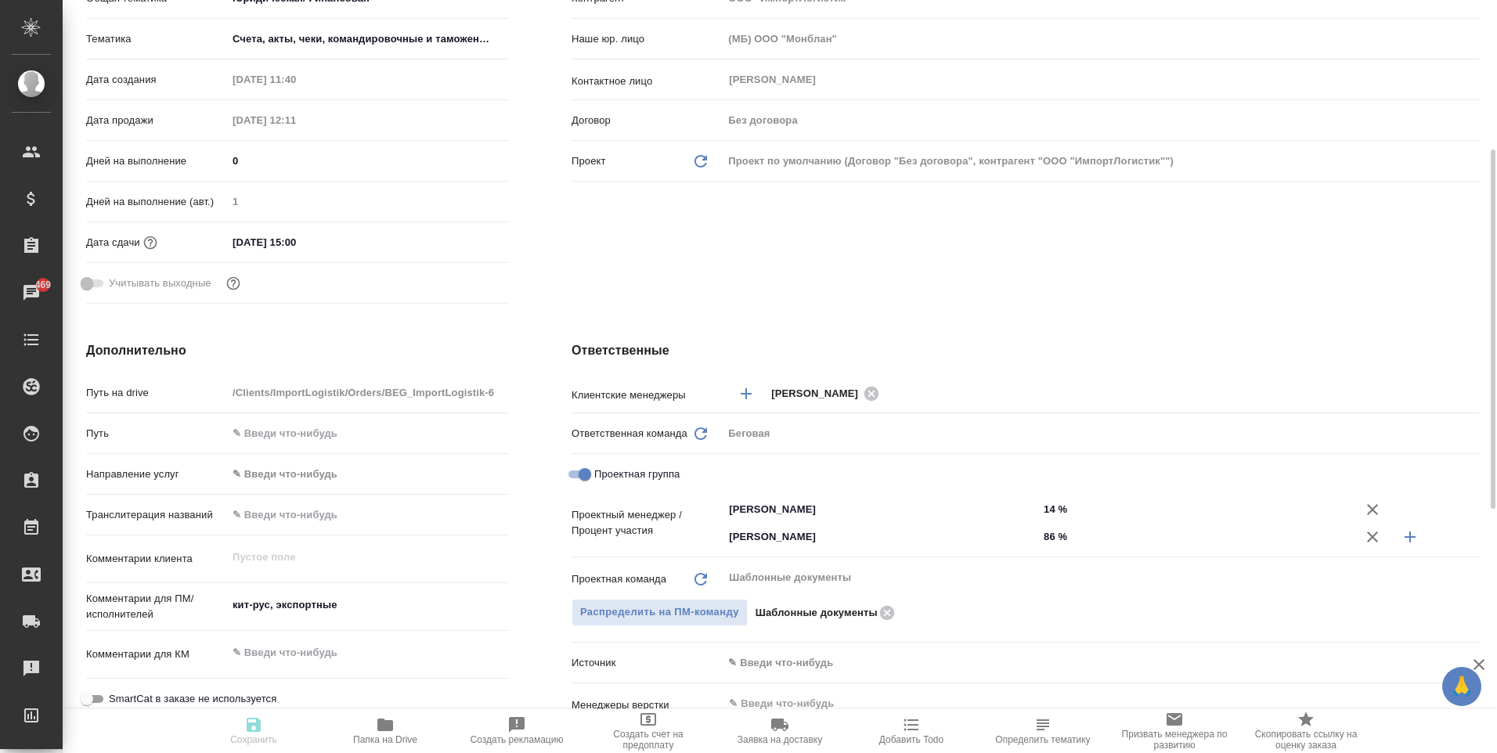
type textarea "x"
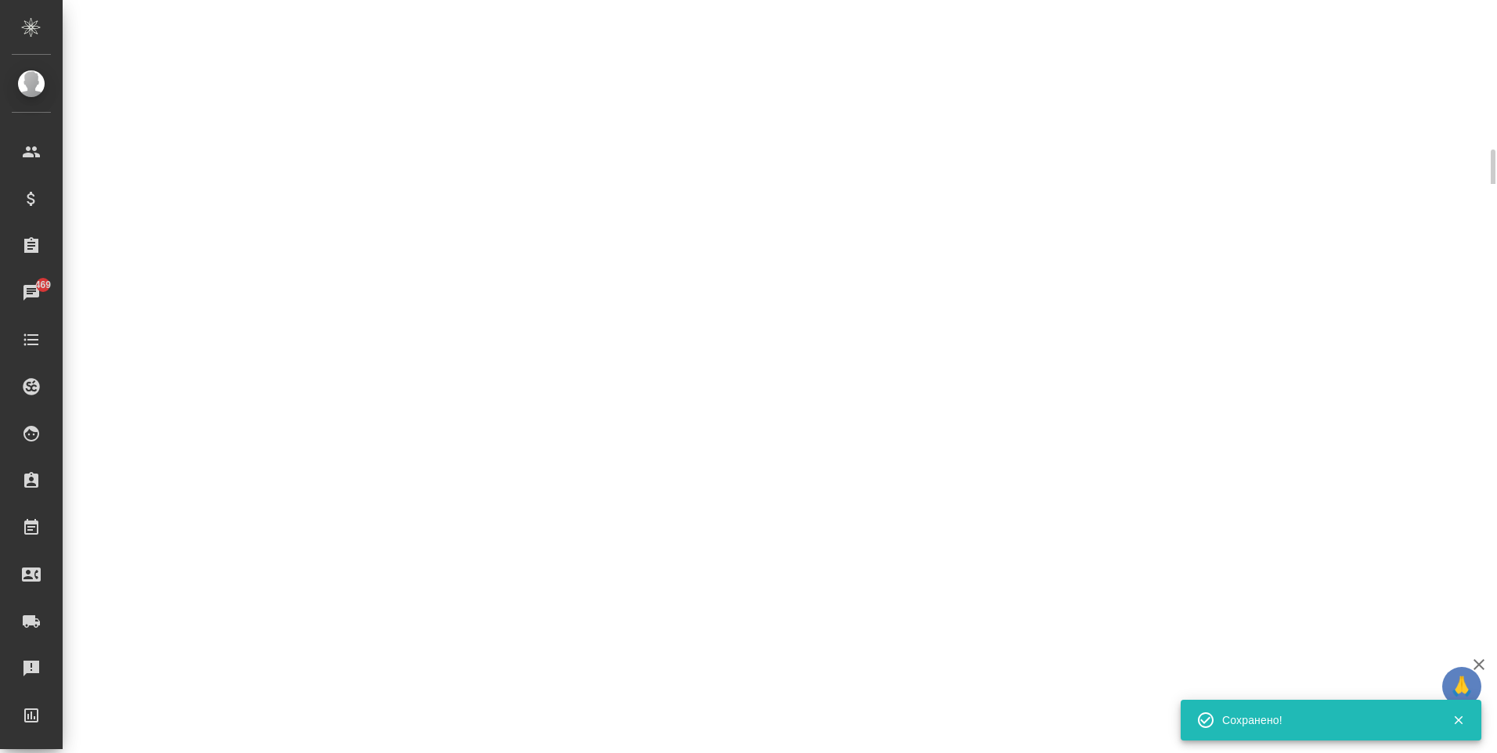
select select "RU"
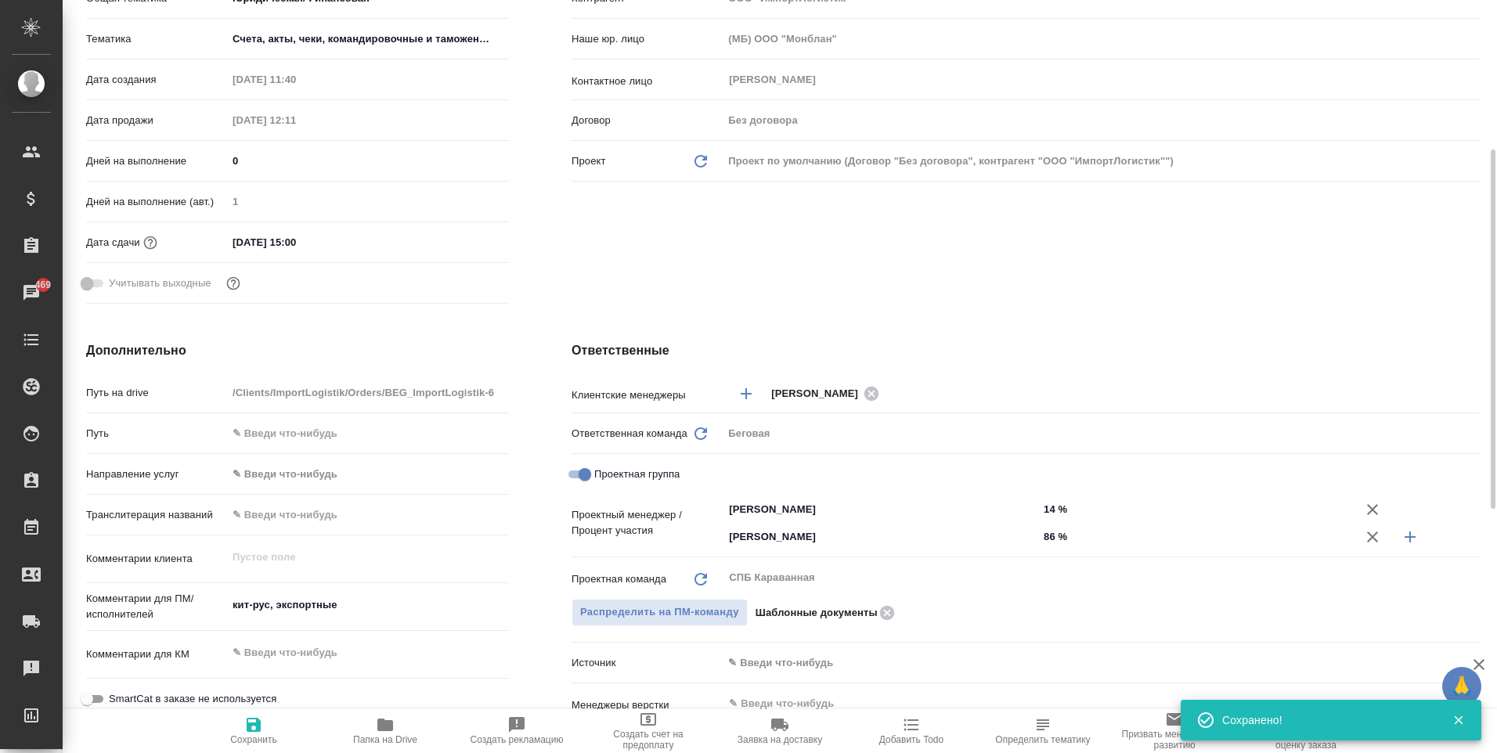
type textarea "x"
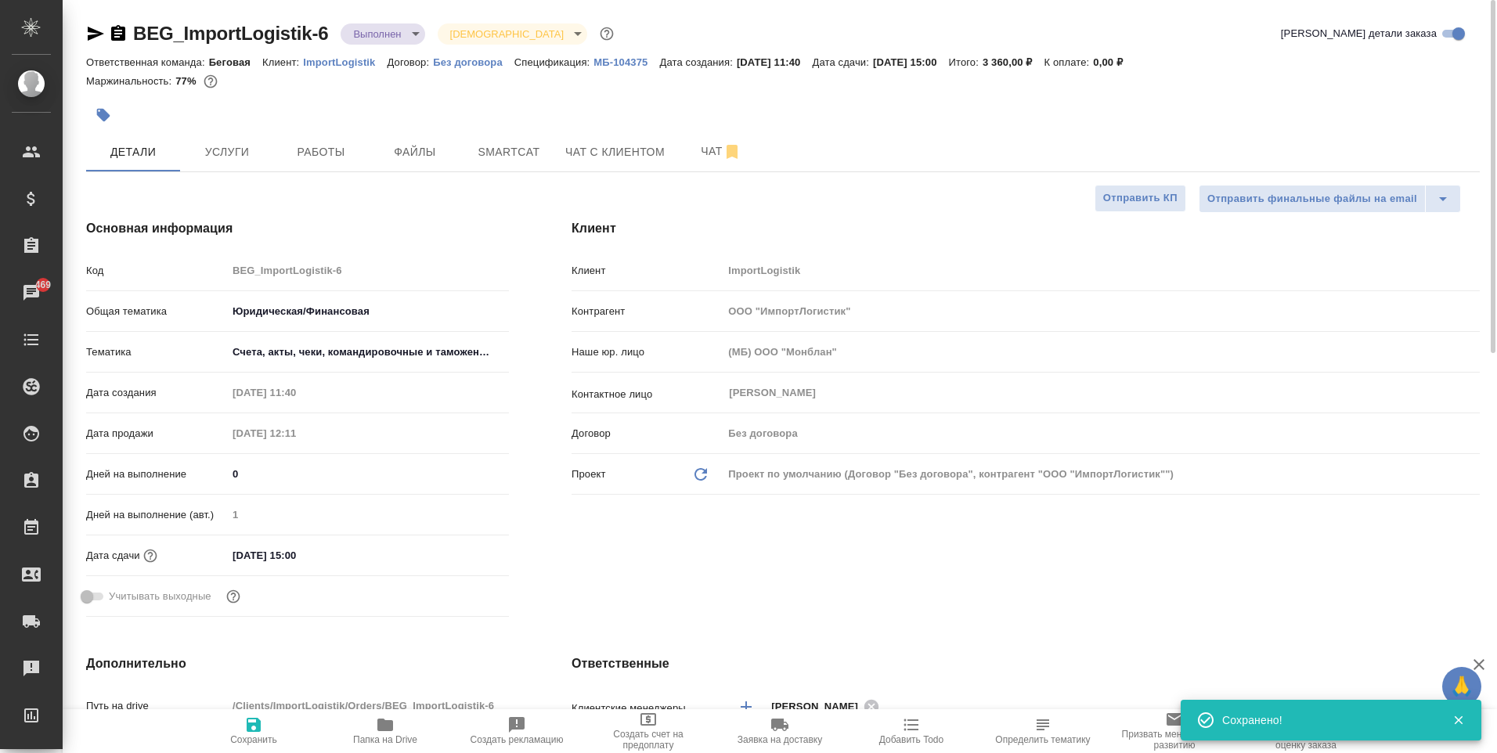
click at [373, 31] on body "🙏 .cls-1 fill:#fff; AWATERA Moskalets Alina Клиенты Спецификации Заказы 469 Чат…" at bounding box center [748, 376] width 1497 height 753
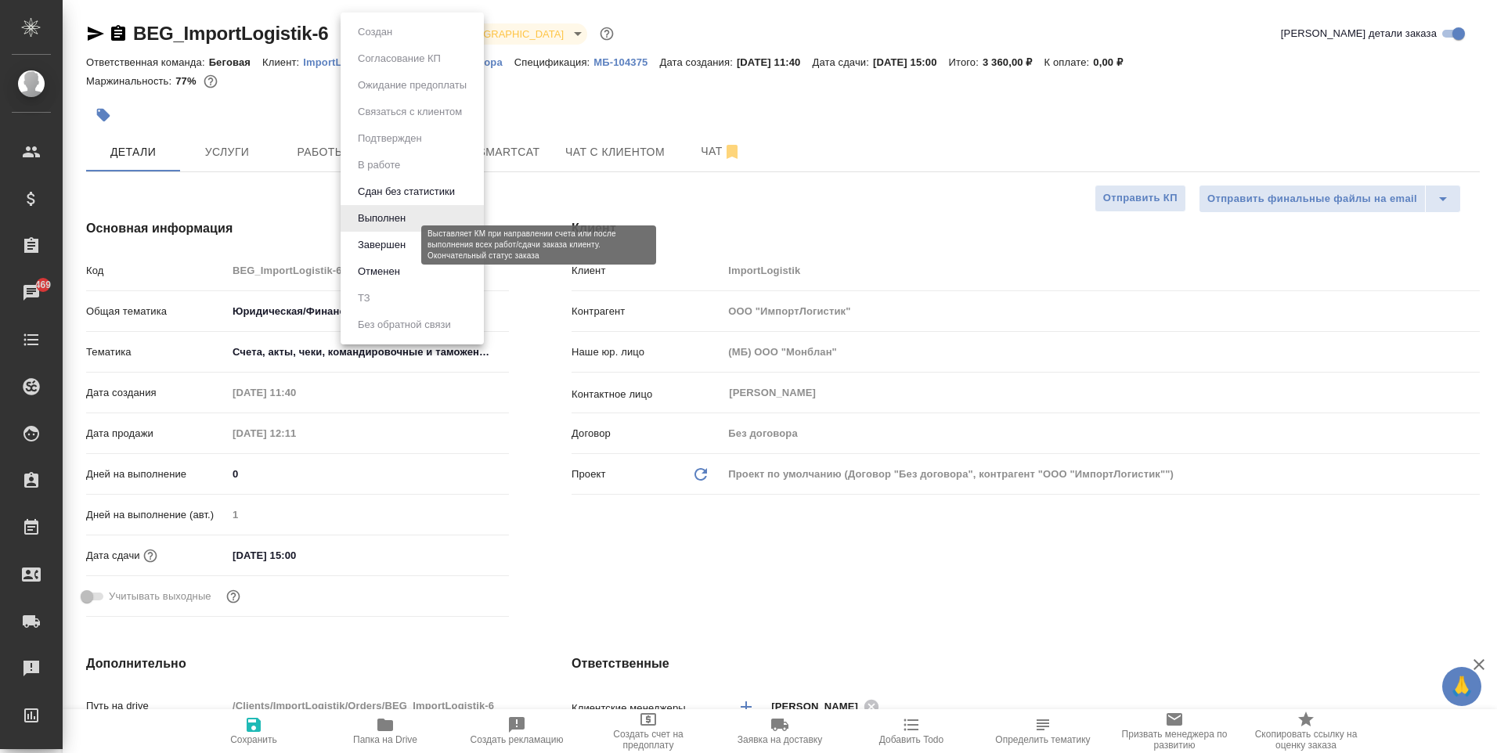
click at [384, 252] on button "Завершен" at bounding box center [381, 244] width 57 height 17
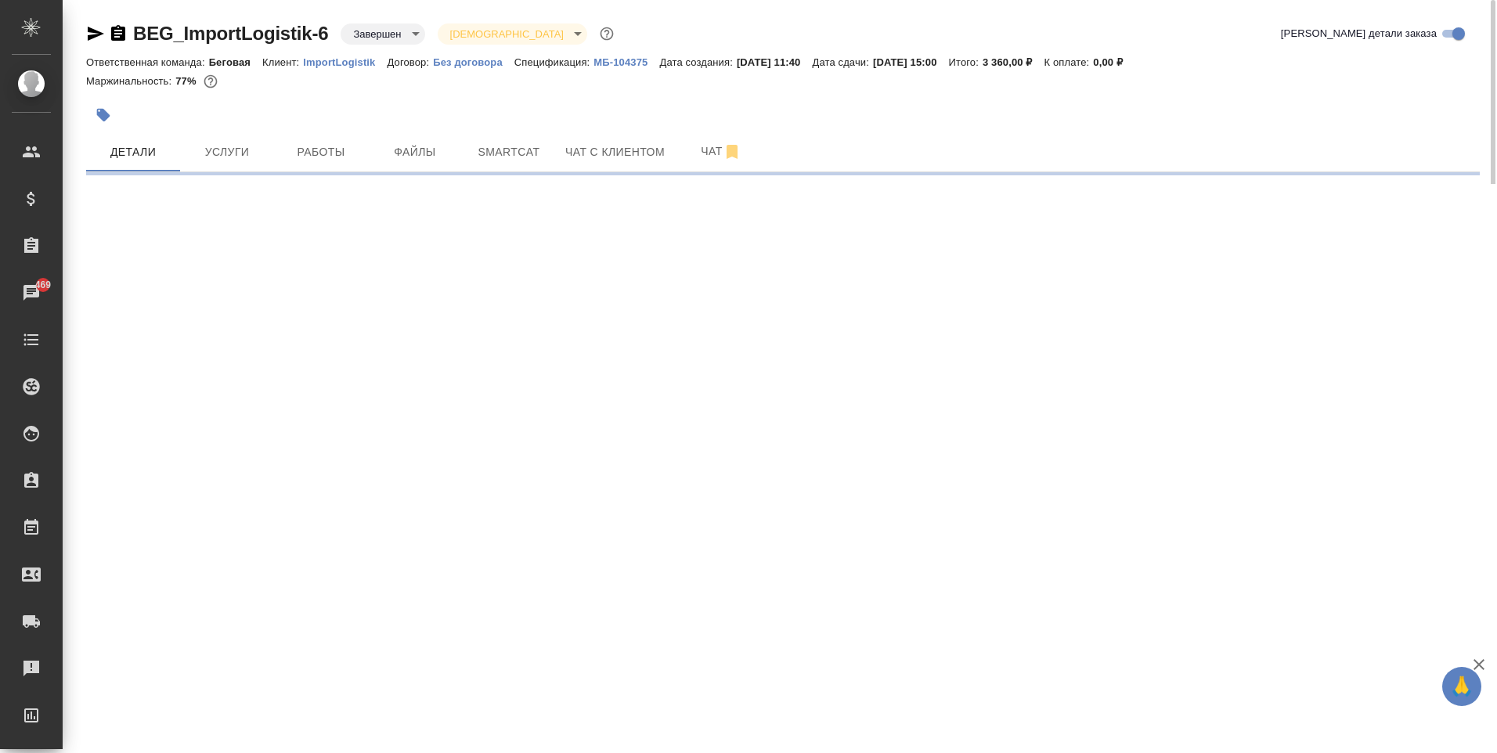
select select "RU"
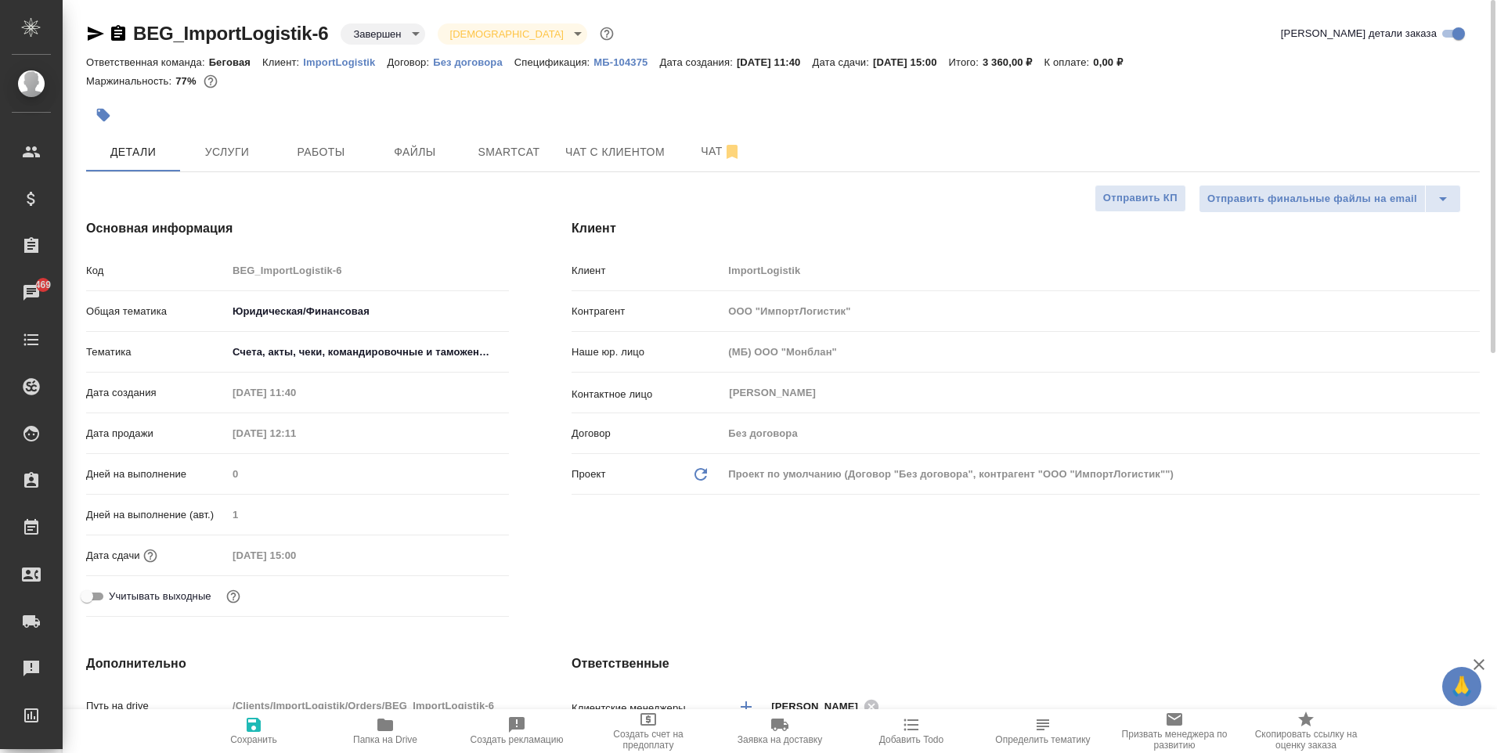
type textarea "x"
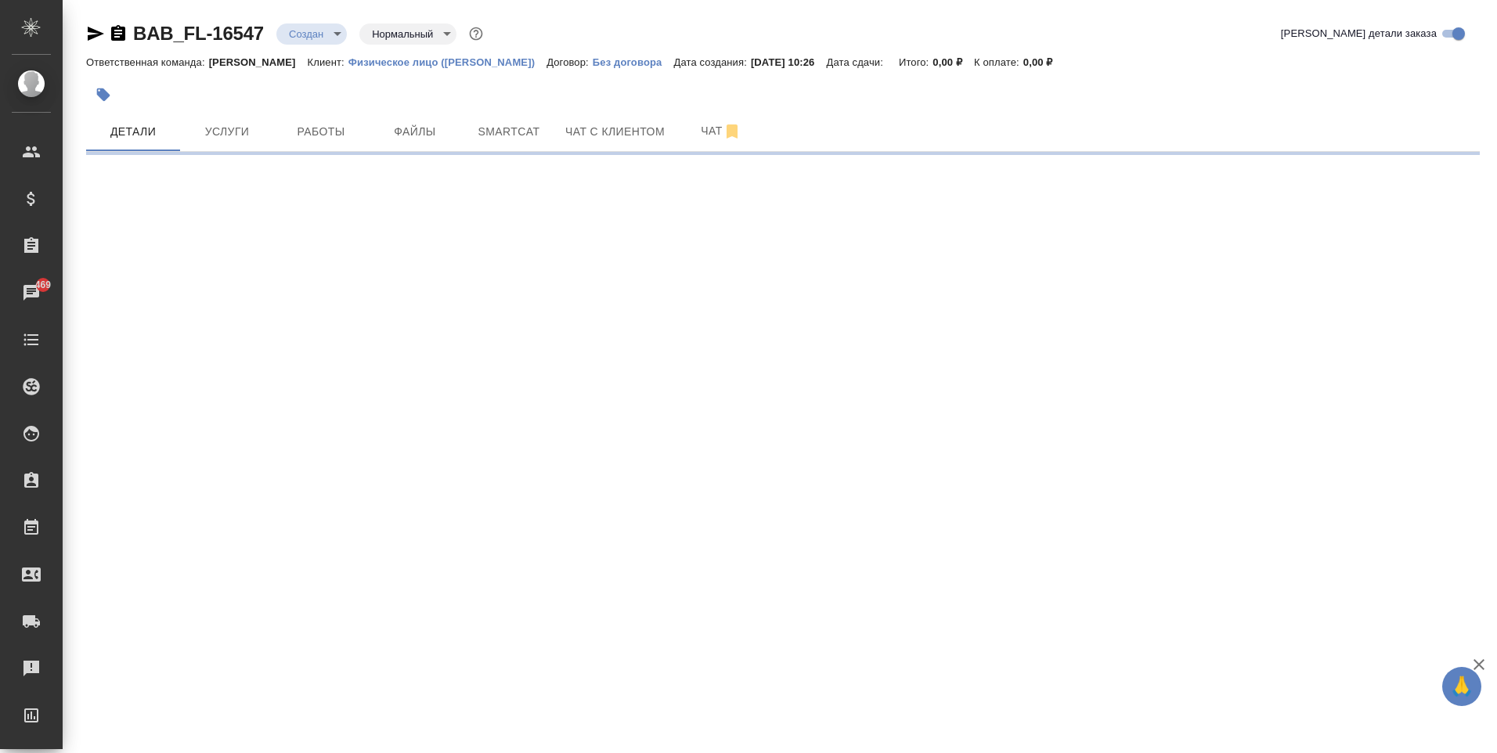
select select "RU"
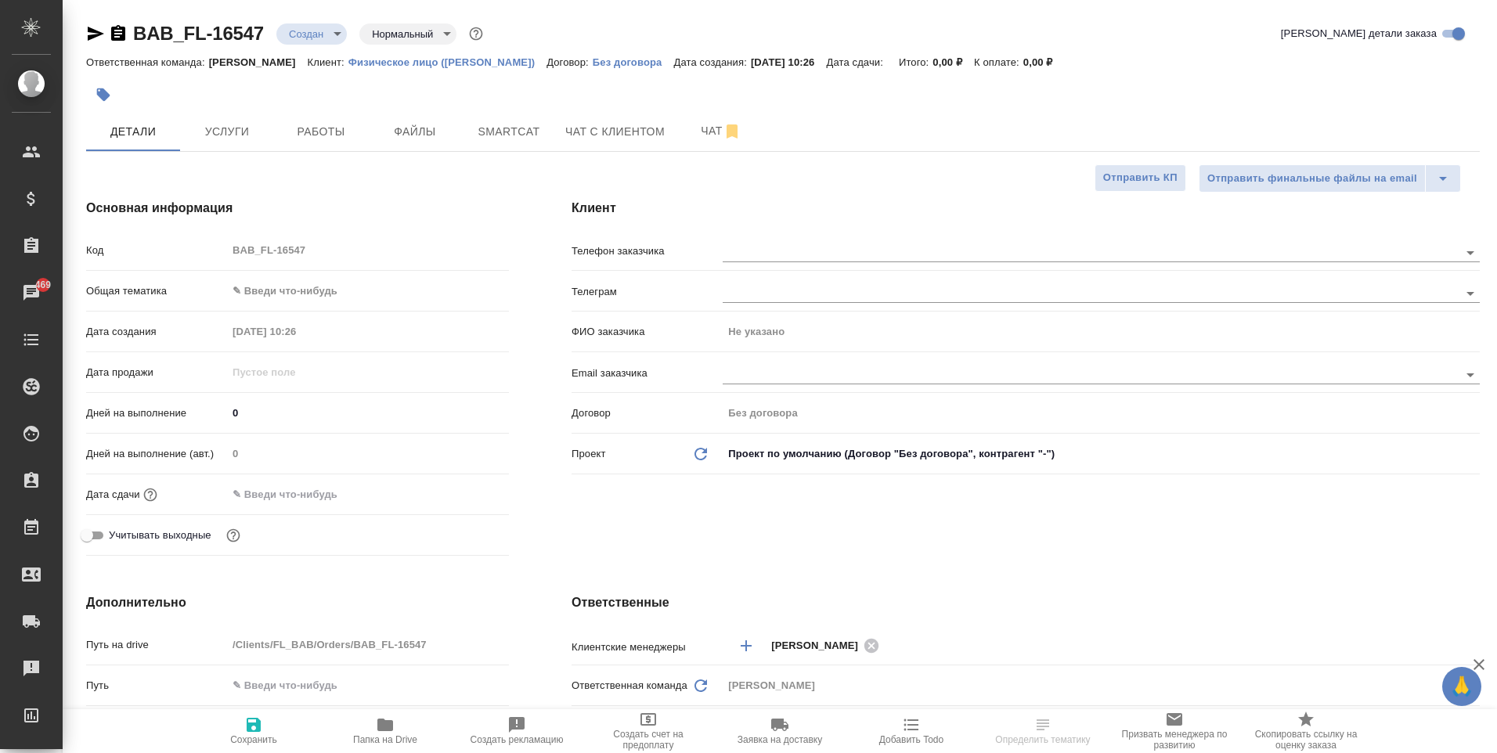
type textarea "x"
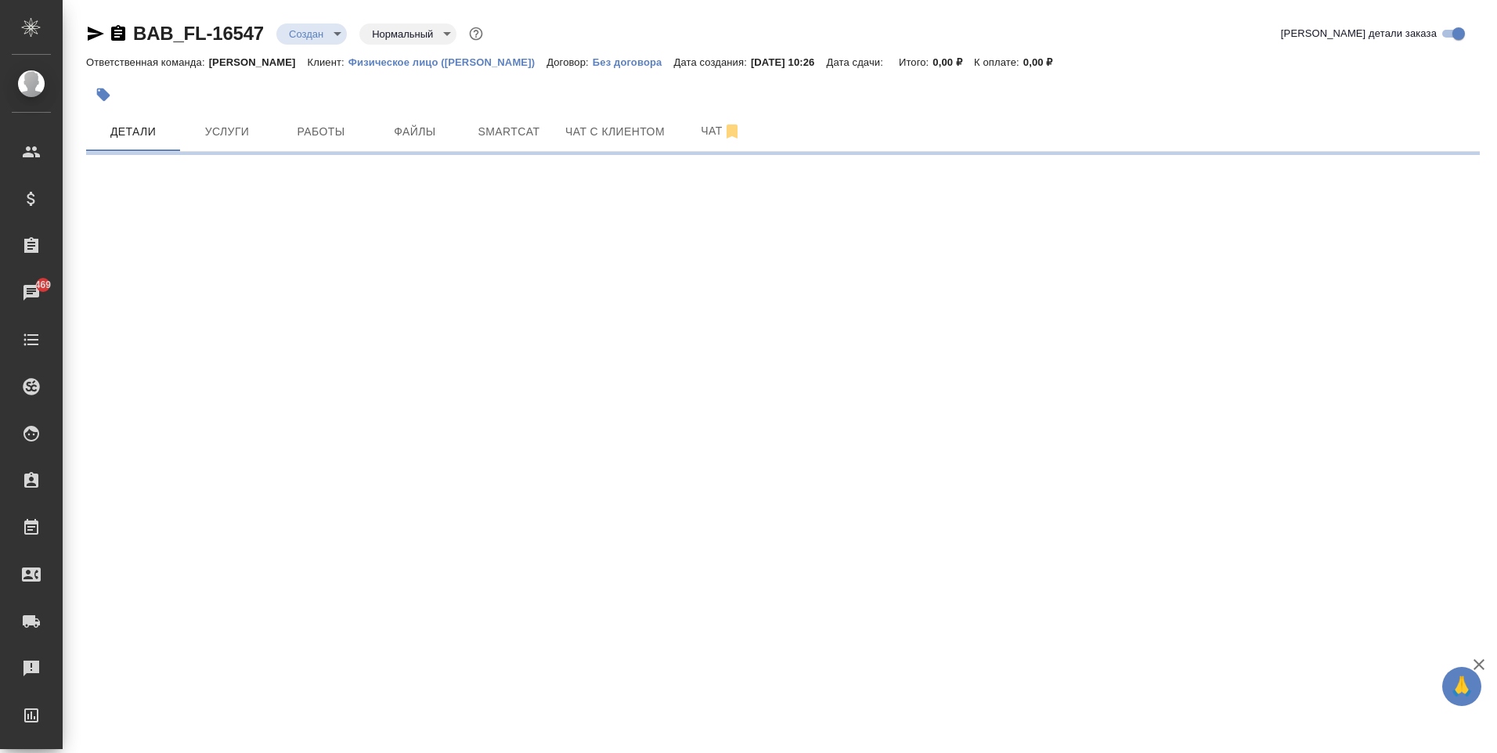
select select "RU"
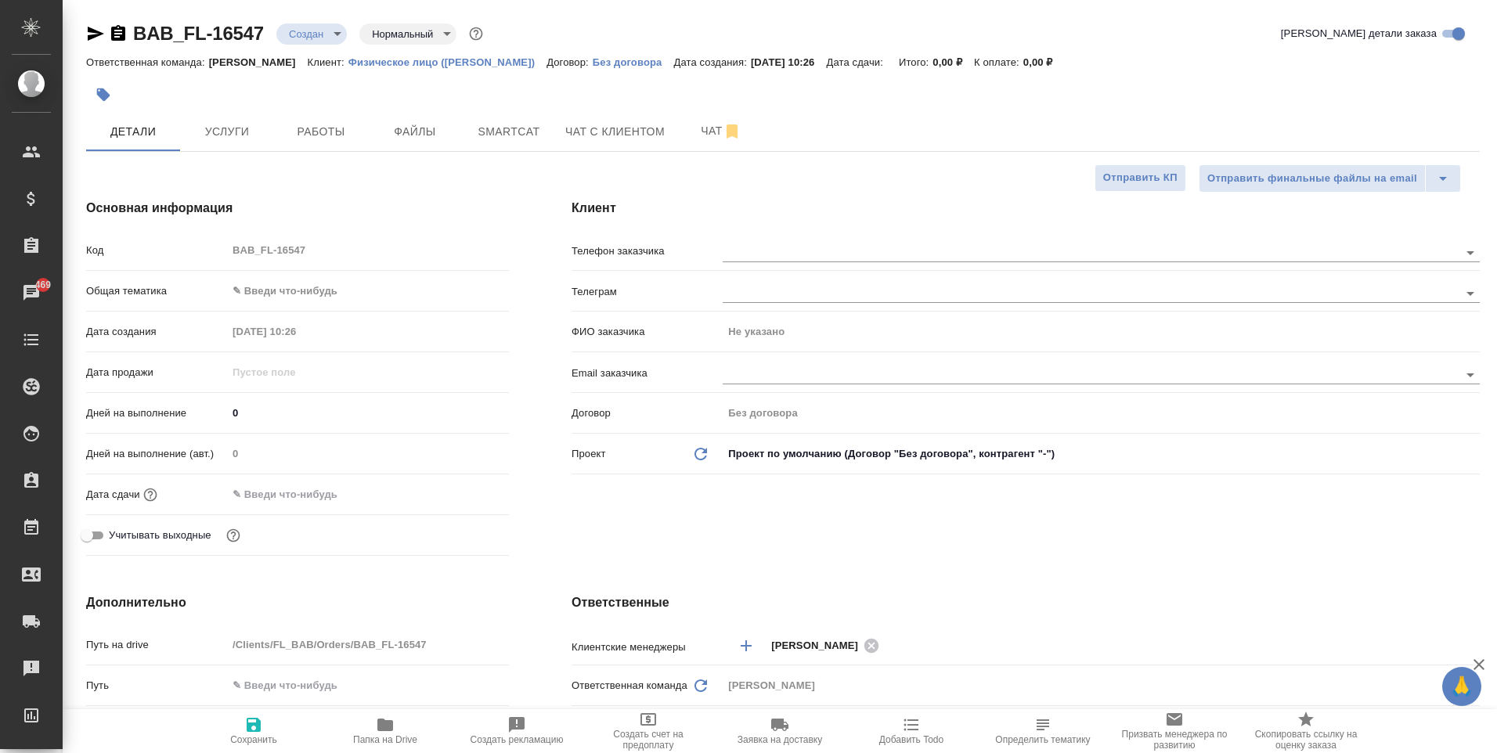
type textarea "x"
click at [256, 138] on span "Услуги" at bounding box center [226, 132] width 75 height 20
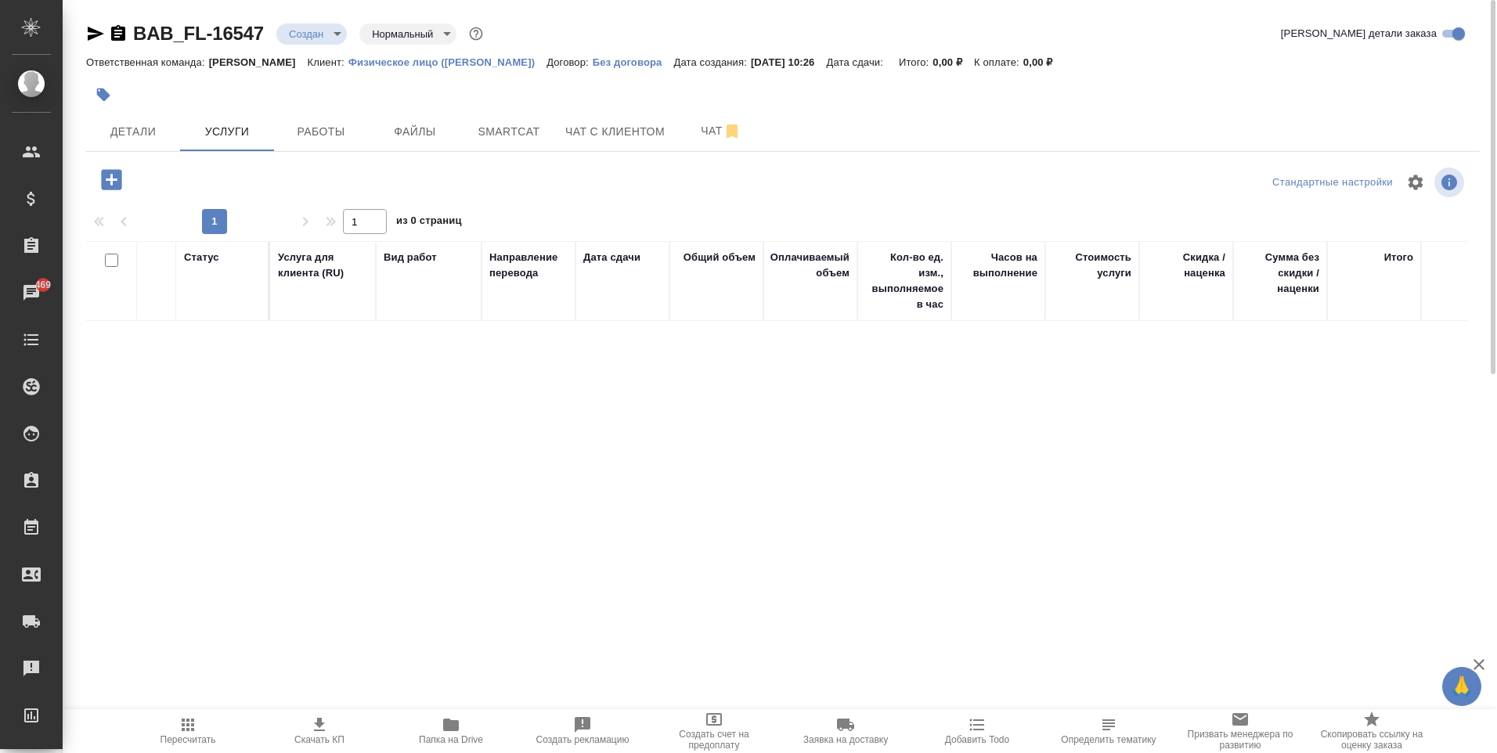
click at [111, 175] on icon "button" at bounding box center [111, 179] width 27 height 27
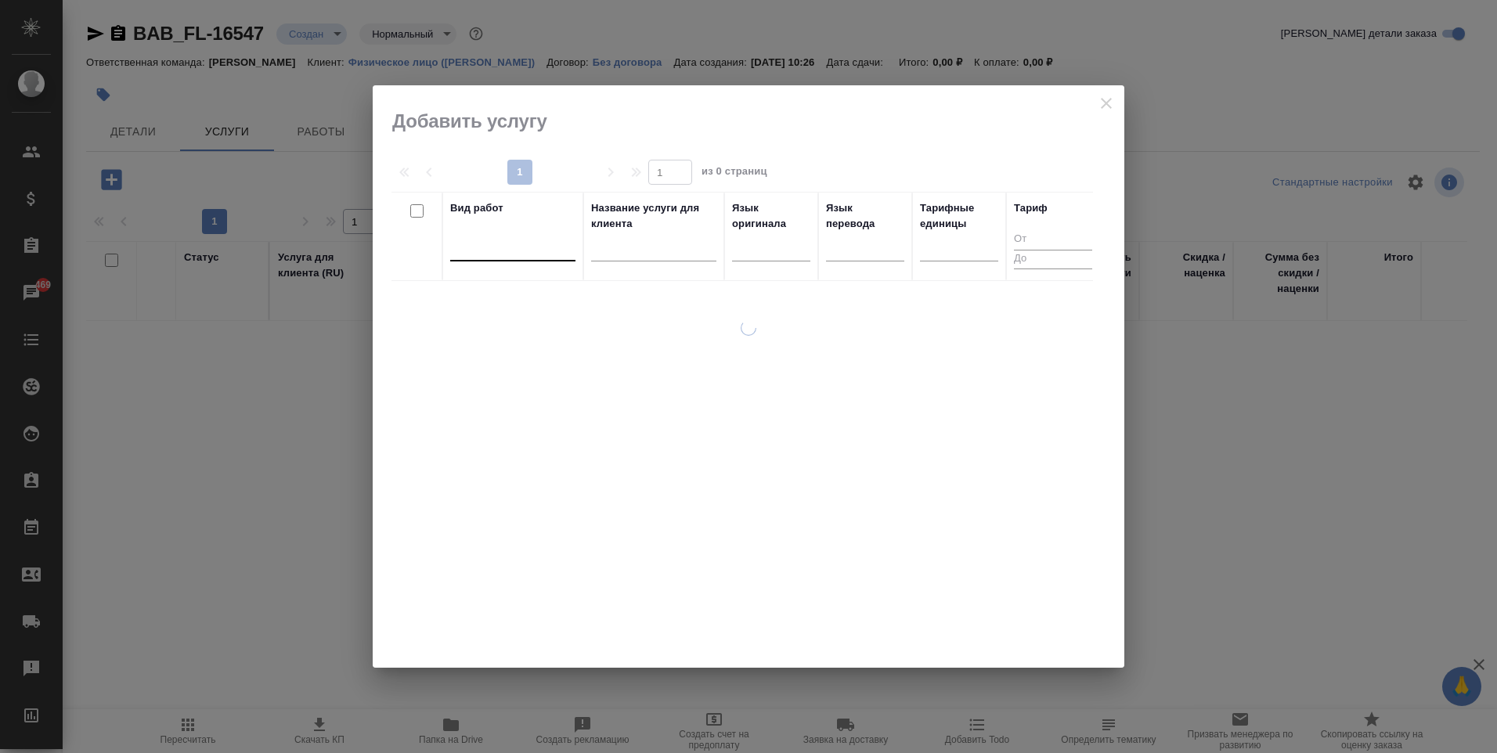
click at [513, 247] on div at bounding box center [512, 245] width 125 height 23
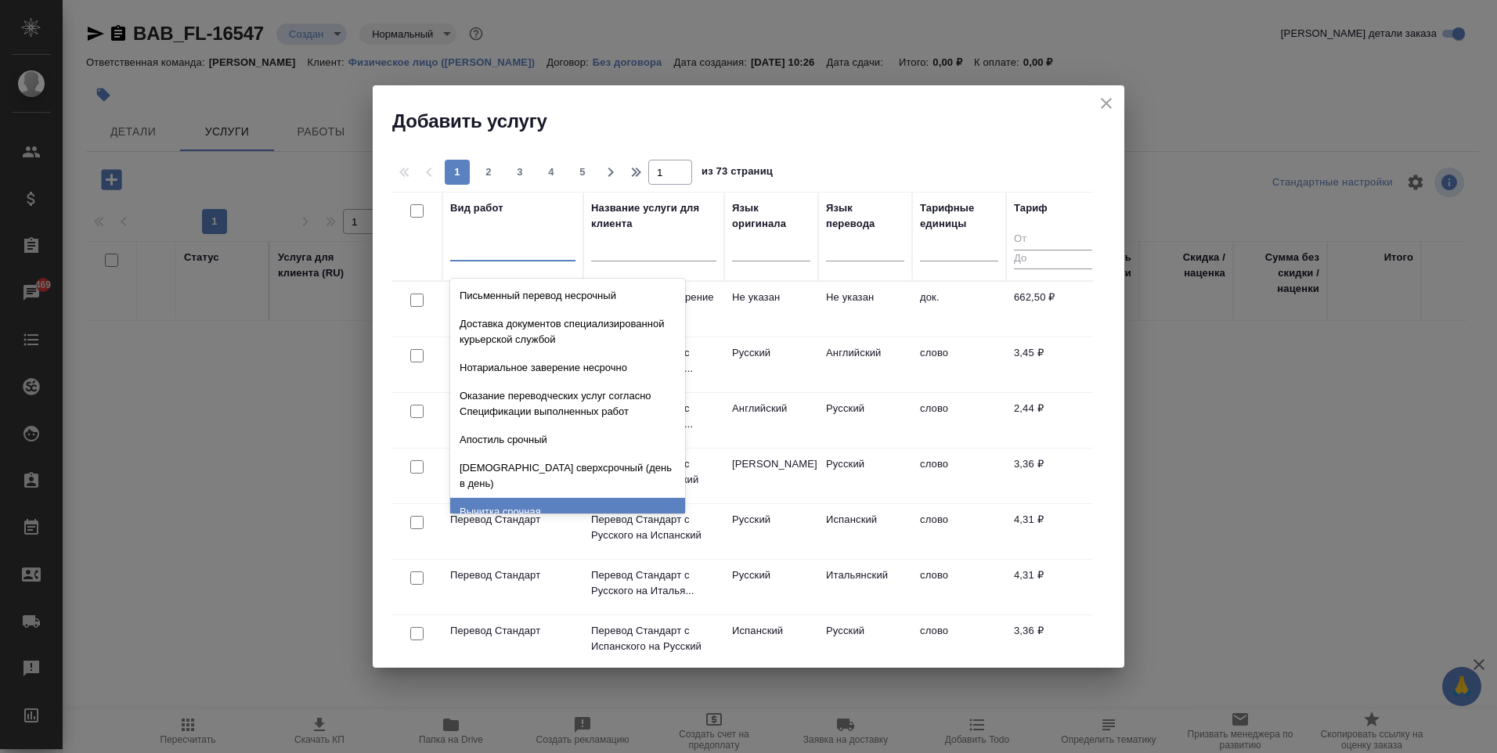
click at [935, 319] on td "док." at bounding box center [959, 309] width 94 height 55
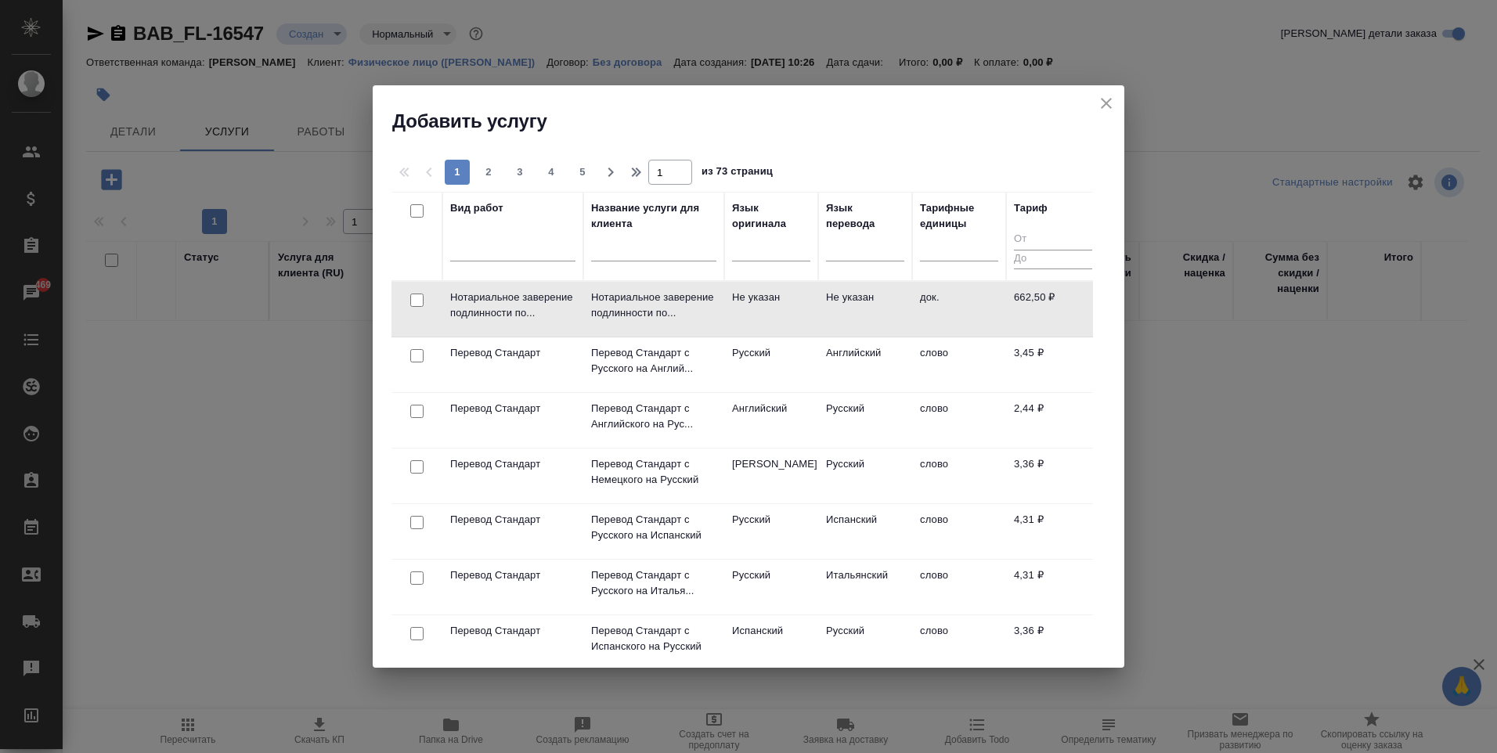
click at [935, 319] on td "док." at bounding box center [959, 309] width 94 height 55
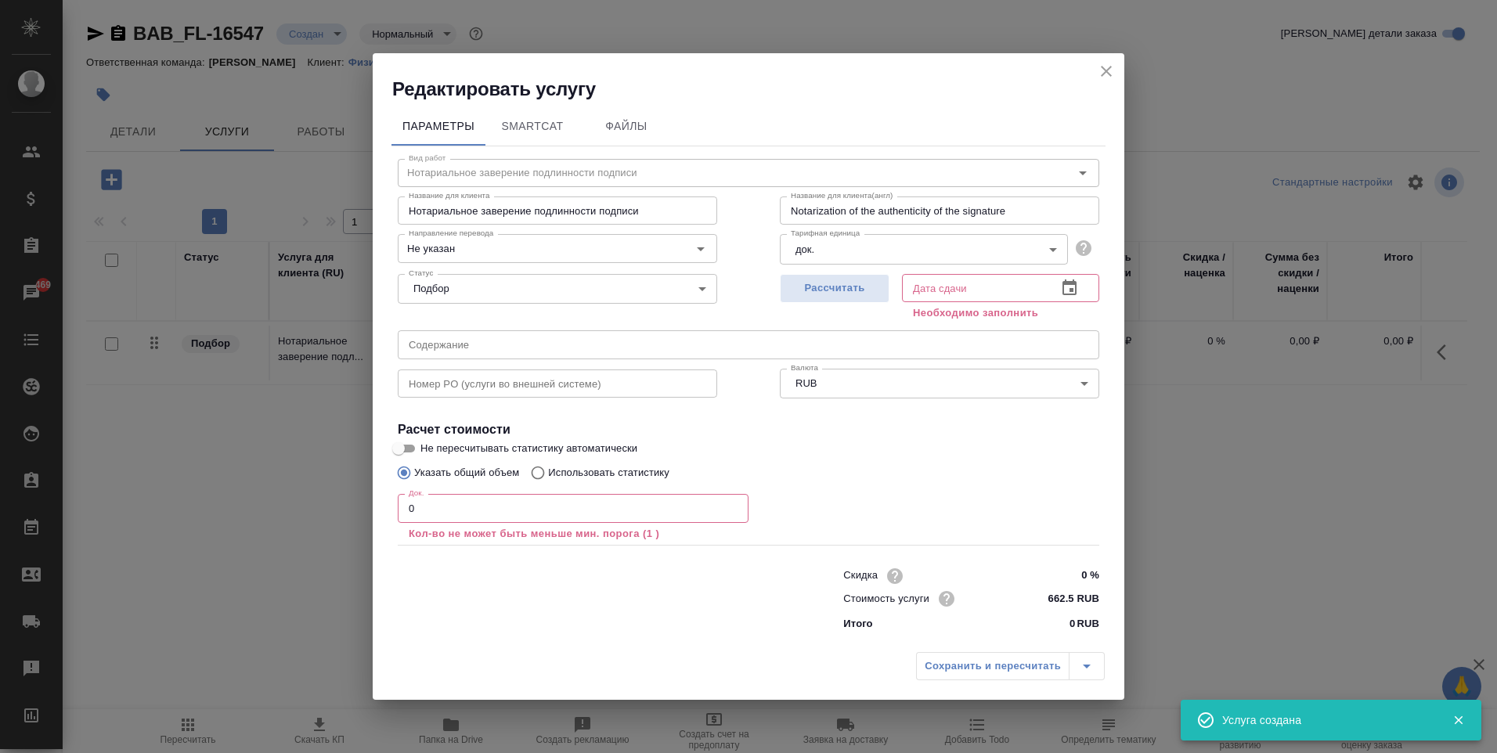
click at [1104, 73] on icon "close" at bounding box center [1106, 71] width 11 height 11
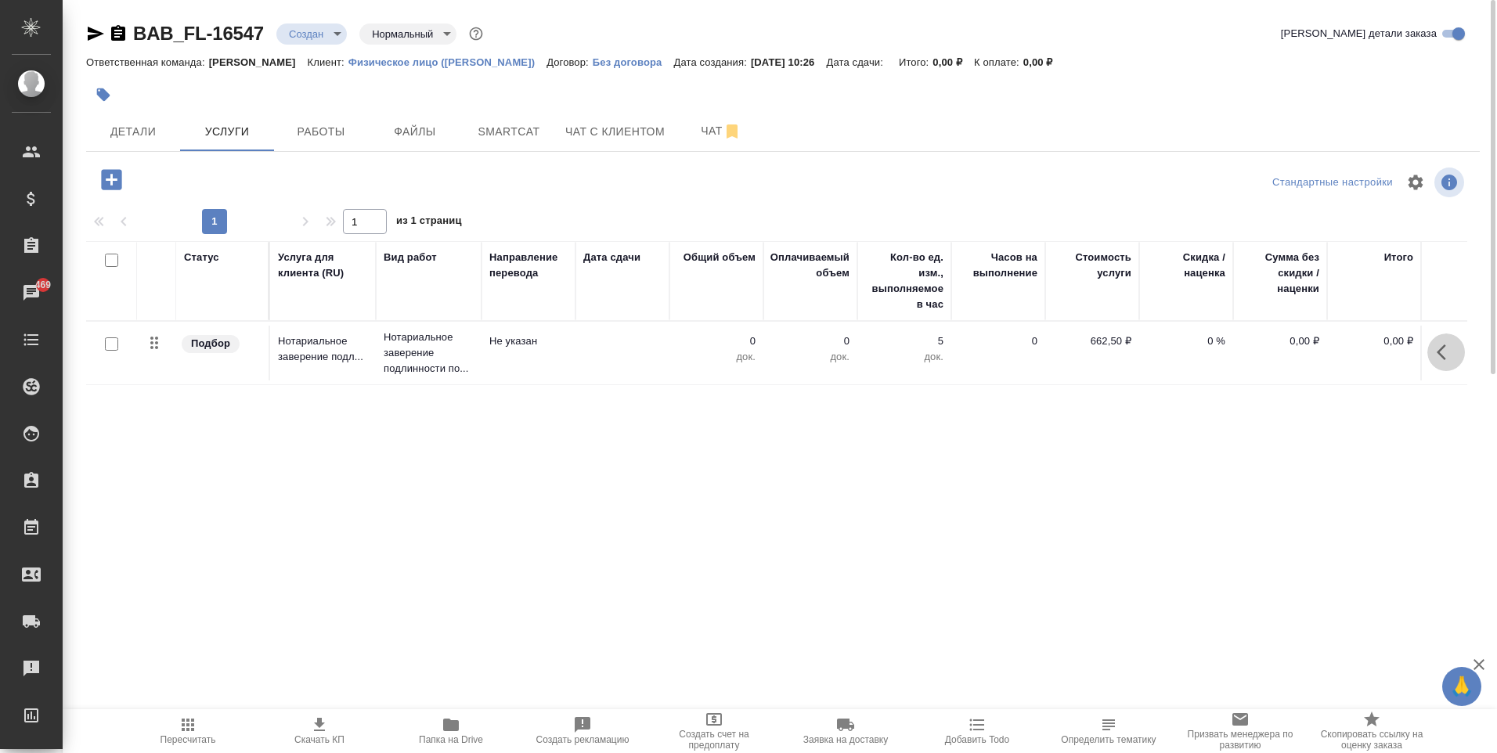
click at [1434, 346] on button "button" at bounding box center [1446, 353] width 38 height 38
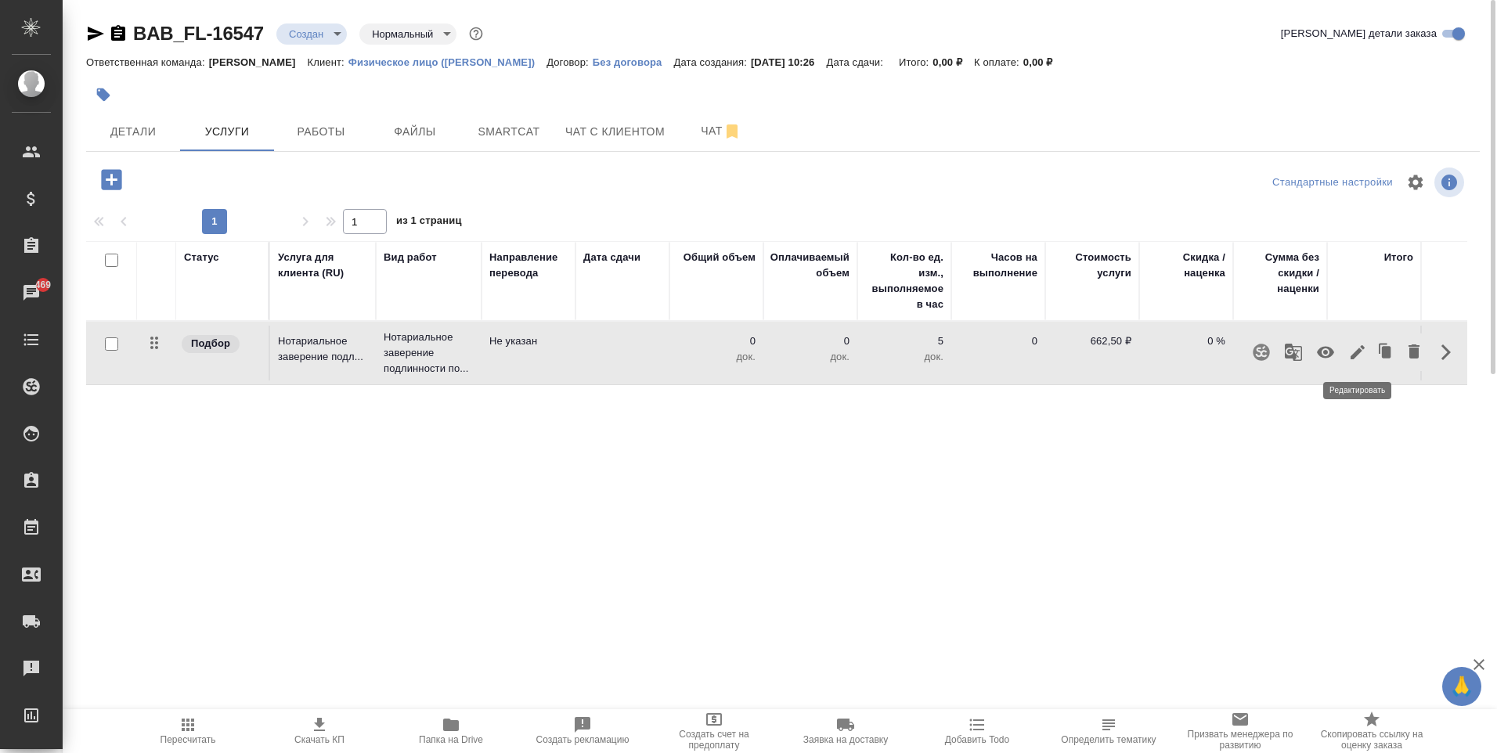
click at [1358, 349] on icon "button" at bounding box center [1357, 352] width 19 height 19
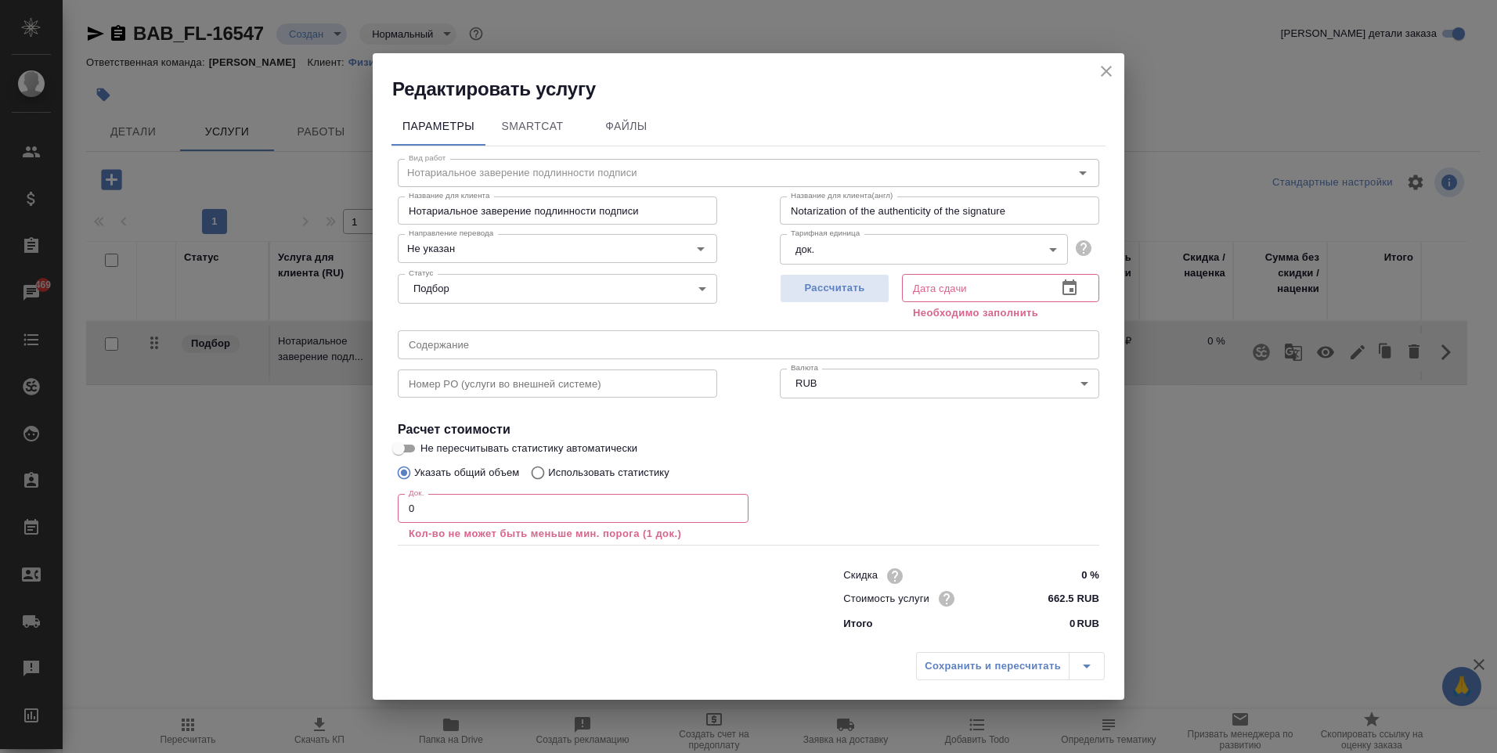
click at [523, 518] on input "0" at bounding box center [573, 508] width 351 height 28
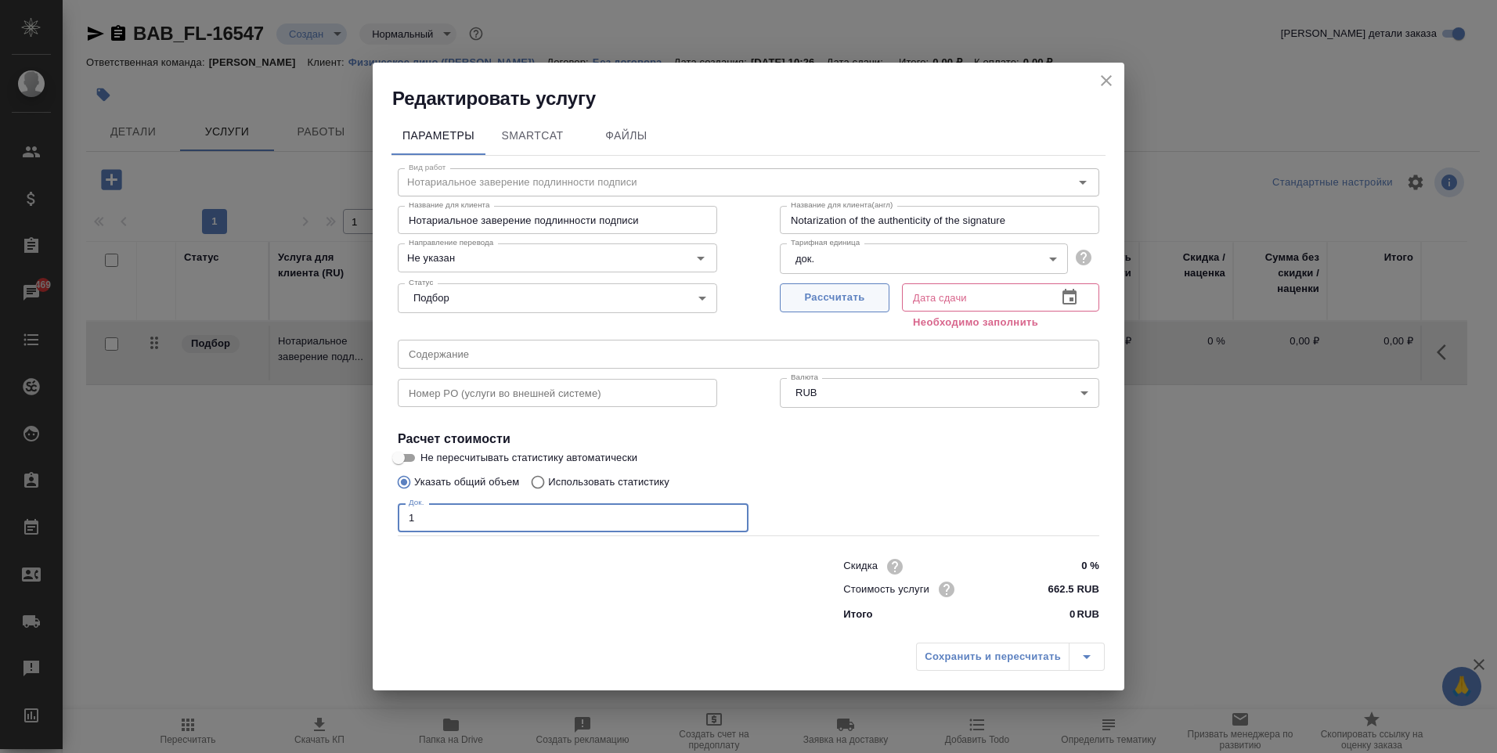
type input "1"
click at [822, 298] on span "Рассчитать" at bounding box center [834, 298] width 92 height 18
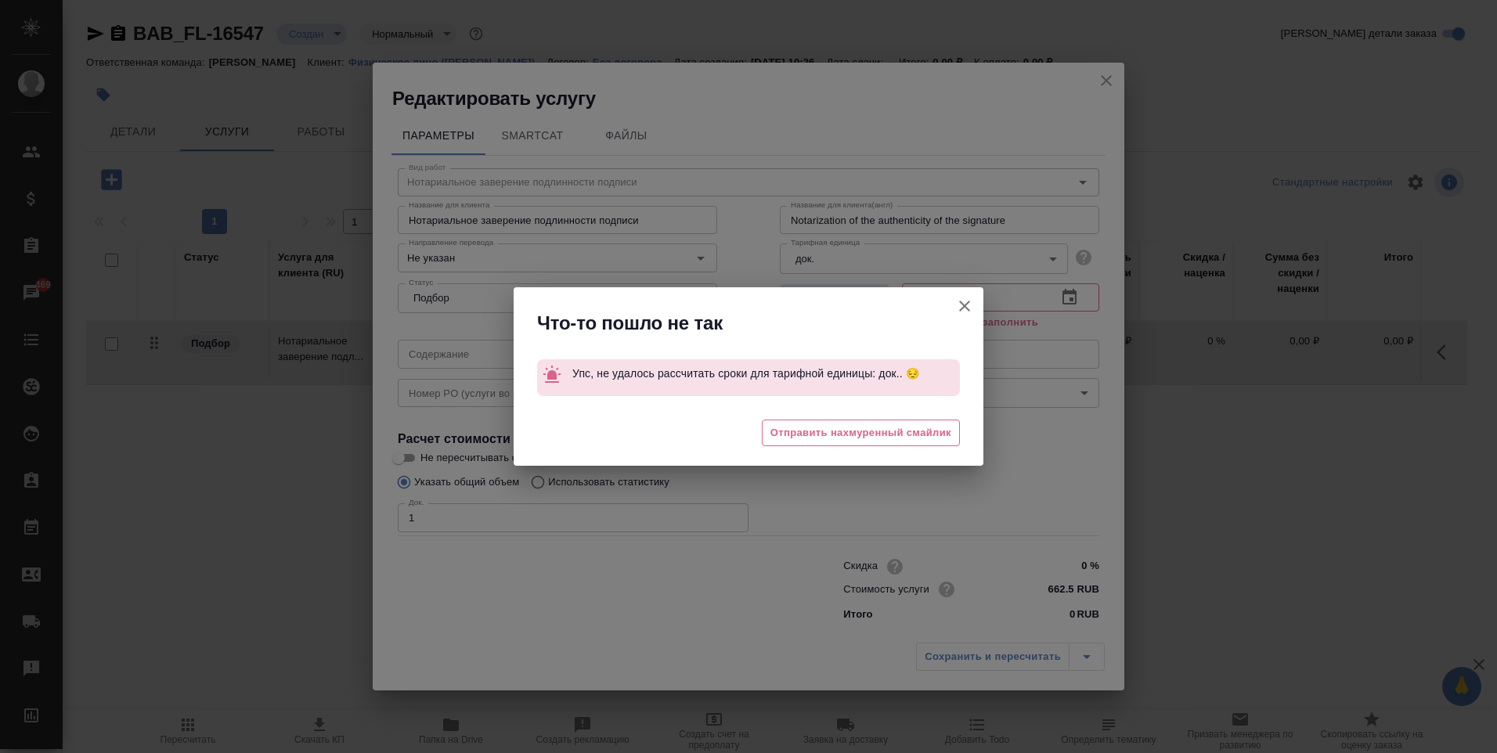
type input "[DATE] 17:42"
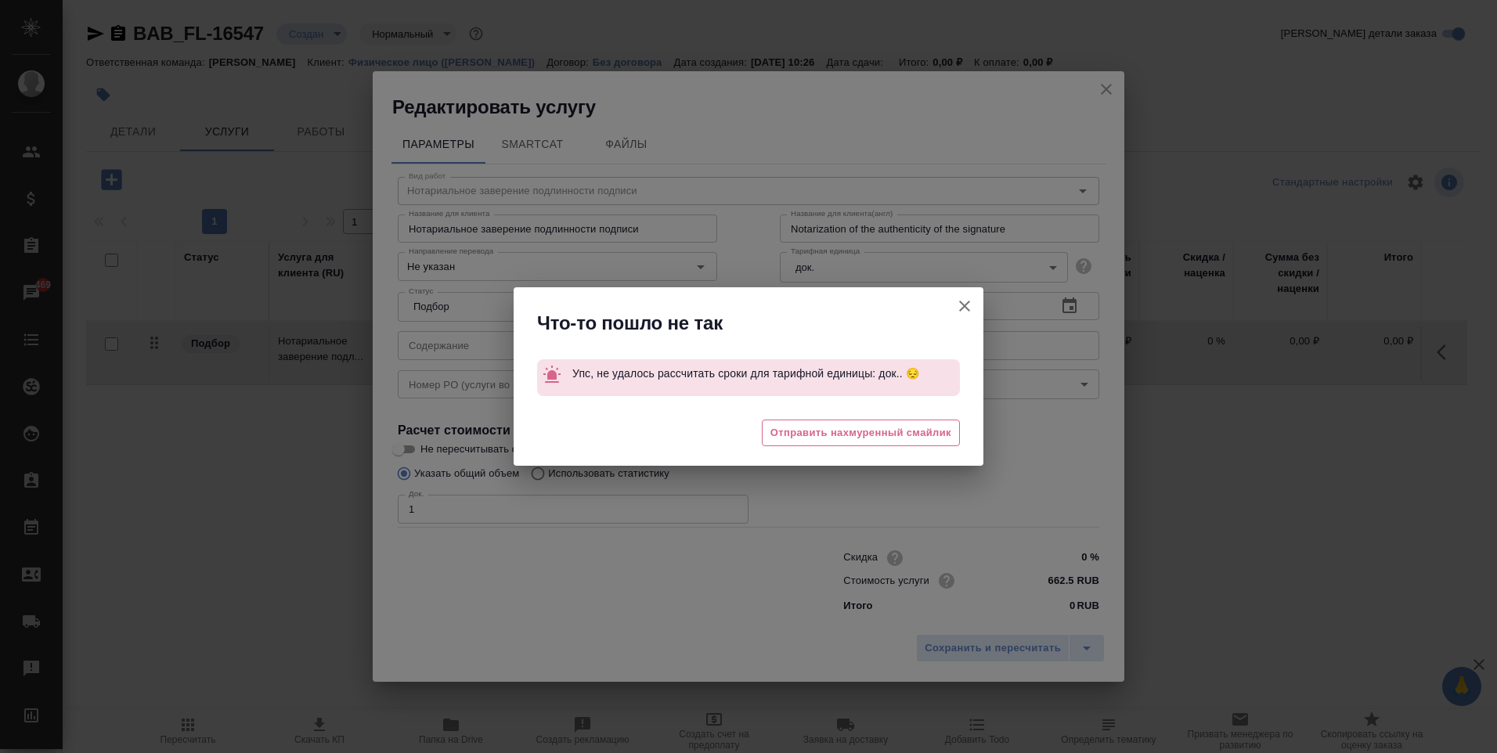
click at [951, 300] on button "Не пересчитывать статистику автоматически" at bounding box center [965, 306] width 38 height 38
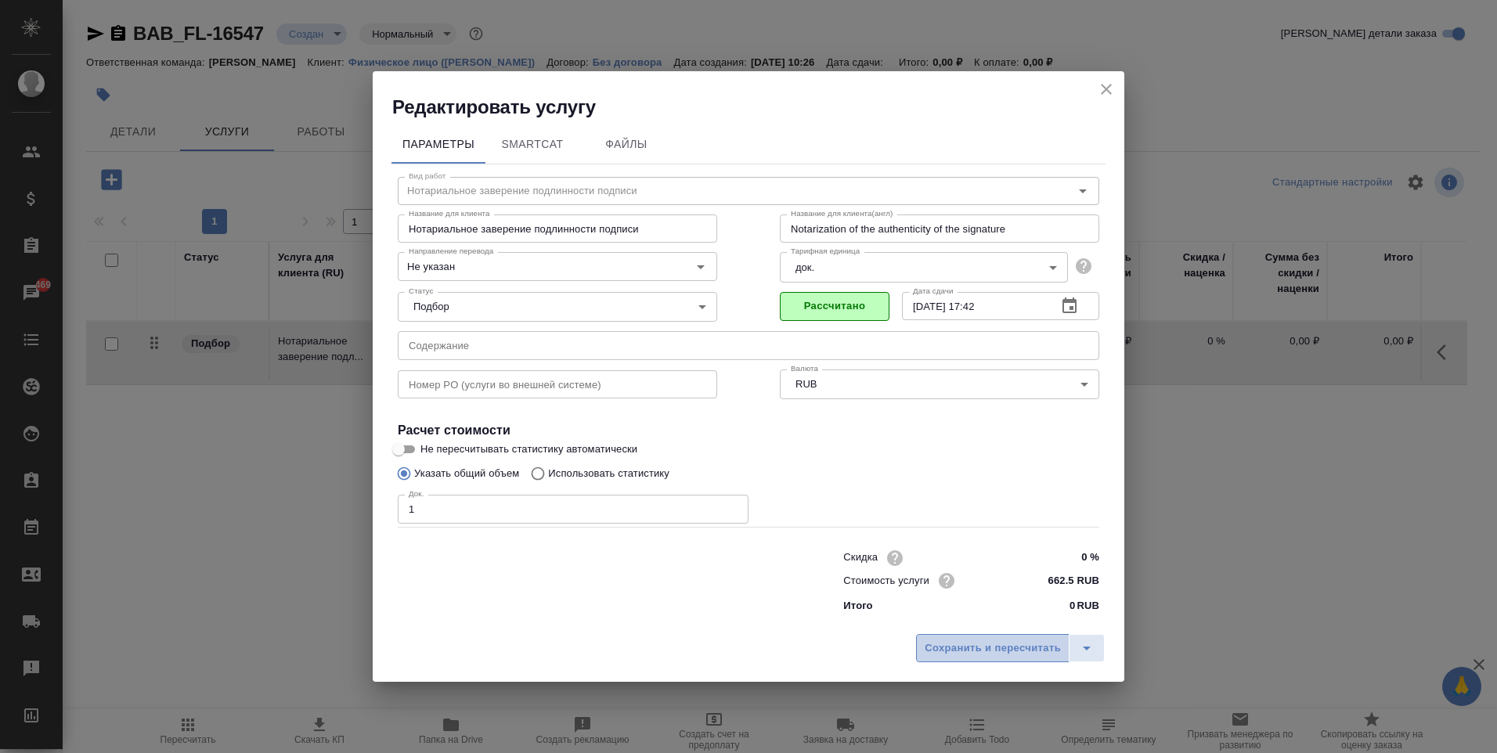
click at [1023, 648] on span "Сохранить и пересчитать" at bounding box center [993, 649] width 136 height 18
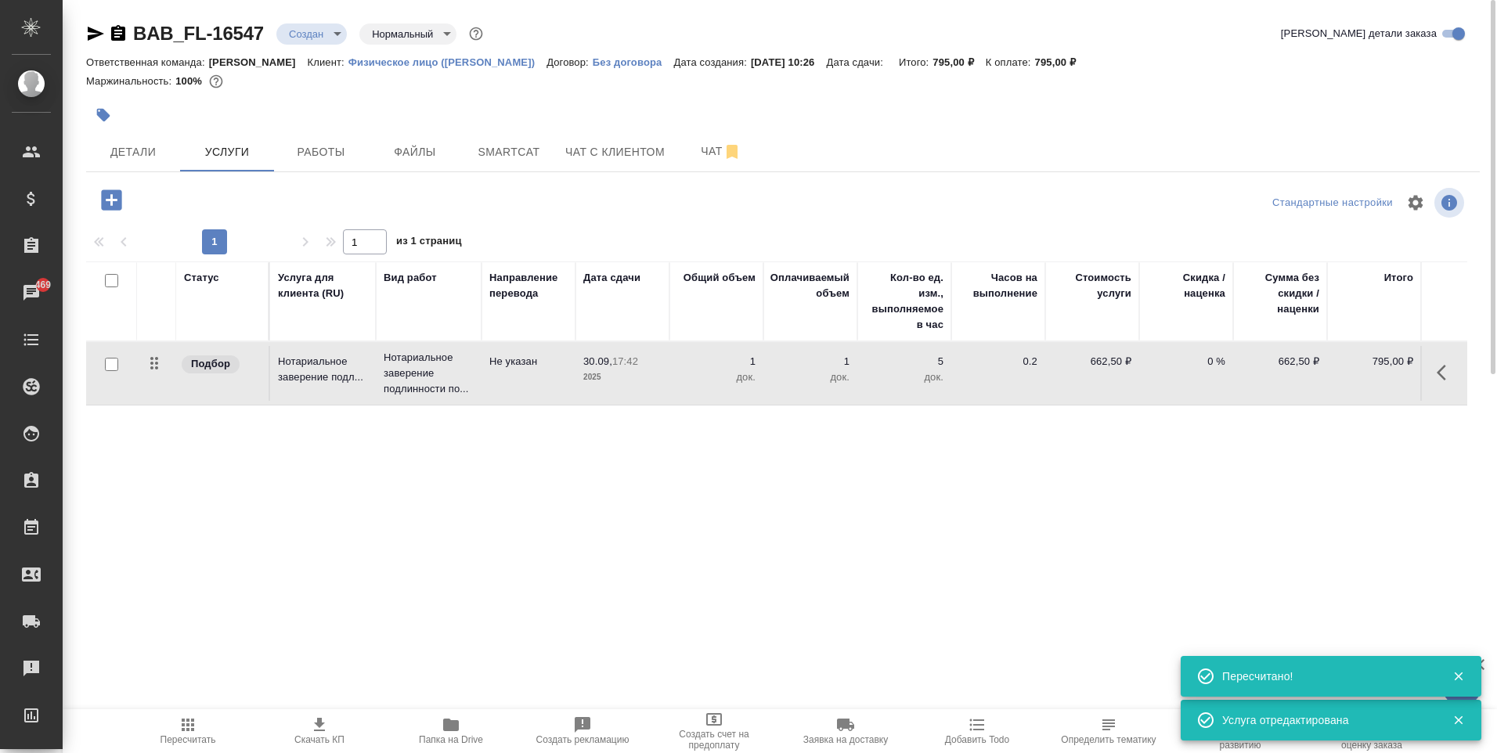
click at [323, 36] on body "🙏 .cls-1 fill:#fff; AWATERA [PERSON_NAME] Спецификации Заказы 469 Чаты Todo Про…" at bounding box center [748, 376] width 1497 height 753
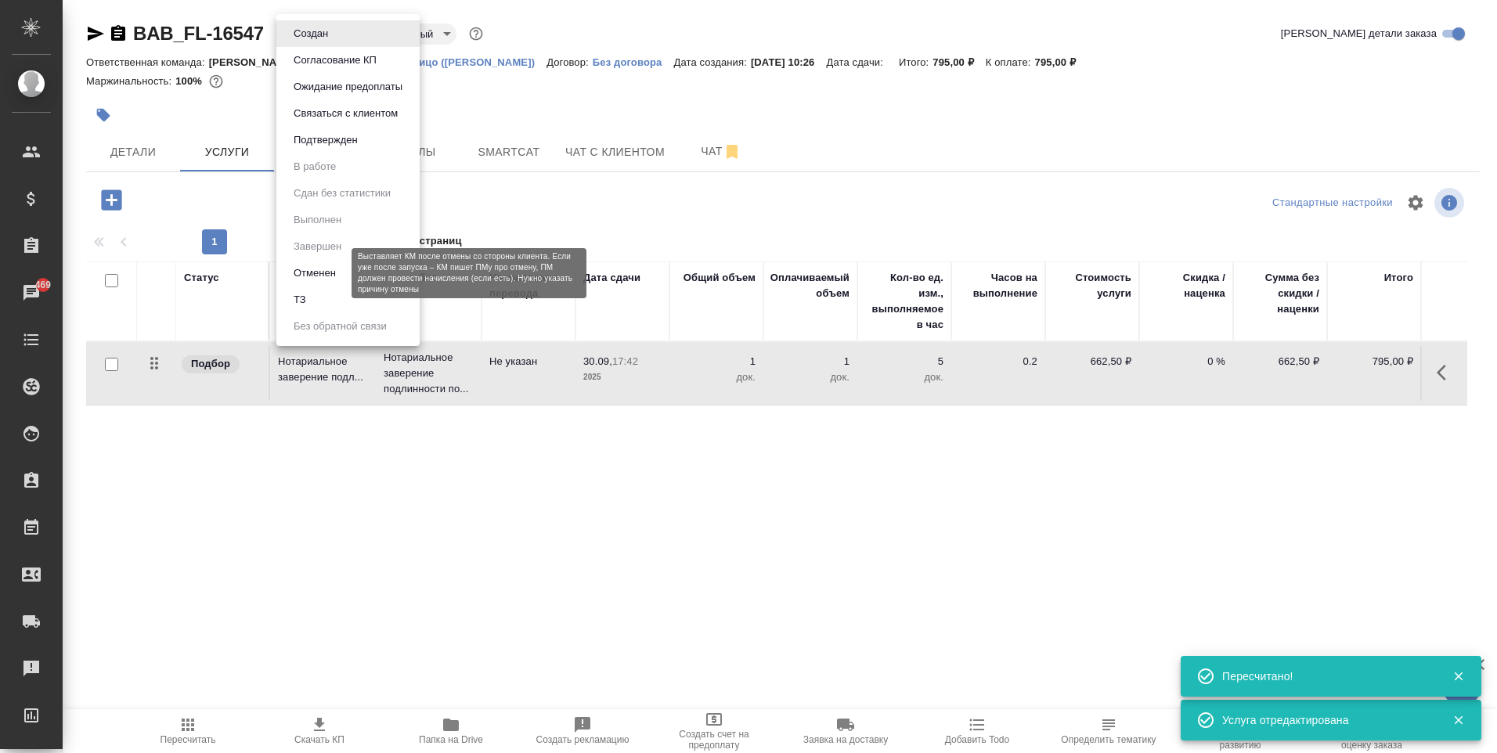
click at [340, 279] on button "Отменен" at bounding box center [315, 273] width 52 height 17
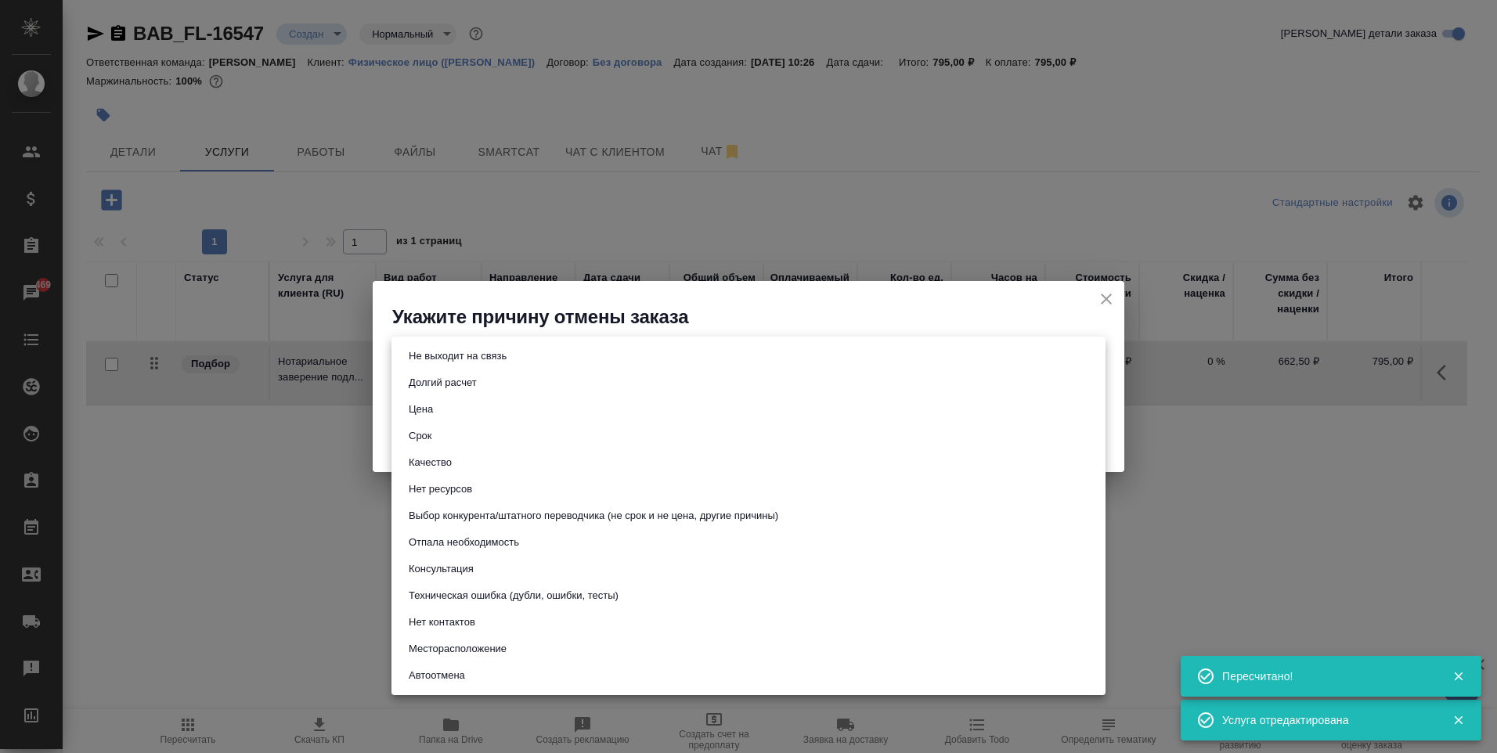
click at [705, 355] on body "🙏 .cls-1 fill:#fff; AWATERA [PERSON_NAME] Спецификации Заказы 469 Чаты Todo Про…" at bounding box center [748, 376] width 1497 height 753
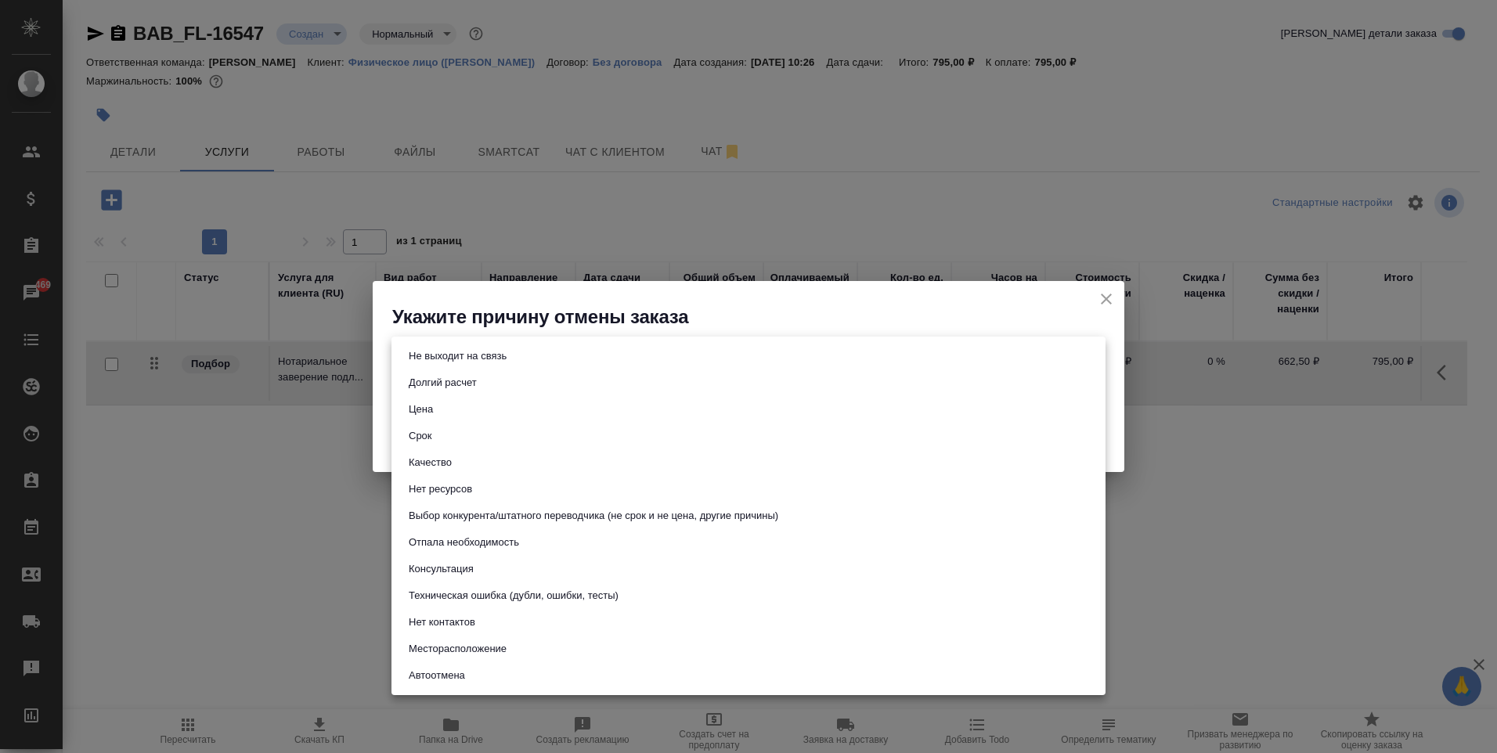
click at [538, 548] on li "Отпала необходимость" at bounding box center [748, 542] width 714 height 27
type input "noNeed"
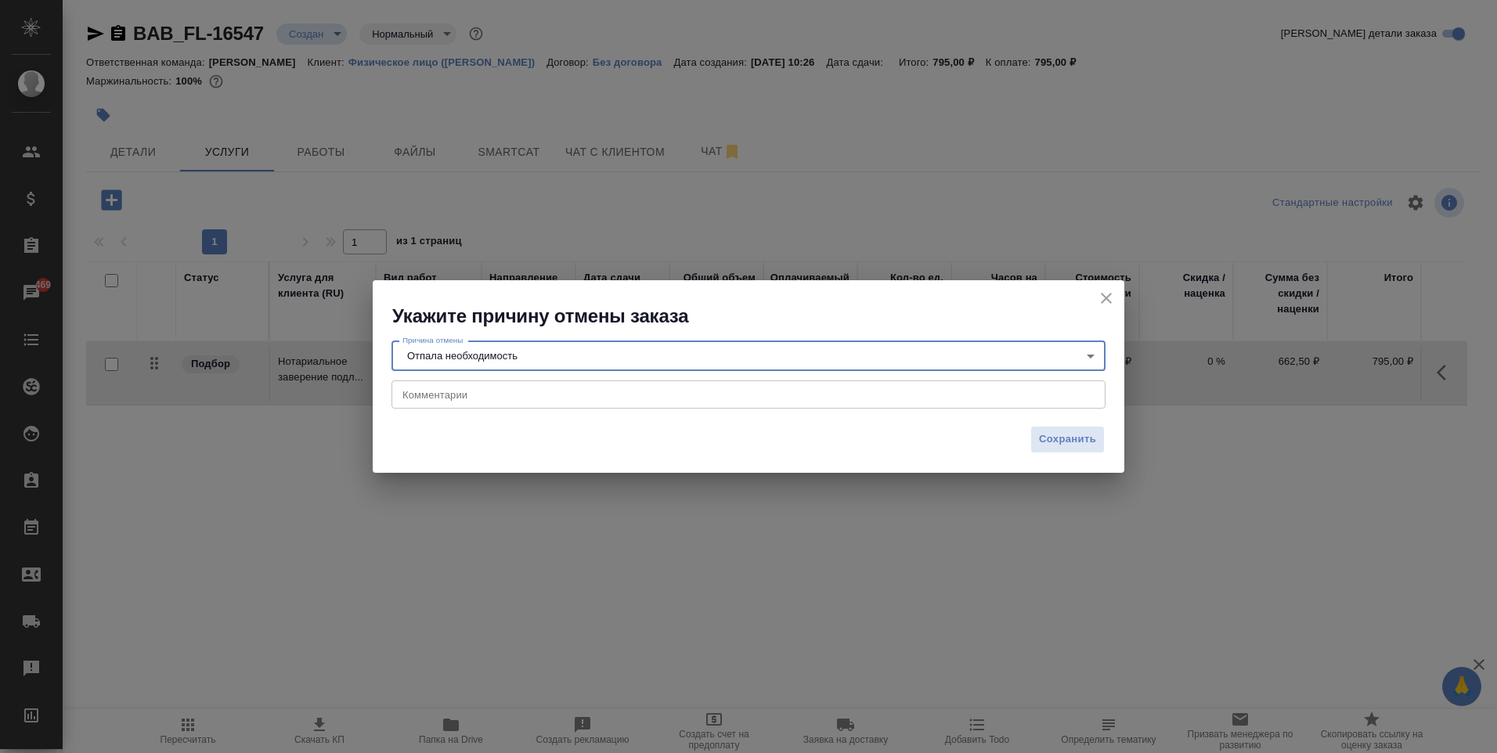
click at [489, 395] on textarea at bounding box center [748, 395] width 692 height 12
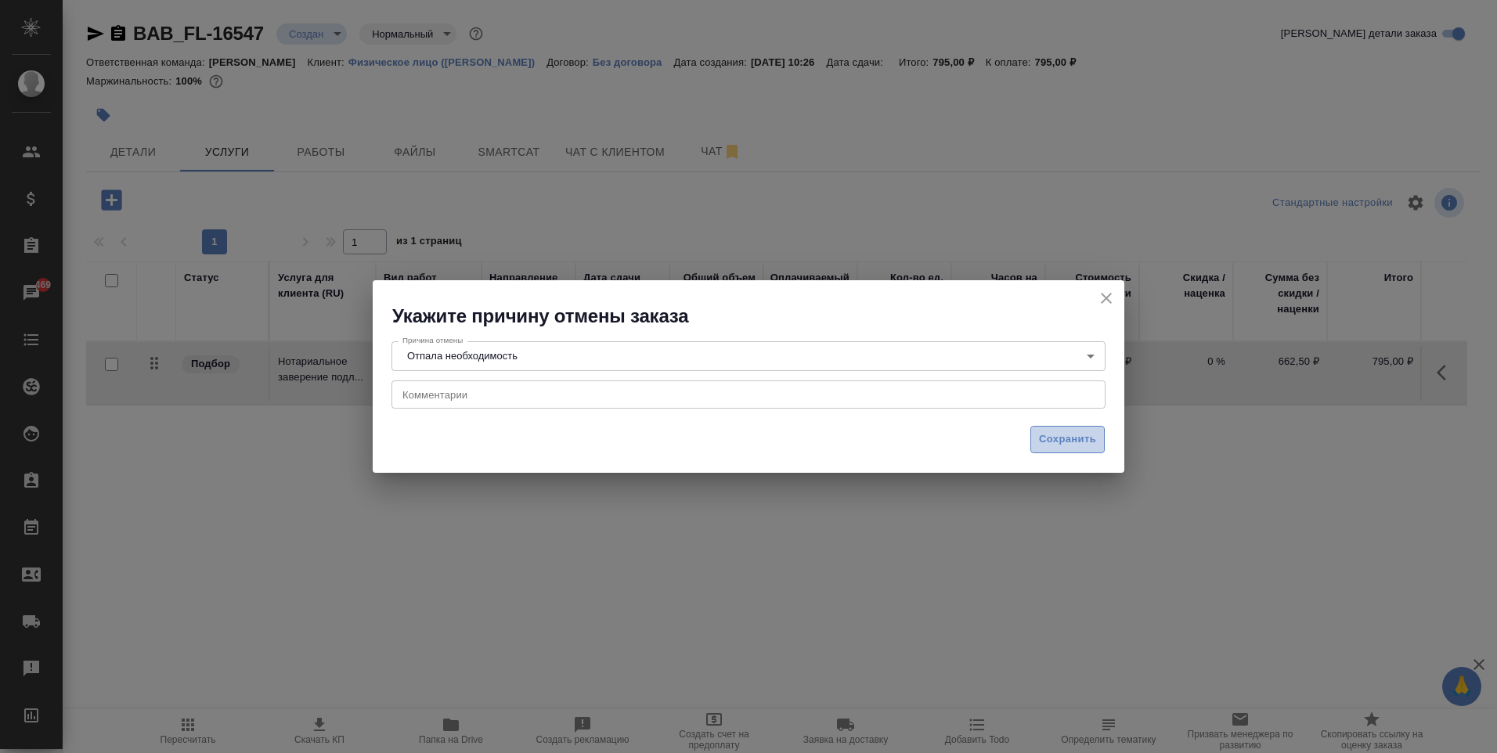
click at [1053, 437] on span "Сохранить" at bounding box center [1067, 440] width 57 height 18
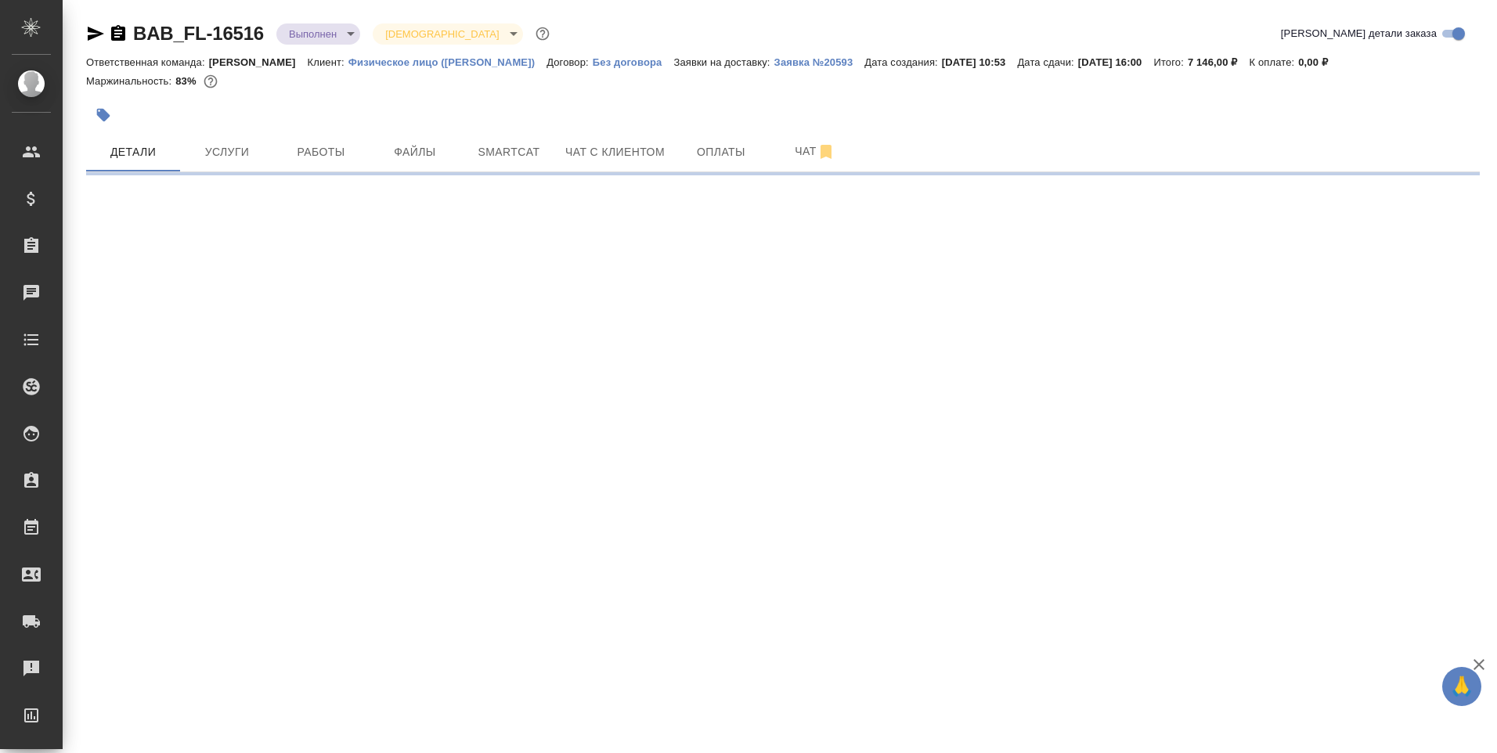
select select "RU"
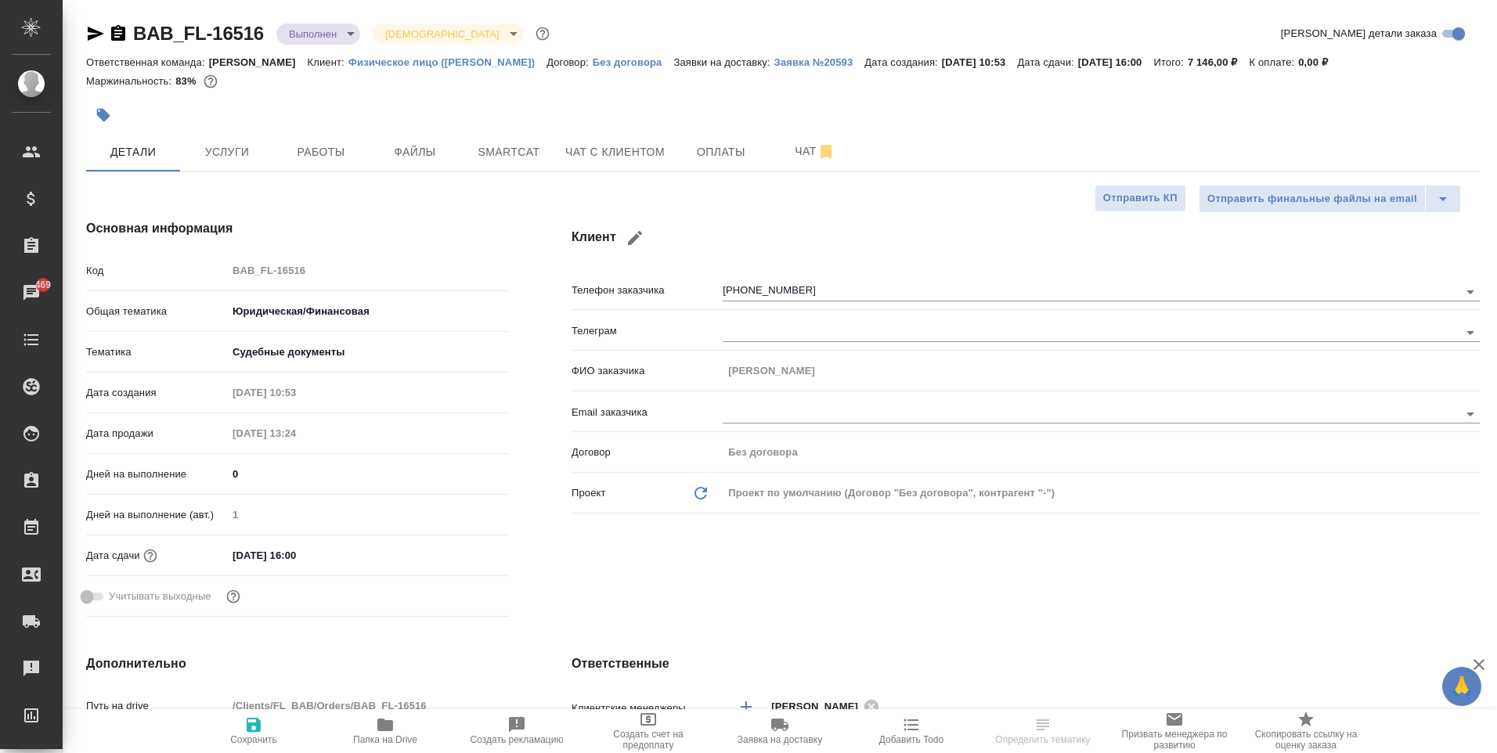
type textarea "x"
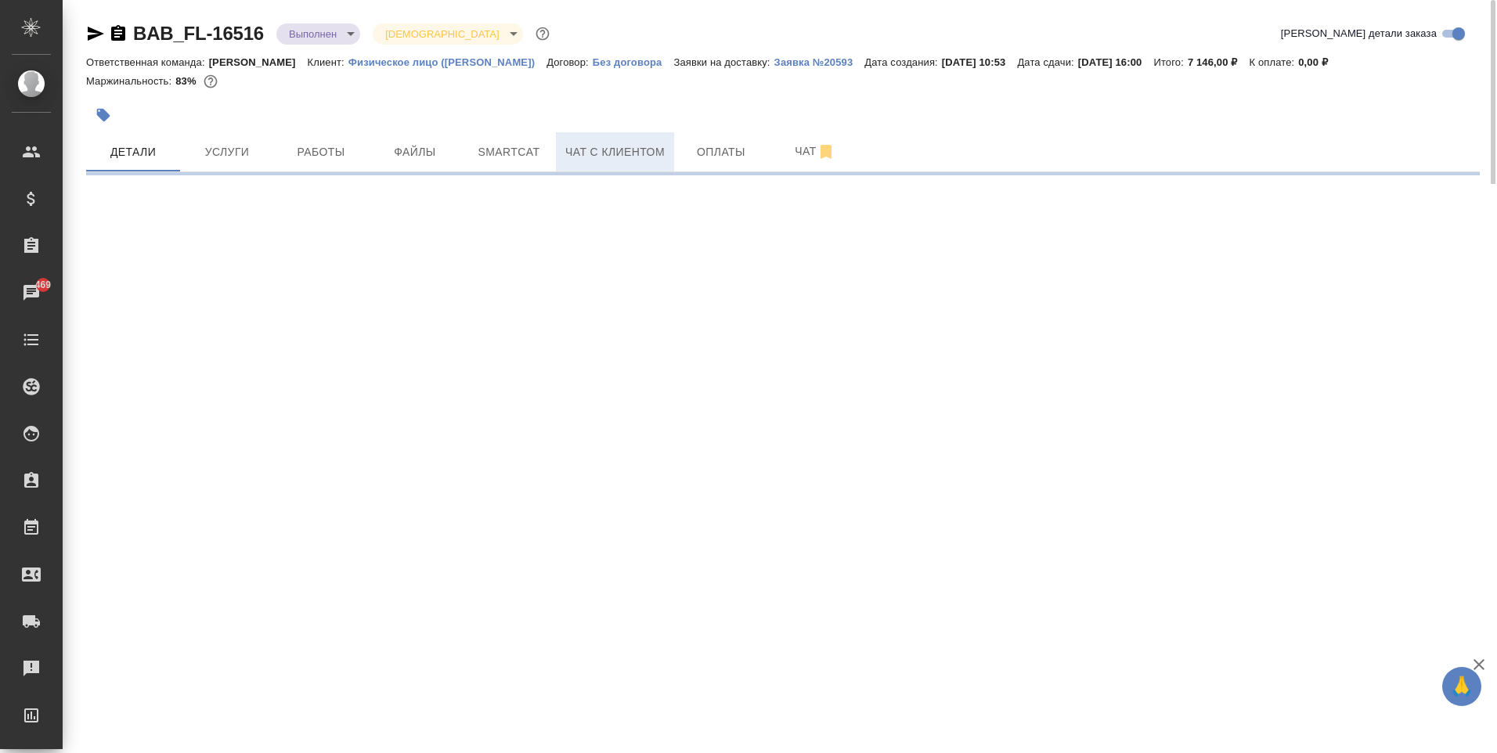
click at [627, 155] on span "Чат с клиентом" at bounding box center [614, 152] width 99 height 20
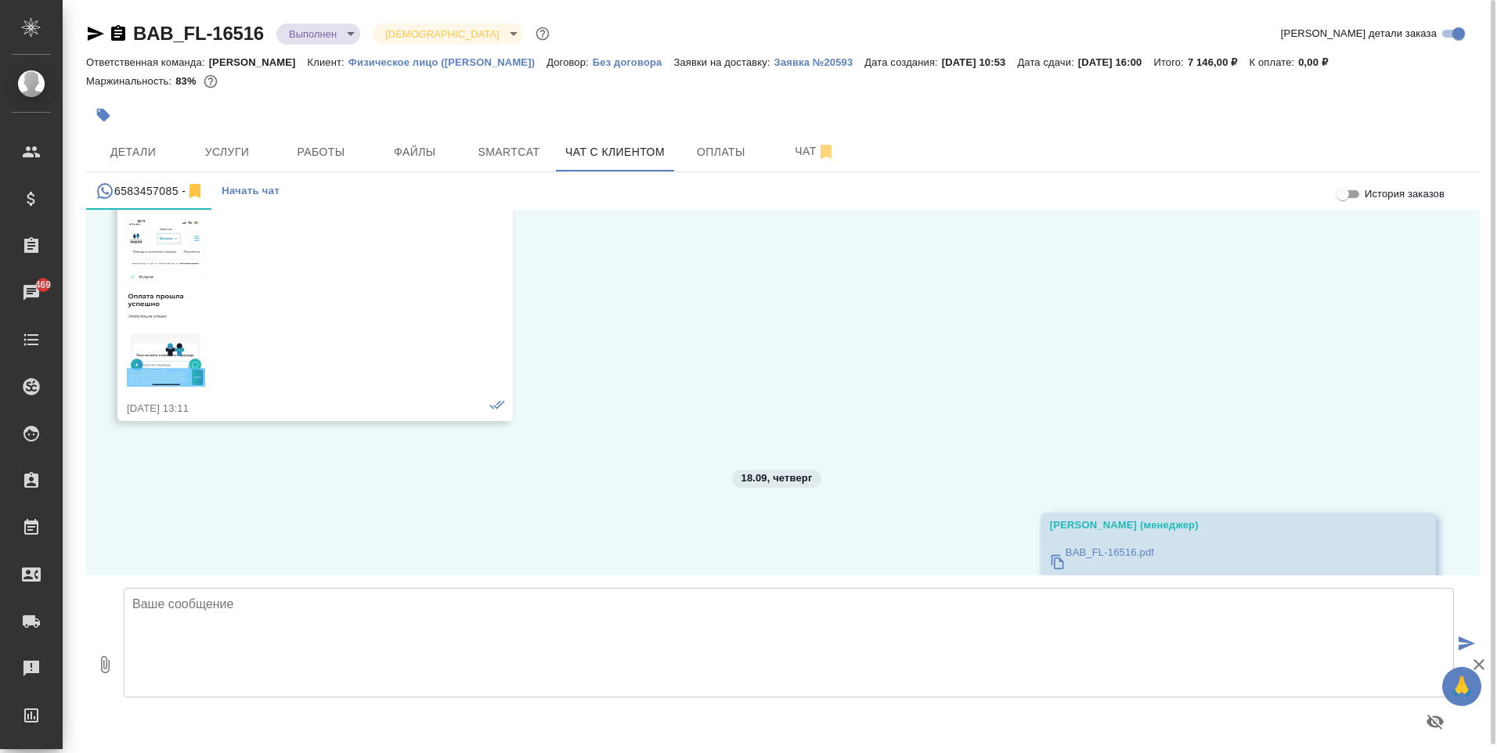
scroll to position [16833, 0]
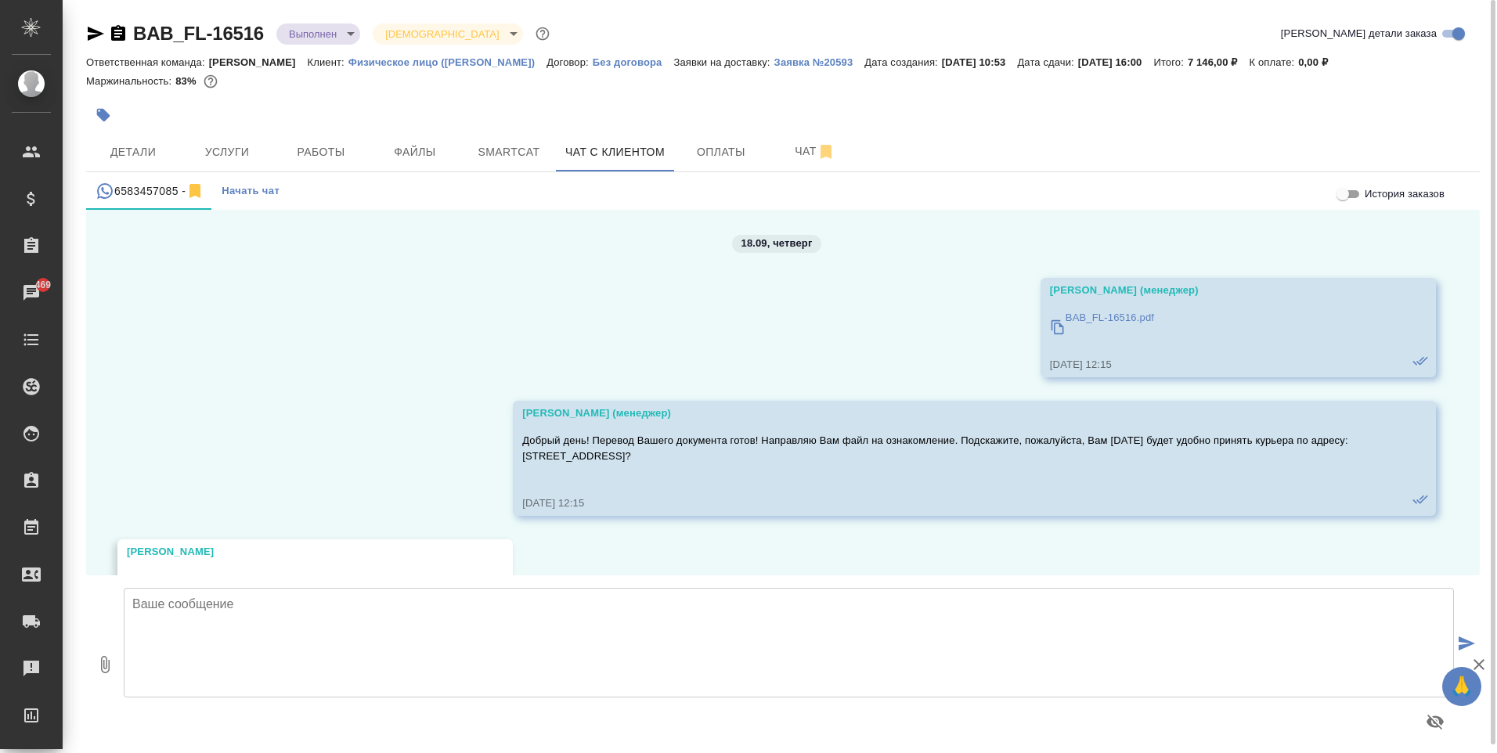
click at [1091, 316] on p "BAB_FL-16516.pdf" at bounding box center [1110, 318] width 88 height 16
click at [223, 134] on button "Услуги" at bounding box center [227, 151] width 94 height 39
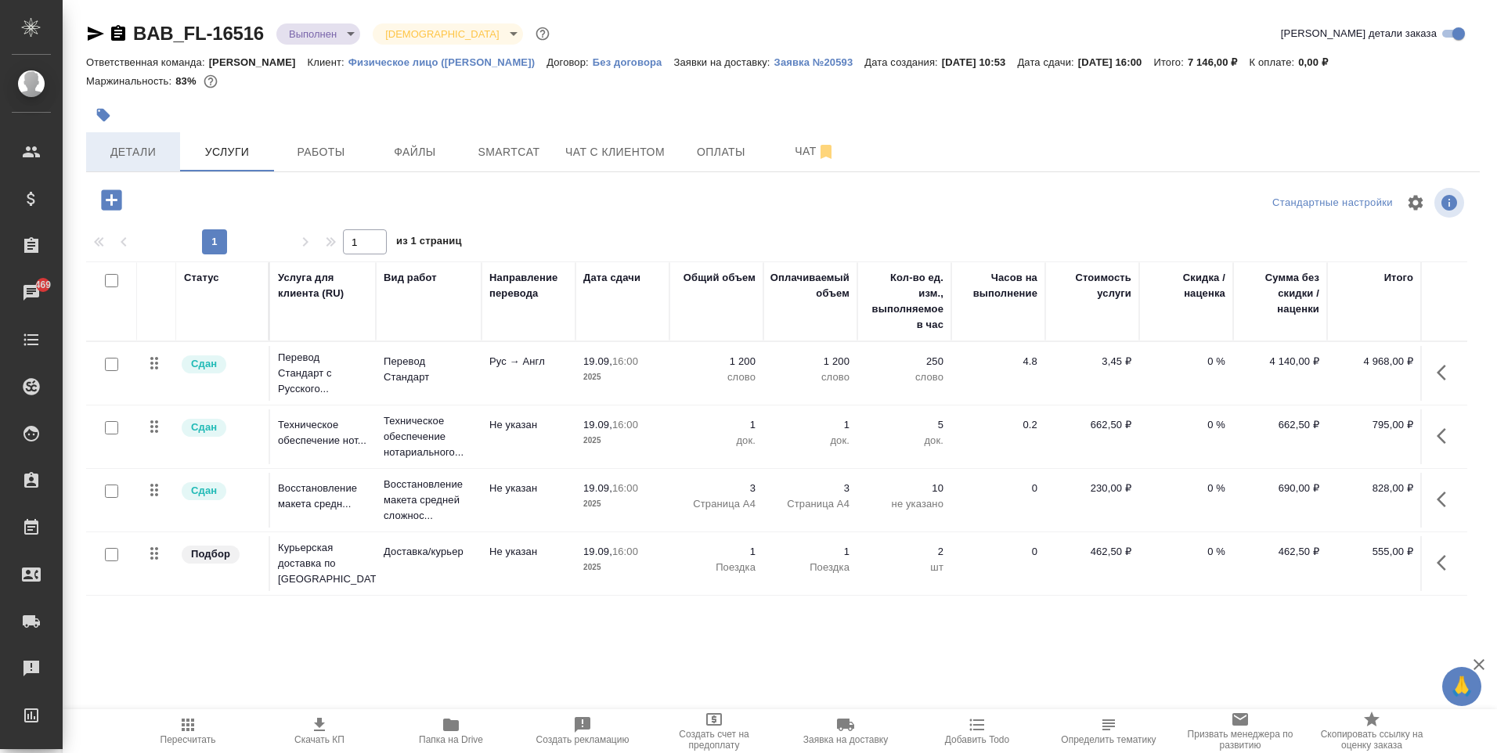
click at [143, 169] on button "Детали" at bounding box center [133, 151] width 94 height 39
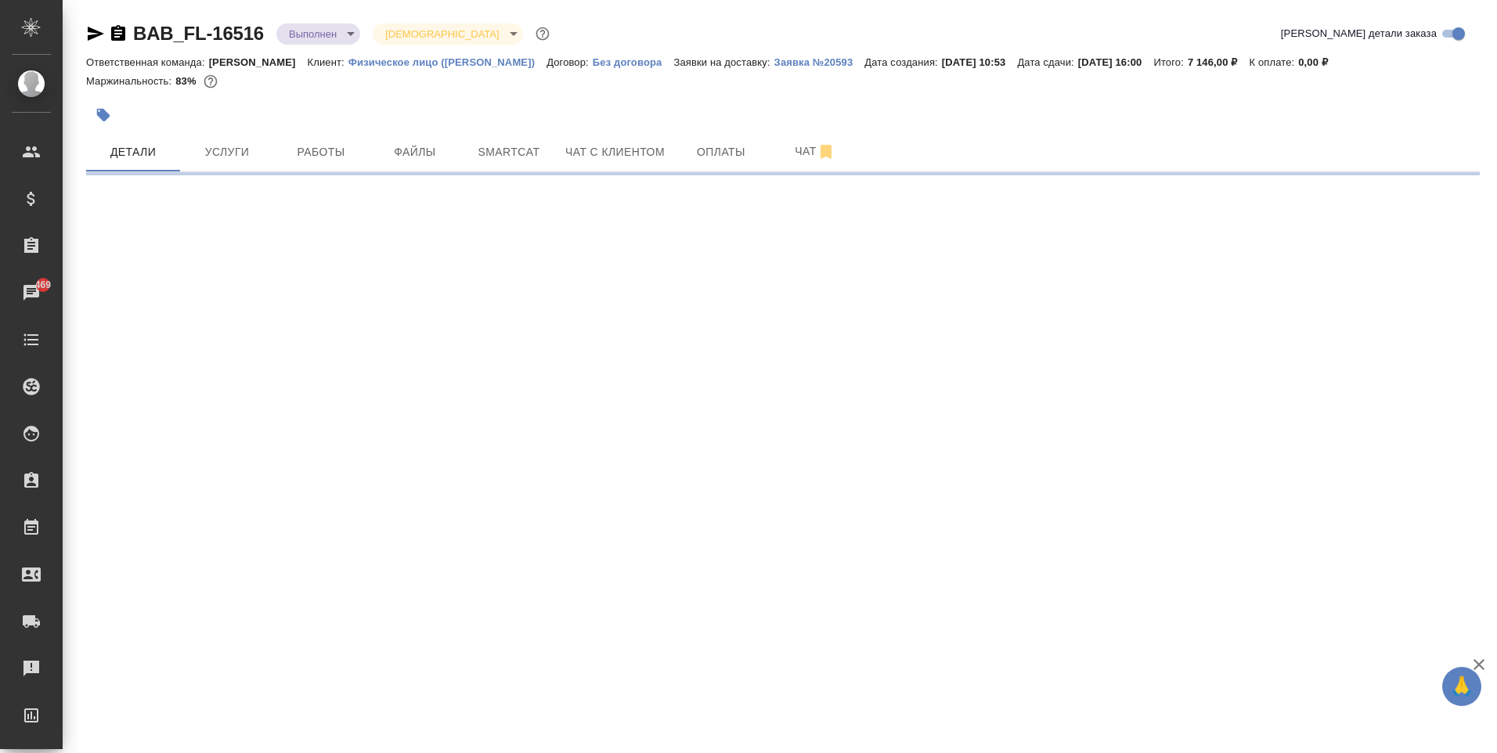
select select "RU"
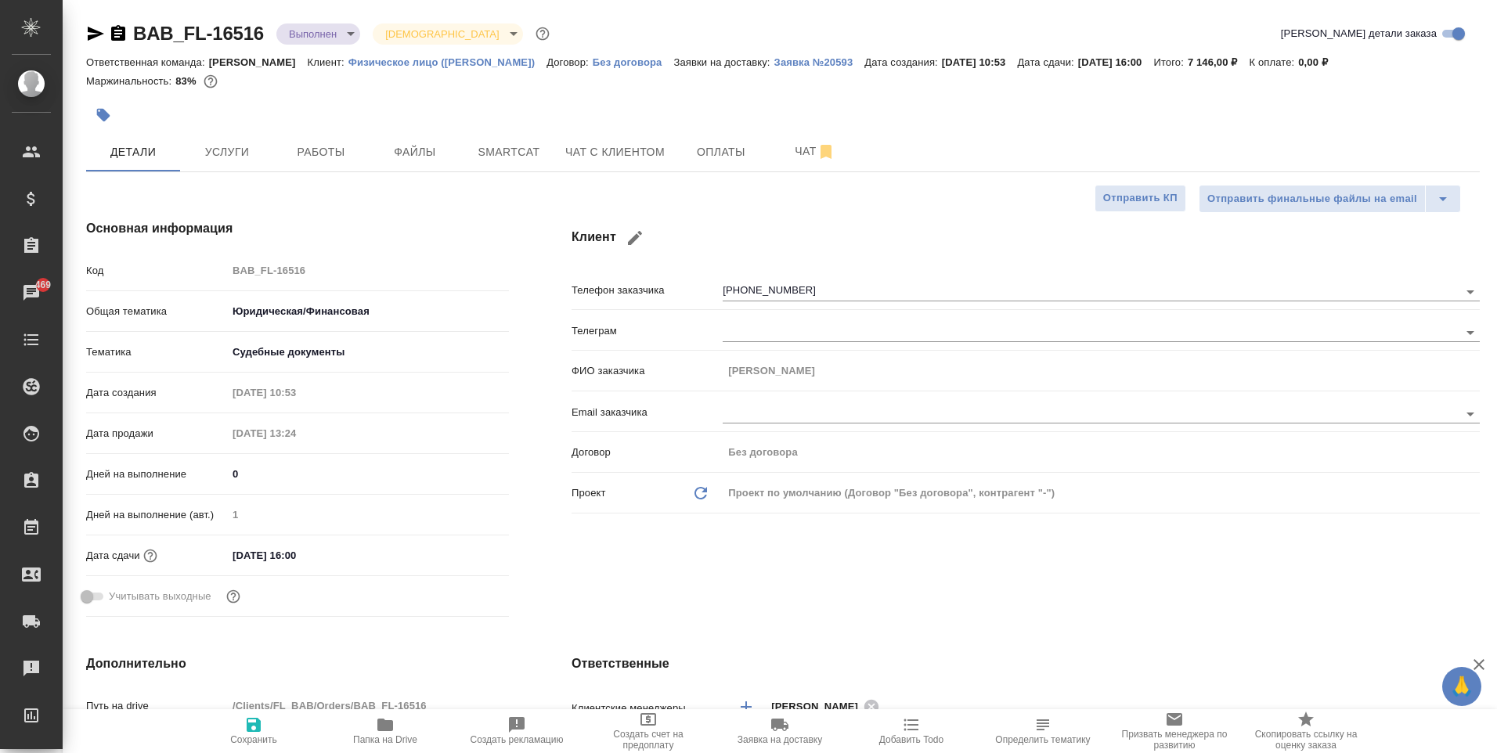
type textarea "x"
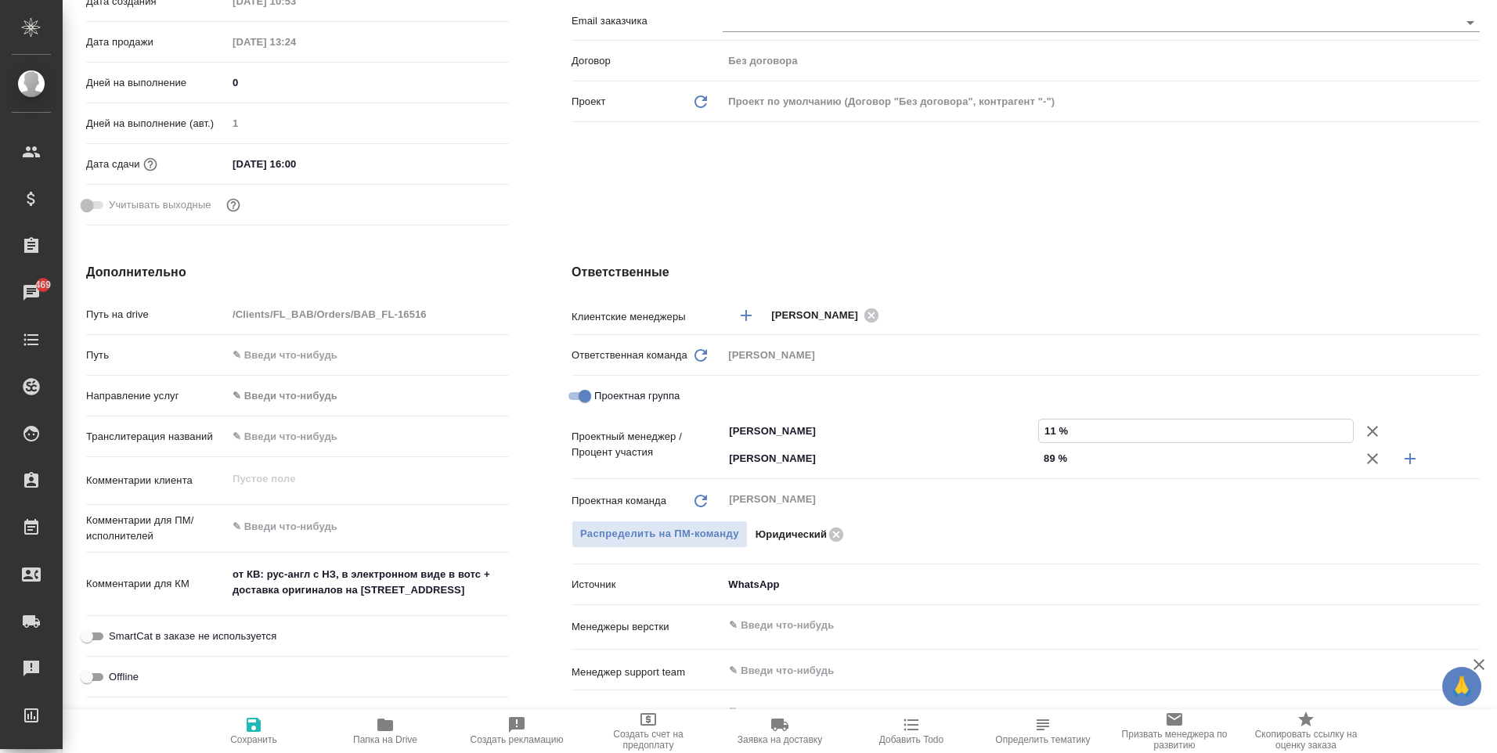
click at [1050, 429] on input "11 %" at bounding box center [1196, 431] width 314 height 23
type textarea "x"
type input "18 %"
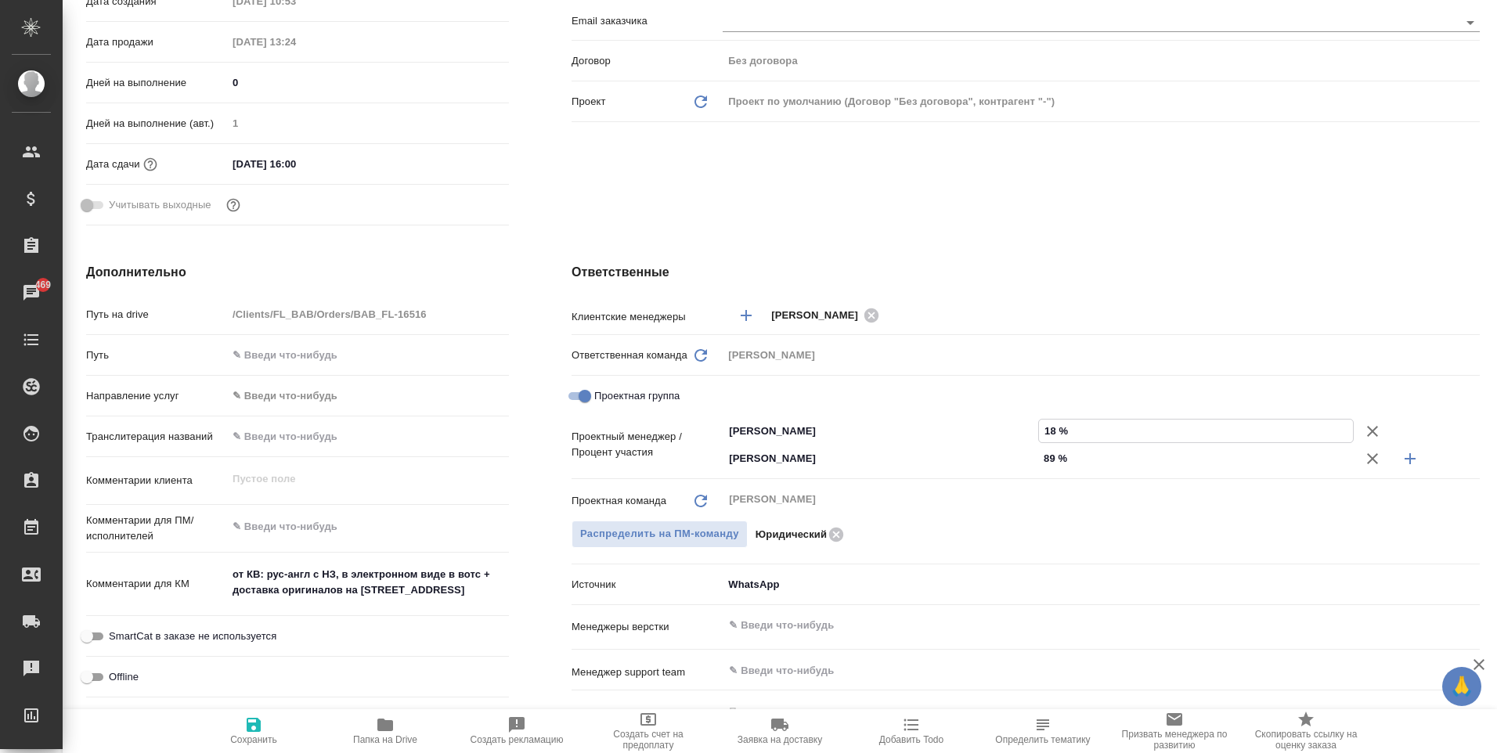
type textarea "x"
type input "18 %"
click at [1048, 456] on input "89 %" at bounding box center [1196, 458] width 314 height 23
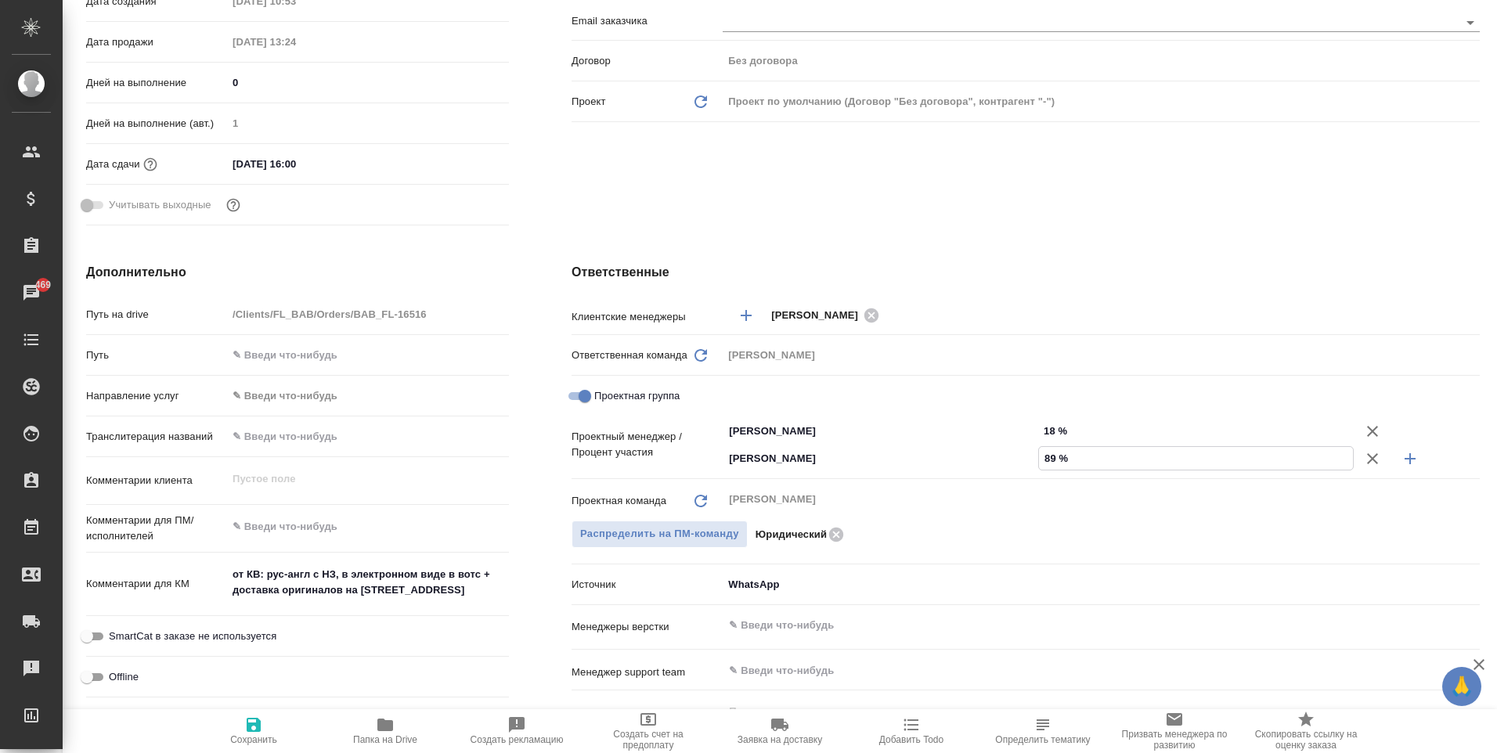
type input "8 %"
type textarea "x"
type input "82 %"
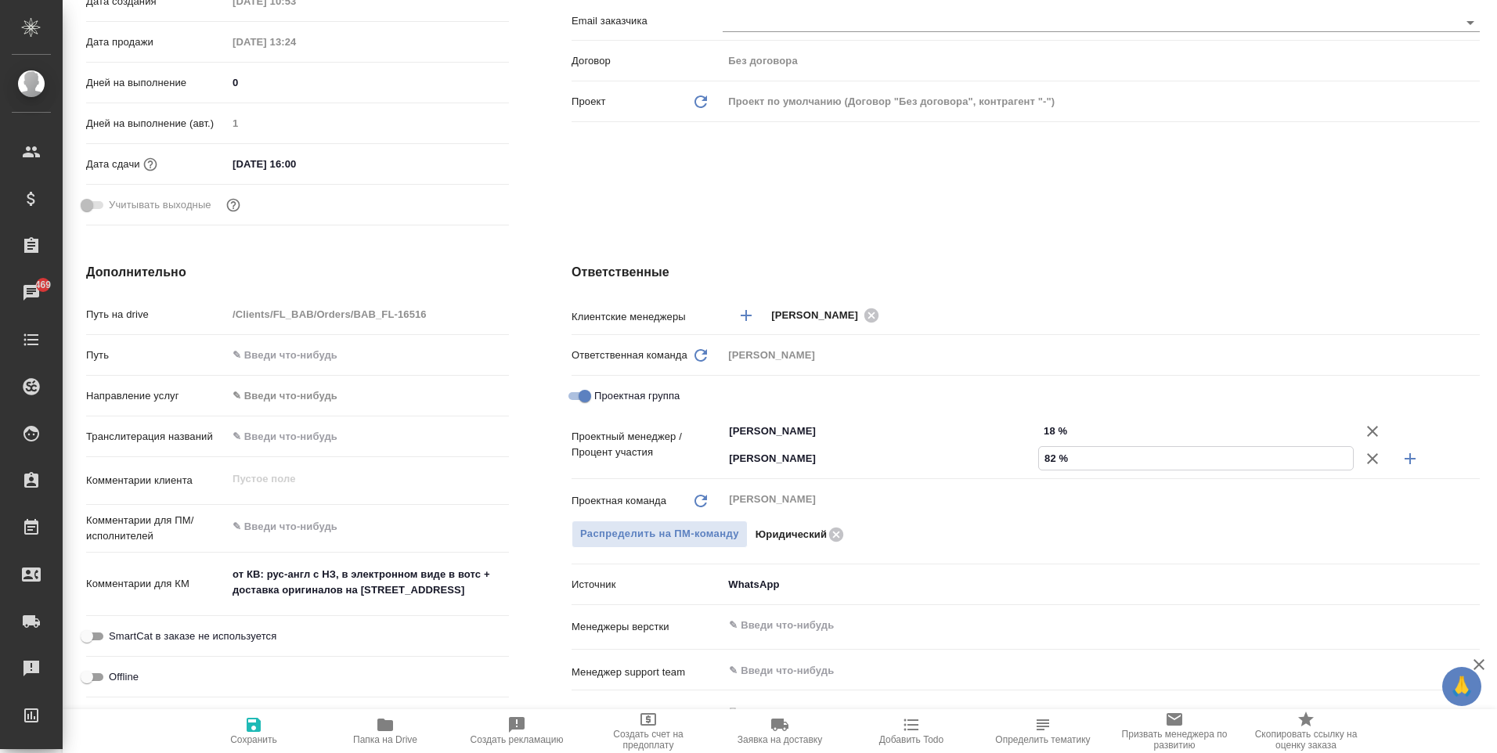
type textarea "x"
type input "82 %"
click at [262, 736] on span "Сохранить" at bounding box center [253, 739] width 47 height 11
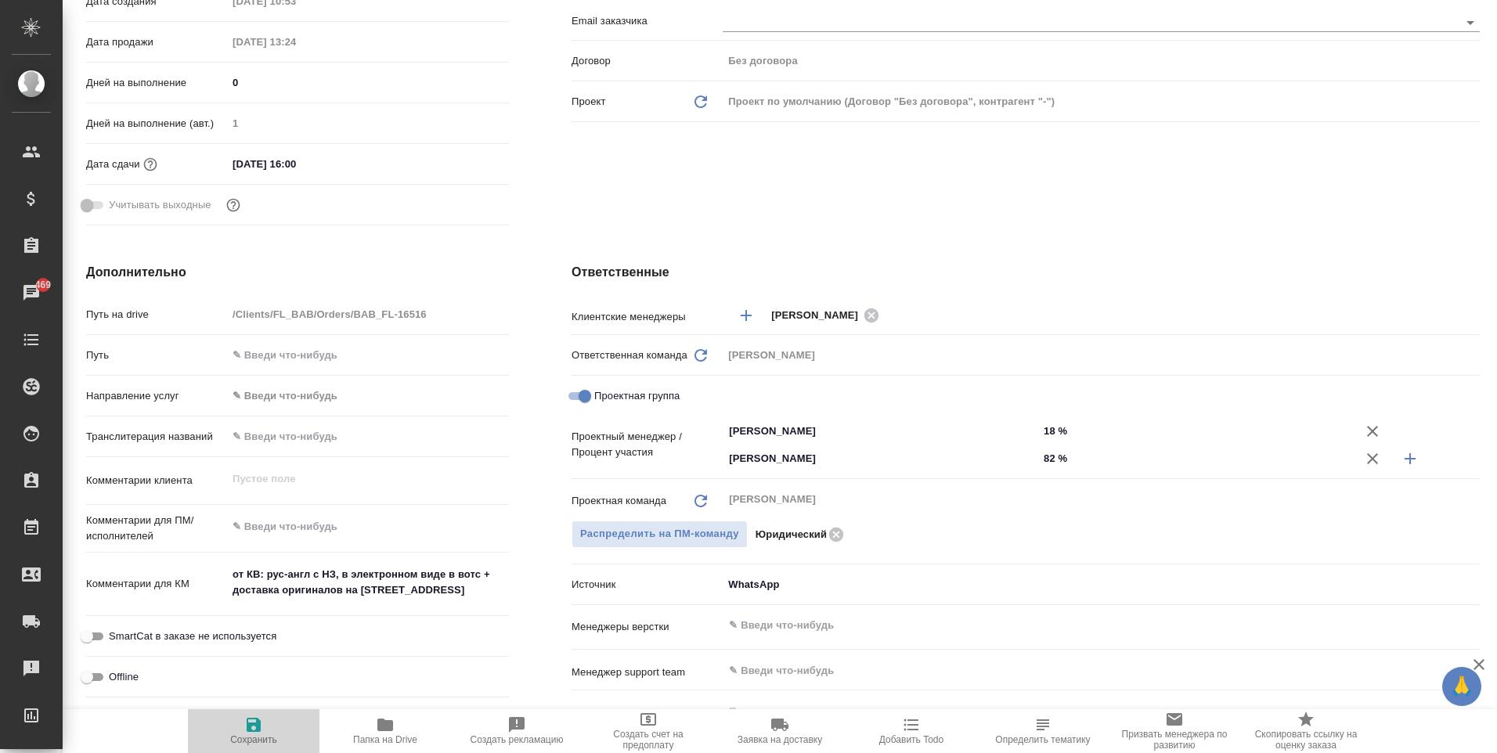
type textarea "x"
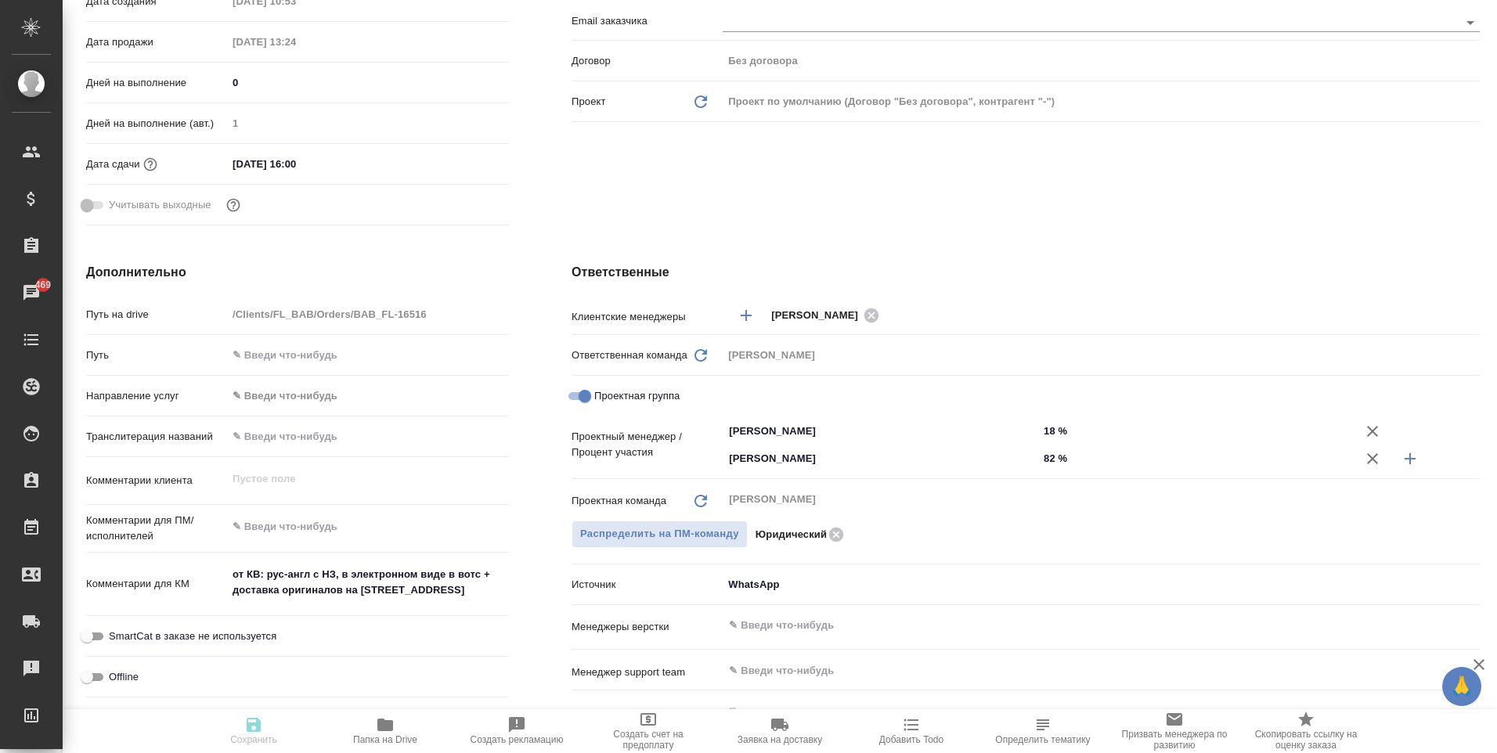
type textarea "x"
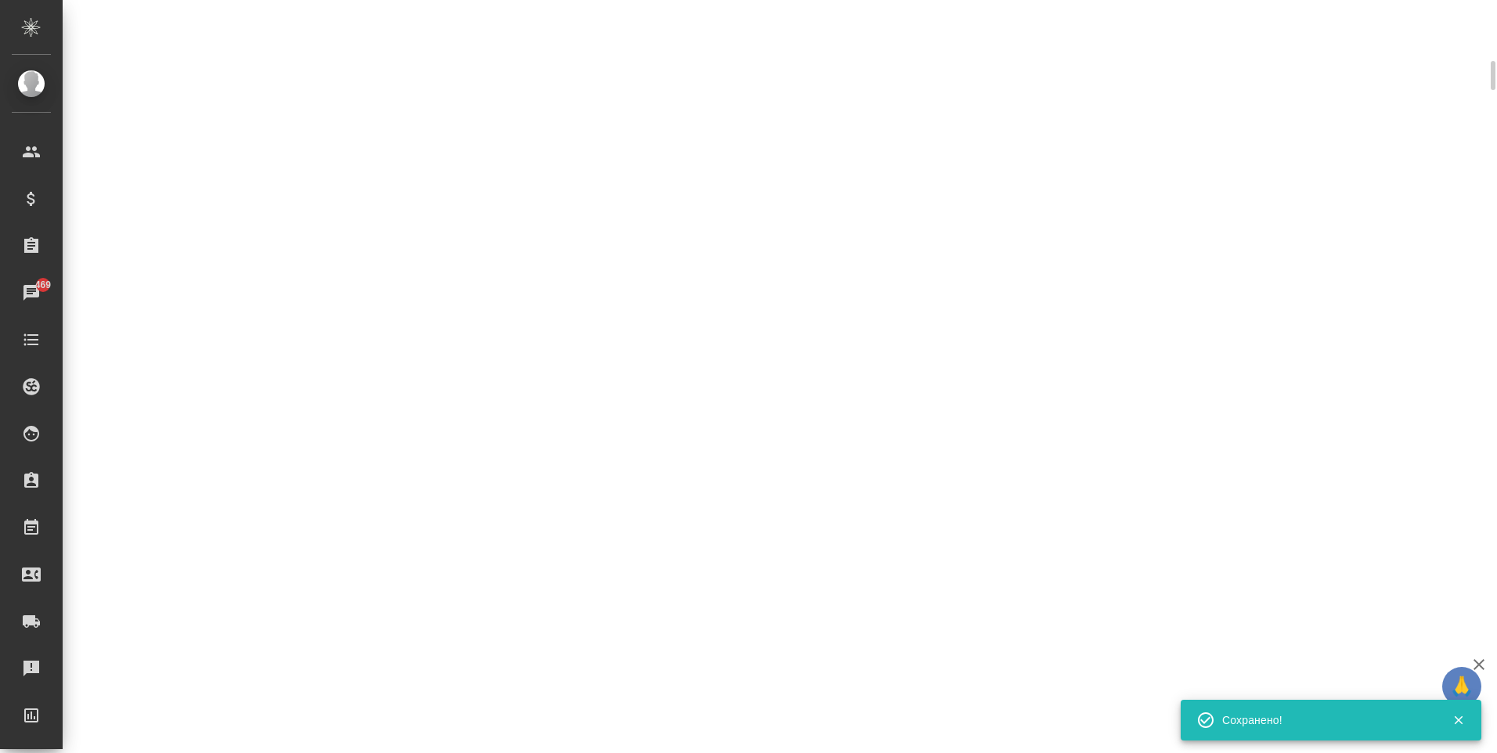
scroll to position [379, 0]
select select "RU"
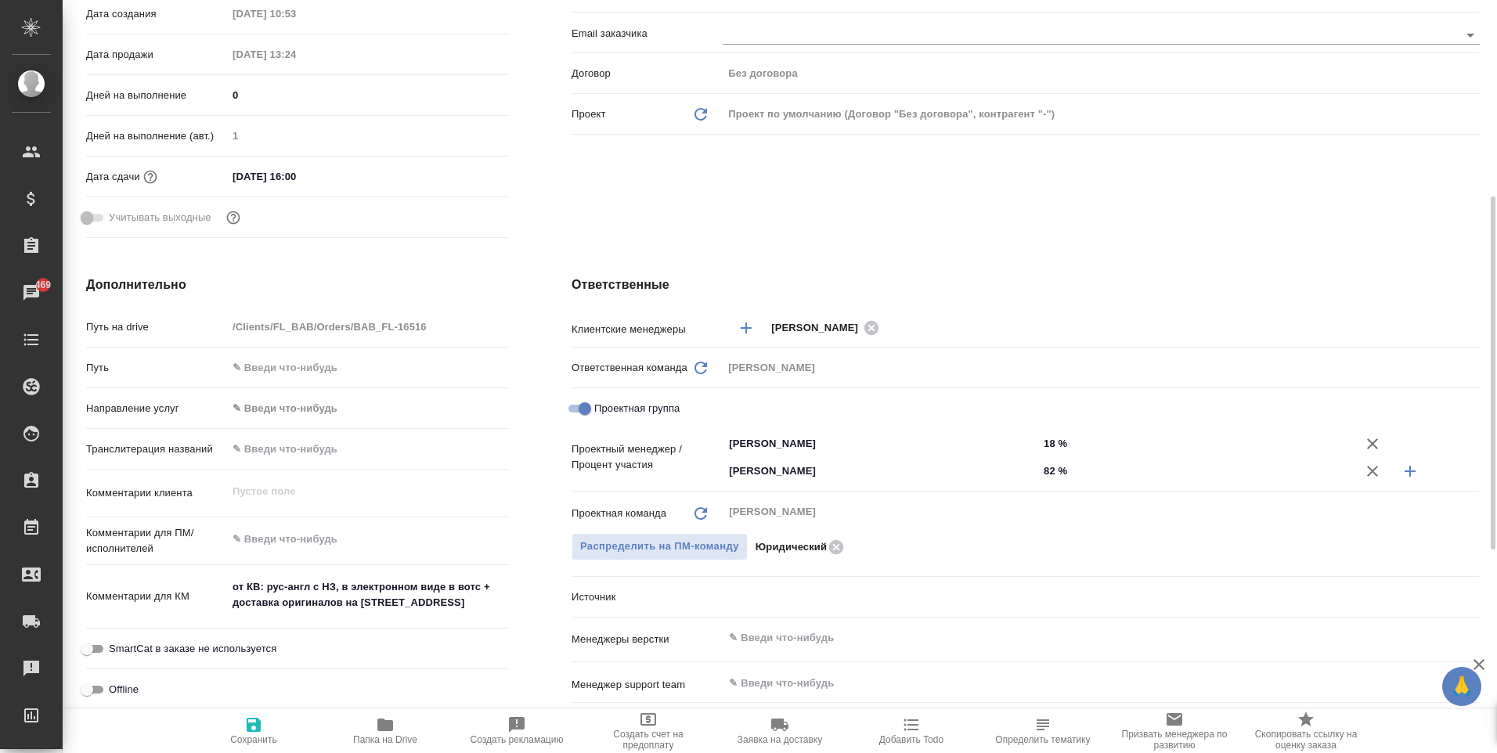
type textarea "x"
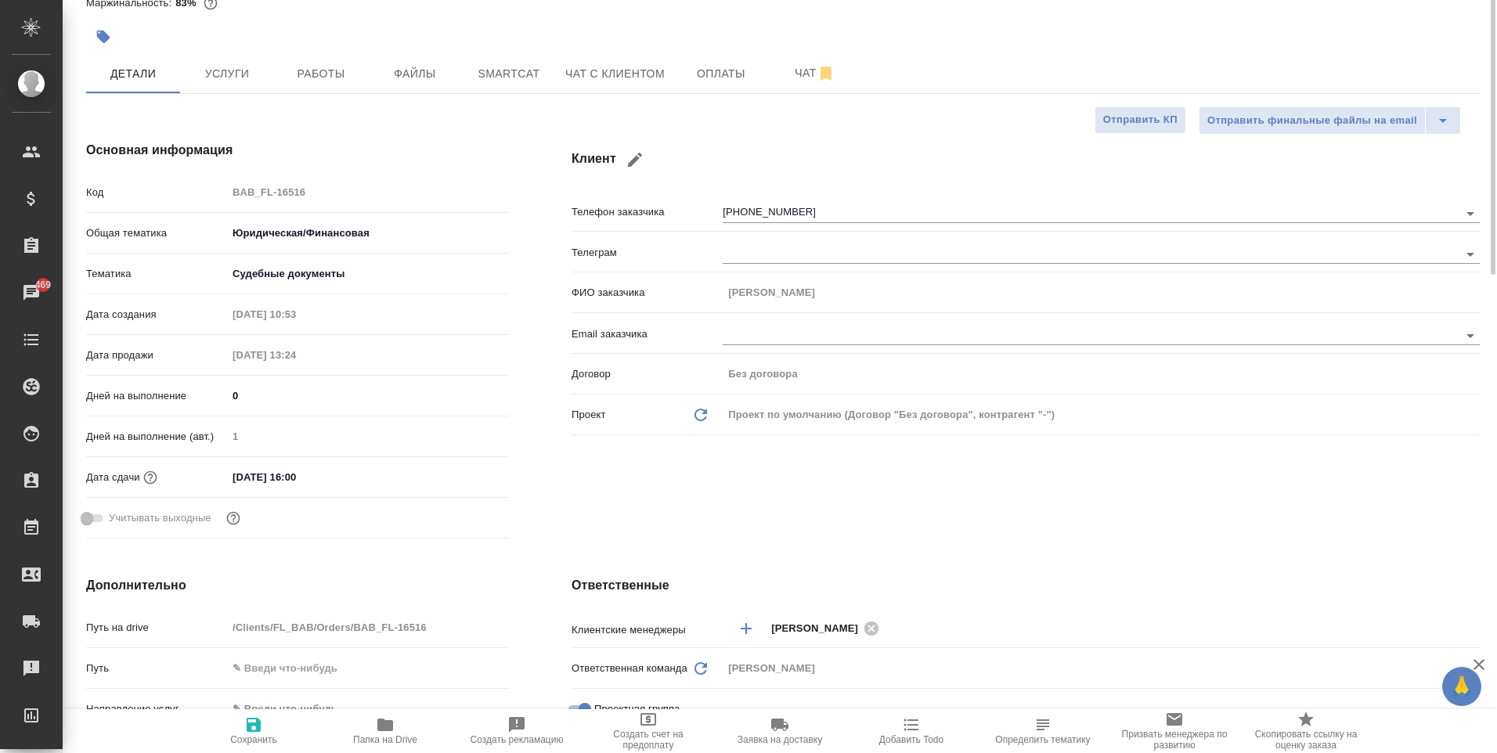
scroll to position [0, 0]
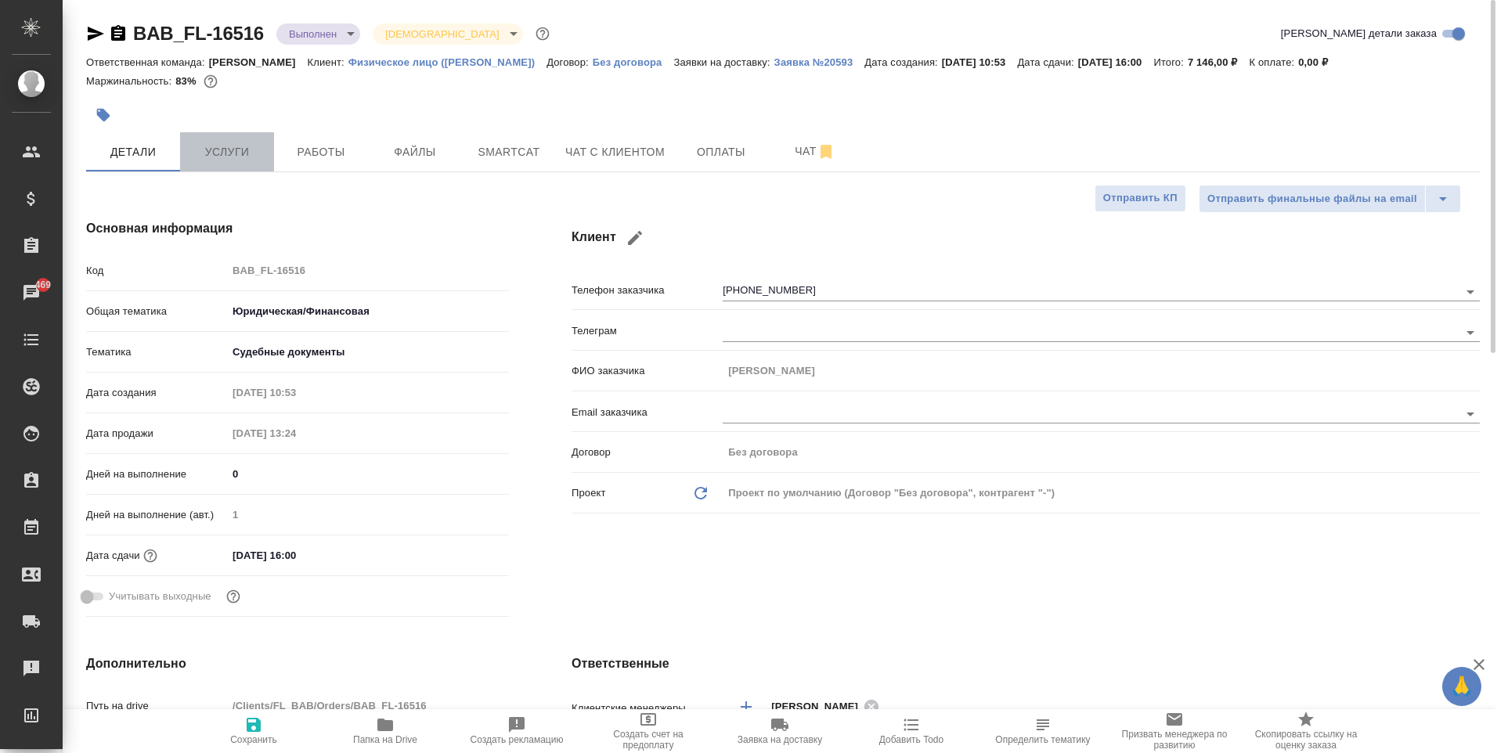
click at [245, 169] on button "Услуги" at bounding box center [227, 151] width 94 height 39
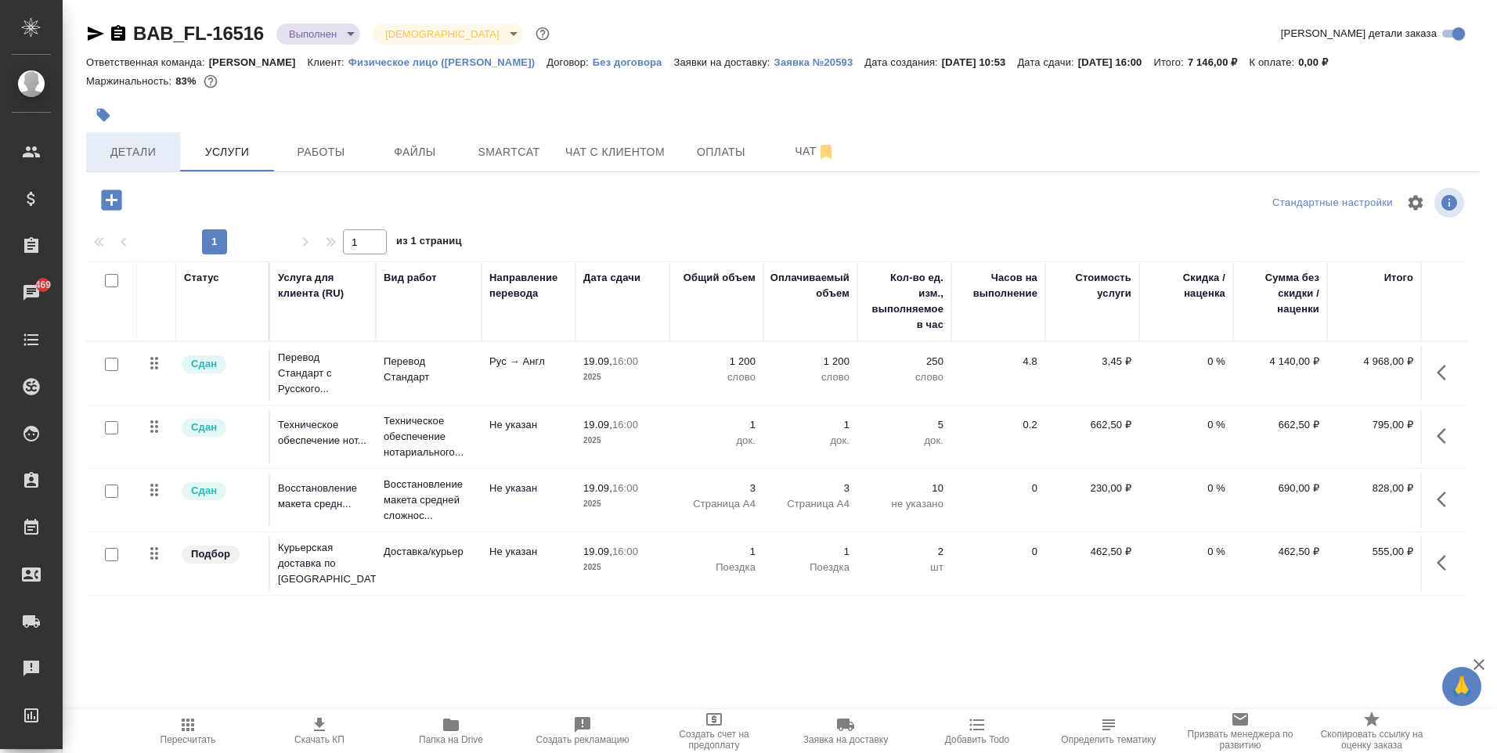
click at [156, 152] on span "Детали" at bounding box center [133, 152] width 75 height 20
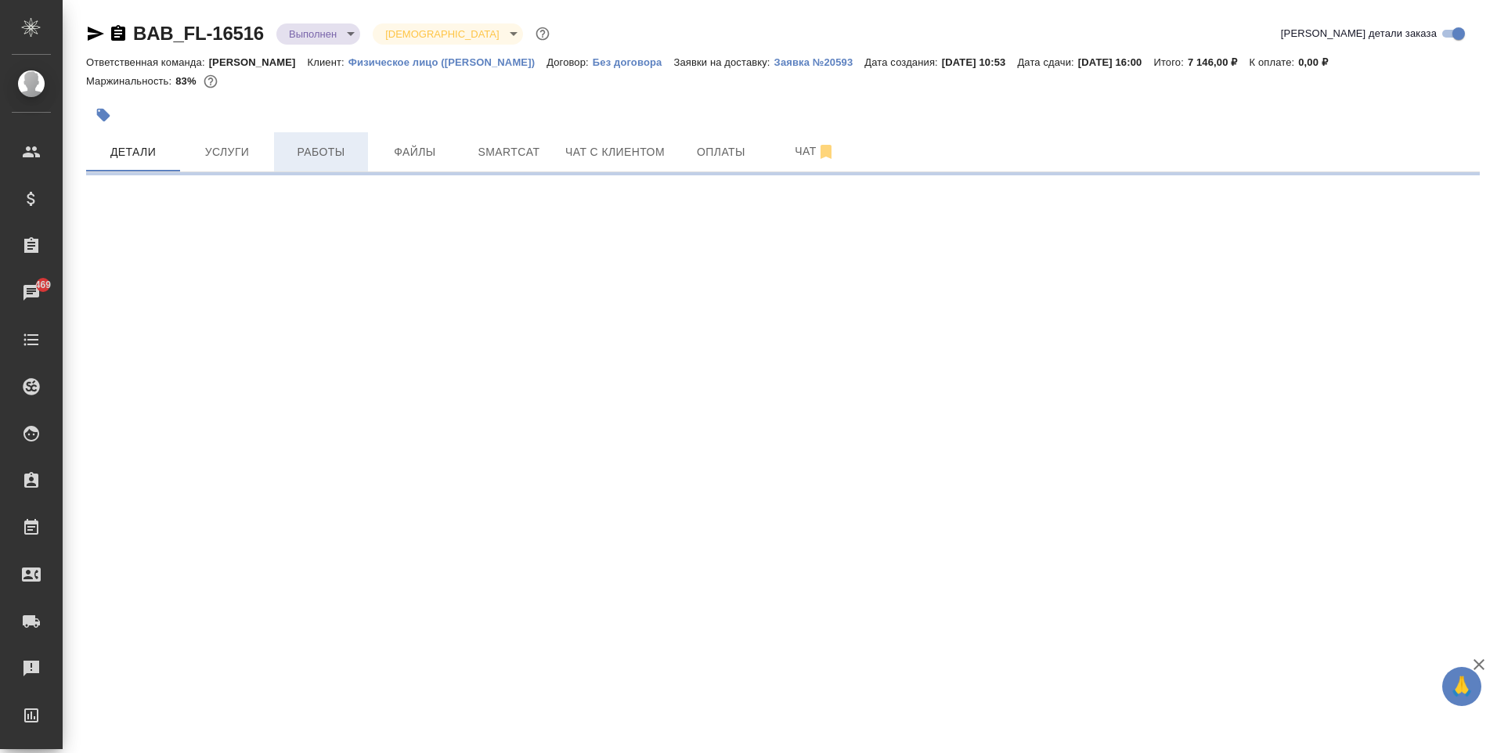
select select "RU"
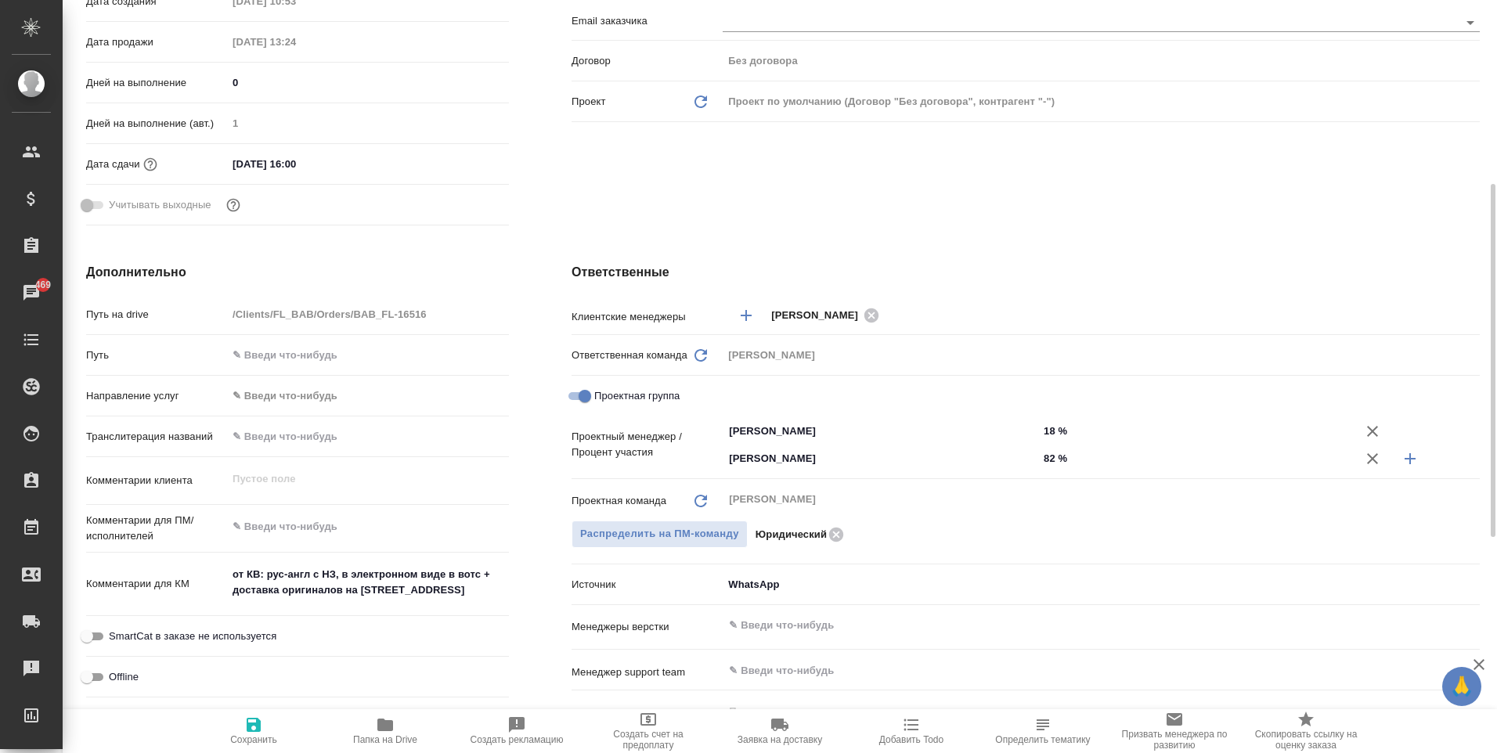
type textarea "x"
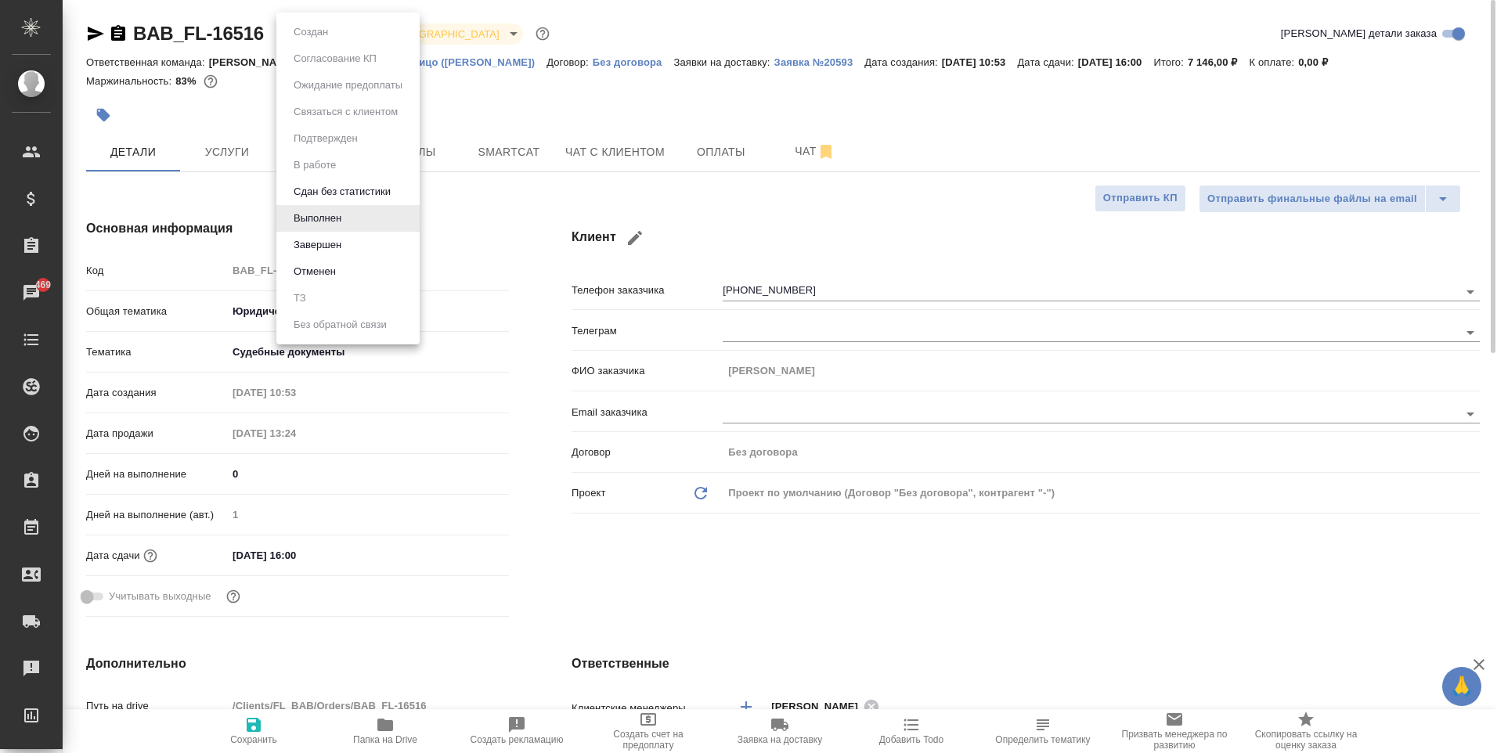
click at [328, 36] on body "🙏 .cls-1 fill:#fff; AWATERA Moskalets Alina Клиенты Спецификации Заказы 469 Чат…" at bounding box center [748, 376] width 1497 height 753
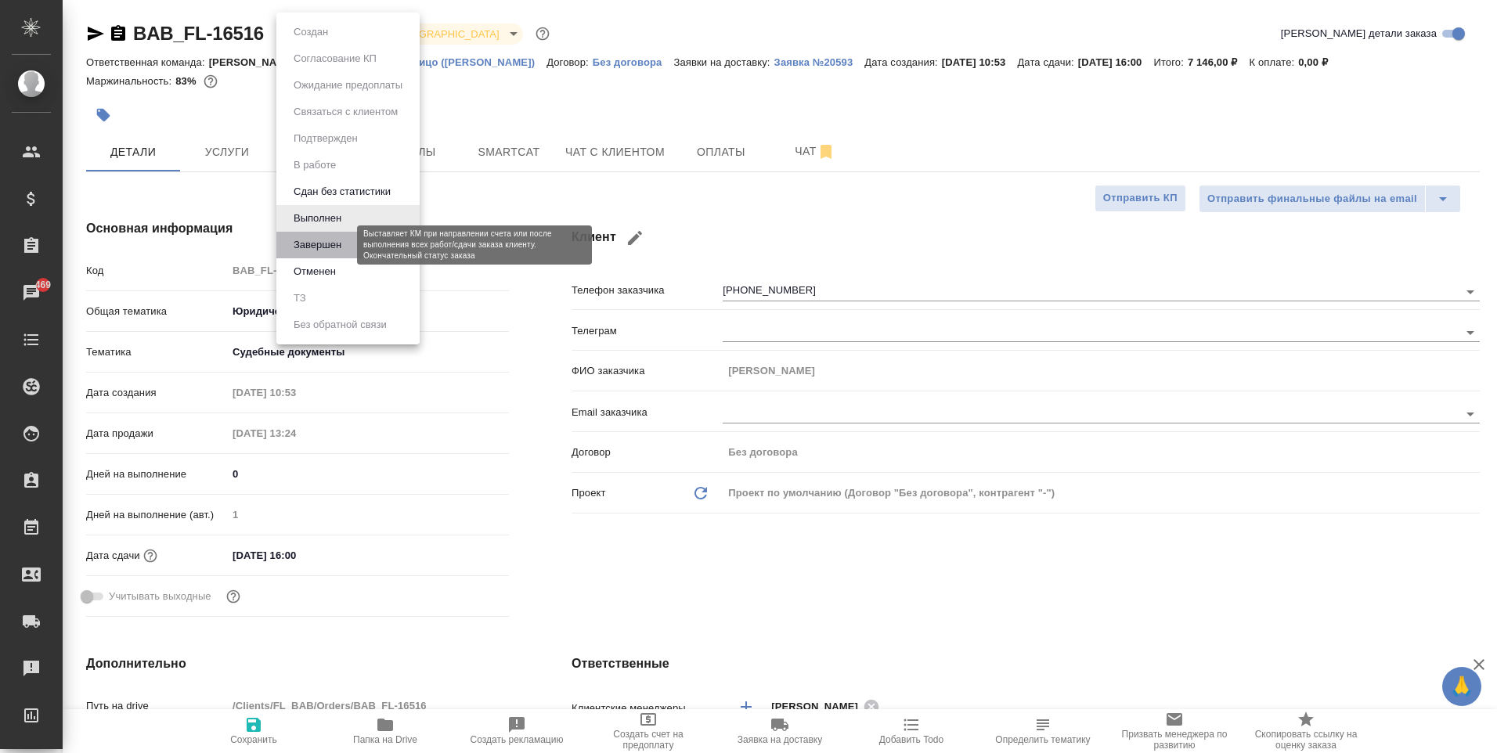
click at [342, 248] on button "Завершен" at bounding box center [317, 244] width 57 height 17
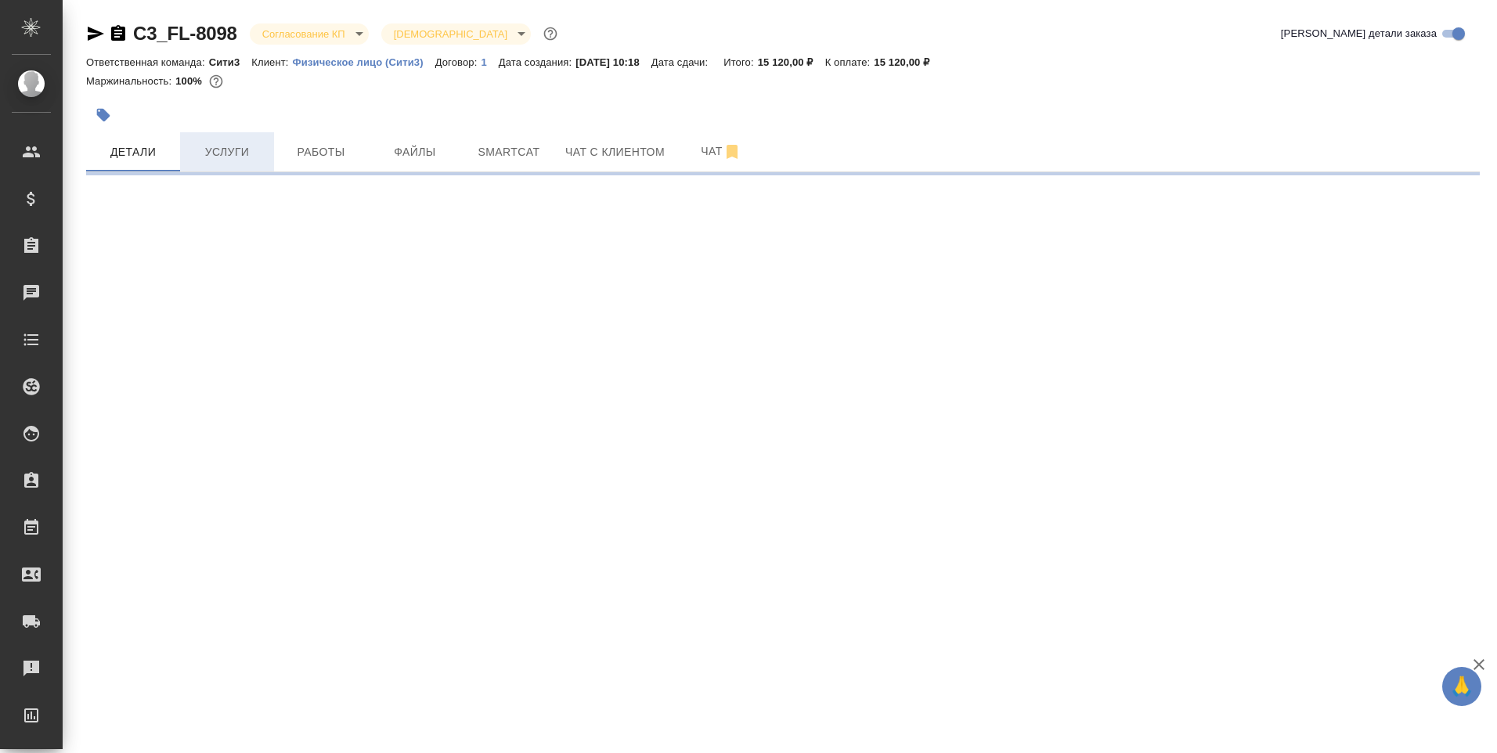
select select "RU"
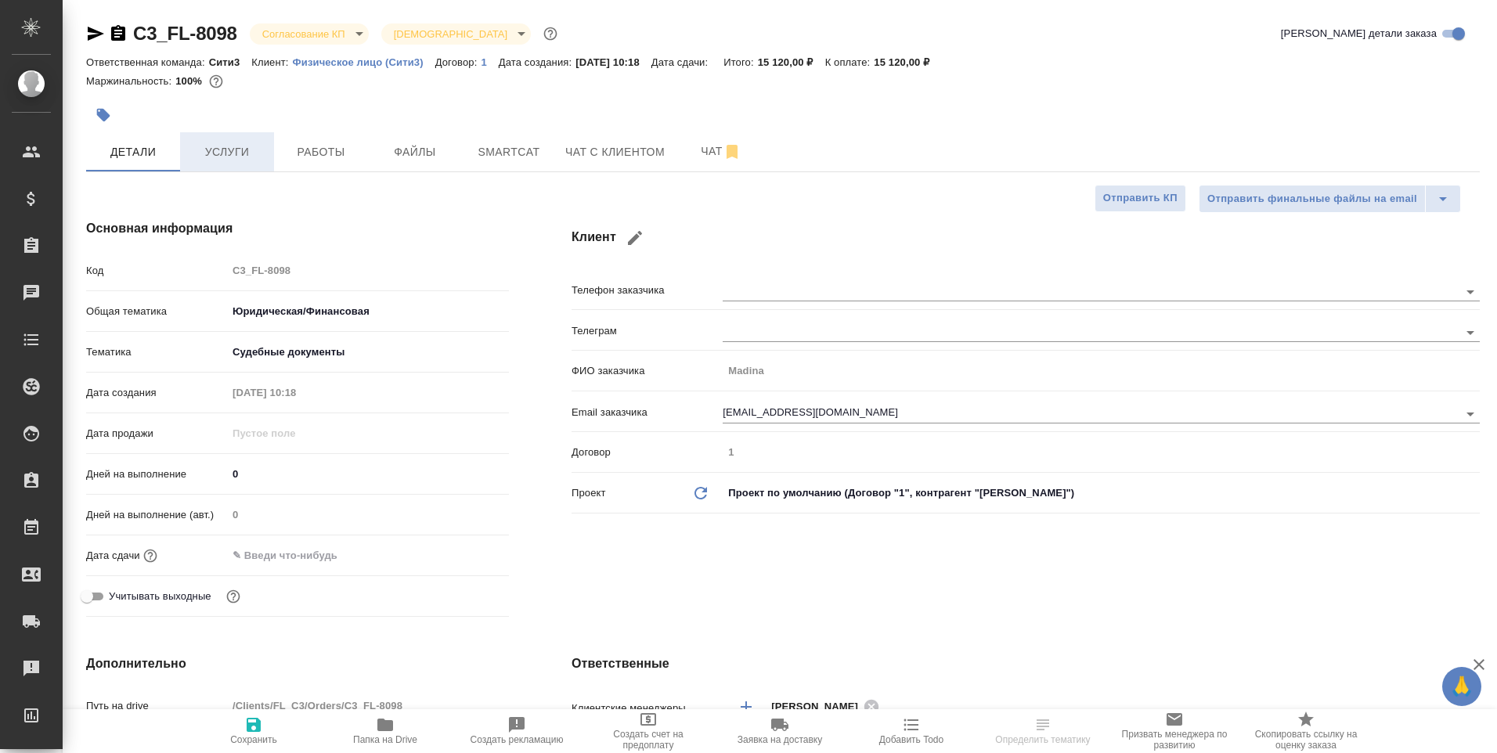
type textarea "x"
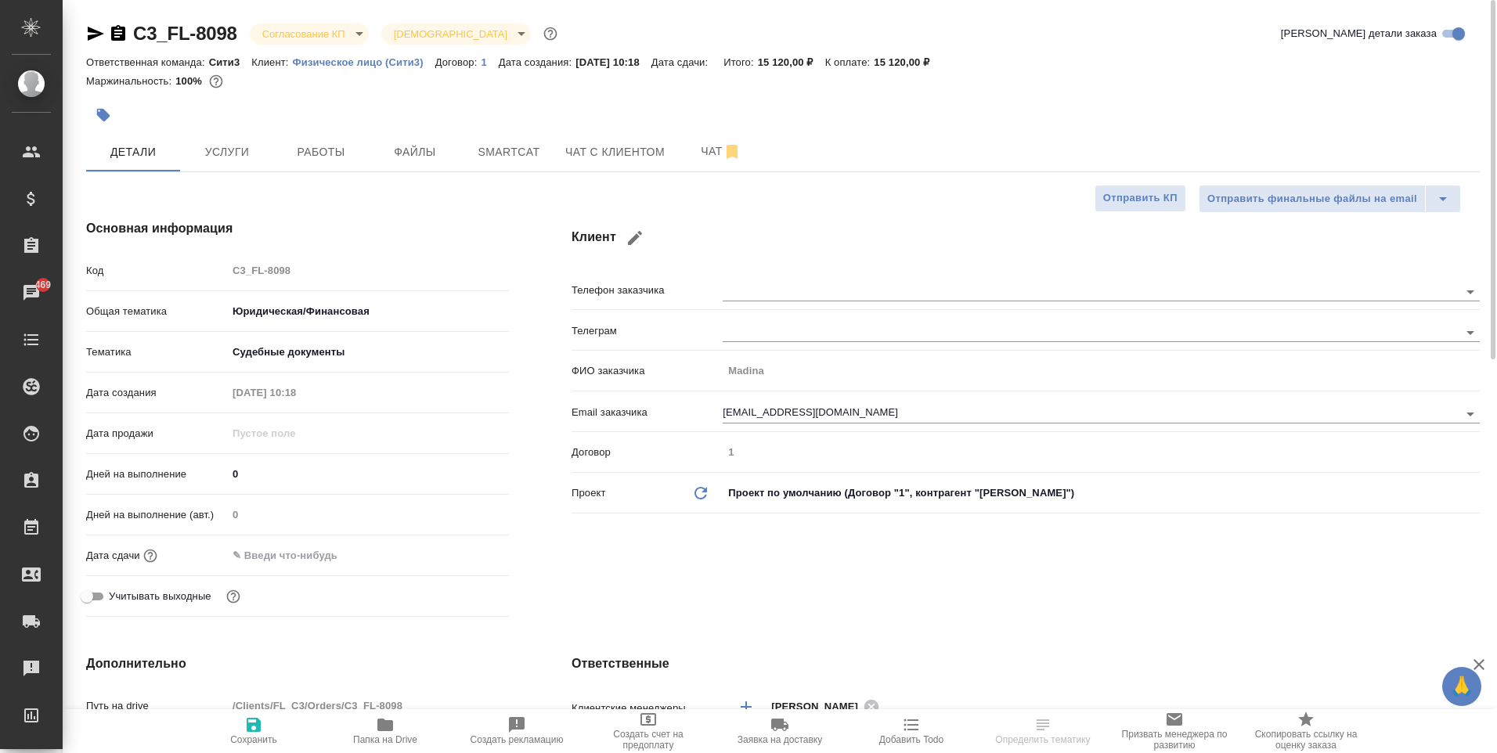
type textarea "x"
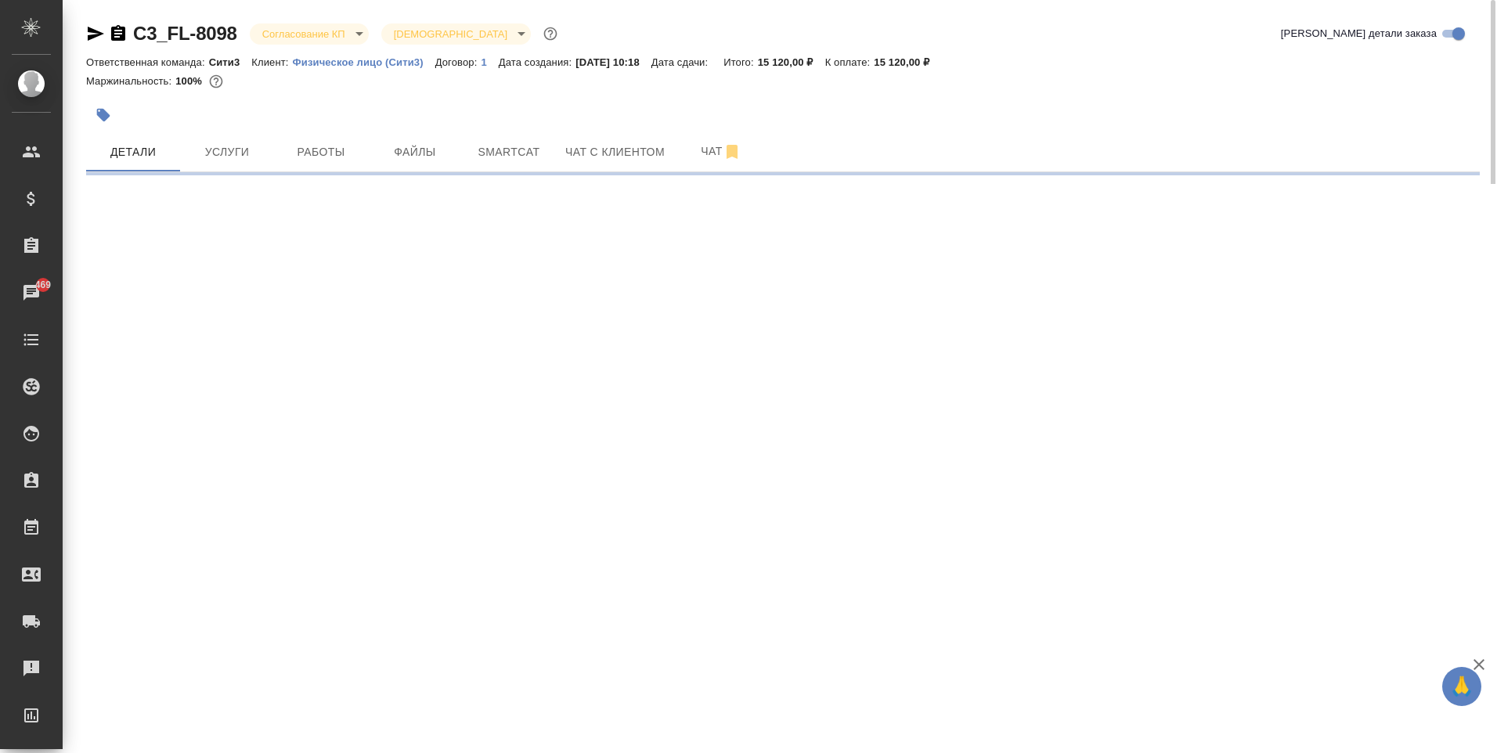
select select "RU"
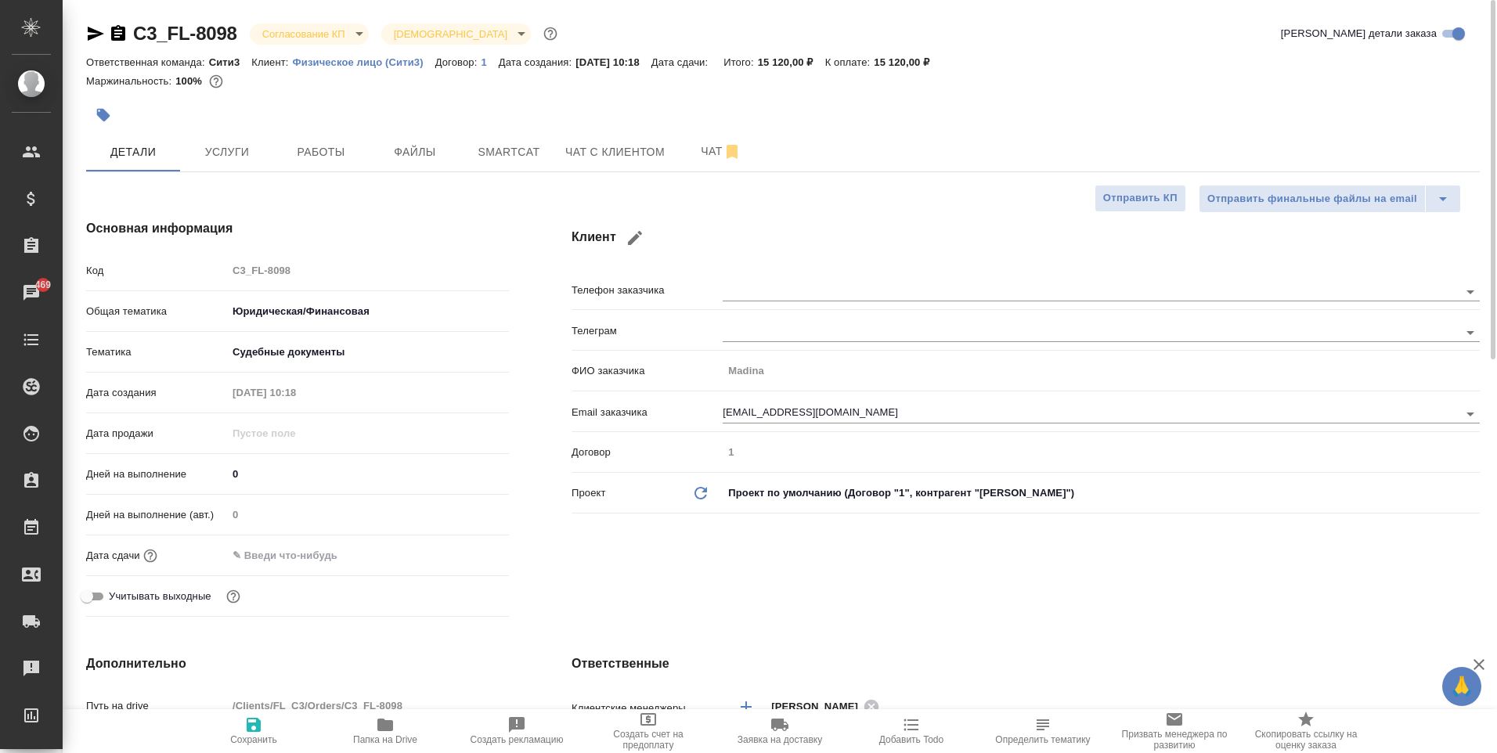
type textarea "x"
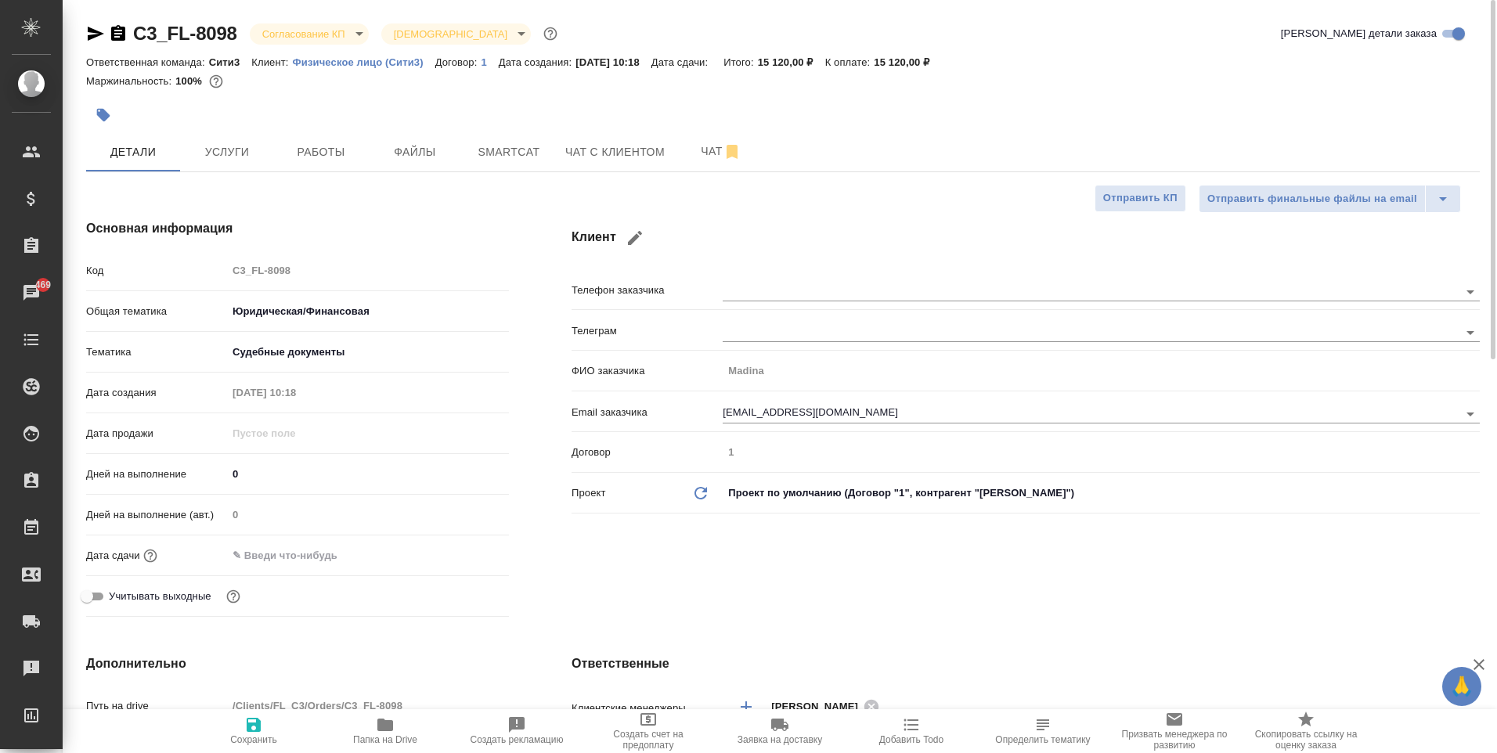
type textarea "x"
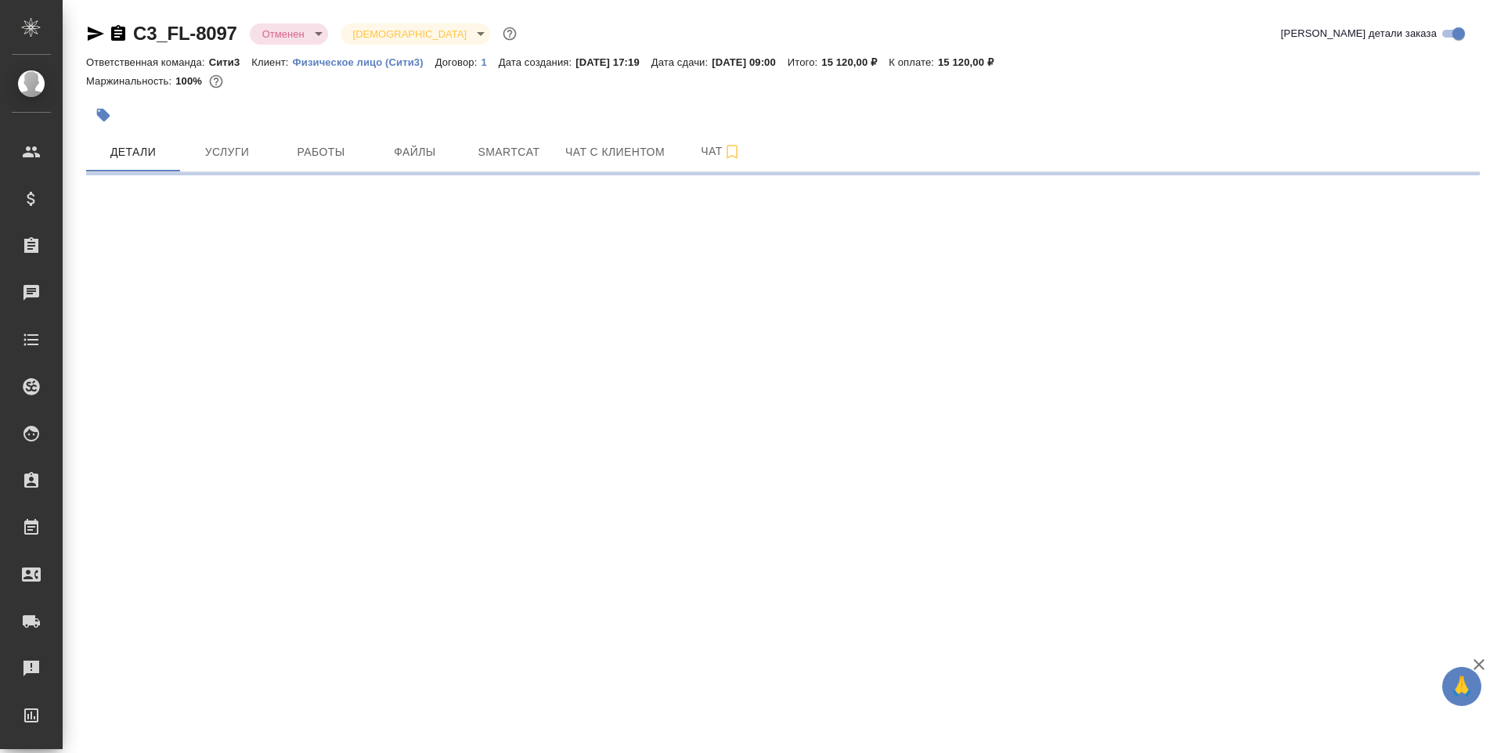
click at [273, 37] on body "🙏 .cls-1 fill:#fff; AWATERA [PERSON_NAME] Спецификации Заказы Чаты Todo Проекты…" at bounding box center [748, 376] width 1497 height 753
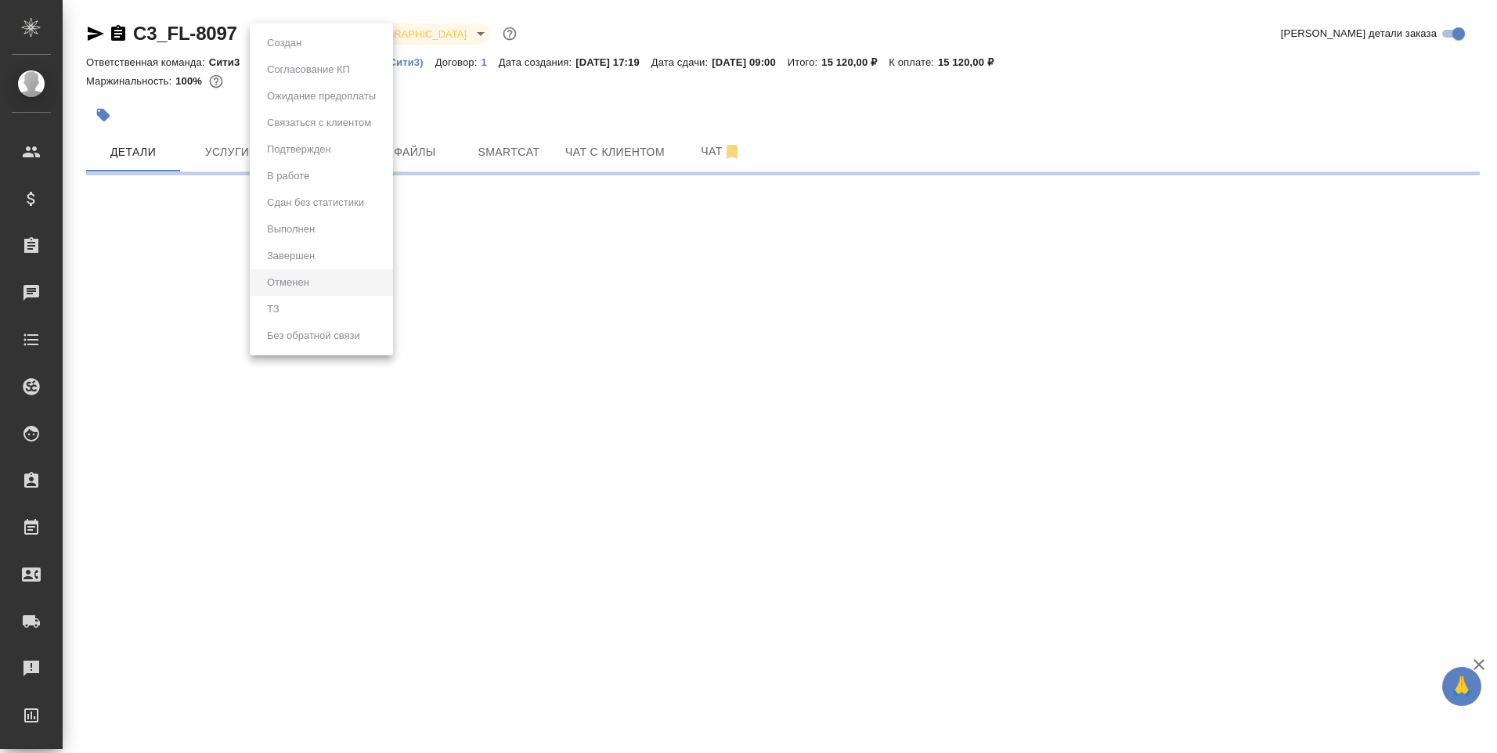
click at [633, 86] on div at bounding box center [748, 376] width 1497 height 753
select select "RU"
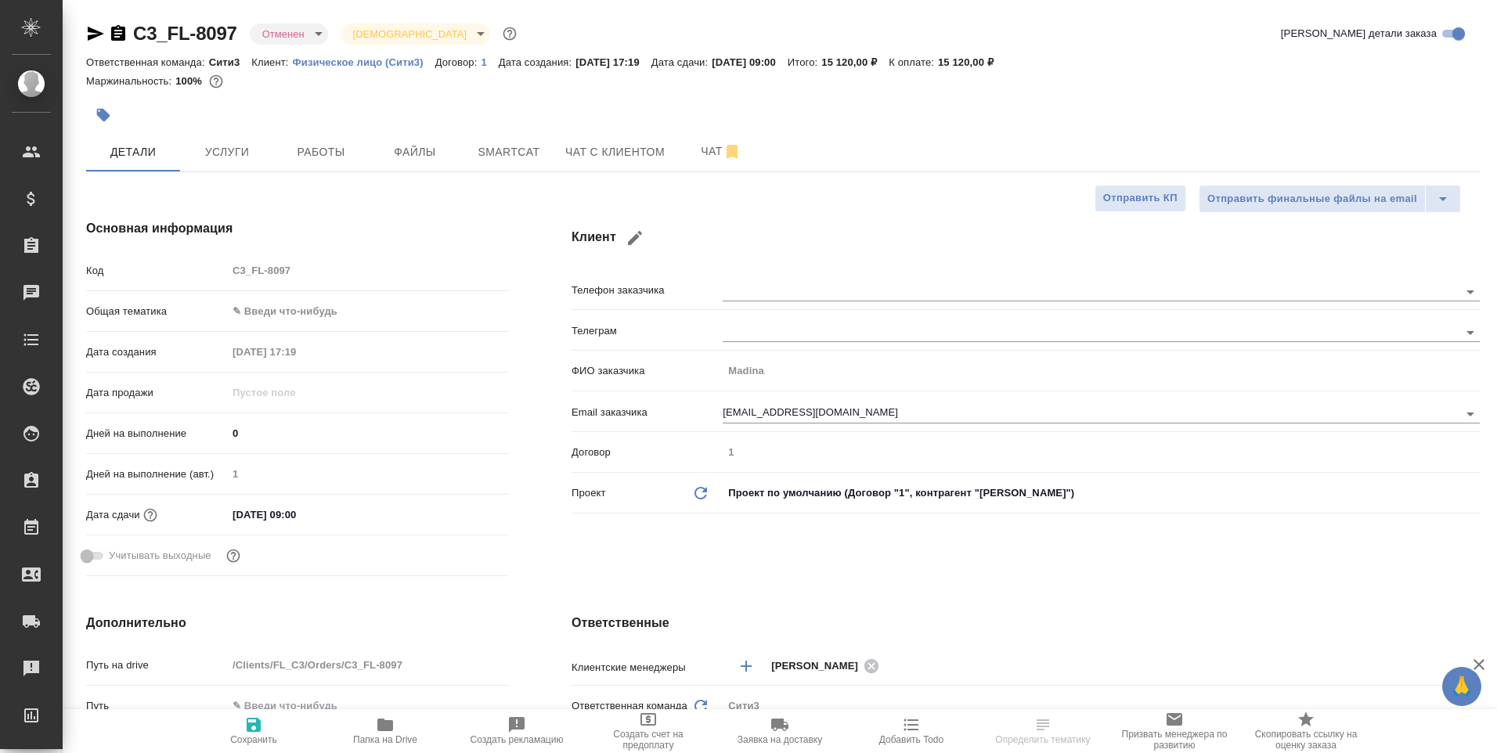
type textarea "x"
click at [723, 154] on icon "button" at bounding box center [732, 151] width 19 height 19
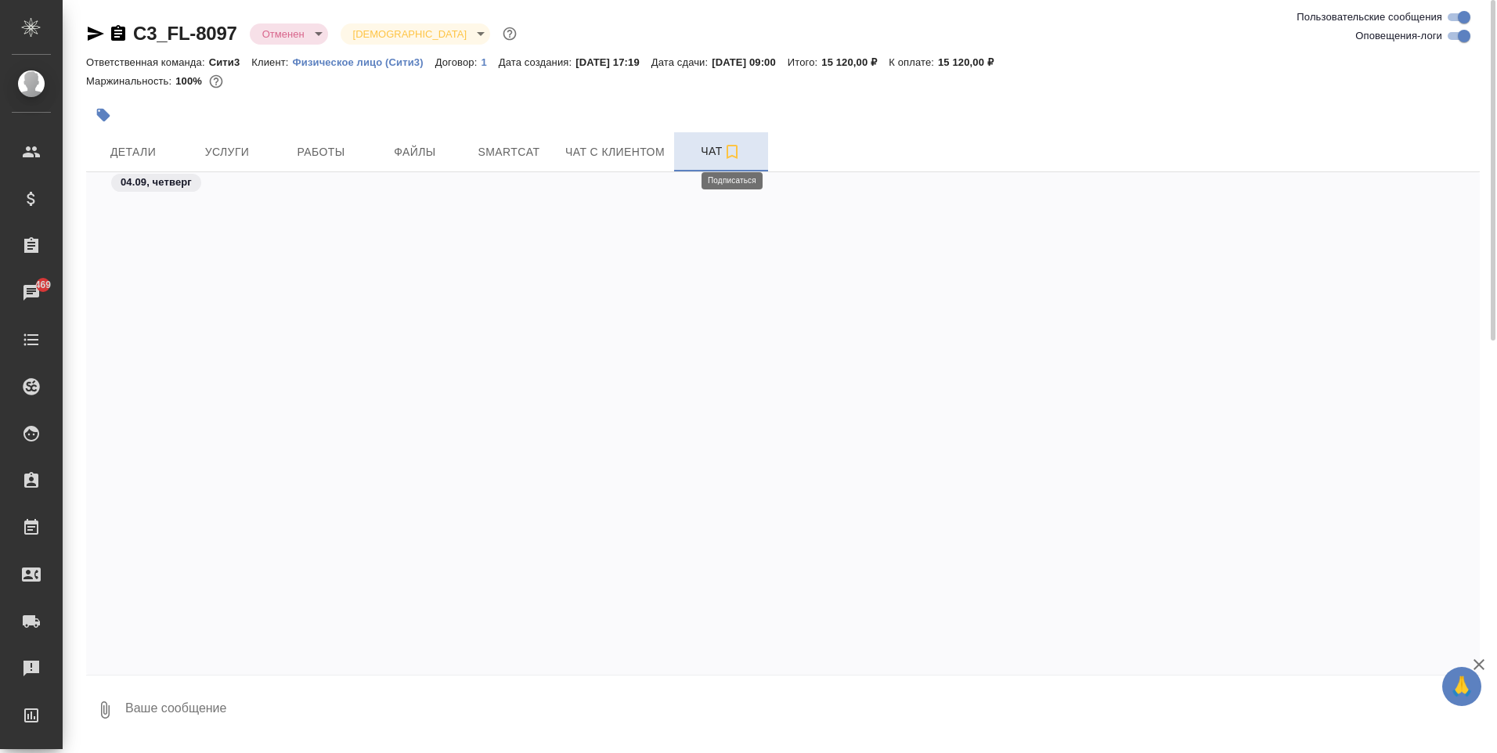
scroll to position [4319, 0]
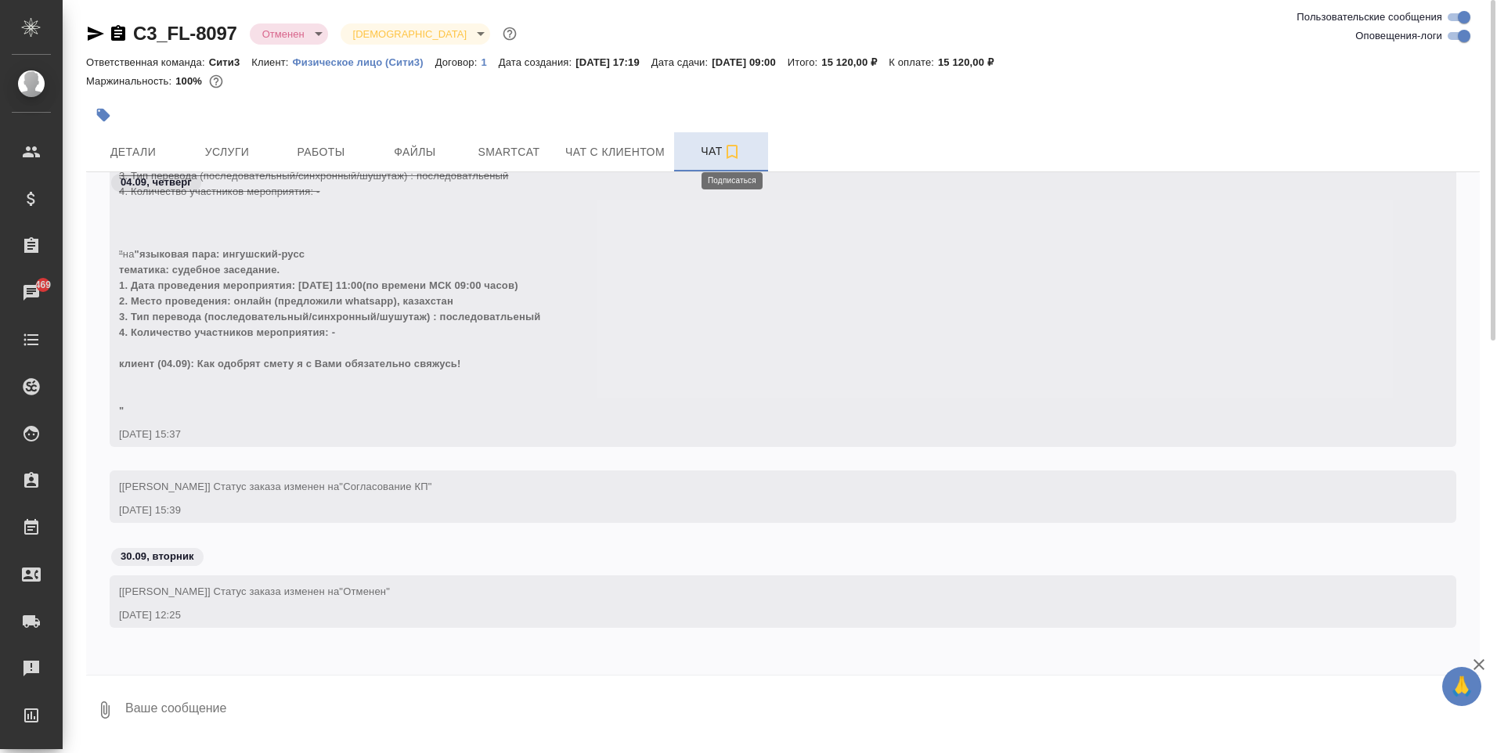
click at [729, 148] on icon "button" at bounding box center [732, 151] width 19 height 19
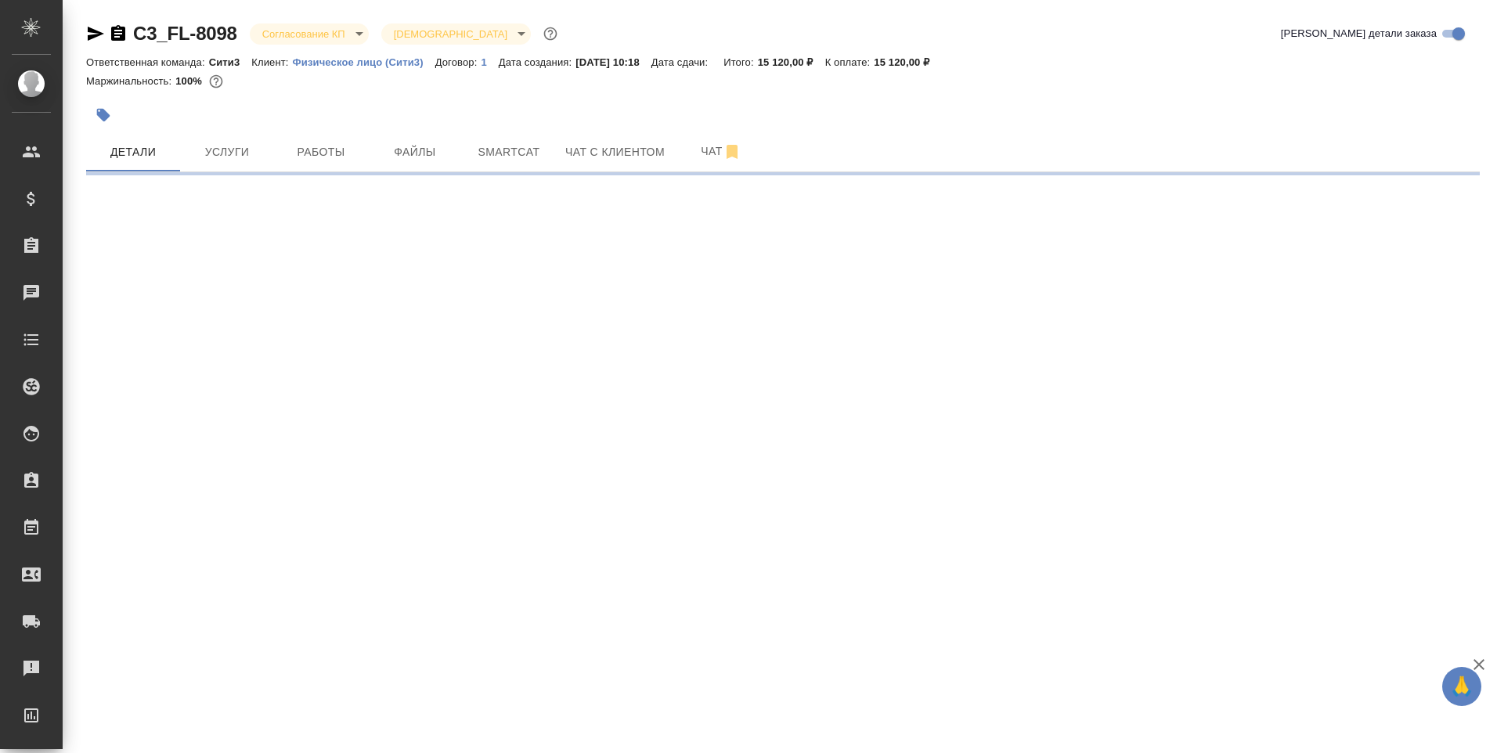
select select "RU"
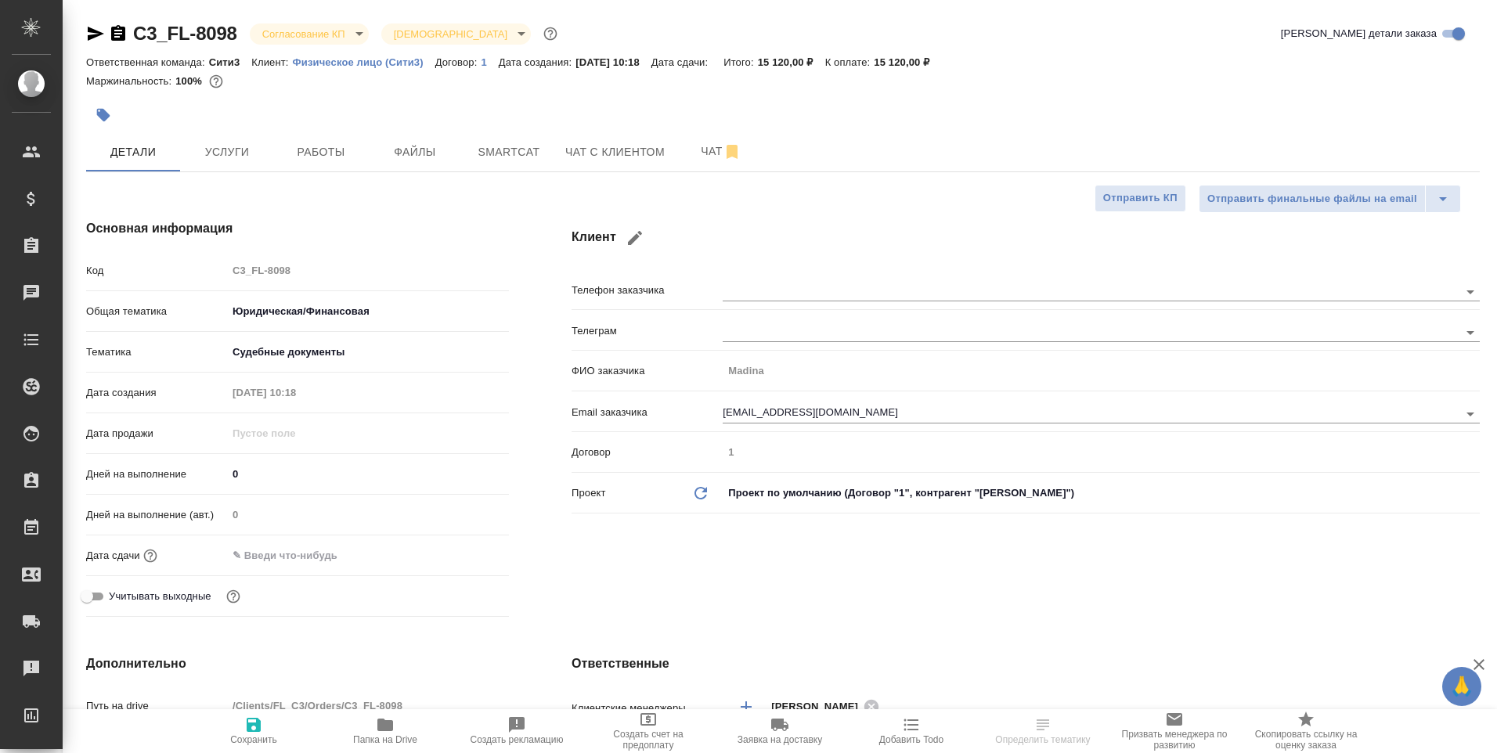
type textarea "x"
click at [99, 36] on icon "button" at bounding box center [96, 34] width 16 height 14
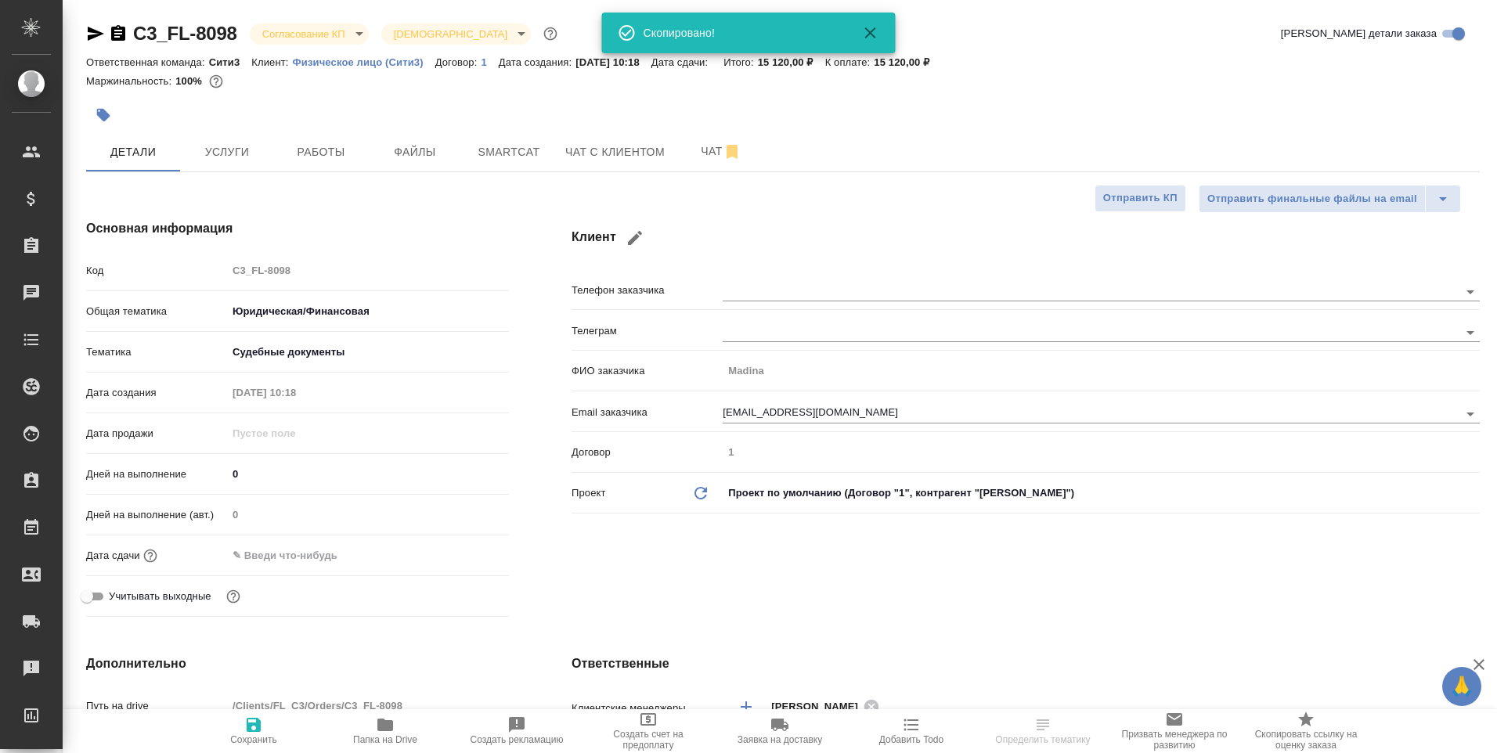
type textarea "x"
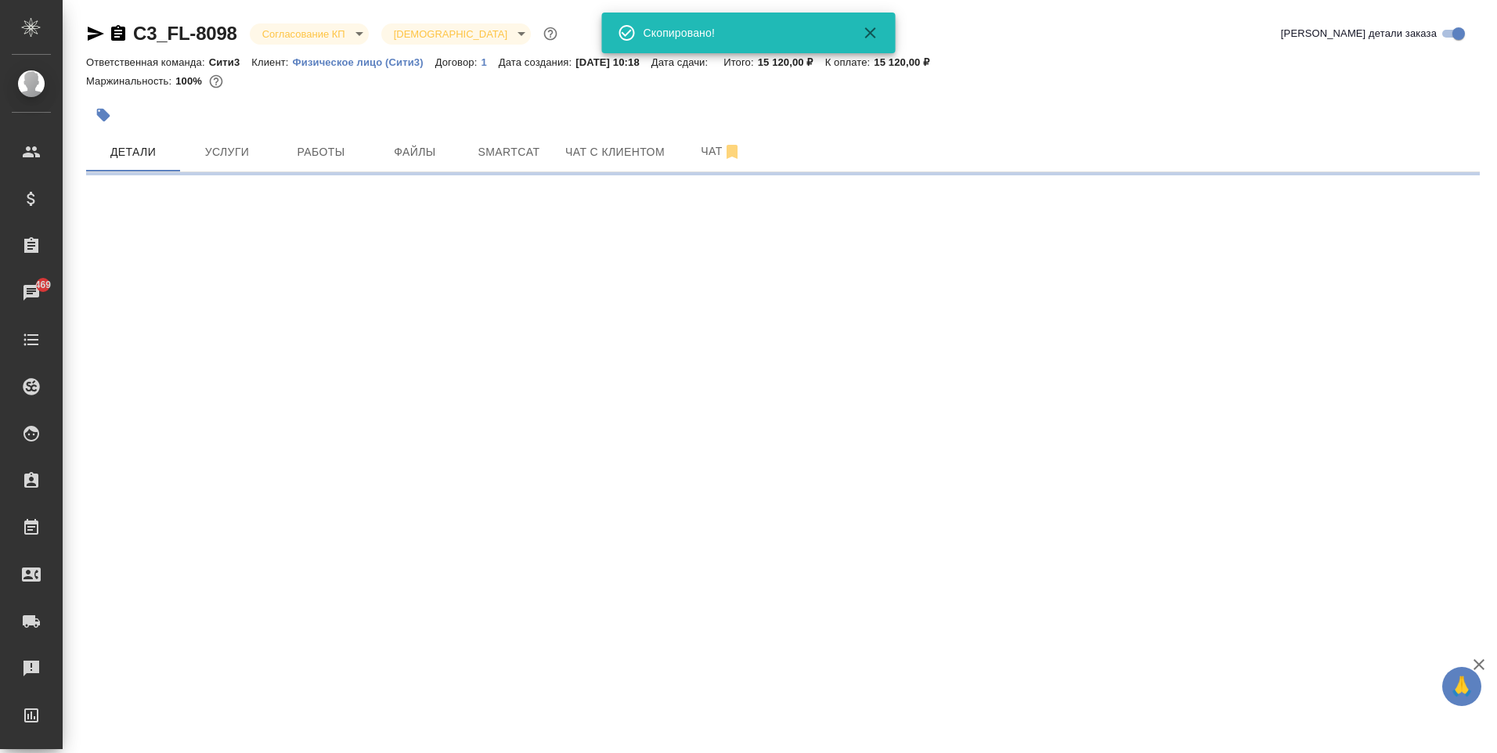
select select "RU"
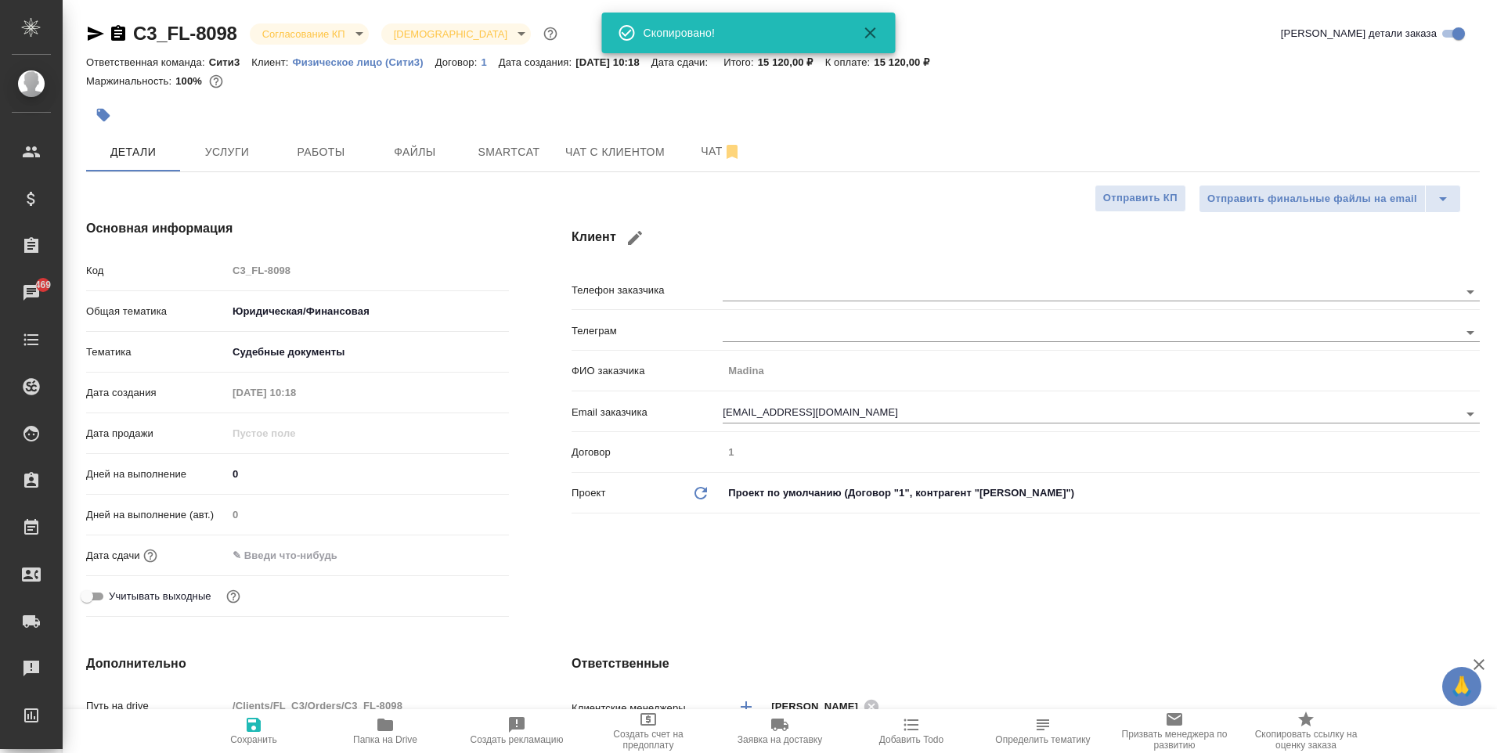
type textarea "x"
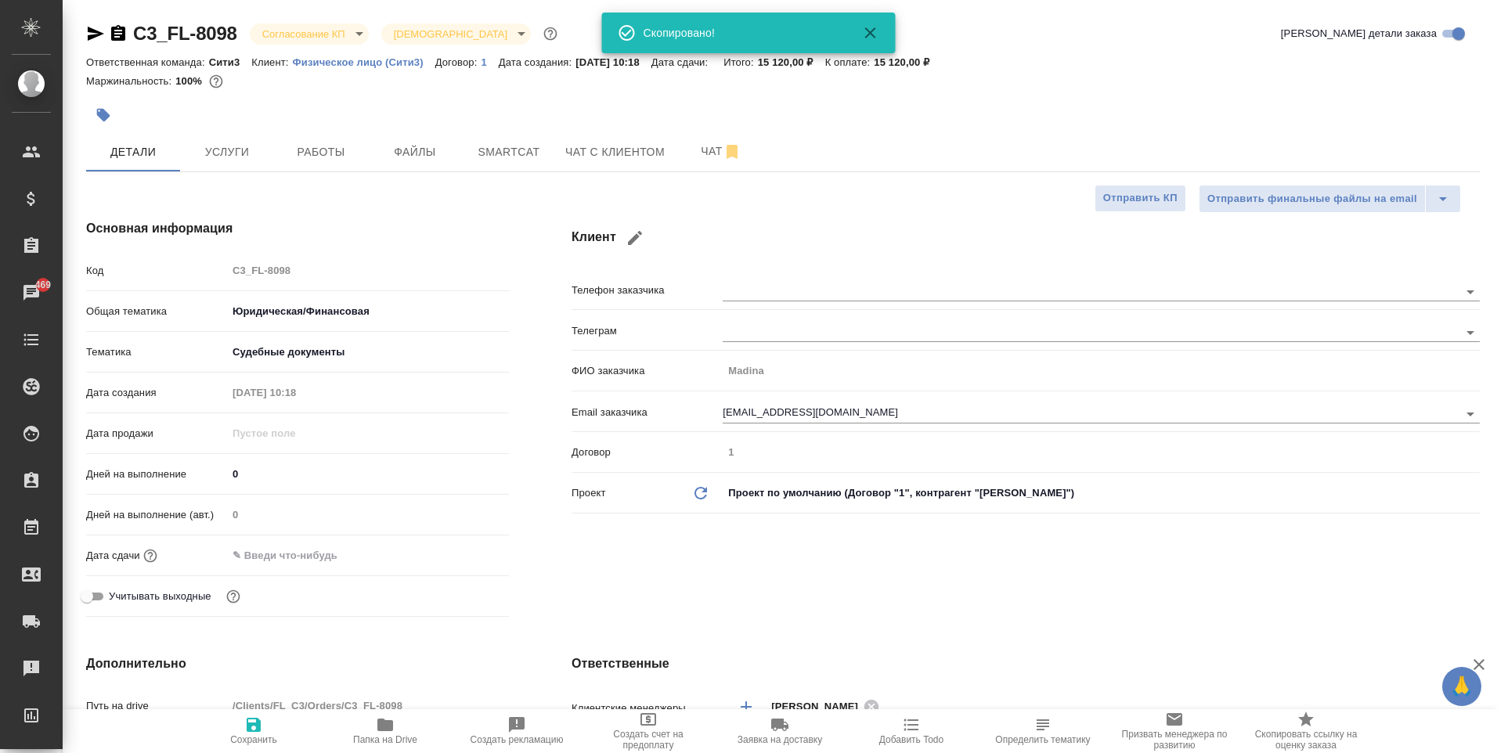
type textarea "x"
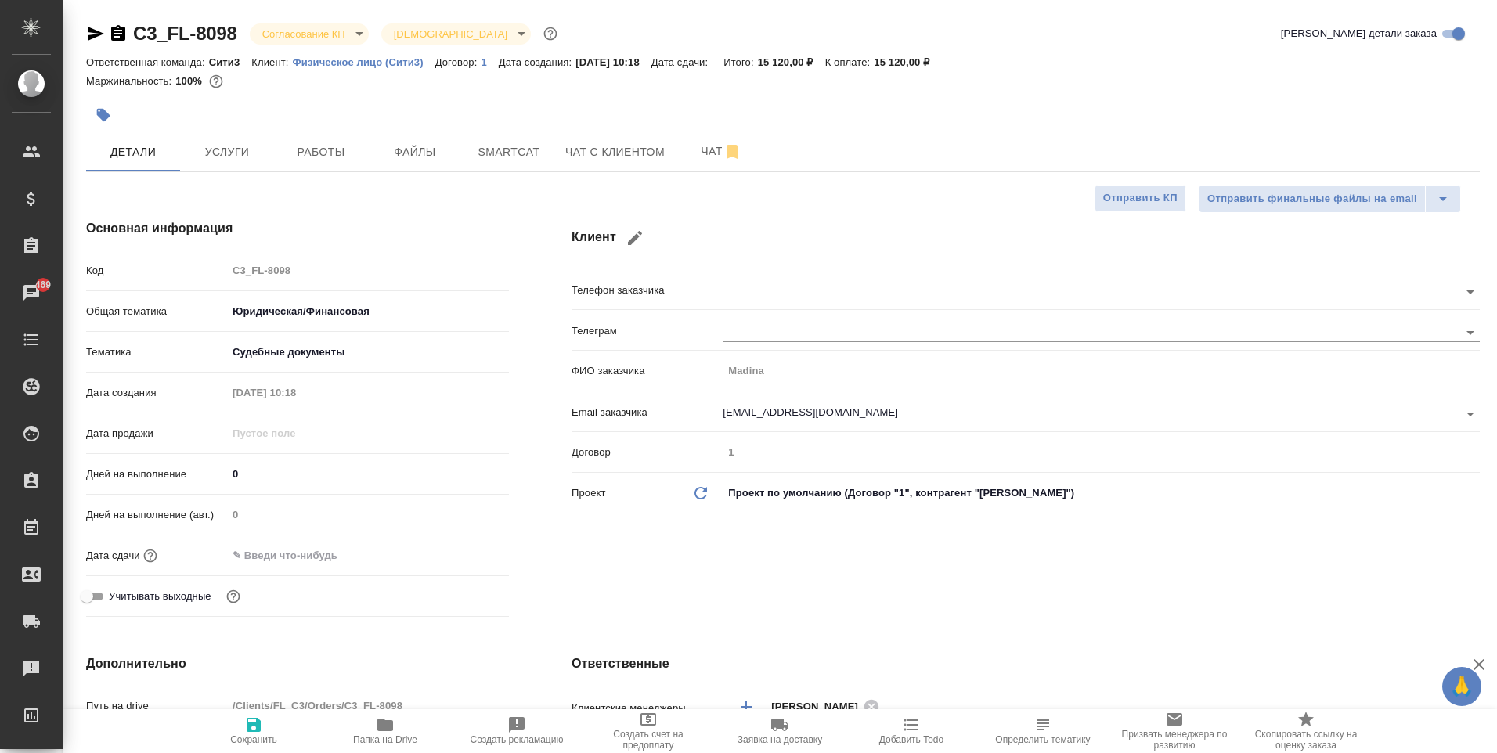
type textarea "x"
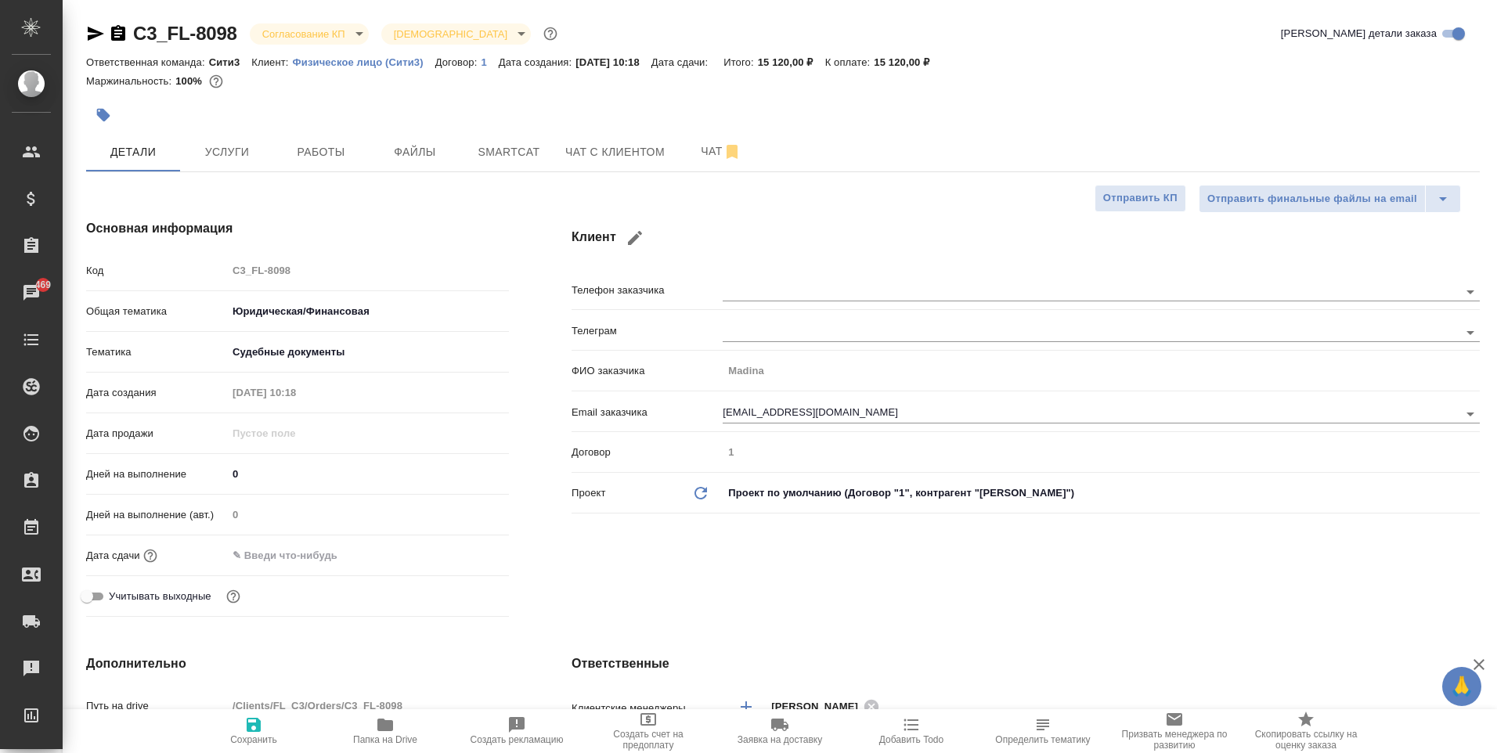
type textarea "x"
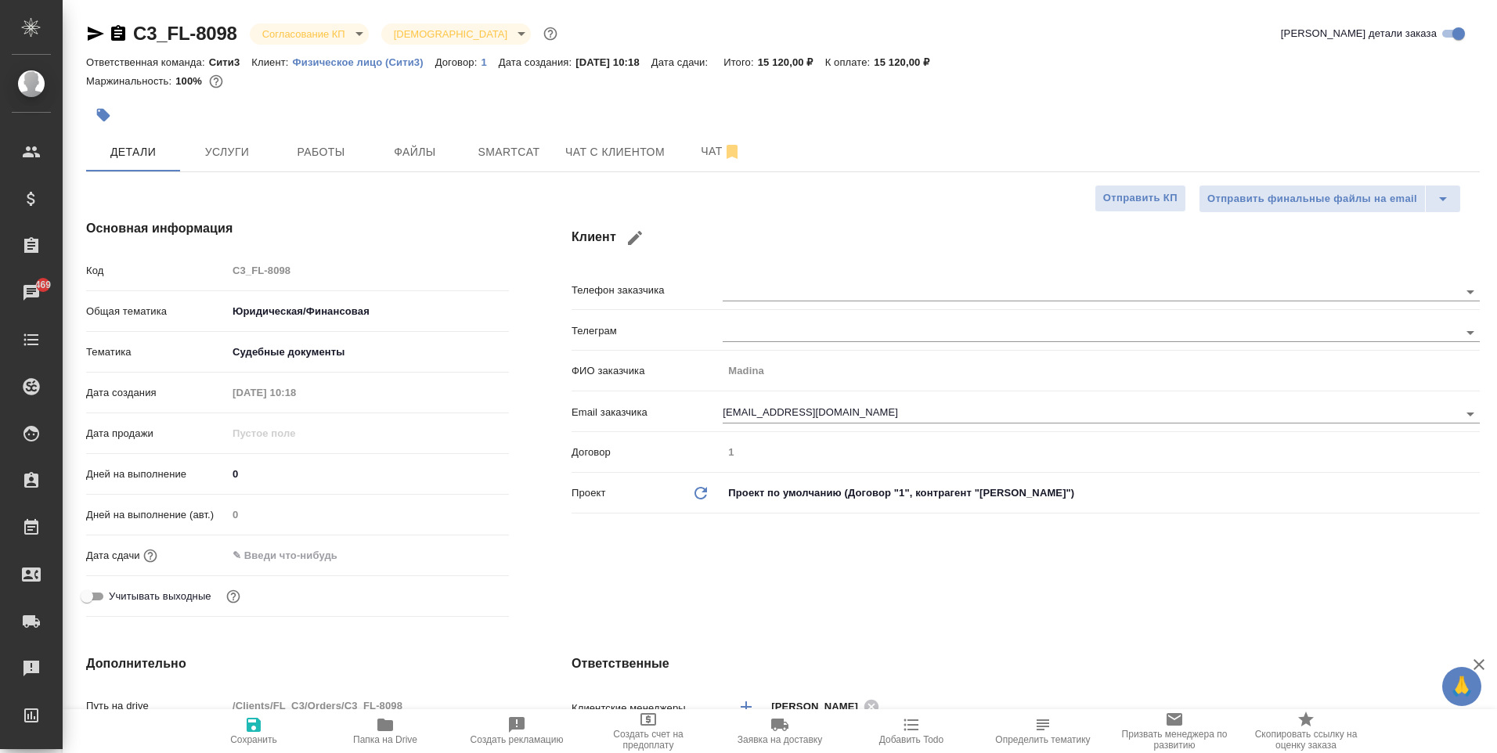
type textarea "x"
click at [301, 34] on body "🙏 .cls-1 fill:#fff; AWATERA Moskalets Alina Клиенты Спецификации Заказы 469 Чат…" at bounding box center [748, 376] width 1497 height 753
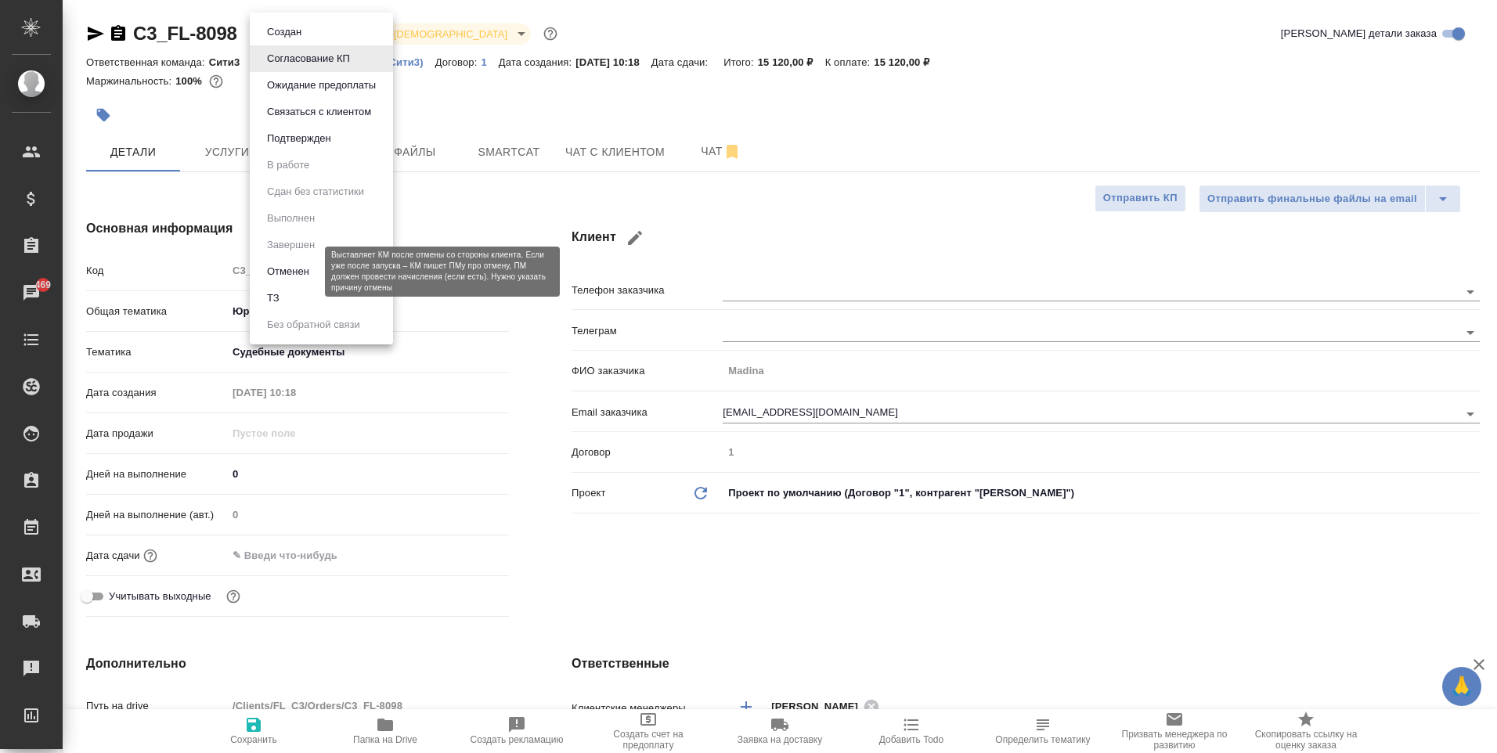
click at [299, 275] on button "Отменен" at bounding box center [288, 271] width 52 height 17
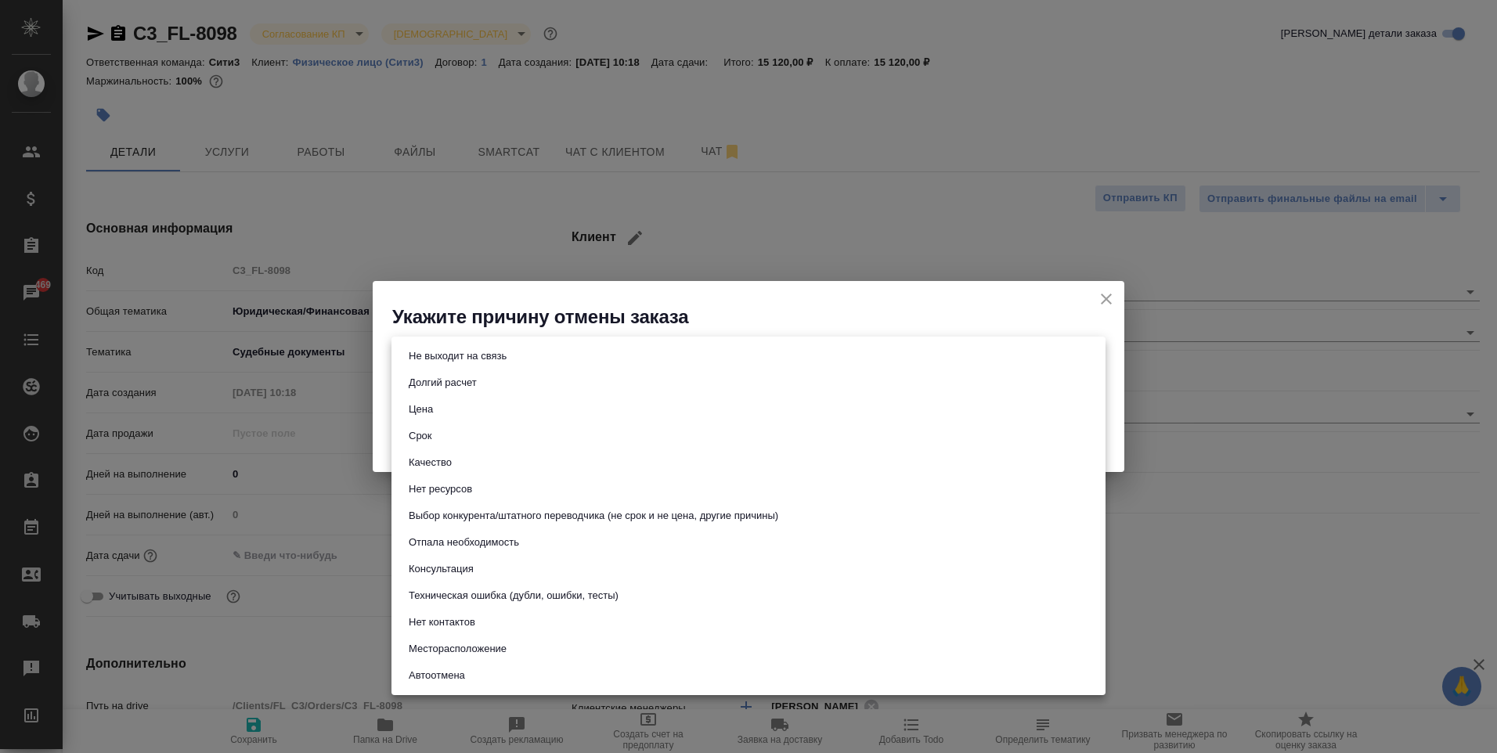
click at [528, 353] on body "🙏 .cls-1 fill:#fff; AWATERA Moskalets Alina Клиенты Спецификации Заказы 469 Чат…" at bounding box center [748, 376] width 1497 height 753
click at [523, 358] on li "Не выходит на связь" at bounding box center [748, 356] width 714 height 27
type input "stopContacting"
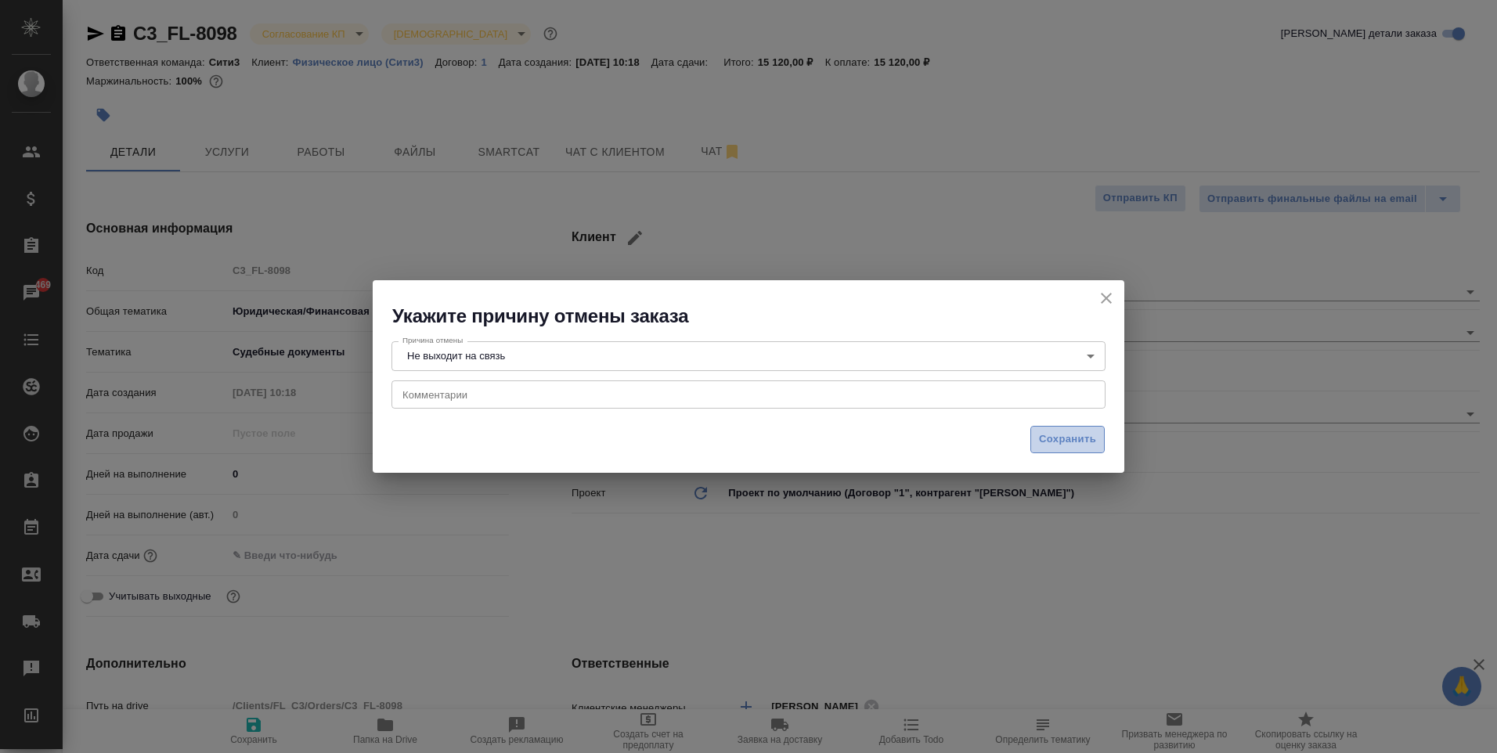
click at [1078, 435] on span "Сохранить" at bounding box center [1067, 440] width 57 height 18
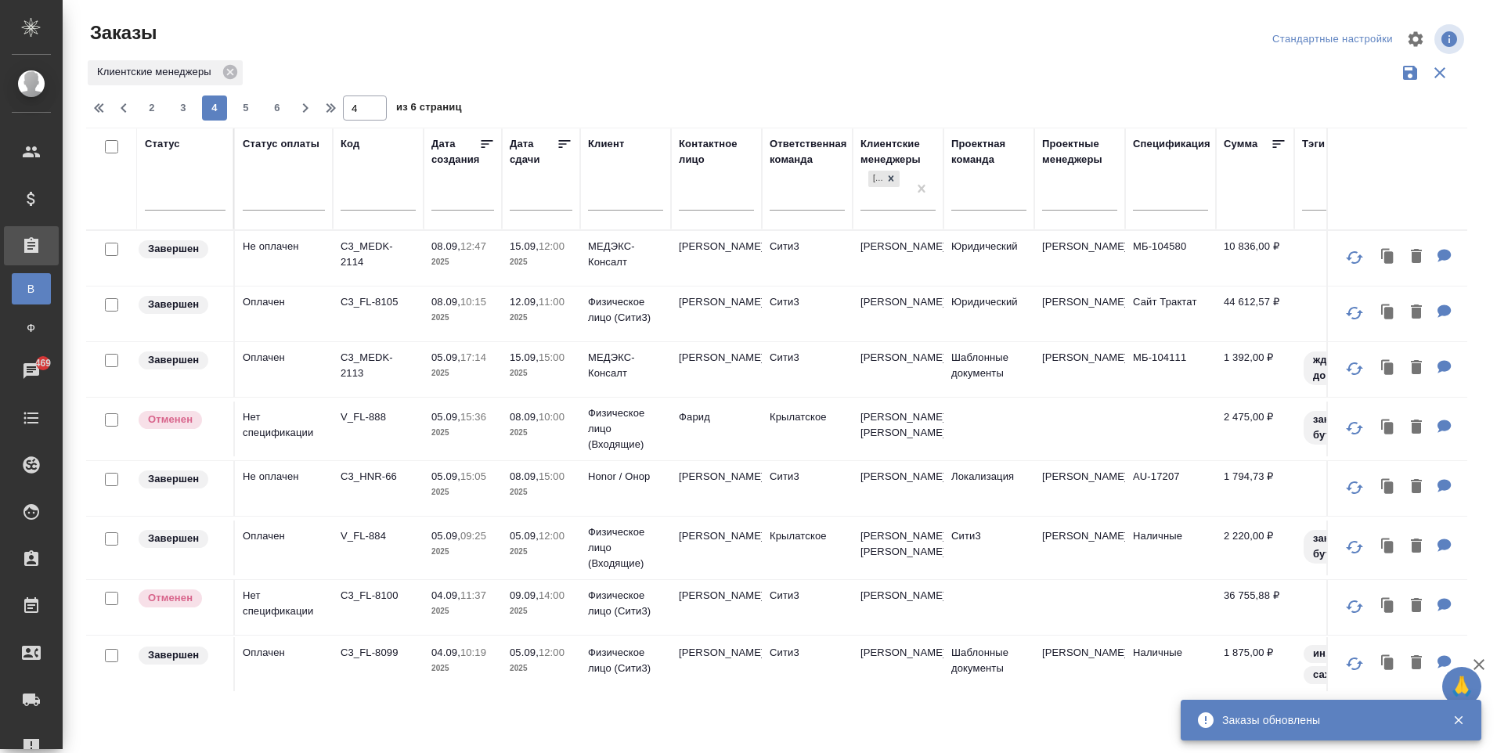
scroll to position [1062, 0]
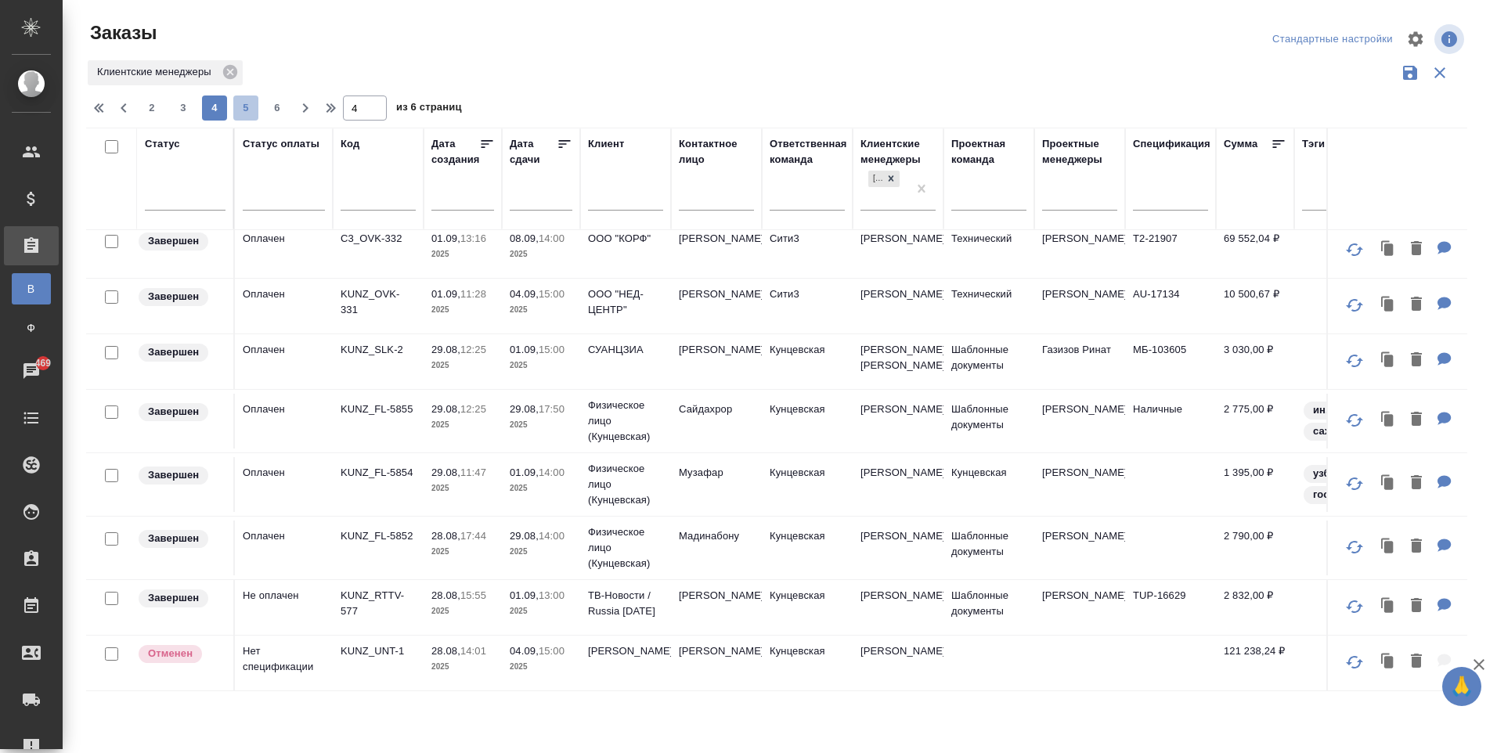
click at [243, 109] on span "5" at bounding box center [245, 108] width 25 height 16
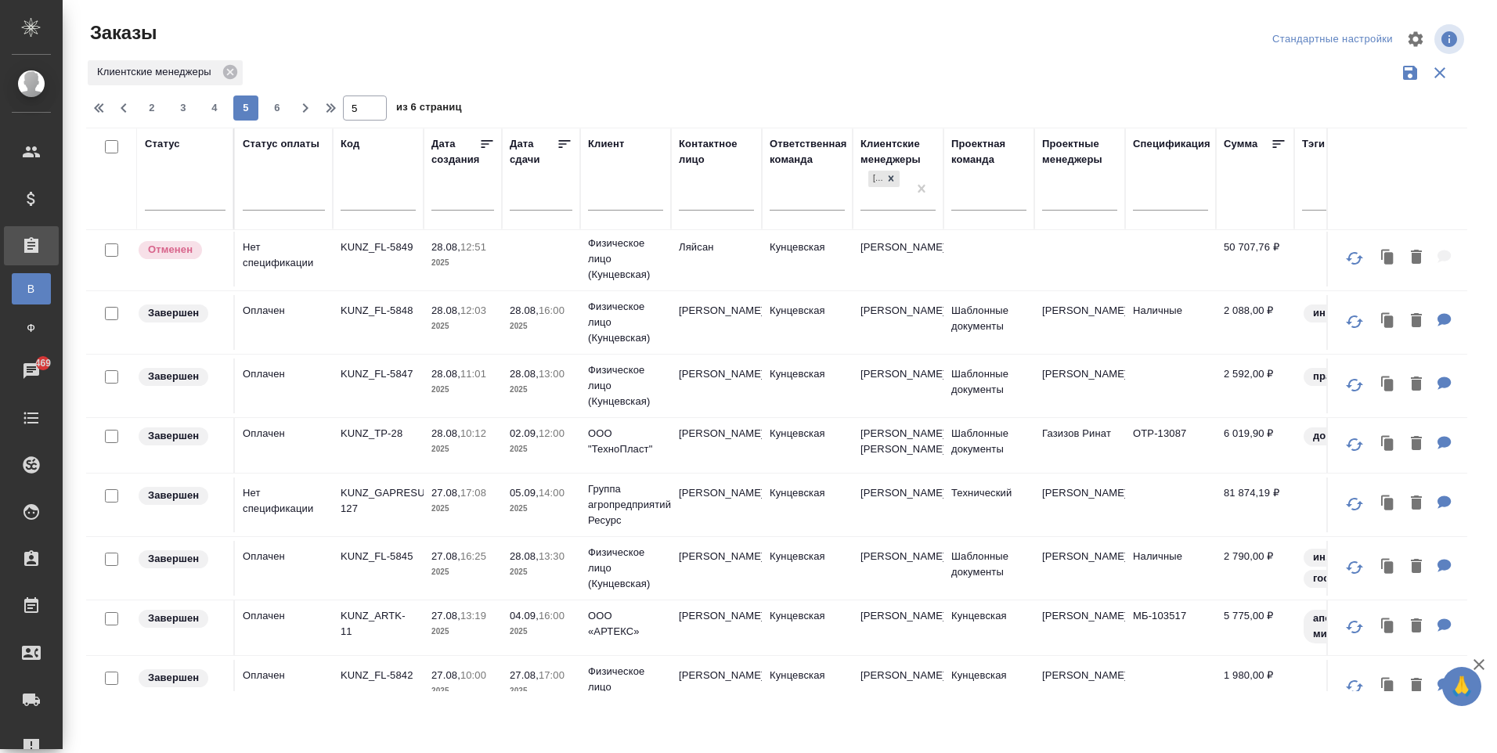
scroll to position [0, 0]
click at [278, 103] on span "6" at bounding box center [277, 108] width 25 height 16
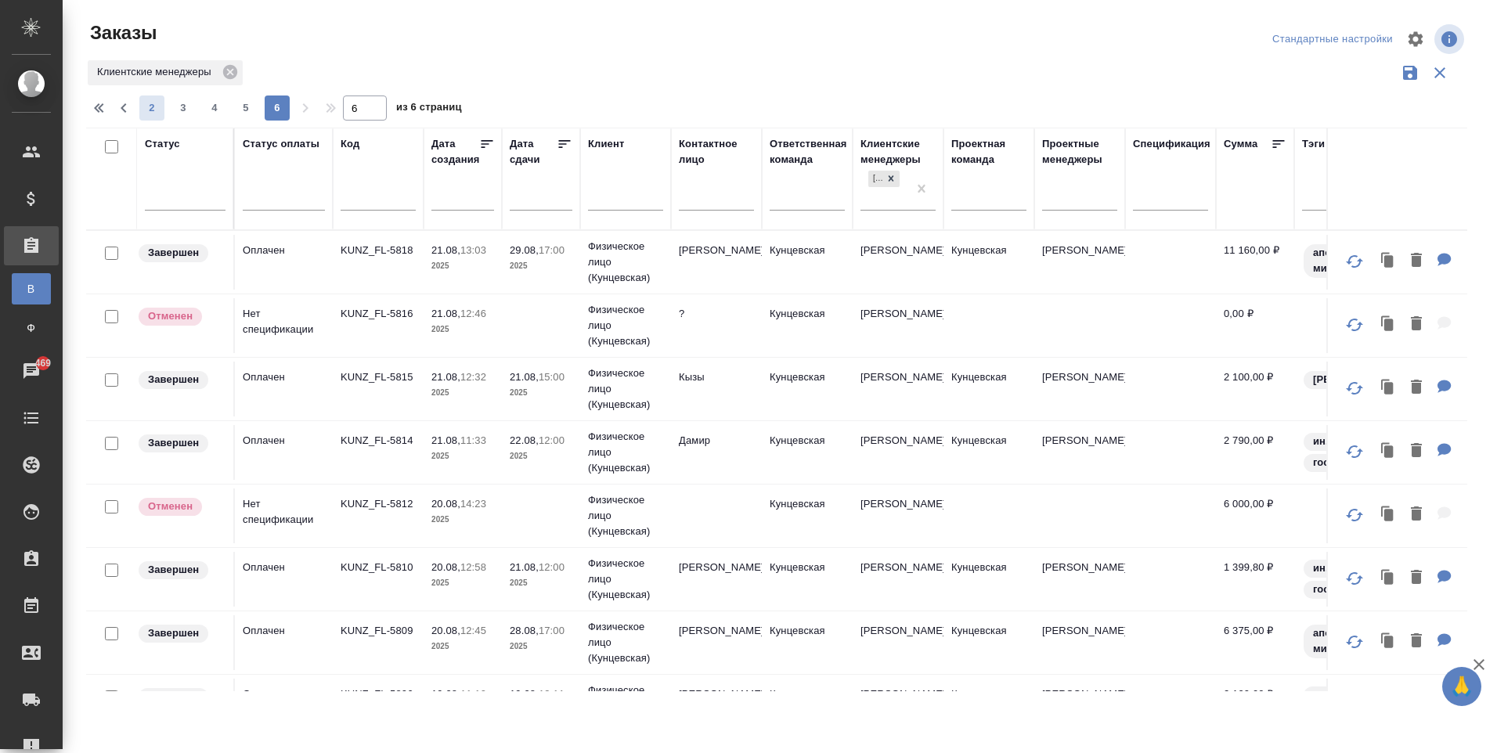
click at [147, 108] on span "2" at bounding box center [151, 108] width 25 height 16
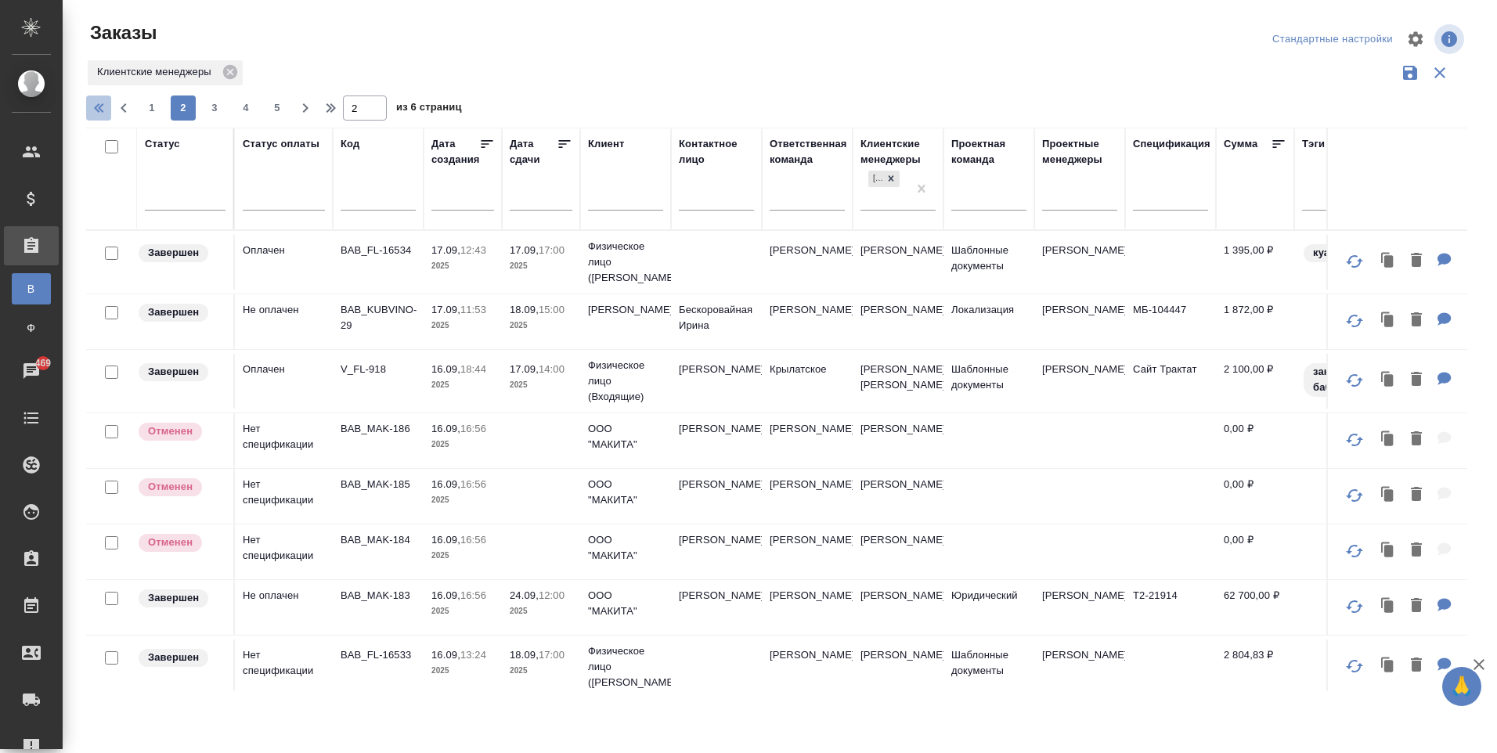
click at [106, 115] on icon "button" at bounding box center [101, 108] width 19 height 19
type input "1"
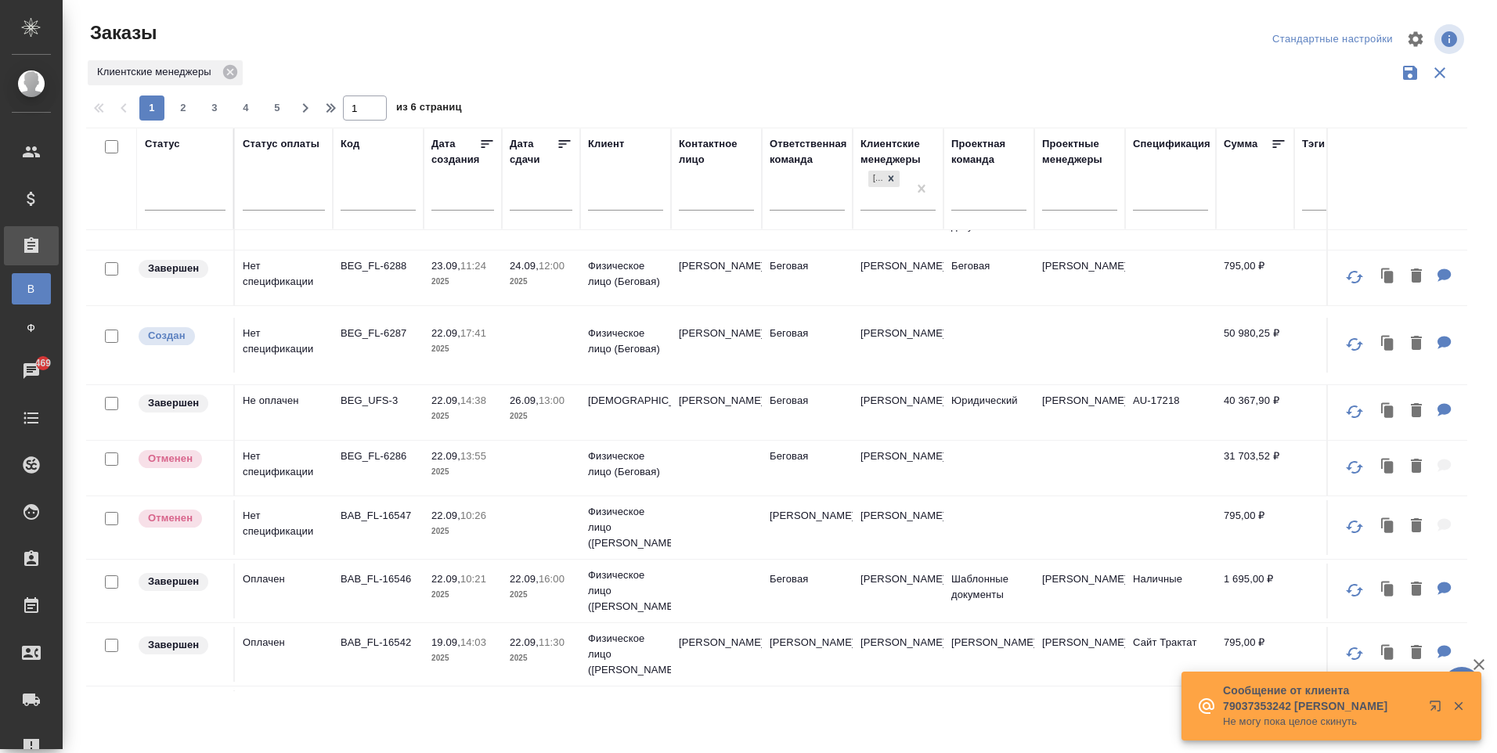
scroll to position [470, 0]
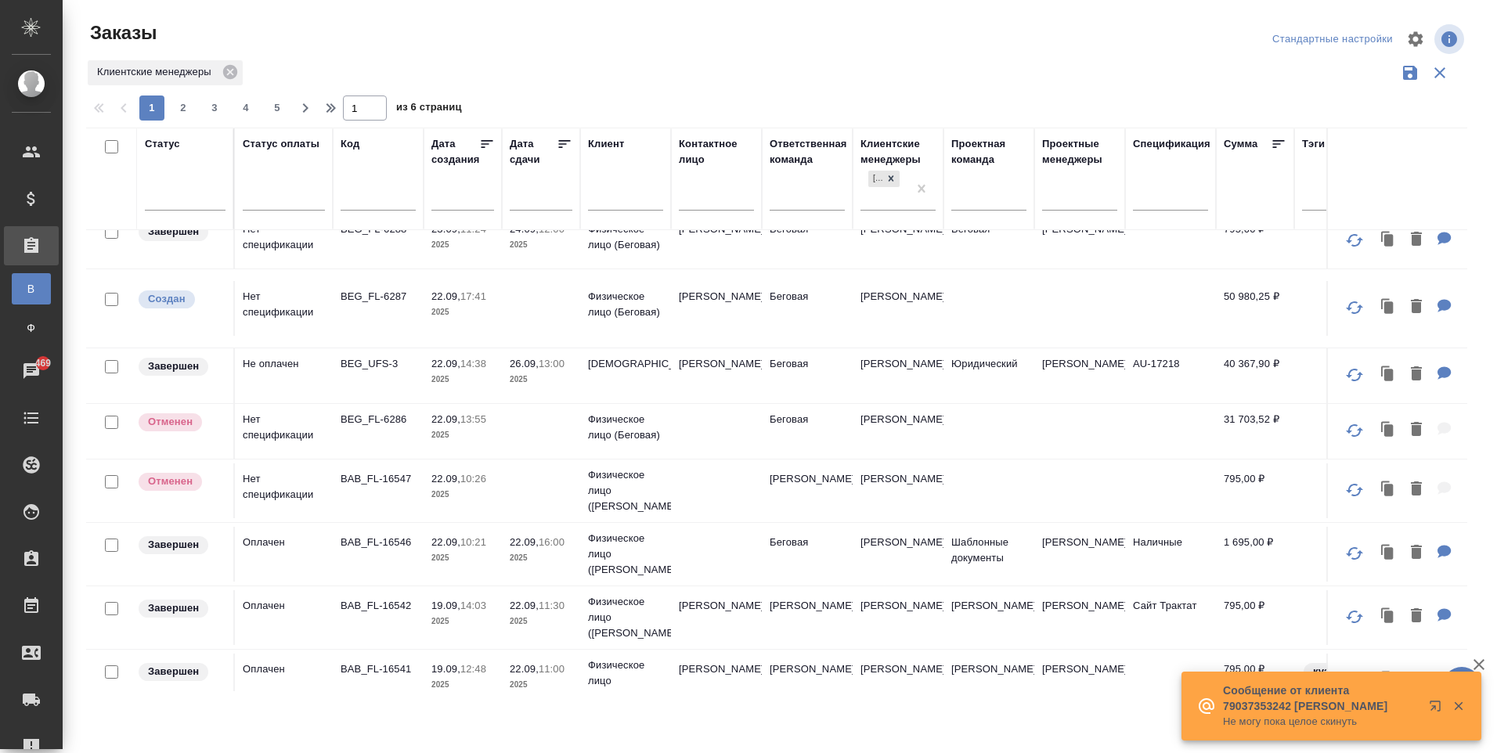
click at [788, 532] on td "Беговая" at bounding box center [807, 554] width 91 height 55
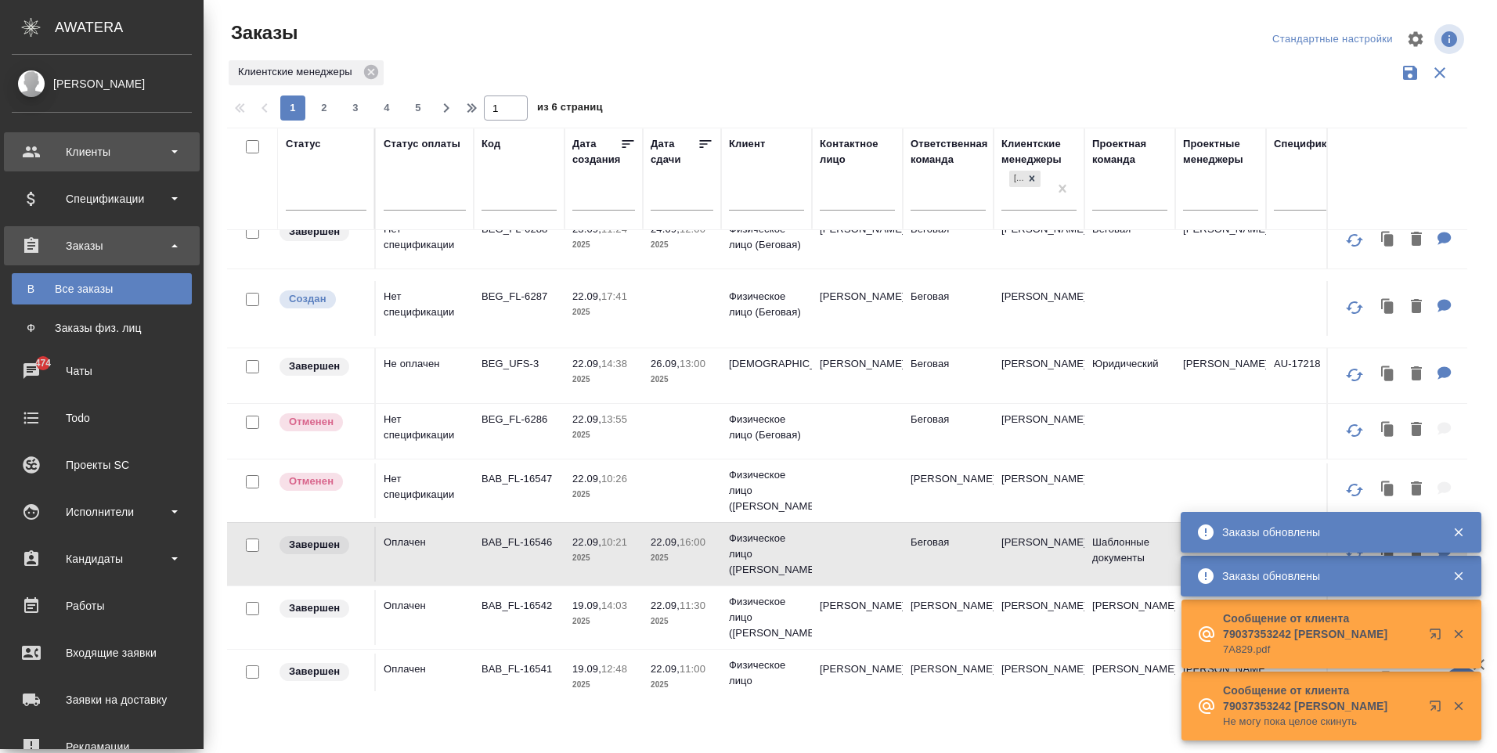
click at [28, 154] on div "Клиенты" at bounding box center [102, 151] width 180 height 23
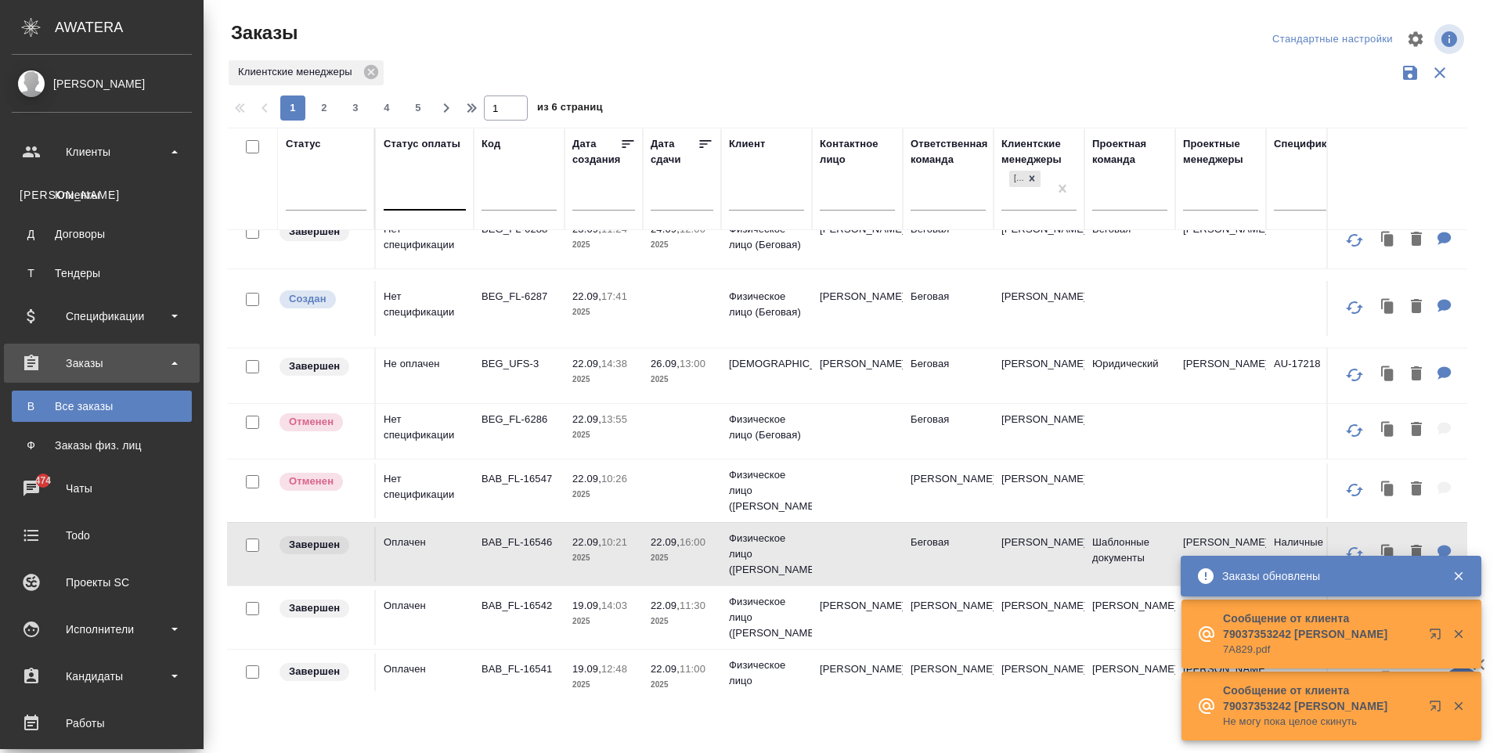
drag, startPoint x: 70, startPoint y: 203, endPoint x: 445, endPoint y: 210, distance: 374.3
click at [70, 203] on link "К Клиенты" at bounding box center [102, 194] width 180 height 31
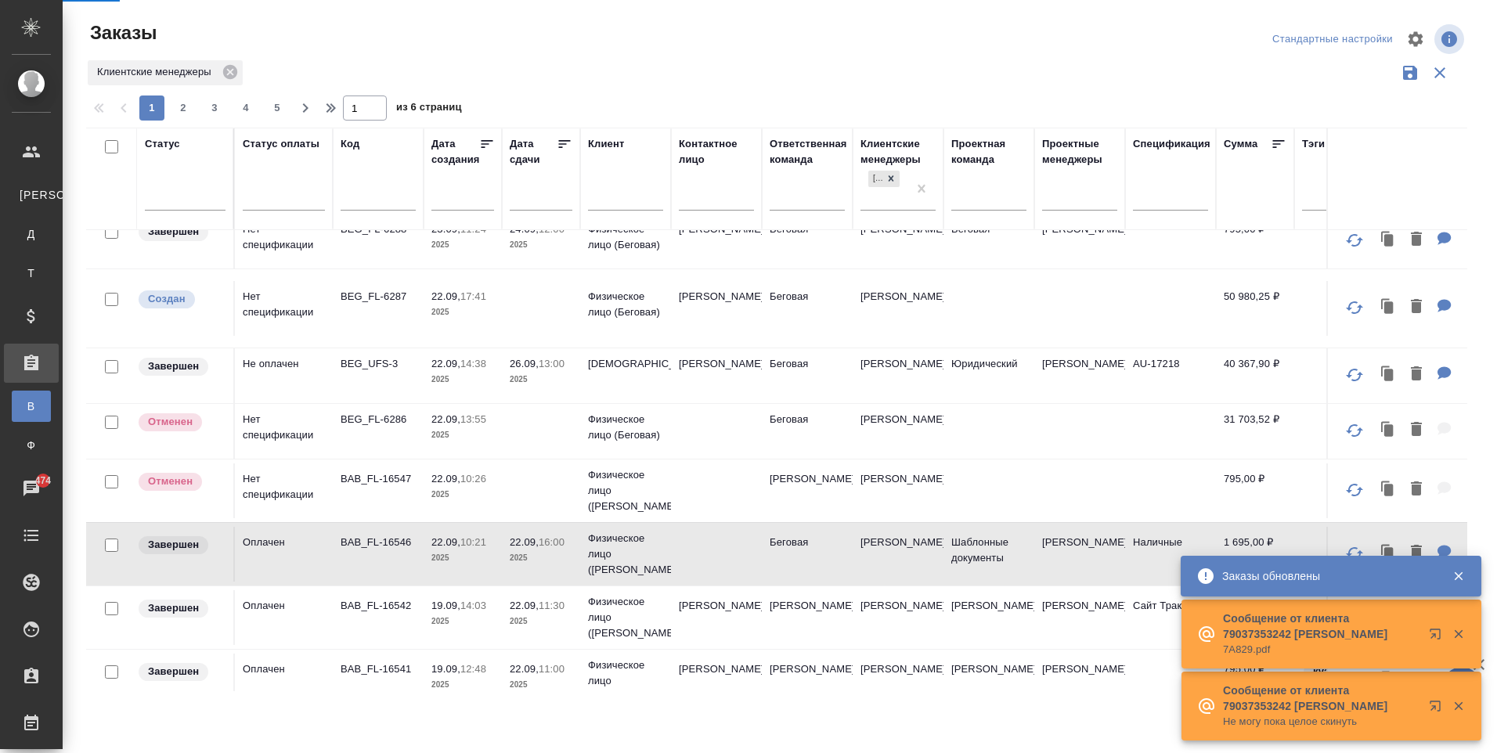
select select "RU"
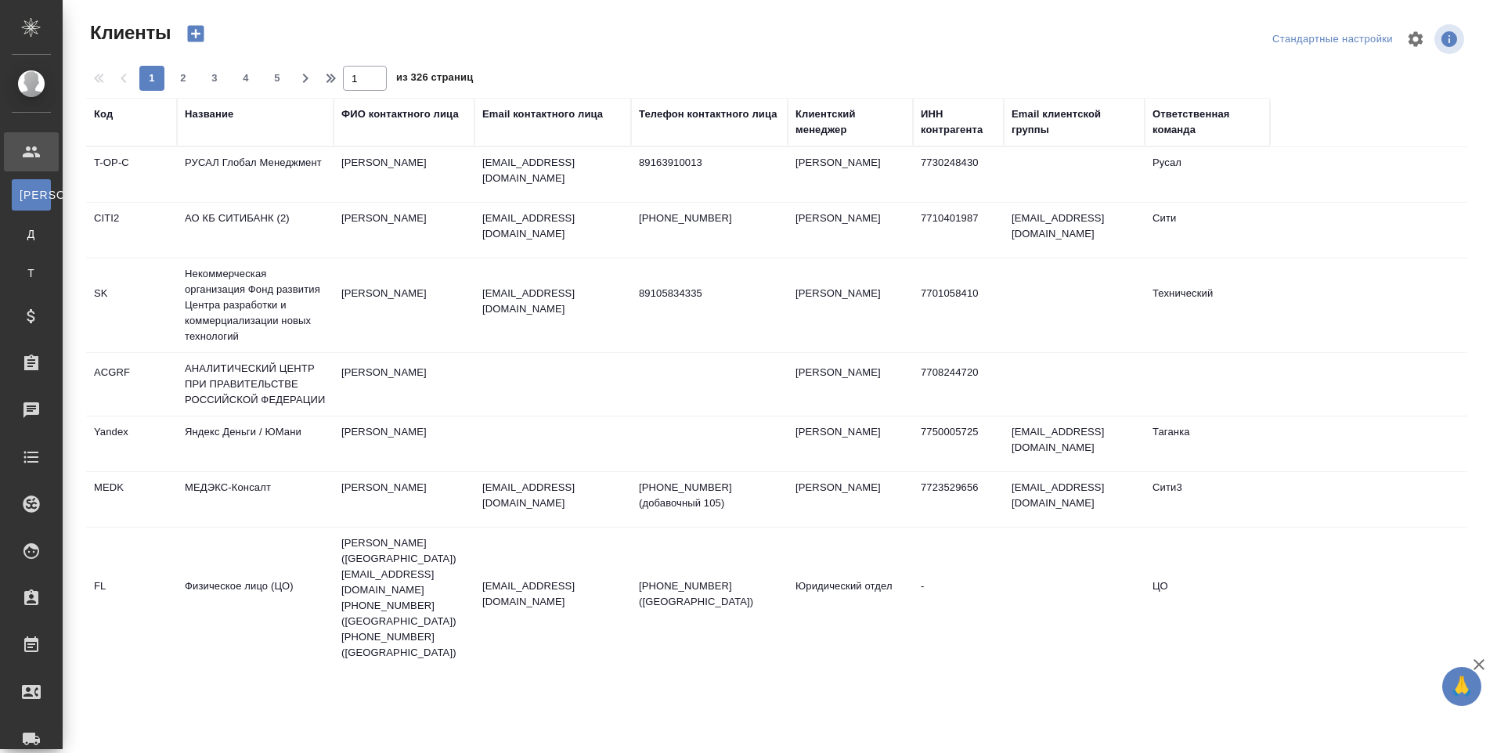
click at [226, 108] on div "Название" at bounding box center [209, 114] width 49 height 16
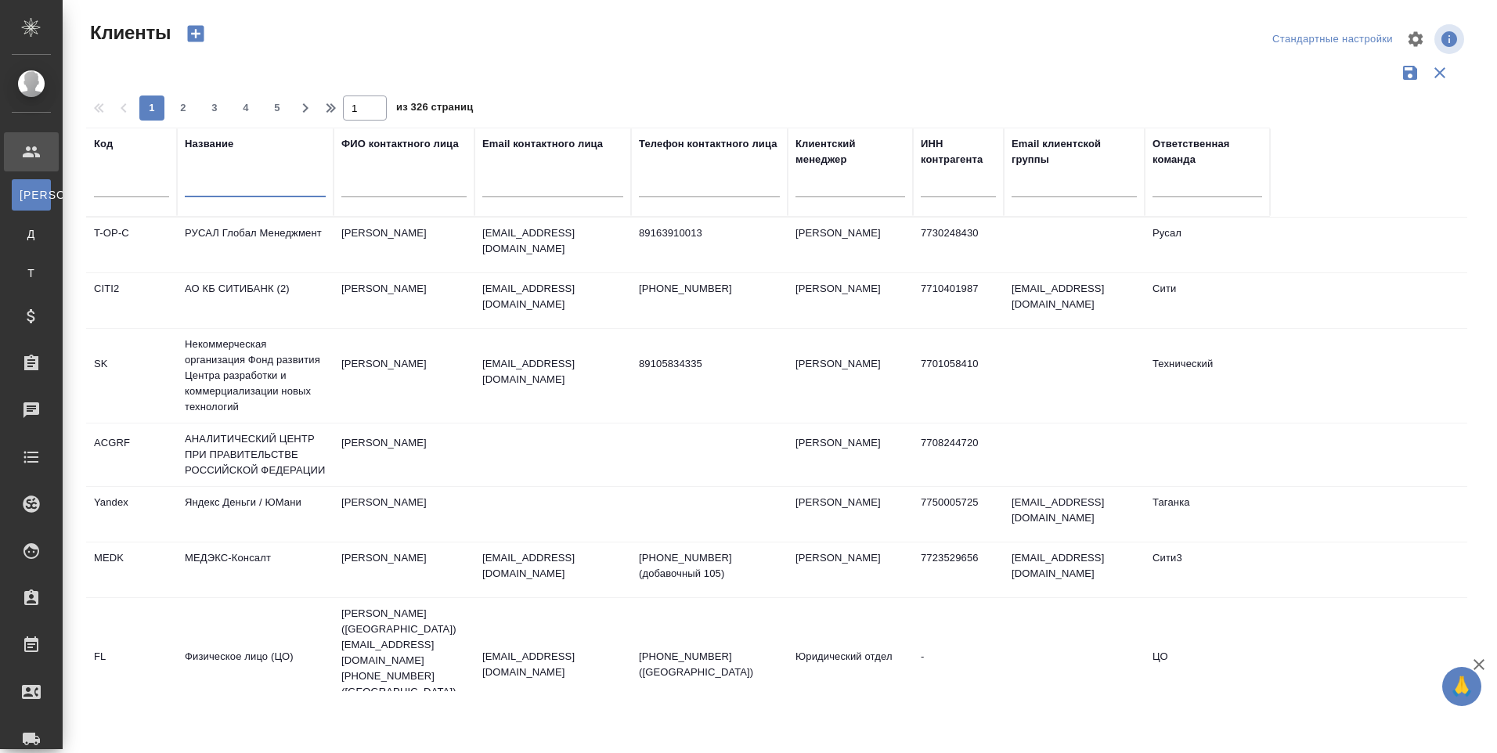
click at [255, 179] on input "text" at bounding box center [255, 188] width 141 height 20
type input "бизнес-трейд"
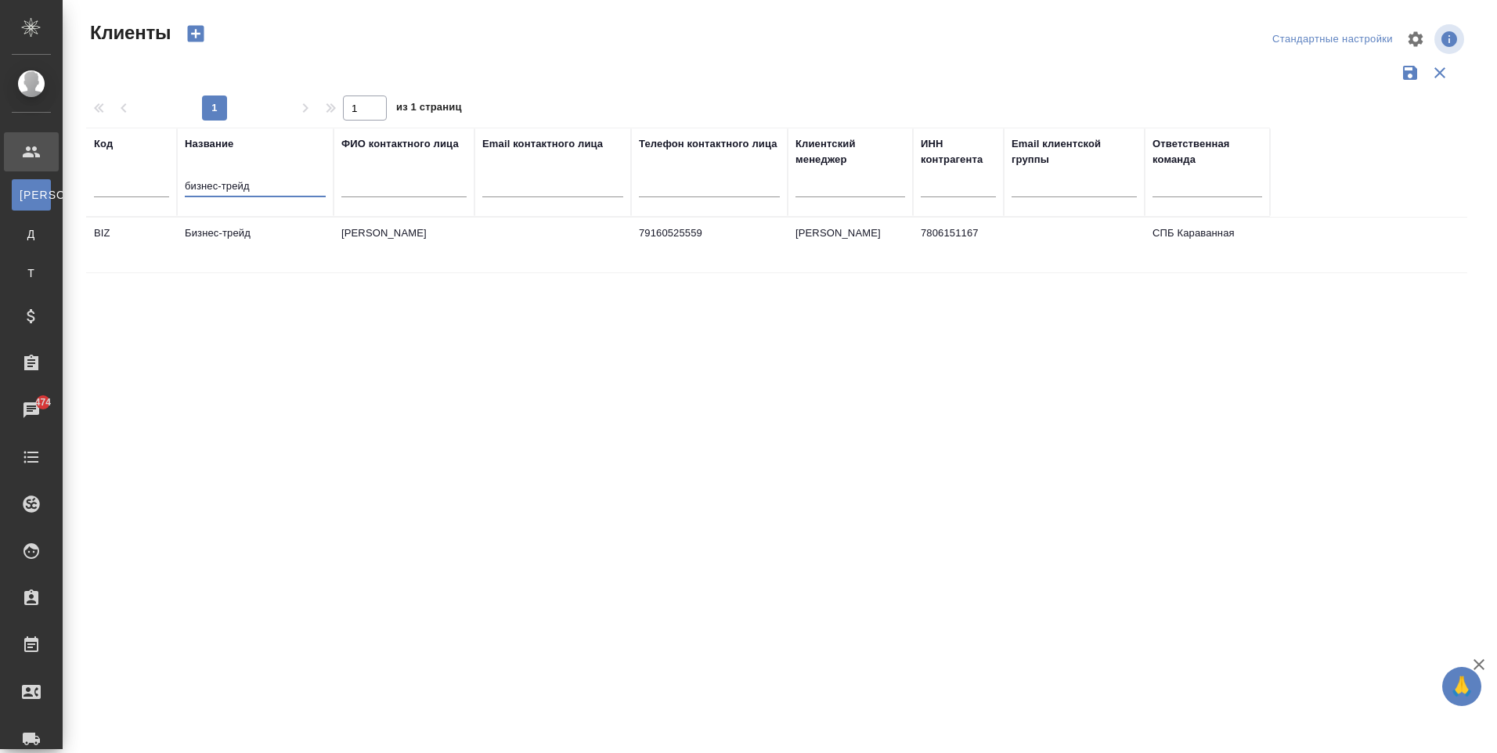
click at [693, 251] on td "79160525559" at bounding box center [709, 245] width 157 height 55
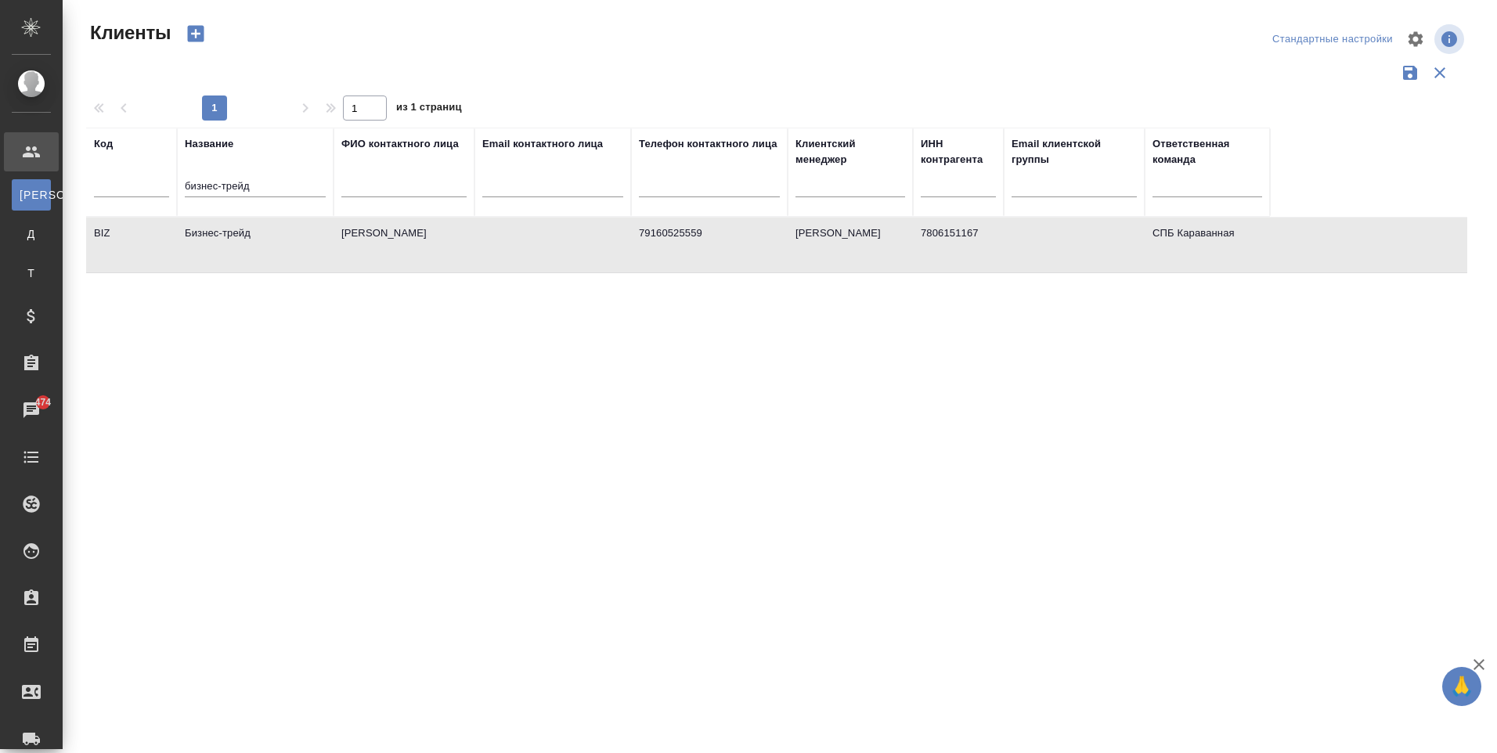
click at [693, 251] on td "79160525559" at bounding box center [709, 245] width 157 height 55
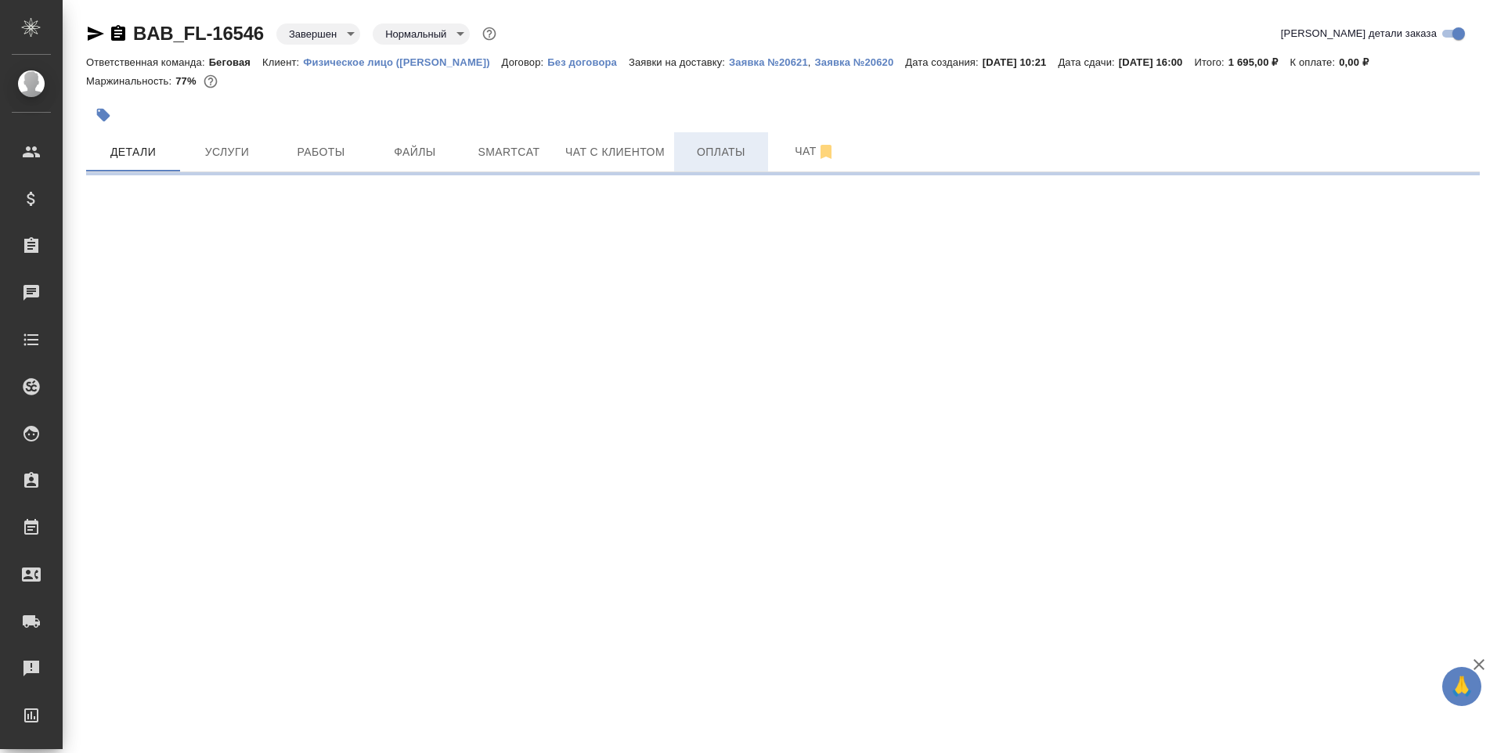
click at [677, 160] on button "Оплаты" at bounding box center [721, 151] width 94 height 39
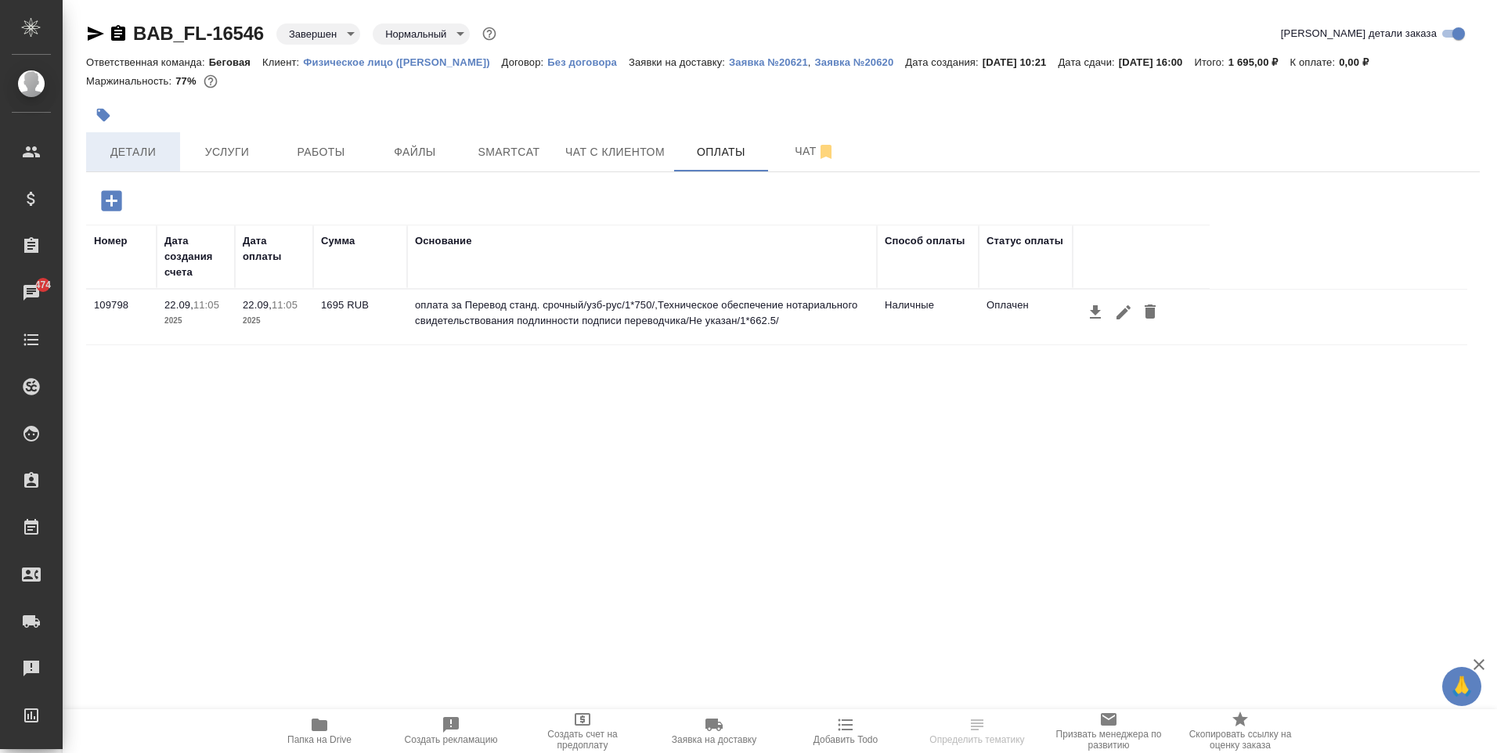
click at [140, 150] on span "Детали" at bounding box center [133, 152] width 75 height 20
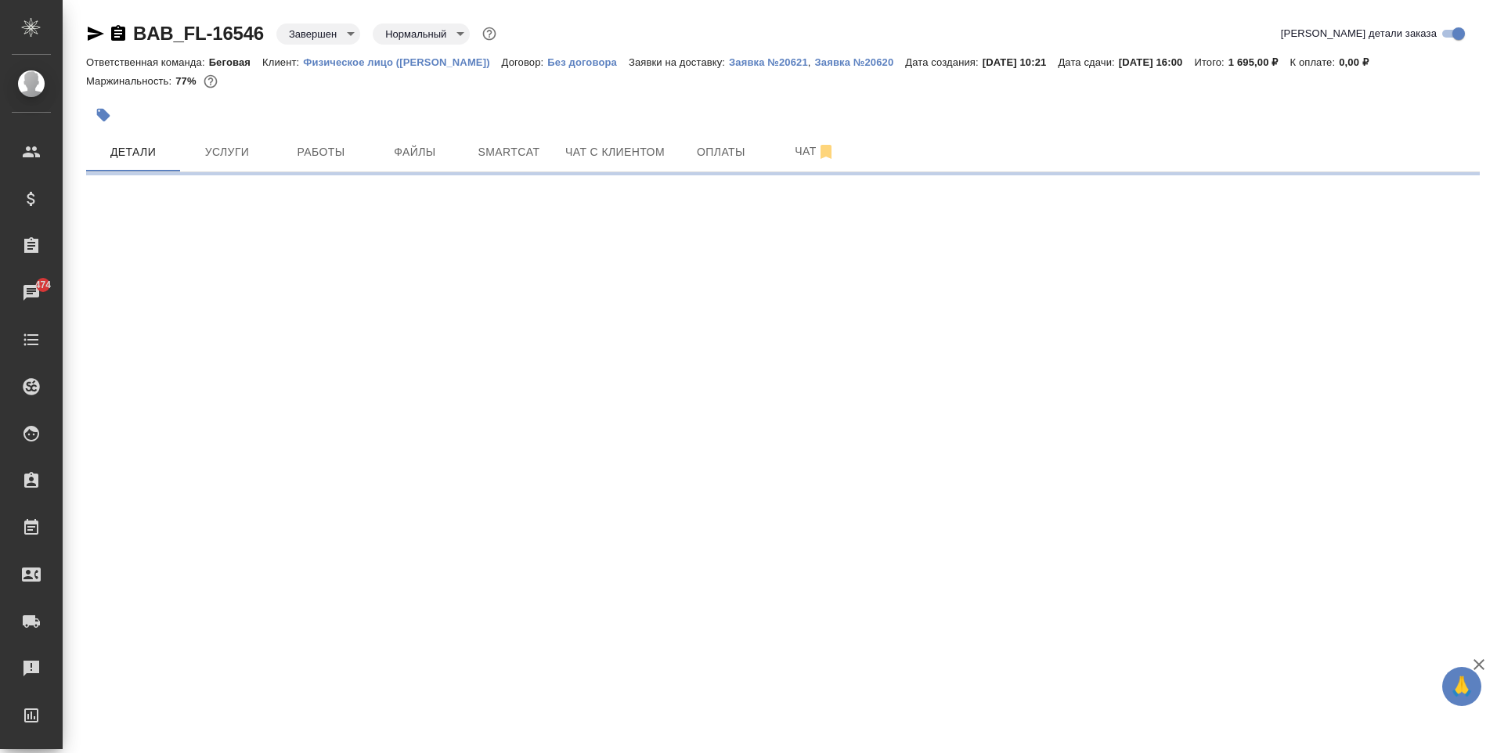
select select "RU"
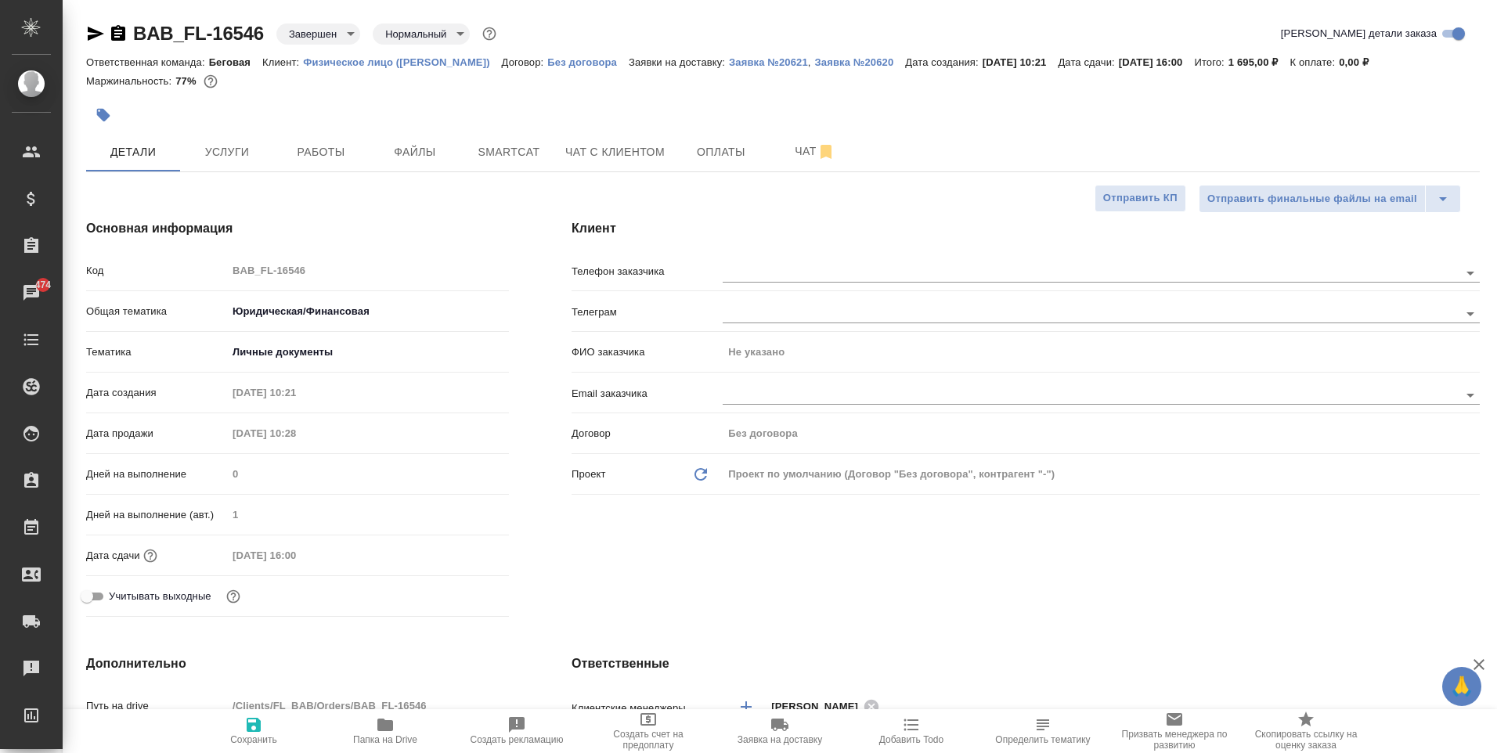
type textarea "x"
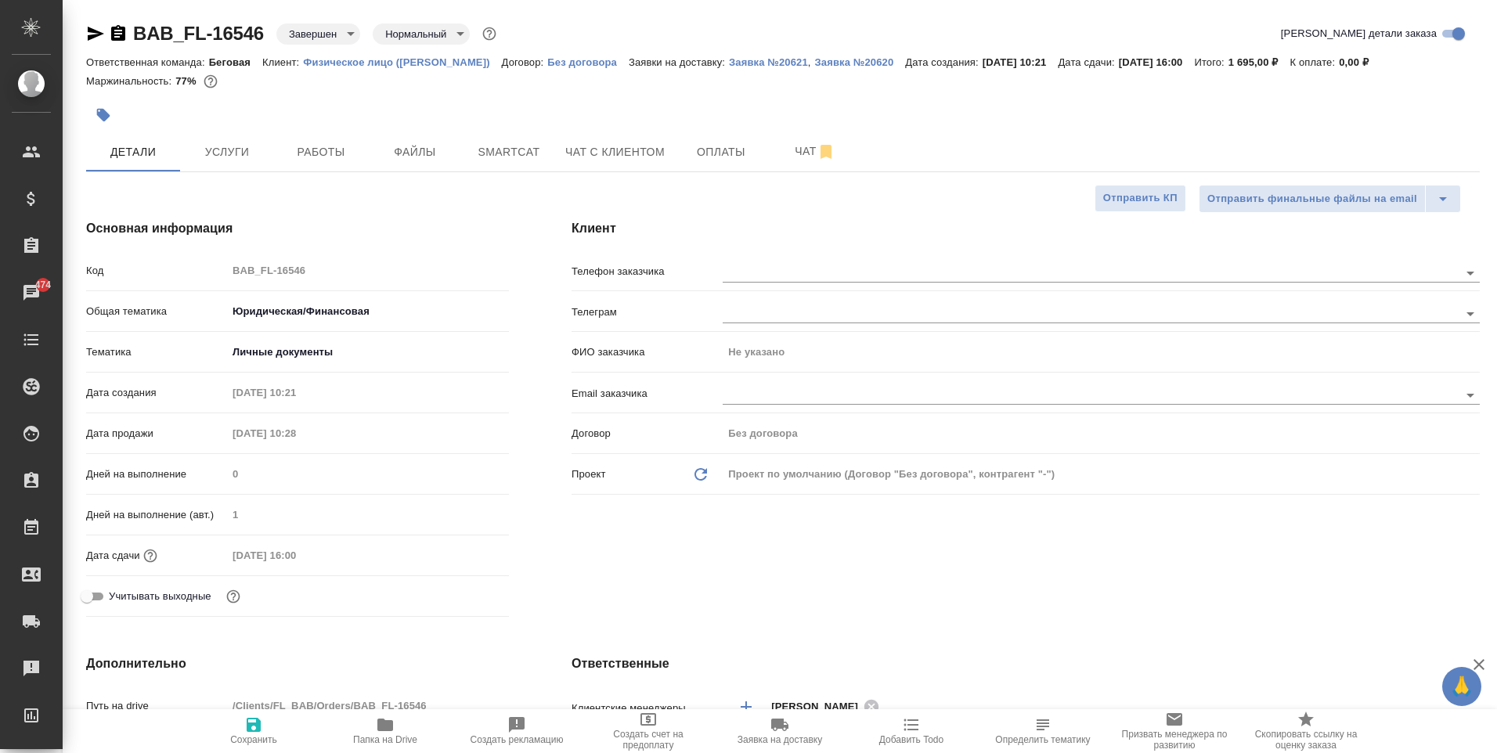
type textarea "x"
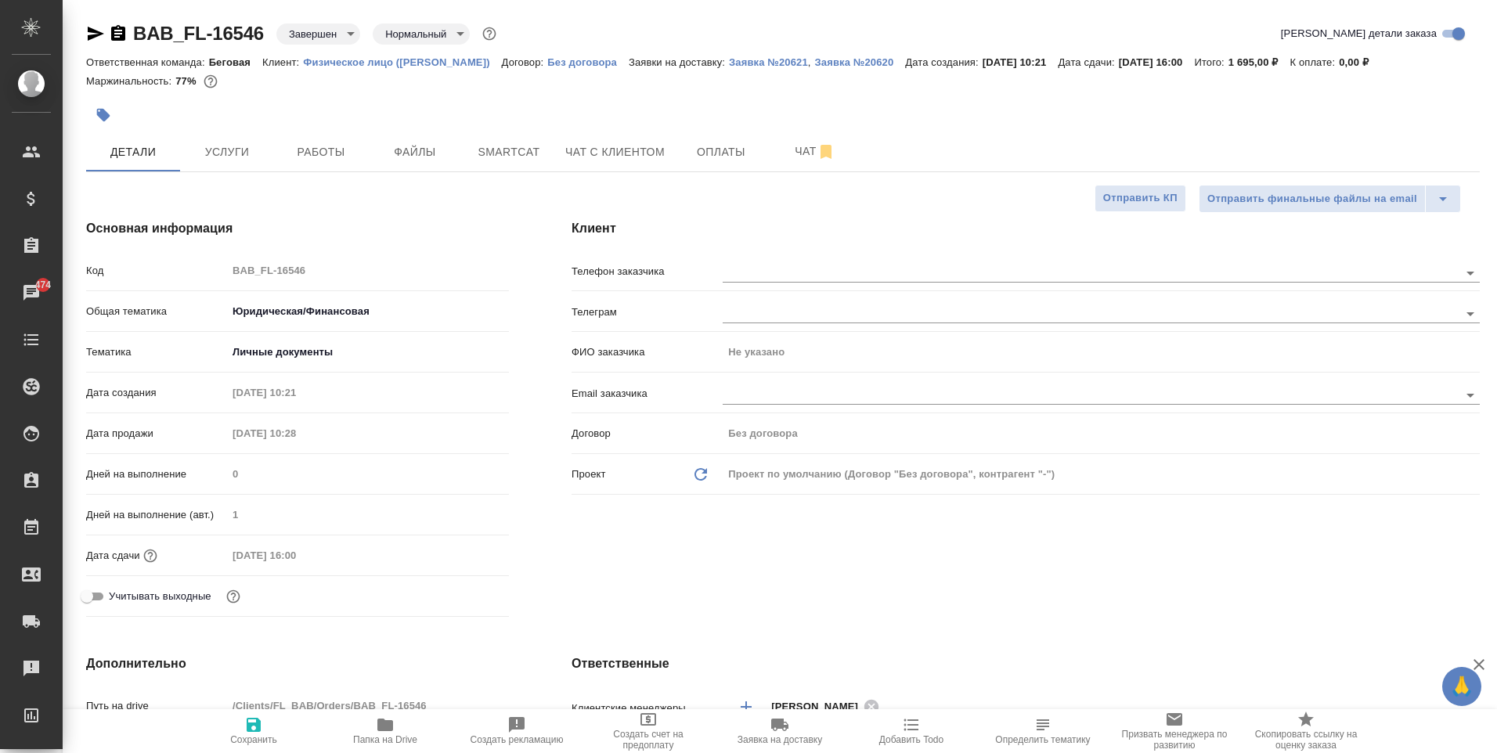
type textarea "x"
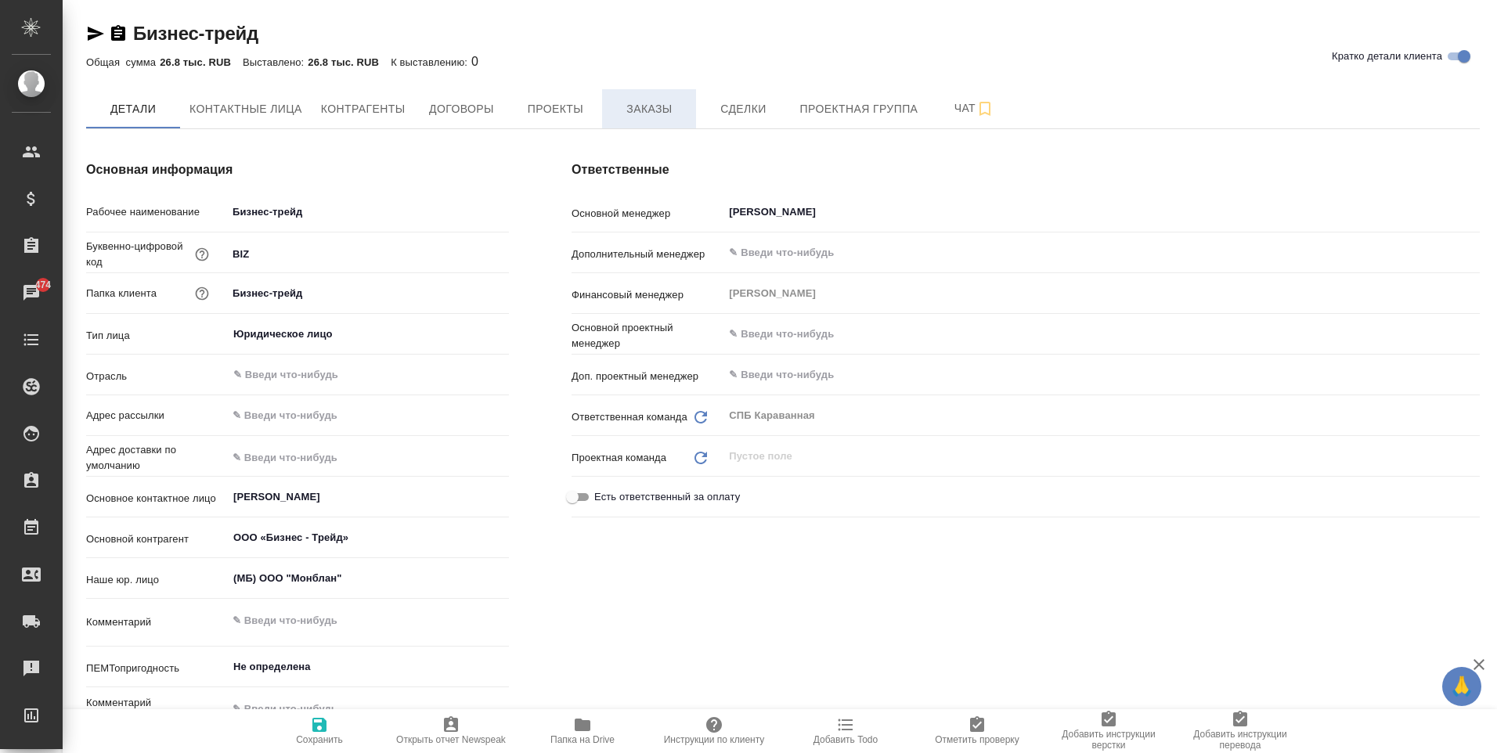
click at [605, 114] on button "Заказы" at bounding box center [649, 108] width 94 height 39
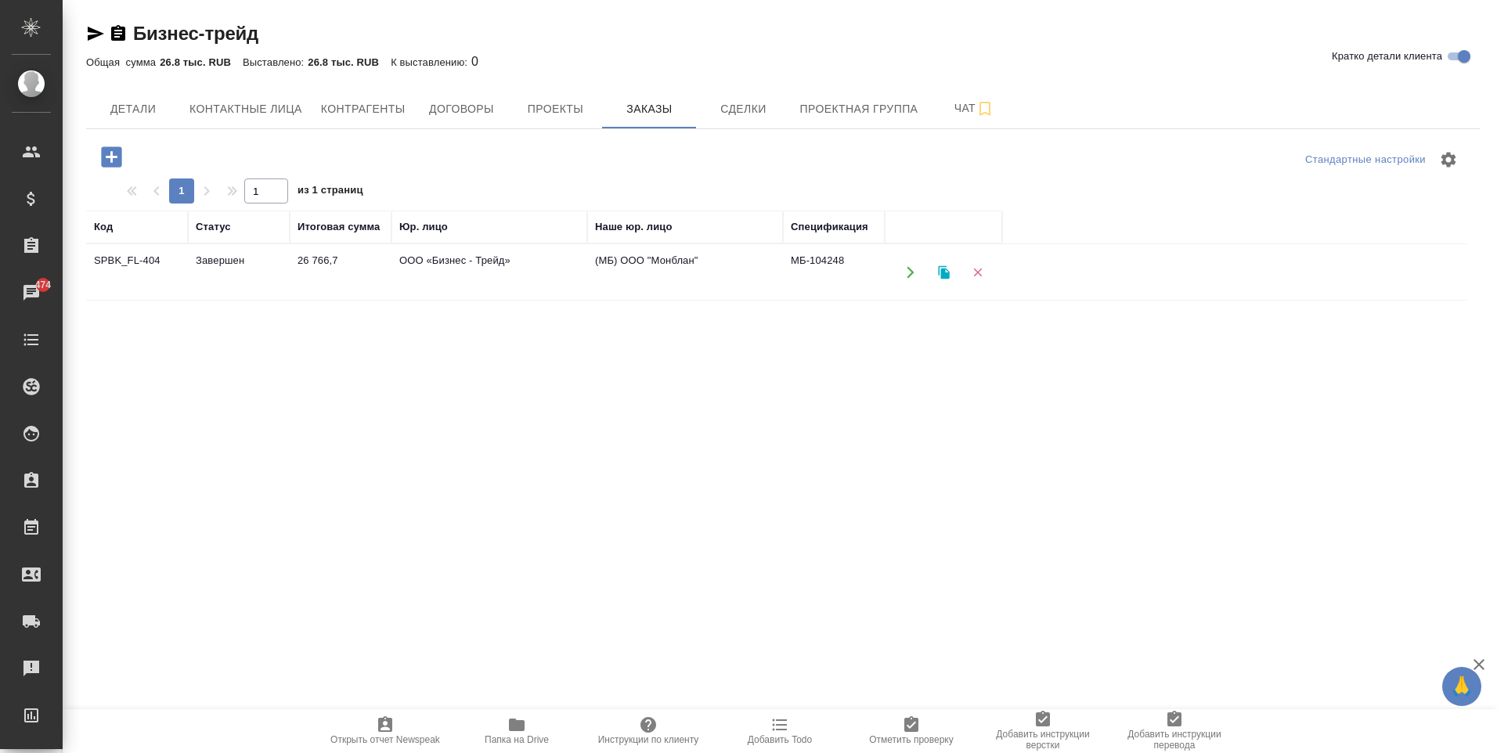
click at [814, 258] on td "МБ-104248" at bounding box center [834, 272] width 102 height 55
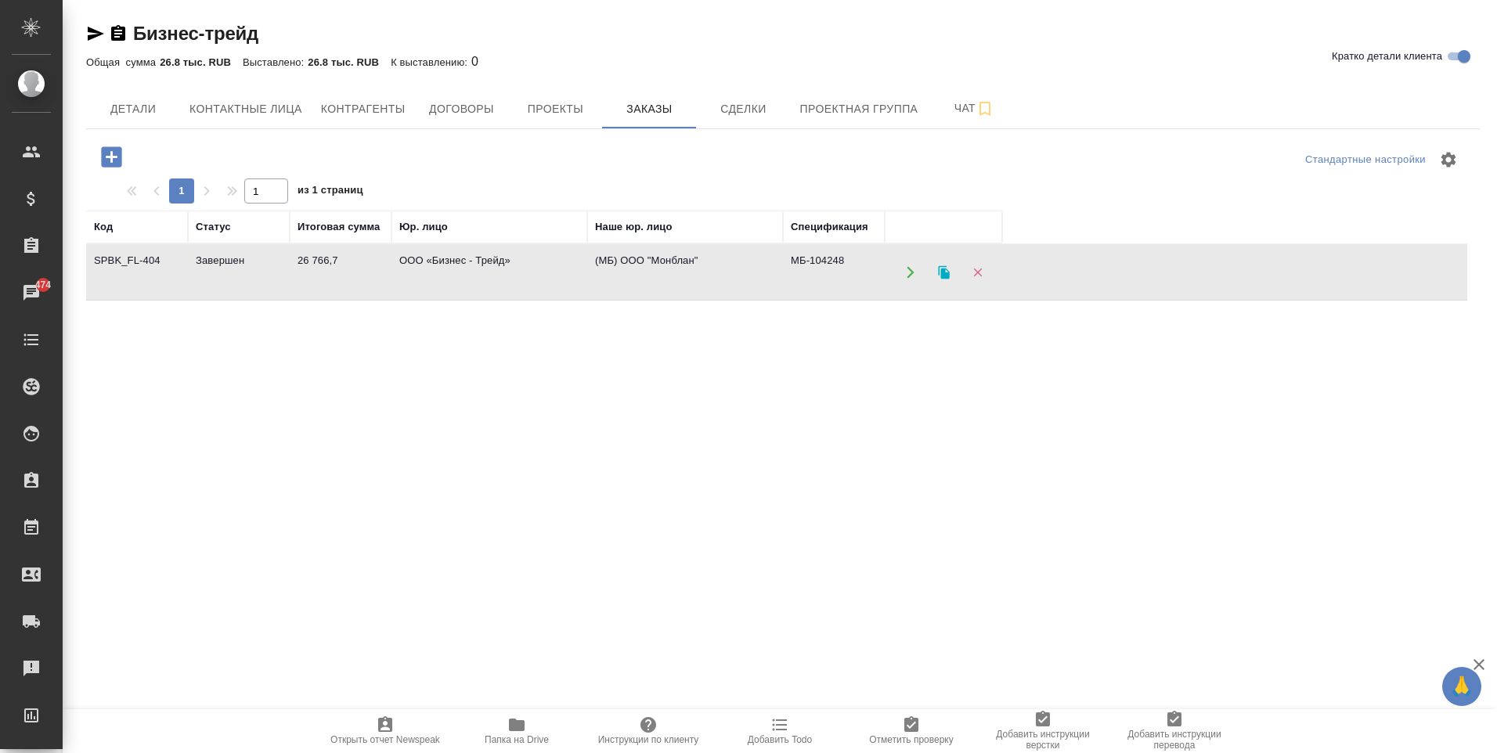
click at [814, 258] on td "МБ-104248" at bounding box center [834, 272] width 102 height 55
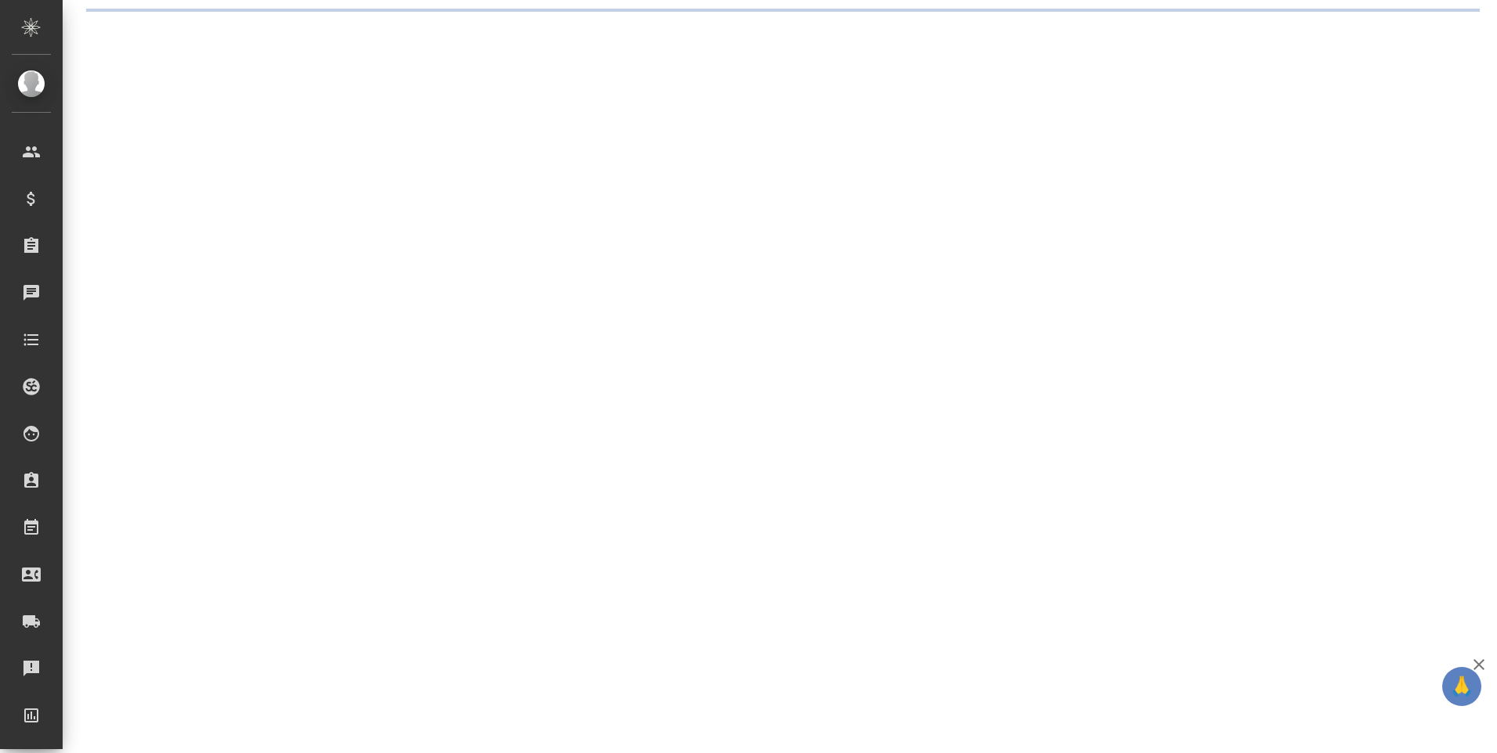
select select "RU"
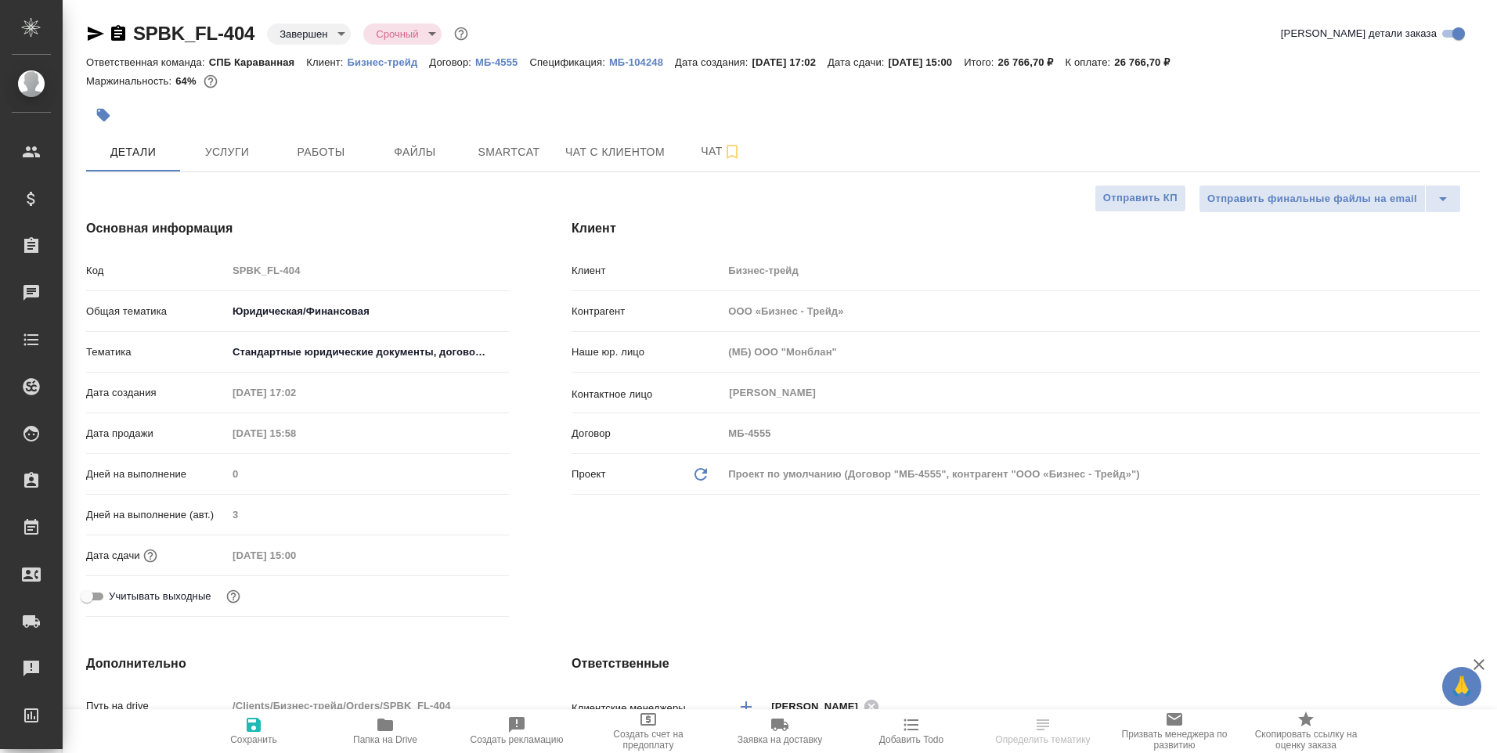
type textarea "x"
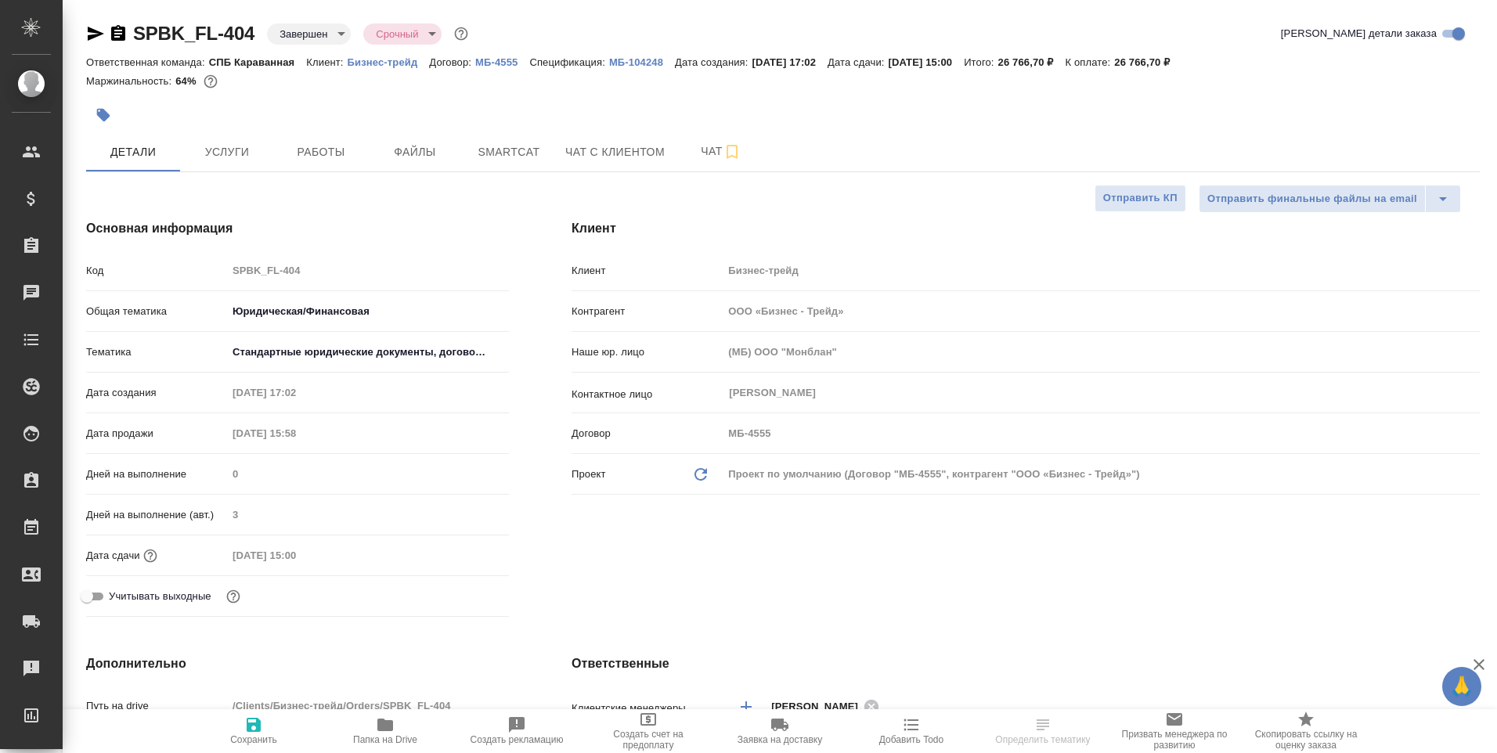
type textarea "x"
click at [620, 63] on p "МБ-104248" at bounding box center [642, 62] width 66 height 12
type textarea "x"
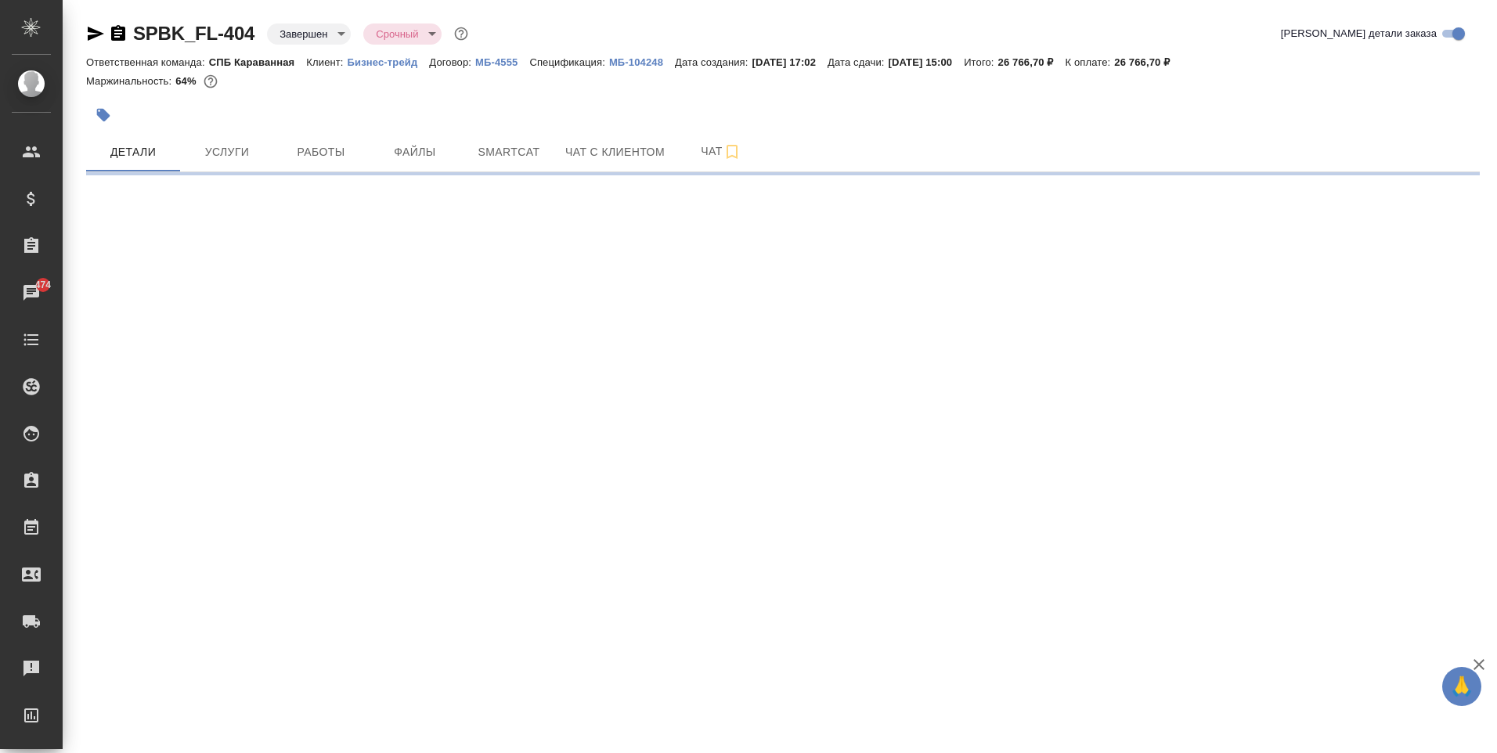
select select "RU"
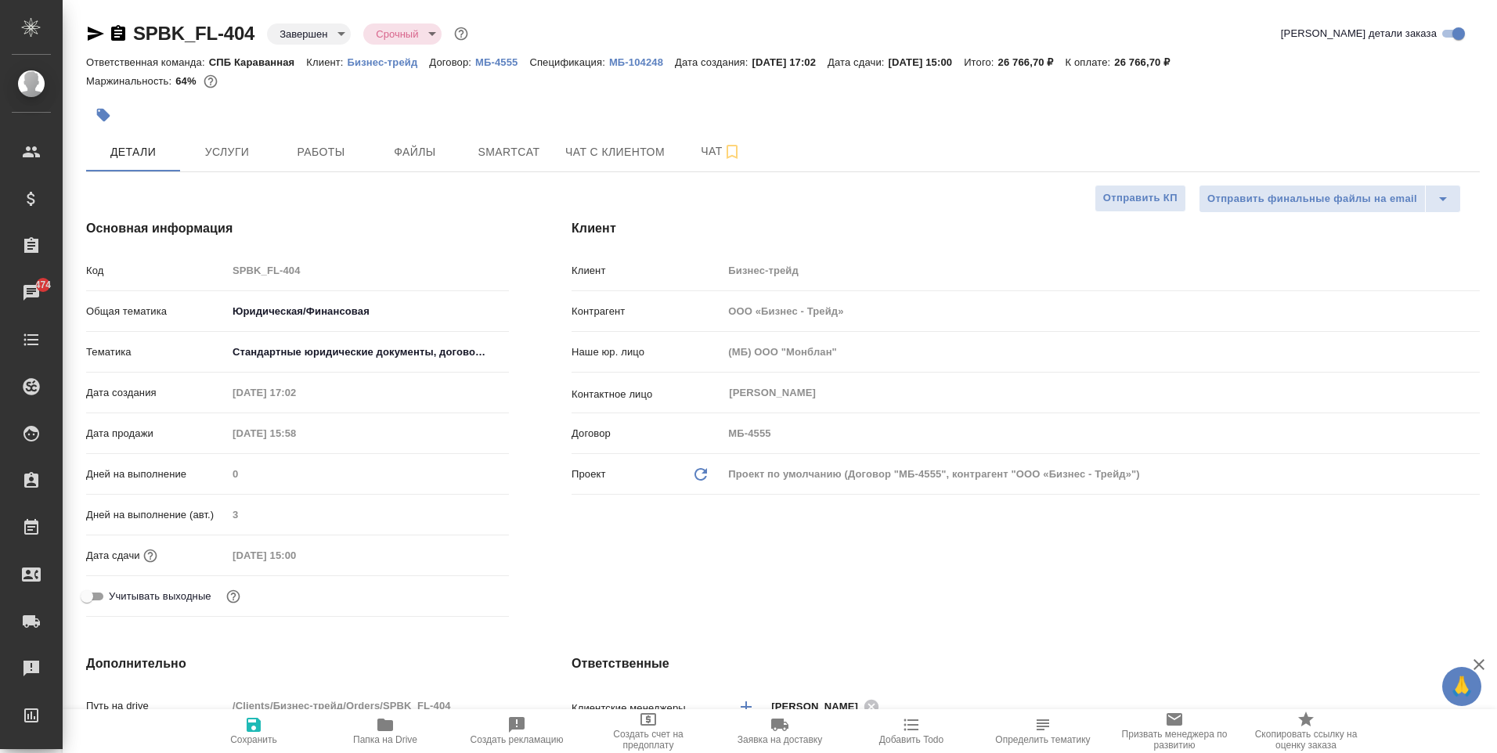
type textarea "x"
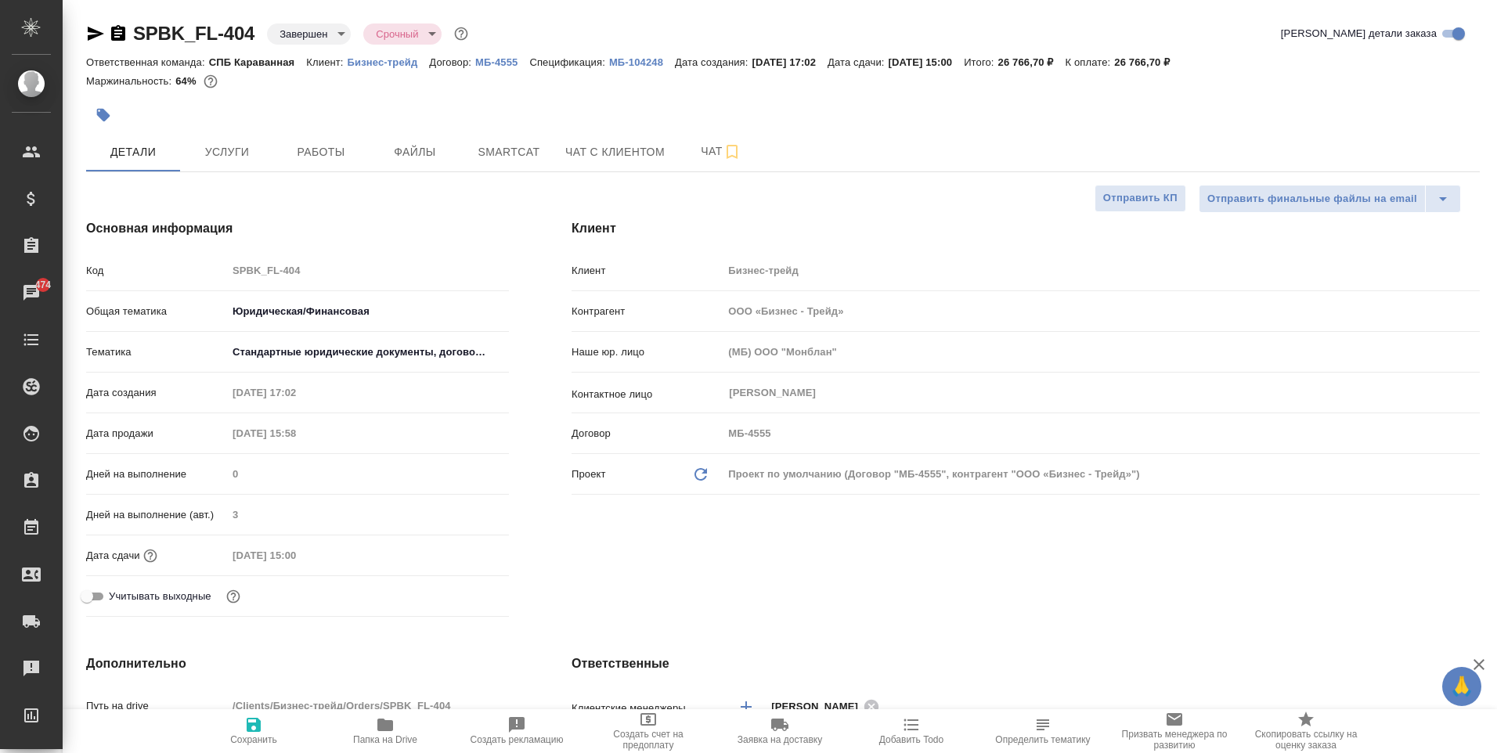
type textarea "x"
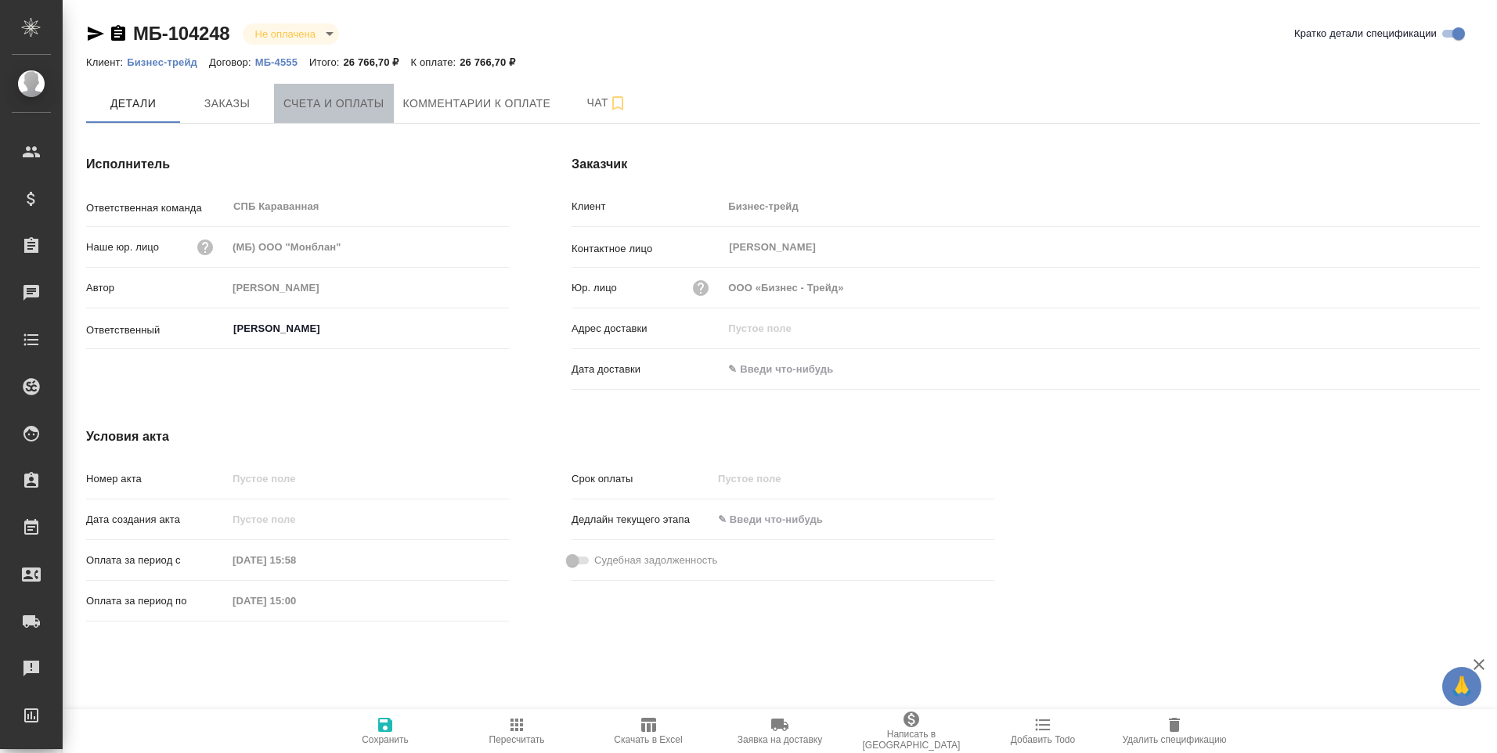
click at [338, 110] on span "Счета и оплаты" at bounding box center [333, 104] width 101 height 20
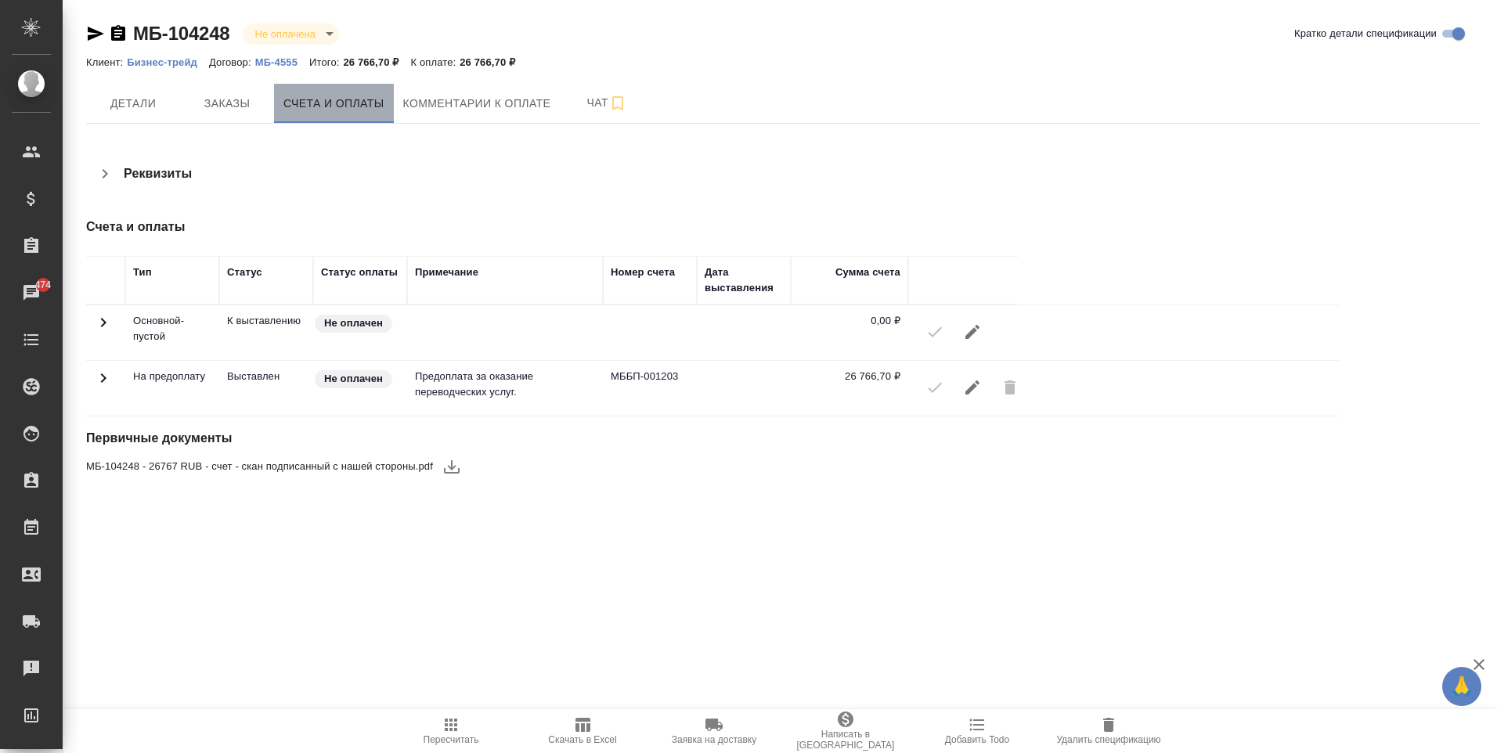
click at [389, 105] on button "Счета и оплаты" at bounding box center [334, 103] width 120 height 39
click at [414, 107] on span "Комментарии к оплате" at bounding box center [477, 104] width 148 height 20
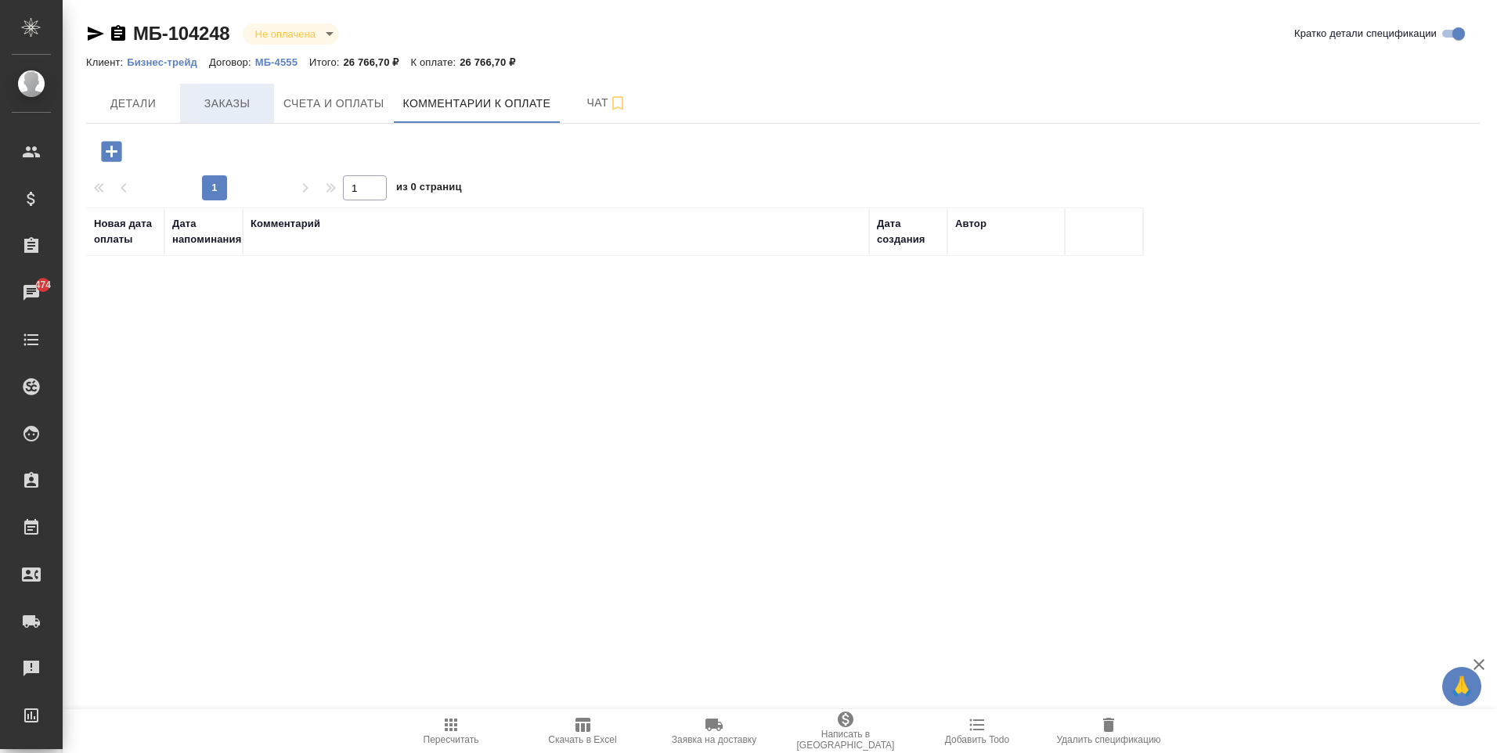
click at [218, 109] on span "Заказы" at bounding box center [226, 104] width 75 height 20
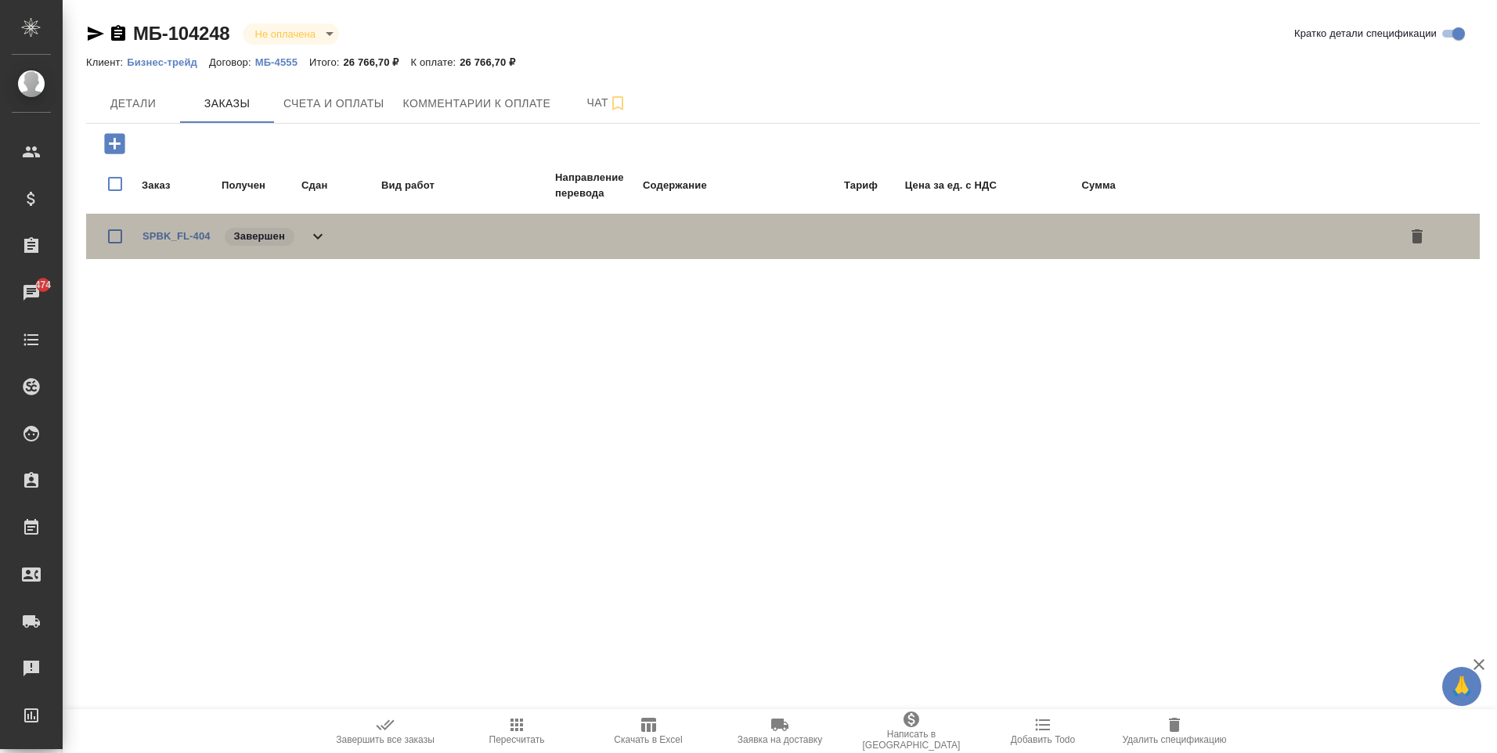
click at [307, 231] on div "SPBK_FL-404 Завершен" at bounding box center [234, 236] width 185 height 22
